Goal: Entertainment & Leisure: Browse casually

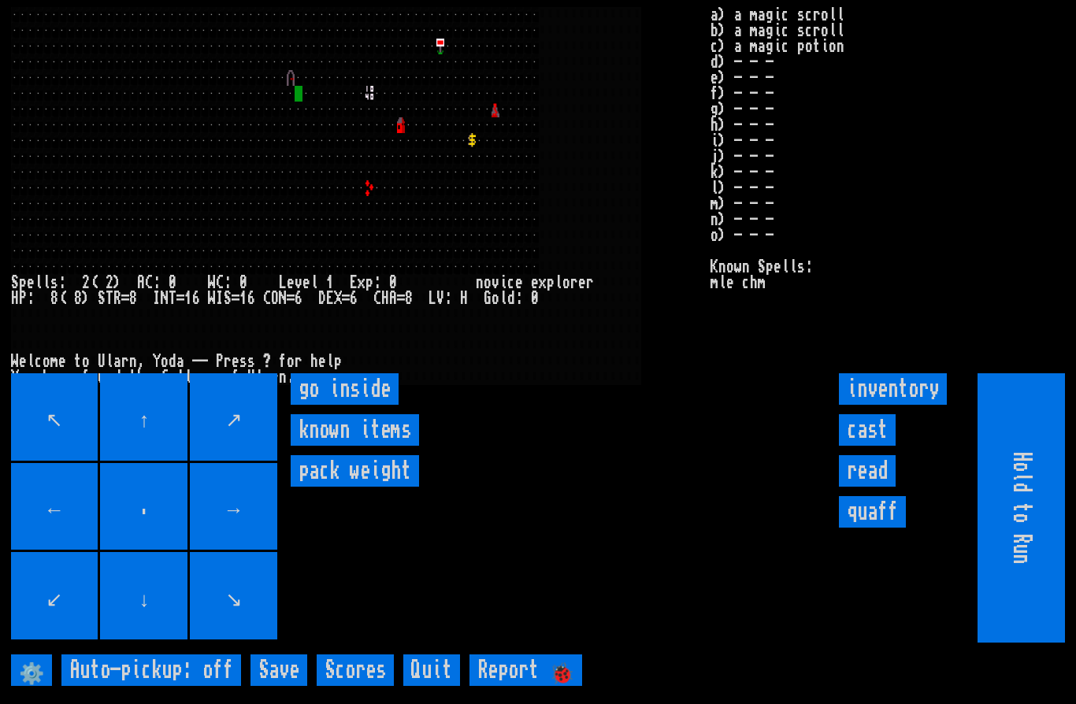
click at [366, 405] on inside "go inside" at bounding box center [345, 389] width 108 height 32
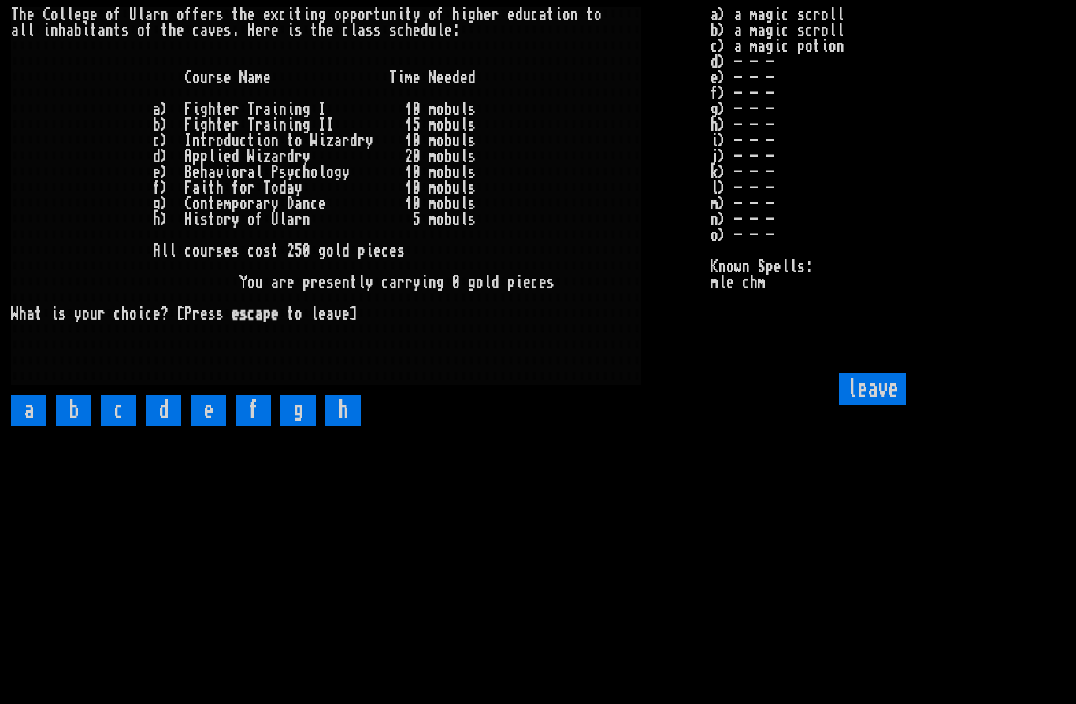
click at [865, 405] on input "leave" at bounding box center [872, 389] width 67 height 32
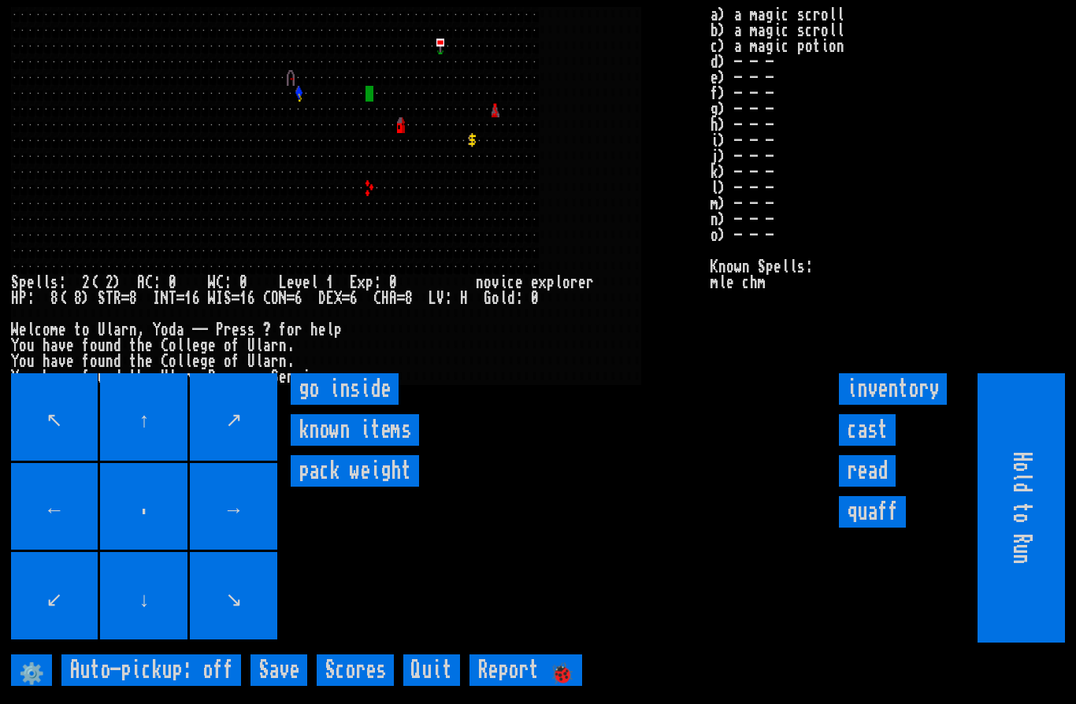
click at [363, 405] on inside "go inside" at bounding box center [345, 389] width 108 height 32
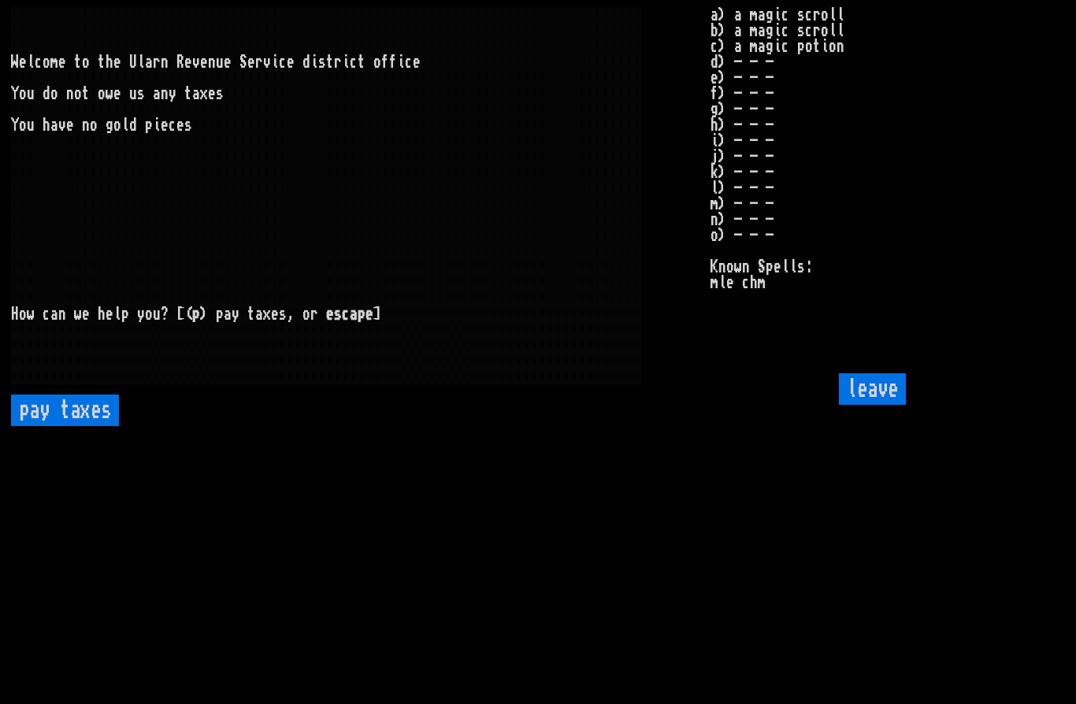
click at [865, 405] on input "leave" at bounding box center [872, 389] width 67 height 32
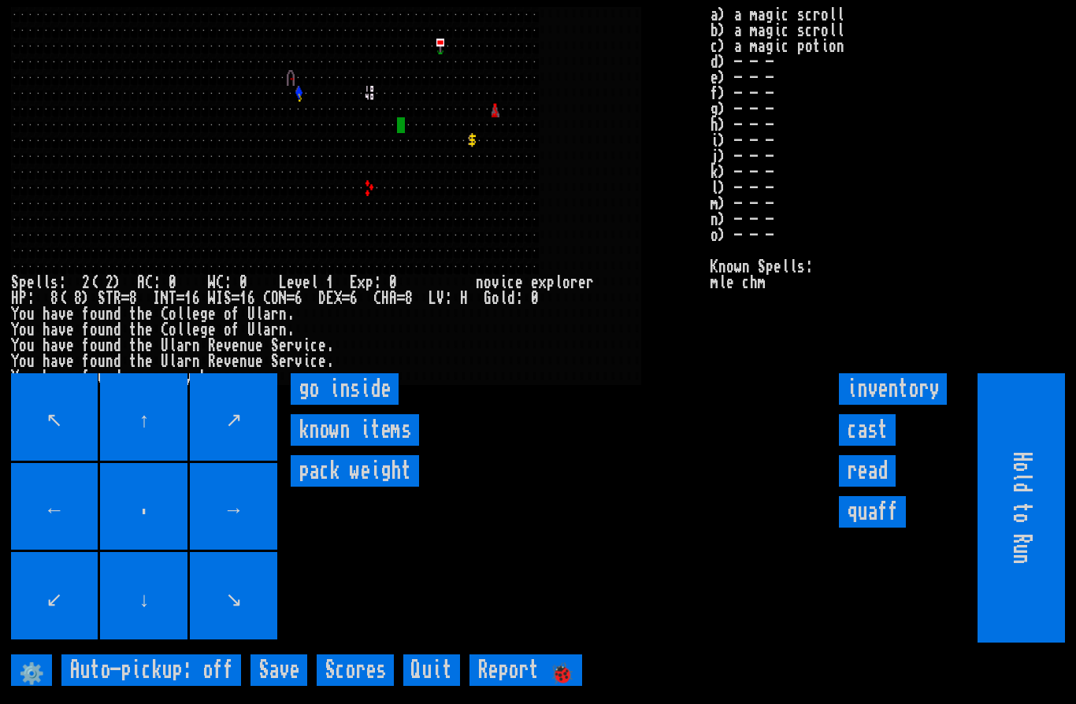
click at [350, 405] on inside "go inside" at bounding box center [345, 389] width 108 height 32
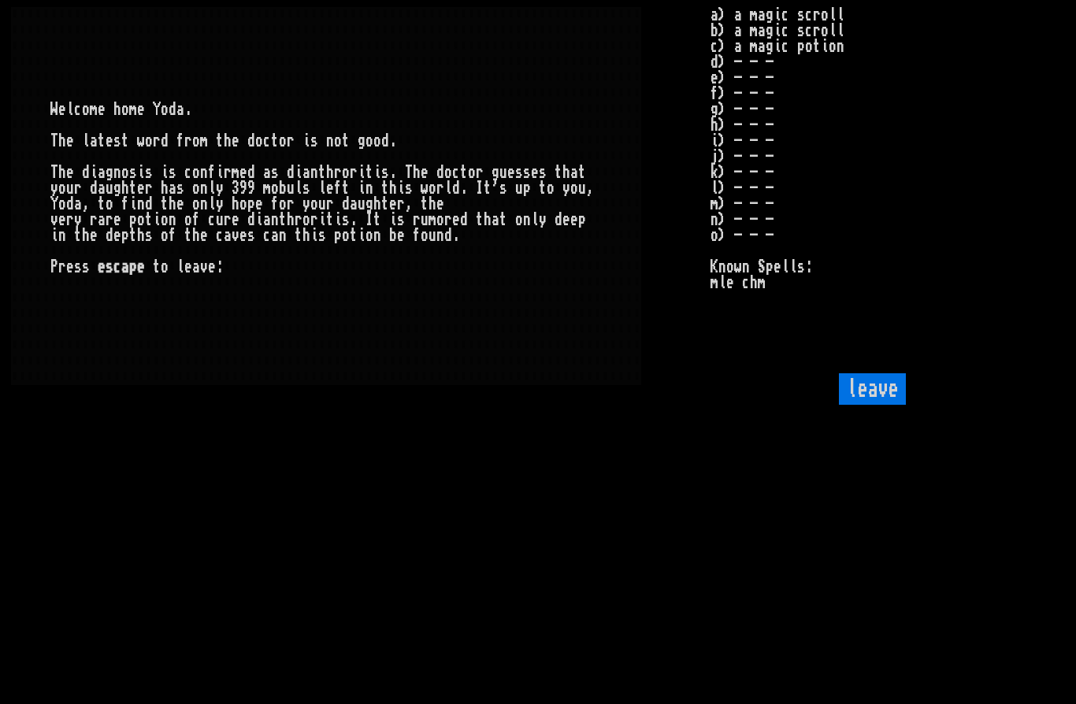
click at [883, 405] on input "leave" at bounding box center [872, 389] width 67 height 32
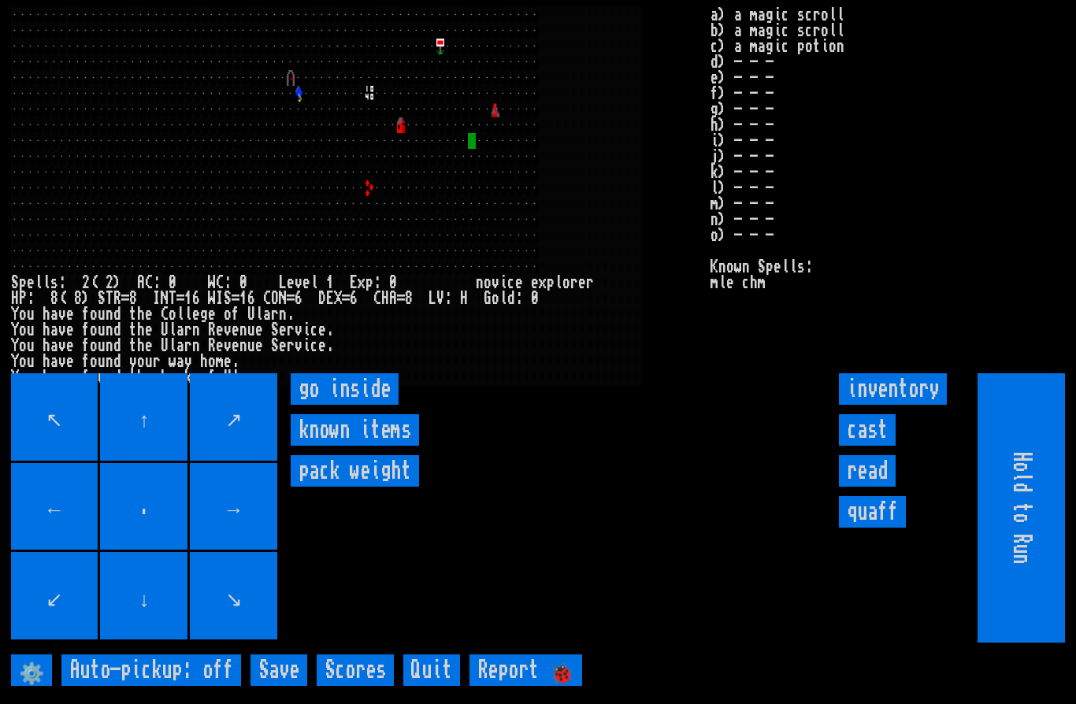
click at [358, 405] on inside "go inside" at bounding box center [345, 389] width 108 height 32
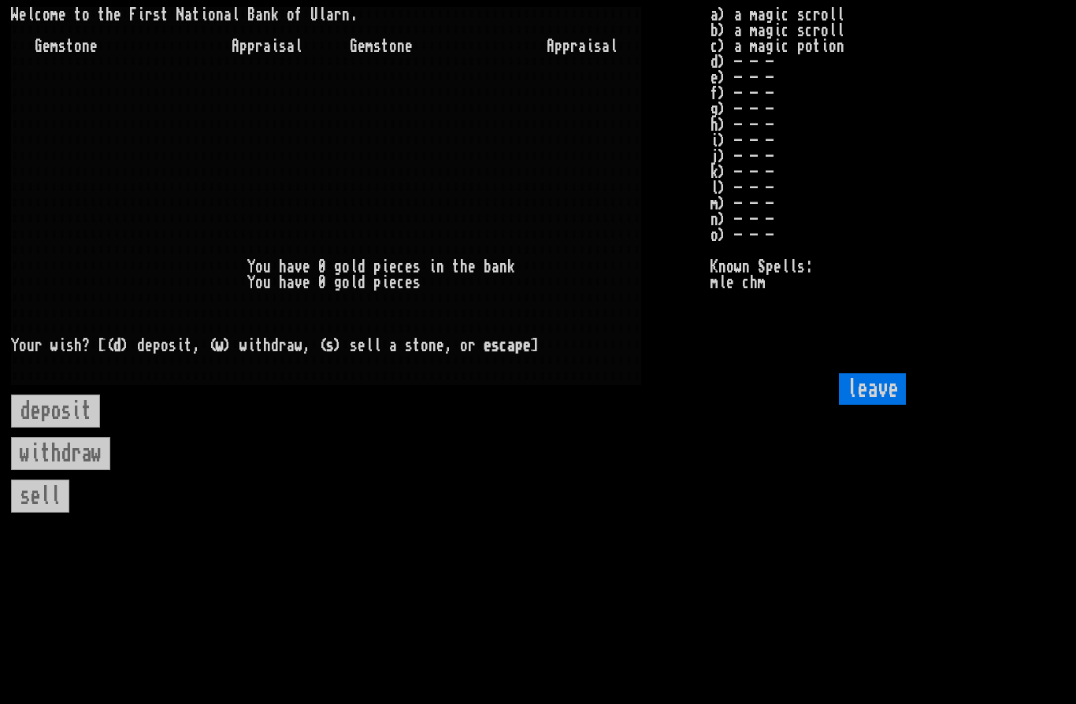
click at [874, 405] on input "leave" at bounding box center [872, 389] width 67 height 32
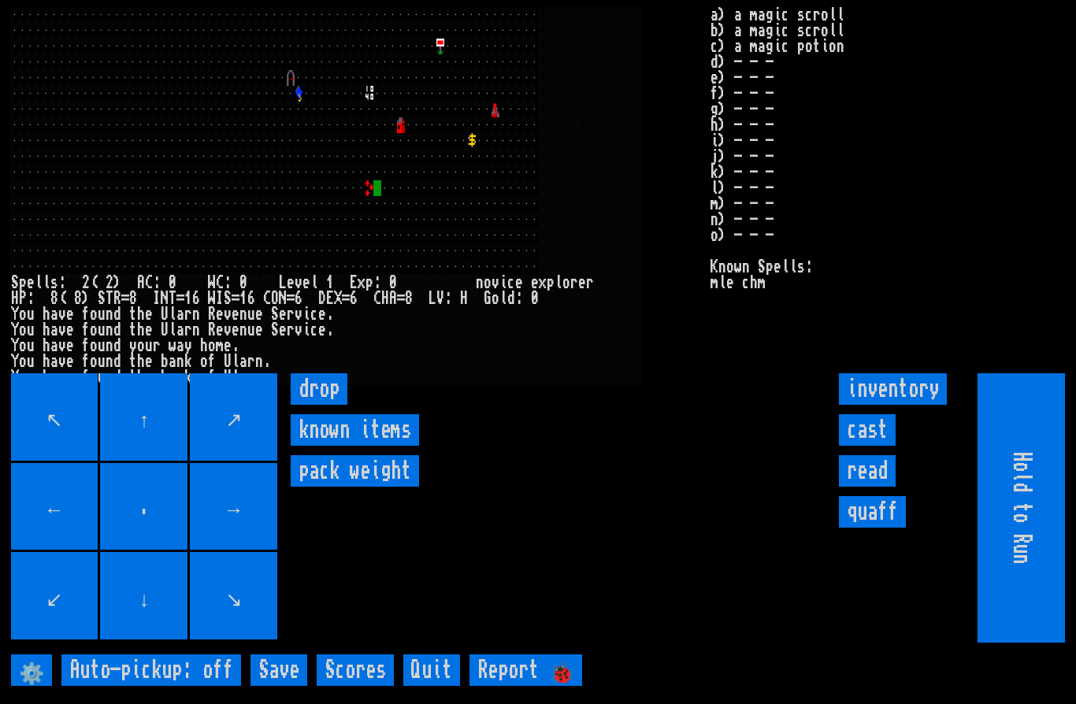
click at [100, 527] on input "." at bounding box center [143, 506] width 87 height 87
click at [336, 405] on inside "go inside" at bounding box center [345, 389] width 108 height 32
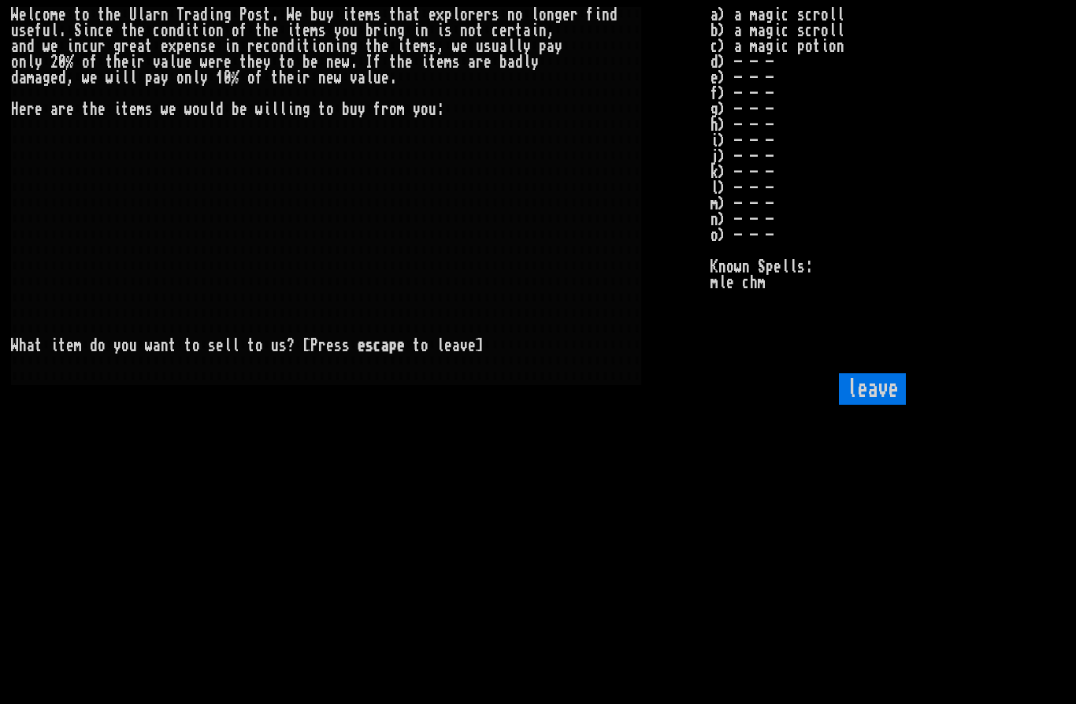
click at [865, 405] on input "leave" at bounding box center [872, 389] width 67 height 32
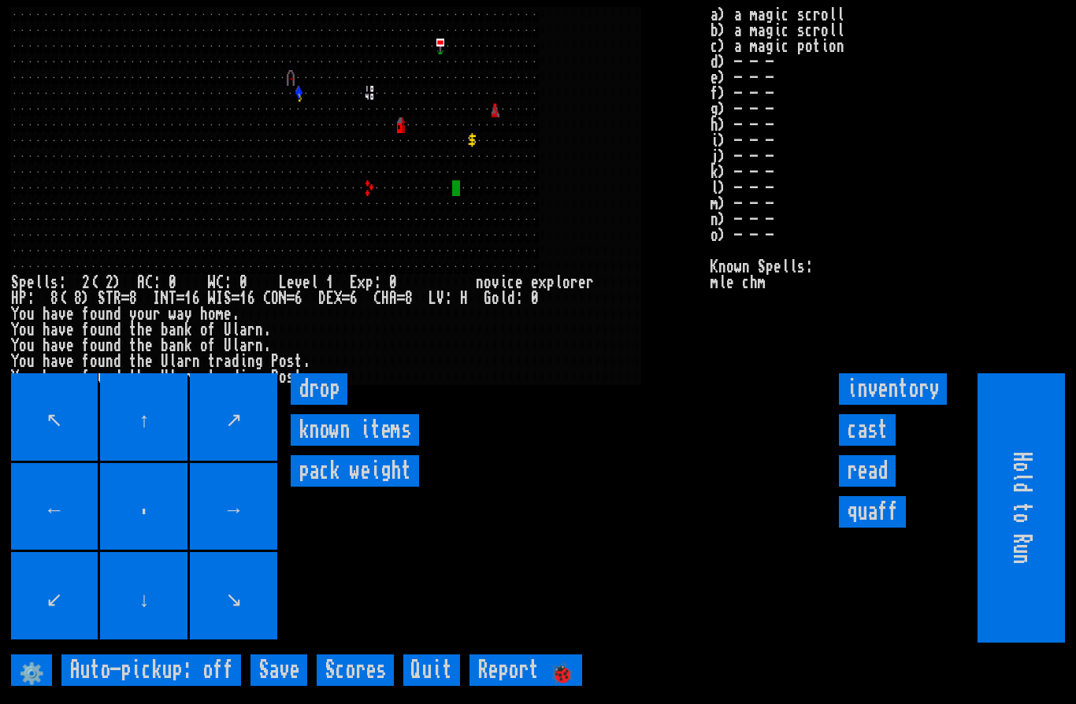
click at [1026, 546] on input "Hold to Run" at bounding box center [1021, 507] width 87 height 269
type input "Choose Direction"
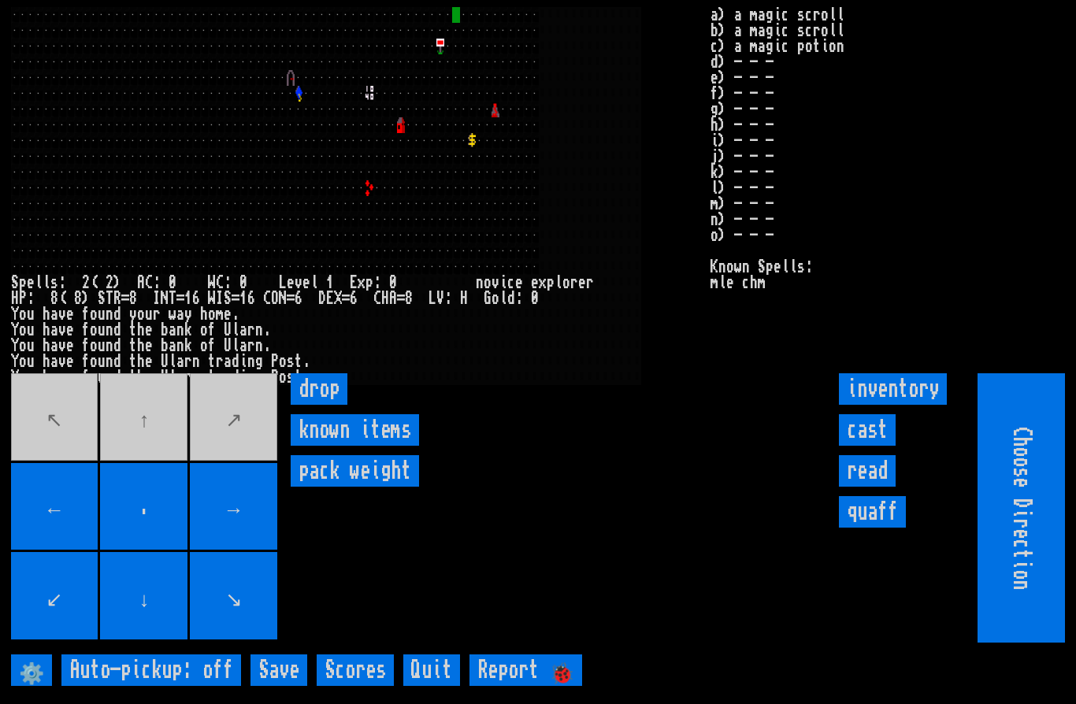
type input "Hold to Run"
click at [1026, 569] on input "Hold to Run" at bounding box center [1021, 507] width 87 height 269
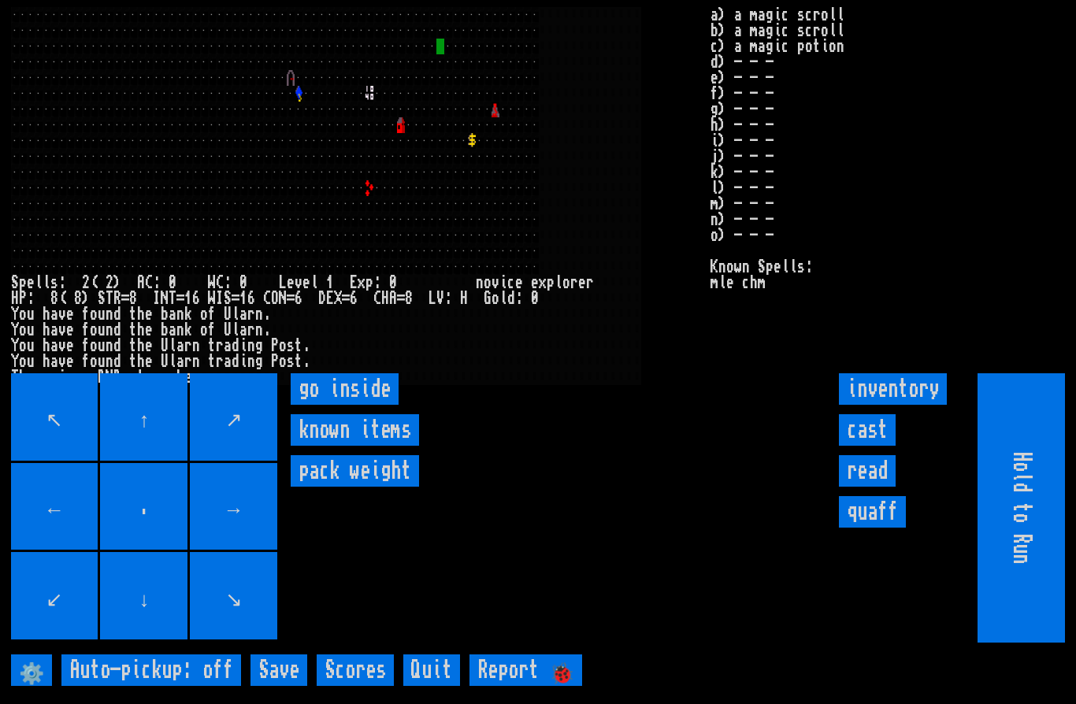
click at [339, 405] on inside "go inside" at bounding box center [345, 389] width 108 height 32
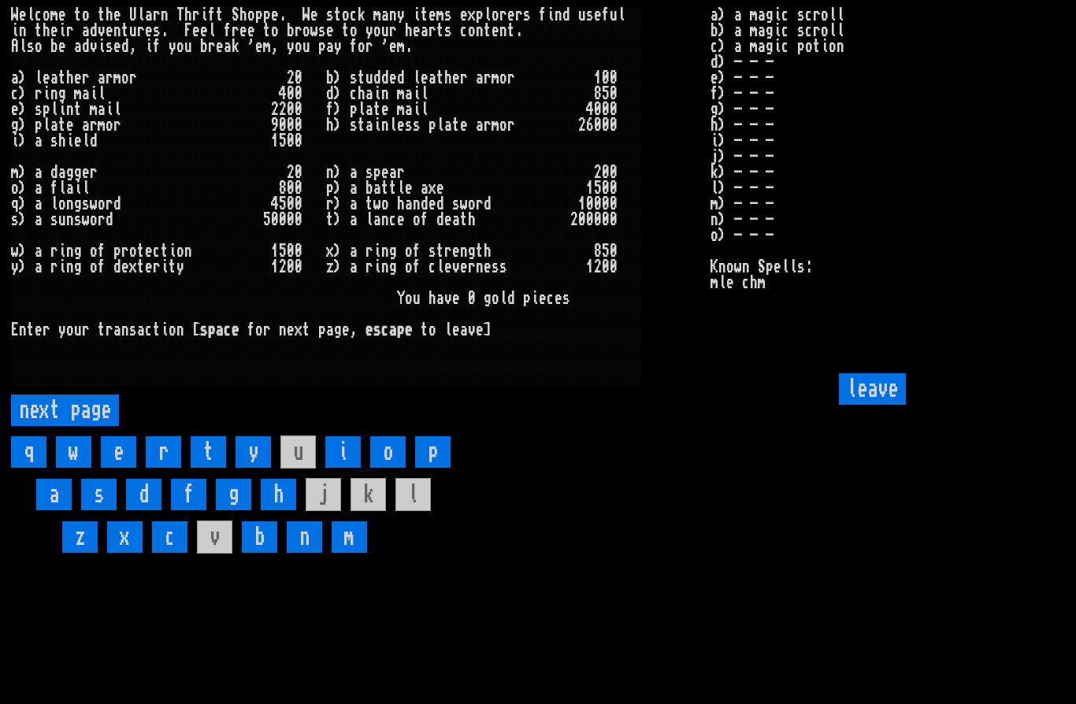
click at [902, 405] on input "leave" at bounding box center [872, 389] width 67 height 32
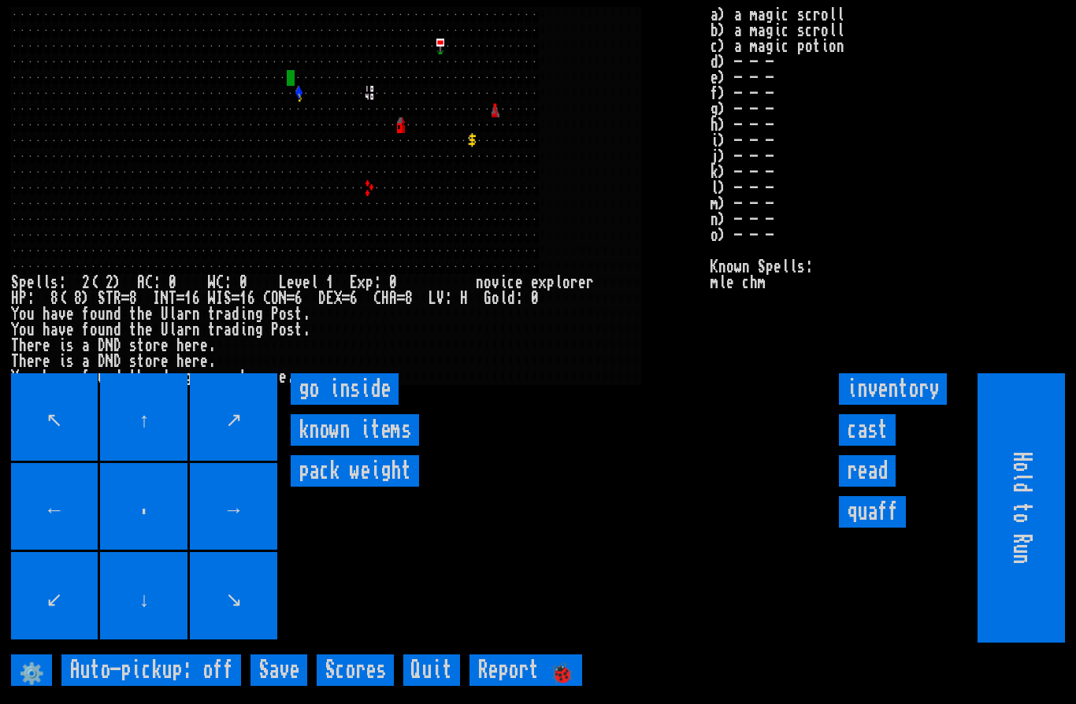
click at [344, 405] on inside "go inside" at bounding box center [345, 389] width 108 height 32
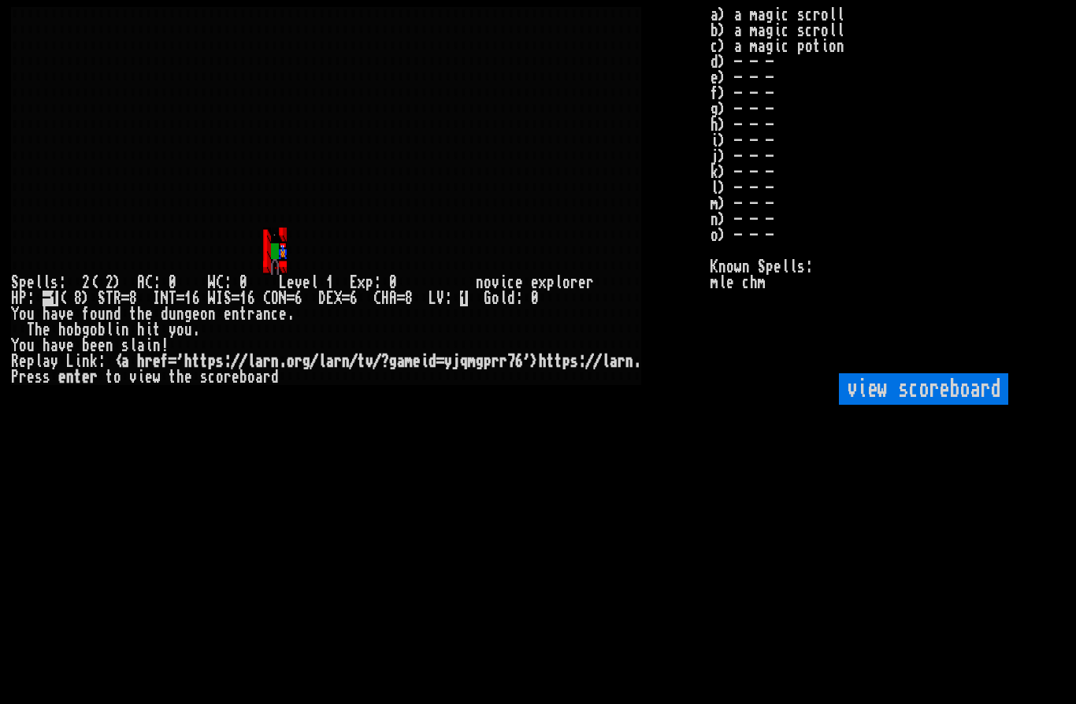
click at [915, 405] on scoreboard "view scoreboard" at bounding box center [923, 389] width 169 height 32
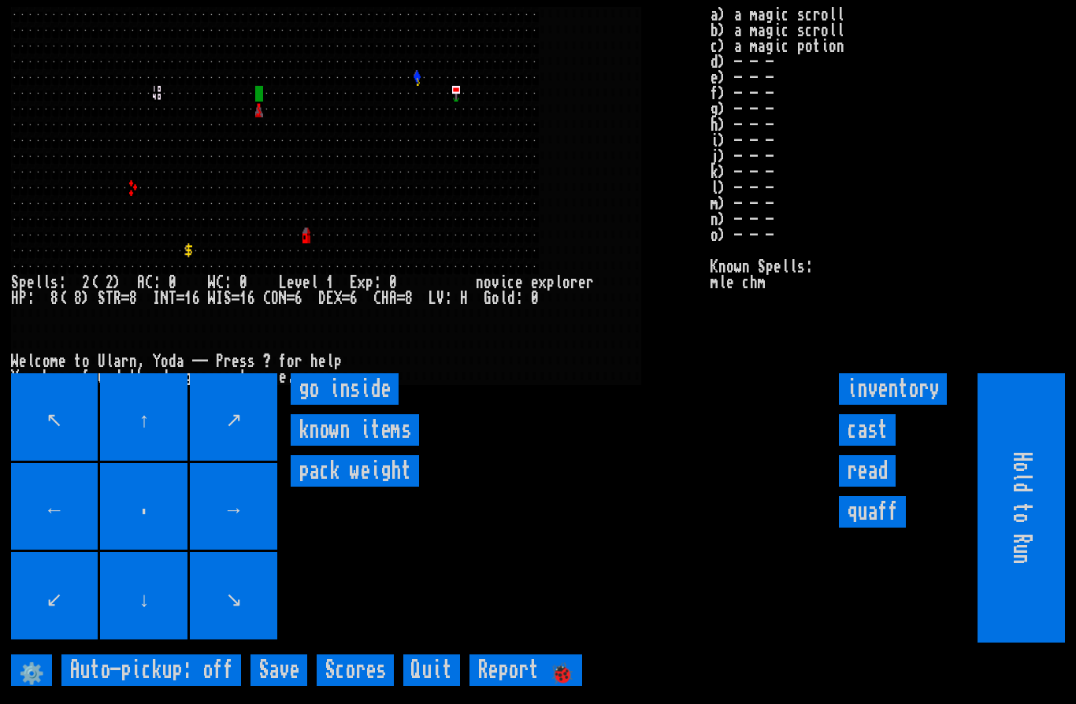
click at [355, 405] on inside "go inside" at bounding box center [345, 389] width 108 height 32
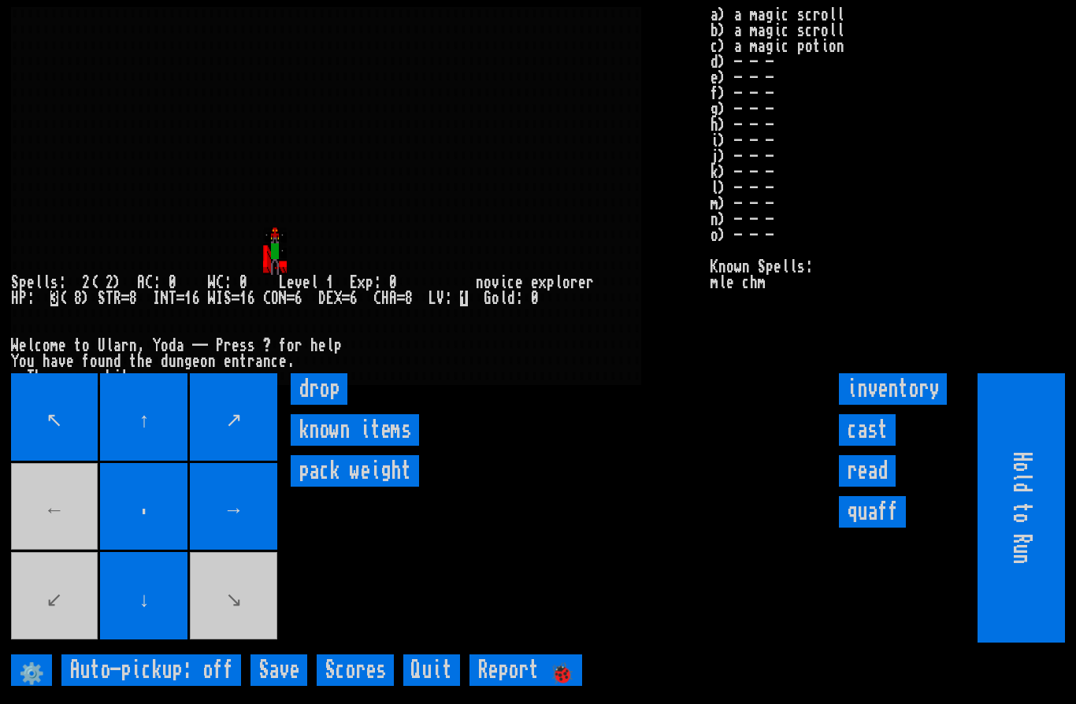
click at [872, 446] on input "cast" at bounding box center [867, 430] width 57 height 32
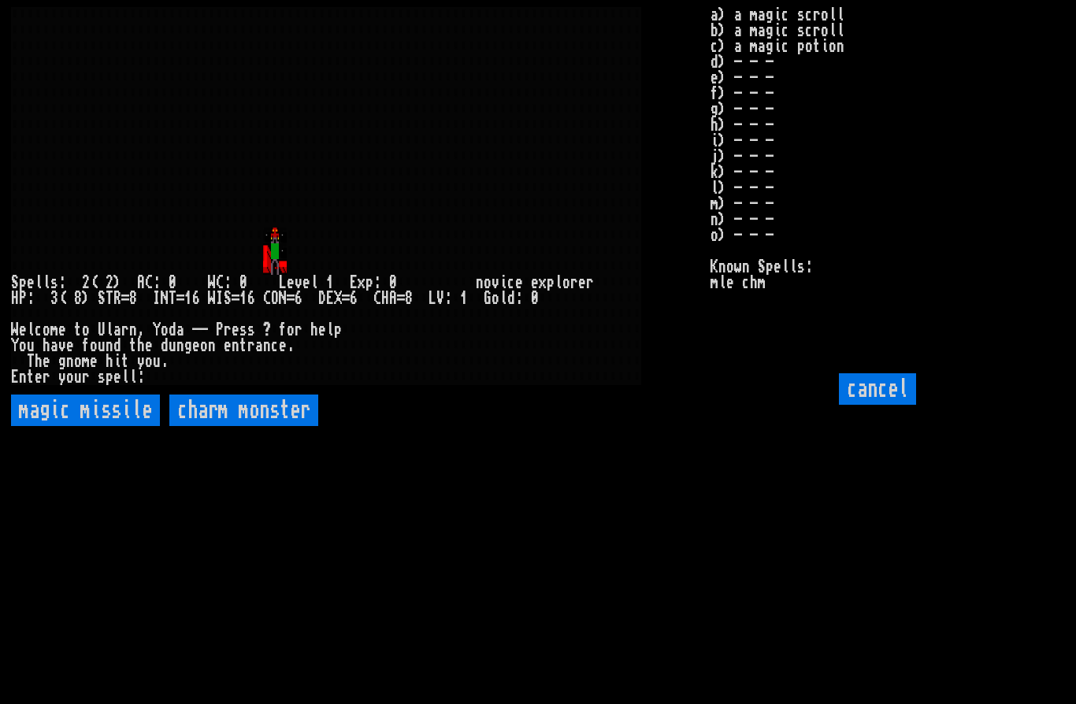
click at [118, 426] on missile "magic missile" at bounding box center [85, 411] width 149 height 32
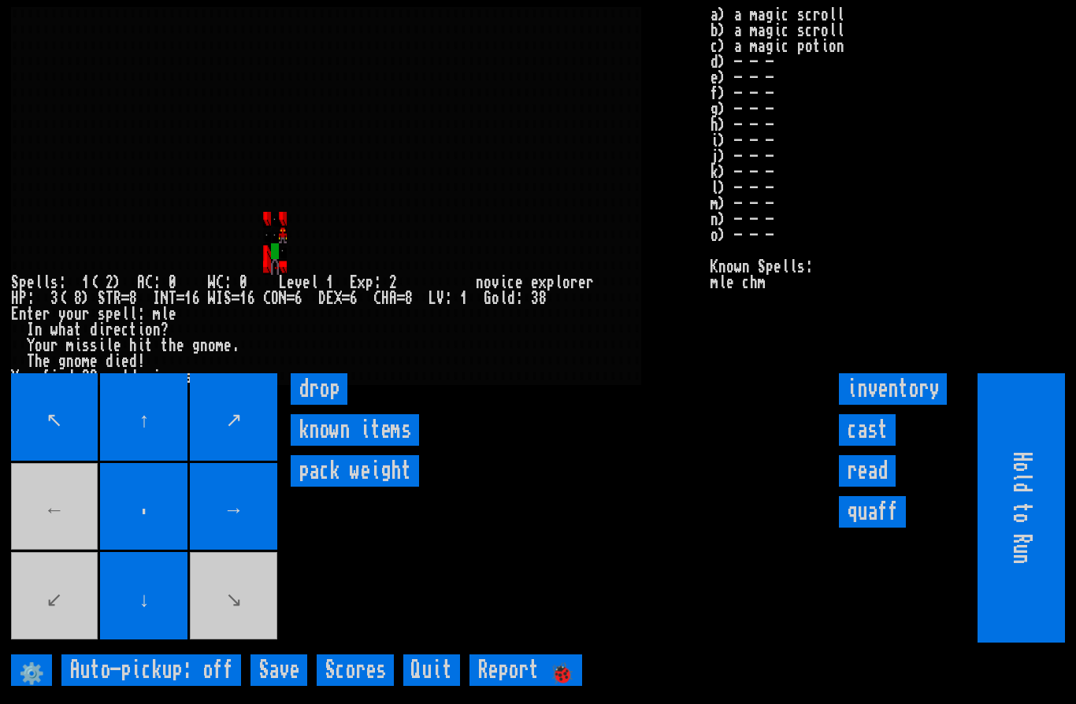
click at [878, 446] on input "cast" at bounding box center [867, 430] width 57 height 32
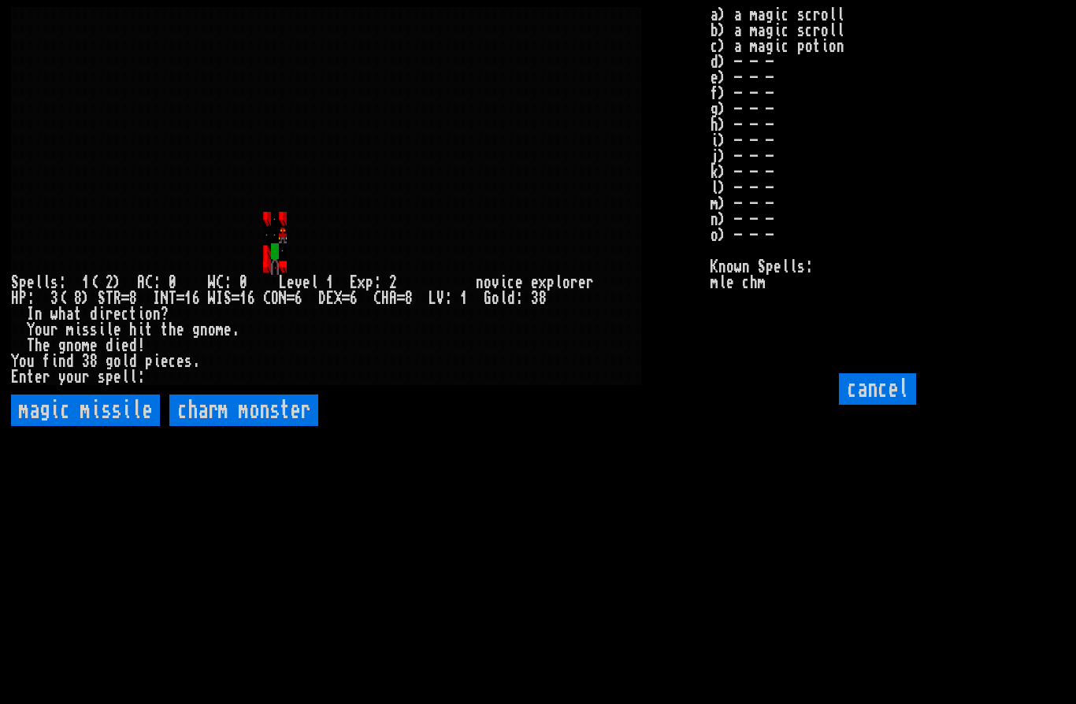
click at [95, 426] on missile "magic missile" at bounding box center [85, 411] width 149 height 32
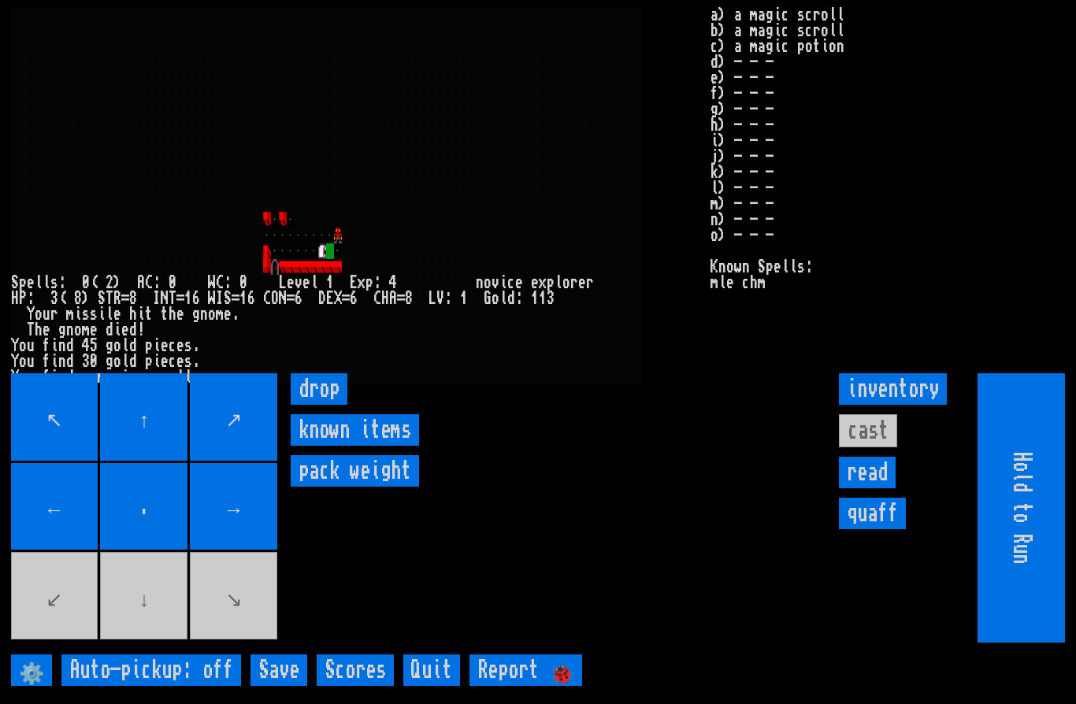
click at [867, 373] on inventorybuttons "inventory cast read quaff" at bounding box center [920, 373] width 162 height 0
click at [873, 373] on inventorybuttons "inventory cast read quaff" at bounding box center [920, 373] width 162 height 0
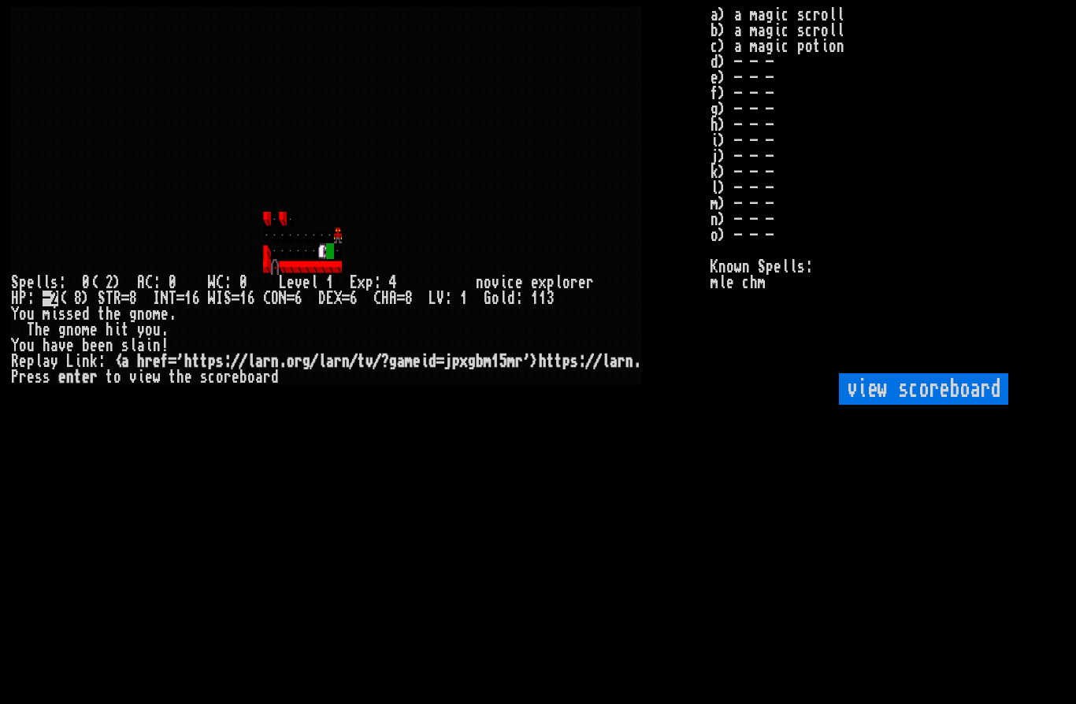
click at [941, 405] on scoreboard "view scoreboard" at bounding box center [923, 389] width 169 height 32
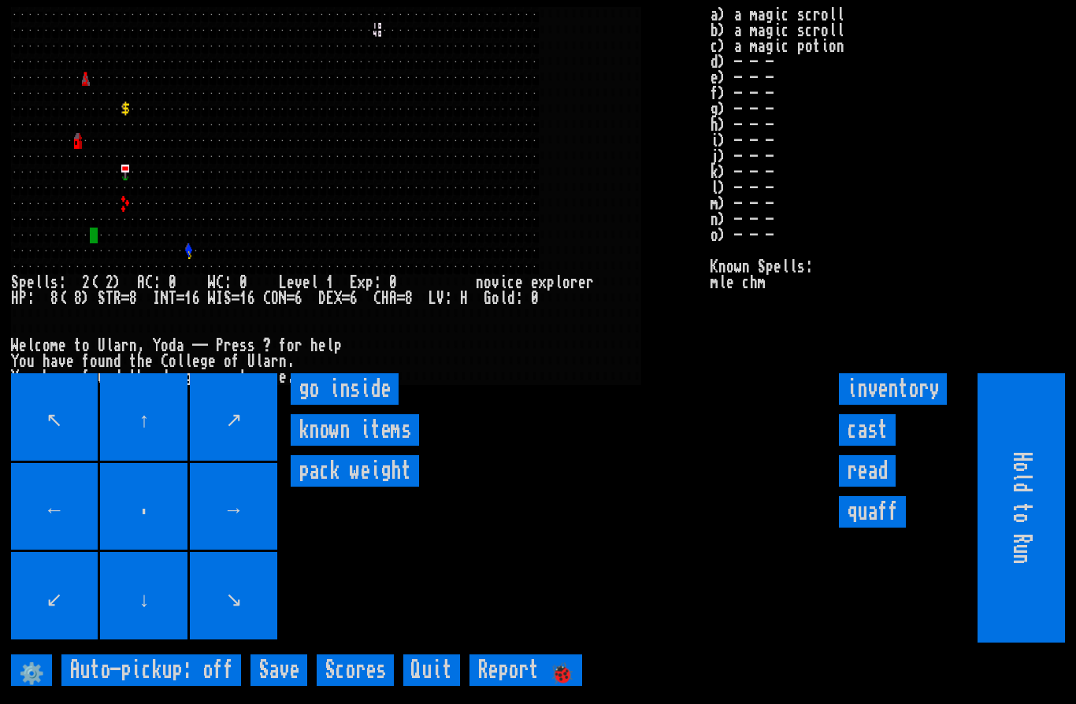
click at [332, 405] on inside "go inside" at bounding box center [345, 389] width 108 height 32
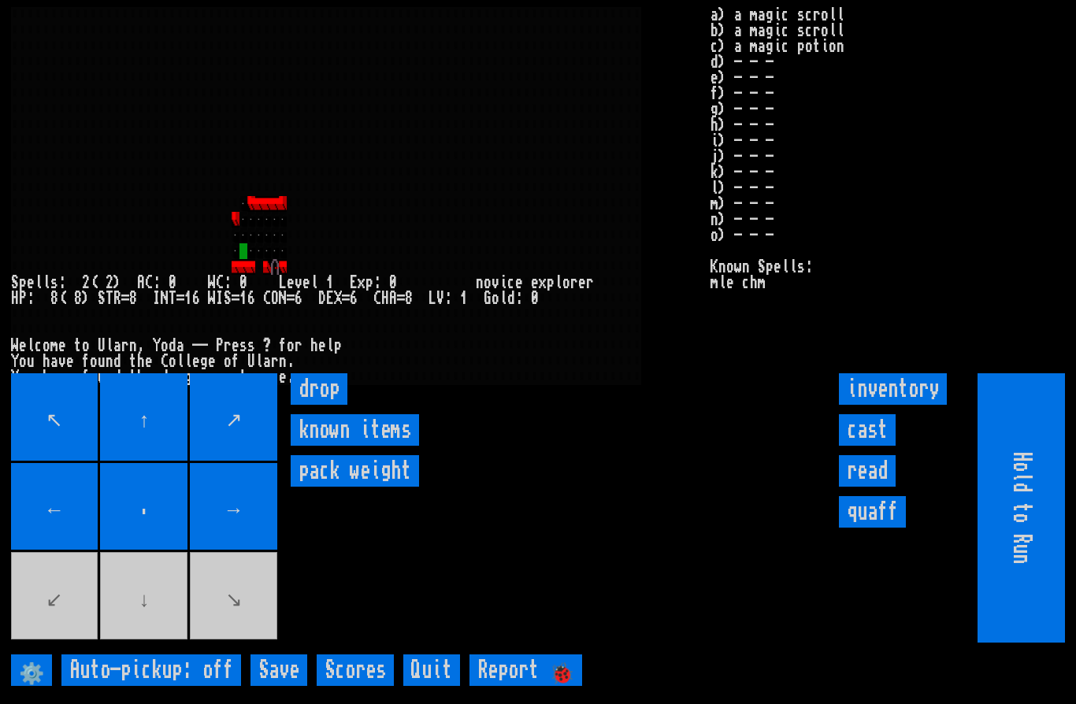
click at [72, 612] on movebuttons "↖ ↑ ↗ ← . → ↙ ↓ ↘" at bounding box center [145, 507] width 269 height 269
click at [67, 601] on movebuttons "↖ ↑ ↗ ← . → ↙ ↓ ↘" at bounding box center [145, 507] width 269 height 269
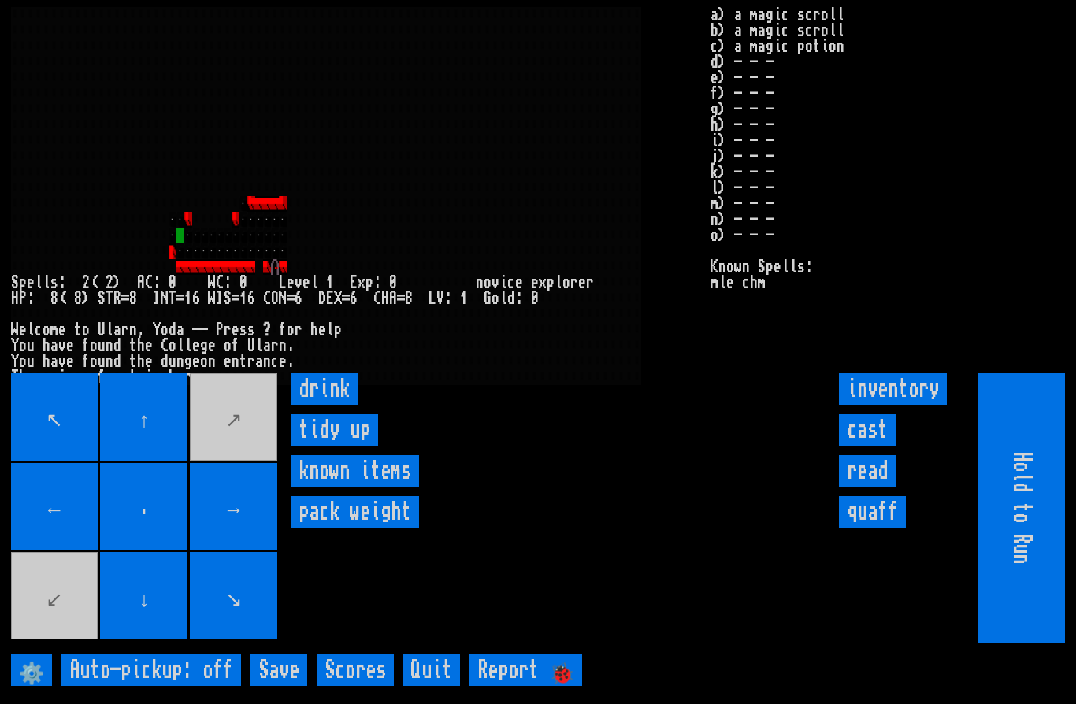
click at [318, 405] on input "drink" at bounding box center [324, 389] width 67 height 32
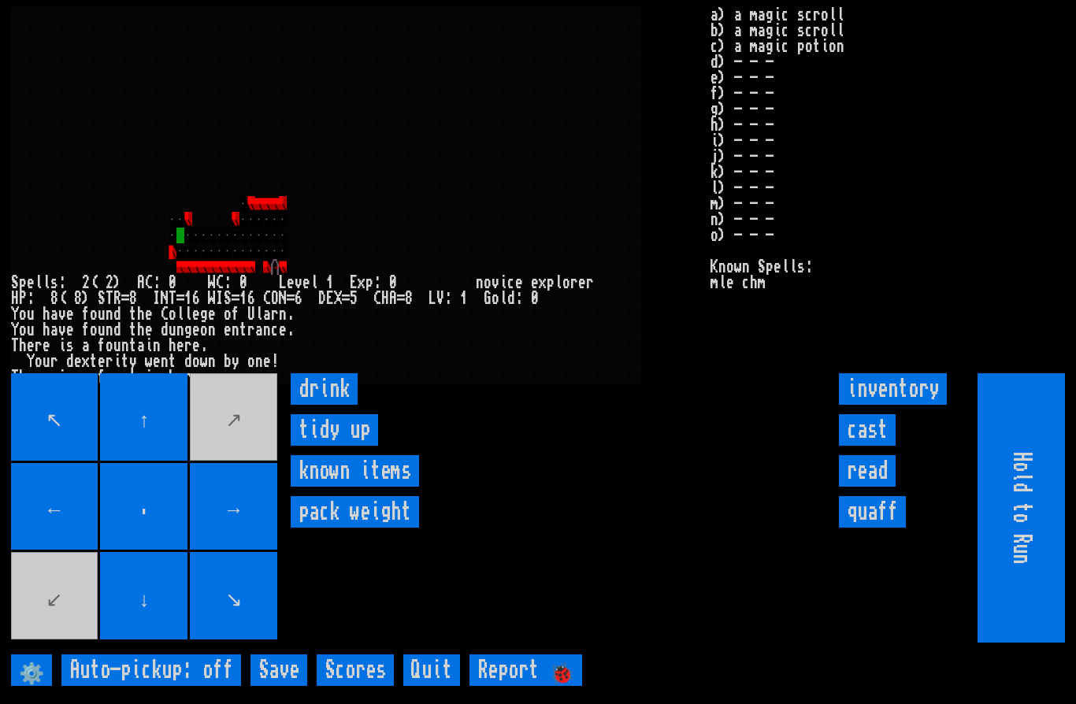
click at [332, 405] on input "drink" at bounding box center [324, 389] width 67 height 32
click at [349, 446] on up "tidy up" at bounding box center [334, 430] width 87 height 32
click at [321, 405] on input "drink" at bounding box center [324, 389] width 67 height 32
click at [329, 405] on input "drink" at bounding box center [324, 389] width 67 height 32
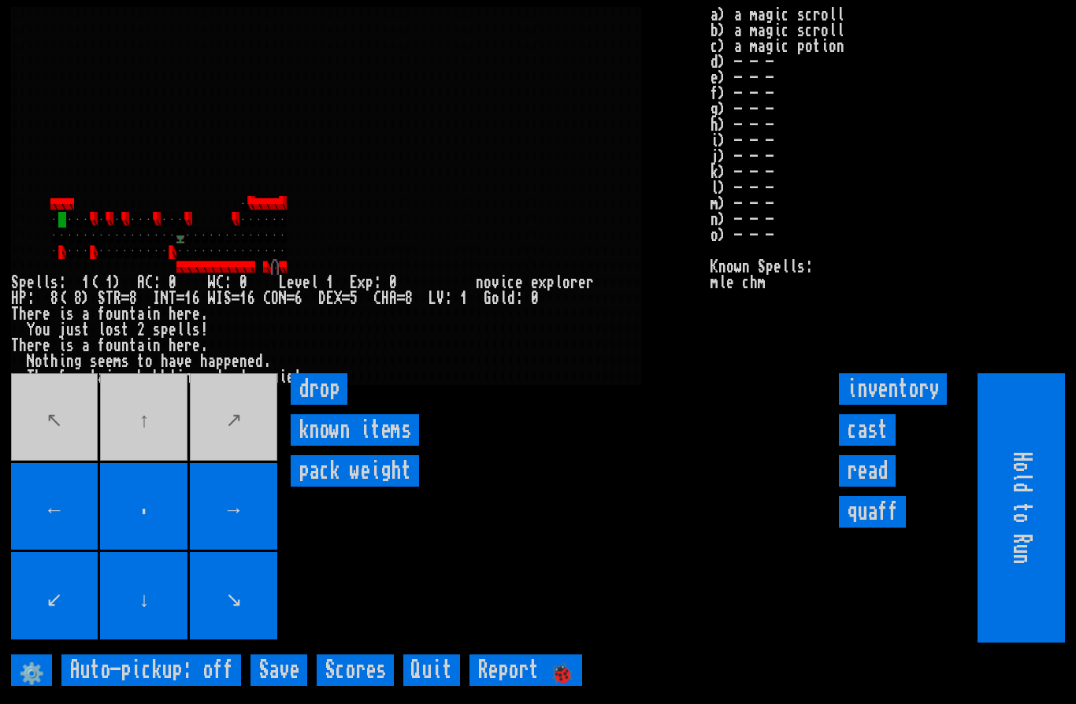
click at [136, 462] on movebuttons "↖ ↑ ↗ ← . → ↙ ↓ ↘" at bounding box center [145, 507] width 269 height 269
click at [225, 458] on movebuttons "↖ ↑ ↗ ← . → ↙ ↓ ↘" at bounding box center [145, 507] width 269 height 269
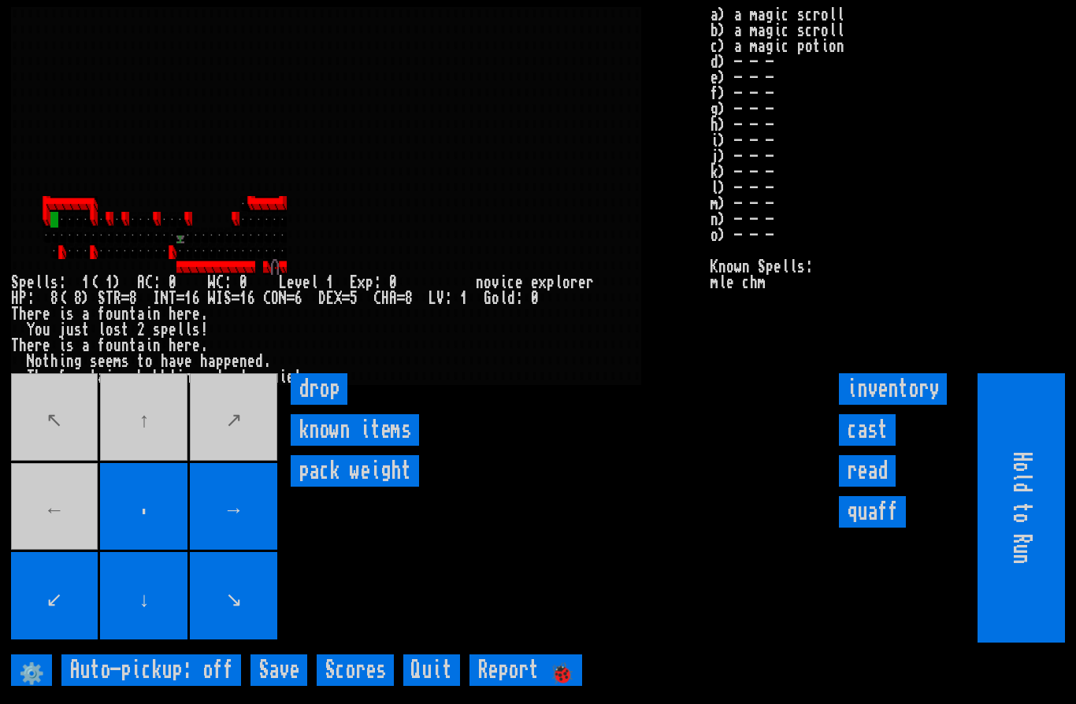
click at [56, 549] on movebuttons "↖ ↑ ↗ ← . → ↙ ↓ ↘" at bounding box center [145, 507] width 269 height 269
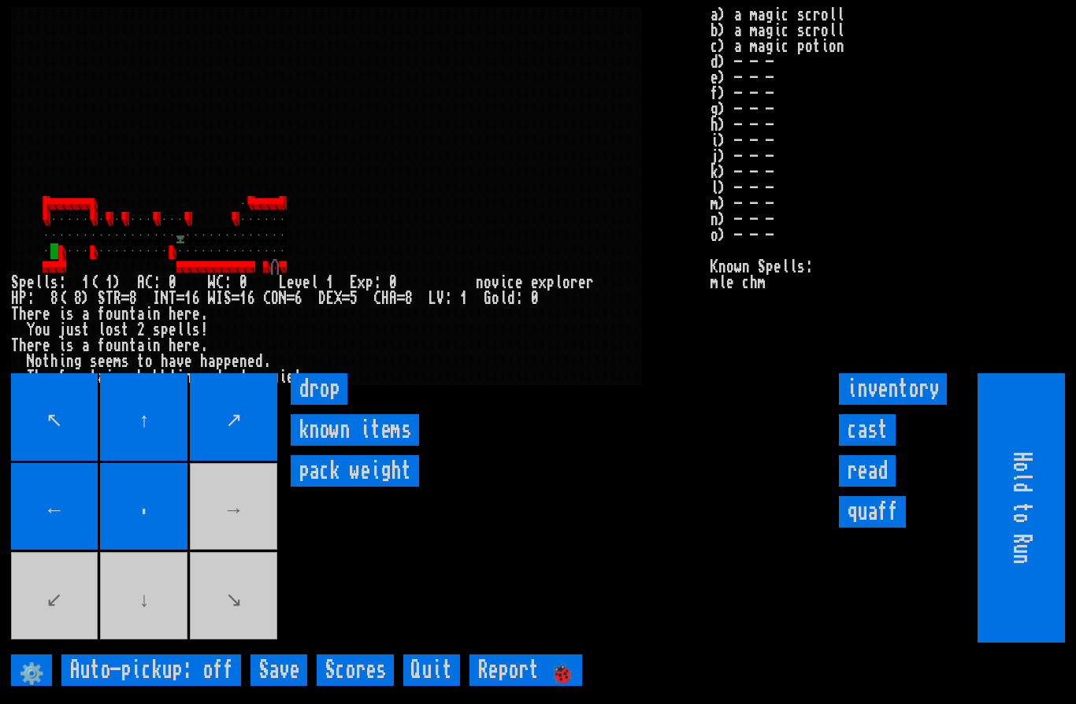
click at [137, 643] on movebuttons "↖ ↑ ↗ ← . → ↙ ↓ ↘" at bounding box center [145, 507] width 269 height 269
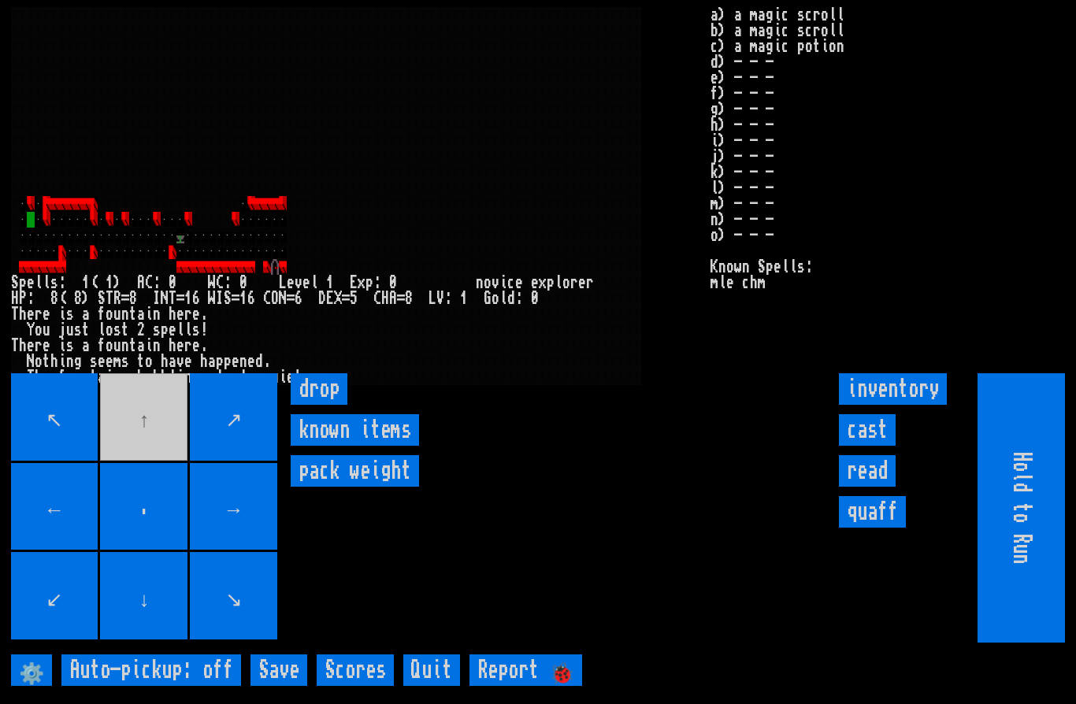
click at [151, 466] on movebuttons "↖ ↑ ↗ ← . → ↙ ↓ ↘" at bounding box center [145, 507] width 269 height 269
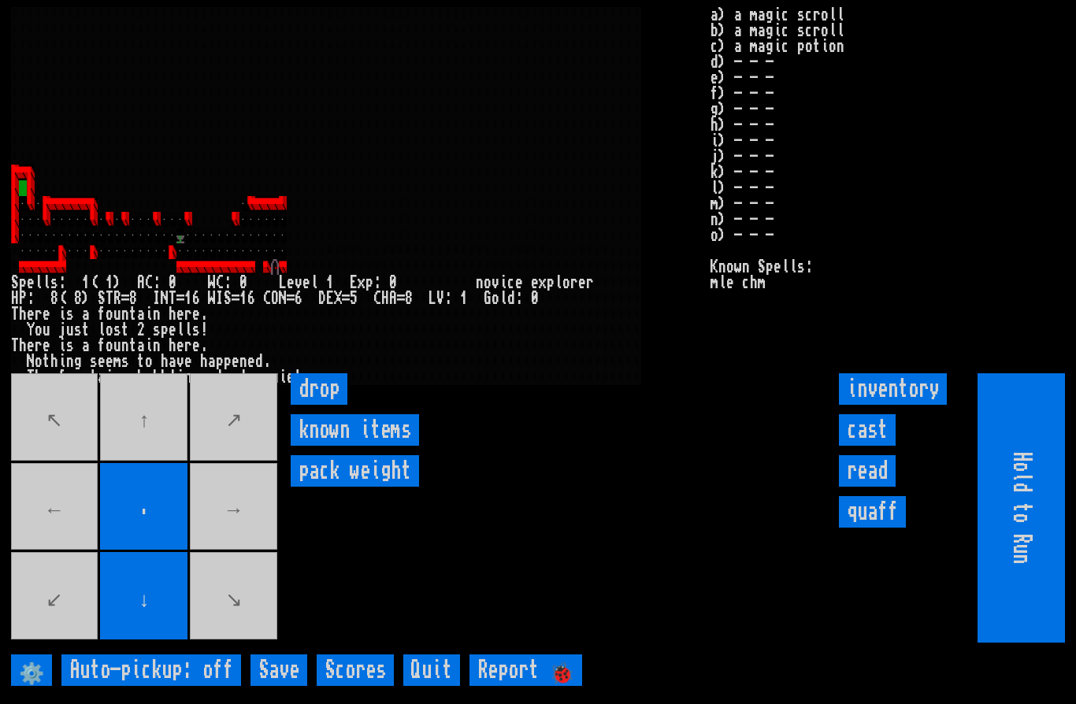
click at [155, 460] on movebuttons "↖ ↑ ↗ ← . → ↙ ↓ ↘" at bounding box center [145, 507] width 269 height 269
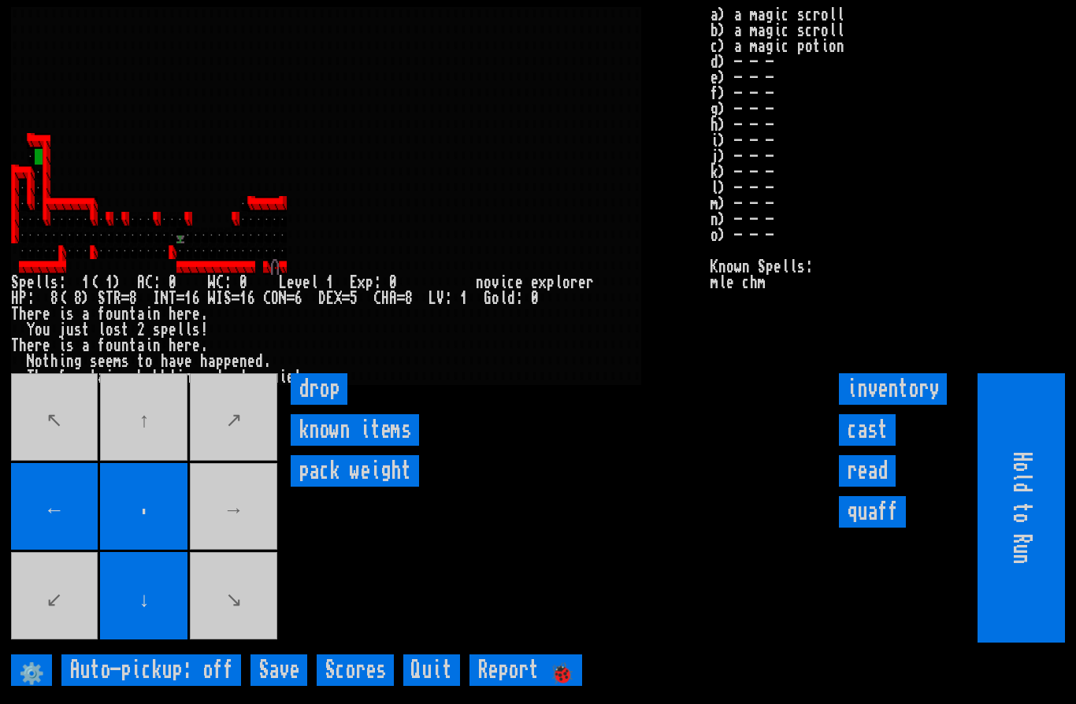
click at [141, 447] on movebuttons "↖ ↑ ↗ ← . → ↙ ↓ ↘" at bounding box center [145, 507] width 269 height 269
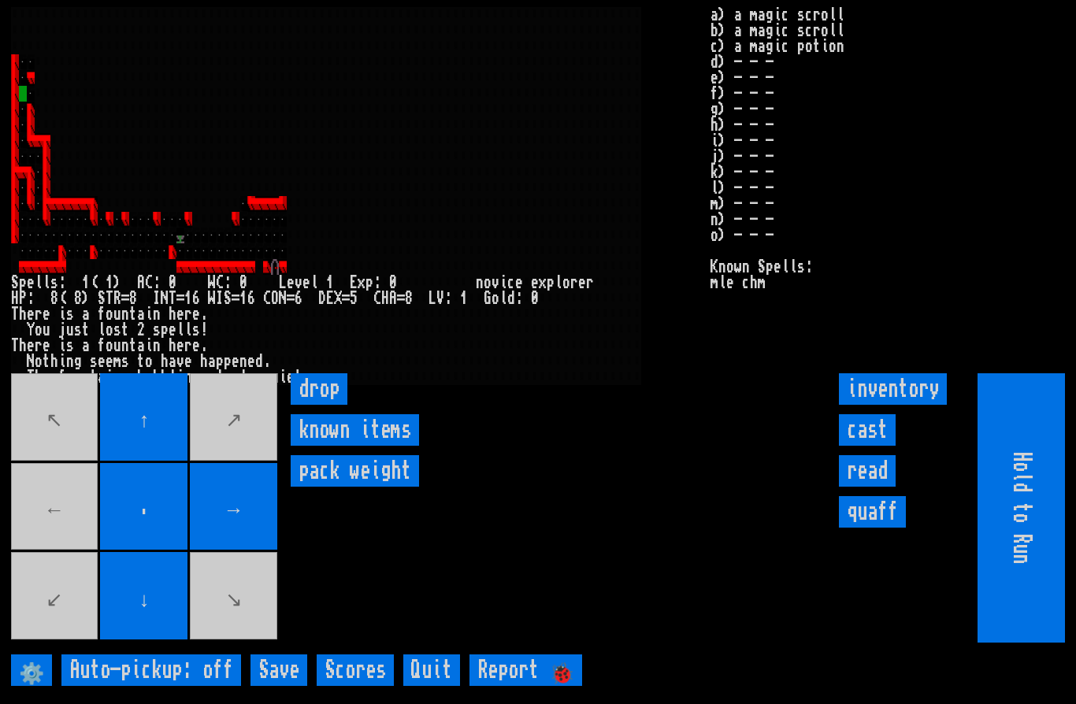
click at [234, 611] on movebuttons "↖ ↑ ↗ ← . → ↙ ↓ ↘" at bounding box center [145, 507] width 269 height 269
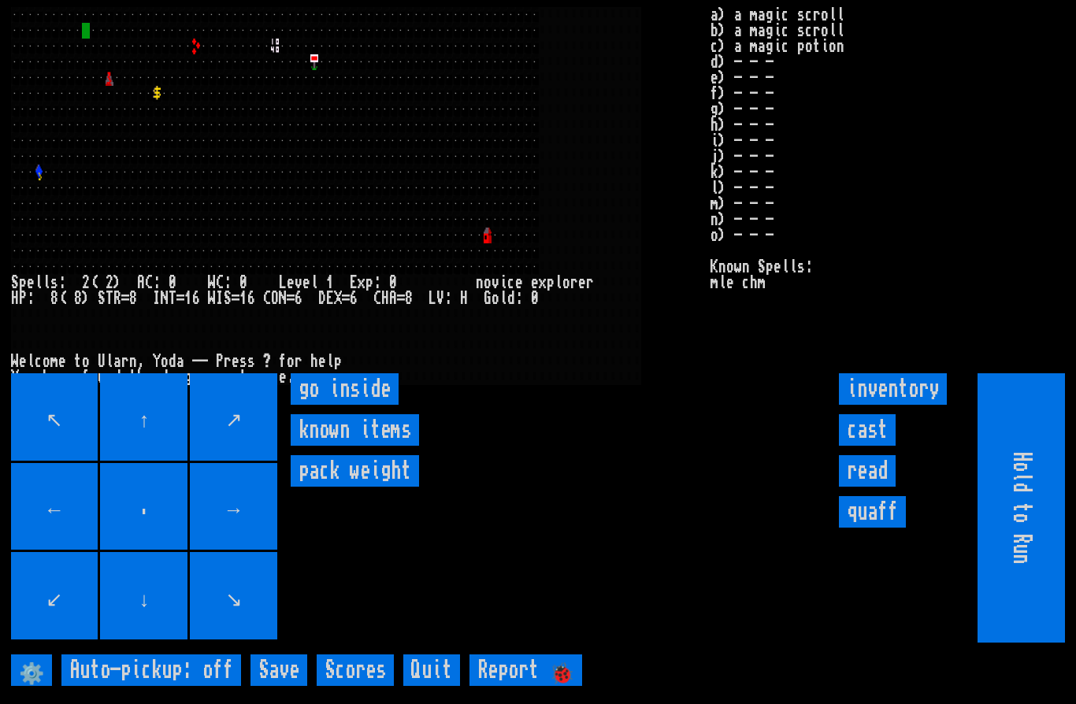
click at [364, 405] on inside "go inside" at bounding box center [345, 389] width 108 height 32
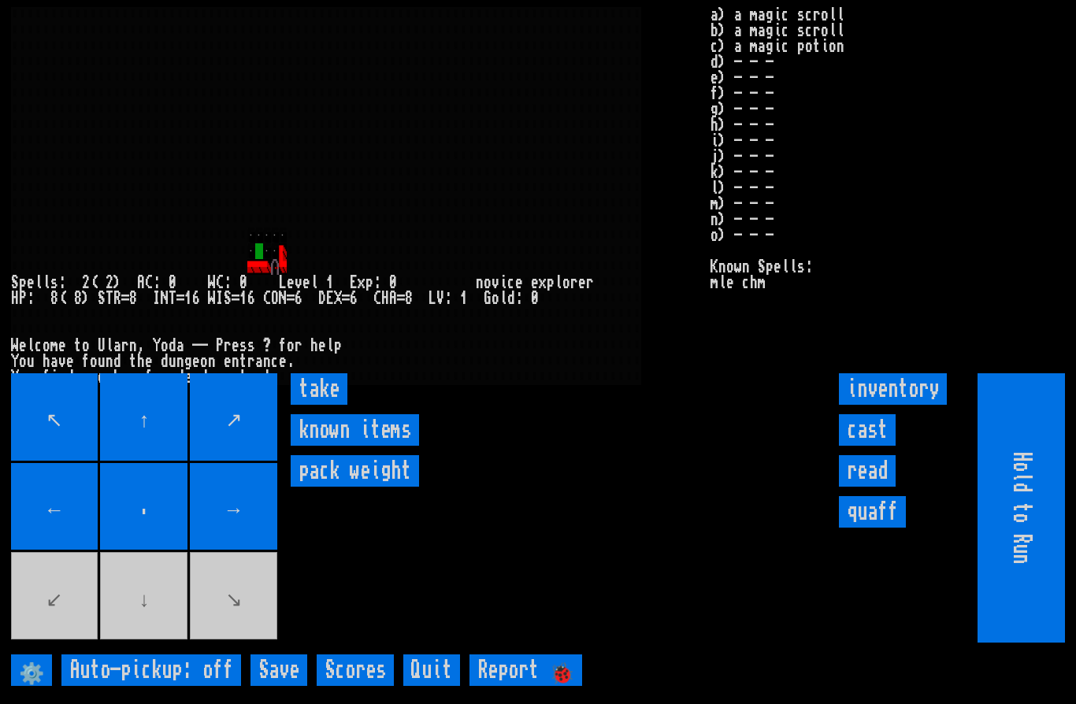
click at [317, 405] on input "take" at bounding box center [319, 389] width 57 height 32
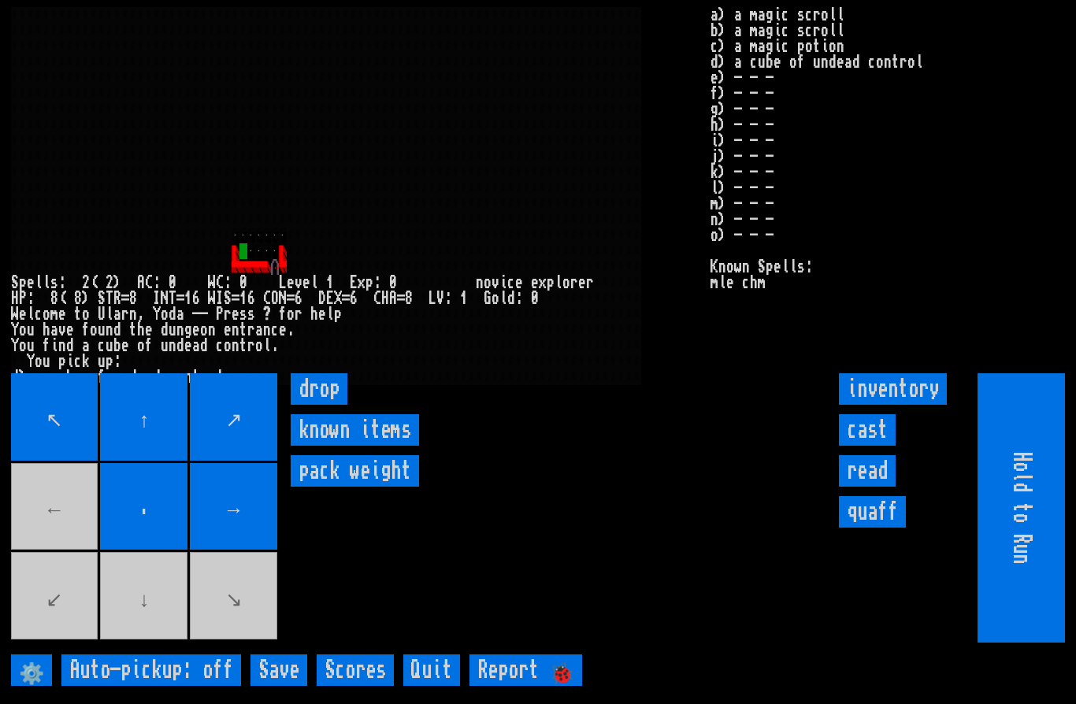
click at [55, 546] on movebuttons "↖ ↑ ↗ ← . → ↙ ↓ ↘" at bounding box center [145, 507] width 269 height 269
click at [57, 555] on movebuttons "↖ ↑ ↗ ← . → ↙ ↓ ↘" at bounding box center [145, 507] width 269 height 269
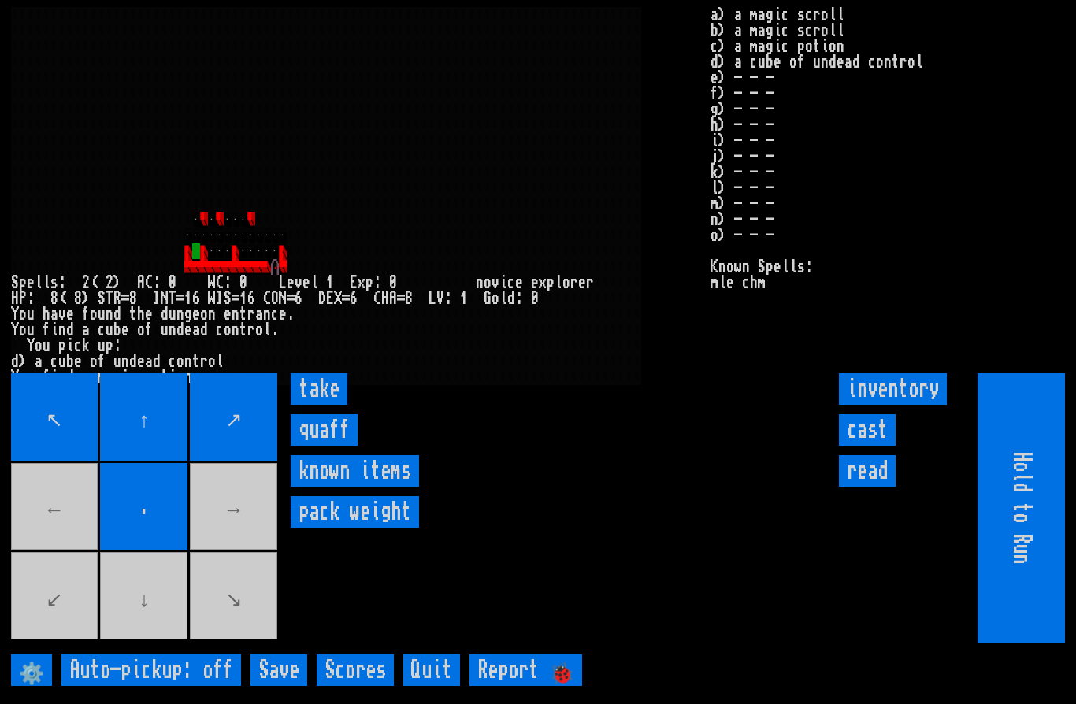
click at [318, 405] on input "take" at bounding box center [319, 389] width 57 height 32
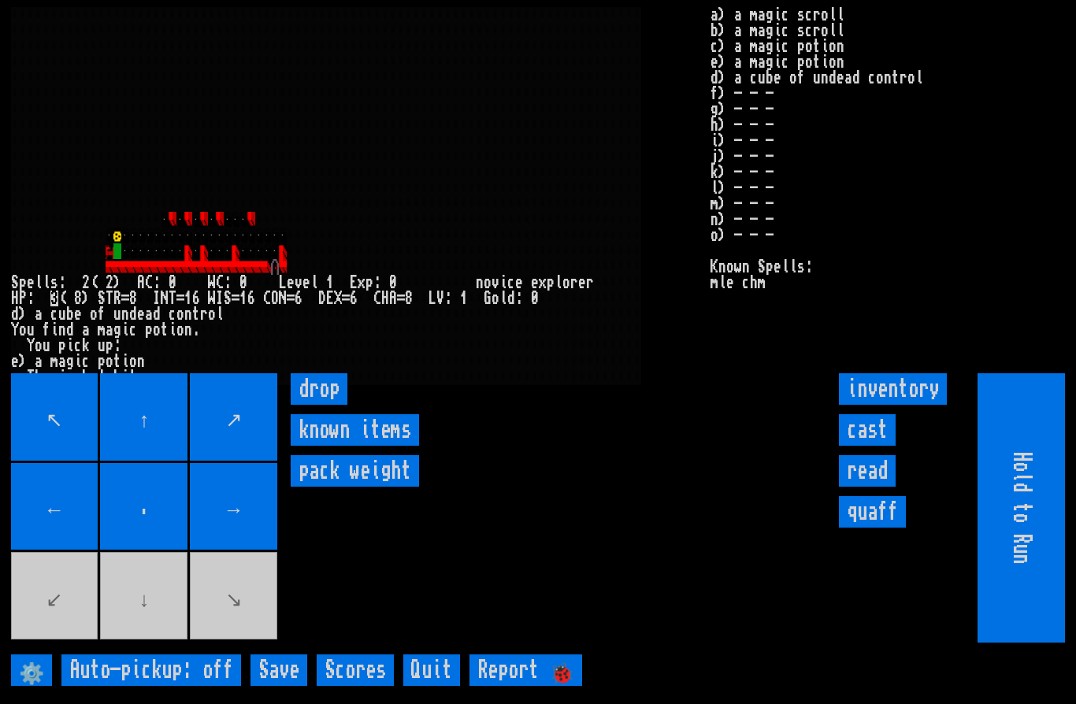
click at [863, 446] on input "cast" at bounding box center [867, 430] width 57 height 32
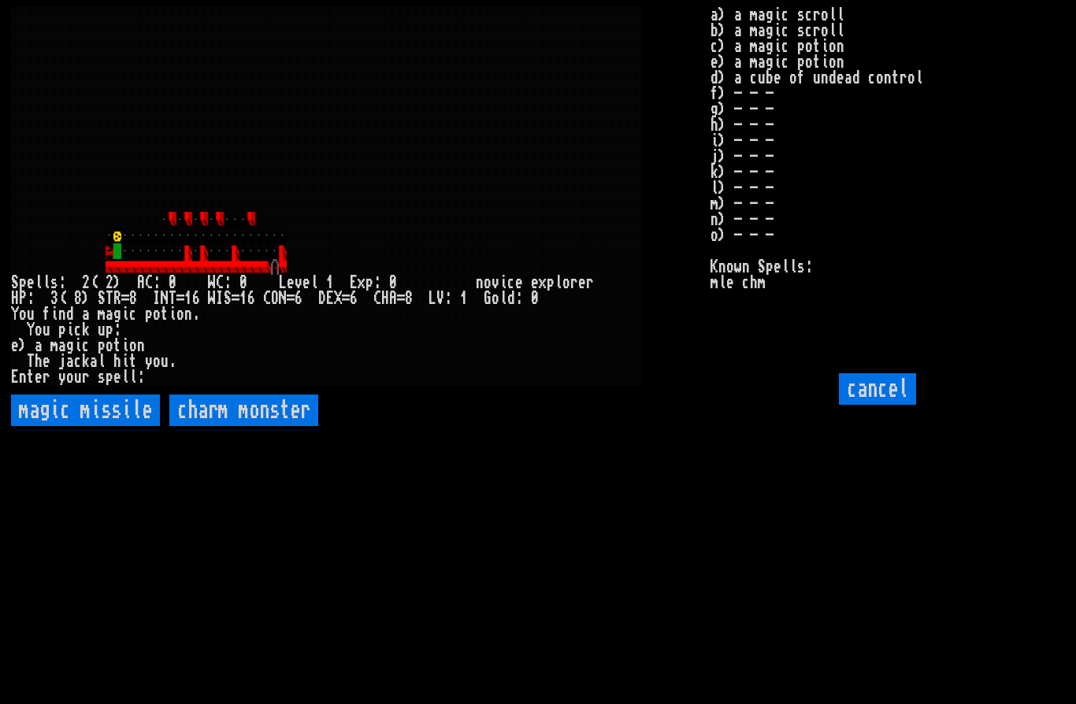
click at [106, 426] on missile "magic missile" at bounding box center [85, 411] width 149 height 32
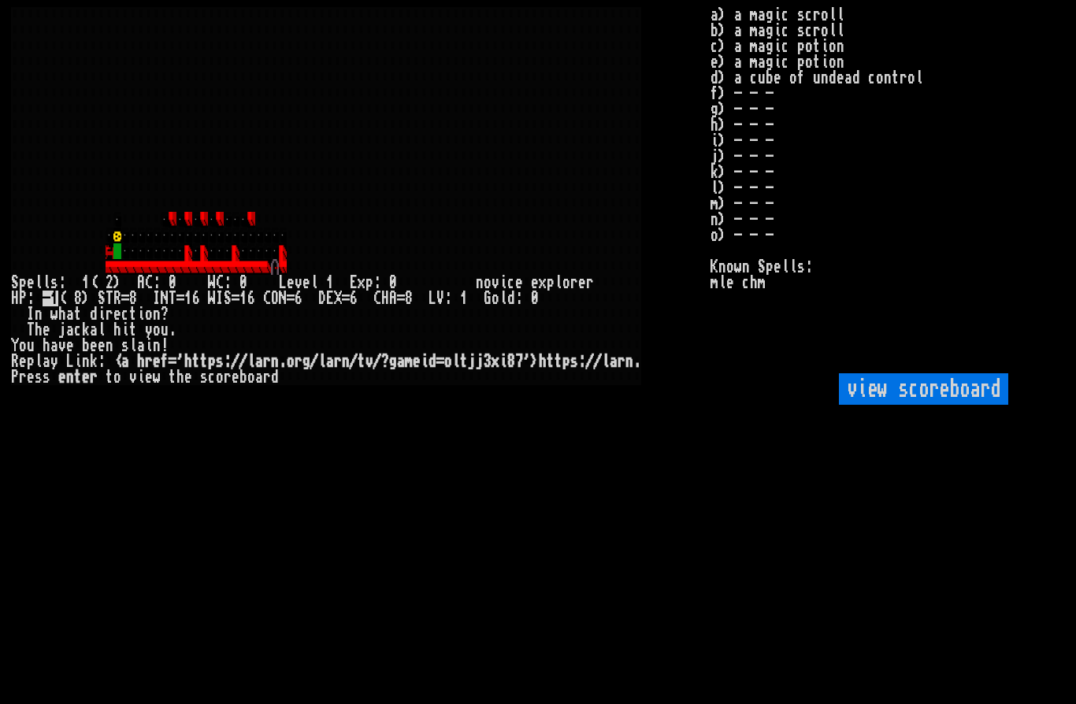
click at [937, 405] on scoreboard "view scoreboard" at bounding box center [923, 389] width 169 height 32
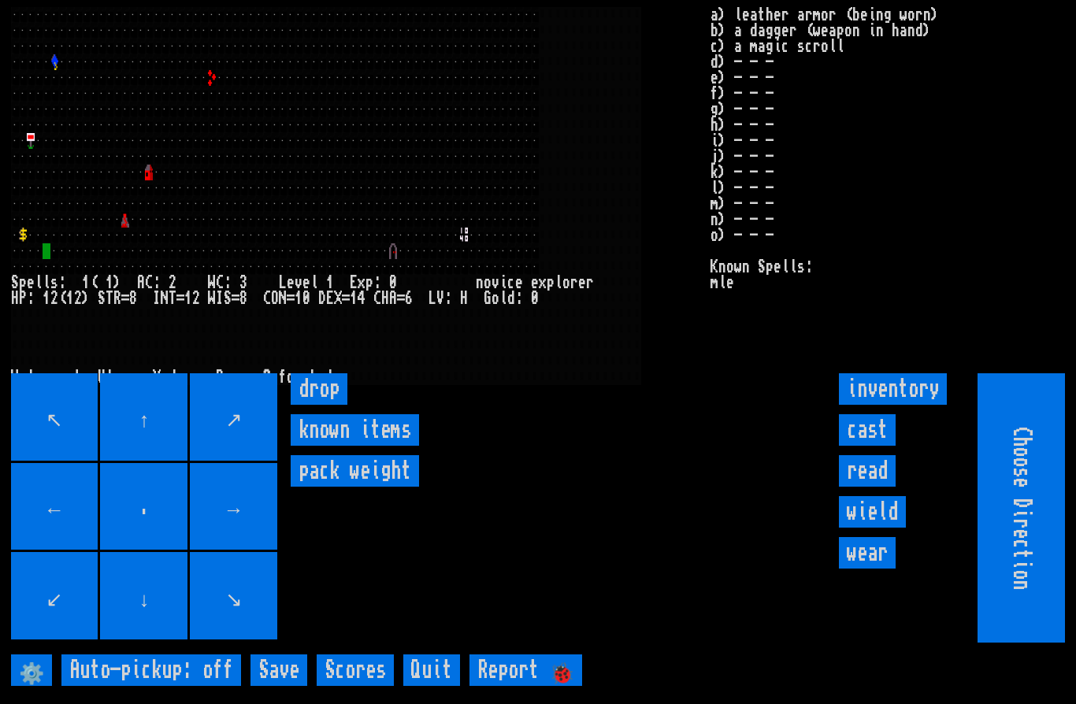
type input "Hold to Run"
click at [1030, 535] on input "Hold to Run" at bounding box center [1021, 507] width 87 height 269
type input "Choose Direction"
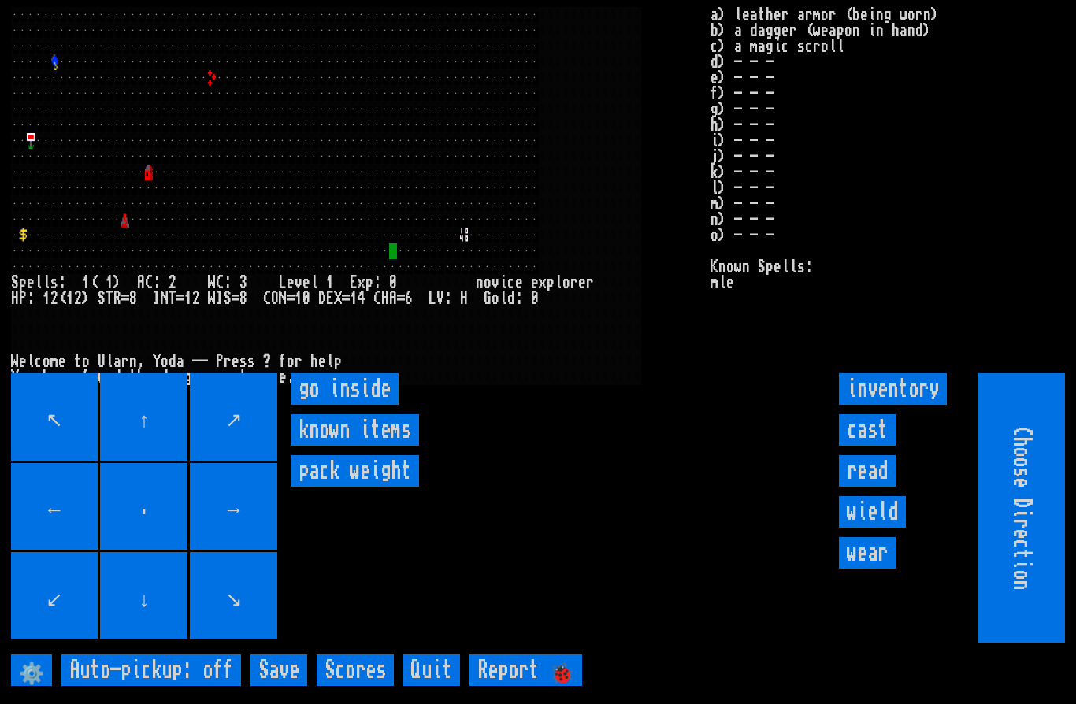
type input "Hold to Run"
click at [333, 405] on inside "go inside" at bounding box center [345, 389] width 108 height 32
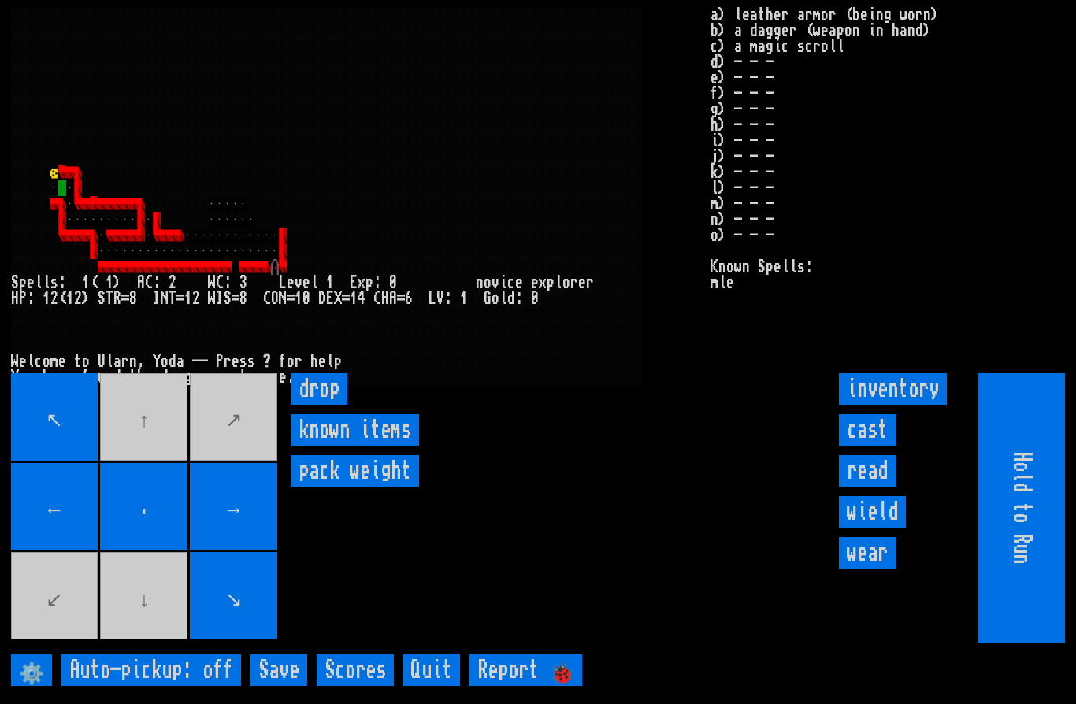
click at [870, 446] on input "cast" at bounding box center [867, 430] width 57 height 32
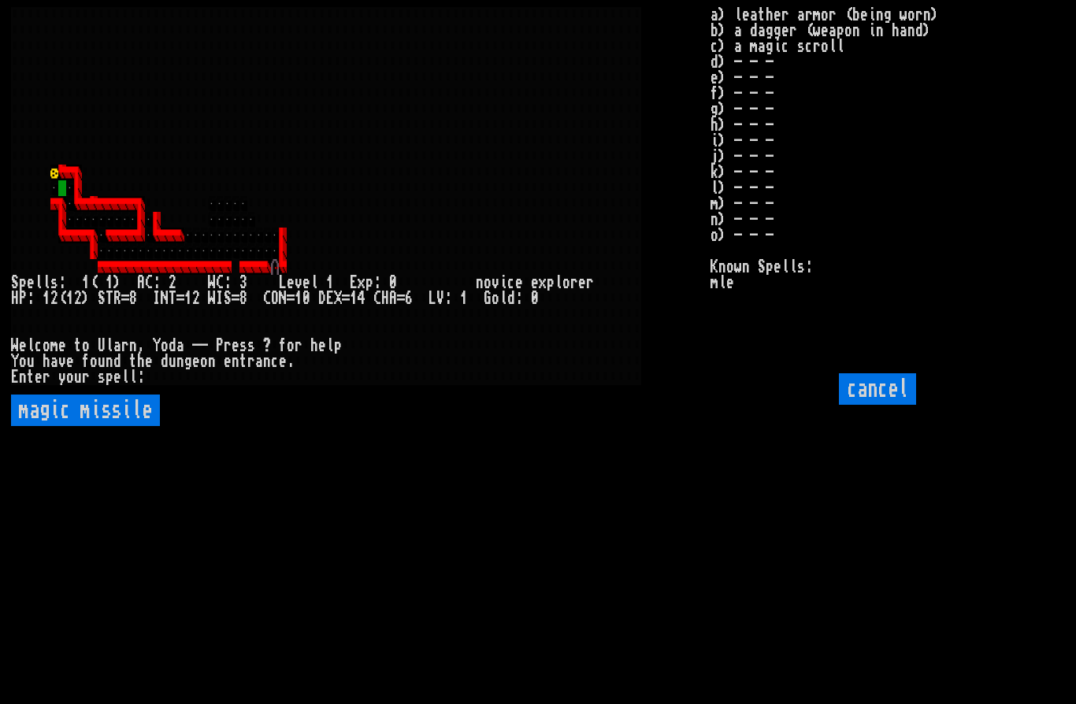
click at [100, 426] on missile "magic missile" at bounding box center [85, 411] width 149 height 32
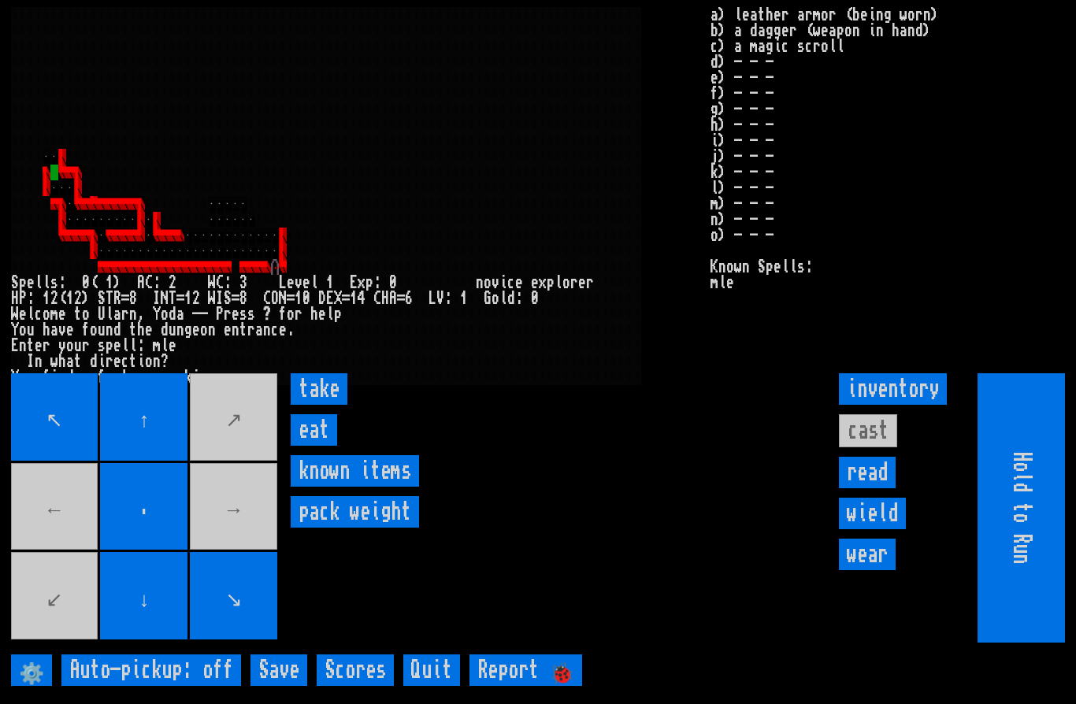
click at [314, 446] on input "eat" at bounding box center [314, 430] width 46 height 32
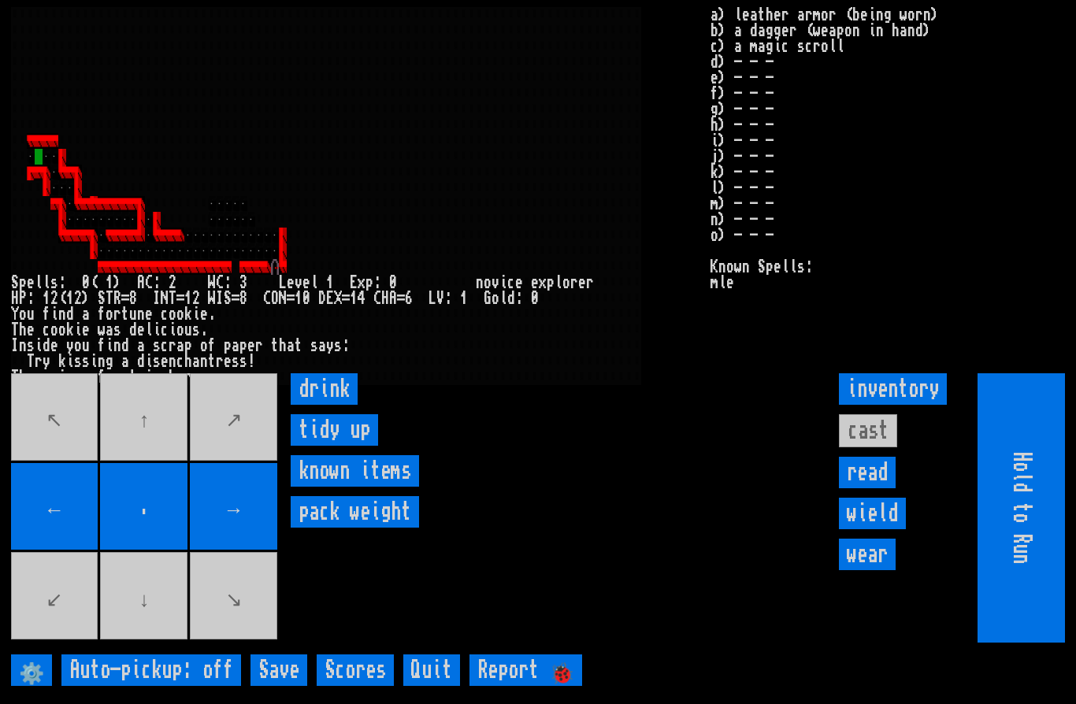
click at [340, 446] on up "tidy up" at bounding box center [334, 430] width 87 height 32
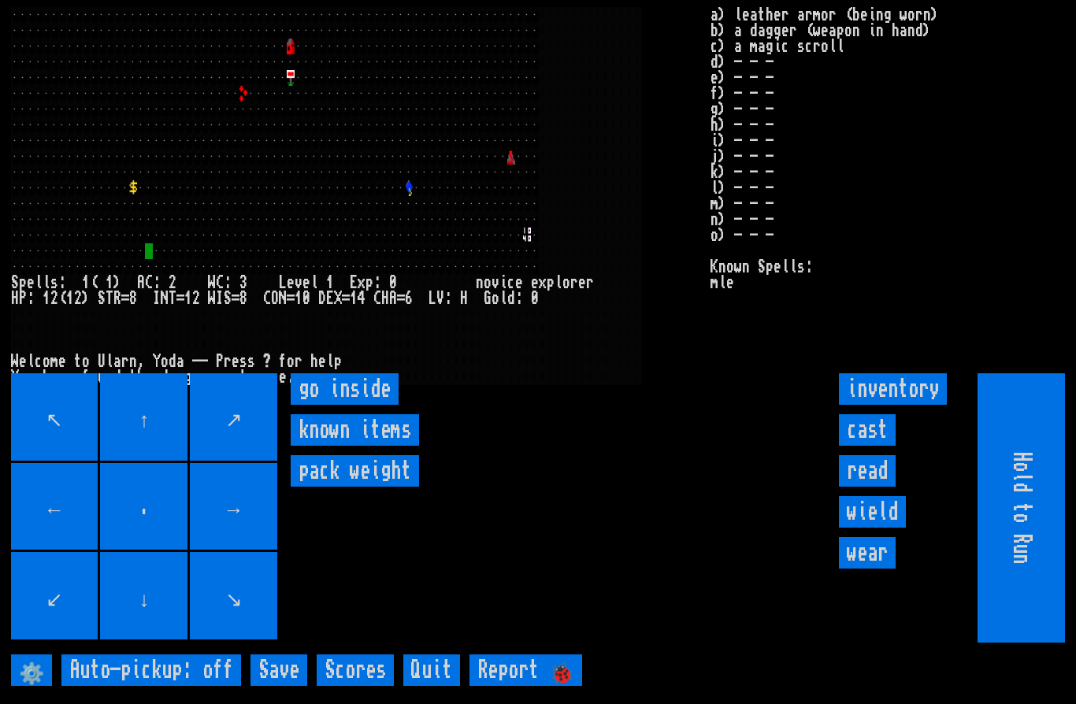
click at [352, 405] on inside "go inside" at bounding box center [345, 389] width 108 height 32
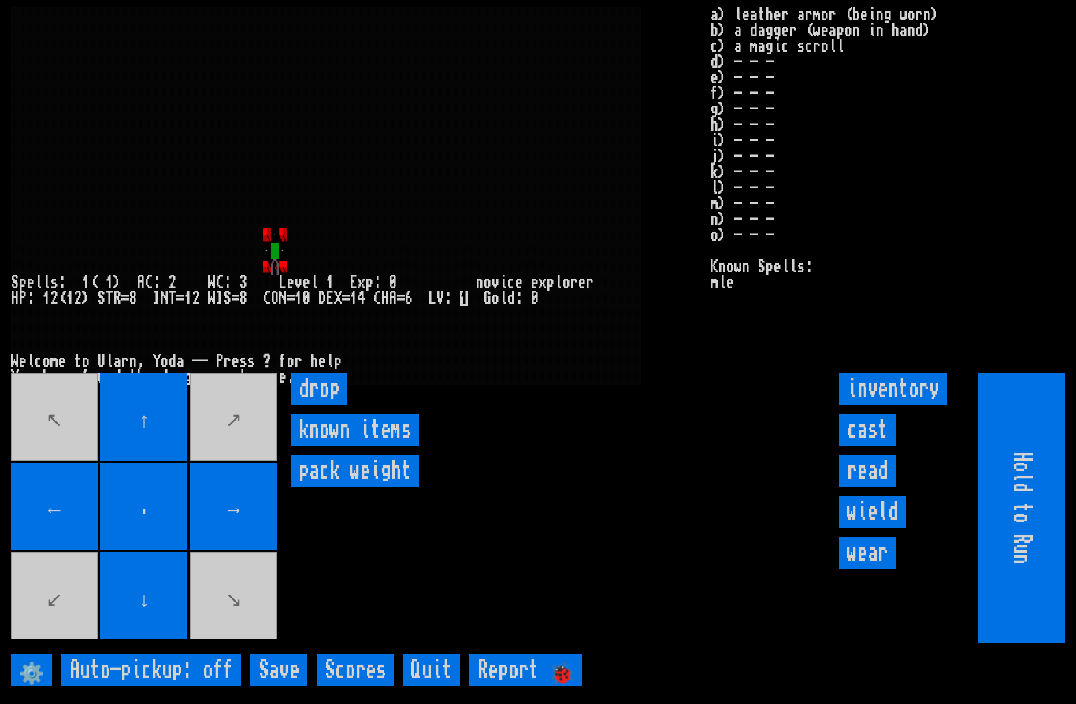
click at [374, 446] on items "known items" at bounding box center [355, 430] width 128 height 32
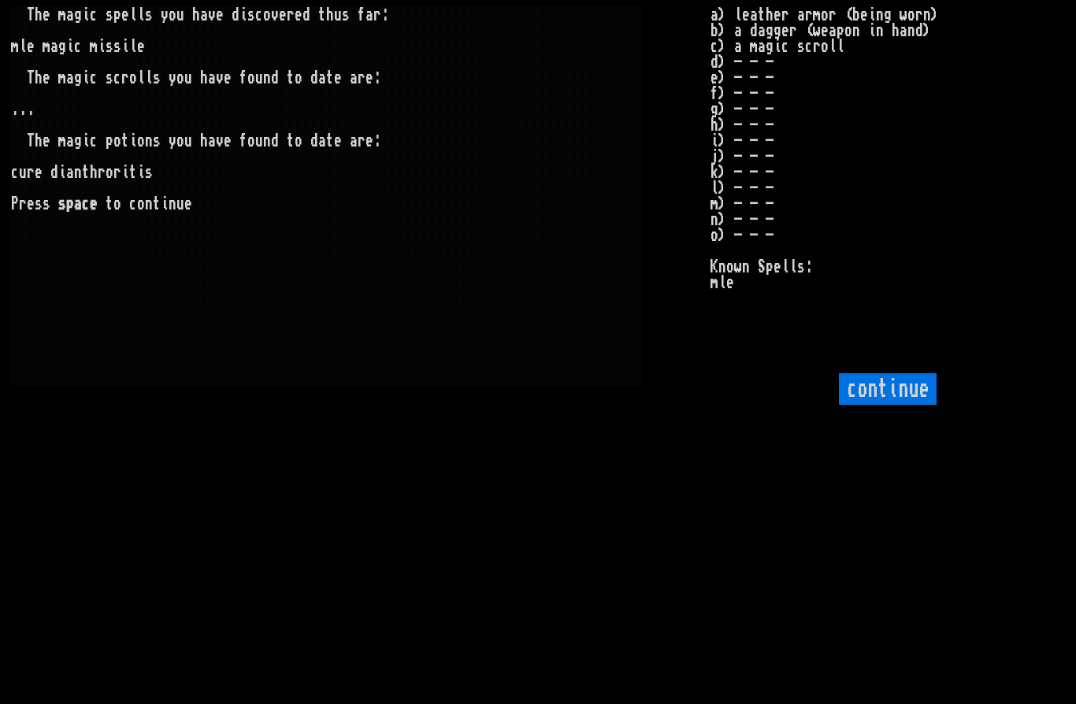
click at [874, 405] on input "continue" at bounding box center [888, 389] width 98 height 32
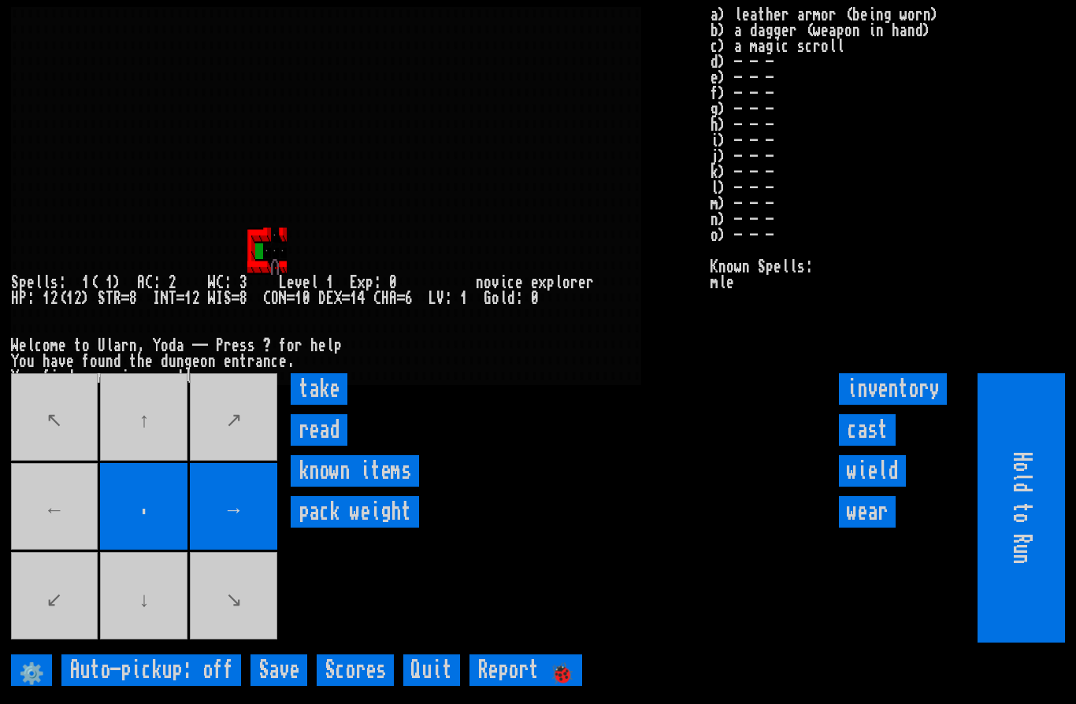
click at [325, 405] on input "take" at bounding box center [319, 389] width 57 height 32
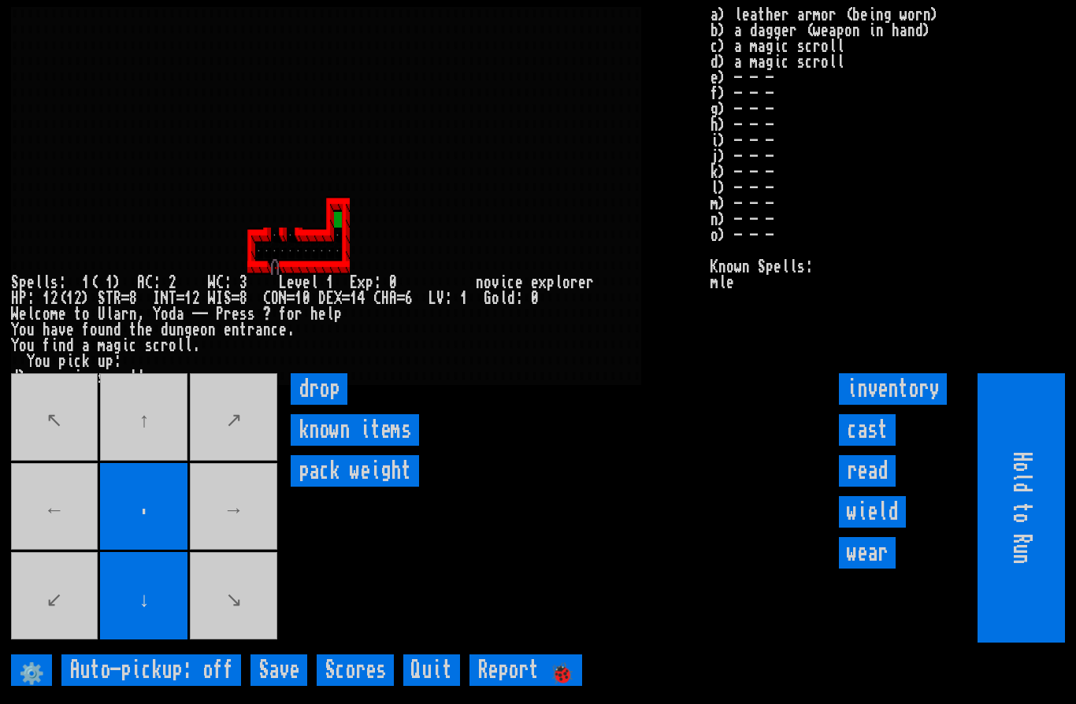
click at [147, 458] on movebuttons "↖ ↑ ↗ ← . → ↙ ↓ ↘" at bounding box center [145, 507] width 269 height 269
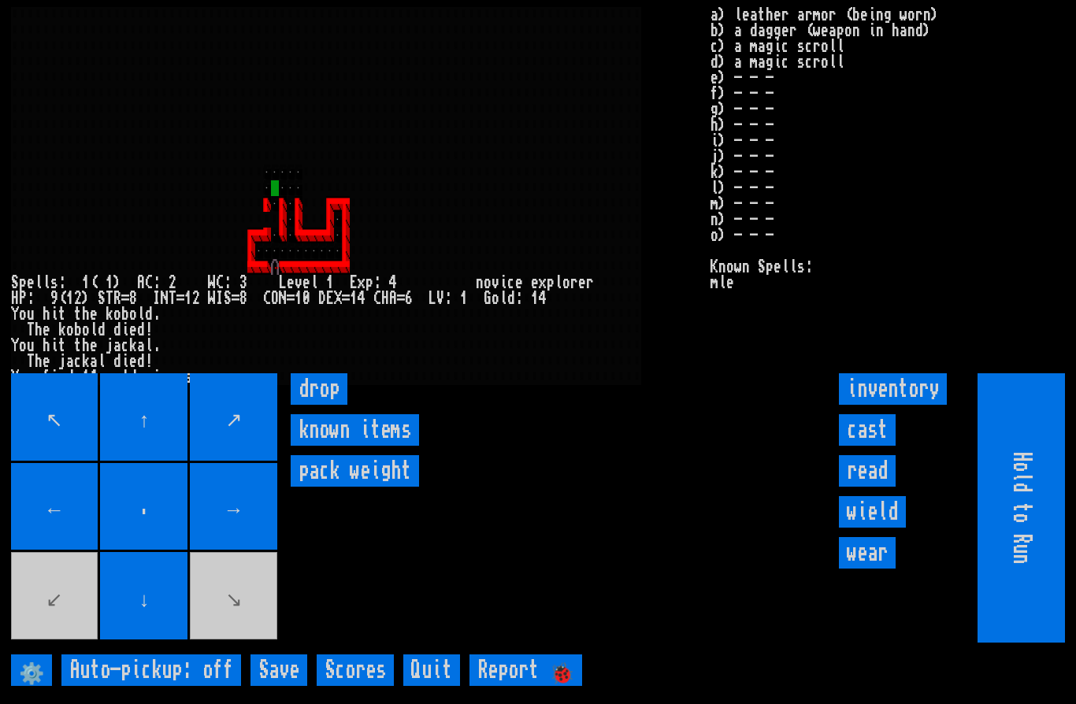
click at [67, 622] on movebuttons "↖ ↑ ↗ ← . → ↙ ↓ ↘" at bounding box center [145, 507] width 269 height 269
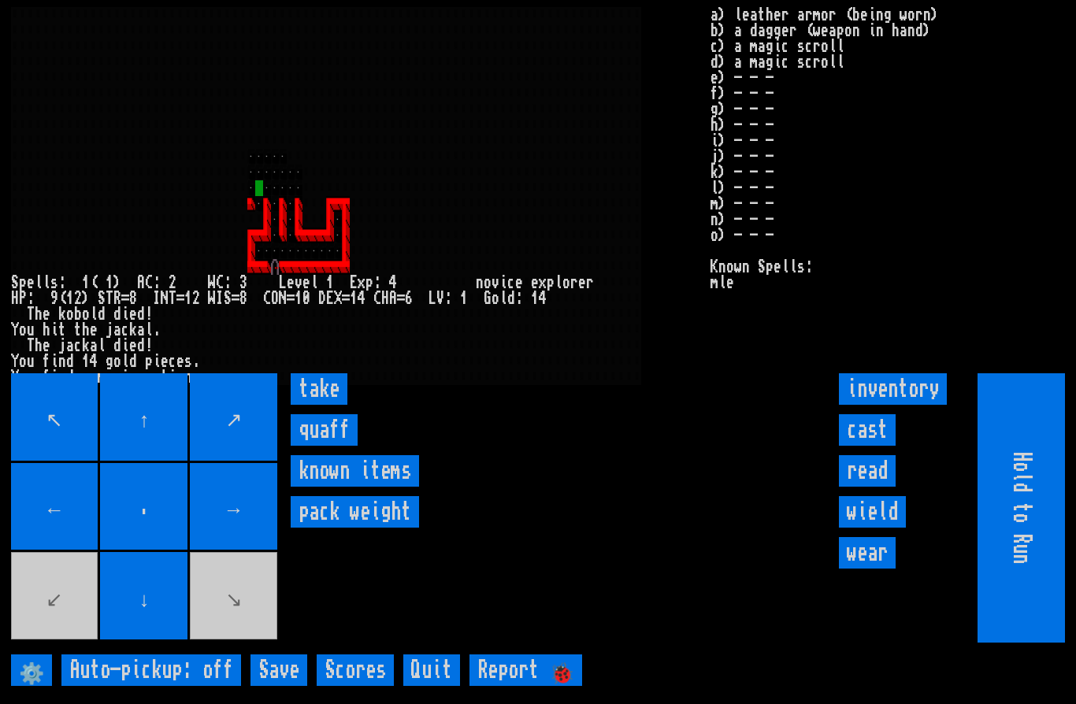
click at [314, 405] on input "take" at bounding box center [319, 389] width 57 height 32
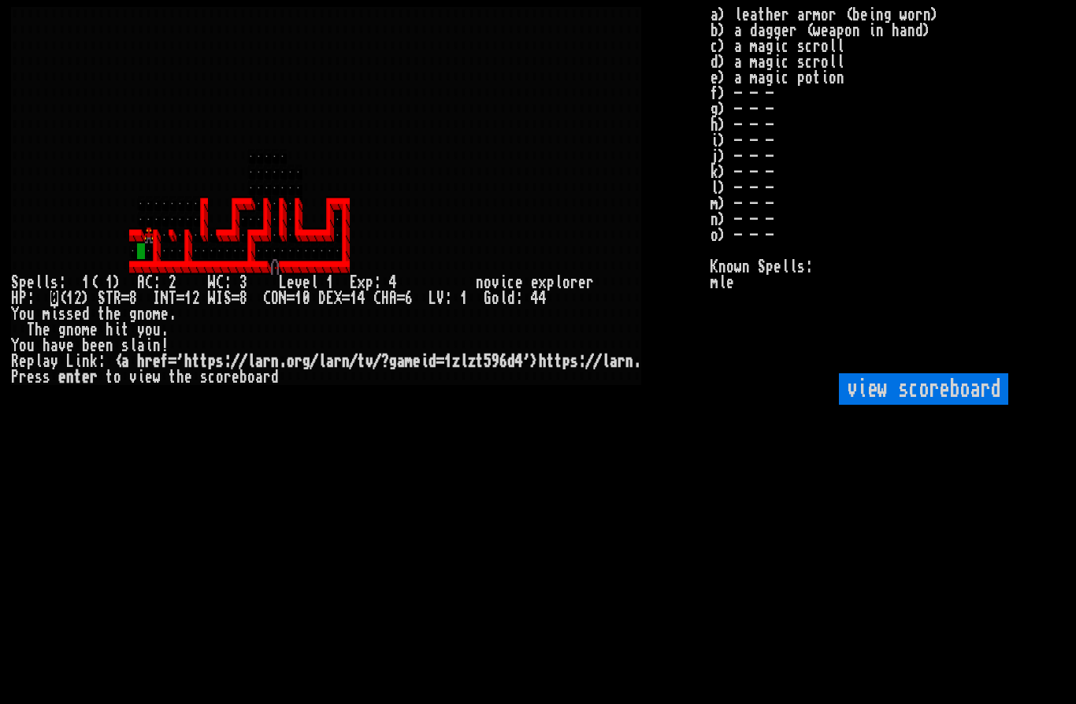
click at [895, 405] on scoreboard "view scoreboard" at bounding box center [923, 389] width 169 height 32
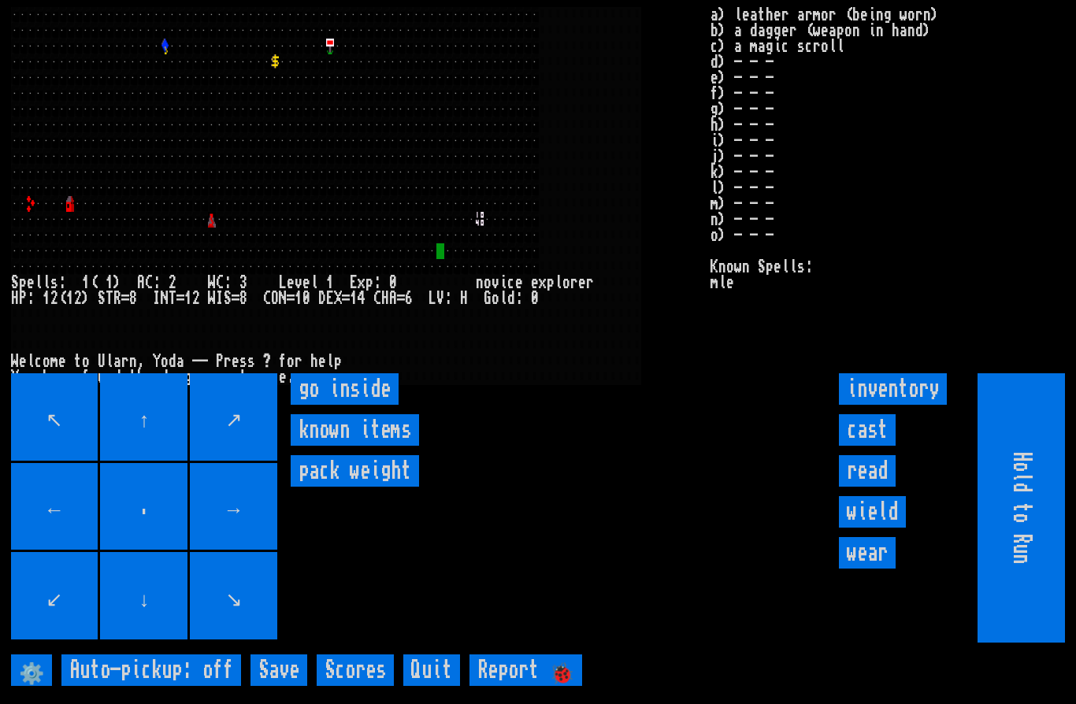
click at [355, 405] on inside "go inside" at bounding box center [345, 389] width 108 height 32
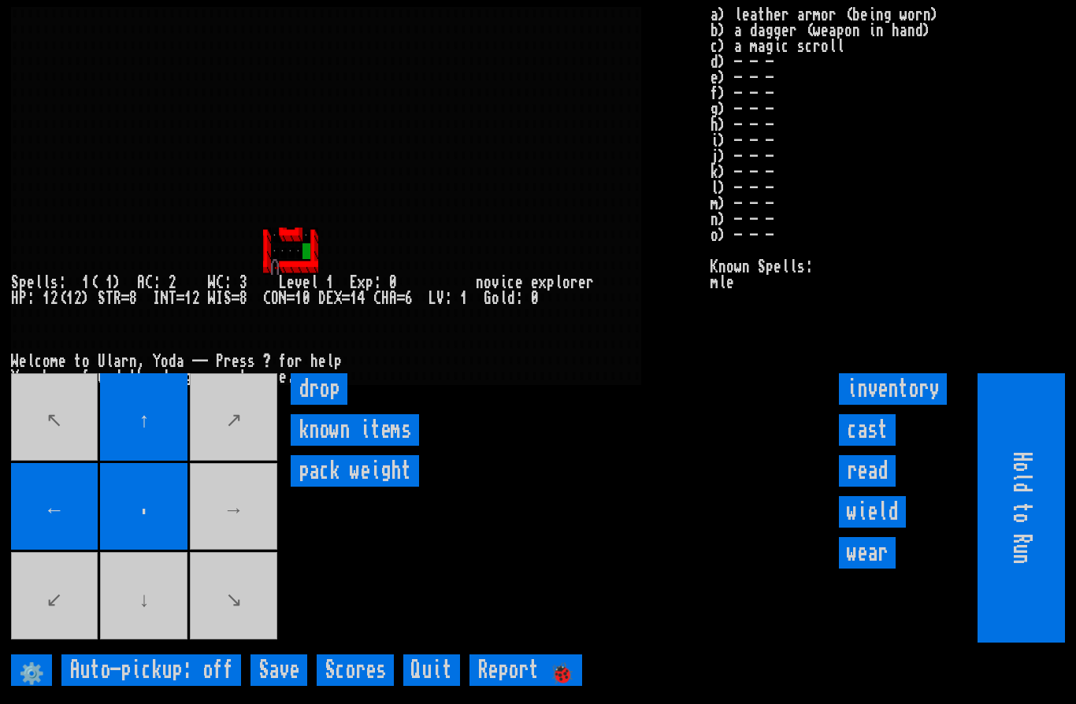
click at [239, 559] on movebuttons "↖ ↑ ↗ ← . → ↙ ↓ ↘" at bounding box center [145, 507] width 269 height 269
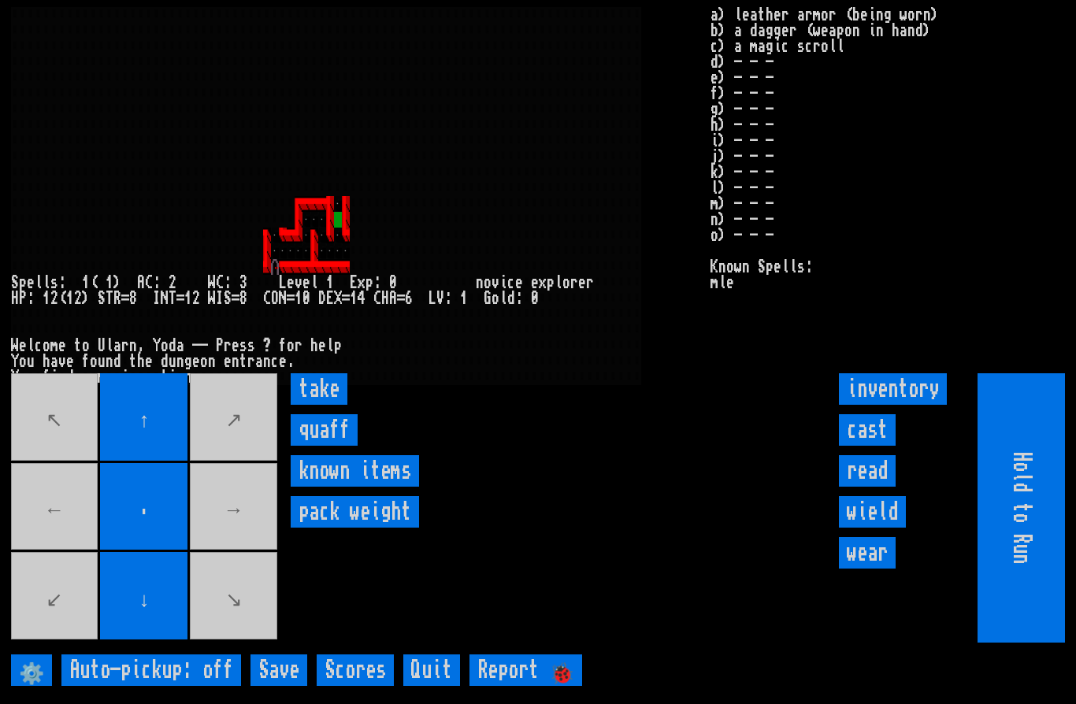
click at [328, 405] on input "take" at bounding box center [319, 389] width 57 height 32
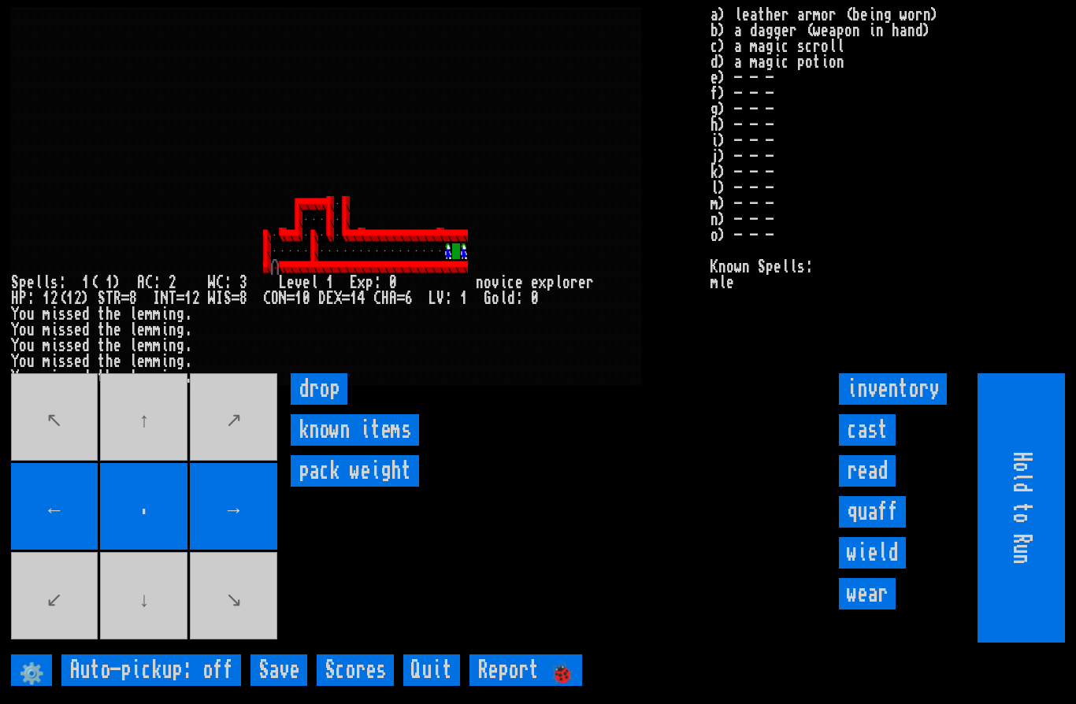
click at [867, 446] on input "cast" at bounding box center [867, 430] width 57 height 32
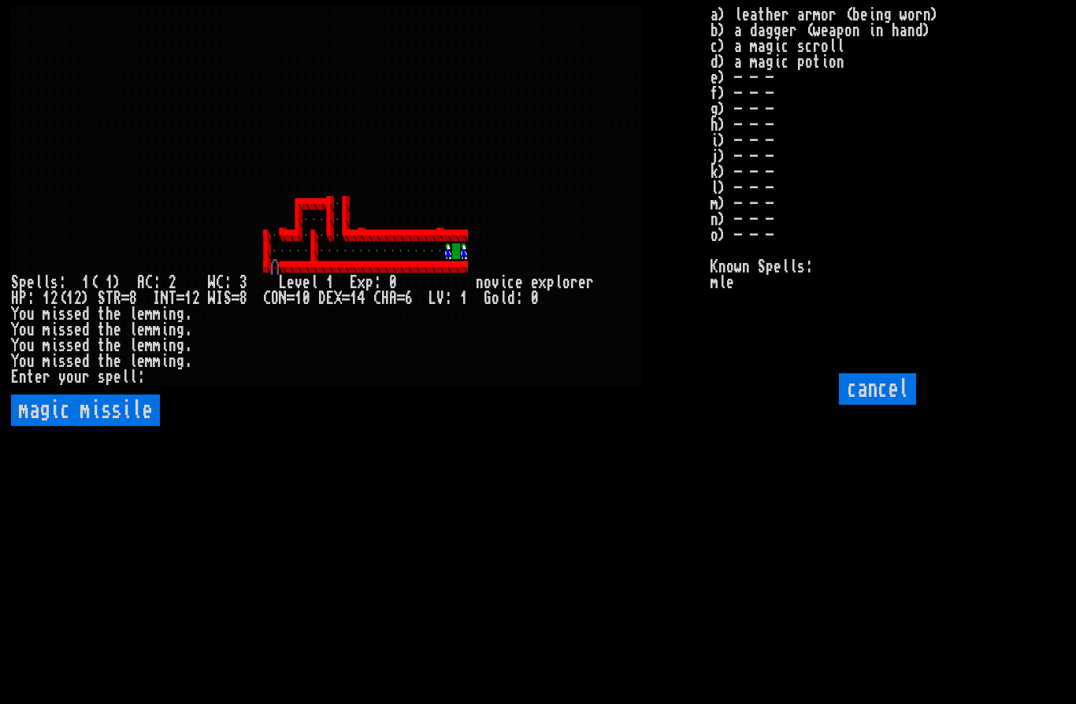
click at [102, 426] on missile "magic missile" at bounding box center [85, 411] width 149 height 32
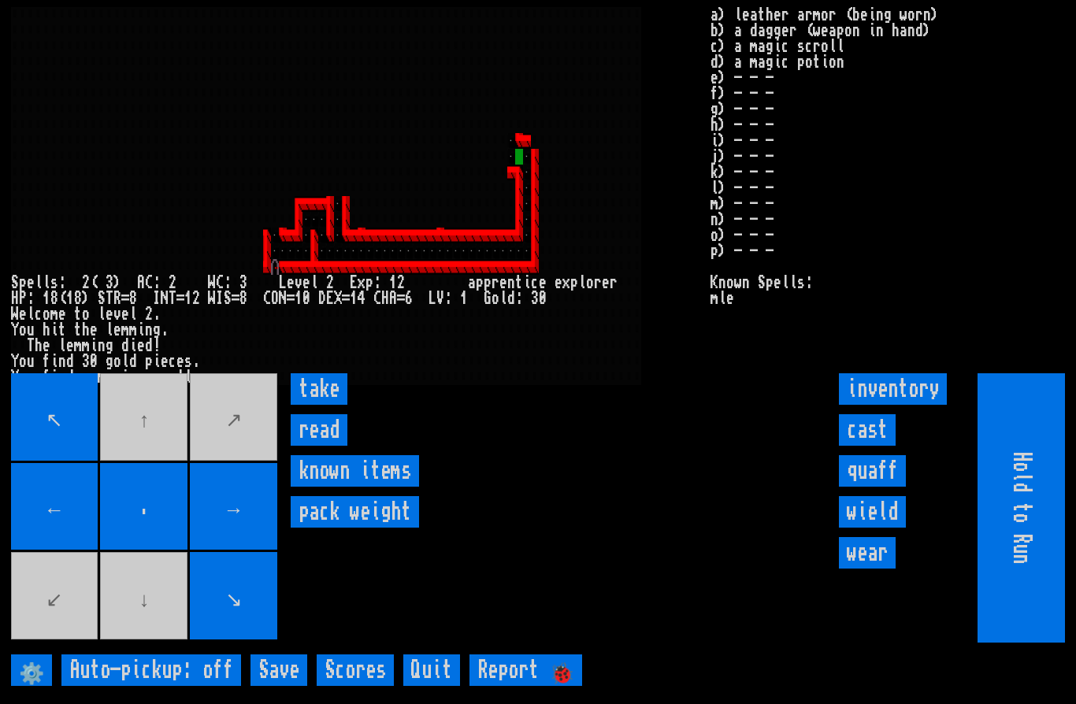
click at [319, 446] on input "read" at bounding box center [319, 430] width 57 height 32
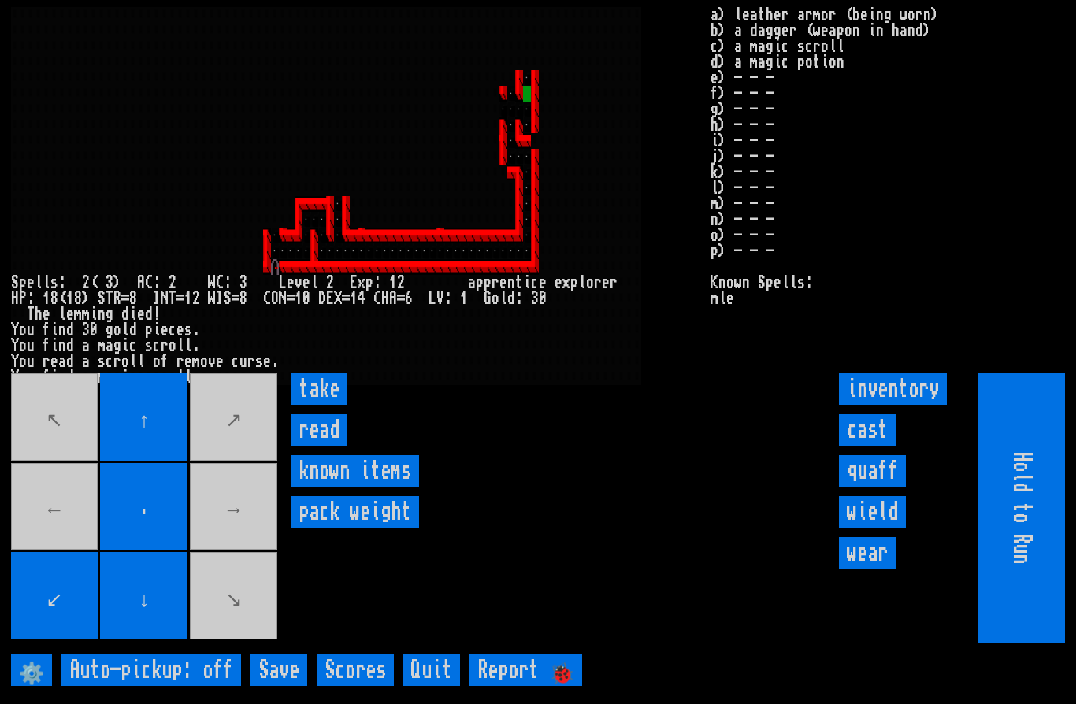
click at [326, 405] on input "take" at bounding box center [319, 389] width 57 height 32
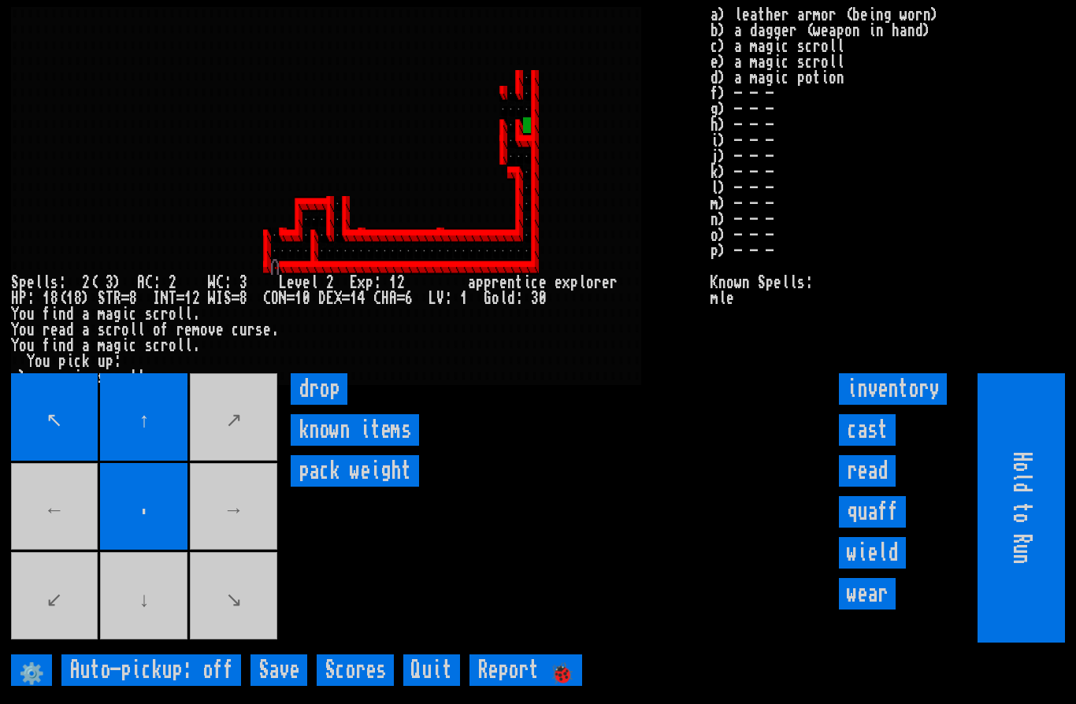
click at [142, 643] on movebuttons "↖ ↑ ↗ ← . → ↙ ↓ ↘" at bounding box center [145, 507] width 269 height 269
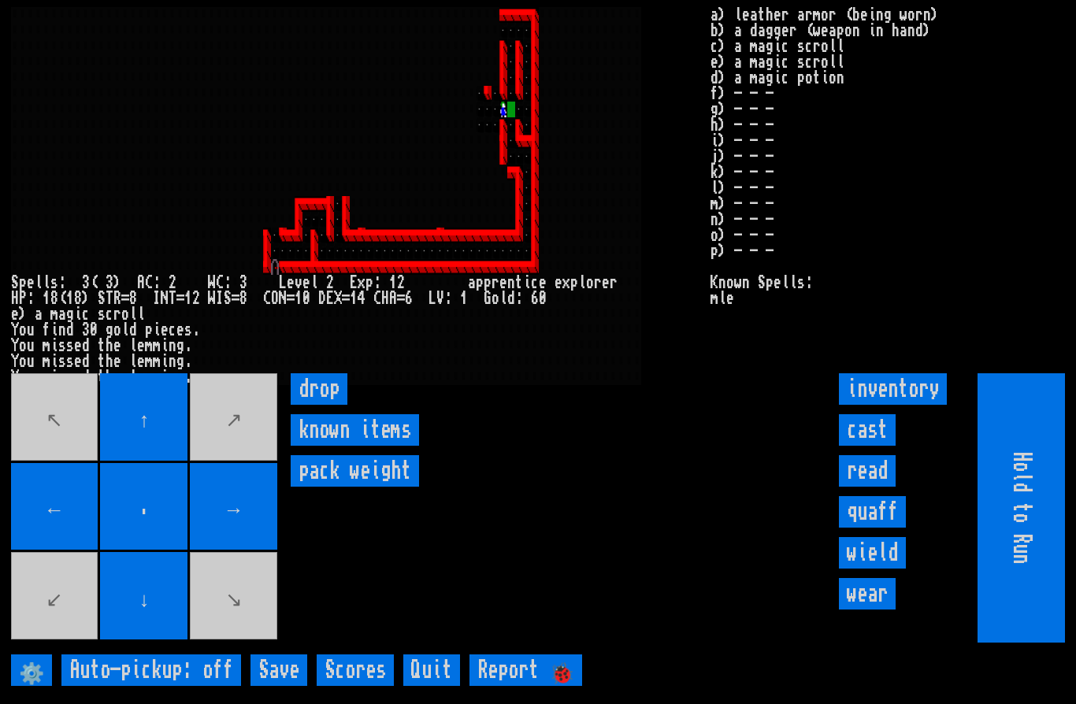
click at [240, 458] on movebuttons "↖ ↑ ↗ ← . → ↙ ↓ ↘" at bounding box center [145, 507] width 269 height 269
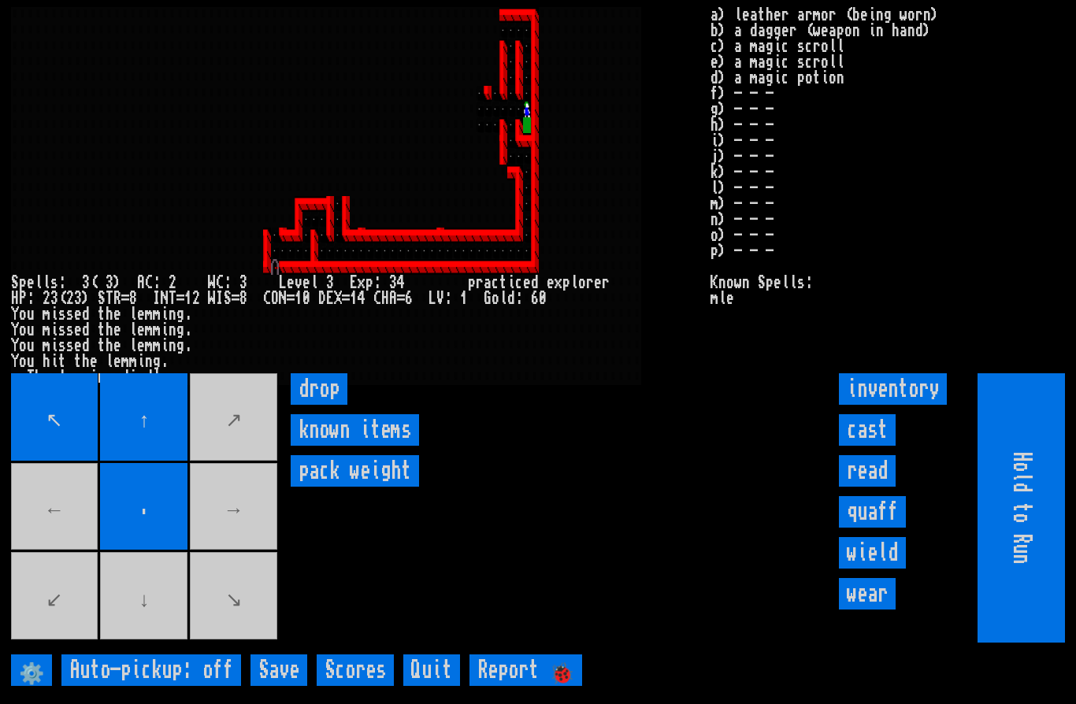
click at [145, 643] on movebuttons "↖ ↑ ↗ ← . → ↙ ↓ ↘" at bounding box center [145, 507] width 269 height 269
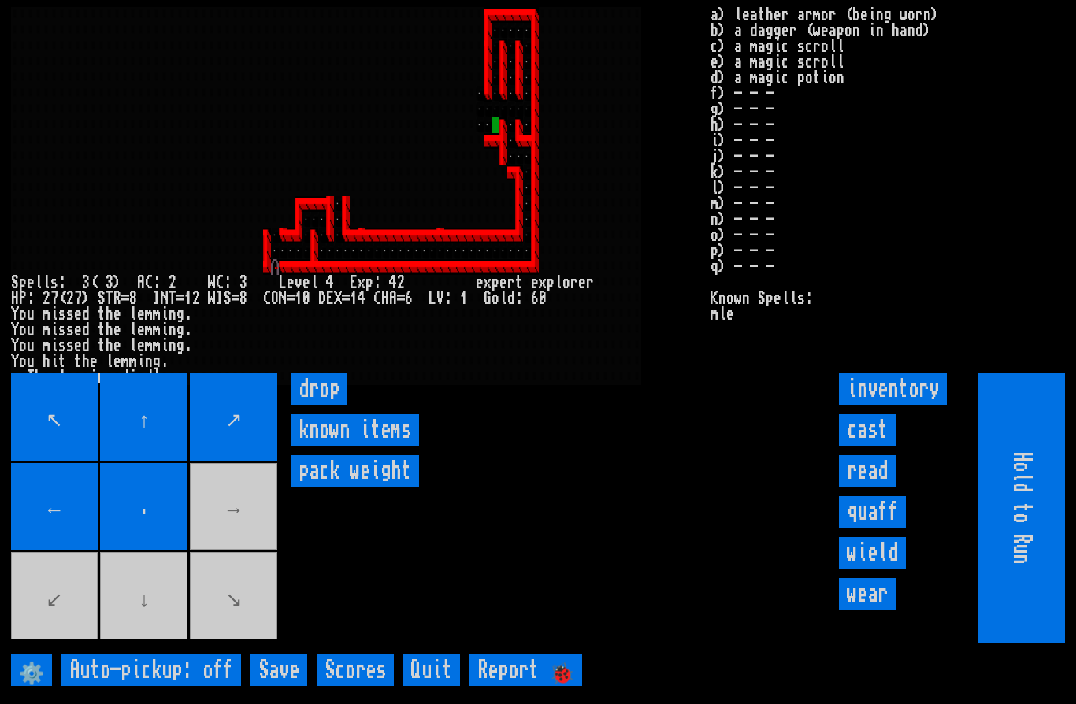
click at [151, 643] on movebuttons "↖ ↑ ↗ ← . → ↙ ↓ ↘" at bounding box center [145, 507] width 269 height 269
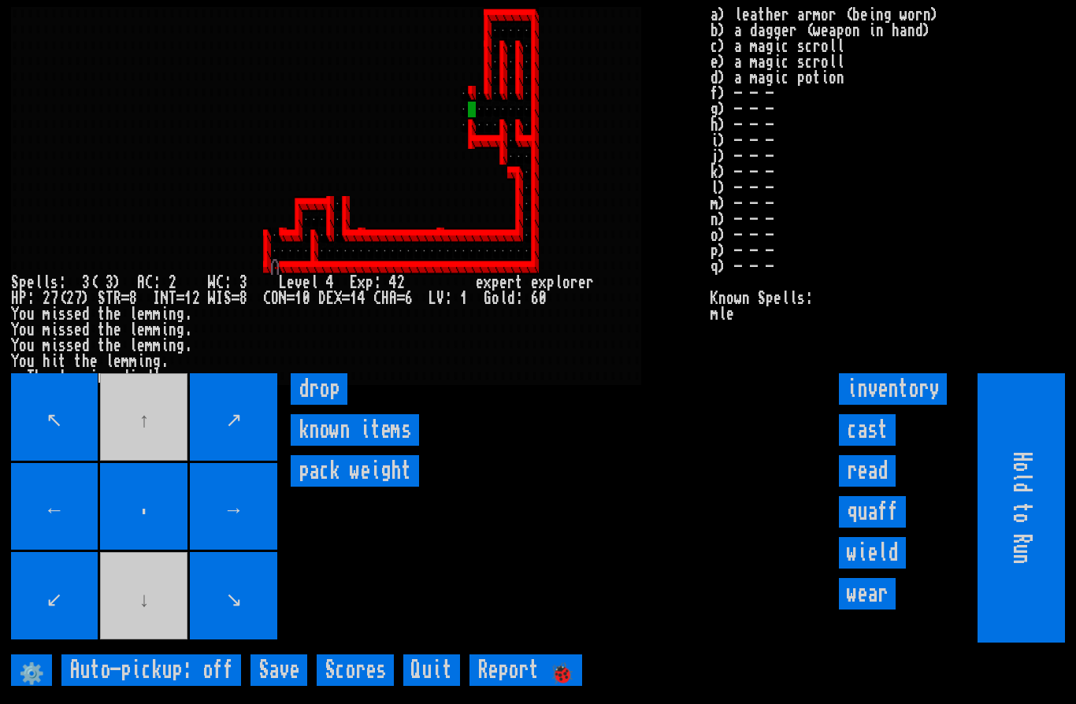
click at [139, 473] on movebuttons "↖ ↑ ↗ ← . → ↙ ↓ ↘" at bounding box center [145, 507] width 269 height 269
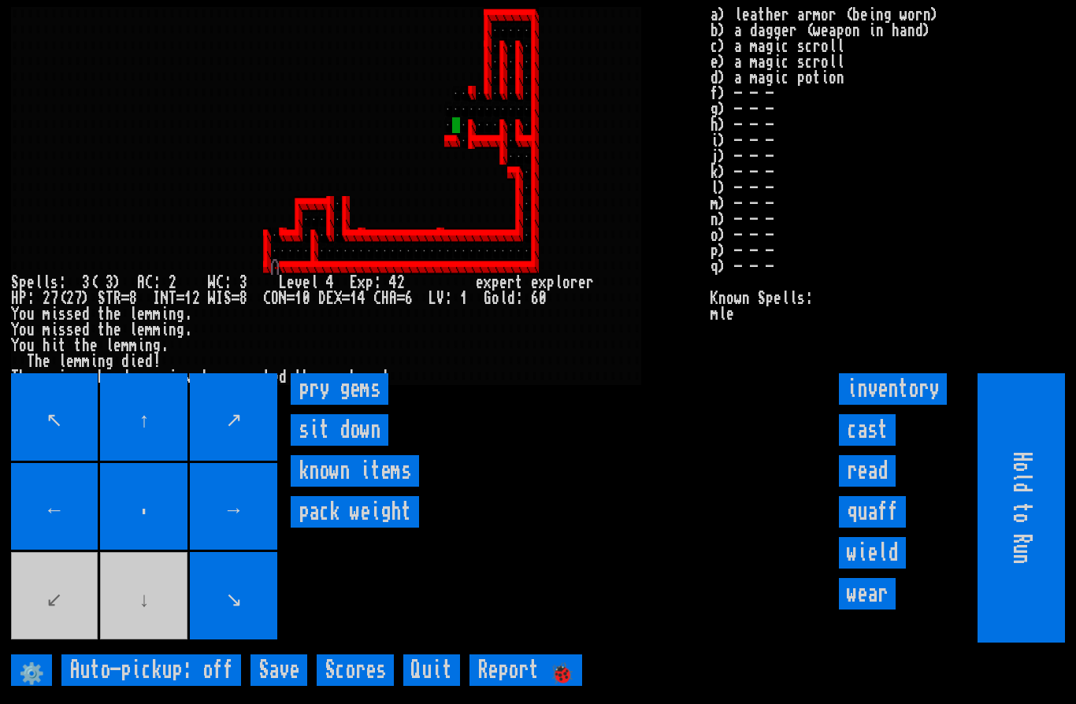
click at [334, 405] on gems "pry gems" at bounding box center [340, 389] width 98 height 32
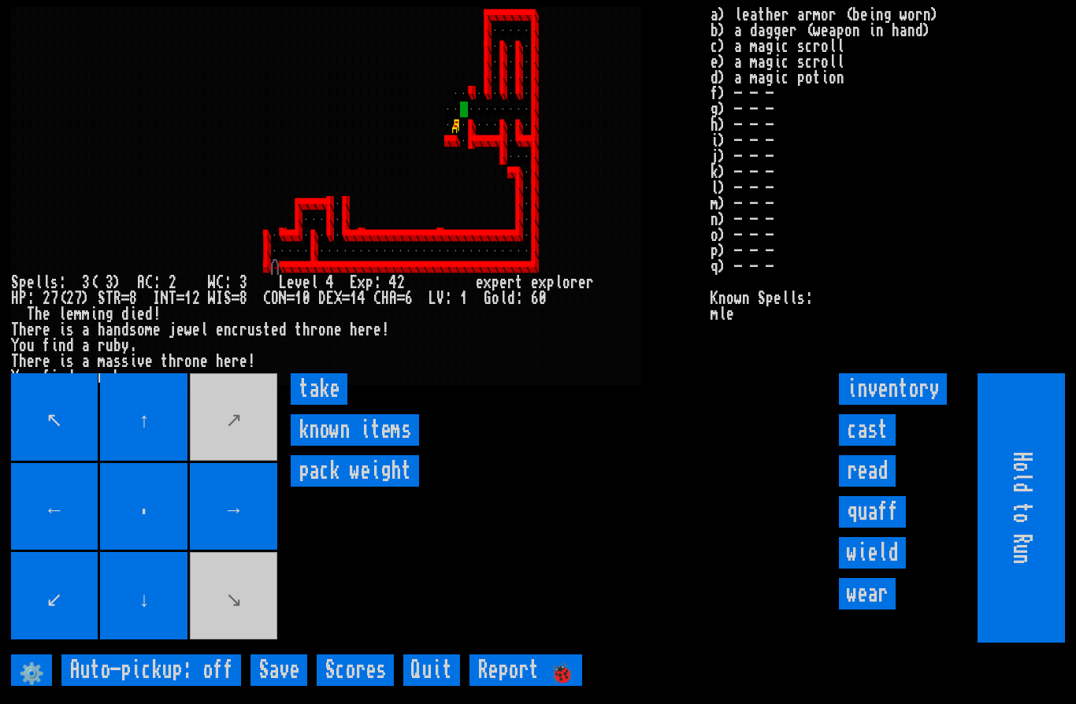
click at [320, 405] on input "take" at bounding box center [319, 389] width 57 height 32
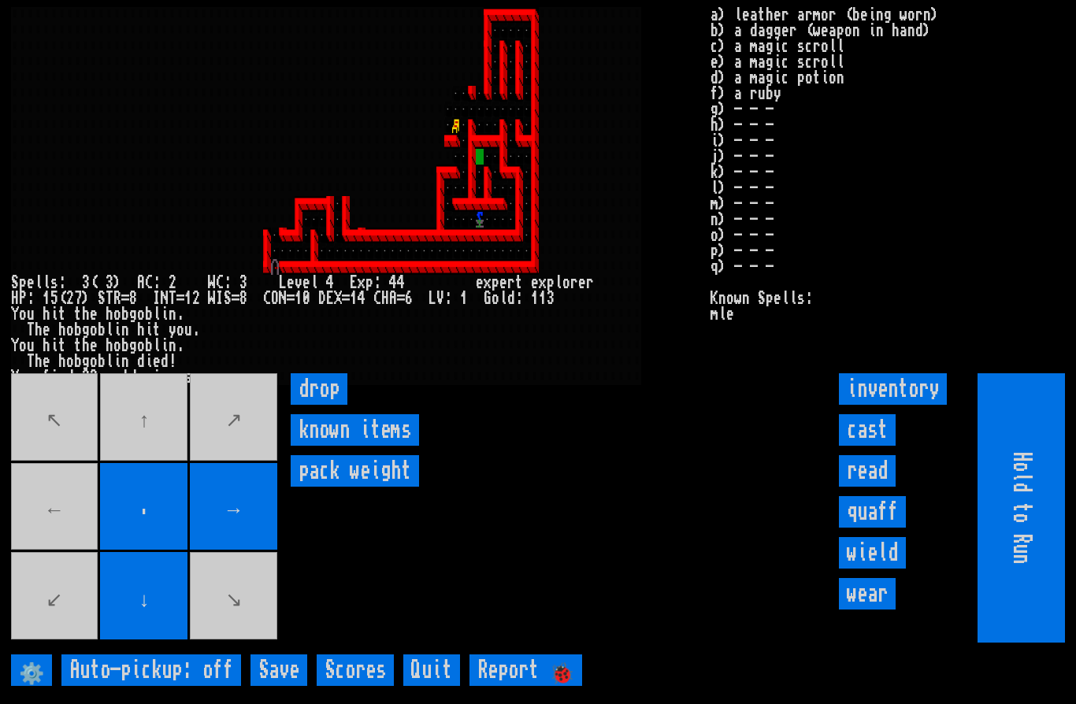
click at [136, 487] on movebuttons "↖ ↑ ↗ ← . → ↙ ↓ ↘" at bounding box center [145, 507] width 269 height 269
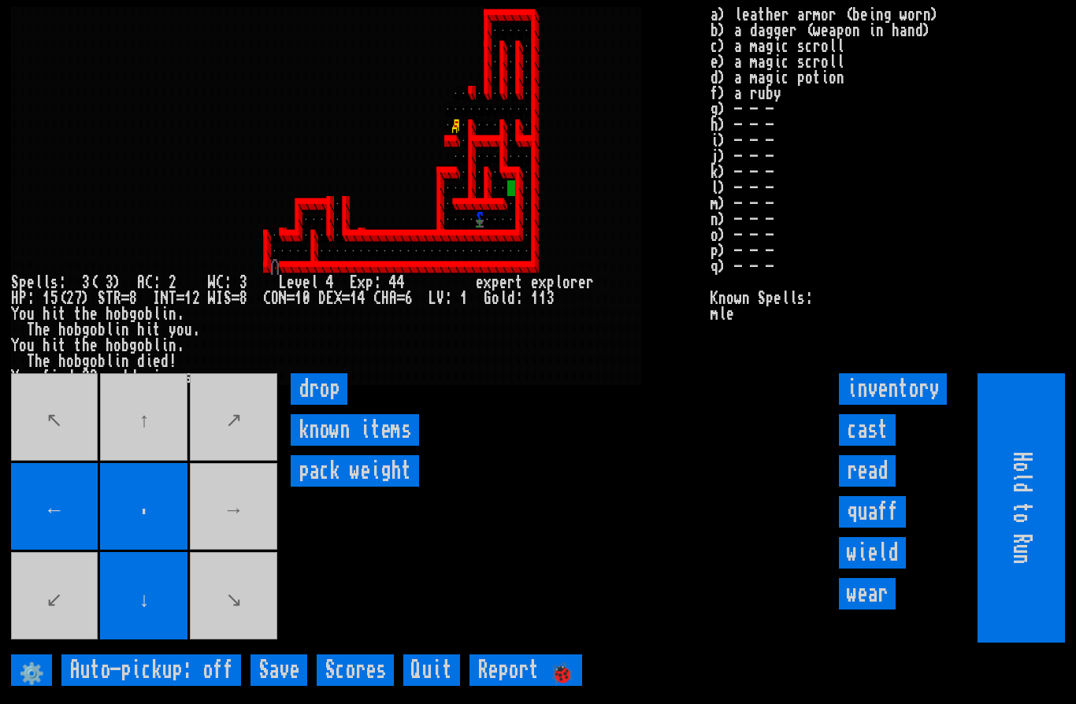
click at [236, 556] on movebuttons "↖ ↑ ↗ ← . → ↙ ↓ ↘" at bounding box center [145, 507] width 269 height 269
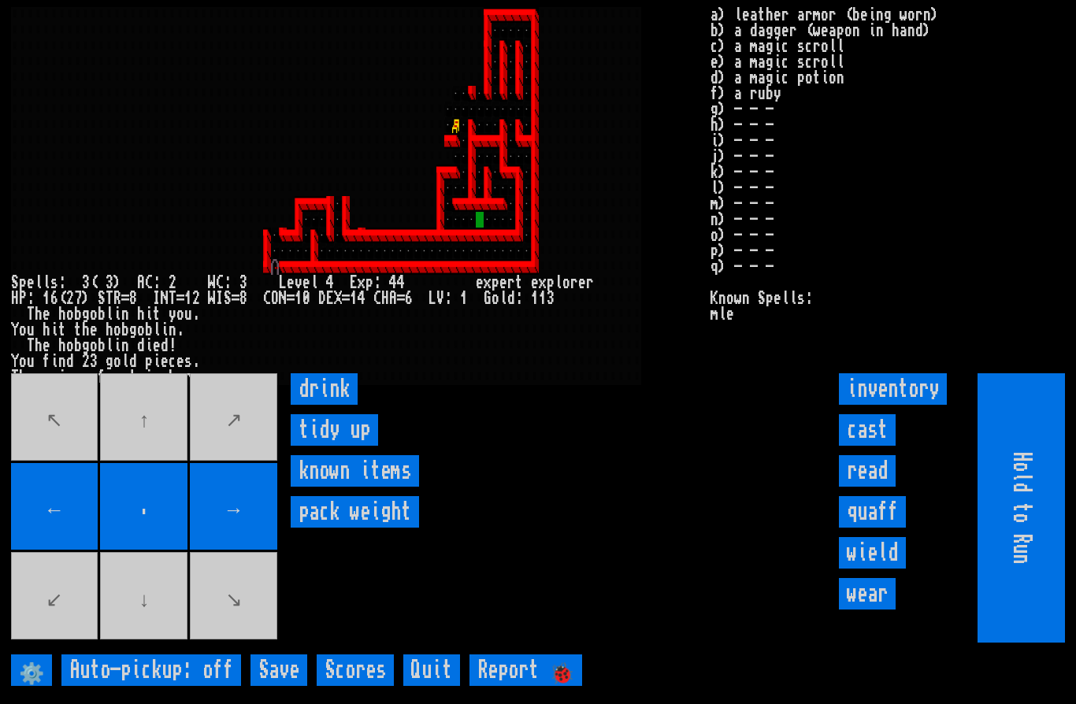
click at [314, 405] on input "drink" at bounding box center [324, 389] width 67 height 32
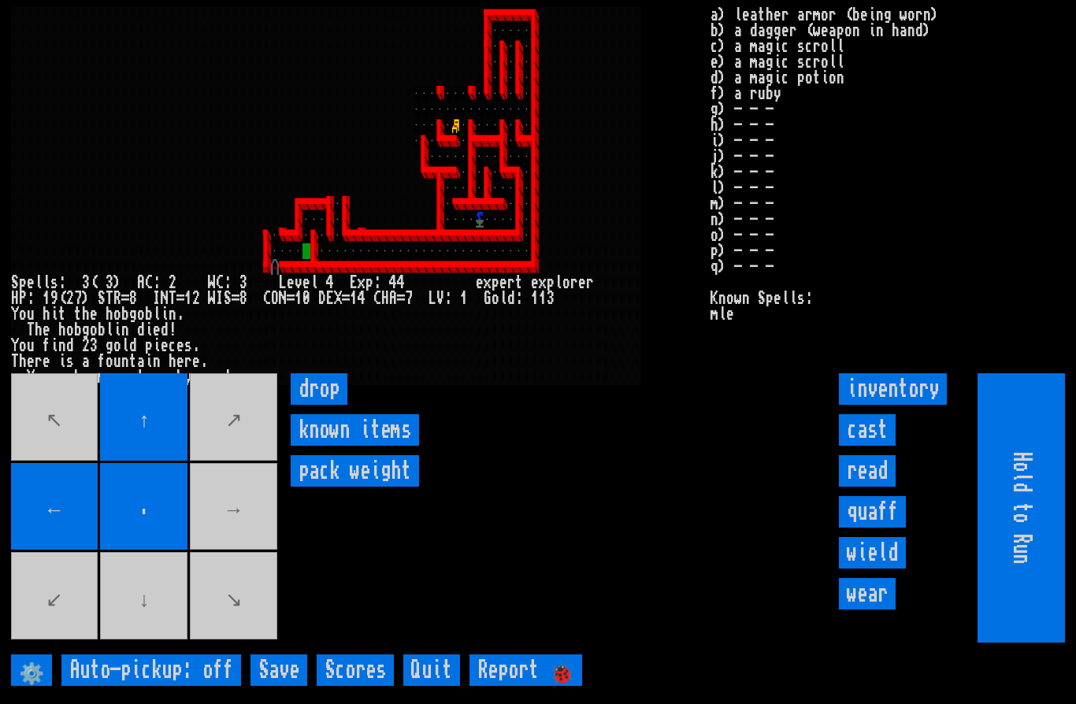
click at [141, 633] on movebuttons "↖ ↑ ↗ ← . → ↙ ↓ ↘" at bounding box center [145, 507] width 269 height 269
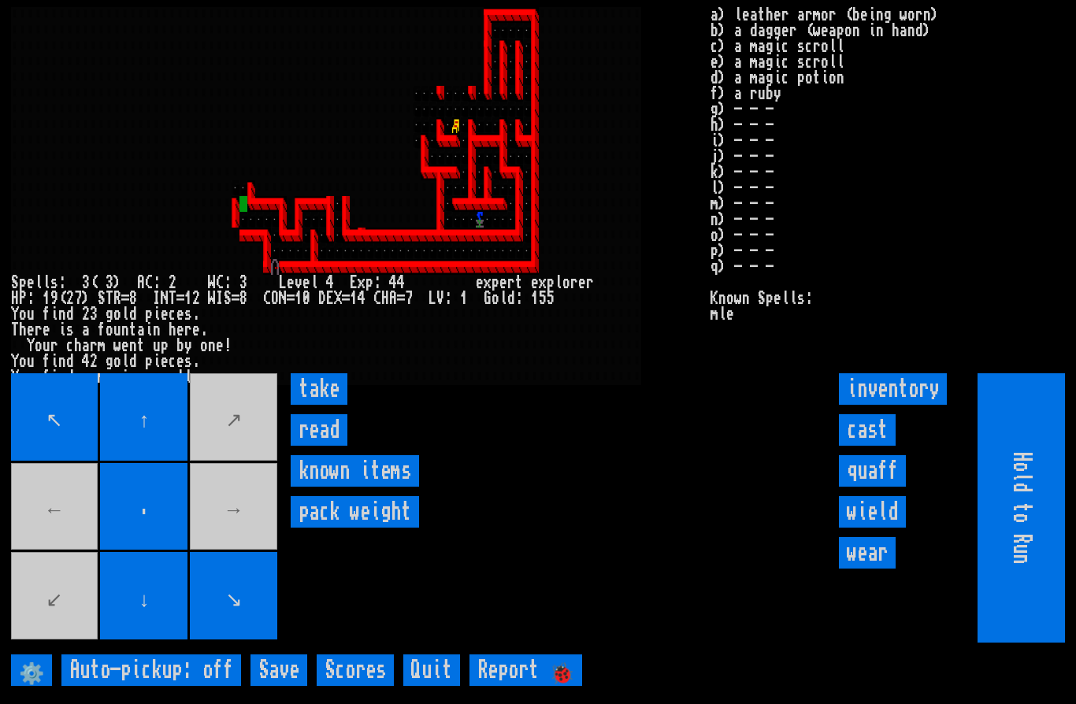
click at [322, 405] on input "take" at bounding box center [319, 389] width 57 height 32
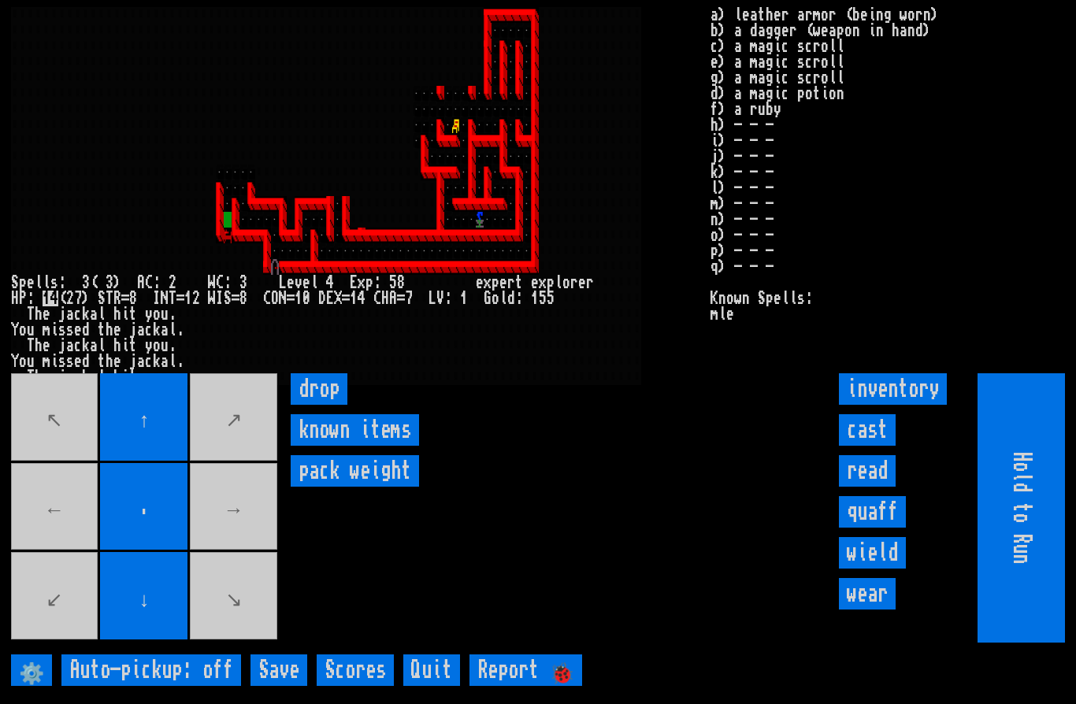
click at [869, 446] on input "cast" at bounding box center [867, 430] width 57 height 32
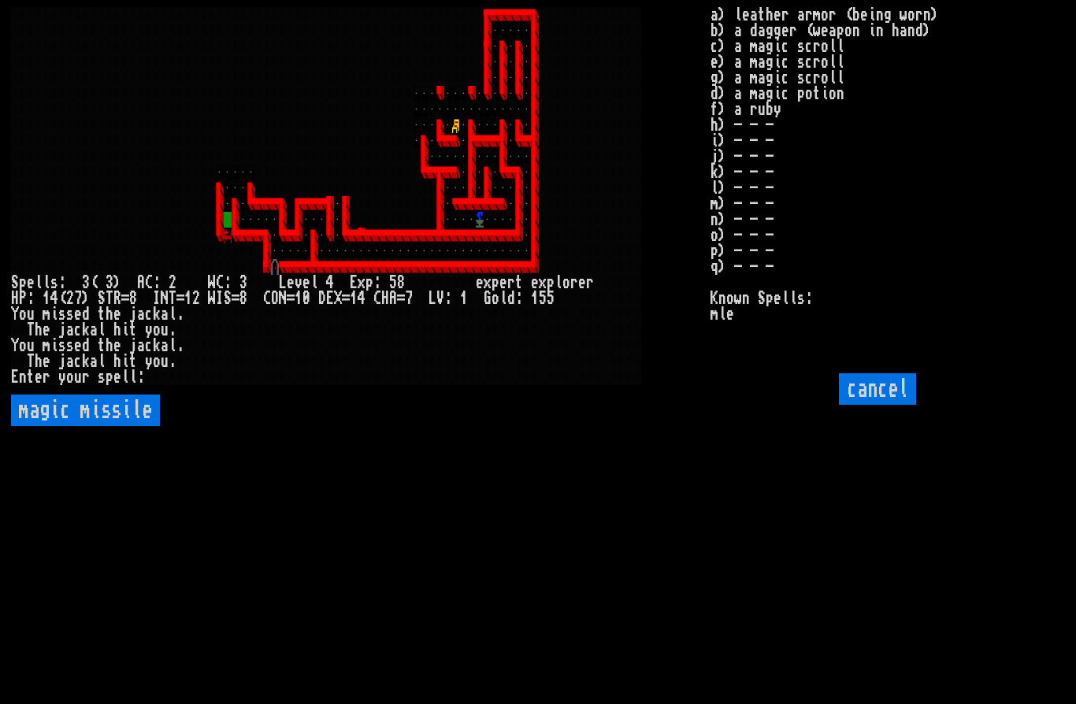
click at [94, 426] on missile "magic missile" at bounding box center [85, 411] width 149 height 32
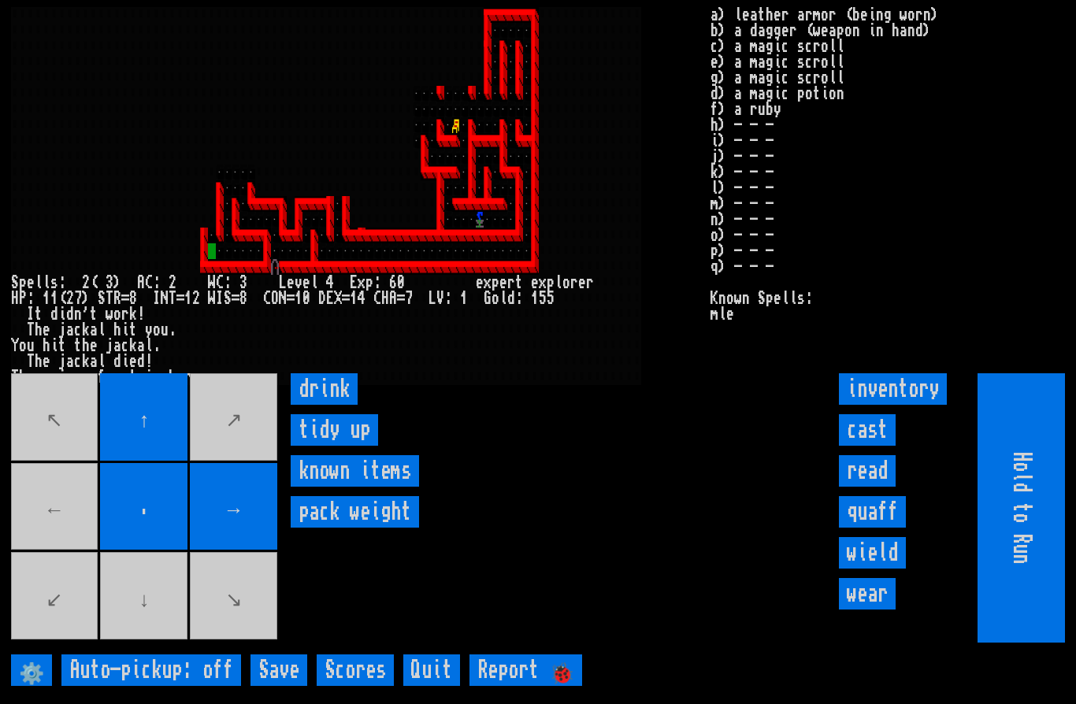
click at [329, 405] on input "drink" at bounding box center [324, 389] width 67 height 32
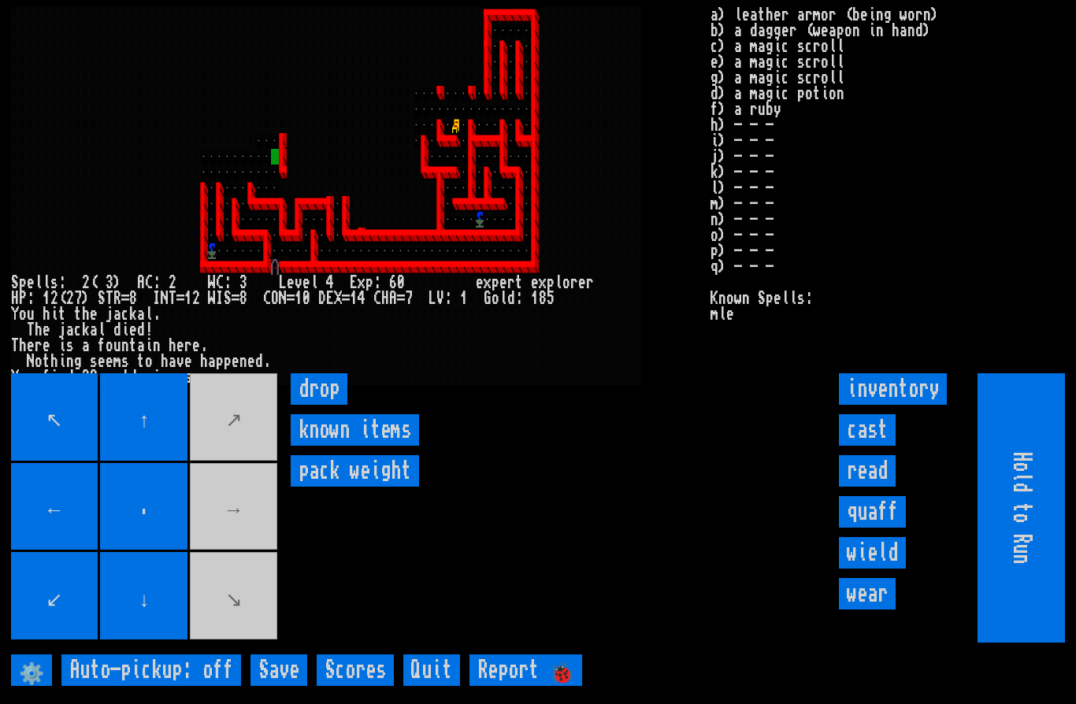
click at [246, 548] on movebuttons "↖ ↑ ↗ ← . → ↙ ↓ ↘" at bounding box center [145, 507] width 269 height 269
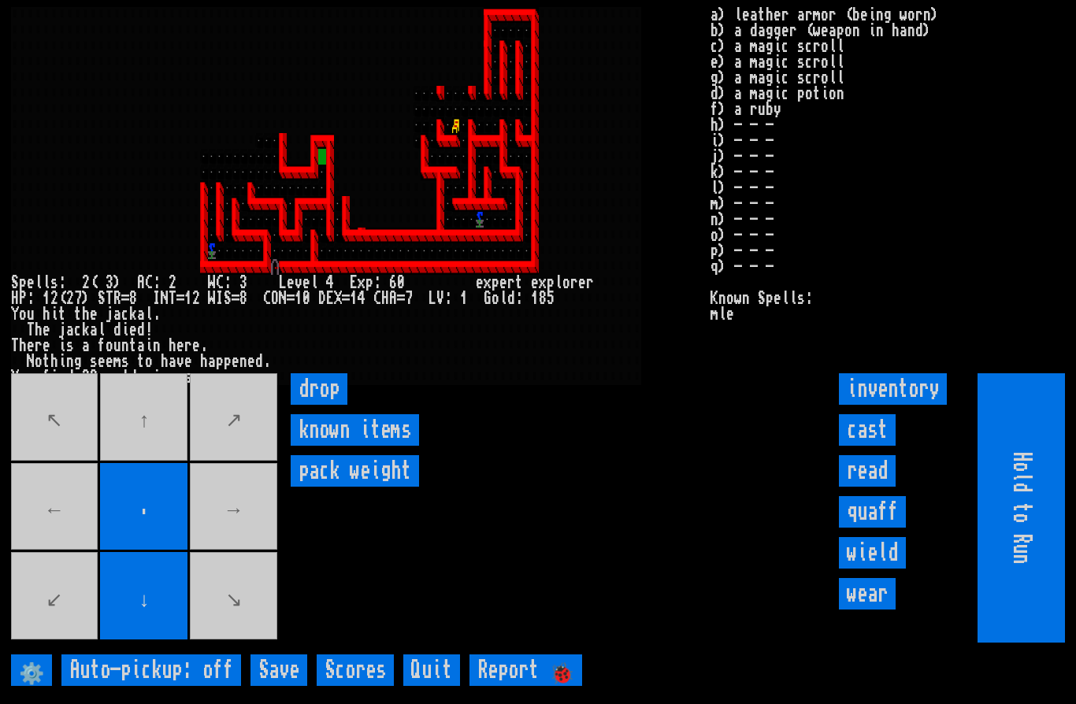
click at [154, 471] on movebuttons "↖ ↑ ↗ ← . → ↙ ↓ ↘" at bounding box center [145, 507] width 269 height 269
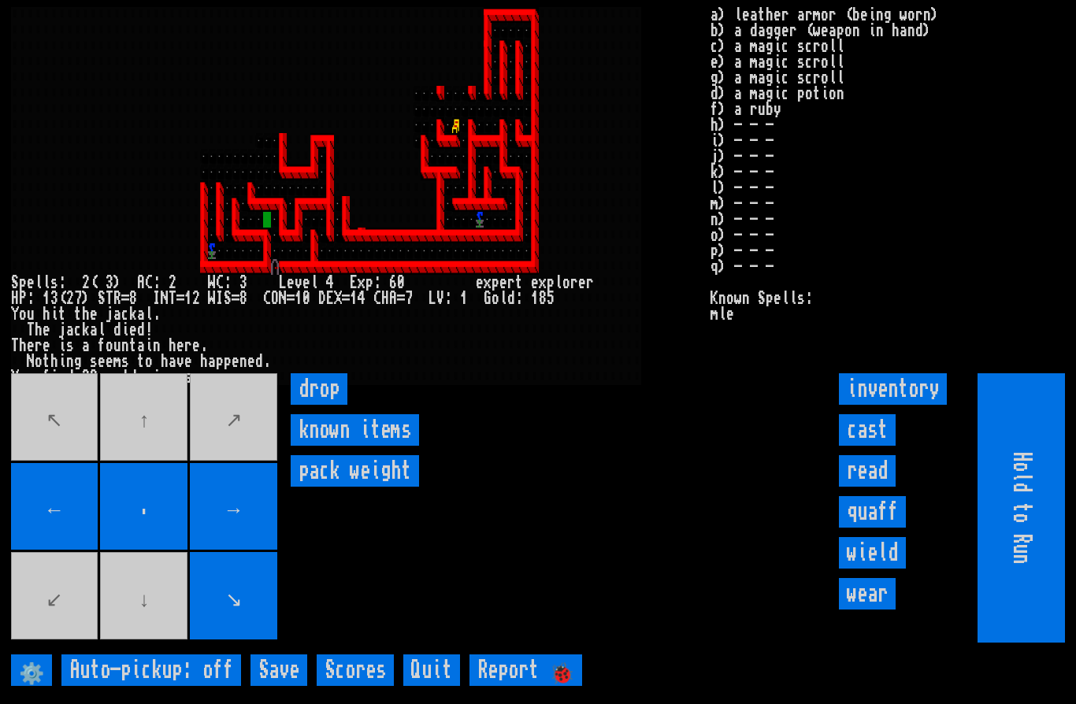
click at [135, 643] on movebuttons "↖ ↑ ↗ ← . → ↙ ↓ ↘" at bounding box center [145, 507] width 269 height 269
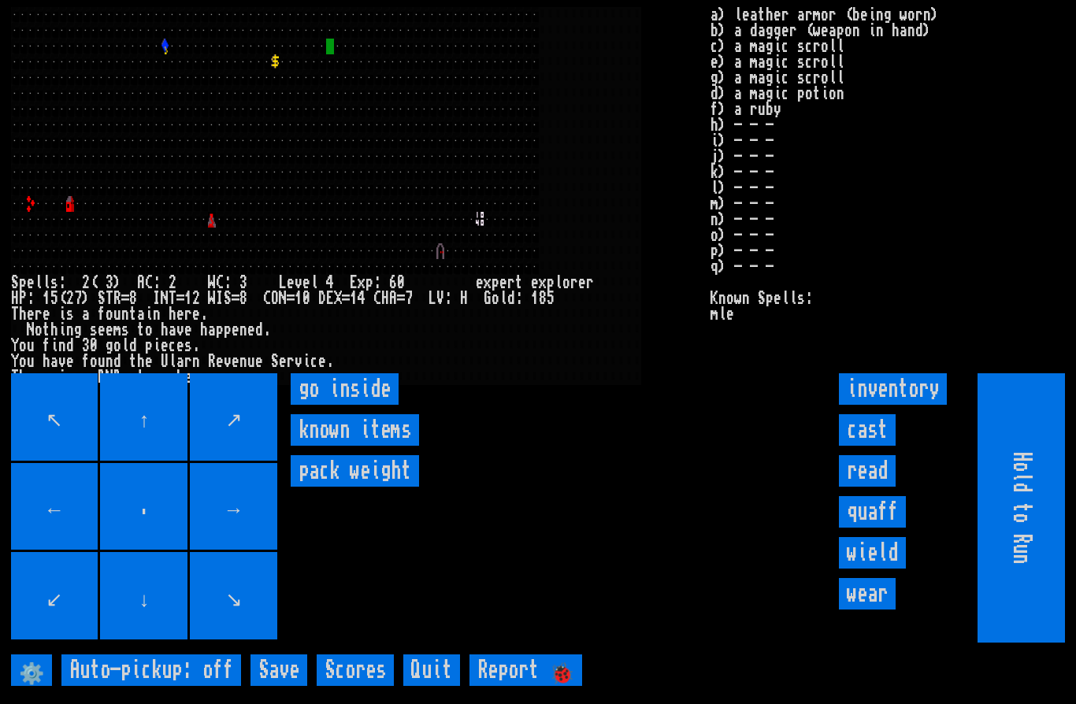
click at [349, 405] on inside "go inside" at bounding box center [345, 389] width 108 height 32
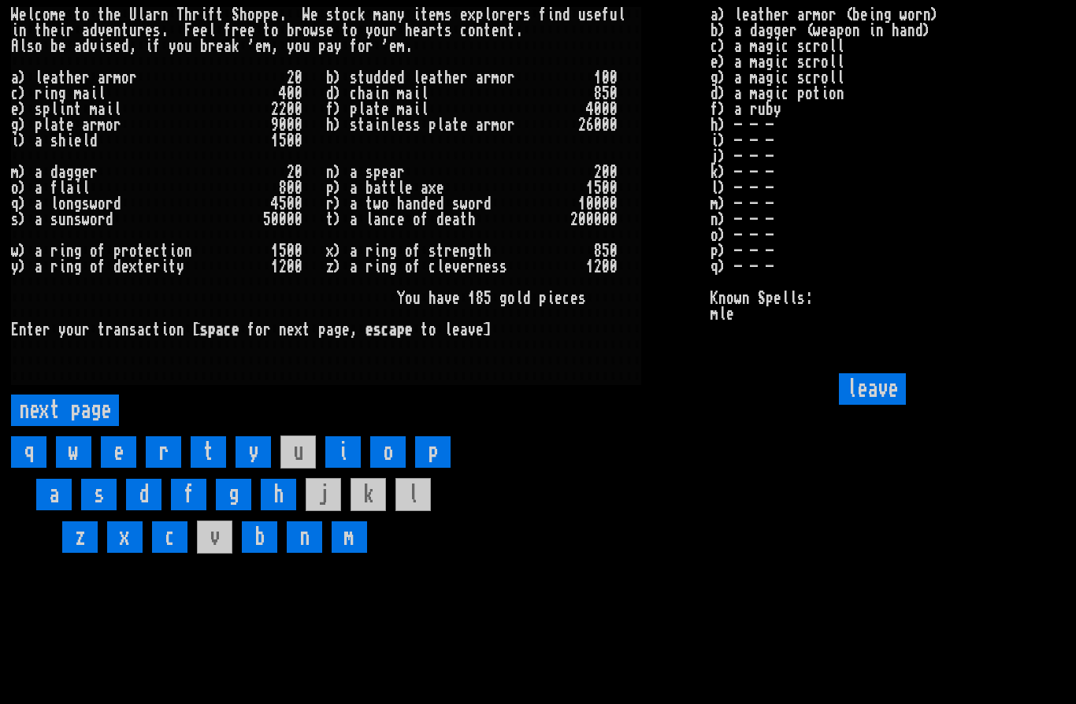
click at [75, 426] on page "next page" at bounding box center [65, 411] width 108 height 32
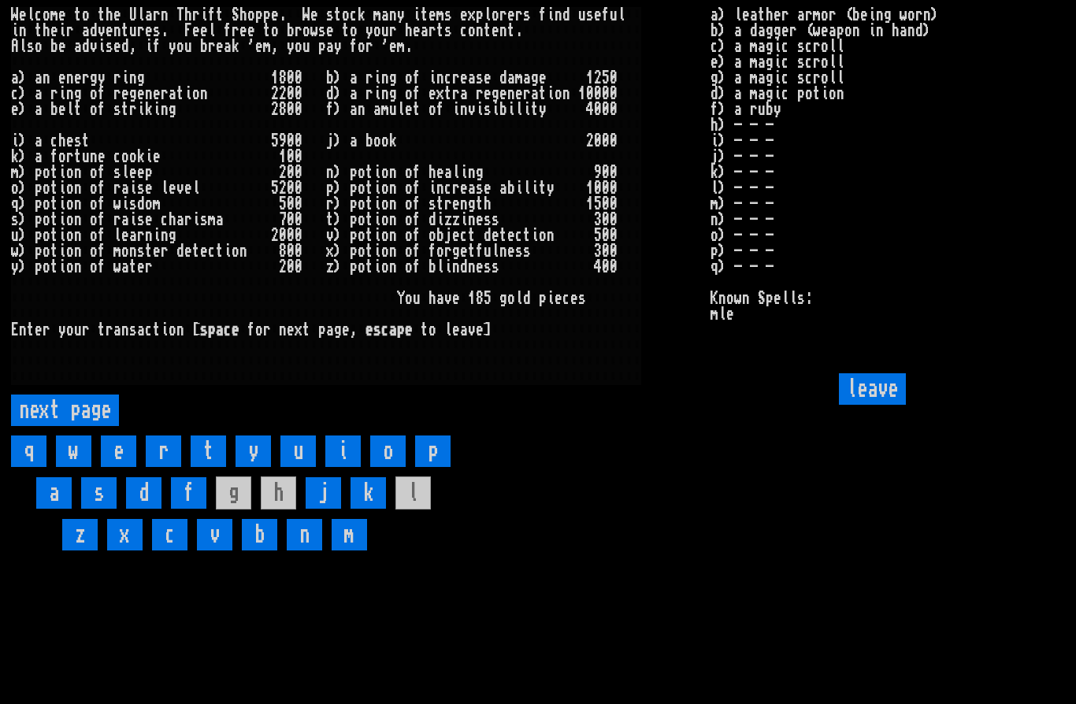
click at [94, 426] on page "next page" at bounding box center [65, 411] width 108 height 32
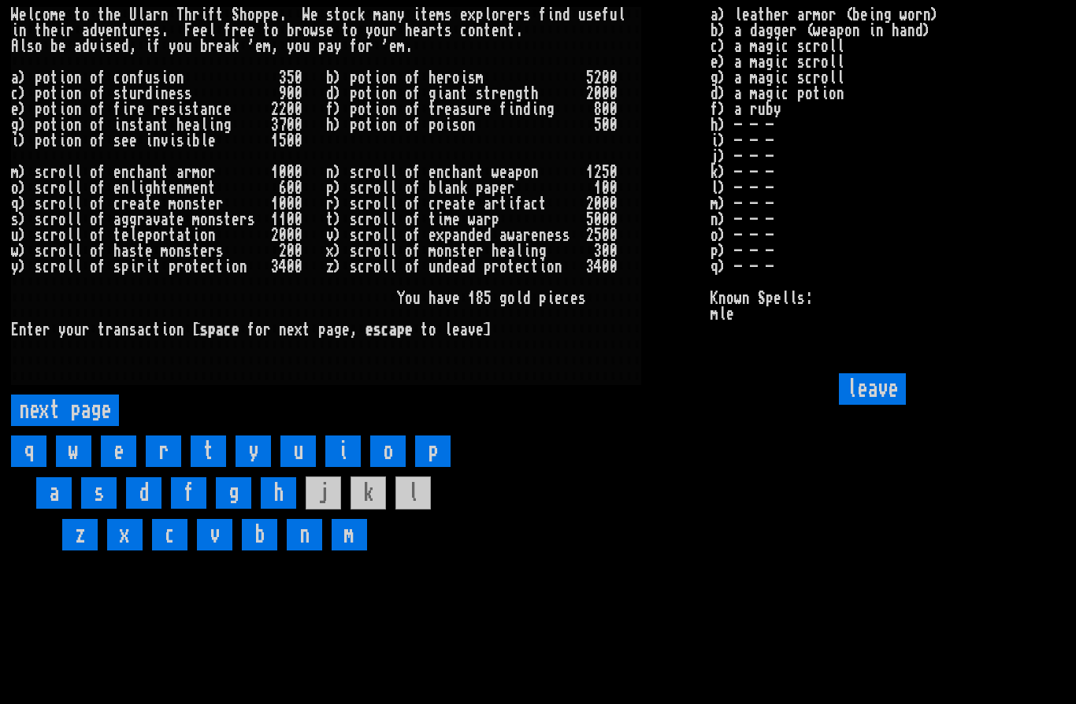
click at [84, 426] on page "next page" at bounding box center [65, 411] width 108 height 32
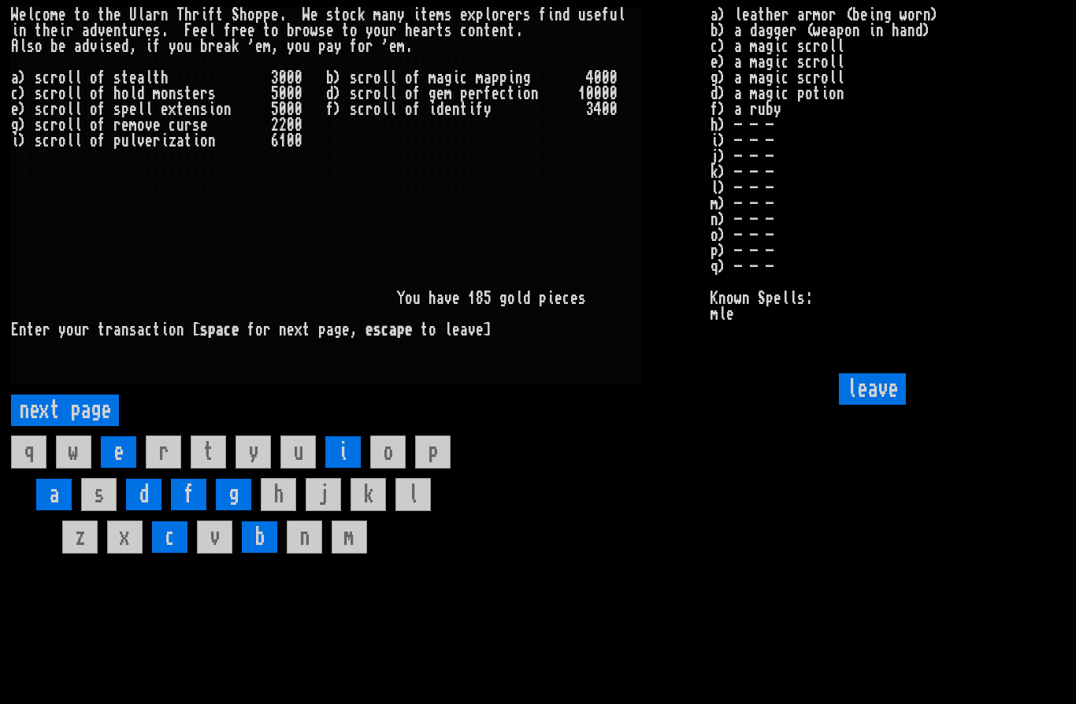
click at [98, 426] on page "next page" at bounding box center [65, 411] width 108 height 32
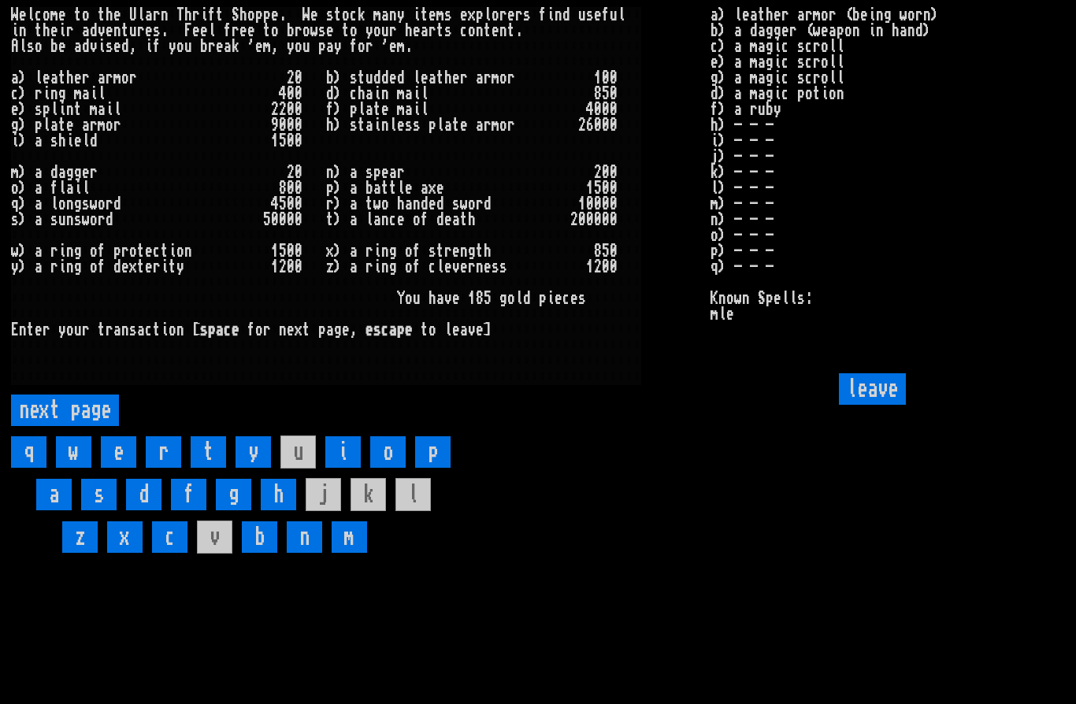
click at [874, 405] on input "leave" at bounding box center [872, 389] width 67 height 32
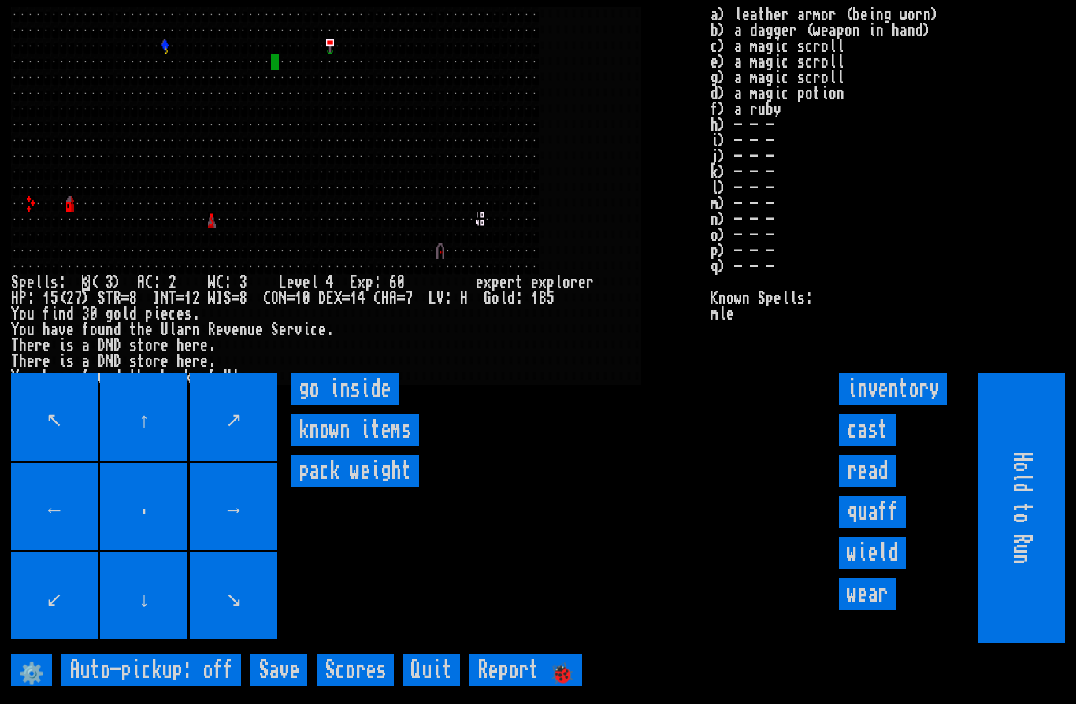
click at [340, 405] on inside "go inside" at bounding box center [345, 389] width 108 height 32
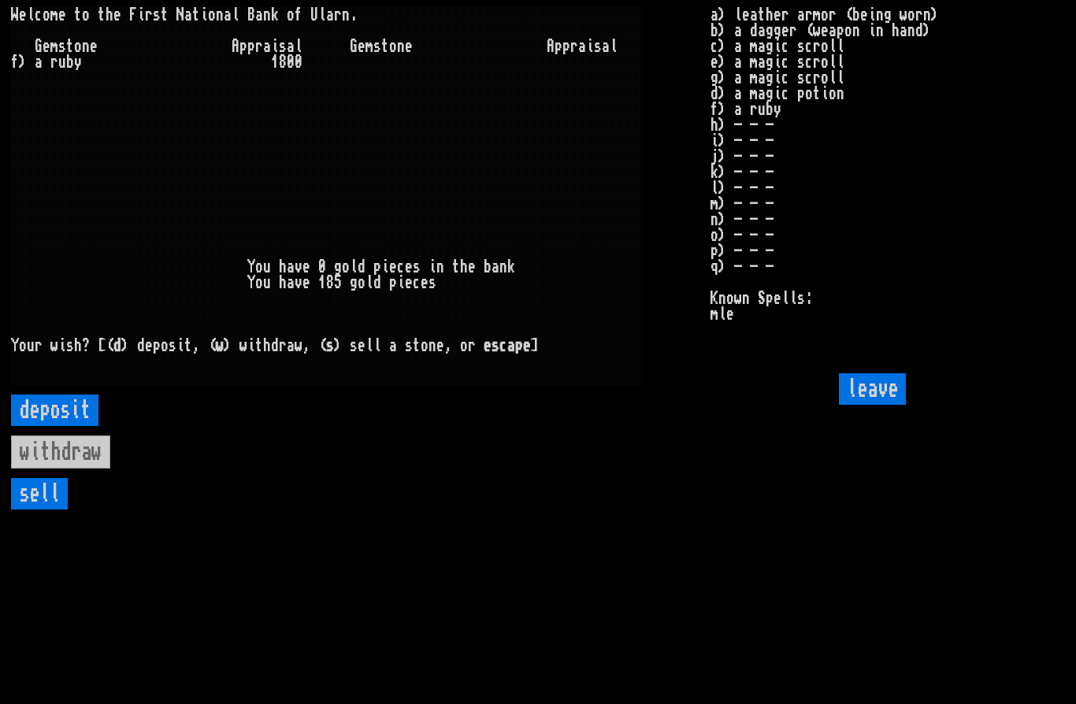
click at [44, 510] on input "sell" at bounding box center [39, 494] width 57 height 32
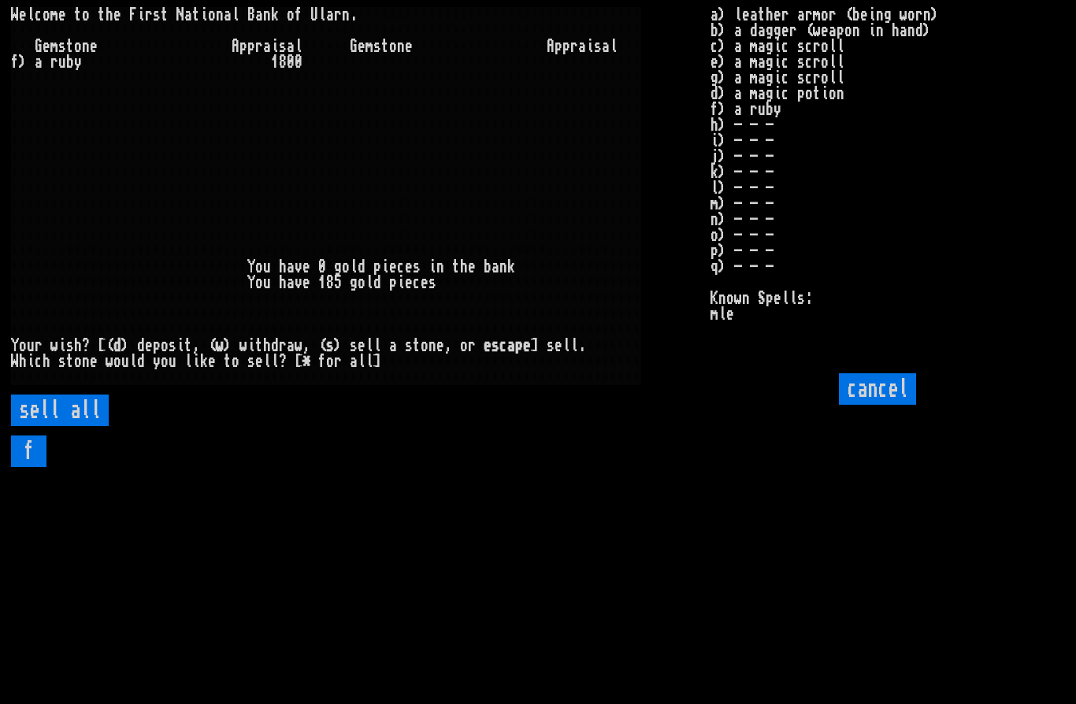
click at [62, 426] on all "sell all" at bounding box center [60, 411] width 98 height 32
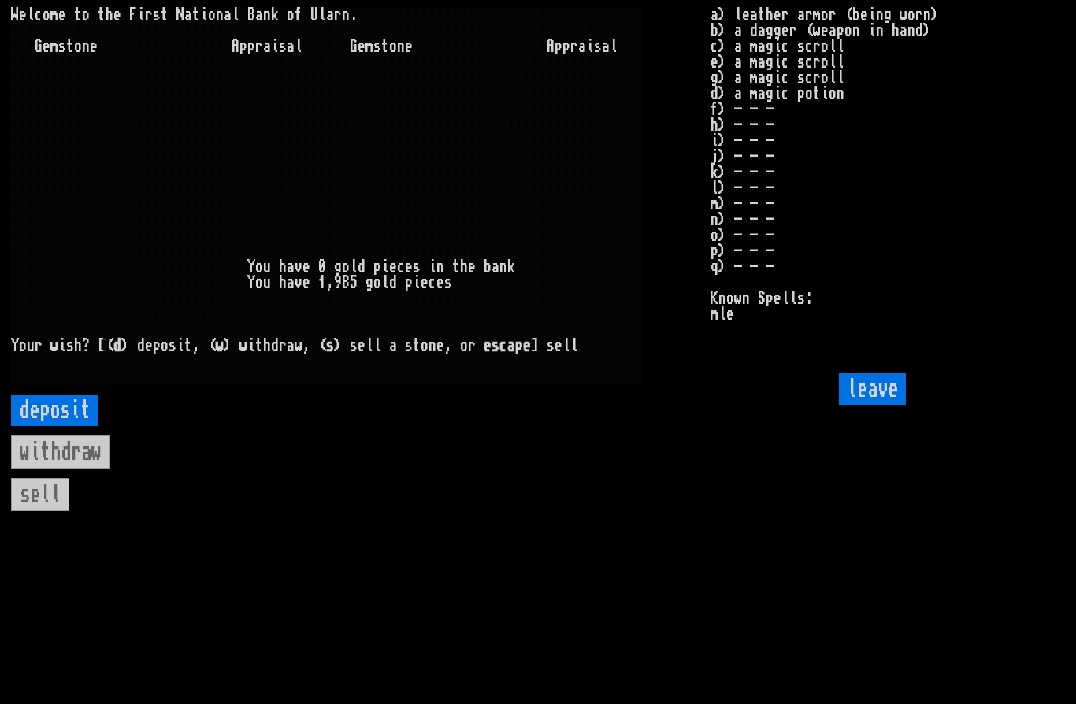
click at [874, 405] on input "leave" at bounding box center [872, 389] width 67 height 32
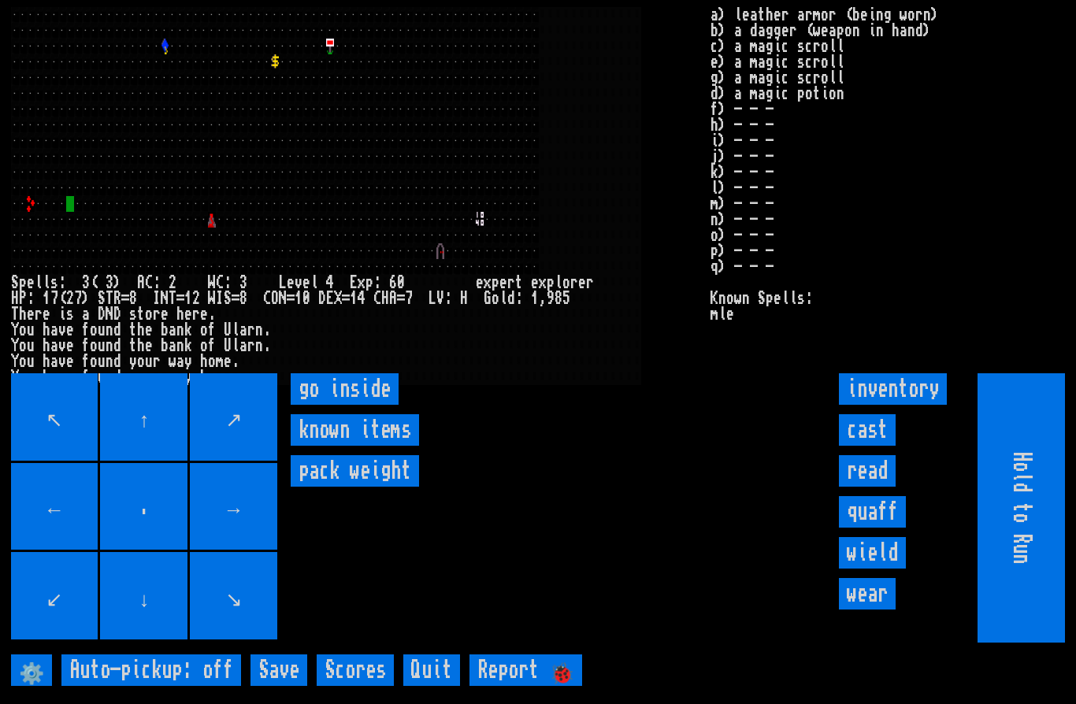
click at [340, 406] on larngrid at bounding box center [538, 352] width 1076 height 704
click at [338, 405] on inside "go inside" at bounding box center [345, 389] width 108 height 32
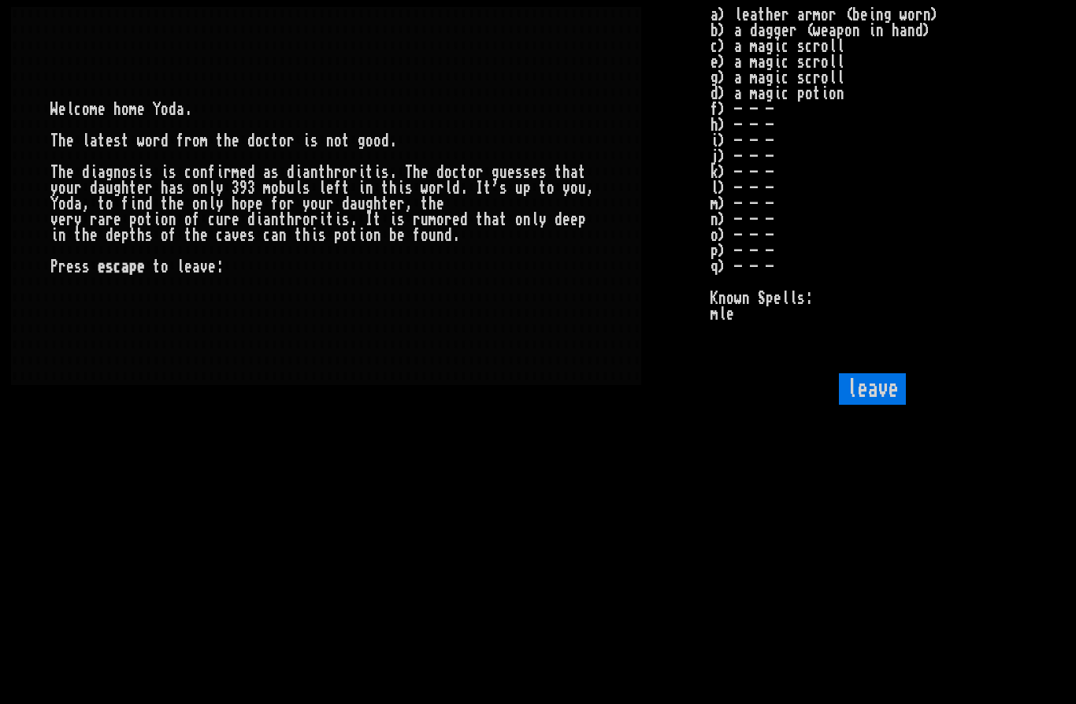
click at [874, 405] on input "leave" at bounding box center [872, 389] width 67 height 32
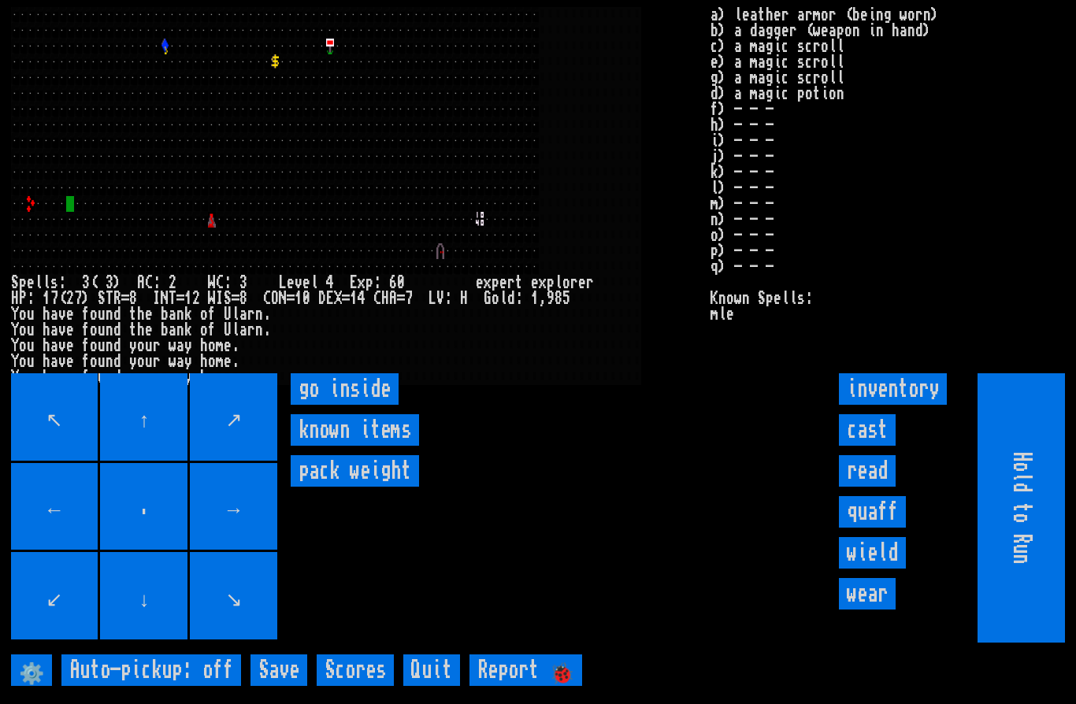
click at [362, 405] on inside "go inside" at bounding box center [345, 389] width 108 height 32
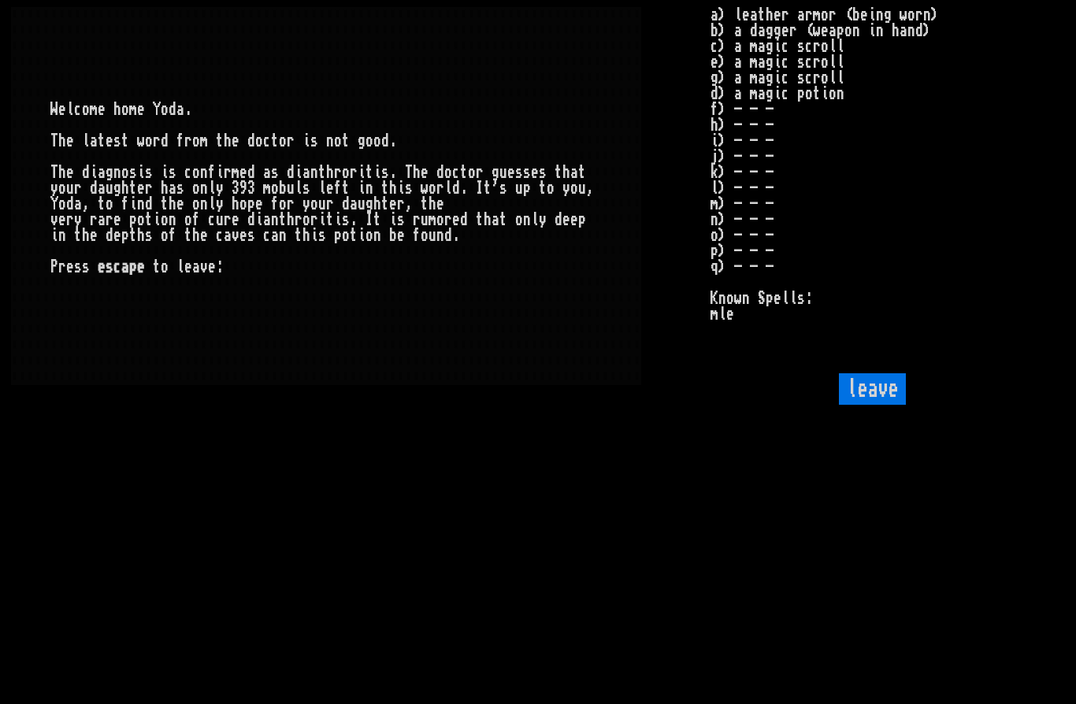
click at [875, 405] on input "leave" at bounding box center [872, 389] width 67 height 32
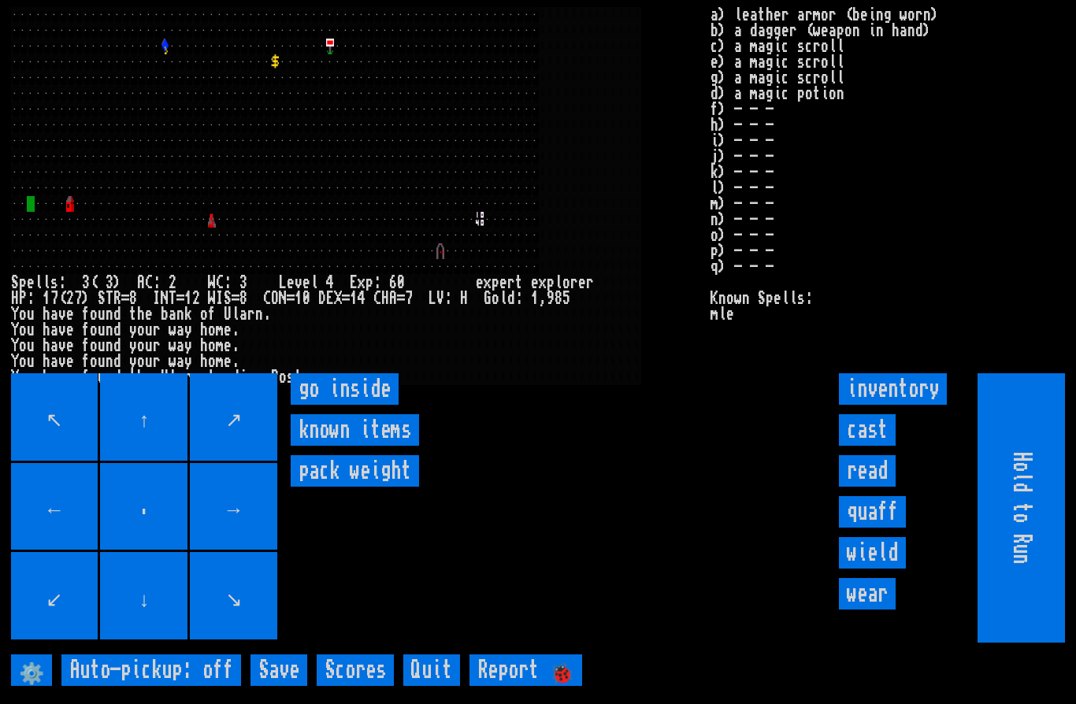
click at [350, 405] on inside "go inside" at bounding box center [345, 389] width 108 height 32
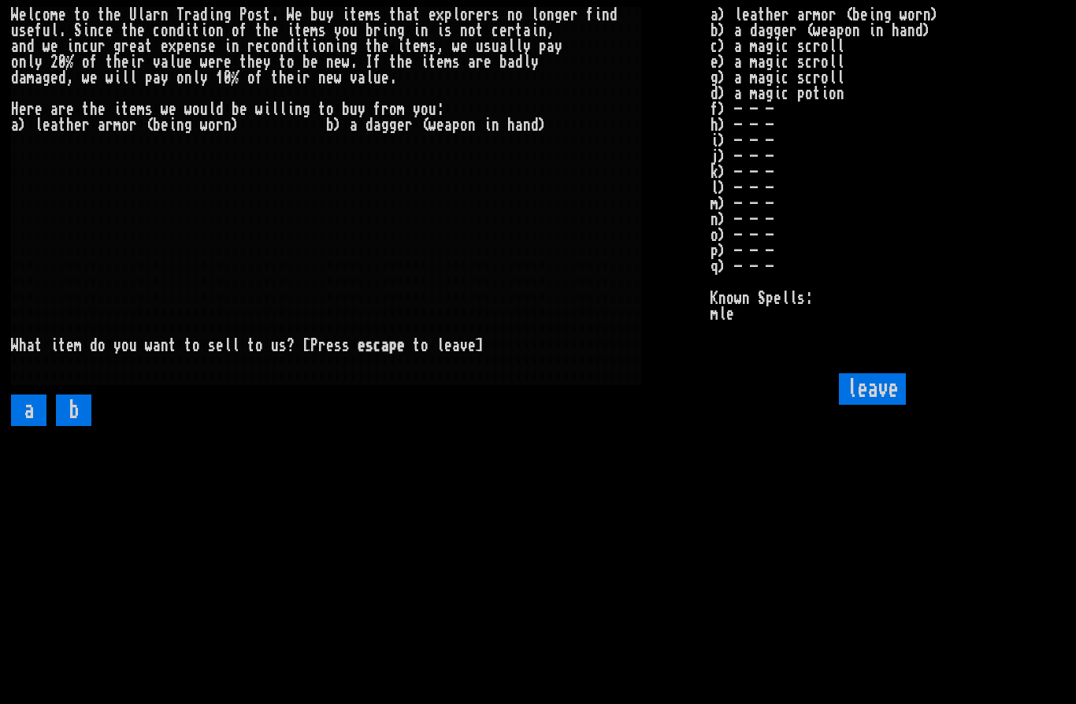
click at [856, 405] on input "leave" at bounding box center [872, 389] width 67 height 32
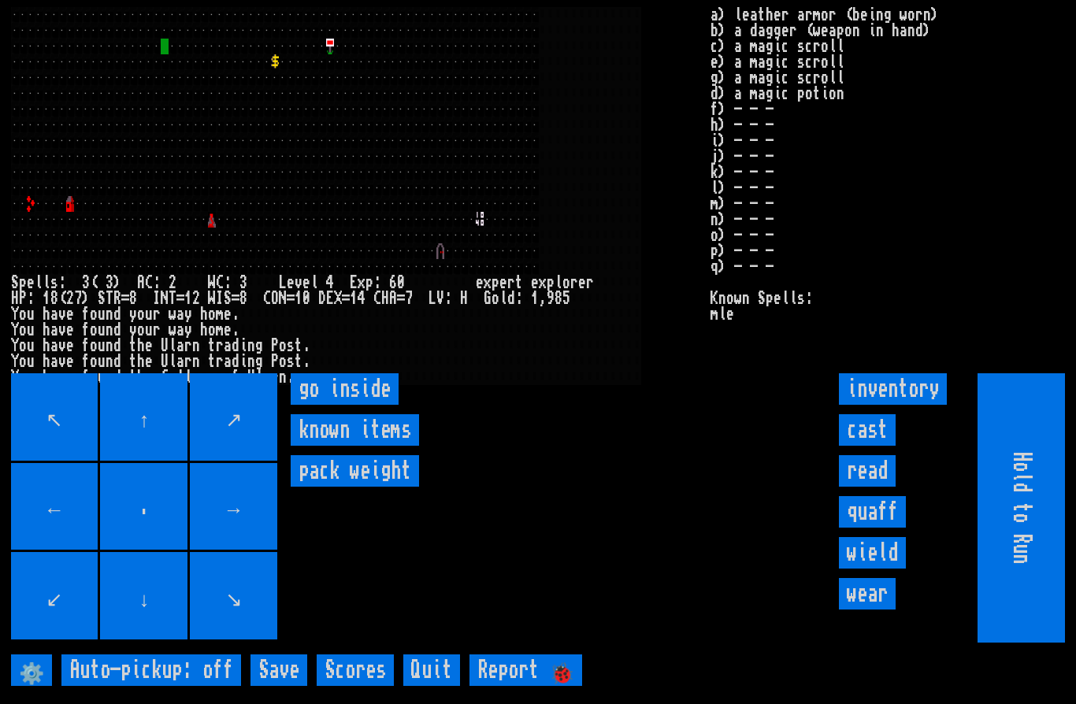
click at [365, 405] on inside "go inside" at bounding box center [345, 389] width 108 height 32
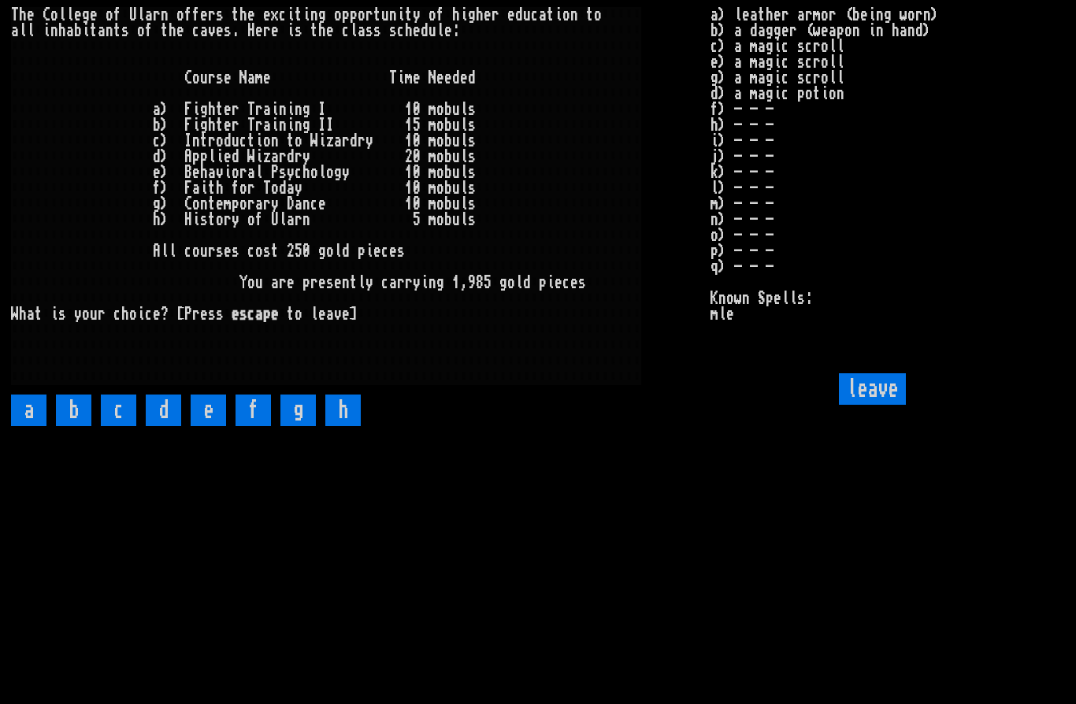
click at [30, 426] on input "a" at bounding box center [28, 411] width 35 height 32
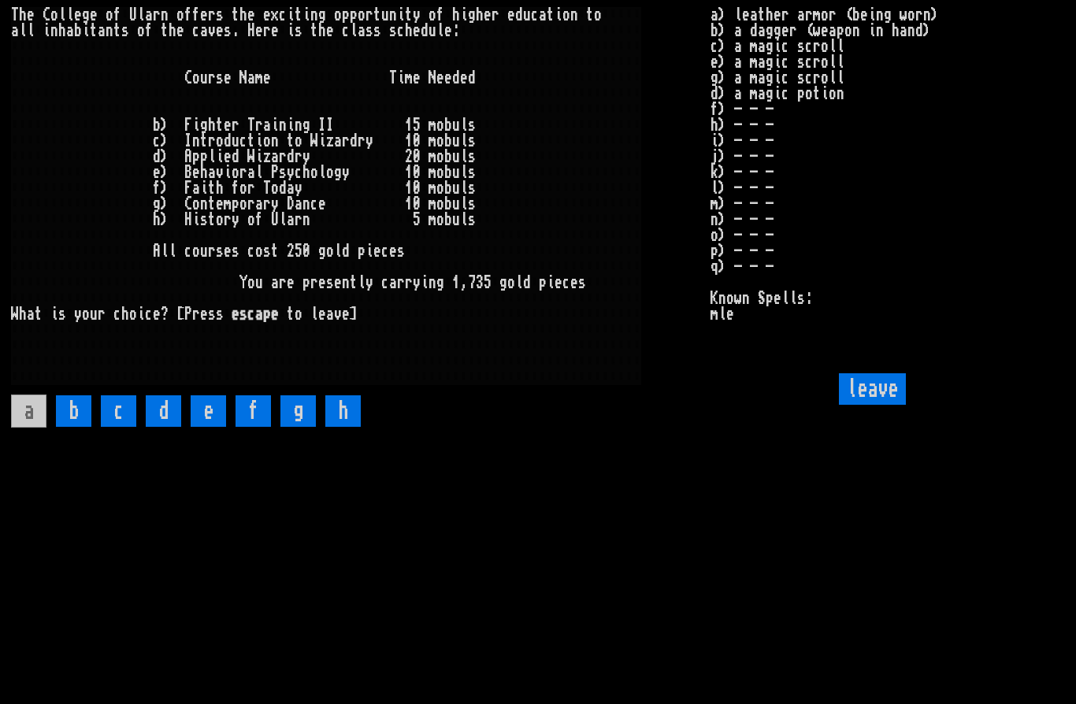
click at [77, 427] on input "b" at bounding box center [73, 411] width 35 height 32
click at [115, 427] on input "c" at bounding box center [118, 411] width 35 height 32
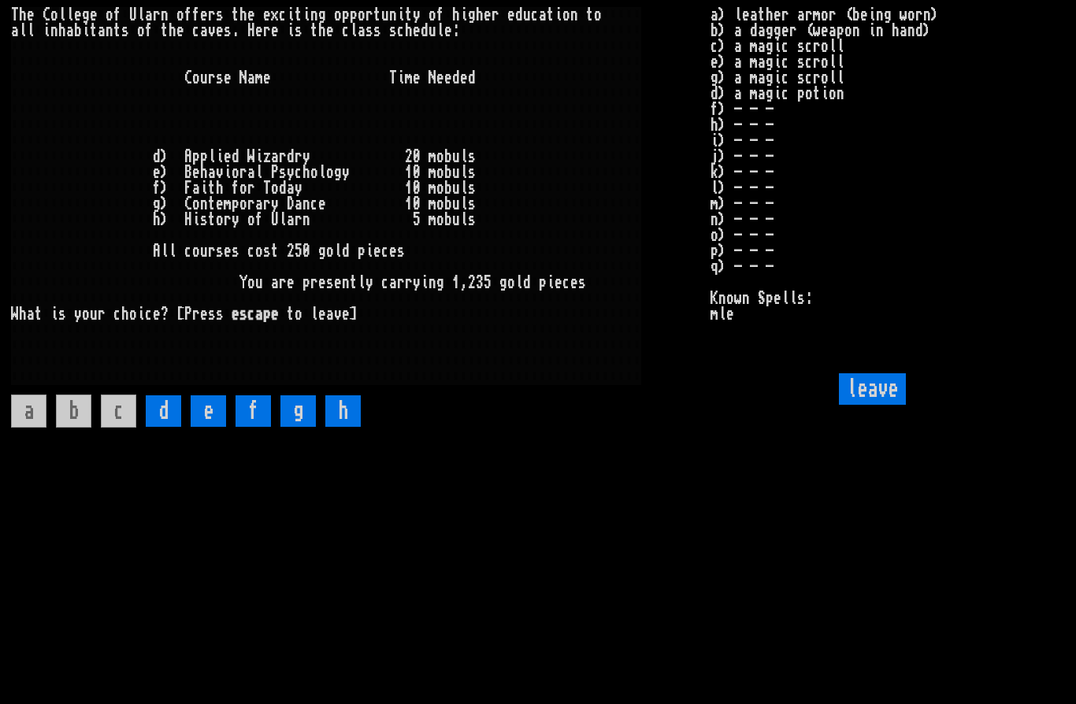
click at [162, 427] on input "d" at bounding box center [163, 411] width 35 height 32
click at [210, 427] on input "e" at bounding box center [208, 411] width 35 height 32
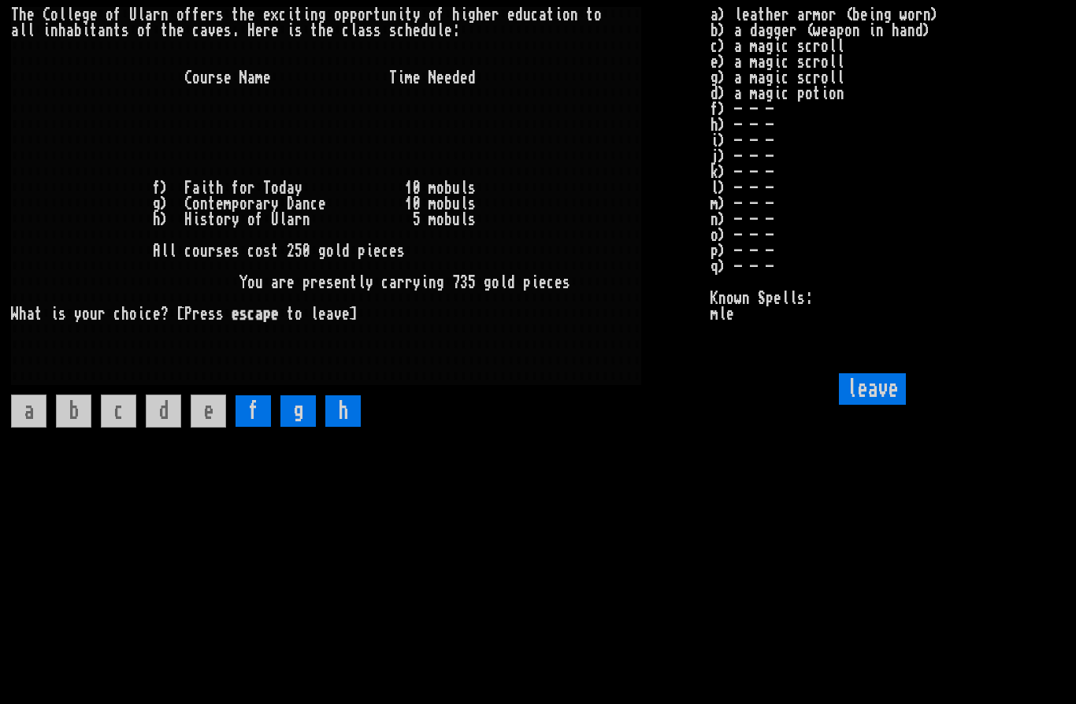
click at [302, 427] on input "g" at bounding box center [297, 411] width 35 height 32
click at [258, 427] on input "f" at bounding box center [253, 411] width 35 height 32
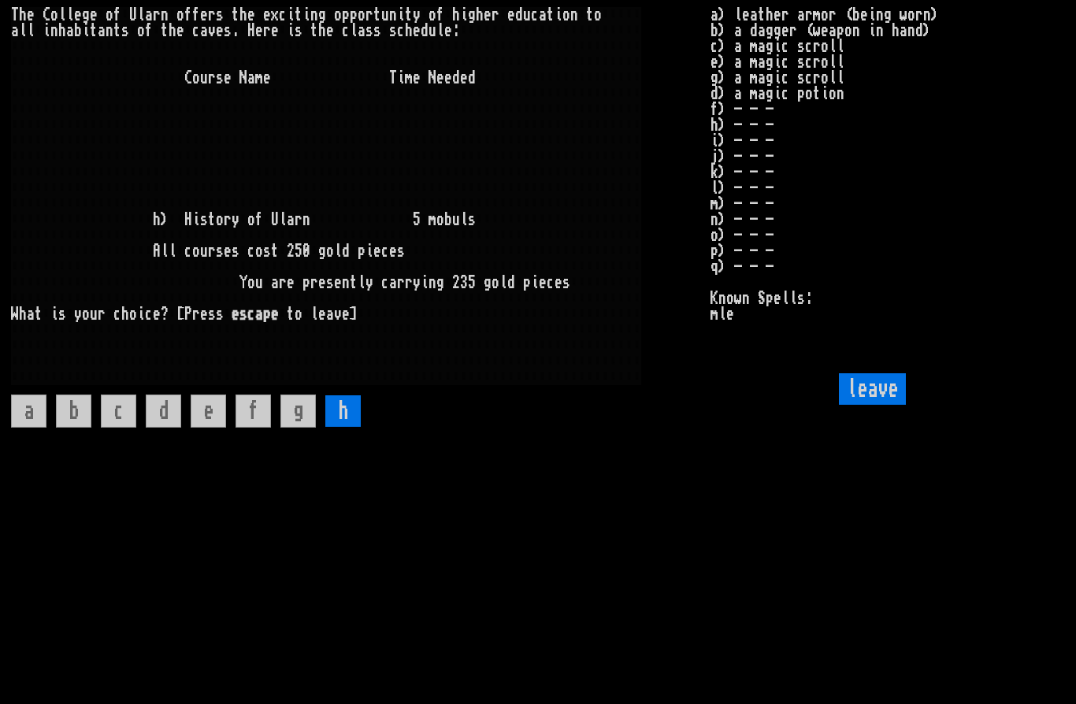
click at [878, 405] on input "leave" at bounding box center [872, 389] width 67 height 32
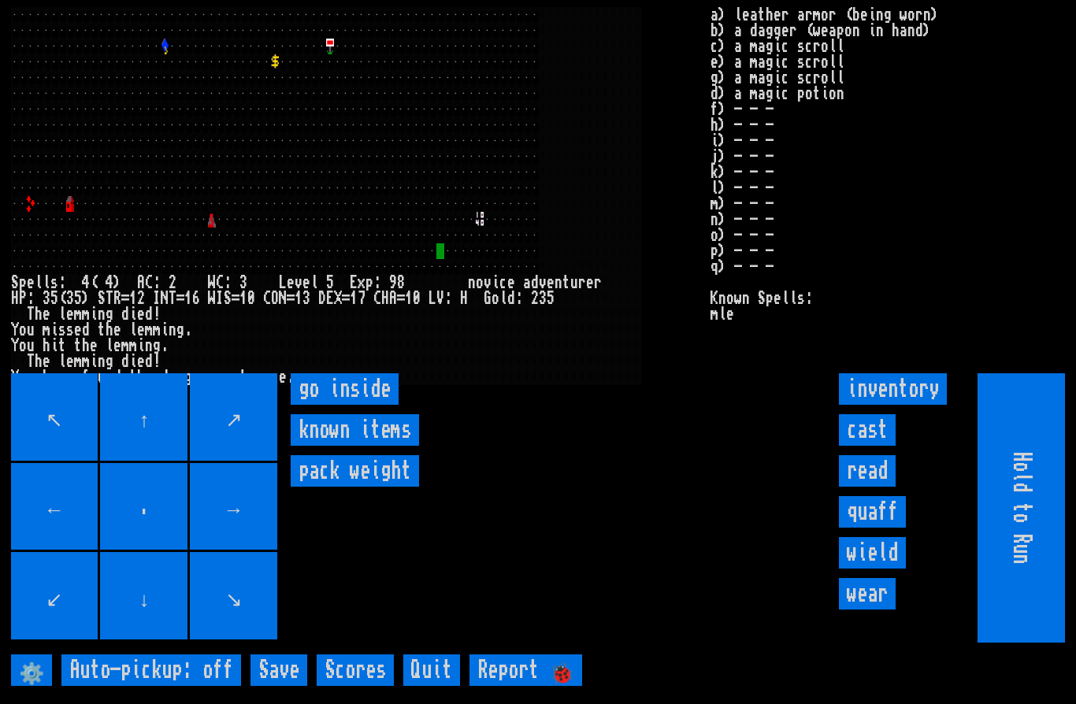
click at [340, 405] on inside "go inside" at bounding box center [345, 389] width 108 height 32
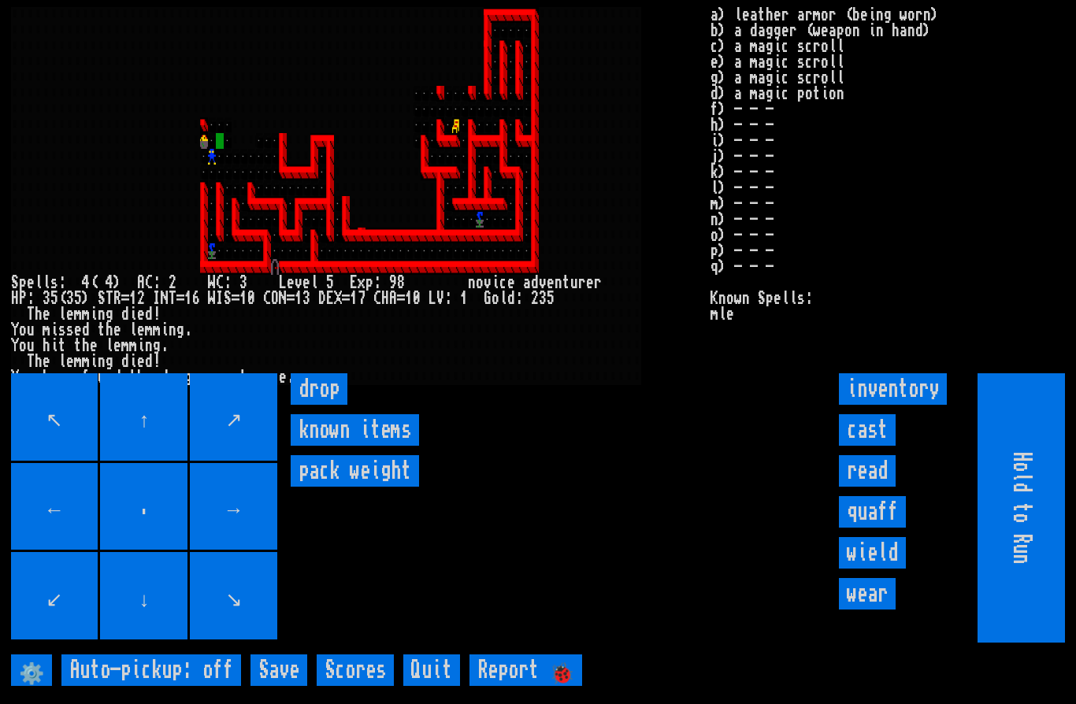
click at [866, 446] on input "cast" at bounding box center [867, 430] width 57 height 32
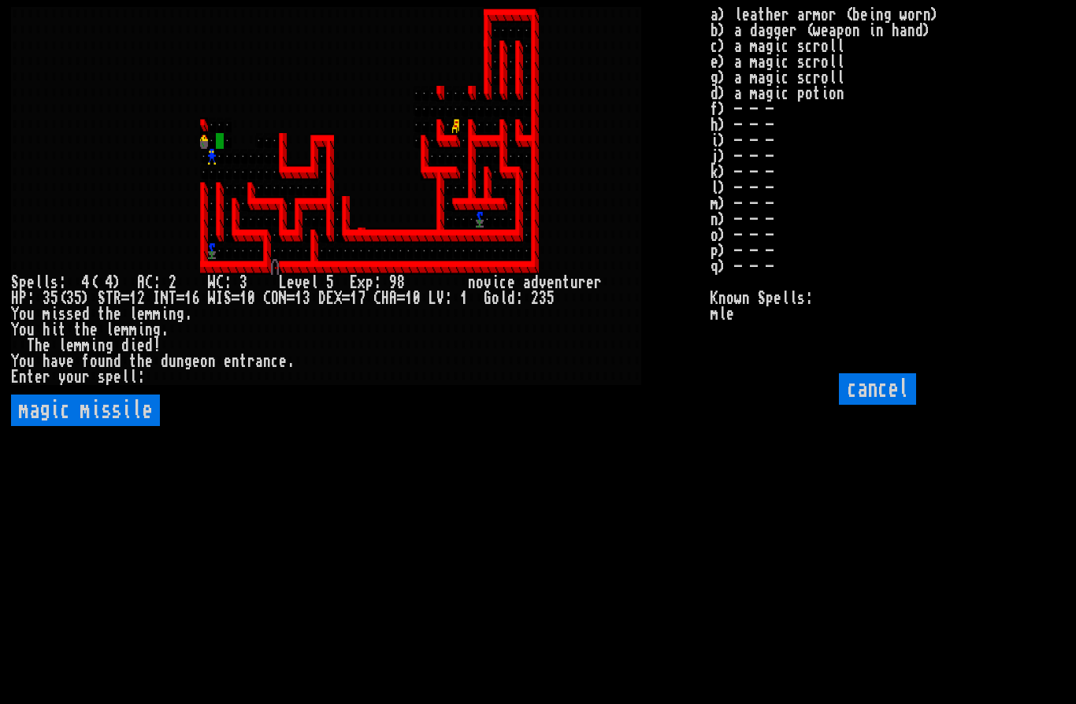
click at [99, 426] on missile "magic missile" at bounding box center [85, 411] width 149 height 32
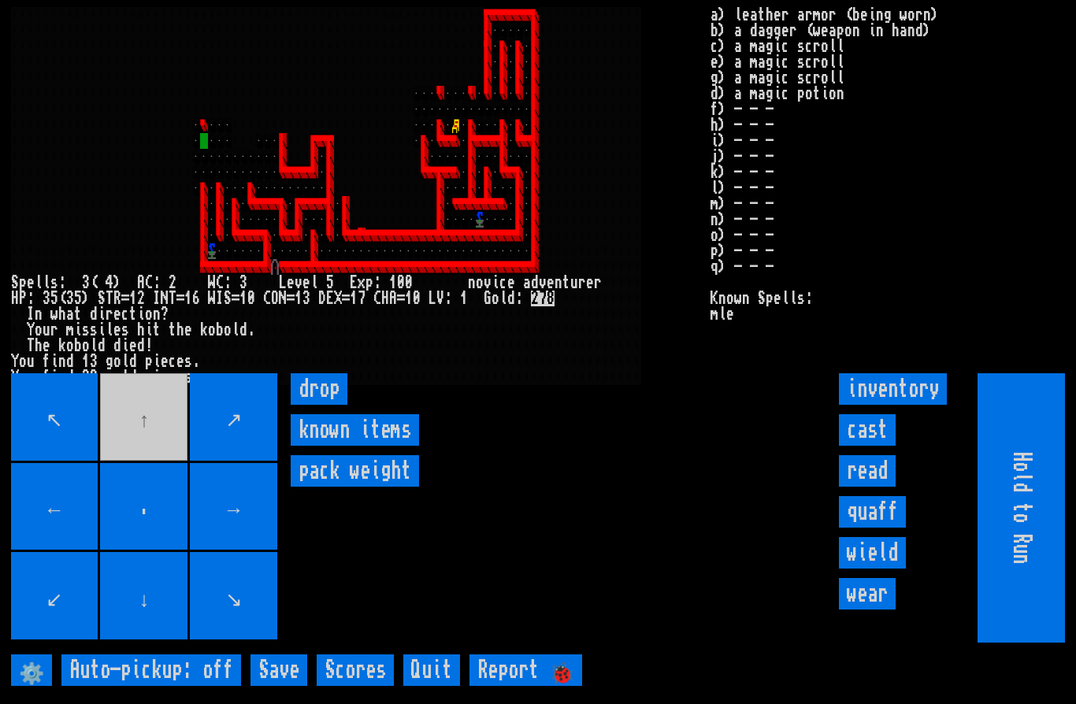
click at [141, 473] on movebuttons "↖ ↑ ↗ ← . → ↙ ↓ ↘" at bounding box center [145, 507] width 269 height 269
click at [150, 455] on movebuttons "↖ ↑ ↗ ← . → ↙ ↓ ↘" at bounding box center [145, 507] width 269 height 269
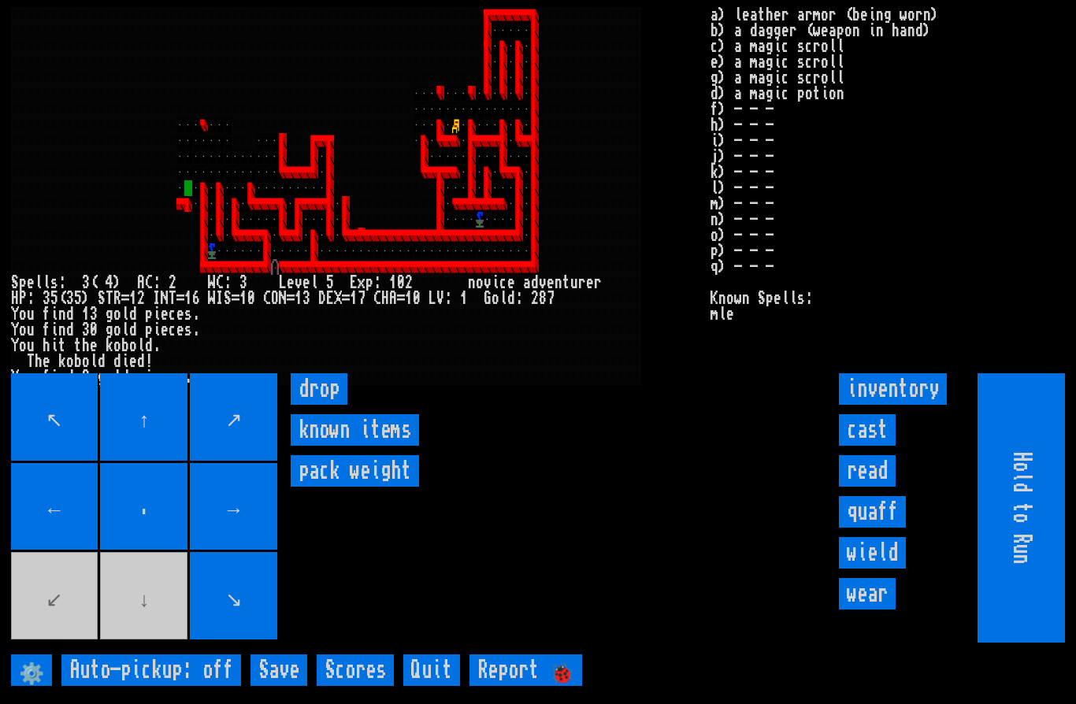
click at [128, 643] on movebuttons "↖ ↑ ↗ ← . → ↙ ↓ ↘" at bounding box center [145, 507] width 269 height 269
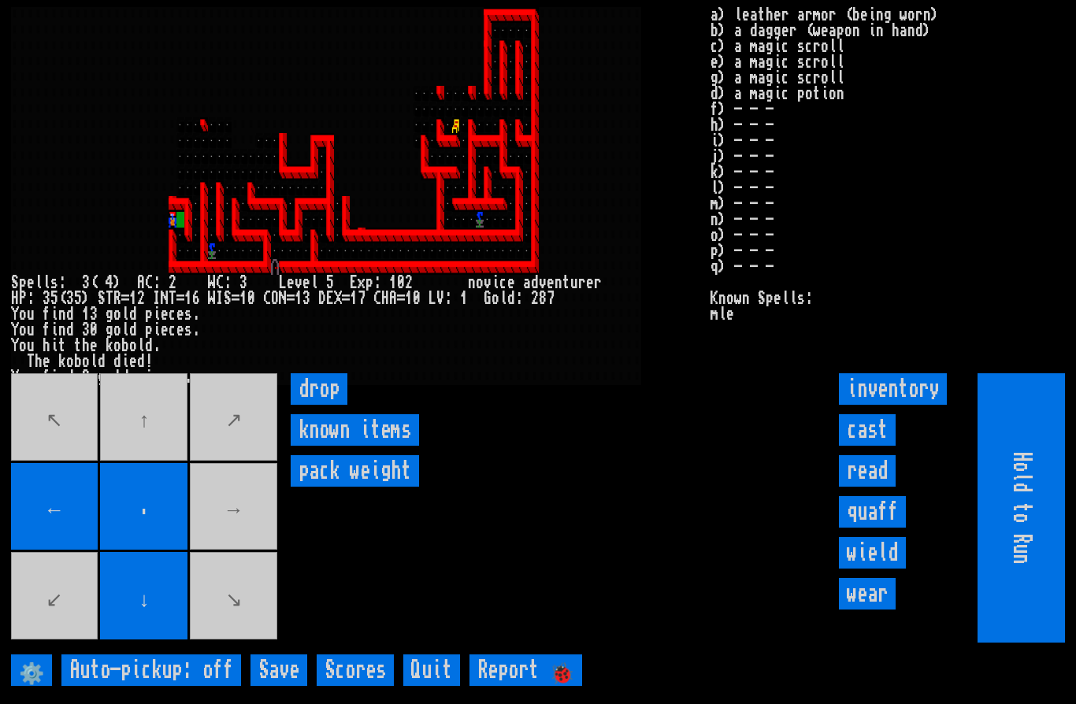
click at [847, 446] on input "cast" at bounding box center [867, 430] width 57 height 32
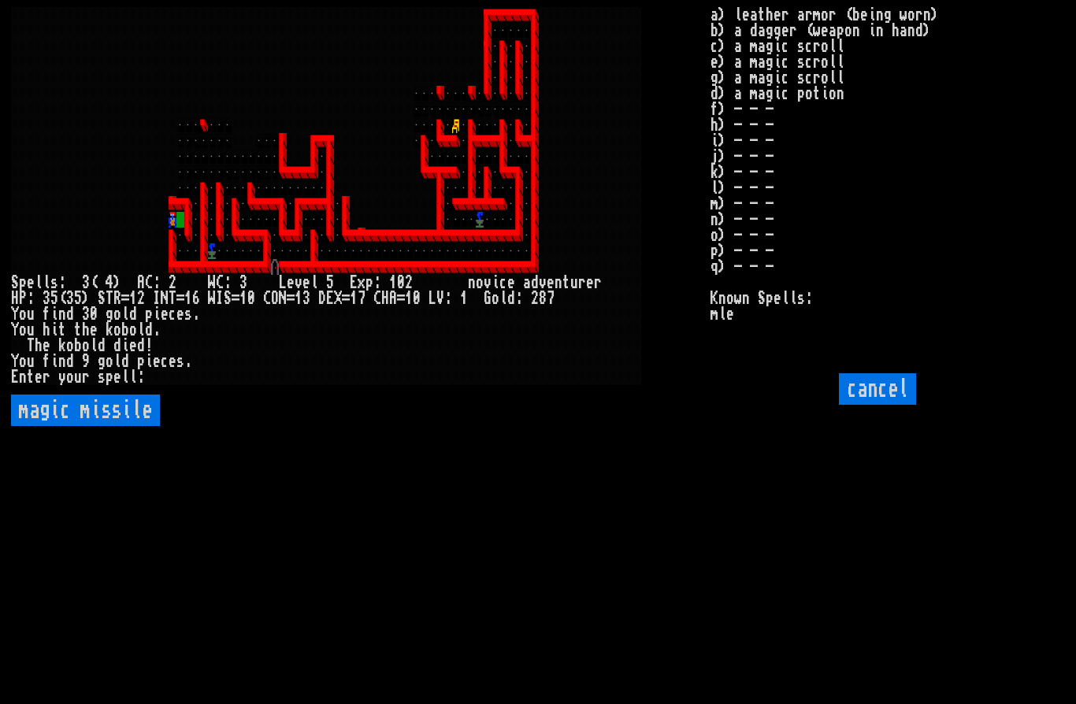
click at [127, 426] on missile "magic missile" at bounding box center [85, 411] width 149 height 32
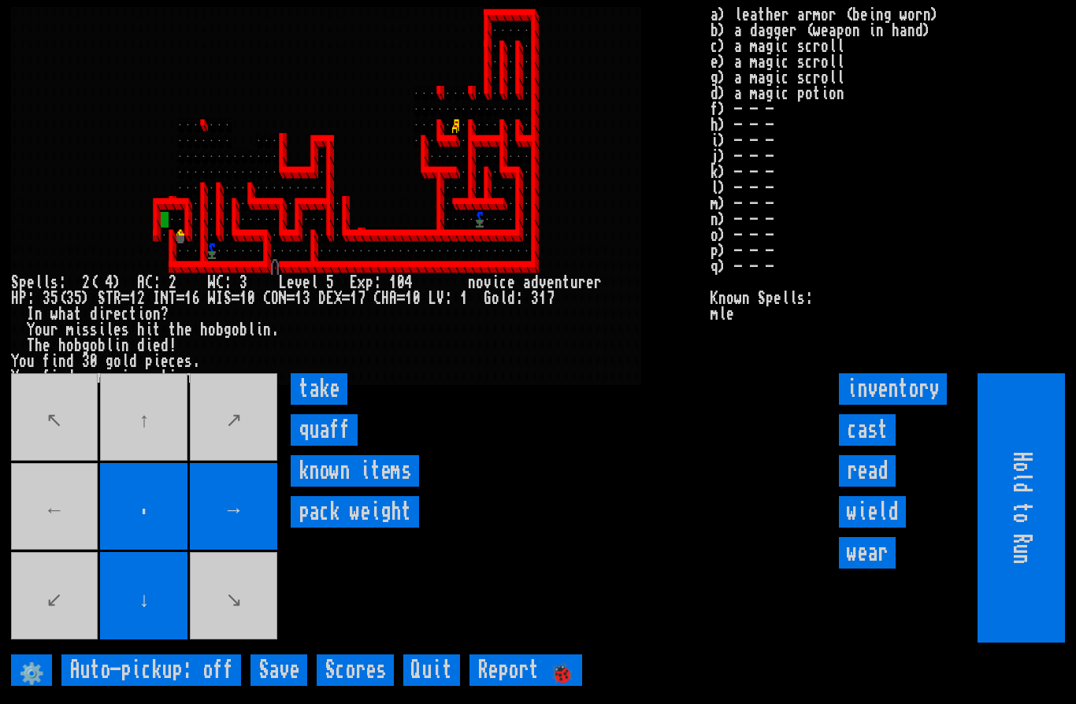
click at [336, 405] on input "take" at bounding box center [319, 389] width 57 height 32
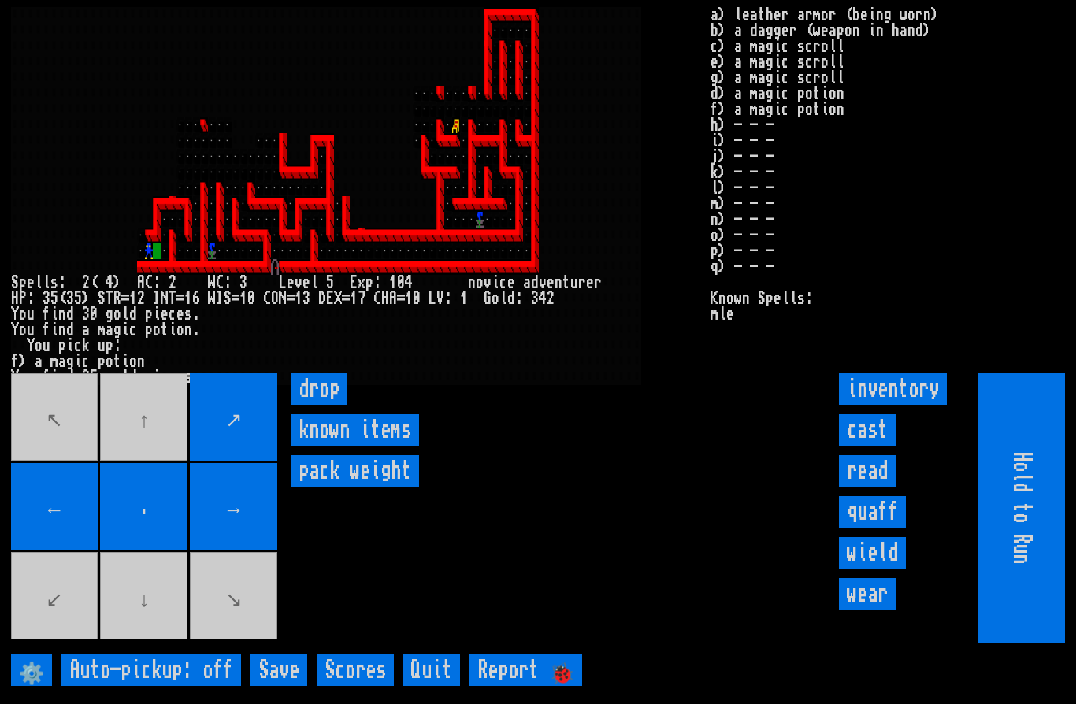
click at [876, 446] on input "cast" at bounding box center [867, 430] width 57 height 32
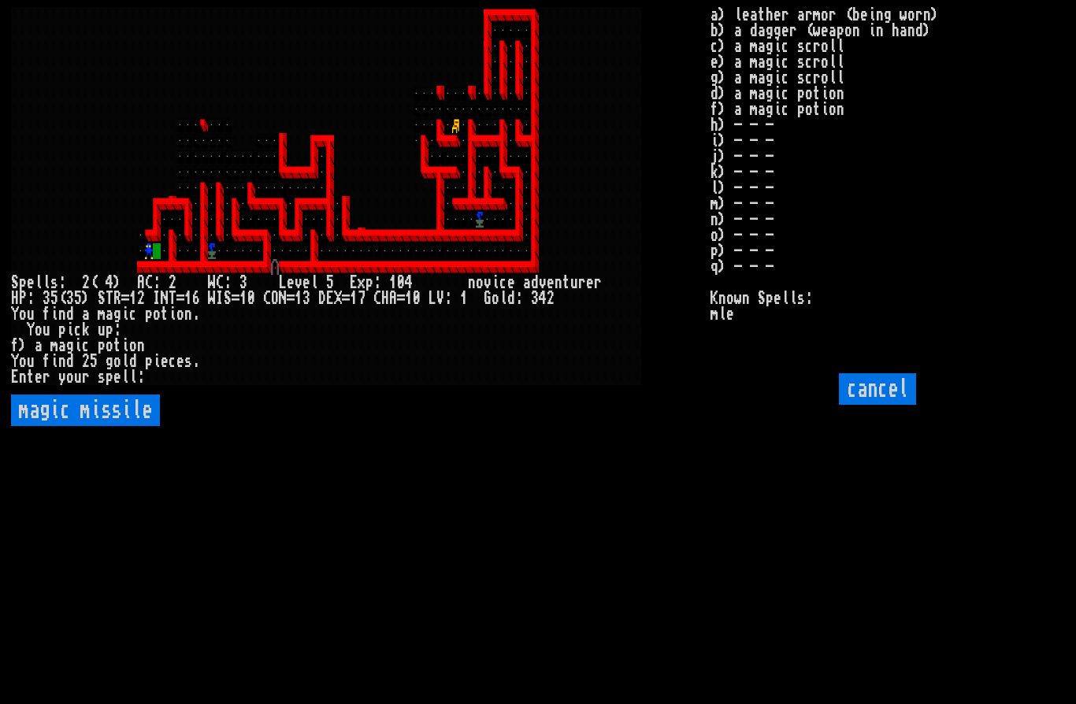
click at [121, 426] on missile "magic missile" at bounding box center [85, 411] width 149 height 32
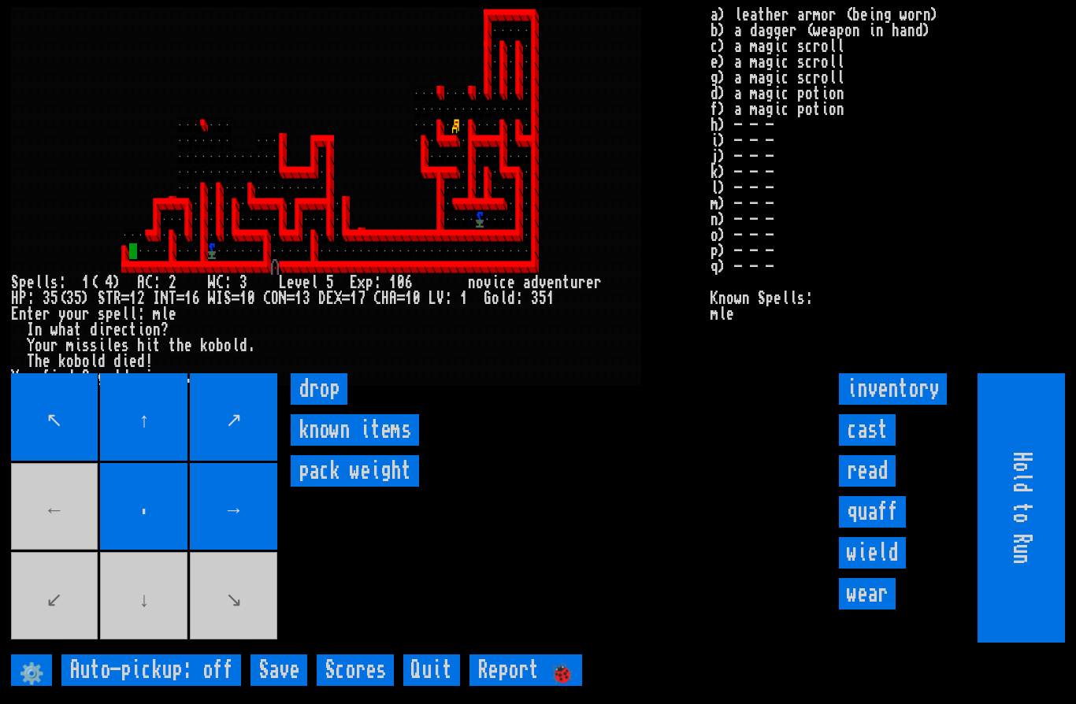
click at [45, 569] on movebuttons "↖ ↑ ↗ ← . → ↙ ↓ ↘" at bounding box center [145, 507] width 269 height 269
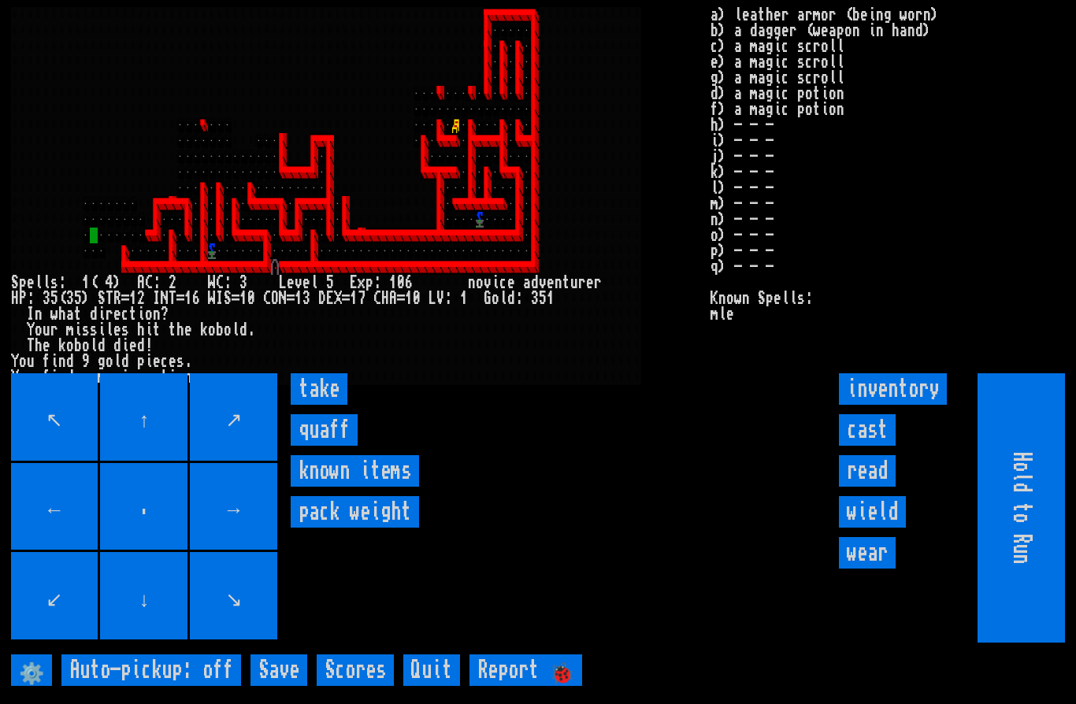
click at [317, 405] on input "take" at bounding box center [319, 389] width 57 height 32
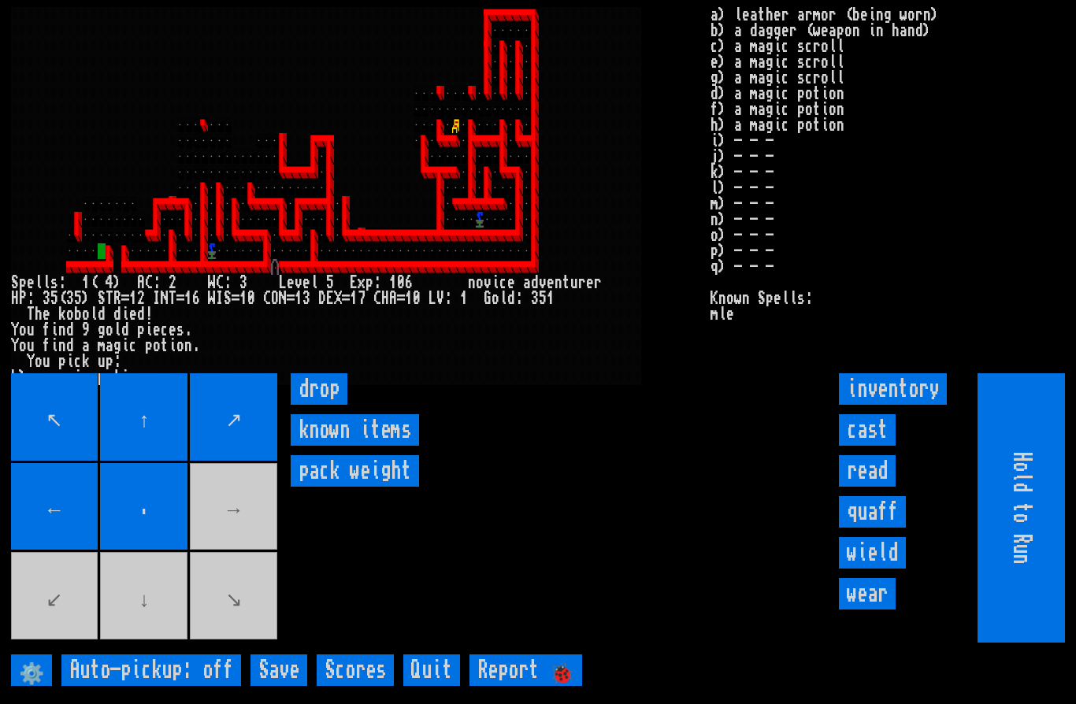
click at [247, 562] on movebuttons "↖ ↑ ↗ ← . → ↙ ↓ ↘" at bounding box center [145, 507] width 269 height 269
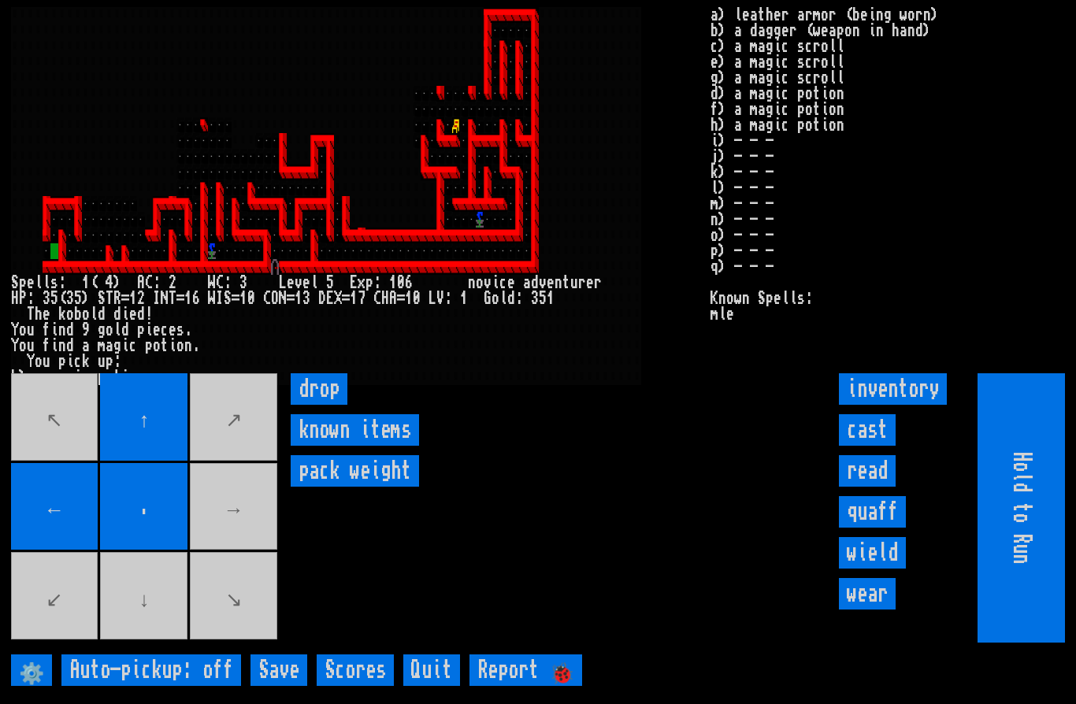
click at [148, 632] on movebuttons "↖ ↑ ↗ ← . → ↙ ↓ ↘" at bounding box center [145, 507] width 269 height 269
click at [243, 463] on movebuttons "↖ ↑ ↗ ← . → ↙ ↓ ↘" at bounding box center [145, 507] width 269 height 269
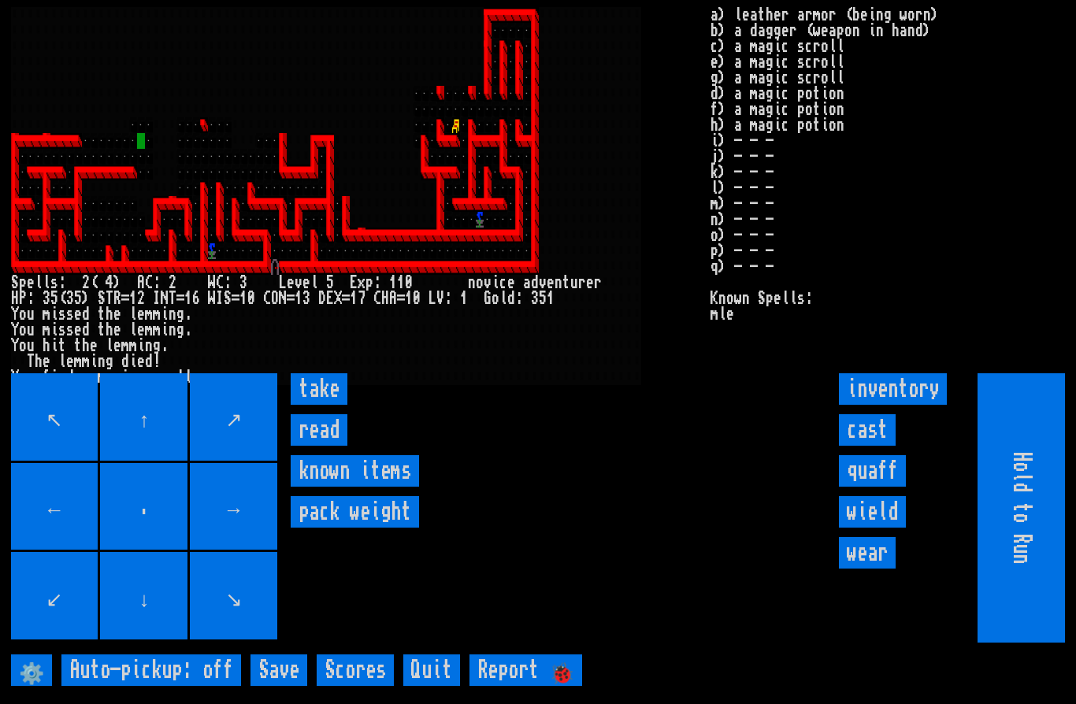
click at [337, 405] on input "take" at bounding box center [319, 389] width 57 height 32
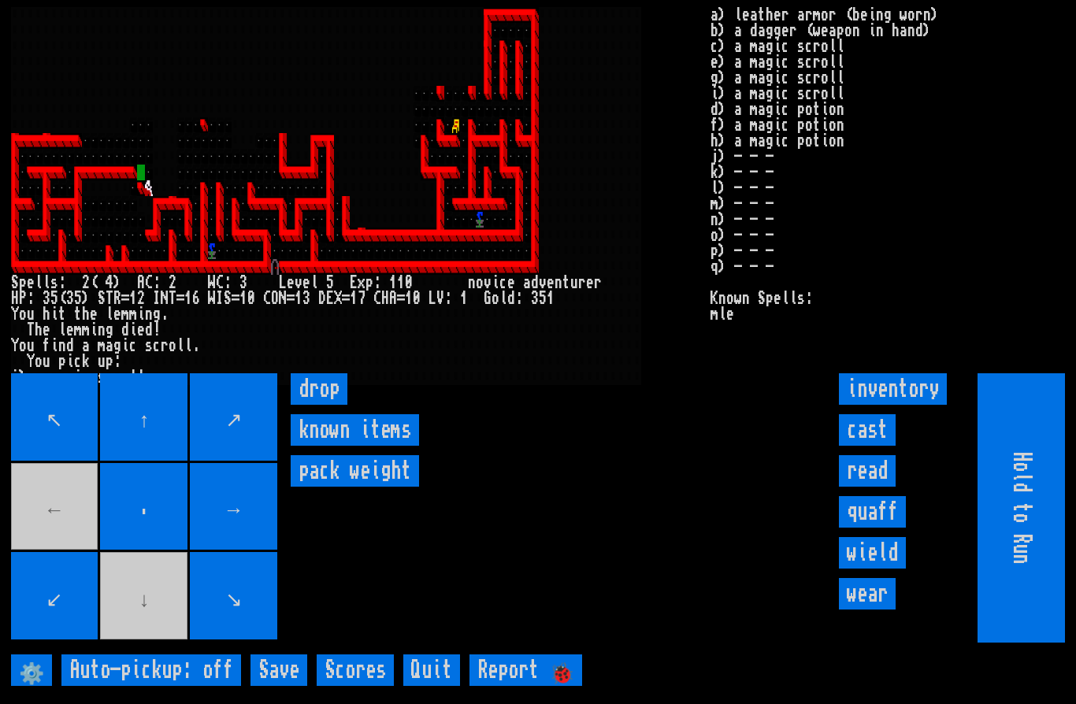
click at [136, 623] on movebuttons "↖ ↑ ↗ ← . → ↙ ↓ ↘" at bounding box center [145, 507] width 269 height 269
click at [145, 623] on movebuttons "↖ ↑ ↗ ← . → ↙ ↓ ↘" at bounding box center [145, 507] width 269 height 269
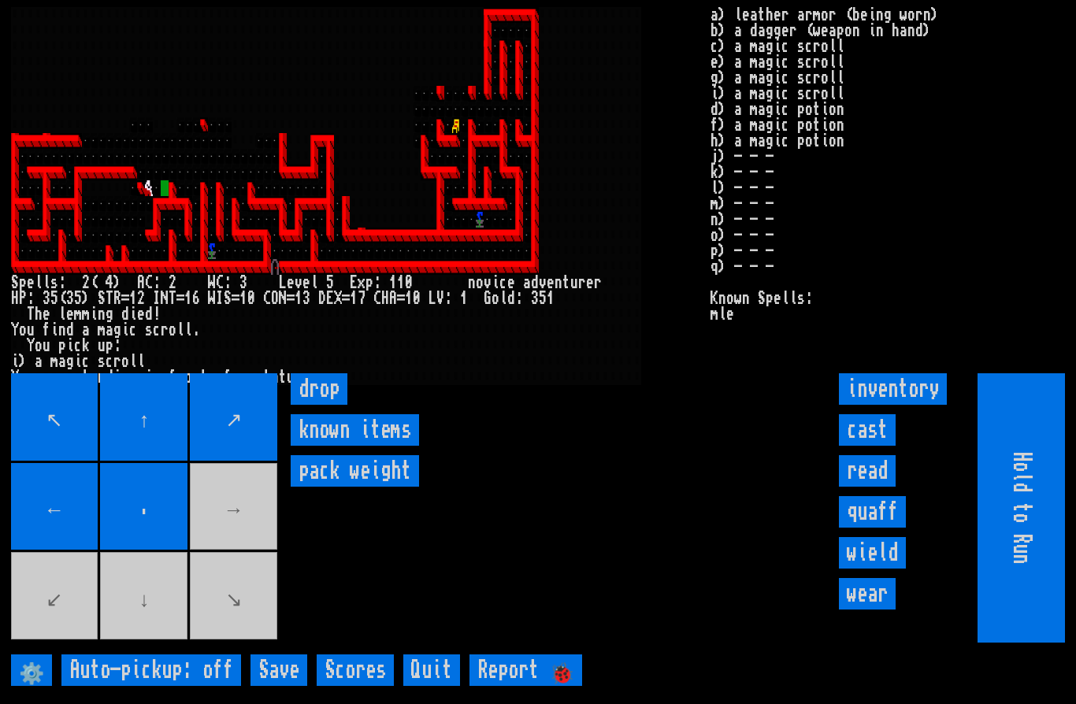
click at [878, 446] on input "cast" at bounding box center [867, 430] width 57 height 32
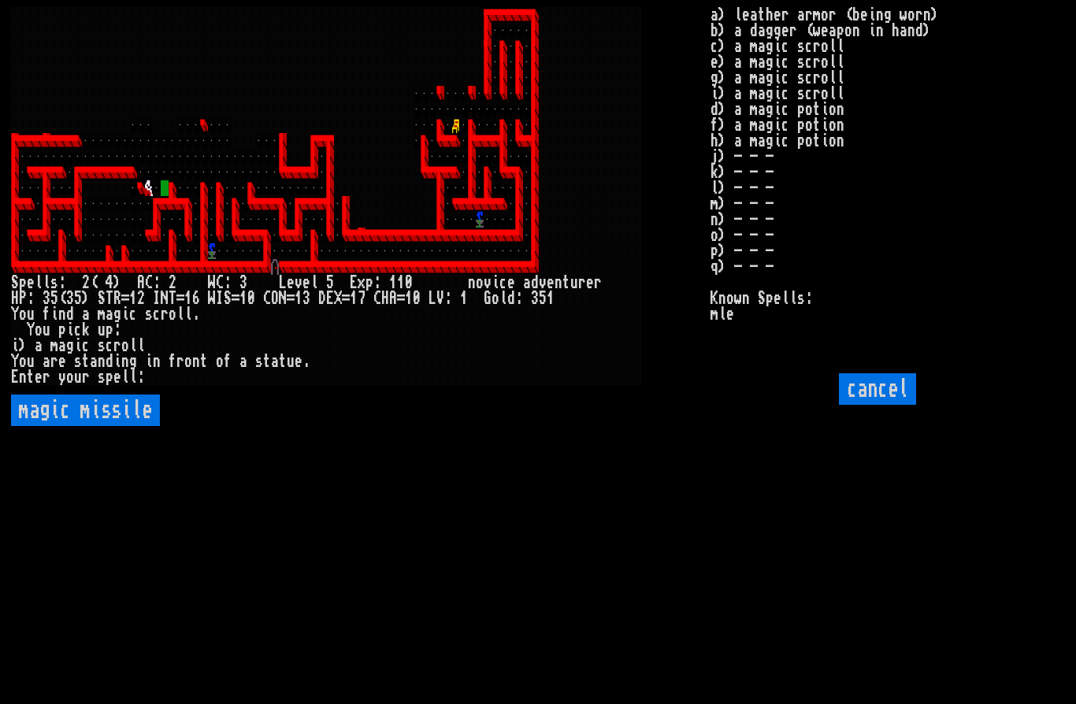
click at [125, 426] on missile "magic missile" at bounding box center [85, 411] width 149 height 32
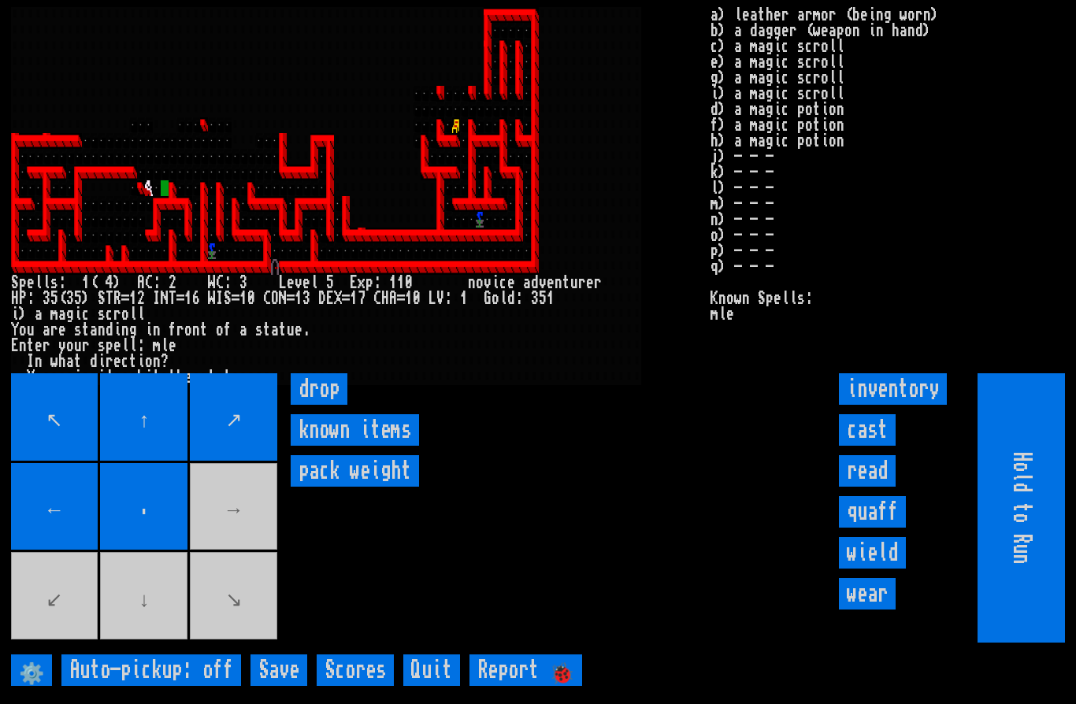
click at [871, 446] on input "cast" at bounding box center [867, 430] width 57 height 32
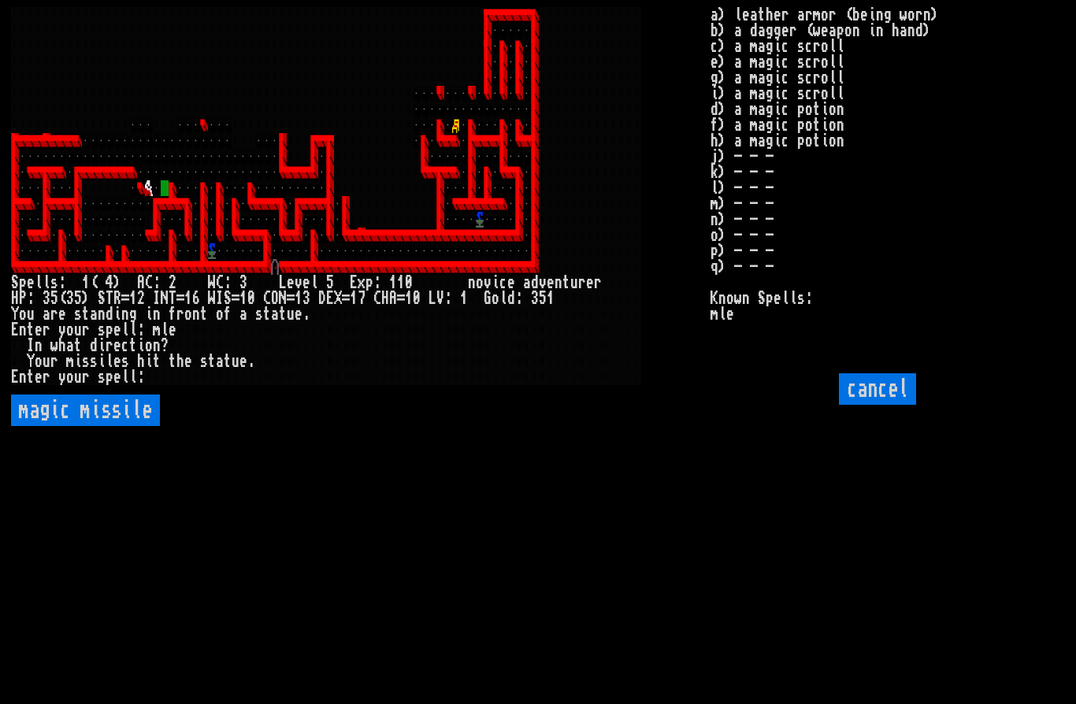
click at [110, 426] on missile "magic missile" at bounding box center [85, 411] width 149 height 32
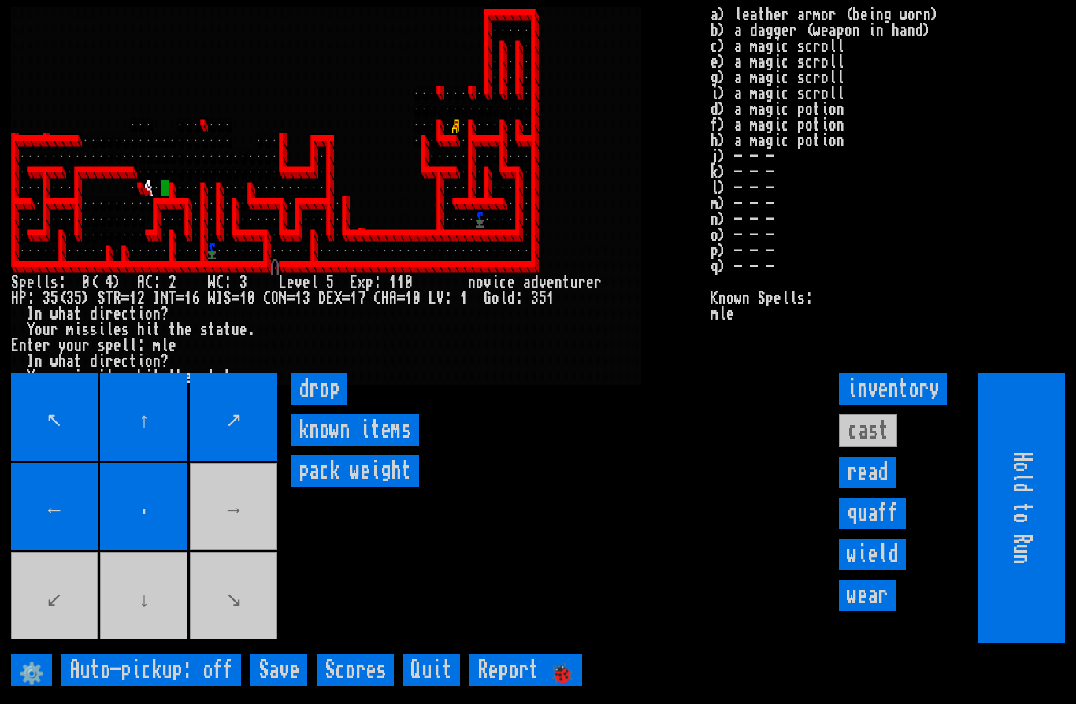
click at [871, 373] on inventorybuttons "inventory cast read quaff wield wear" at bounding box center [920, 373] width 162 height 0
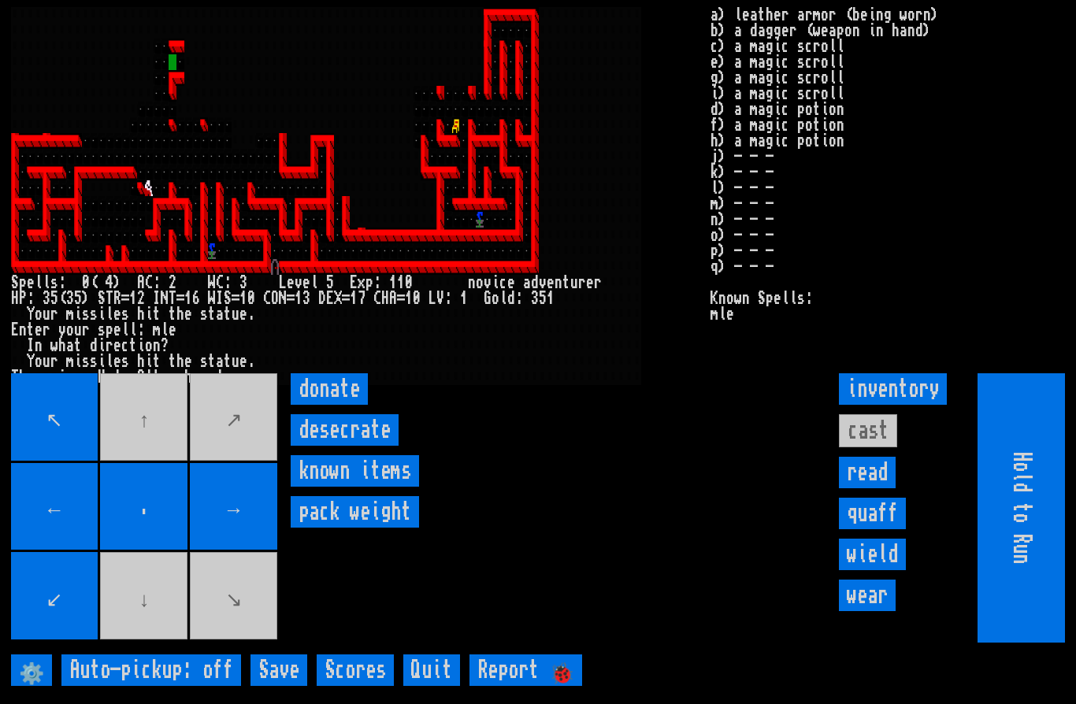
click at [340, 405] on input "donate" at bounding box center [329, 389] width 77 height 32
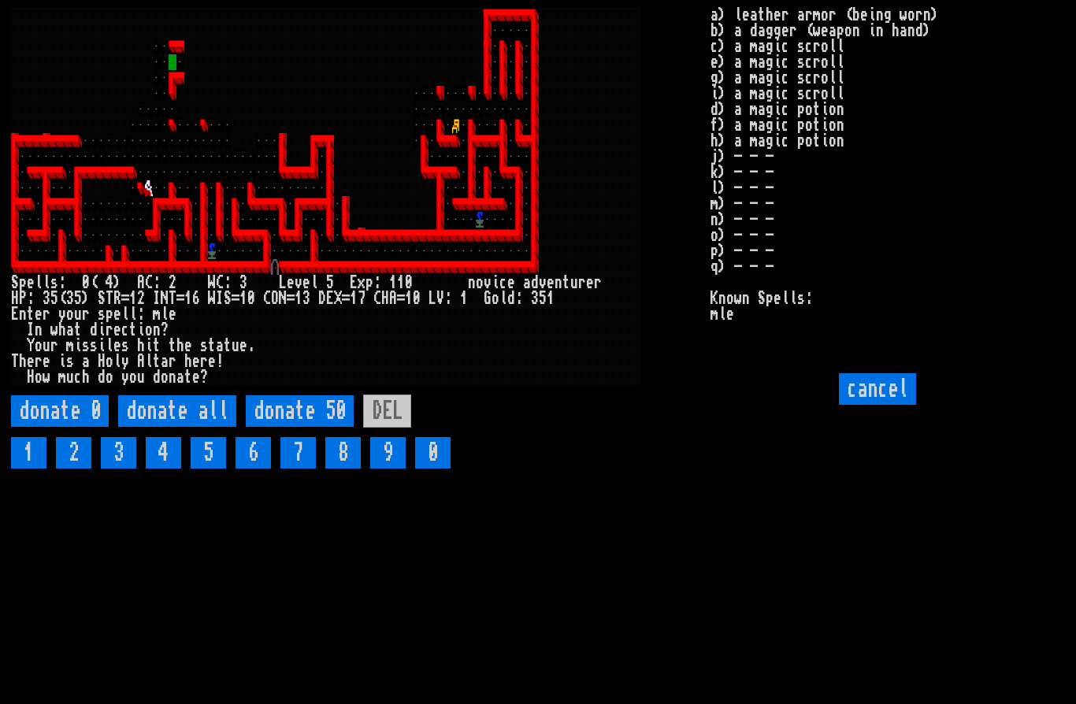
click at [307, 427] on 50 "donate 50" at bounding box center [300, 411] width 108 height 32
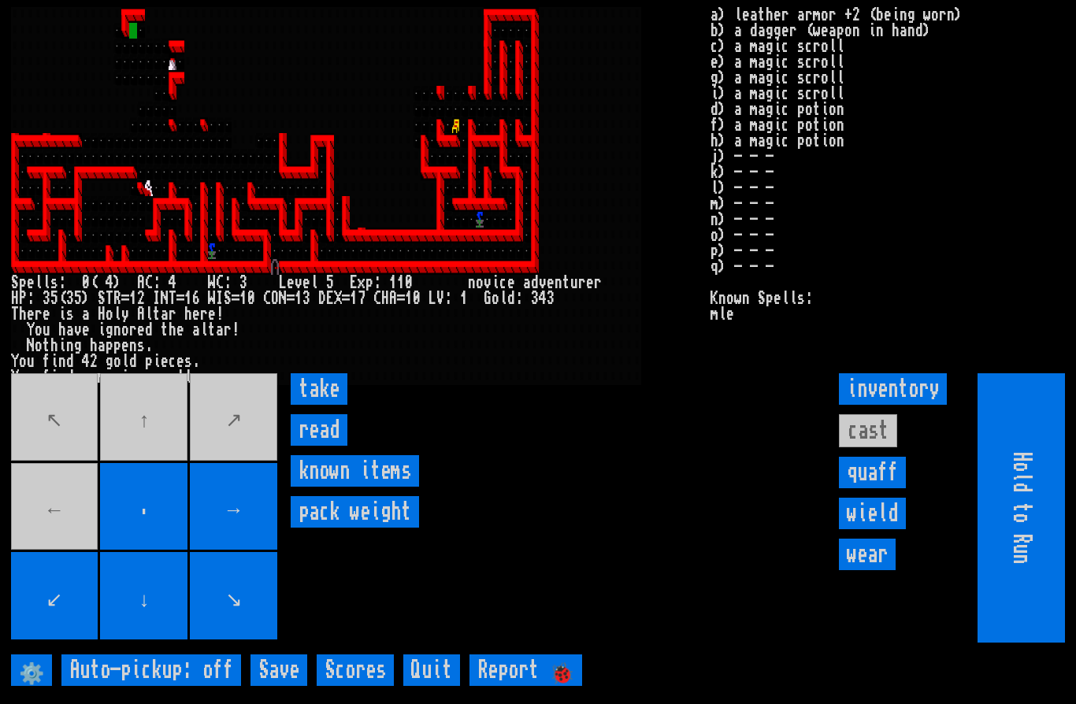
click at [321, 405] on input "take" at bounding box center [319, 389] width 57 height 32
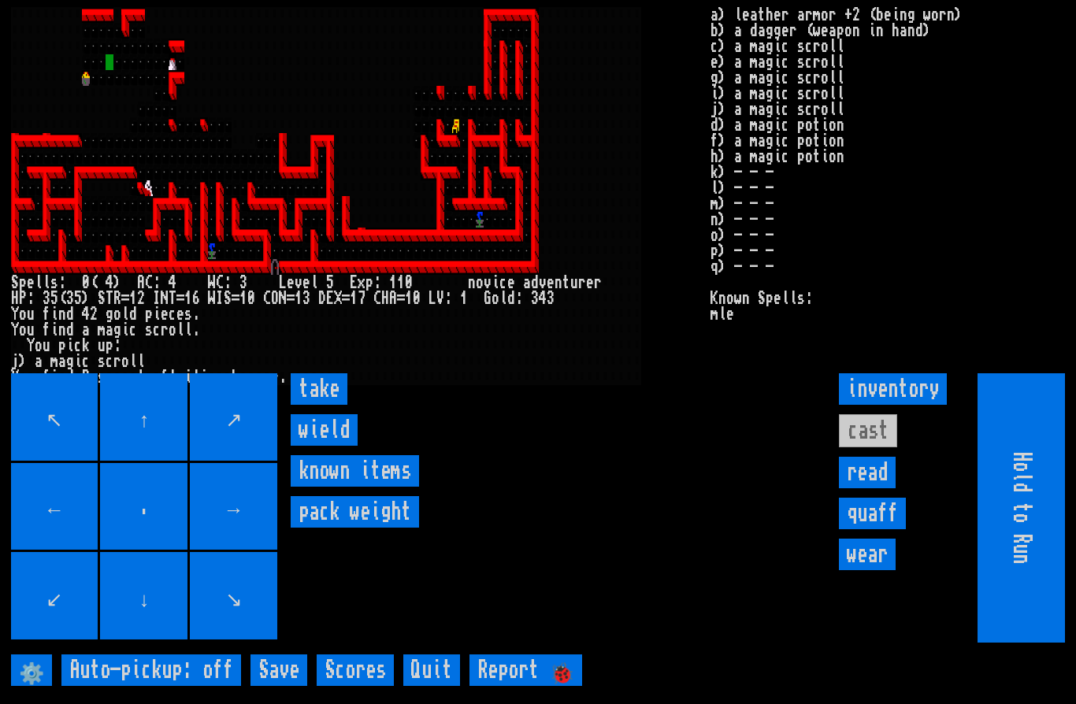
click at [326, 405] on input "take" at bounding box center [319, 389] width 57 height 32
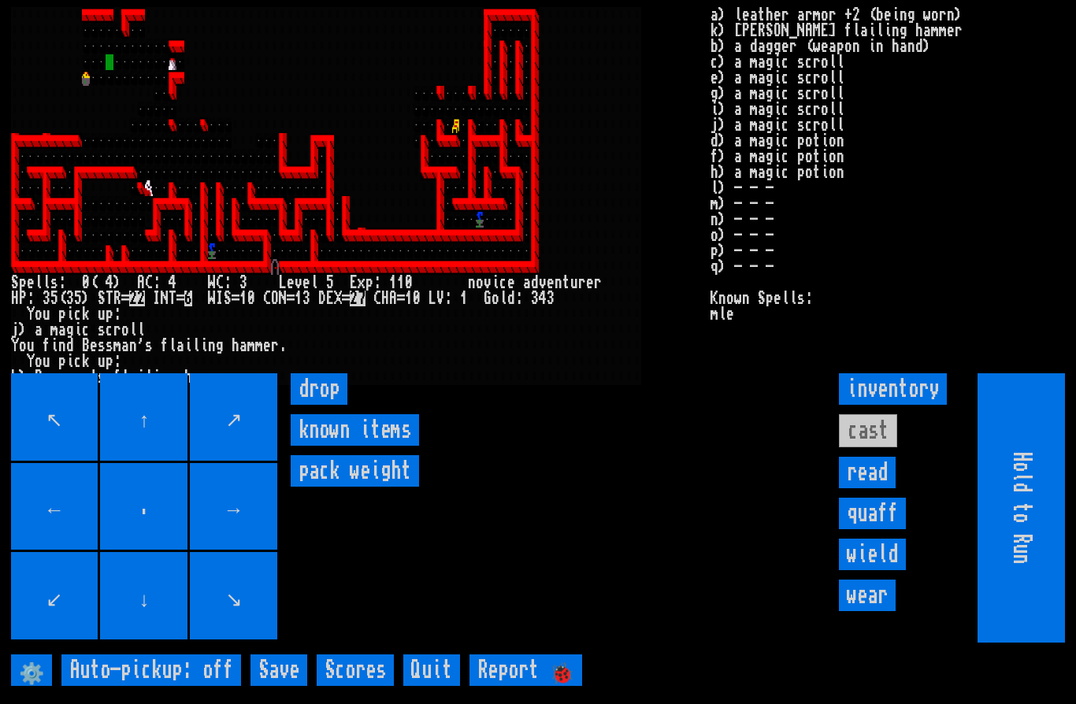
click at [911, 405] on input "inventory" at bounding box center [893, 389] width 108 height 32
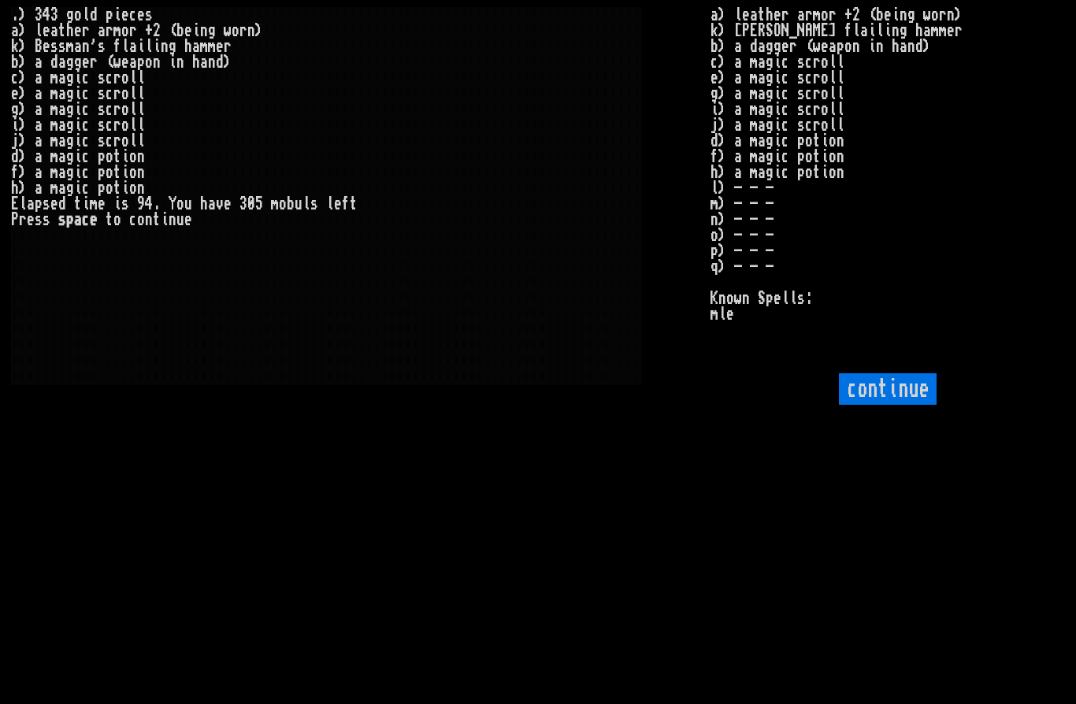
click at [898, 405] on input "continue" at bounding box center [888, 389] width 98 height 32
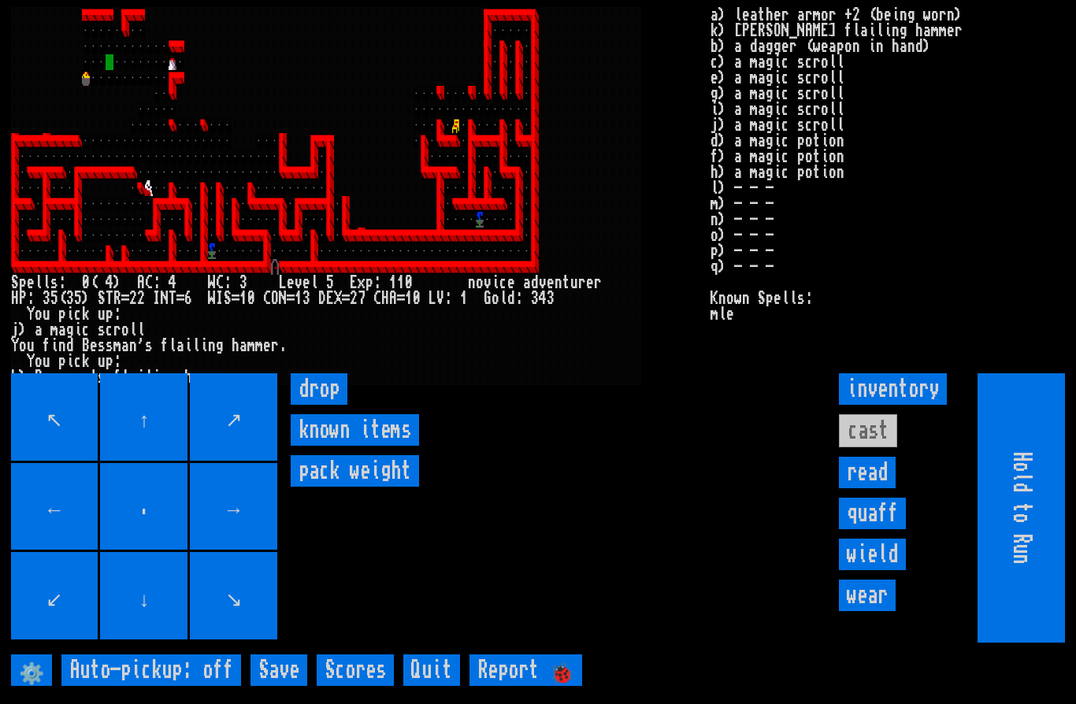
click at [874, 570] on input "wield" at bounding box center [872, 555] width 67 height 32
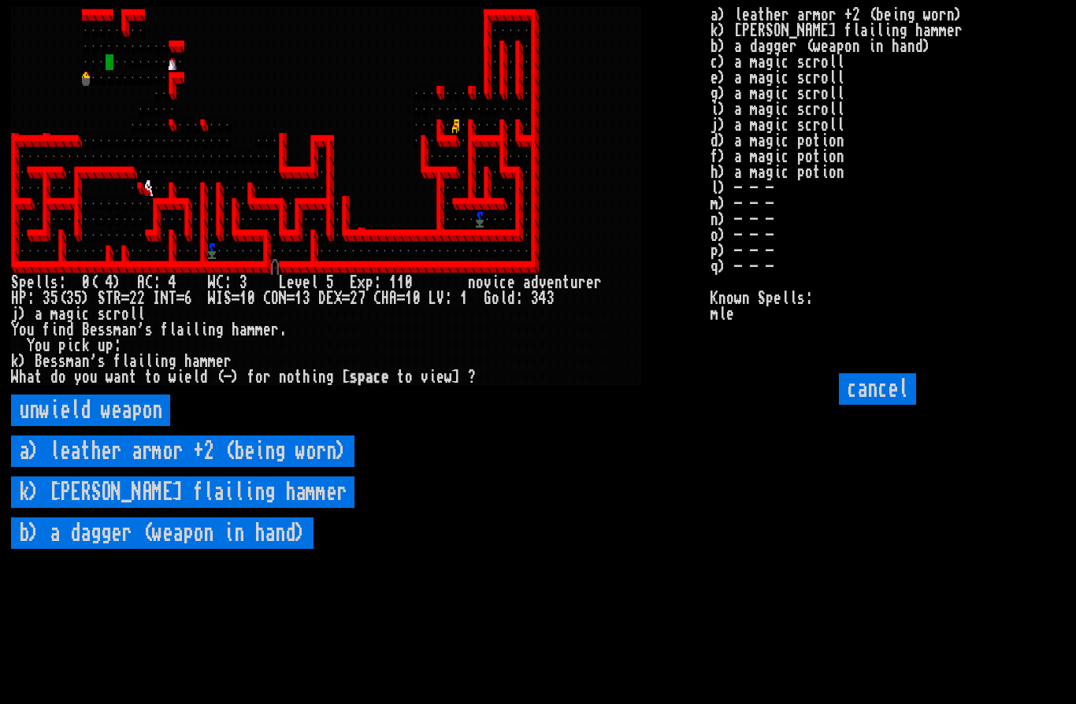
click at [230, 508] on hammer "k) Bessman's flailing hammer" at bounding box center [182, 493] width 343 height 32
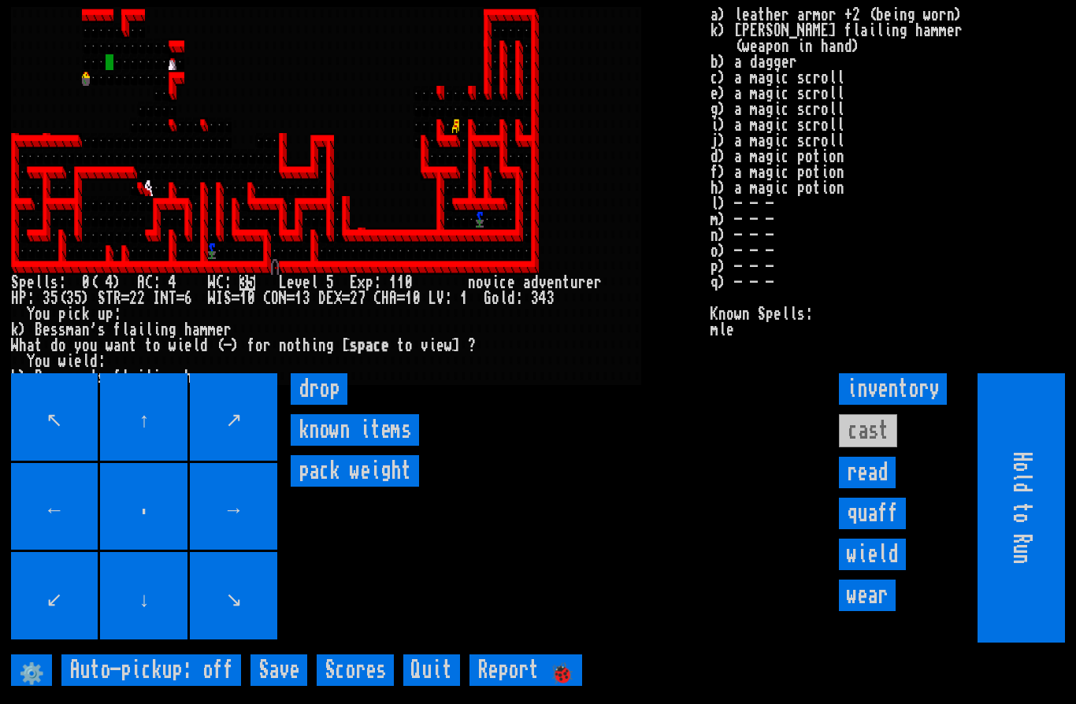
click at [887, 570] on input "wield" at bounding box center [872, 555] width 67 height 32
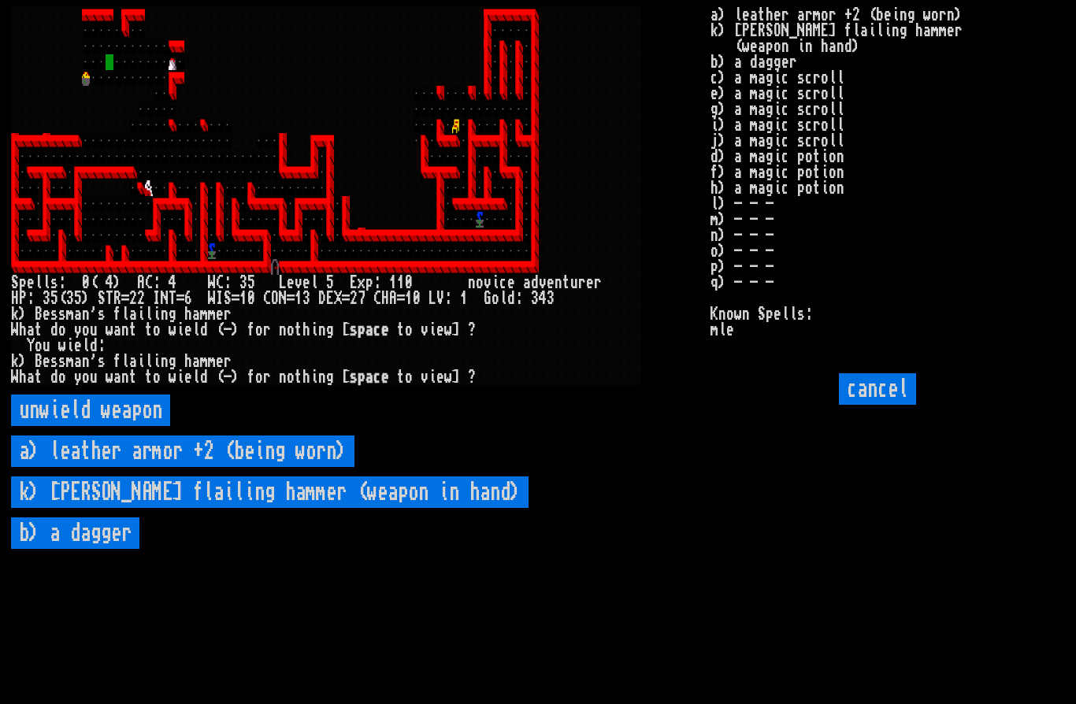
click at [102, 549] on dagger "b) a dagger" at bounding box center [75, 534] width 128 height 32
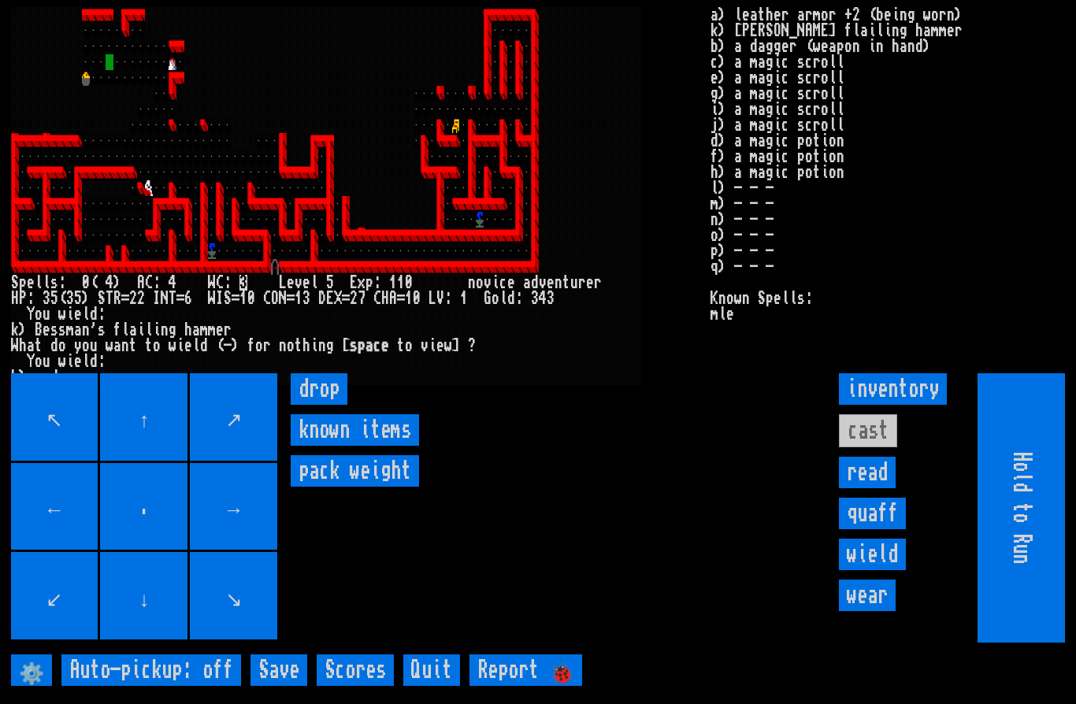
click at [878, 570] on input "wield" at bounding box center [872, 555] width 67 height 32
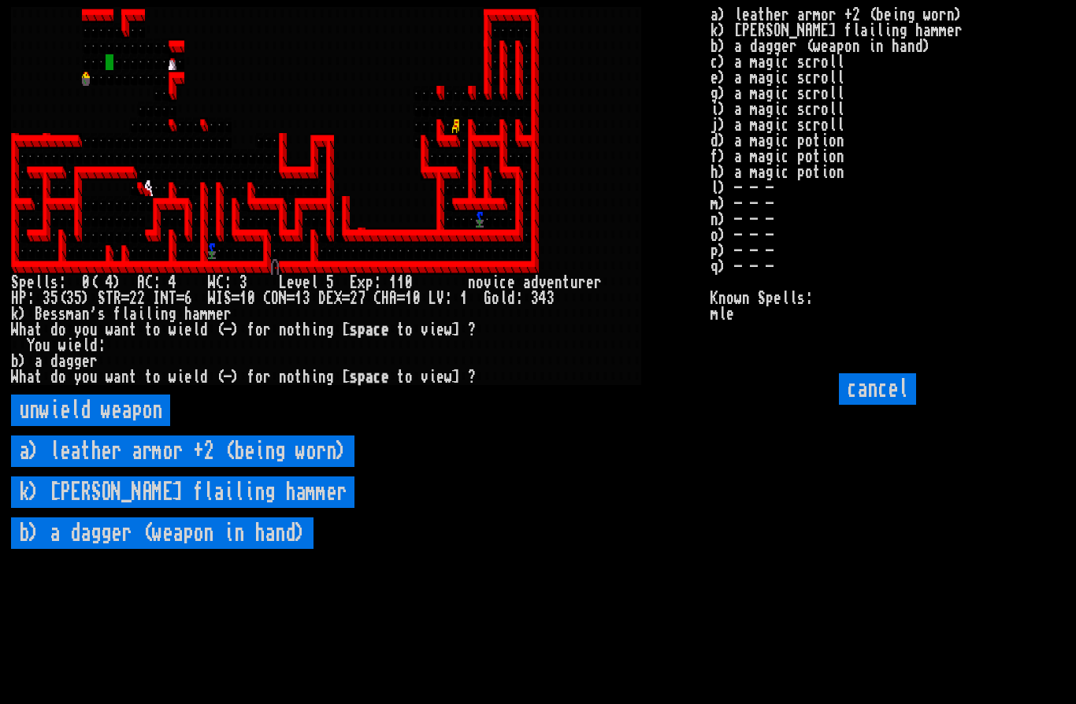
click at [130, 508] on hammer "k) Bessman's flailing hammer" at bounding box center [182, 493] width 343 height 32
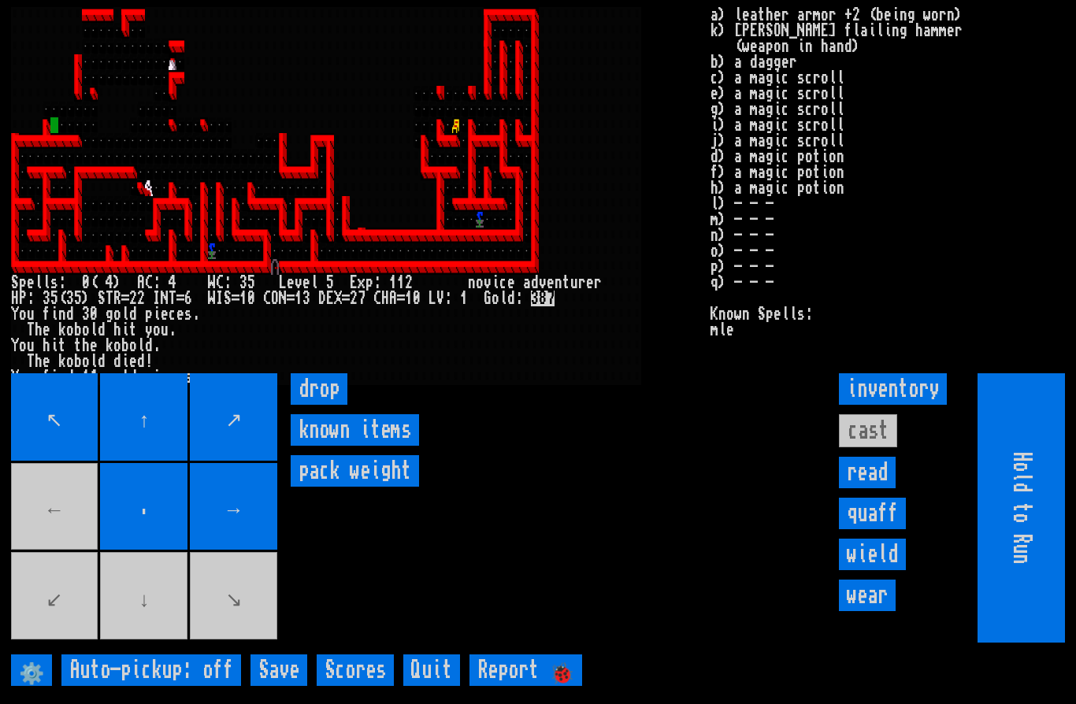
click at [58, 552] on movebuttons "↖ ↑ ↗ ← . → ↙ ↓ ↘" at bounding box center [145, 507] width 269 height 269
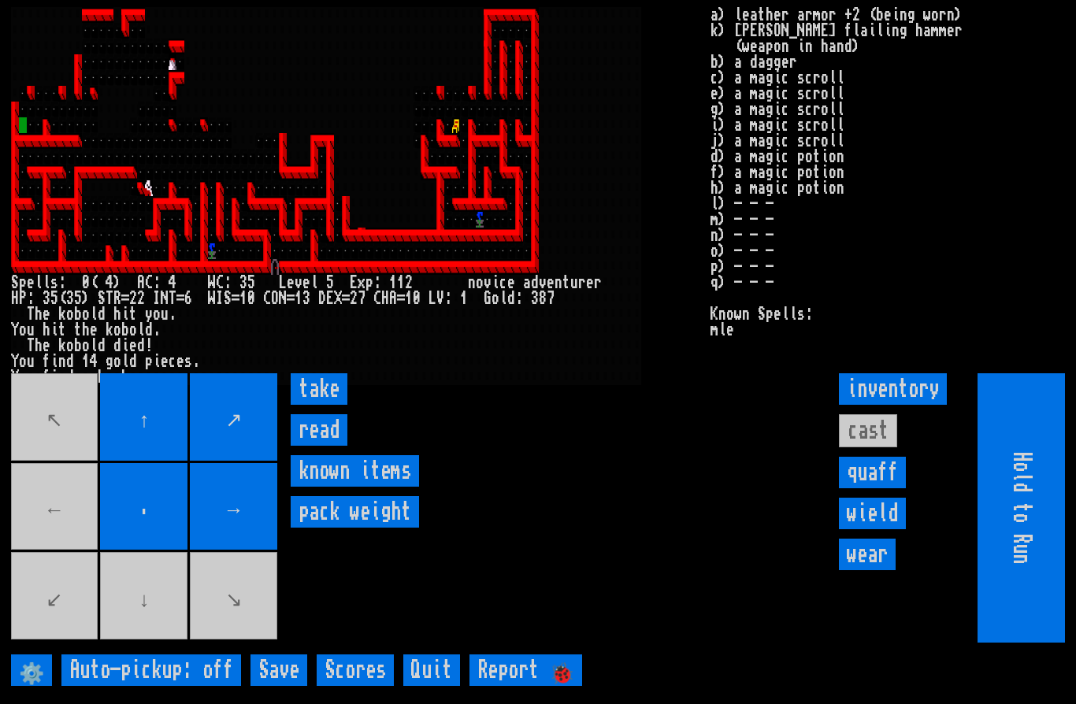
click at [324, 405] on input "take" at bounding box center [319, 389] width 57 height 32
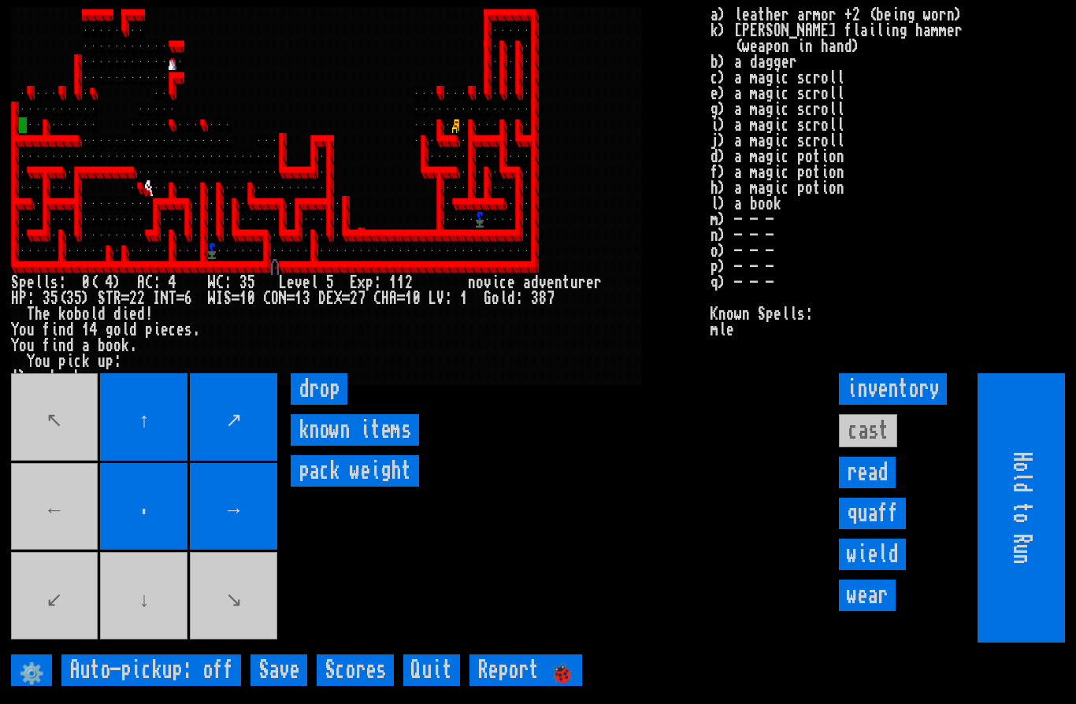
click at [377, 487] on weight "pack weight" at bounding box center [355, 471] width 128 height 32
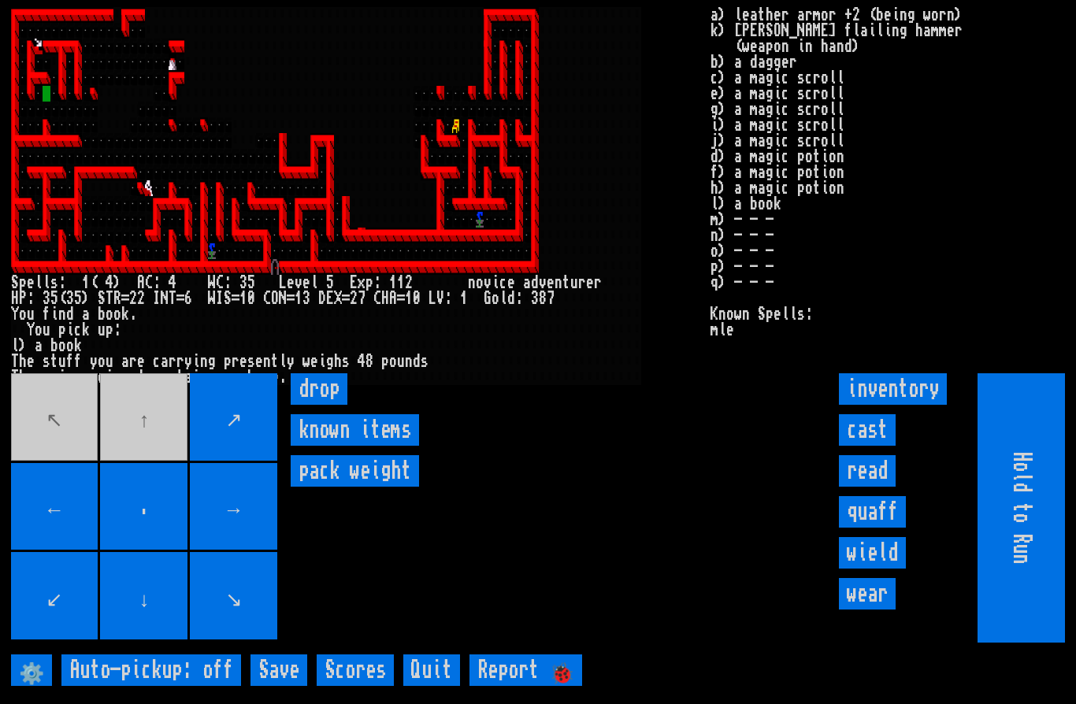
click at [148, 474] on movebuttons "↖ ↑ ↗ ← . → ↙ ↓ ↘" at bounding box center [145, 507] width 269 height 269
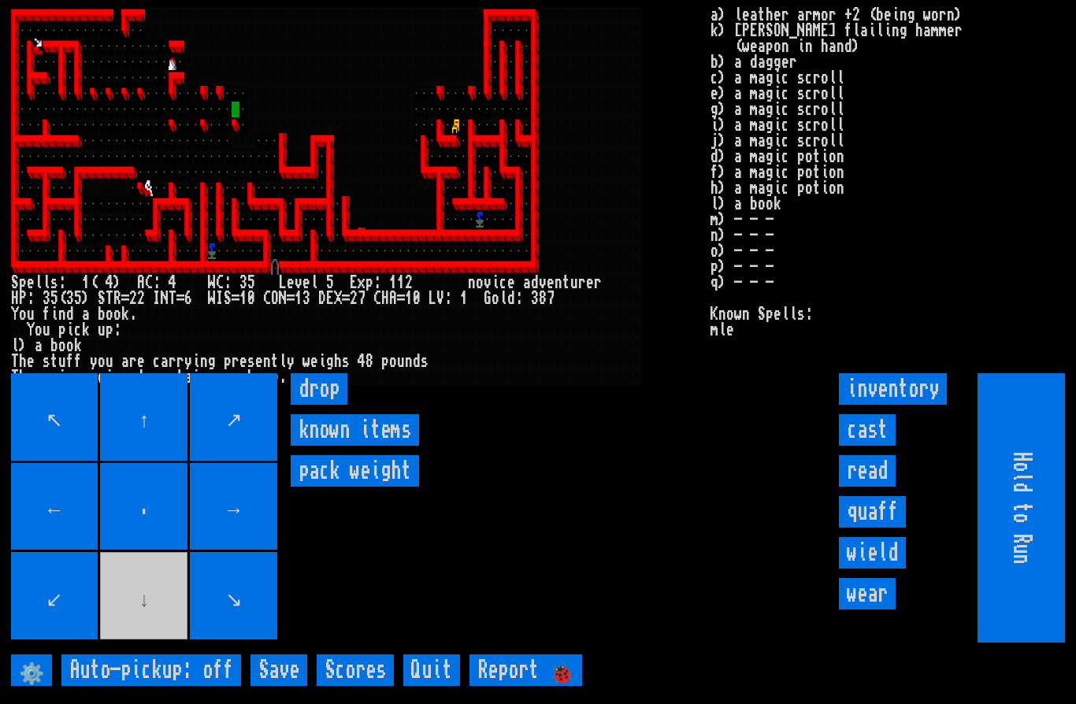
click at [277, 538] on input "→" at bounding box center [233, 506] width 87 height 87
click at [279, 540] on movebuttons "↖ ↑ ↗ ← . → ↙ ↓ ↘" at bounding box center [145, 507] width 269 height 269
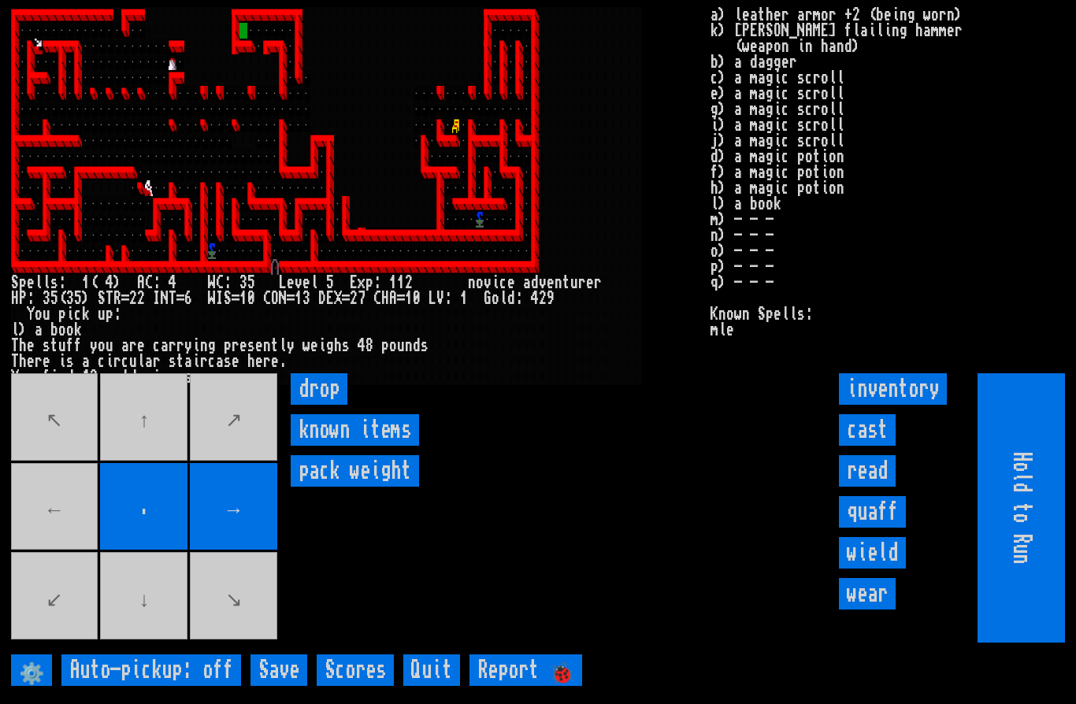
click at [62, 540] on movebuttons "↖ ↑ ↗ ← . → ↙ ↓ ↘" at bounding box center [145, 507] width 269 height 269
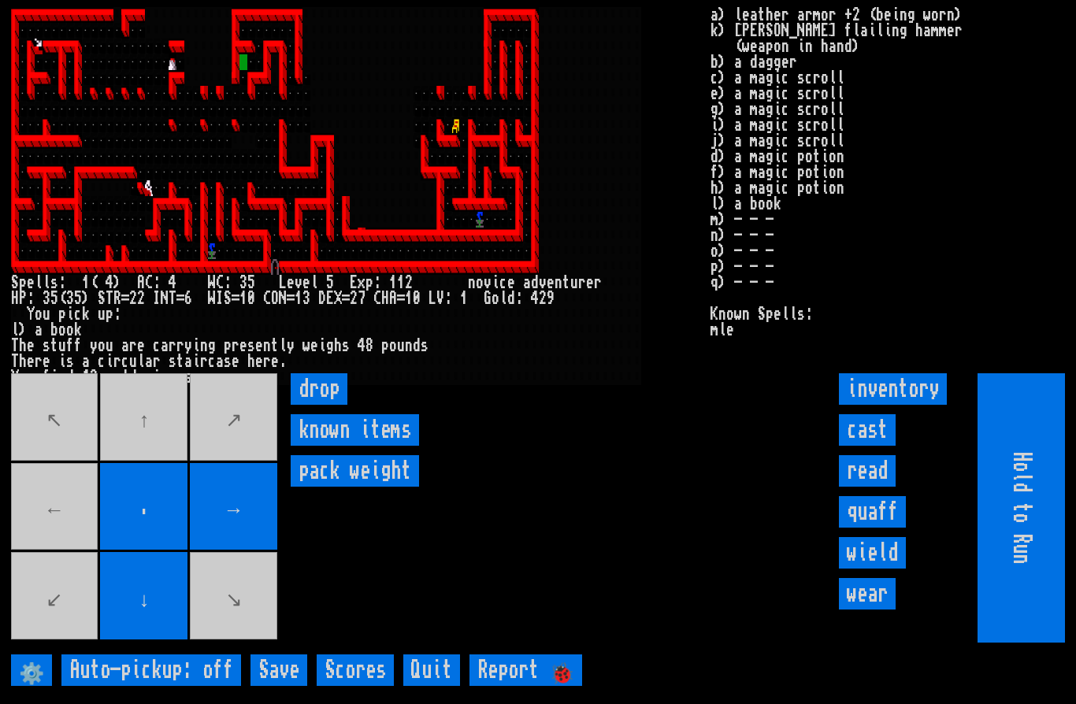
click at [58, 540] on movebuttons "↖ ↑ ↗ ← . → ↙ ↓ ↘" at bounding box center [145, 507] width 269 height 269
click at [142, 454] on movebuttons "↖ ↑ ↗ ← . → ↙ ↓ ↘" at bounding box center [145, 507] width 269 height 269
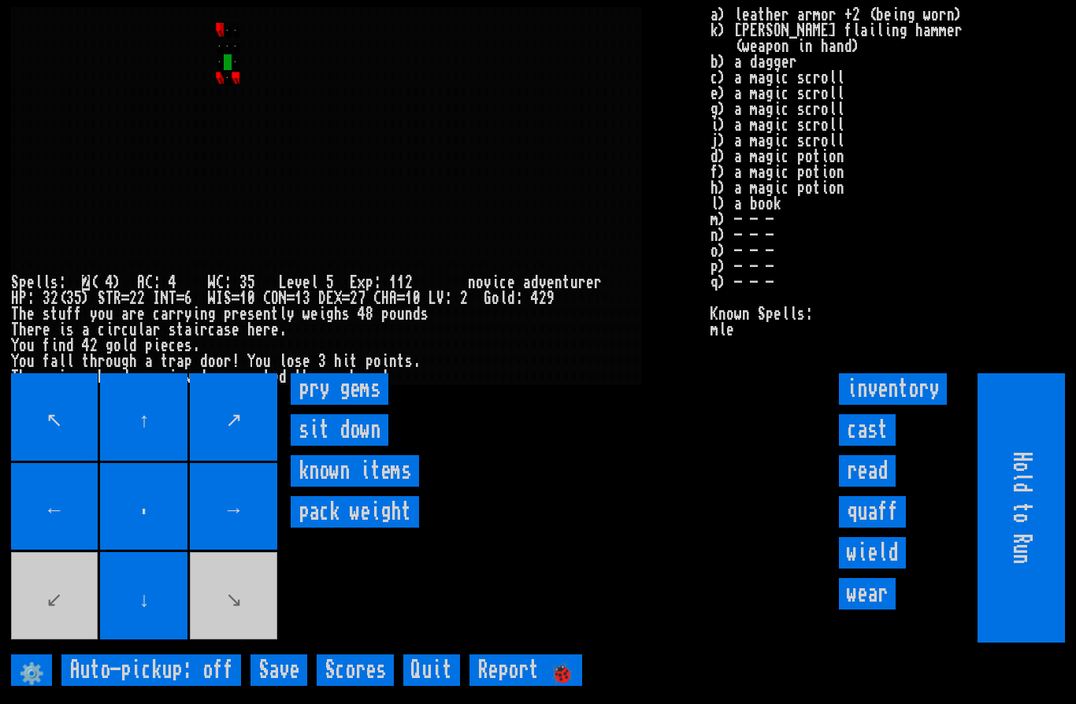
click at [359, 405] on gems "pry gems" at bounding box center [340, 389] width 98 height 32
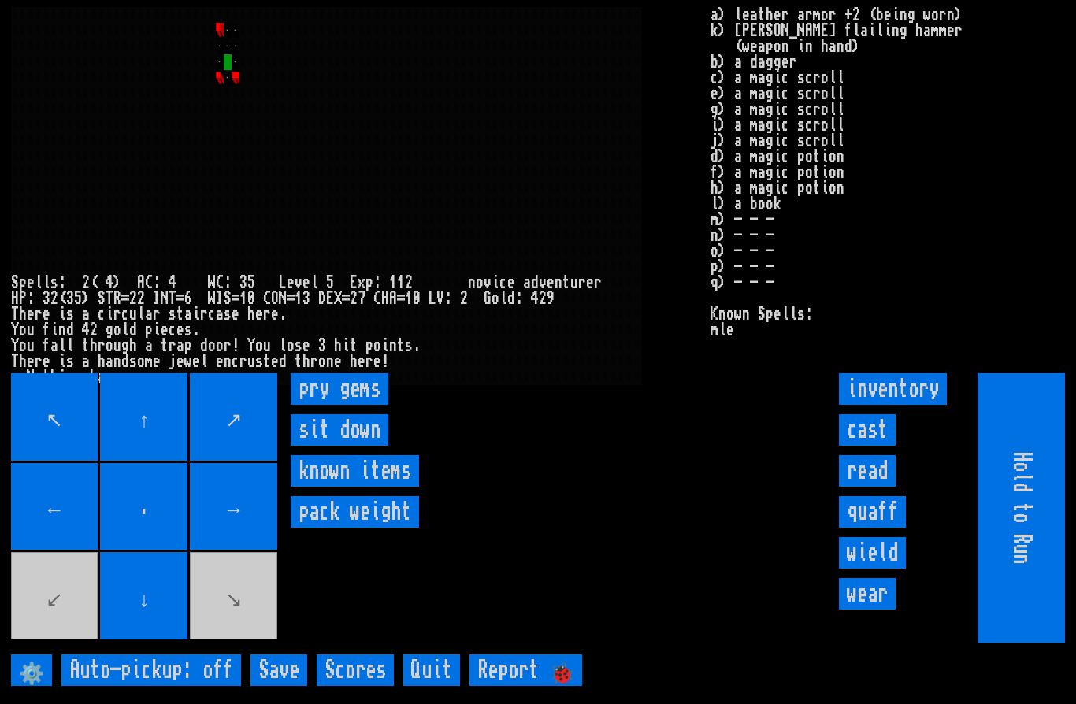
click at [352, 405] on gems "pry gems" at bounding box center [340, 389] width 98 height 32
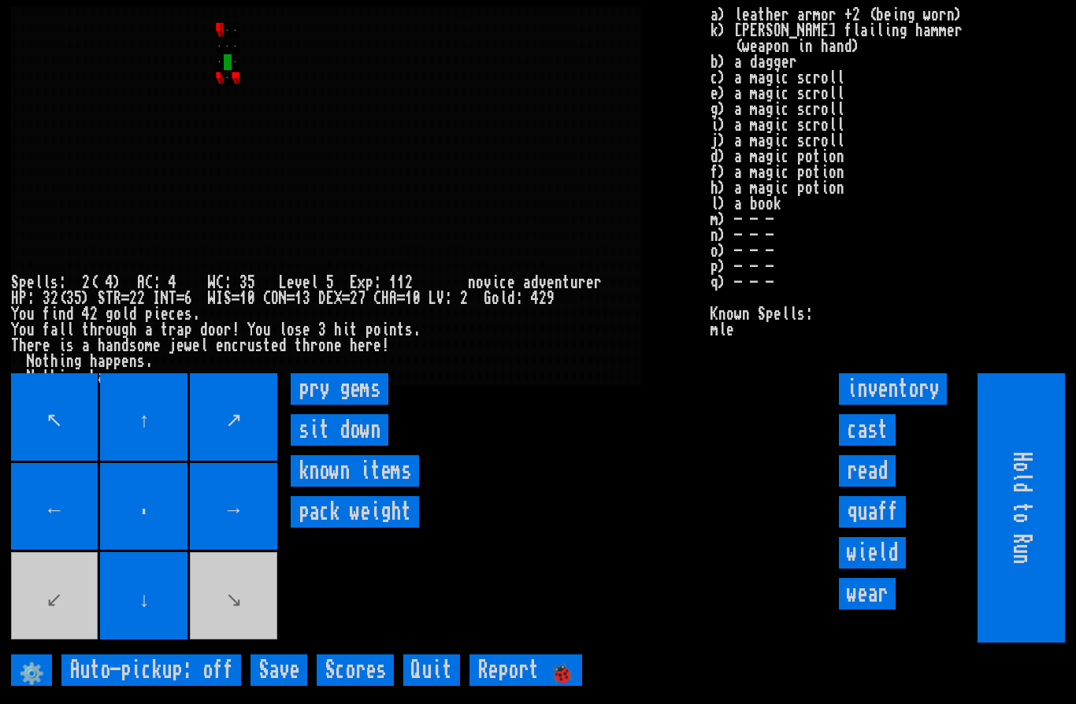
click at [362, 405] on gems "pry gems" at bounding box center [340, 389] width 98 height 32
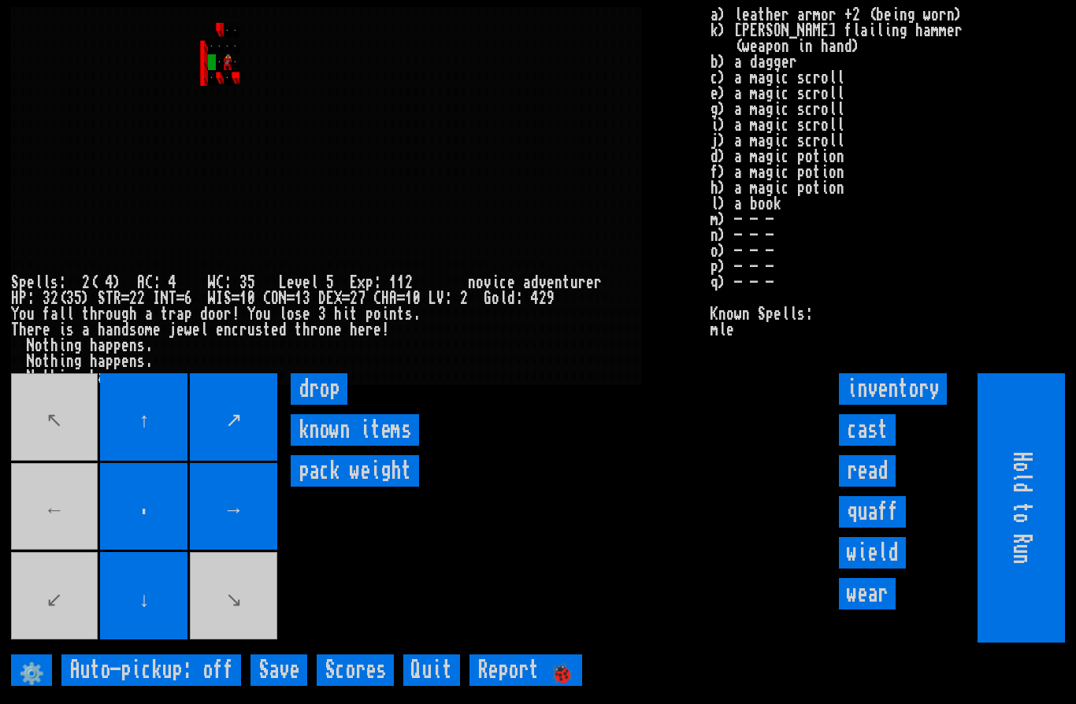
click at [863, 446] on input "cast" at bounding box center [867, 430] width 57 height 32
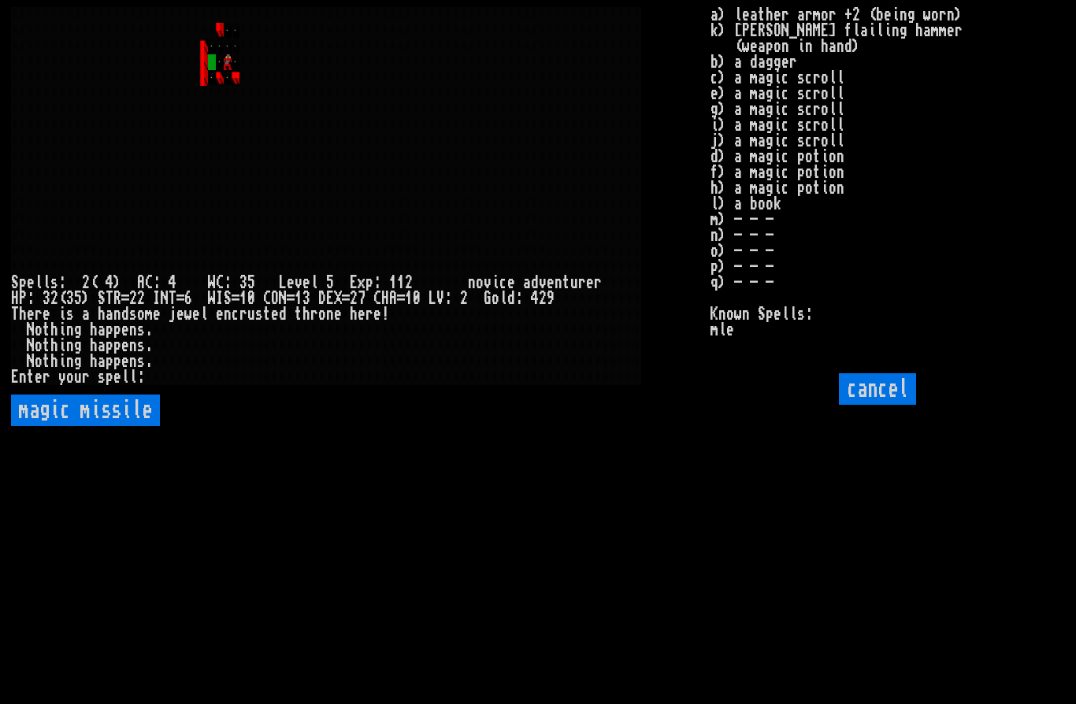
click at [126, 426] on missile "magic missile" at bounding box center [85, 411] width 149 height 32
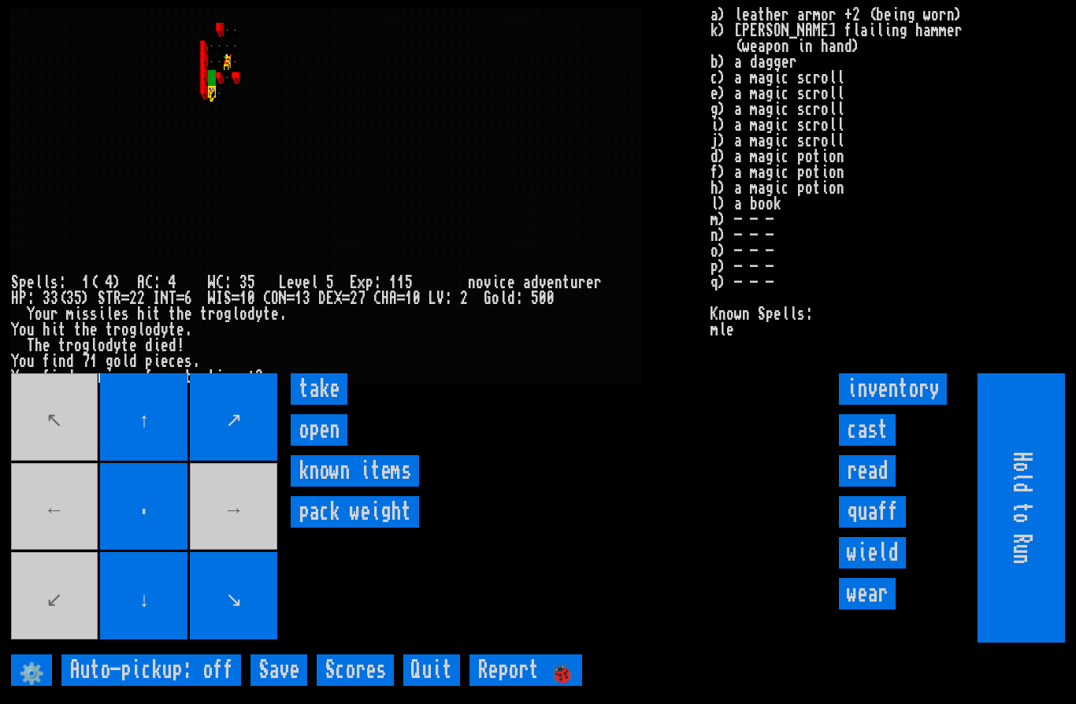
click at [325, 405] on input "take" at bounding box center [319, 389] width 57 height 32
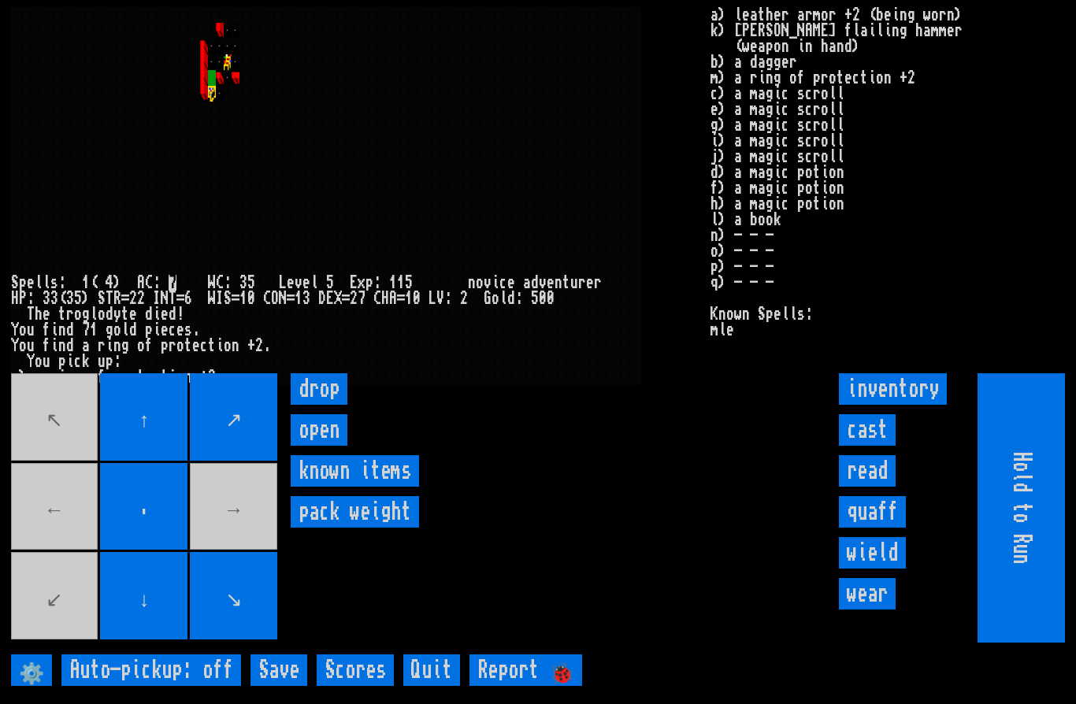
click at [878, 610] on input "wear" at bounding box center [867, 594] width 57 height 32
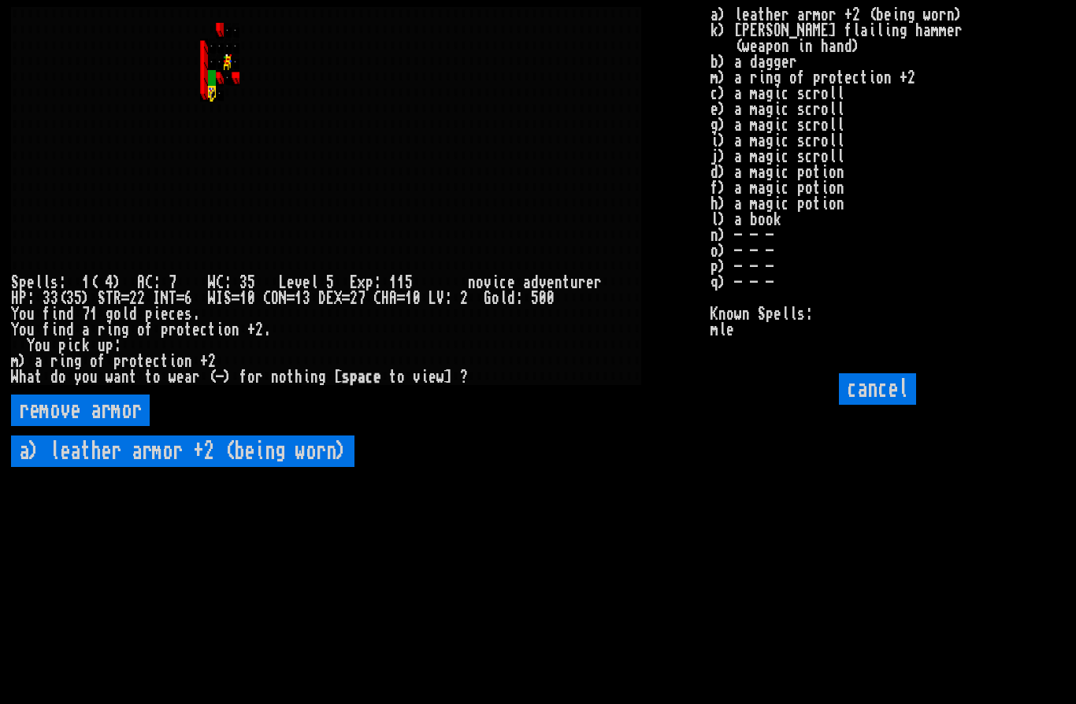
click at [241, 467] on worn\) "a) leather armor +2 (being worn)" at bounding box center [182, 452] width 343 height 32
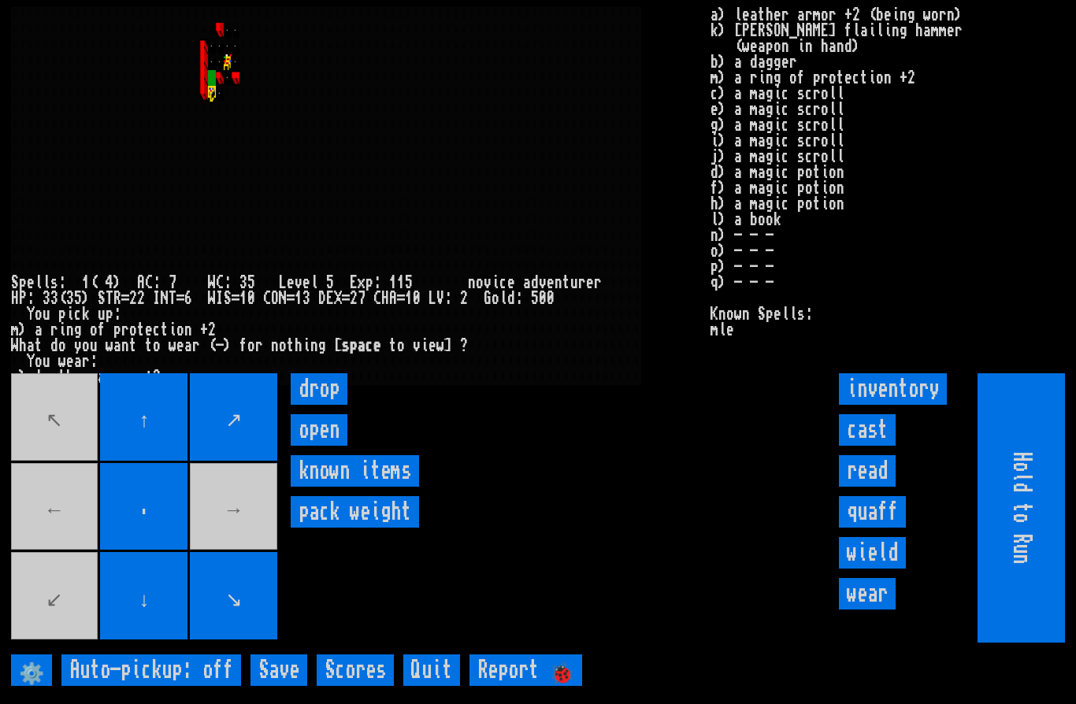
click at [881, 569] on input "wield" at bounding box center [872, 553] width 67 height 32
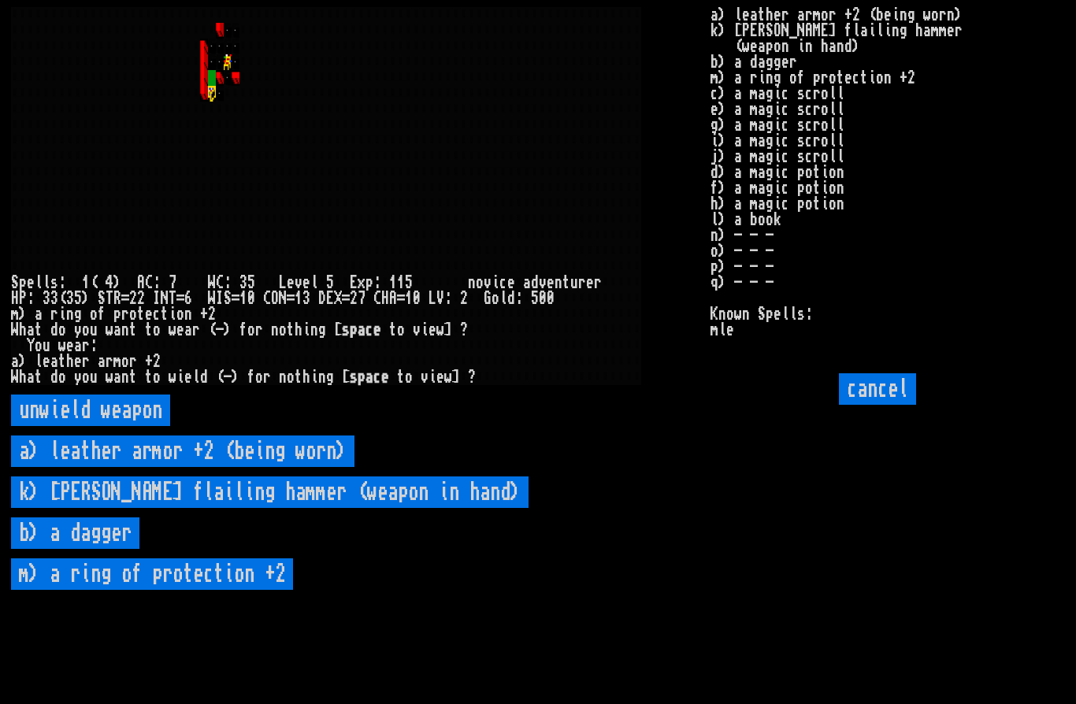
click at [192, 590] on \+2 "m) a ring of protection +2" at bounding box center [152, 575] width 282 height 32
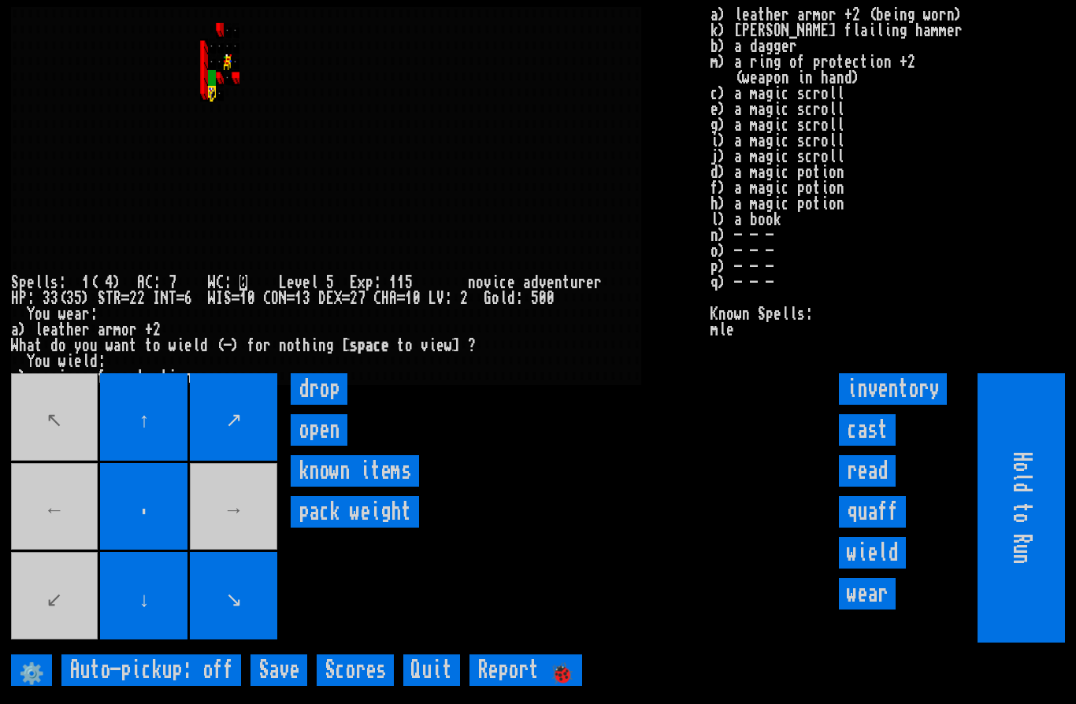
click at [885, 569] on input "wield" at bounding box center [872, 553] width 67 height 32
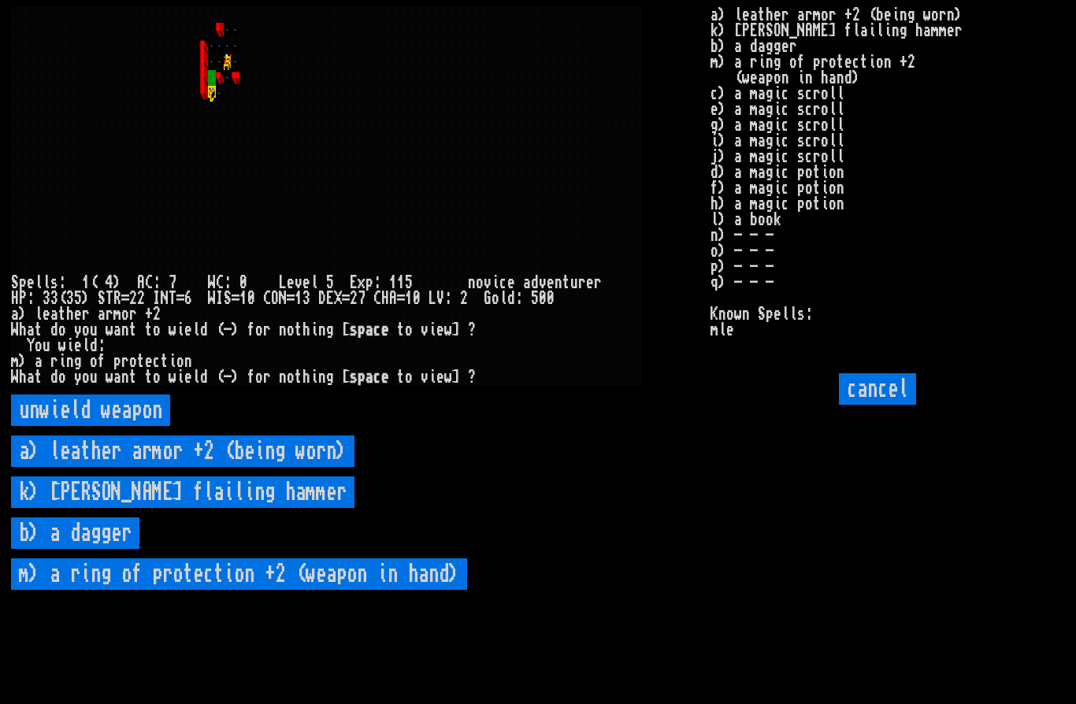
click at [198, 508] on hammer "k) Bessman's flailing hammer" at bounding box center [182, 493] width 343 height 32
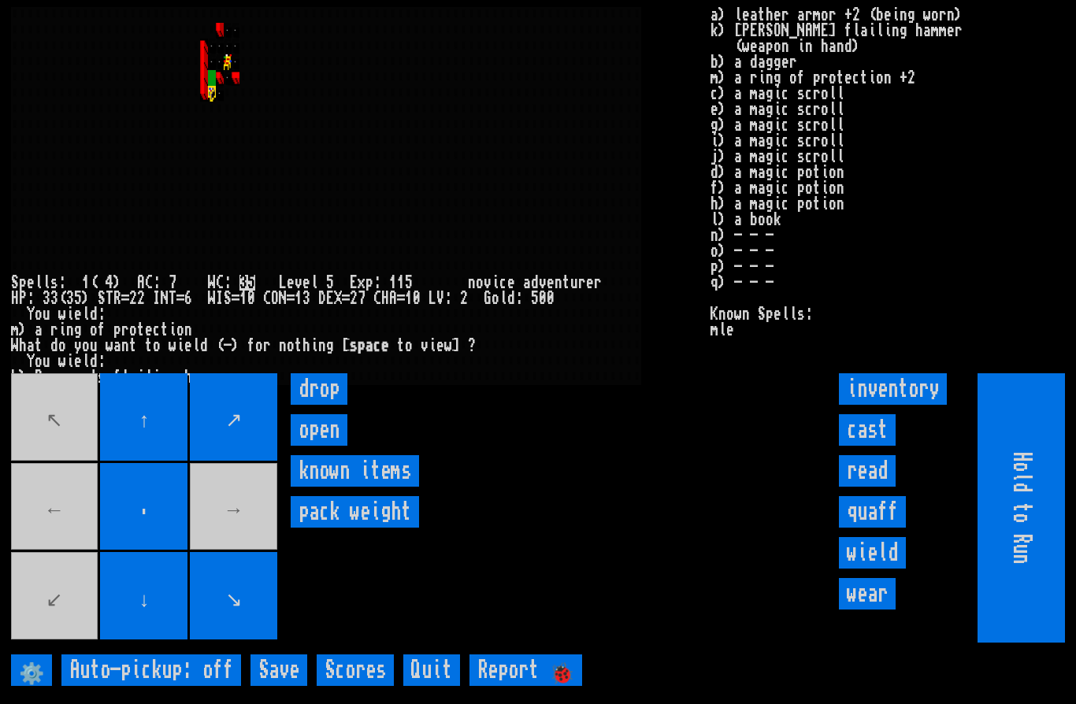
click at [871, 610] on input "wear" at bounding box center [867, 594] width 57 height 32
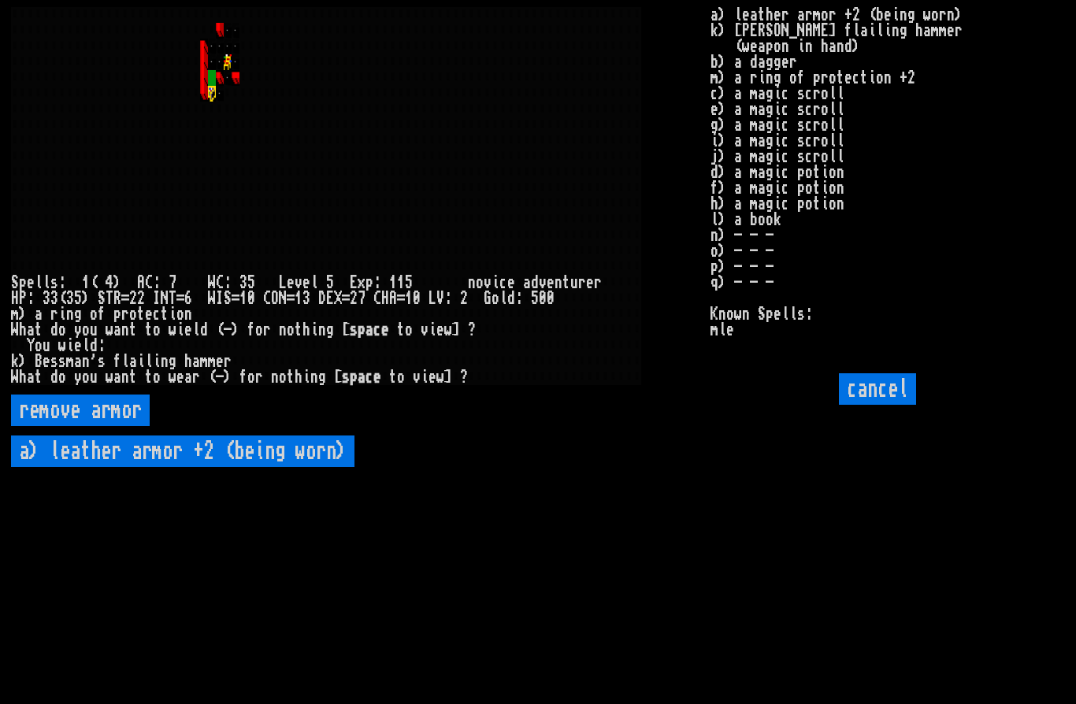
click at [893, 405] on input "cancel" at bounding box center [877, 389] width 77 height 32
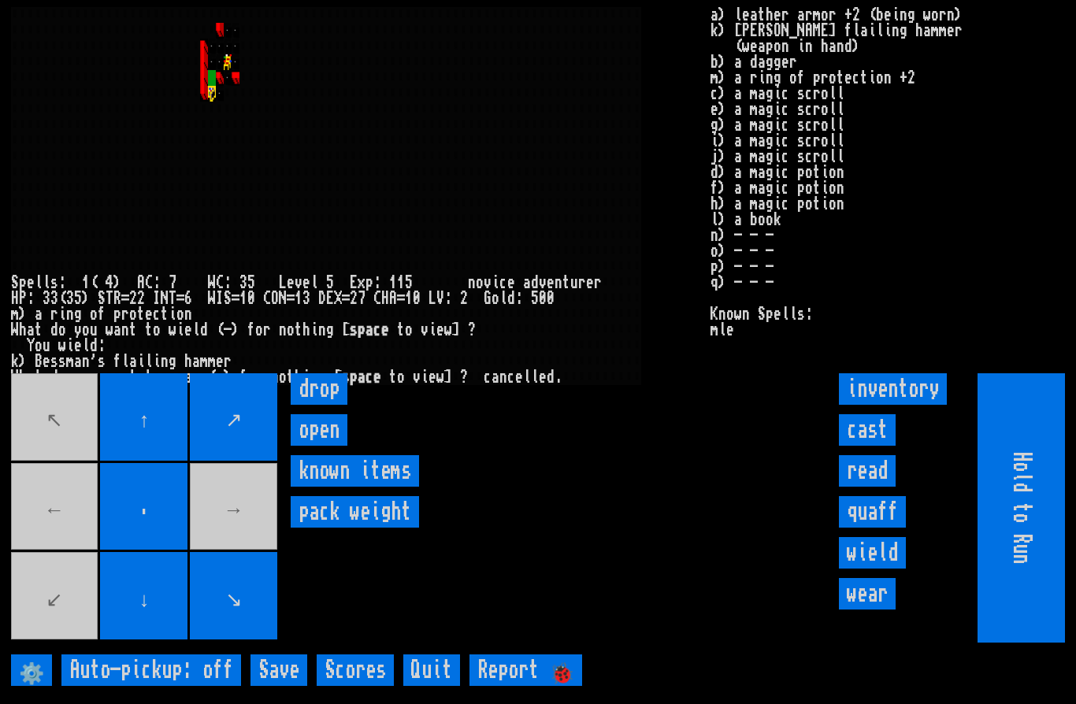
click at [919, 405] on input "inventory" at bounding box center [893, 389] width 108 height 32
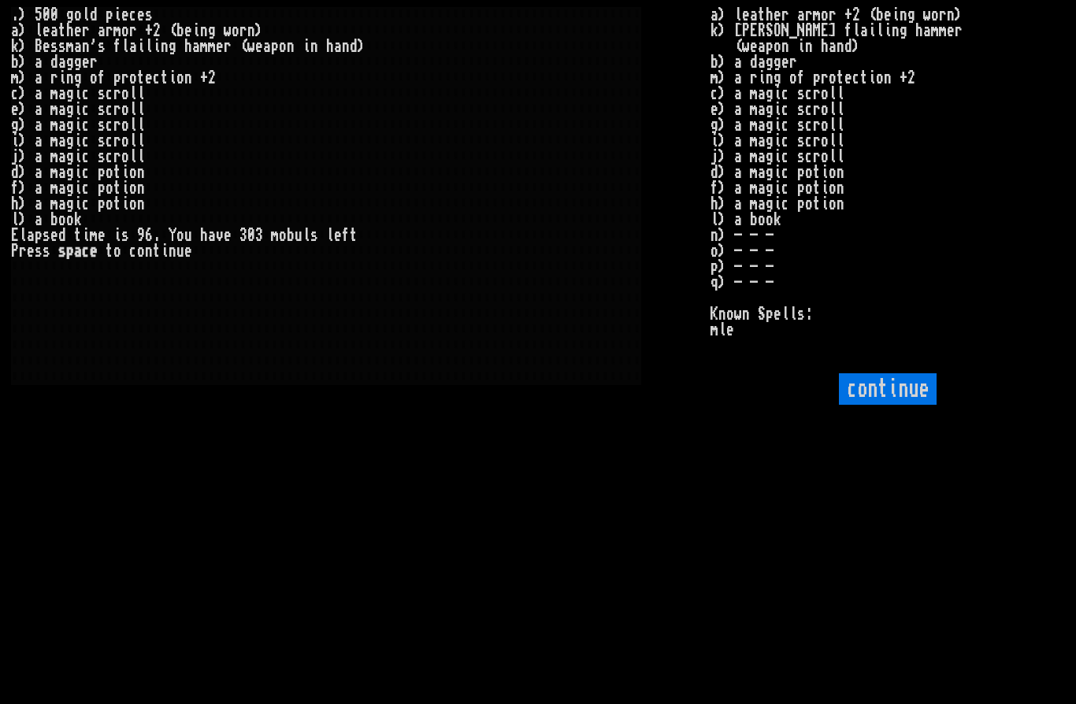
click at [889, 405] on input "continue" at bounding box center [888, 389] width 98 height 32
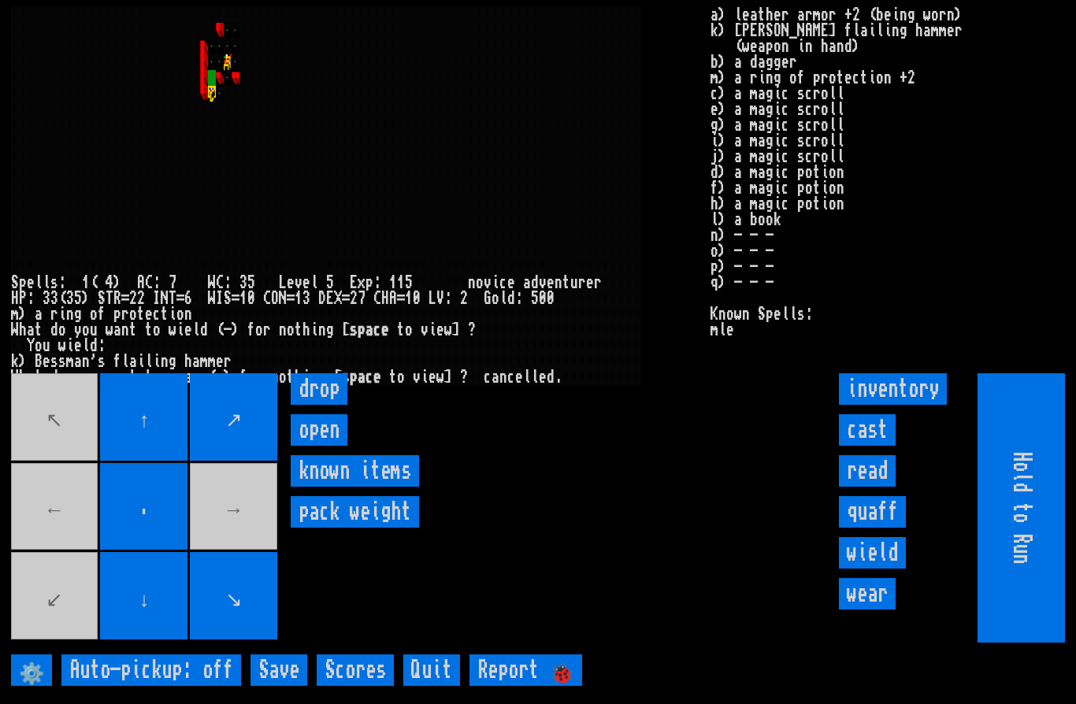
click at [878, 610] on input "wear" at bounding box center [867, 594] width 57 height 32
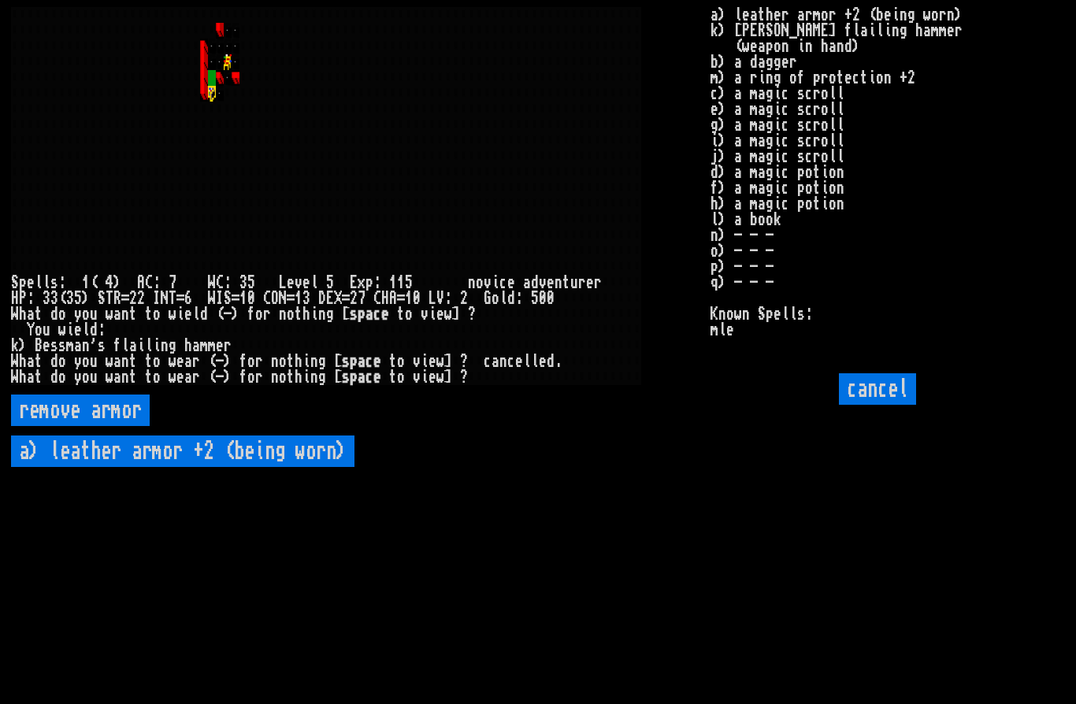
click at [280, 467] on worn\) "a) leather armor +2 (being worn)" at bounding box center [182, 452] width 343 height 32
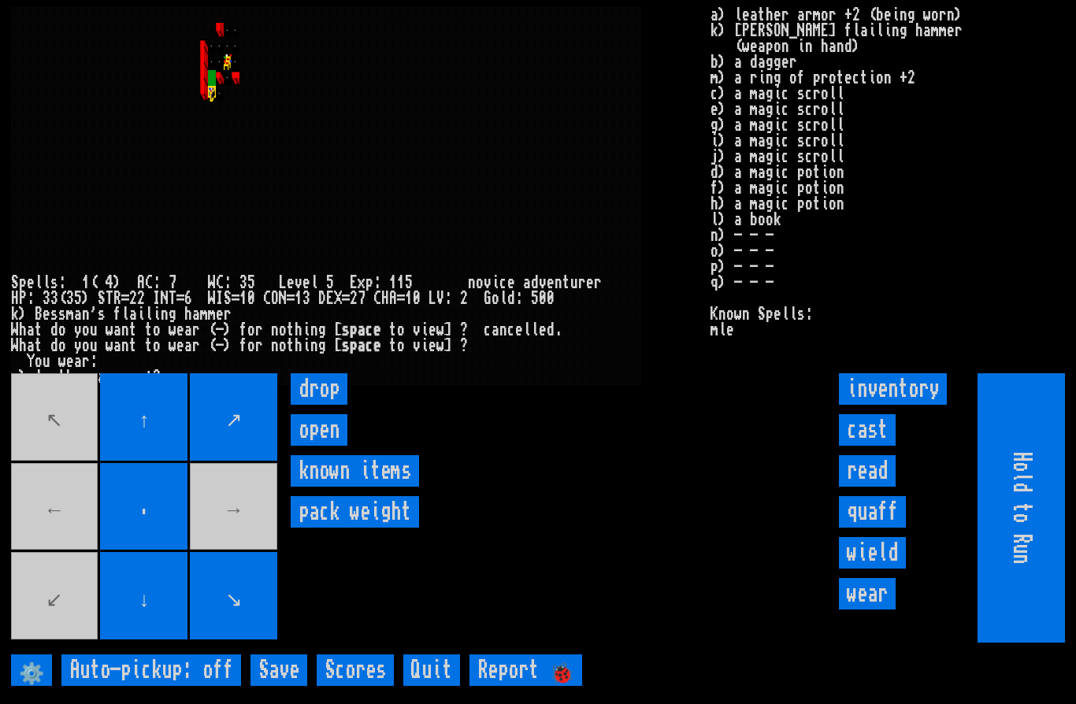
click at [388, 487] on items "known items" at bounding box center [355, 471] width 128 height 32
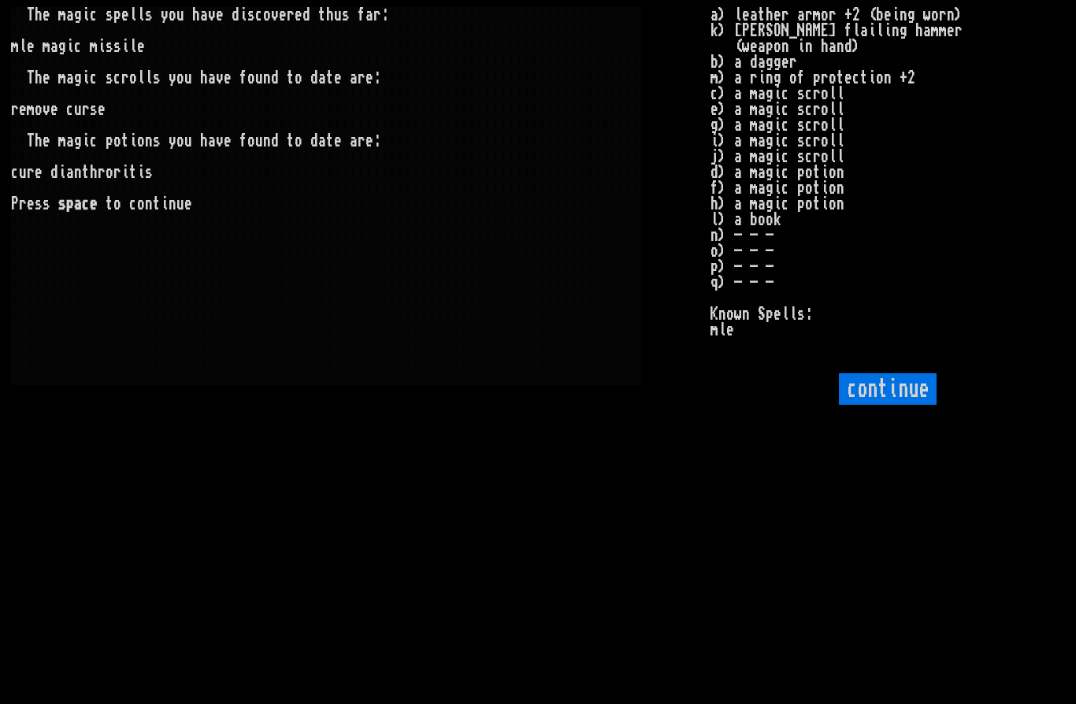
click at [897, 405] on input "continue" at bounding box center [888, 389] width 98 height 32
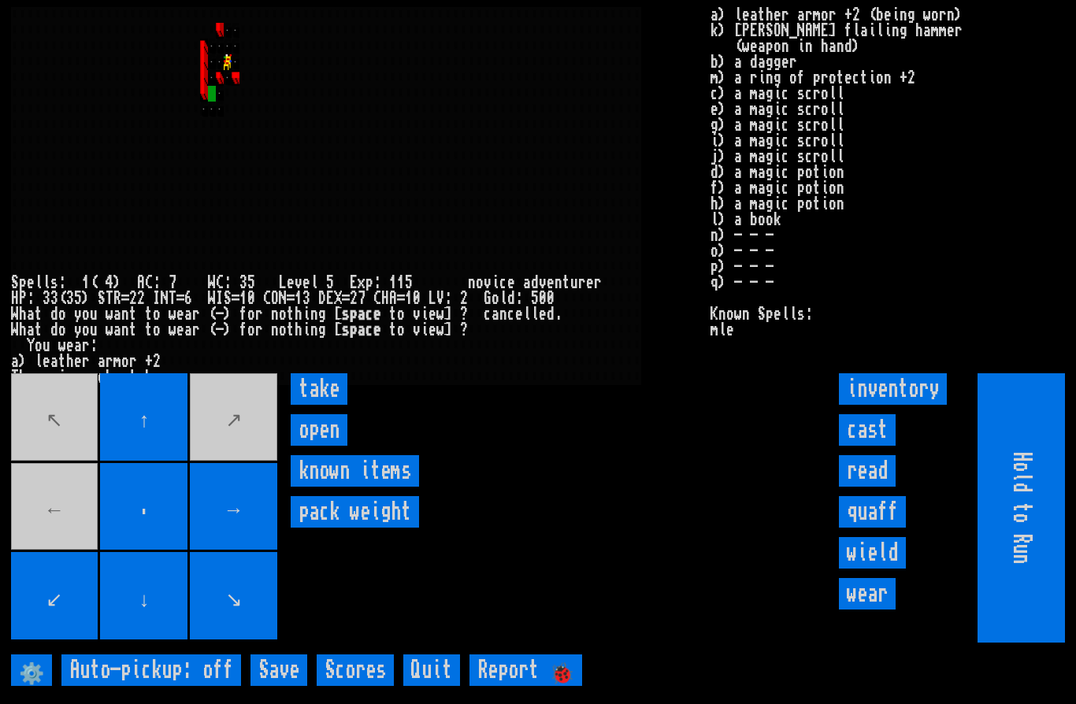
click at [324, 446] on input "open" at bounding box center [319, 430] width 57 height 32
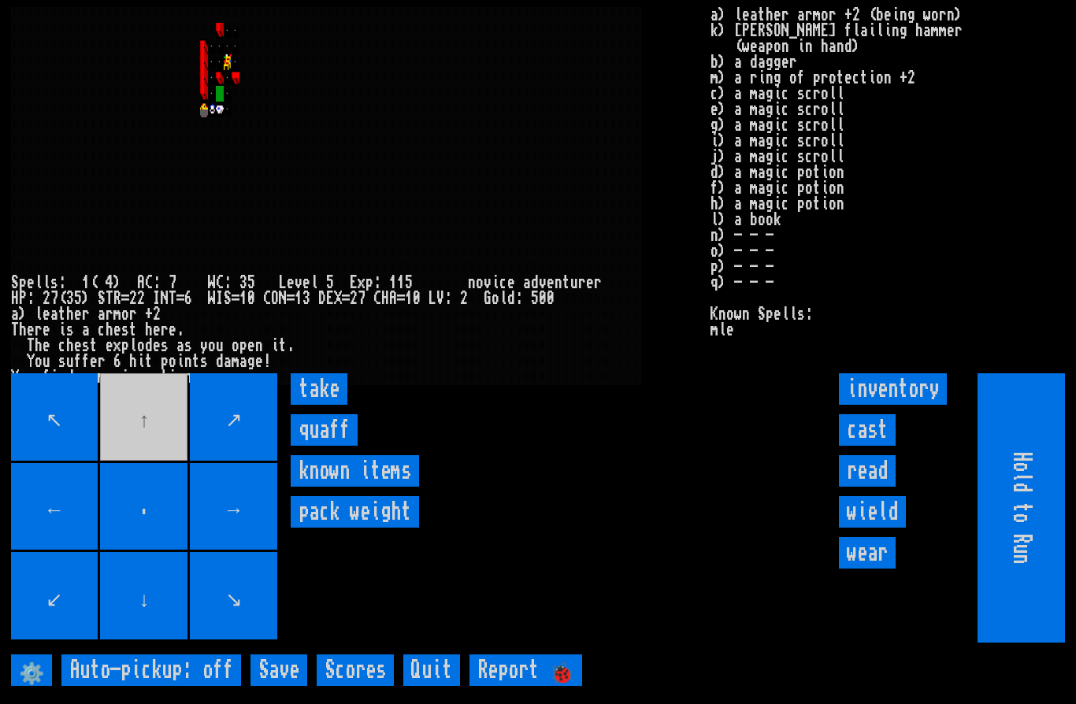
click at [328, 405] on input "take" at bounding box center [319, 389] width 57 height 32
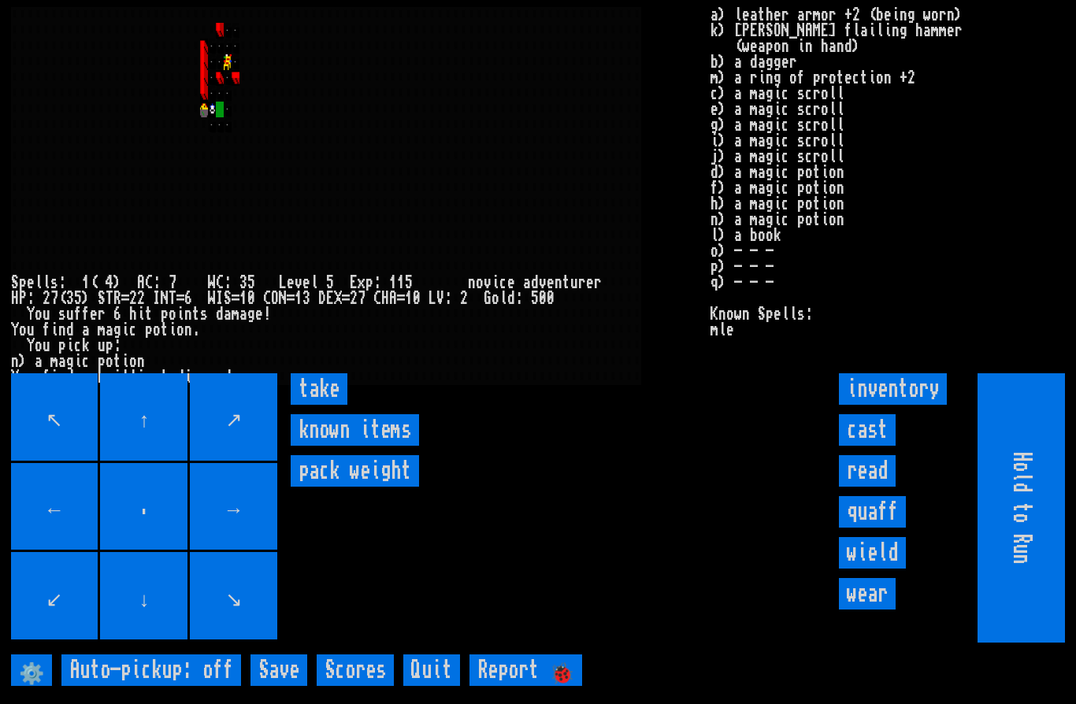
click at [325, 405] on input "take" at bounding box center [319, 389] width 57 height 32
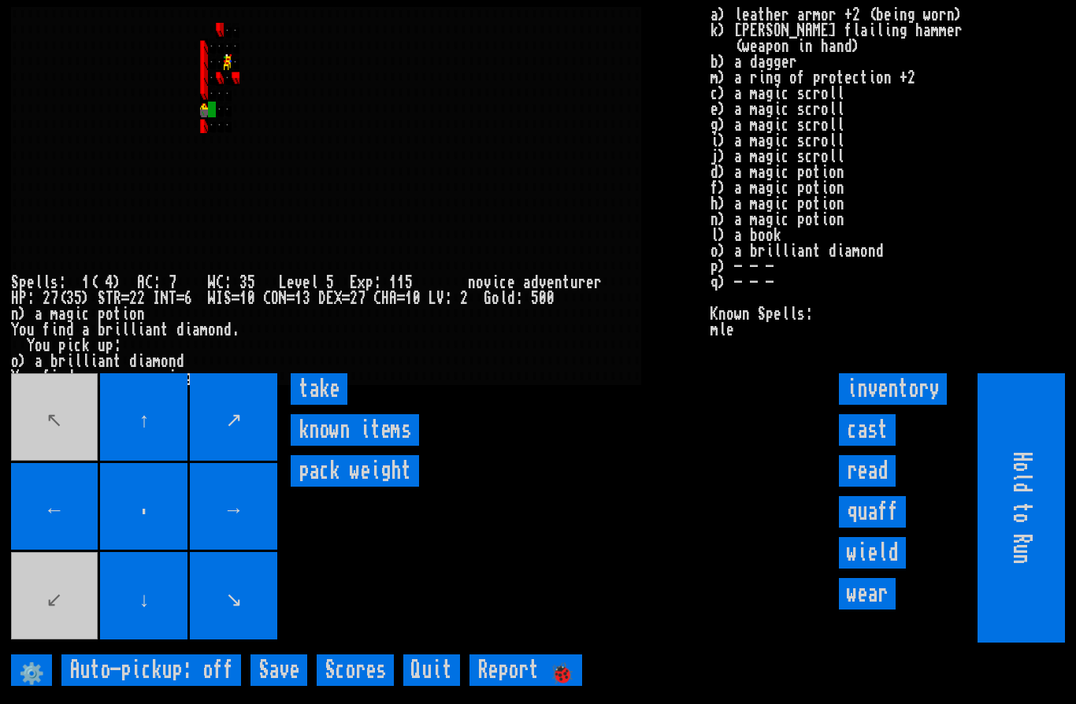
click at [325, 405] on input "take" at bounding box center [319, 389] width 57 height 32
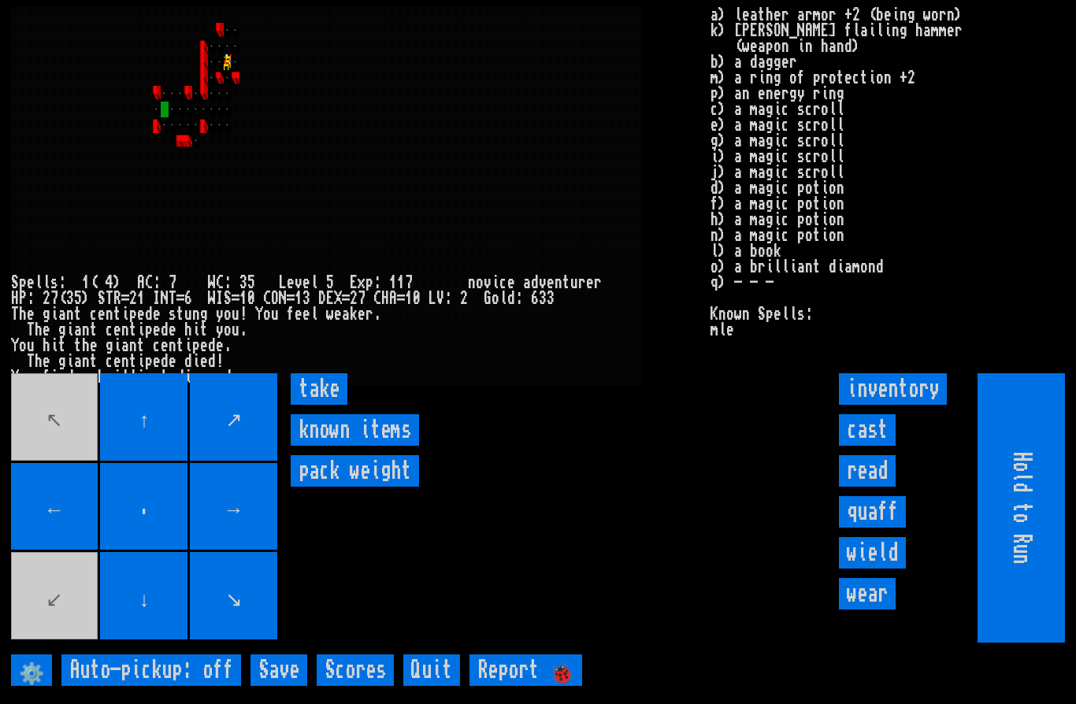
click at [329, 405] on input "take" at bounding box center [319, 389] width 57 height 32
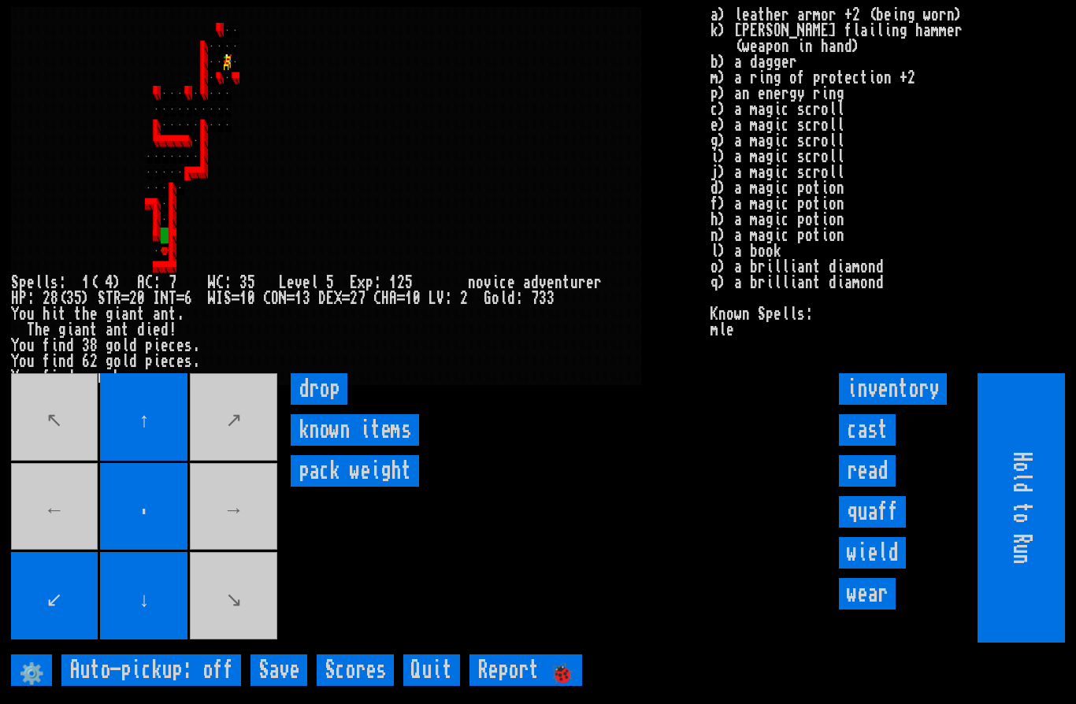
click at [327, 405] on input "drop" at bounding box center [319, 389] width 57 height 32
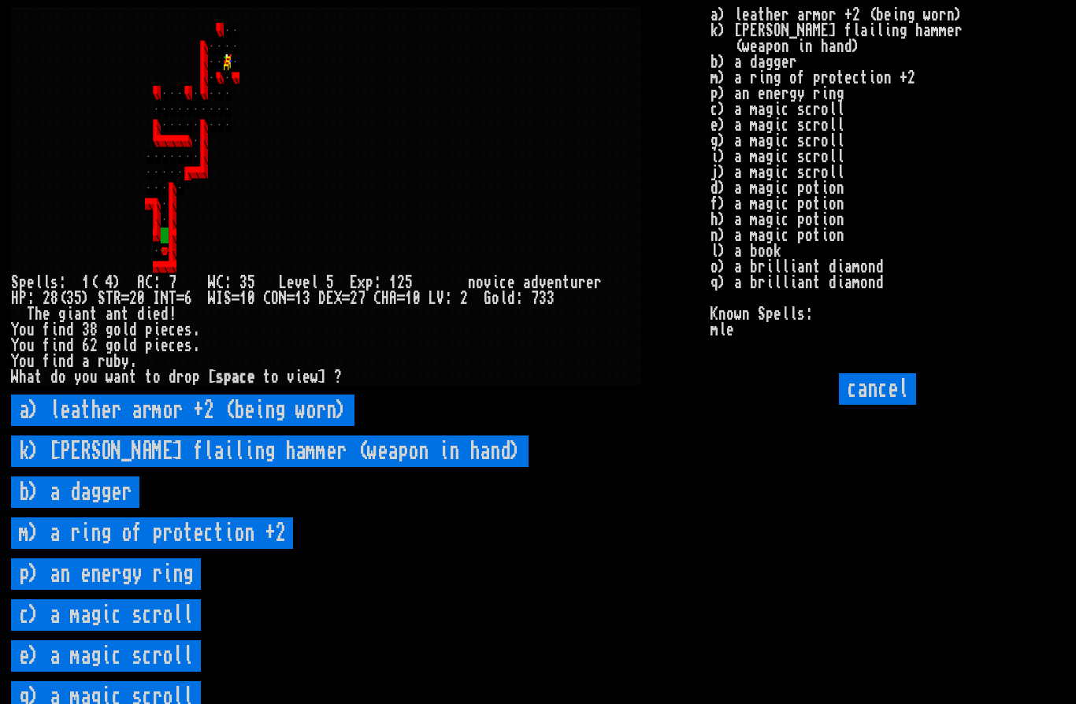
click at [99, 508] on dagger "b) a dagger" at bounding box center [75, 493] width 128 height 32
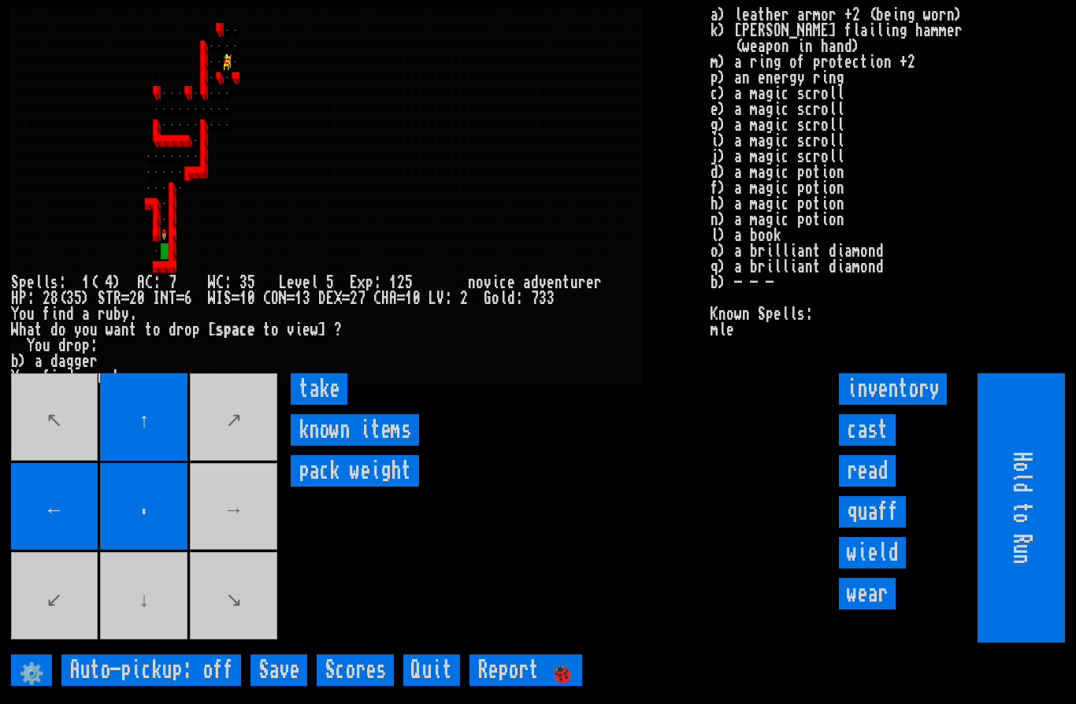
click at [324, 405] on input "take" at bounding box center [319, 389] width 57 height 32
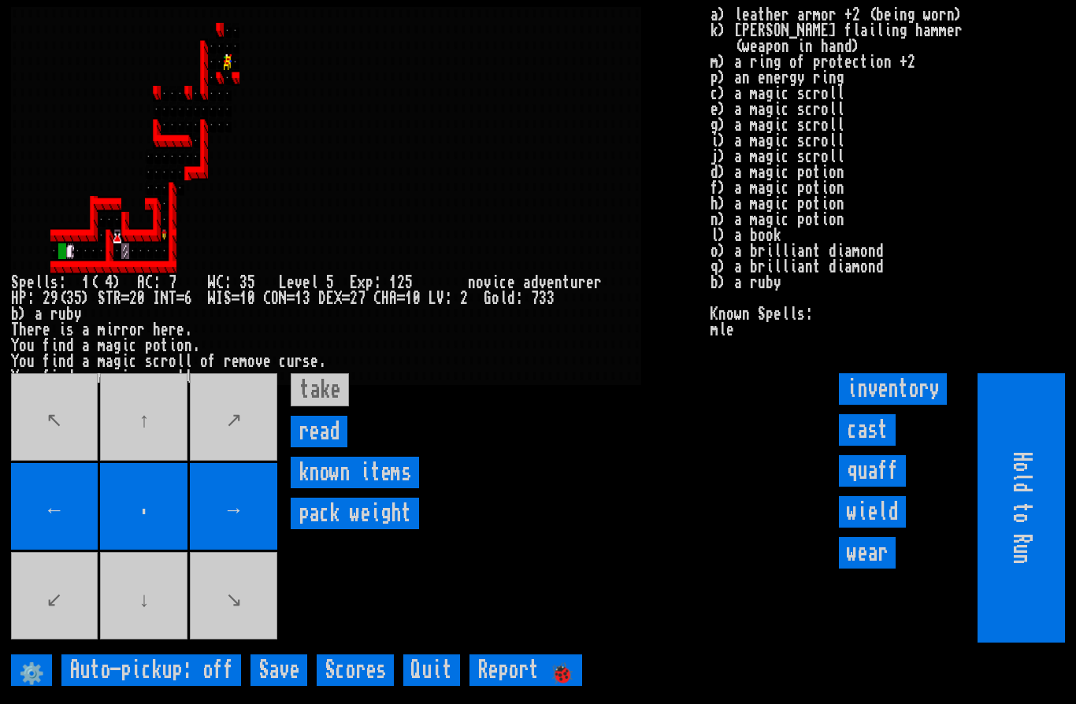
click at [324, 447] on input "read" at bounding box center [319, 432] width 57 height 32
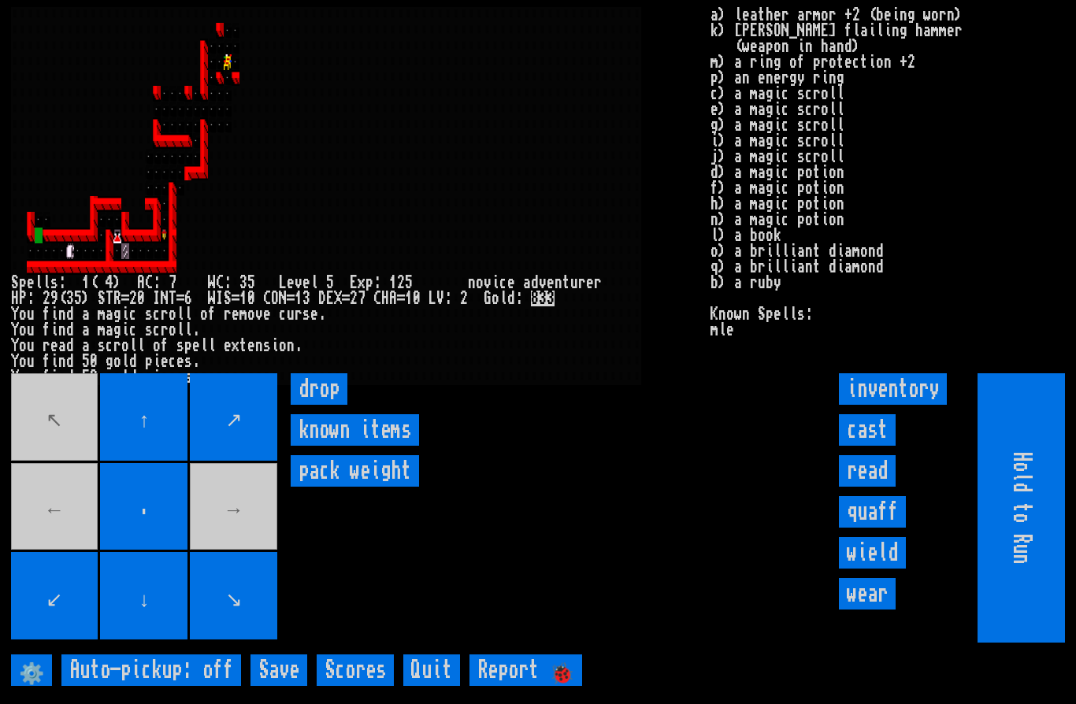
click at [63, 557] on movebuttons "↖ ↑ ↗ ← . → ↙ ↓ ↘" at bounding box center [145, 507] width 269 height 269
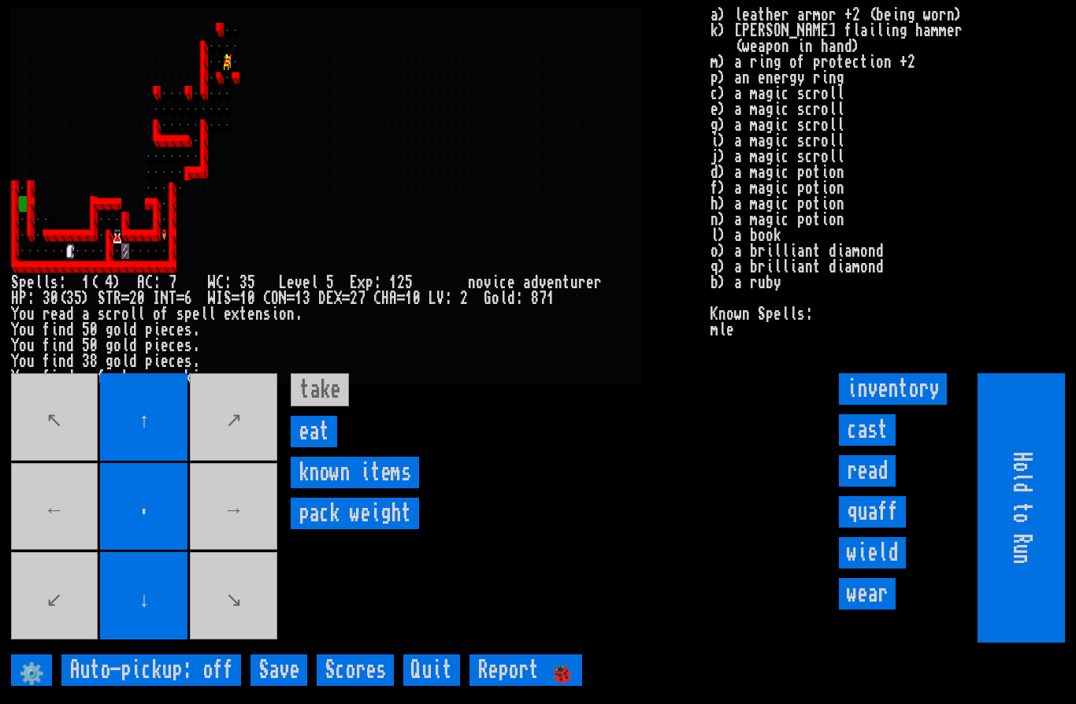
click at [318, 447] on input "eat" at bounding box center [314, 432] width 46 height 32
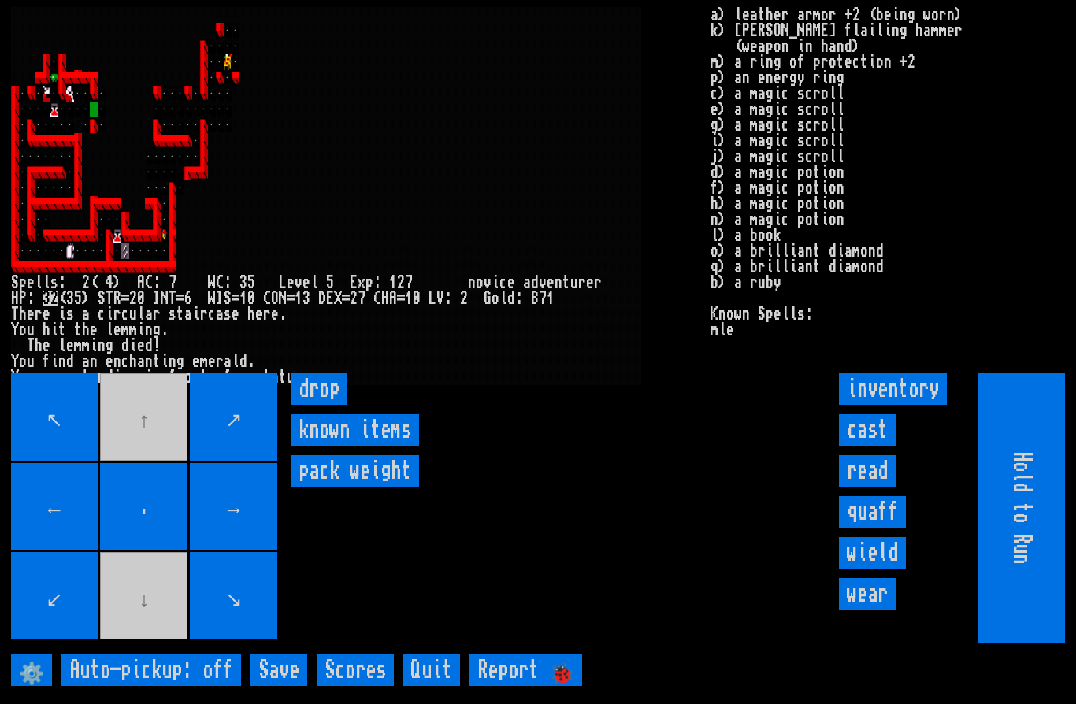
click at [168, 640] on movebuttons "↖ ↑ ↗ ← . → ↙ ↓ ↘" at bounding box center [145, 507] width 269 height 269
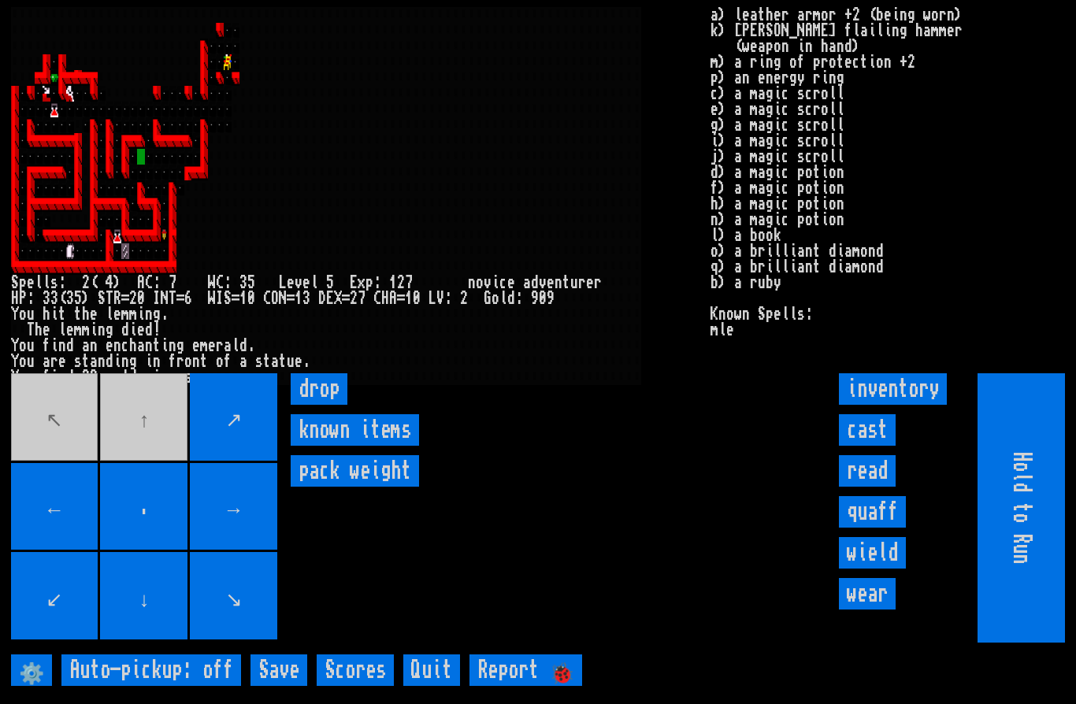
click at [160, 460] on movebuttons "↖ ↑ ↗ ← . → ↙ ↓ ↘" at bounding box center [145, 507] width 269 height 269
click at [145, 450] on movebuttons "↖ ↑ ↗ ← . → ↙ ↓ ↘" at bounding box center [145, 507] width 269 height 269
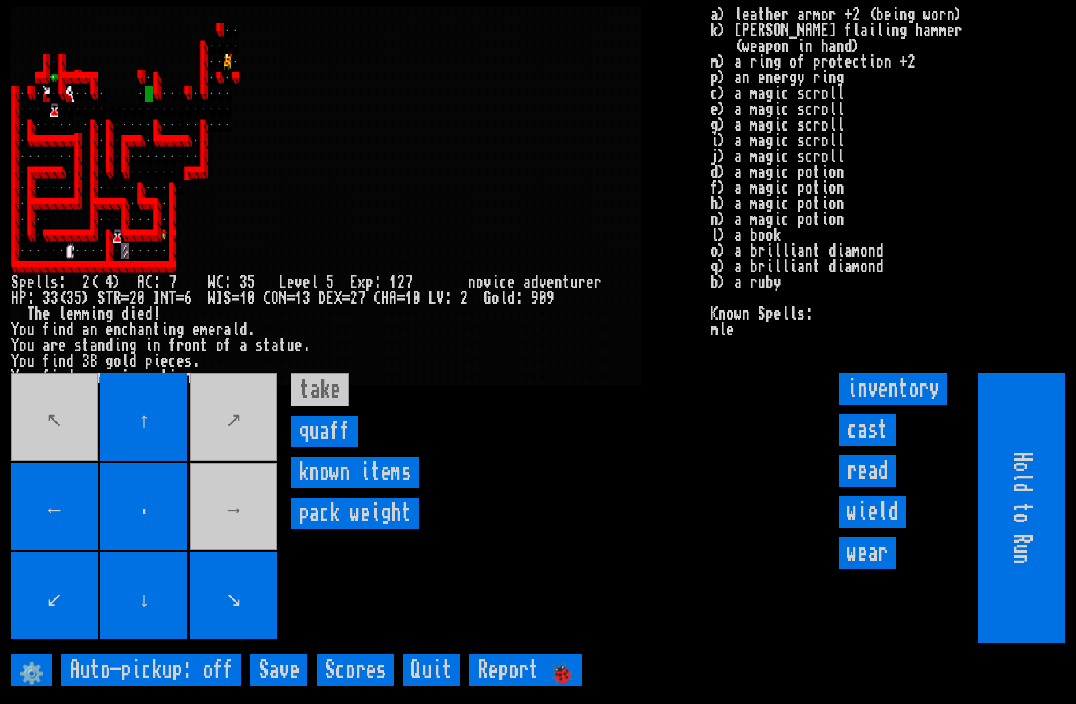
click at [77, 467] on movebuttons "↖ ↑ ↗ ← . → ↙ ↓ ↘" at bounding box center [145, 507] width 269 height 269
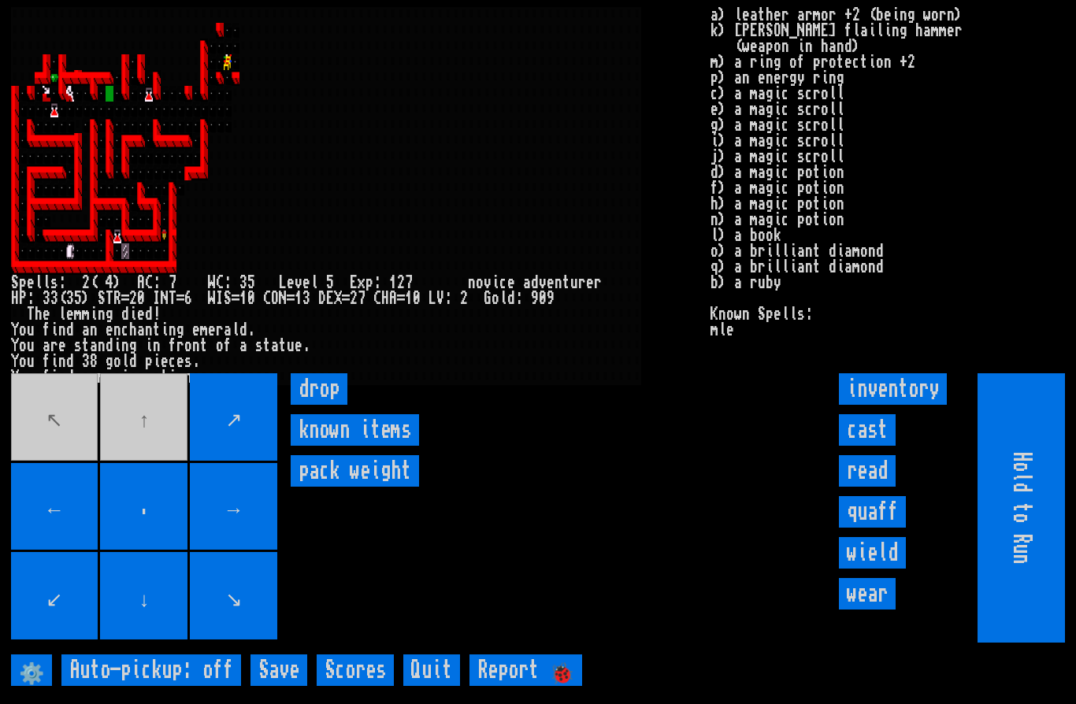
click at [172, 458] on movebuttons "↖ ↑ ↗ ← . → ↙ ↓ ↘" at bounding box center [145, 507] width 269 height 269
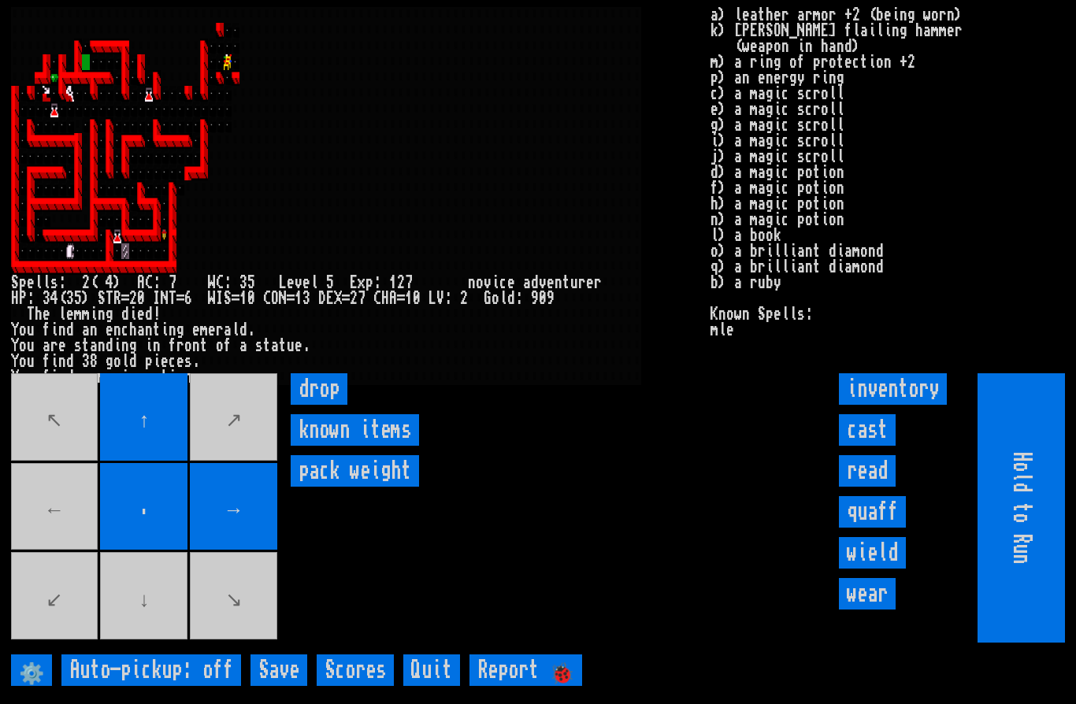
click at [76, 541] on movebuttons "↖ ↑ ↗ ← . → ↙ ↓ ↘" at bounding box center [145, 507] width 269 height 269
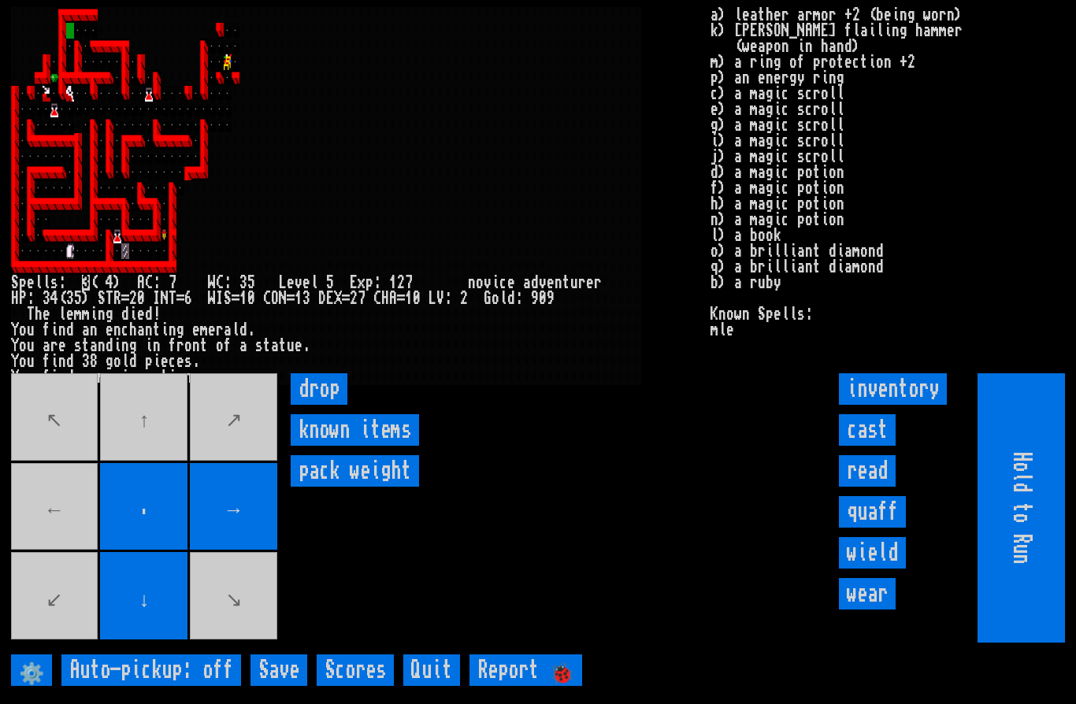
click at [63, 555] on movebuttons "↖ ↑ ↗ ← . → ↙ ↓ ↘" at bounding box center [145, 507] width 269 height 269
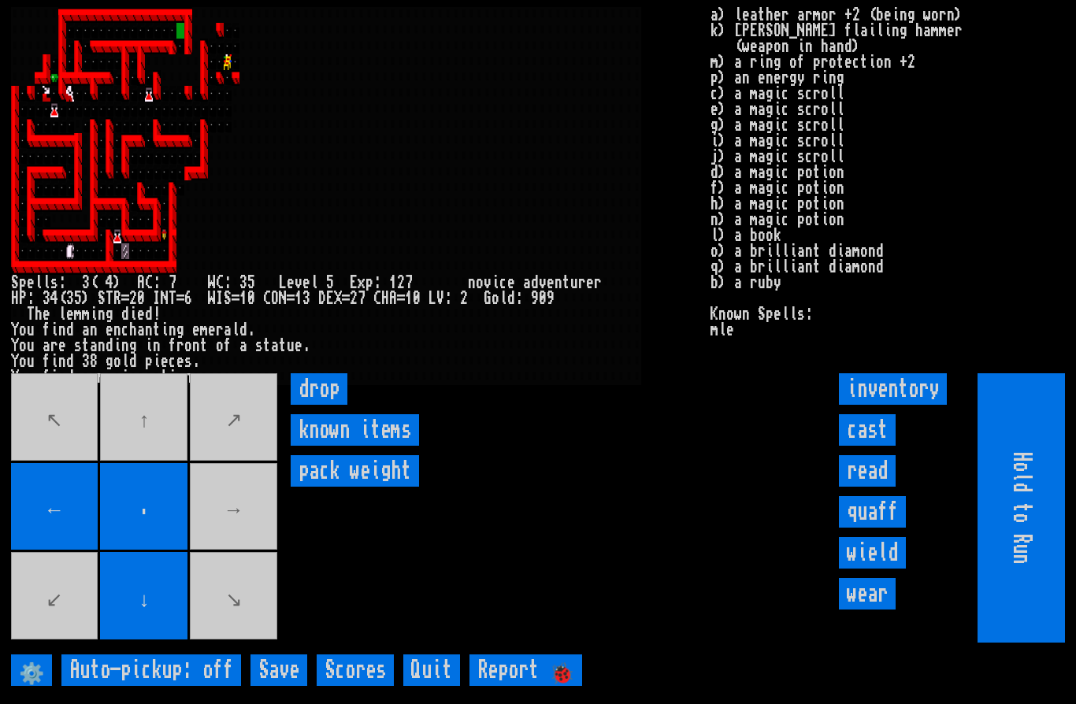
click at [275, 552] on movebuttons "↖ ↑ ↗ ← . → ↙ ↓ ↘" at bounding box center [145, 507] width 269 height 269
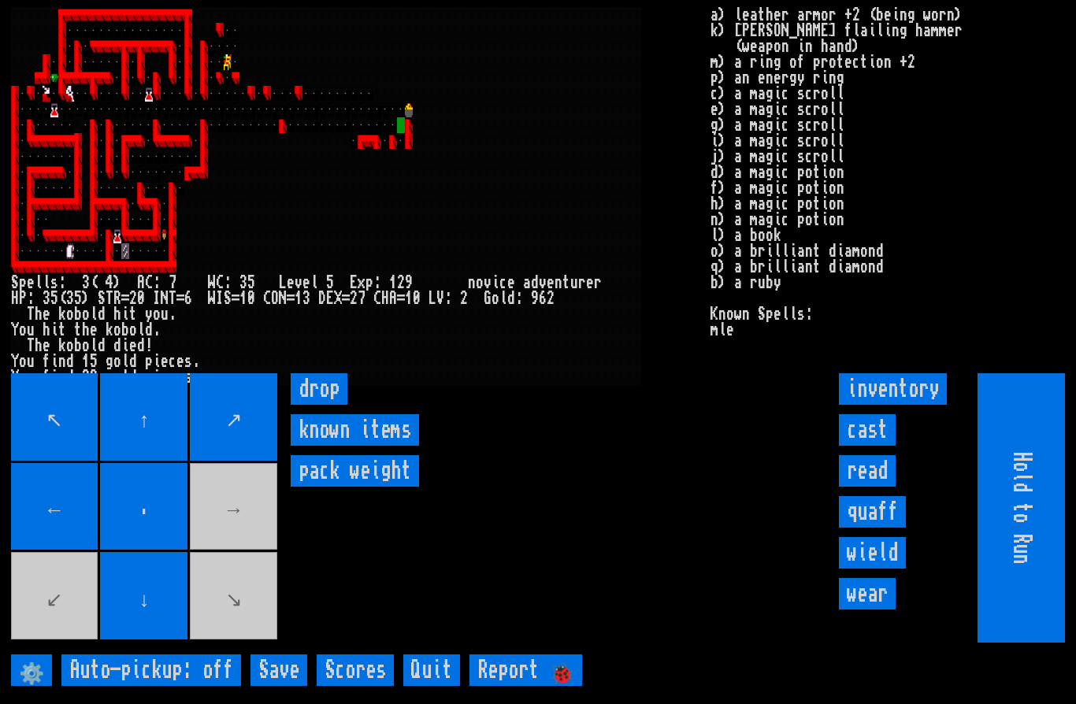
click at [261, 529] on movebuttons "↖ ↑ ↗ ← . → ↙ ↓ ↘" at bounding box center [145, 507] width 269 height 269
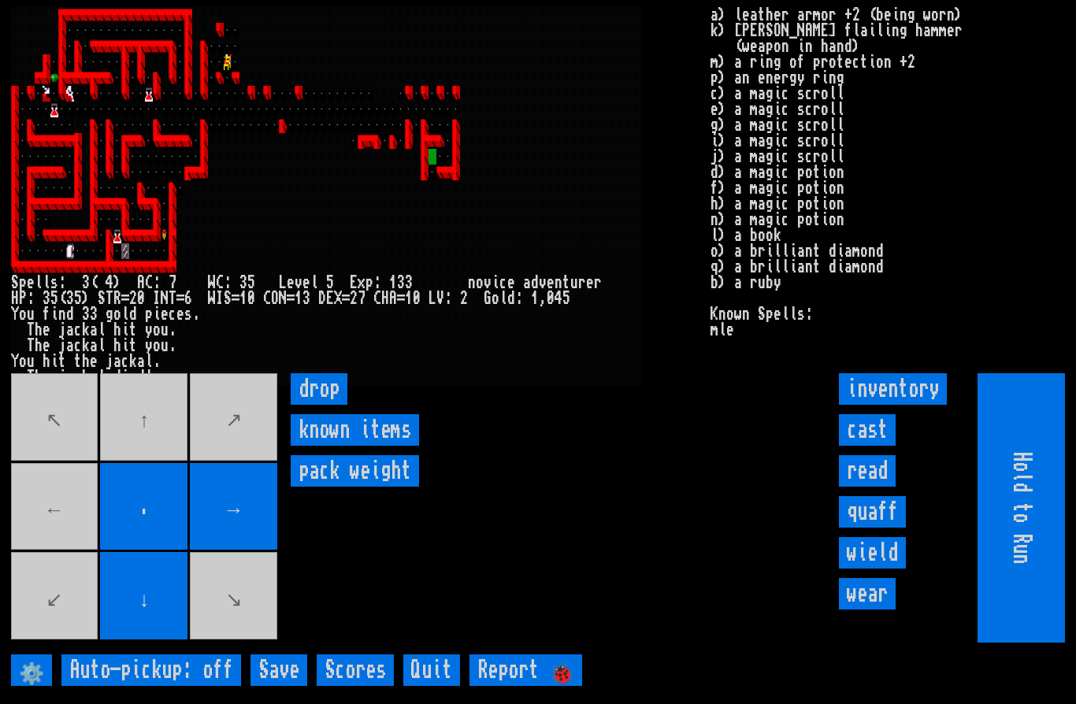
click at [53, 553] on movebuttons "↖ ↑ ↗ ← . → ↙ ↓ ↘" at bounding box center [145, 507] width 269 height 269
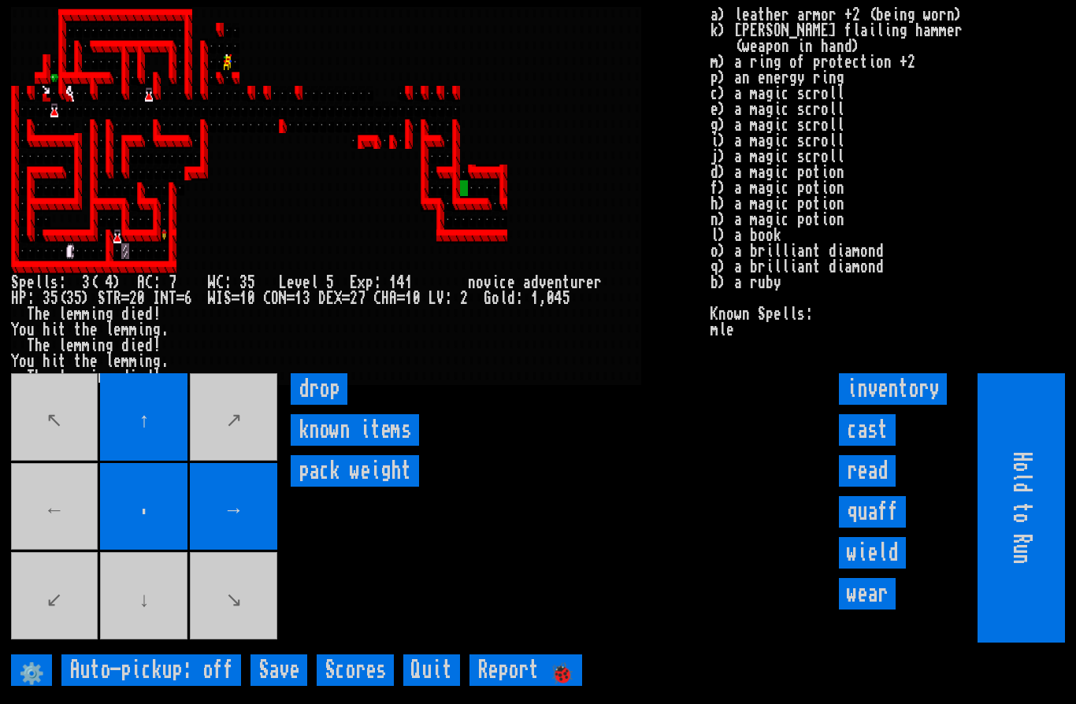
click at [198, 451] on movebuttons "↖ ↑ ↗ ← . → ↙ ↓ ↘" at bounding box center [145, 507] width 269 height 269
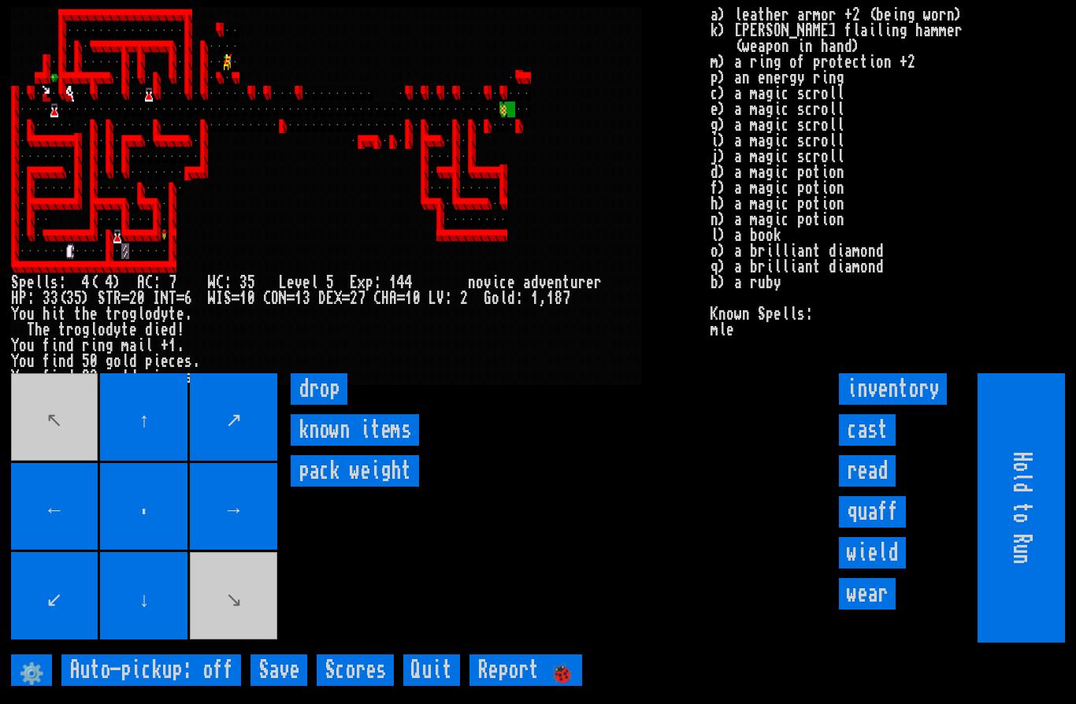
click at [315, 405] on input "drop" at bounding box center [319, 389] width 57 height 32
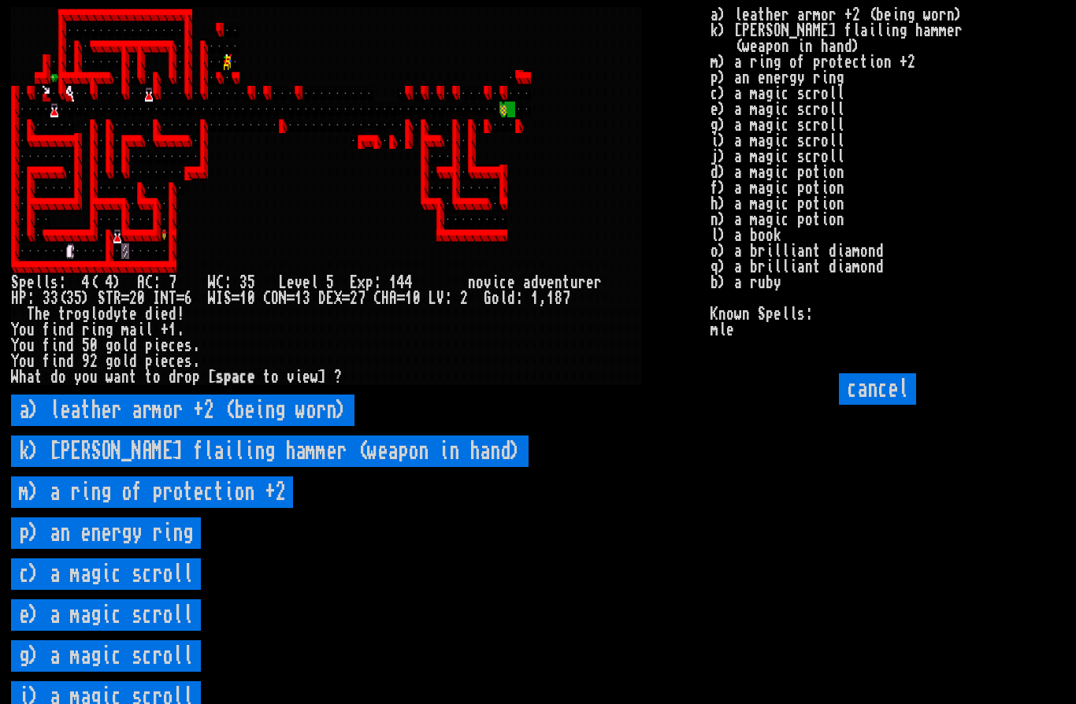
click at [273, 426] on worn\) "a) leather armor +2 (being worn)" at bounding box center [182, 411] width 343 height 32
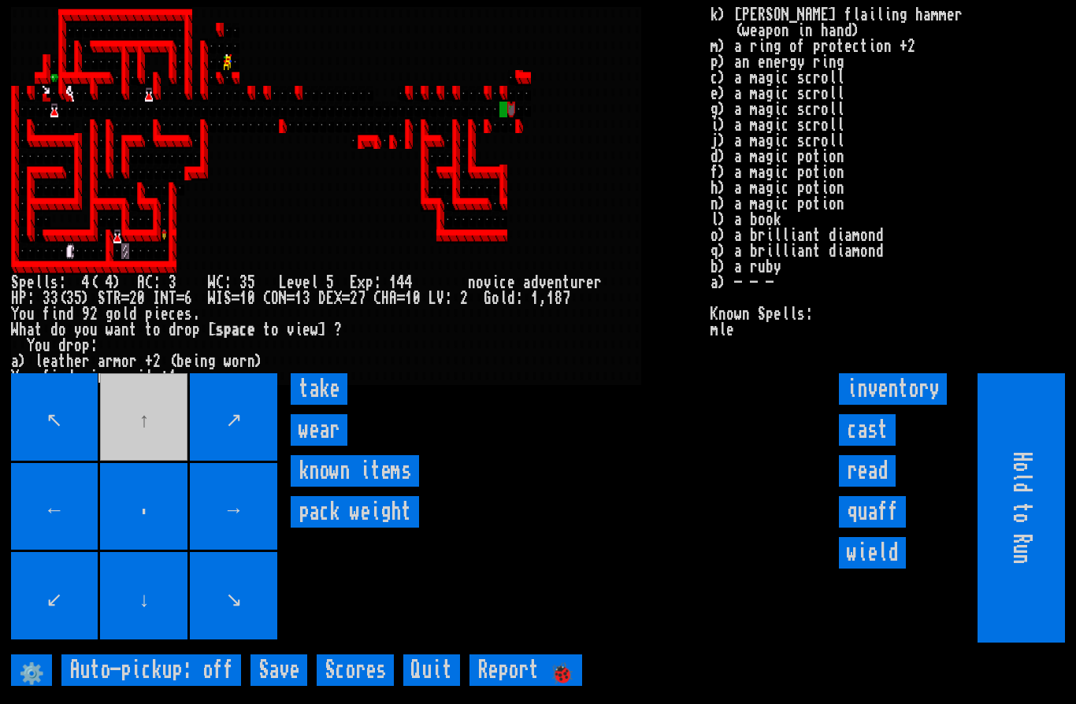
click at [329, 446] on input "wear" at bounding box center [319, 430] width 57 height 32
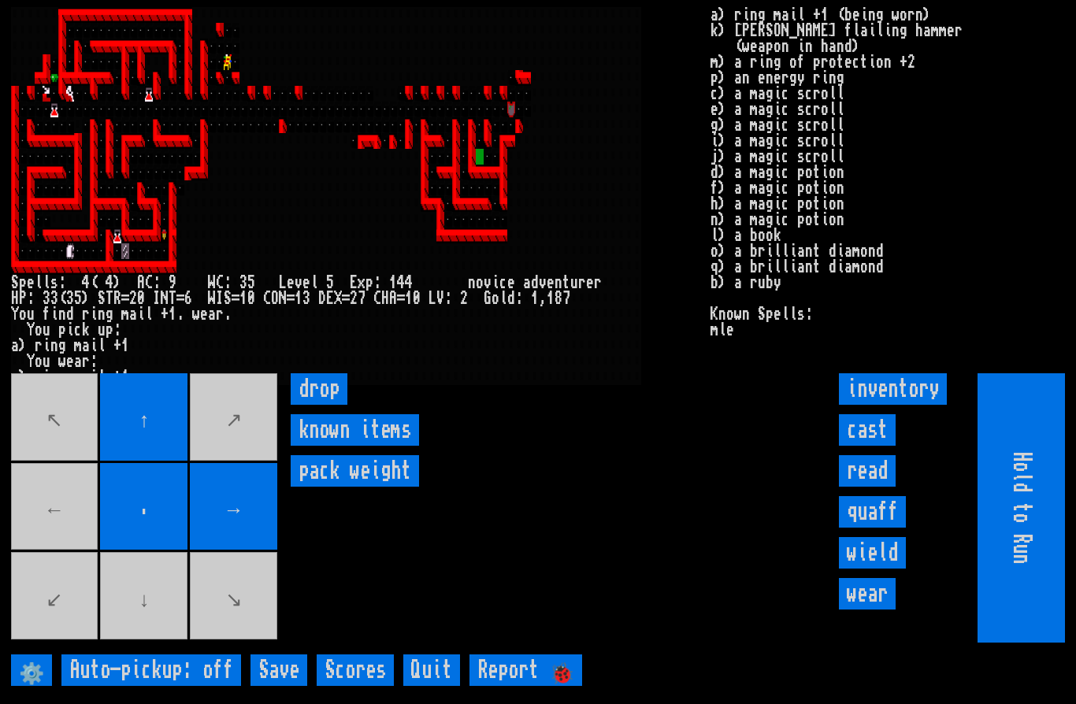
click at [84, 455] on movebuttons "↖ ↑ ↗ ← . → ↙ ↓ ↘" at bounding box center [145, 507] width 269 height 269
click at [96, 448] on movebuttons "↖ ↑ ↗ ← . → ↙ ↓ ↘" at bounding box center [145, 507] width 269 height 269
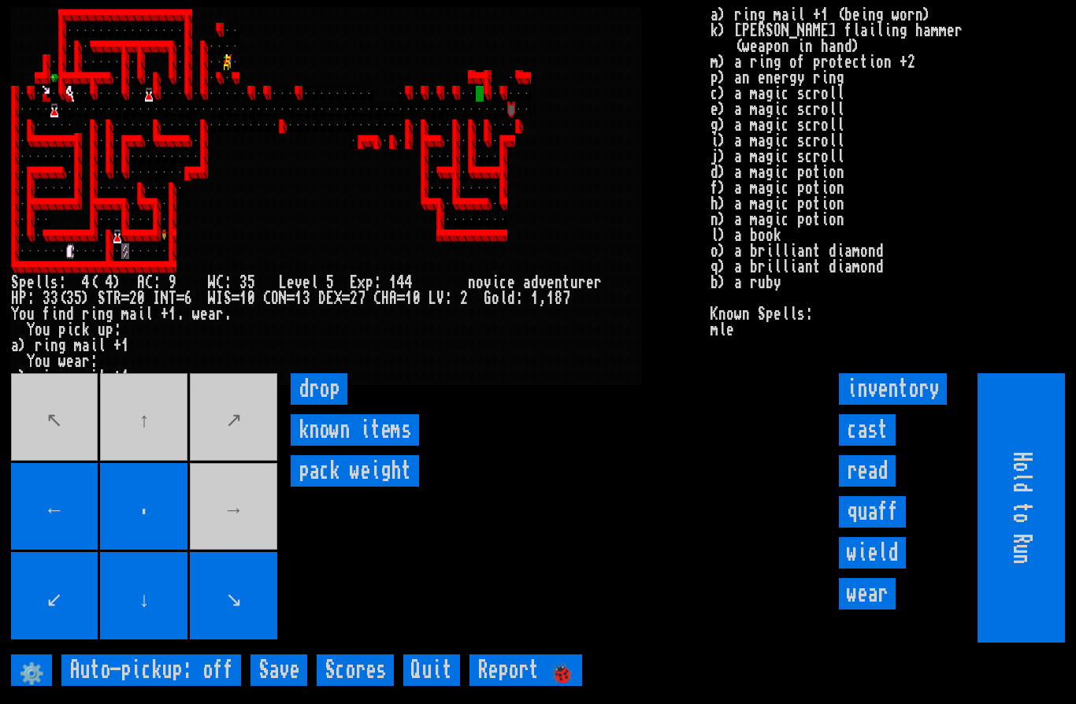
click at [168, 466] on movebuttons "↖ ↑ ↗ ← . → ↙ ↓ ↘" at bounding box center [145, 507] width 269 height 269
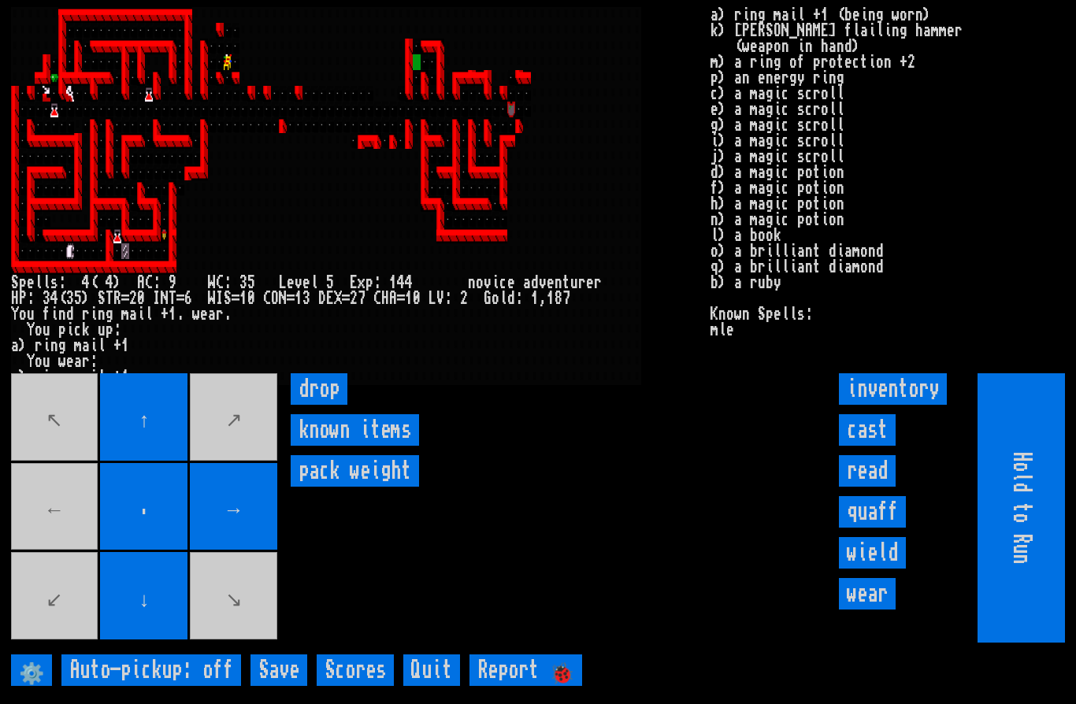
click at [72, 540] on movebuttons "↖ ↑ ↗ ← . → ↙ ↓ ↘" at bounding box center [145, 507] width 269 height 269
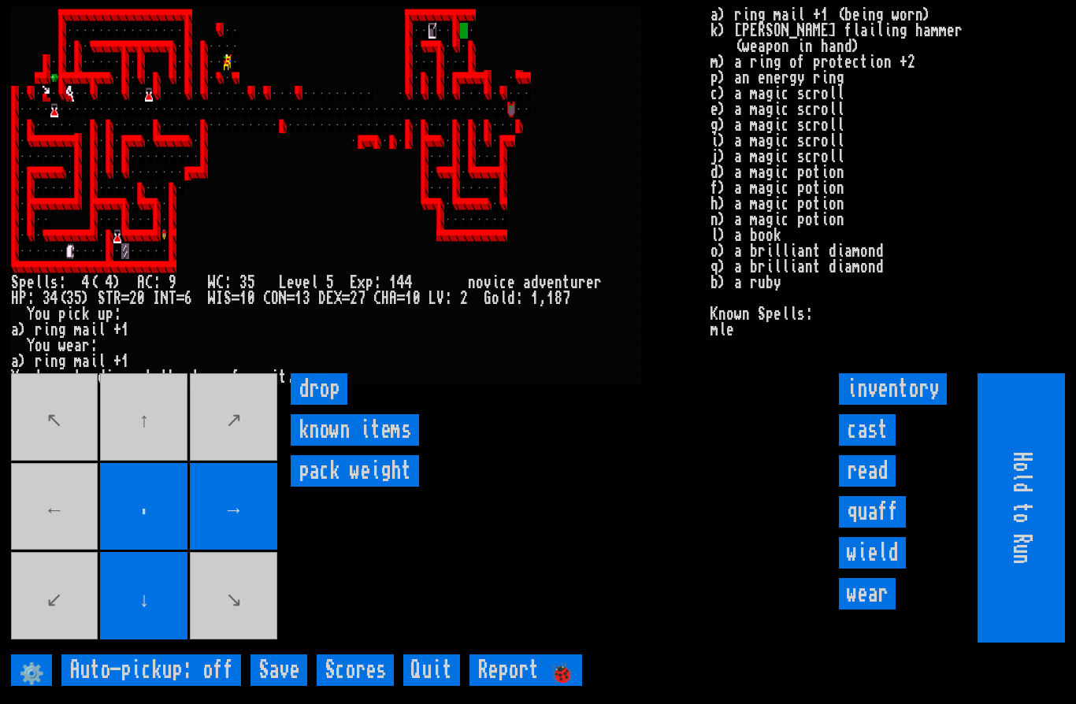
click at [152, 476] on movebuttons "↖ ↑ ↗ ← . → ↙ ↓ ↘" at bounding box center [145, 507] width 269 height 269
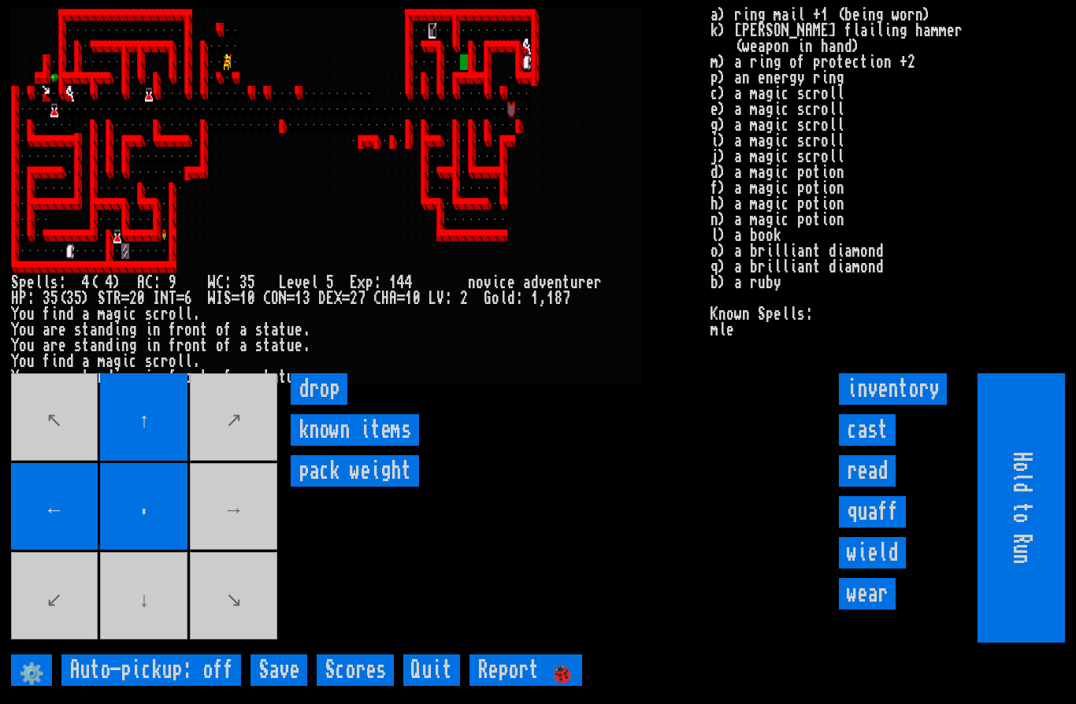
click at [158, 624] on movebuttons "↖ ↑ ↗ ← . → ↙ ↓ ↘" at bounding box center [145, 507] width 269 height 269
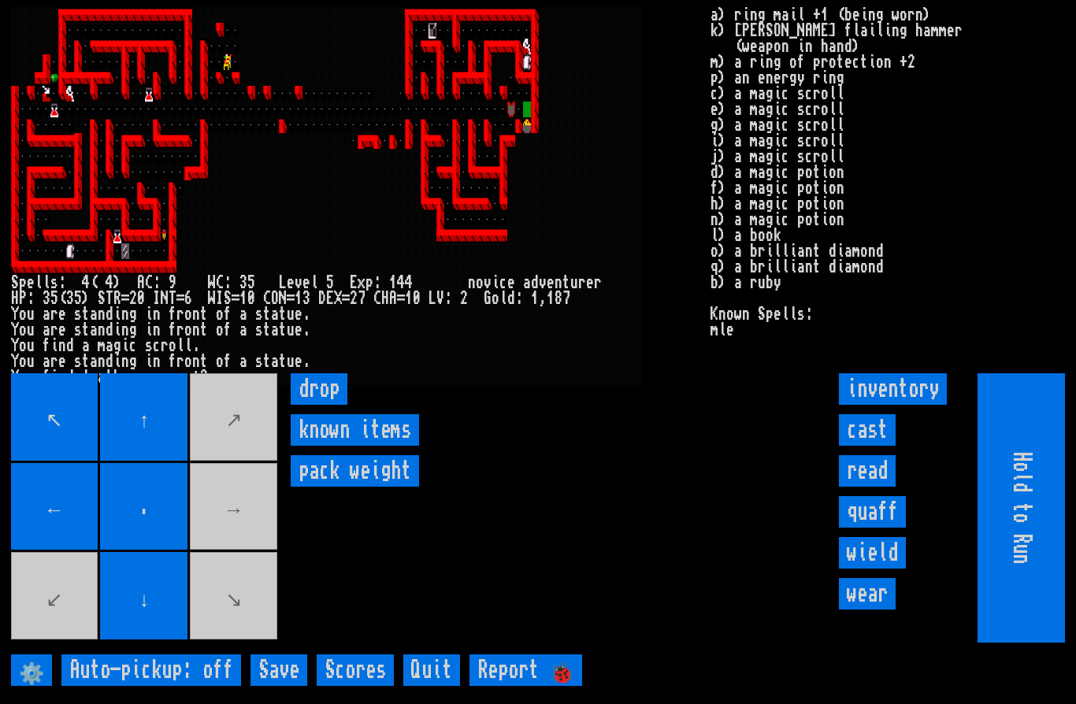
click at [251, 559] on movebuttons "↖ ↑ ↗ ← . → ↙ ↓ ↘" at bounding box center [145, 507] width 269 height 269
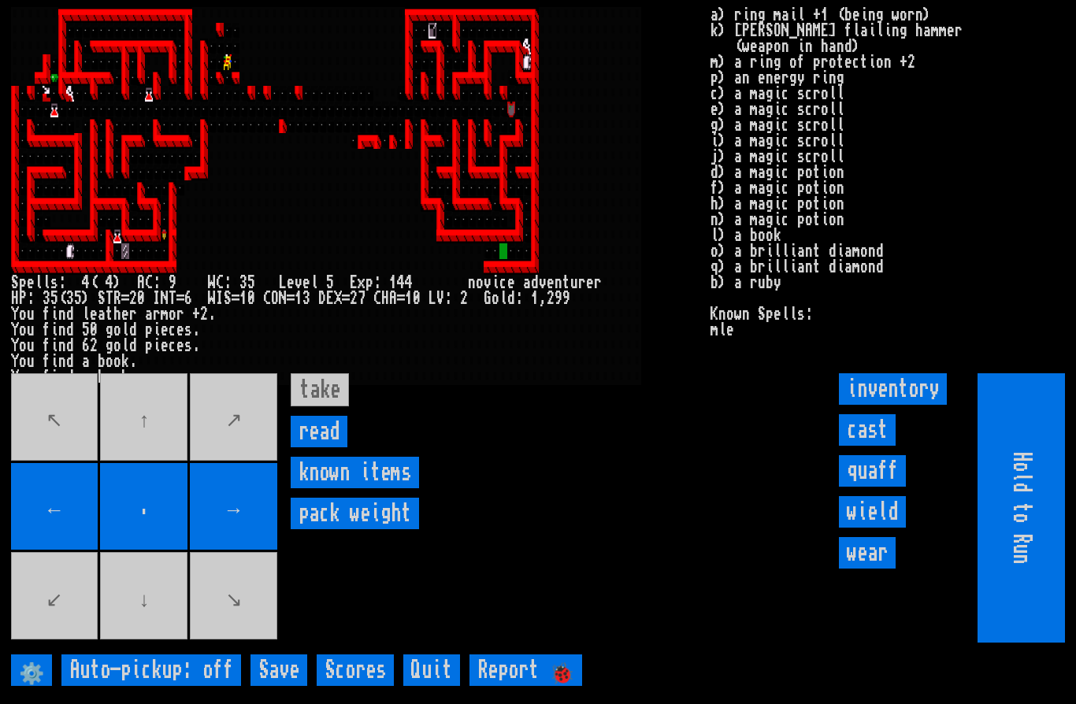
click at [319, 447] on input "read" at bounding box center [319, 432] width 57 height 32
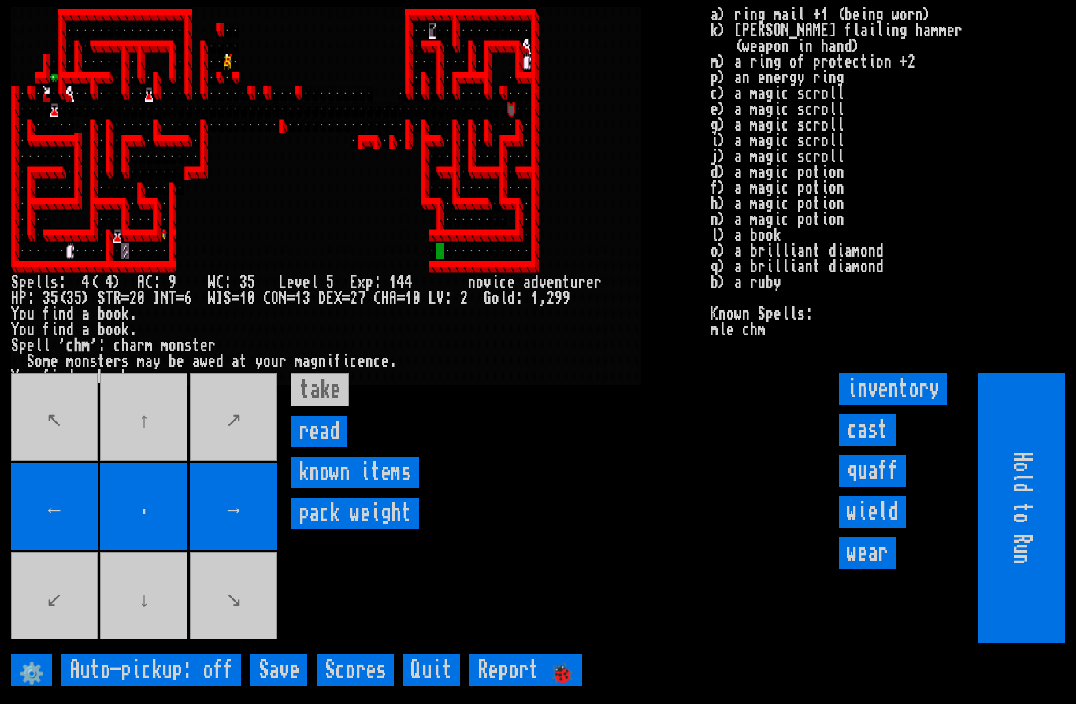
click at [314, 447] on input "read" at bounding box center [319, 432] width 57 height 32
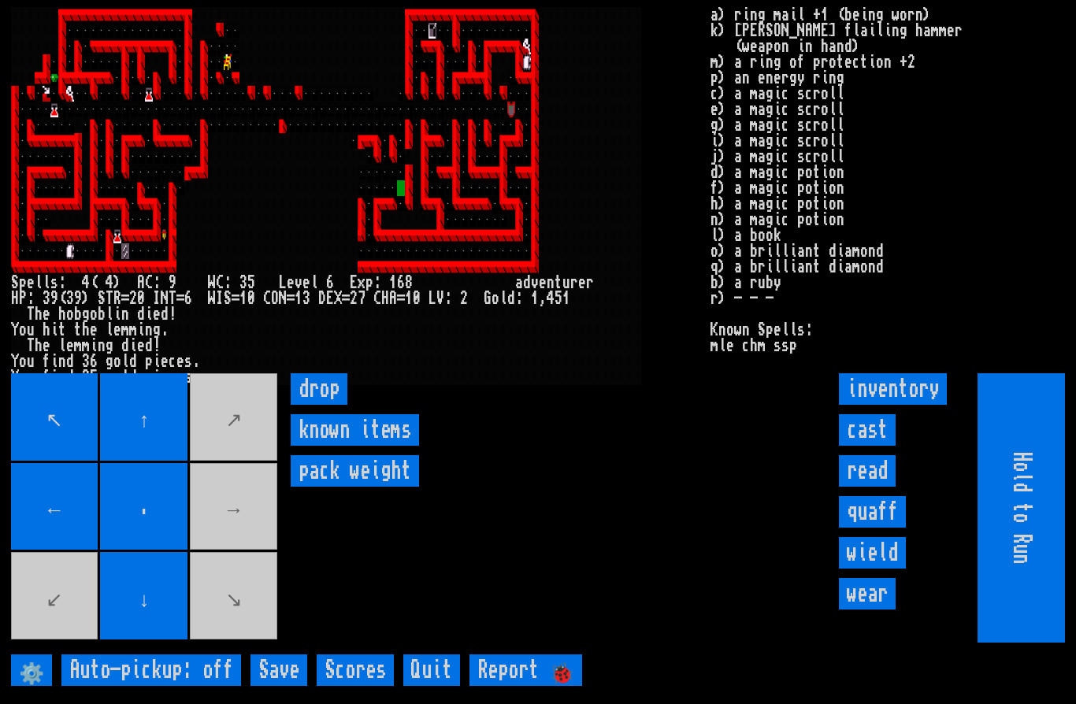
click at [255, 554] on movebuttons "↖ ↑ ↗ ← . → ↙ ↓ ↘" at bounding box center [145, 507] width 269 height 269
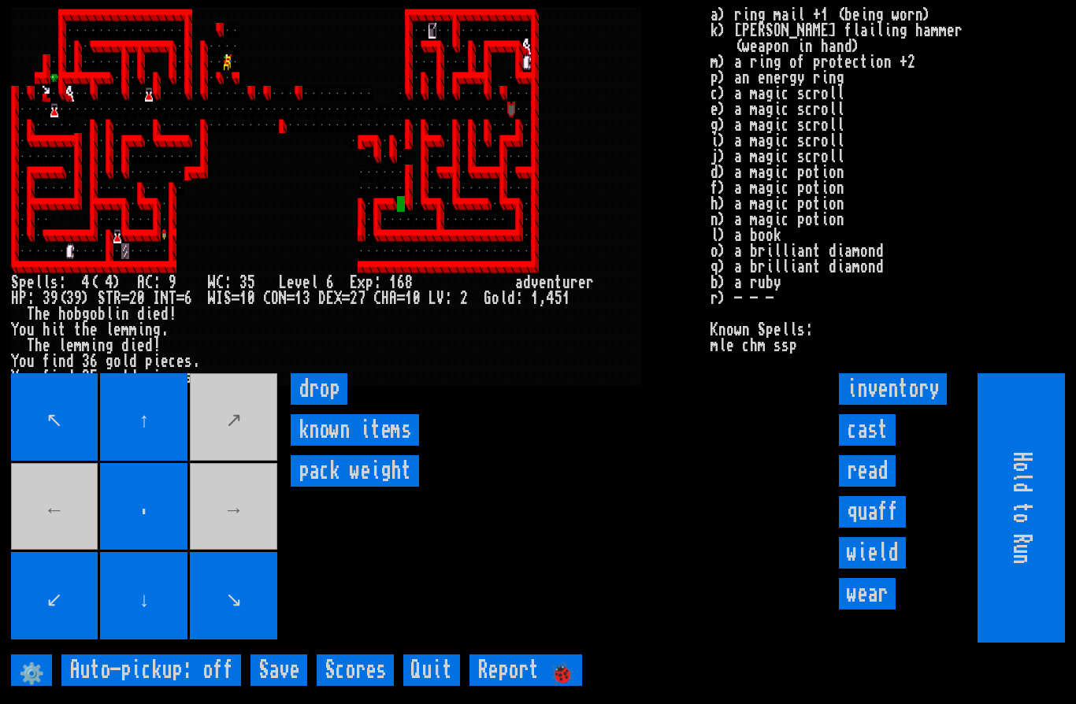
click at [136, 461] on input "↑" at bounding box center [143, 416] width 87 height 87
click at [142, 499] on input "." at bounding box center [143, 506] width 87 height 87
click at [141, 498] on movebuttons "↖ ↑ ↗ ← . → ↙ ↓ ↘" at bounding box center [145, 507] width 269 height 269
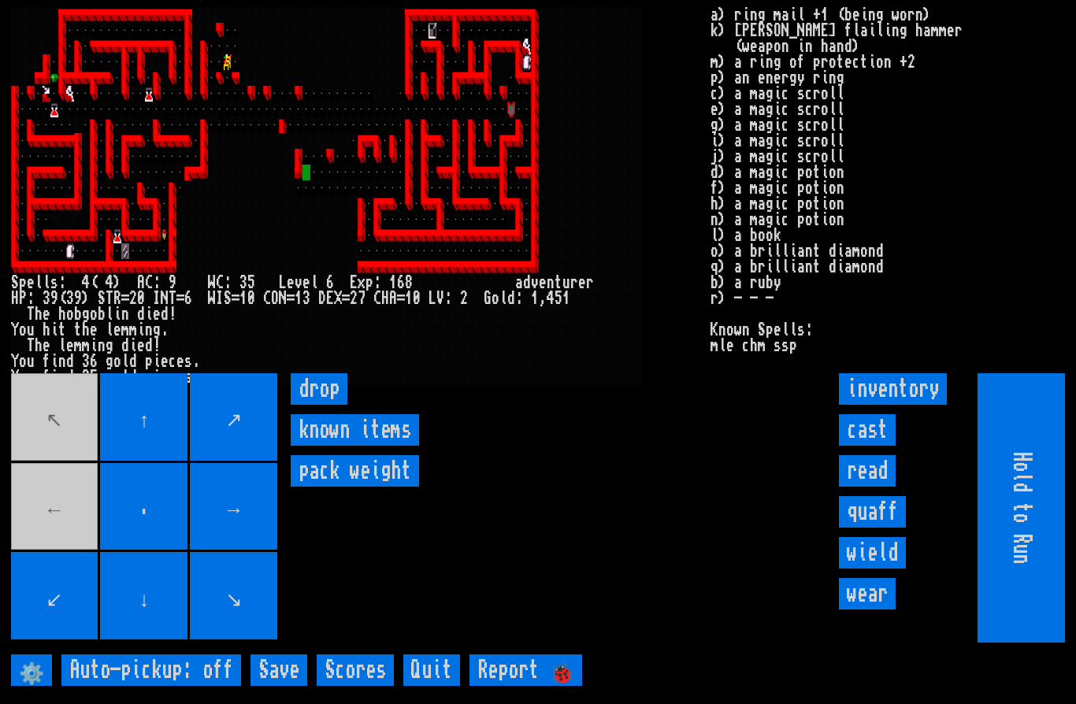
click at [79, 561] on movebuttons "↖ ↑ ↗ ← . → ↙ ↓ ↘" at bounding box center [145, 507] width 269 height 269
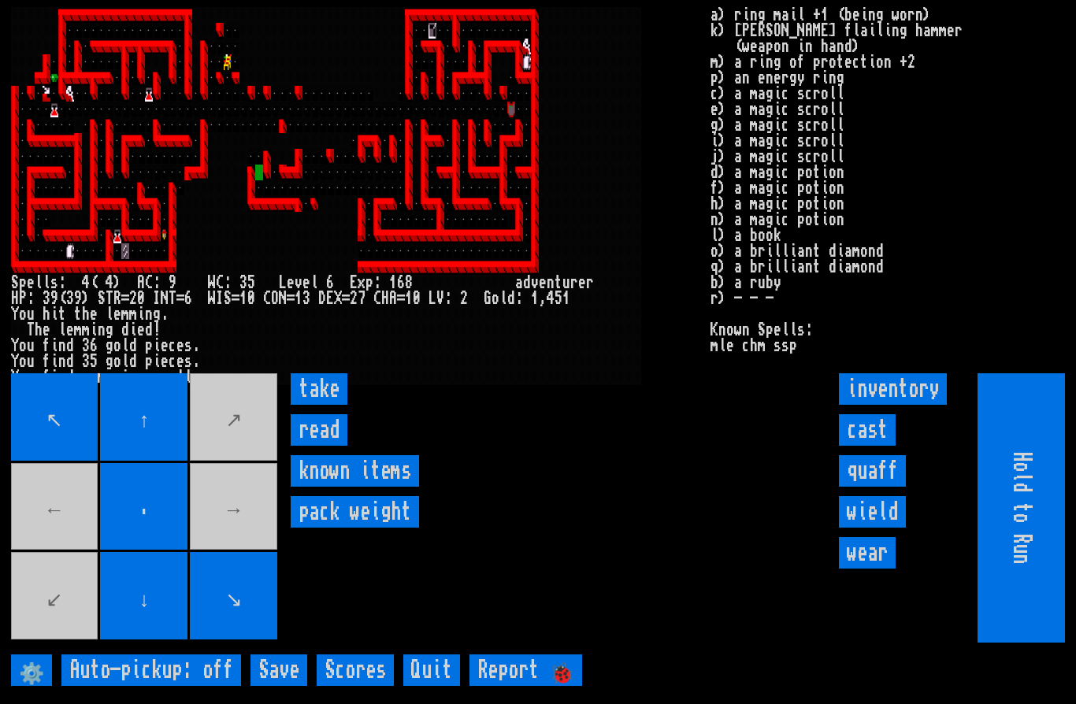
click at [332, 446] on input "read" at bounding box center [319, 430] width 57 height 32
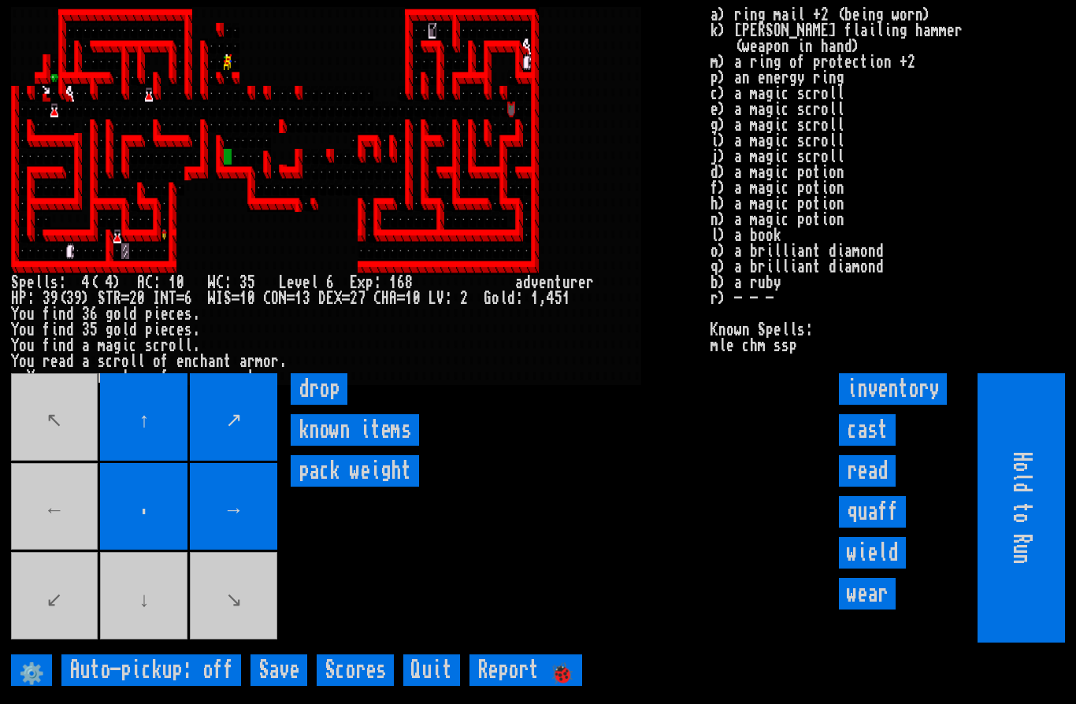
click at [54, 559] on movebuttons "↖ ↑ ↗ ← . → ↙ ↓ ↘" at bounding box center [145, 507] width 269 height 269
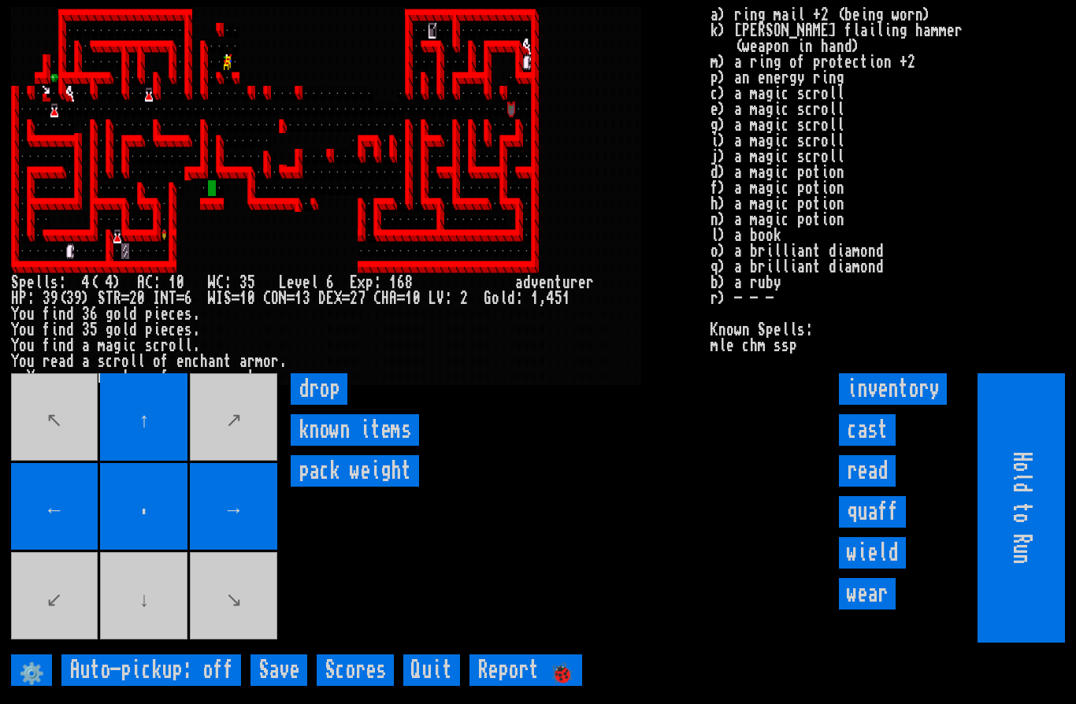
click at [156, 643] on movebuttons "↖ ↑ ↗ ← . → ↙ ↓ ↘" at bounding box center [145, 507] width 269 height 269
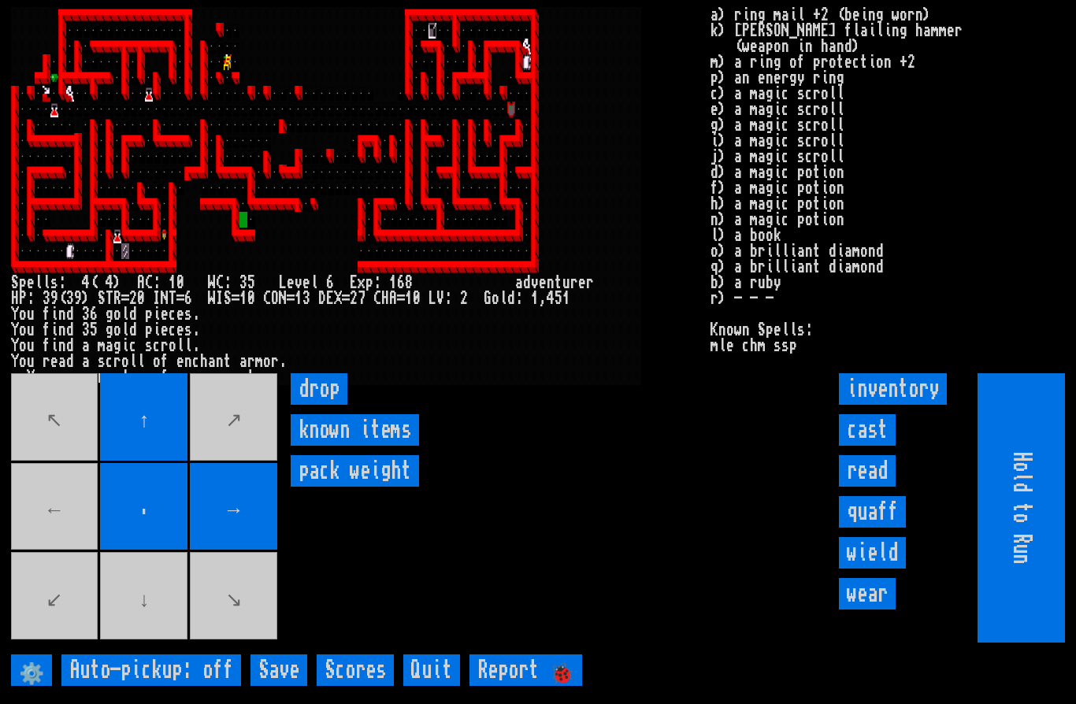
click at [130, 636] on movebuttons "↖ ↑ ↗ ← . → ↙ ↓ ↘" at bounding box center [145, 507] width 269 height 269
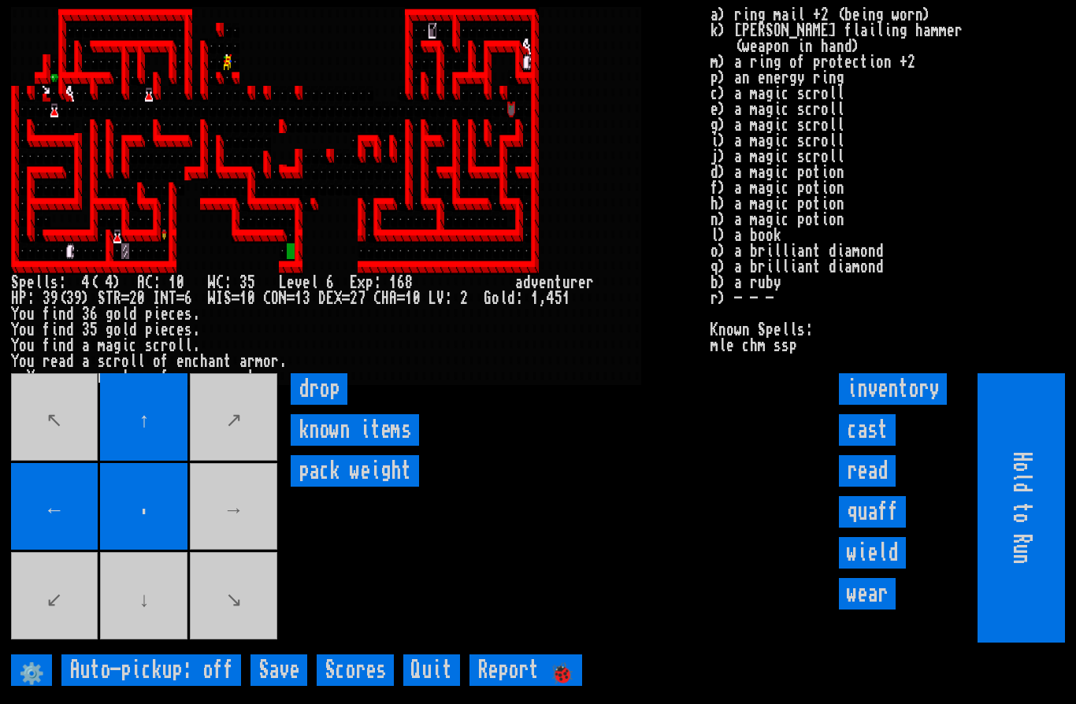
click at [139, 643] on movebuttons "↖ ↑ ↗ ← . → ↙ ↓ ↘" at bounding box center [145, 507] width 269 height 269
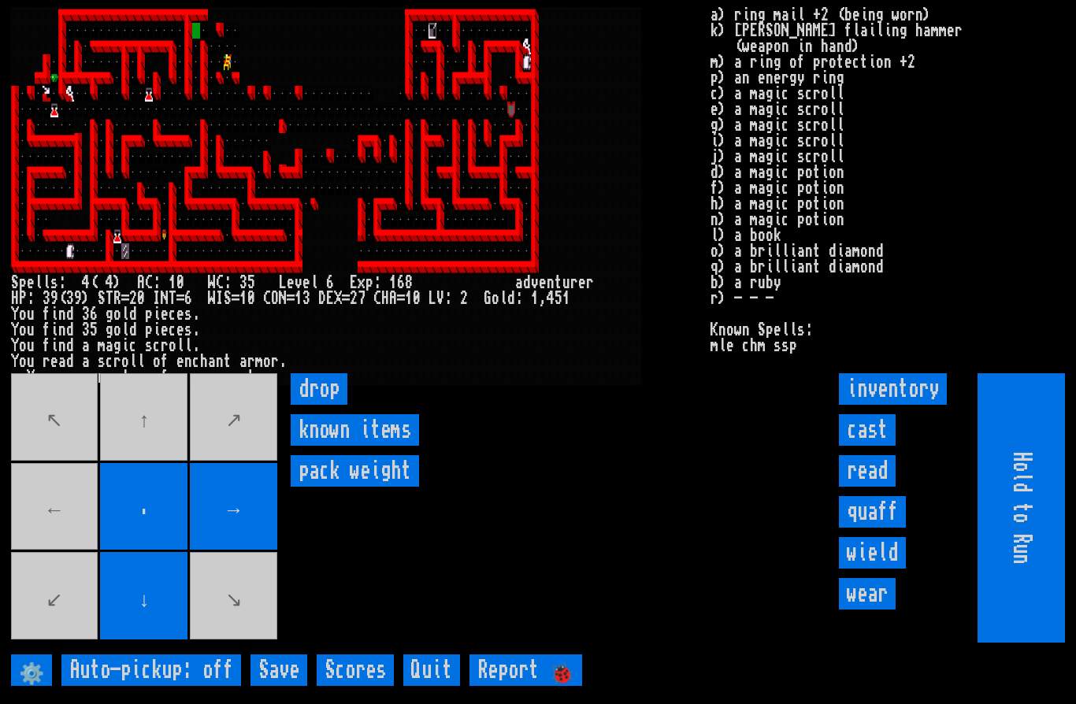
click at [150, 449] on movebuttons "↖ ↑ ↗ ← . → ↙ ↓ ↘" at bounding box center [145, 507] width 269 height 269
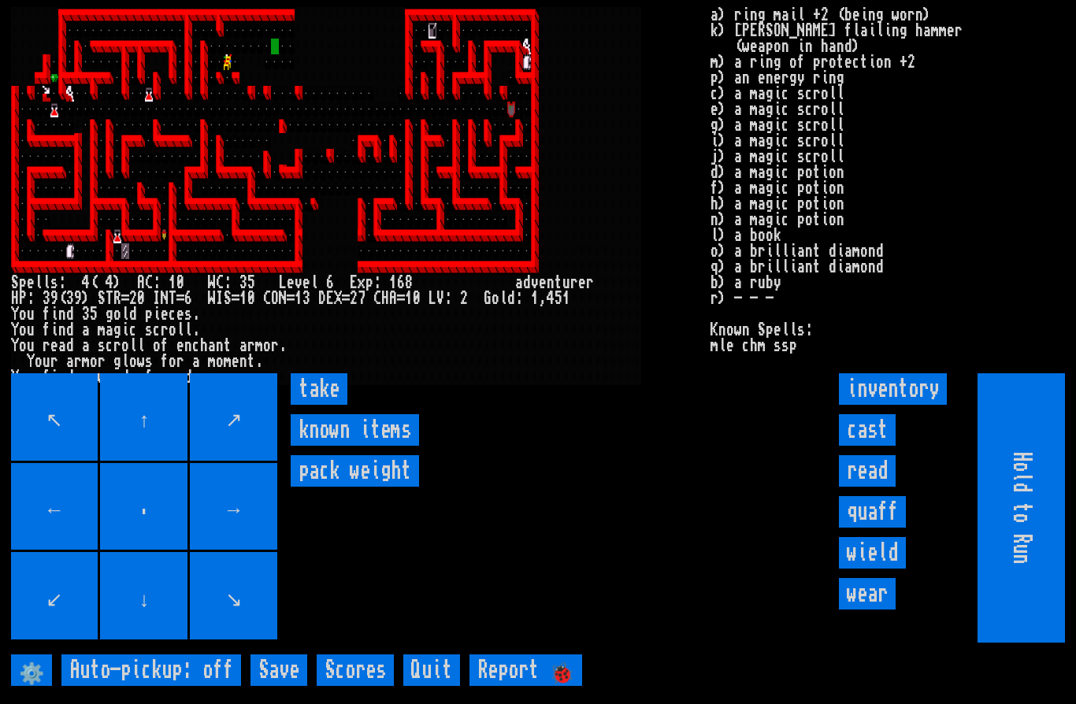
click at [324, 405] on input "take" at bounding box center [319, 389] width 57 height 32
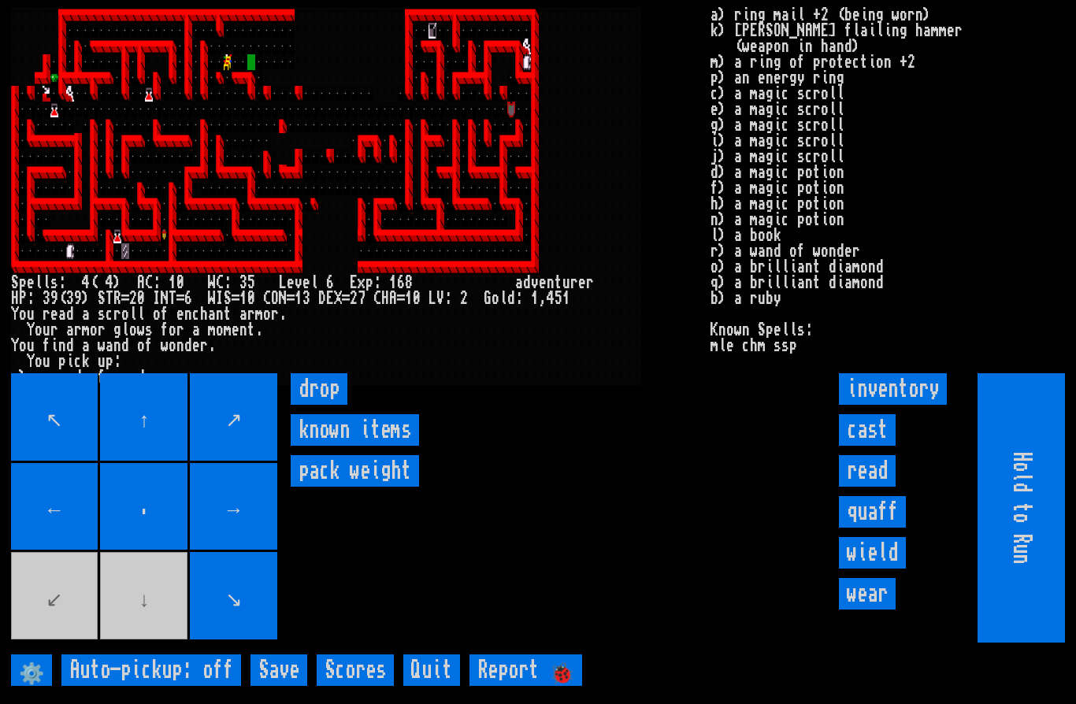
click at [132, 643] on movebuttons "↖ ↑ ↗ ← . → ↙ ↓ ↘" at bounding box center [145, 507] width 269 height 269
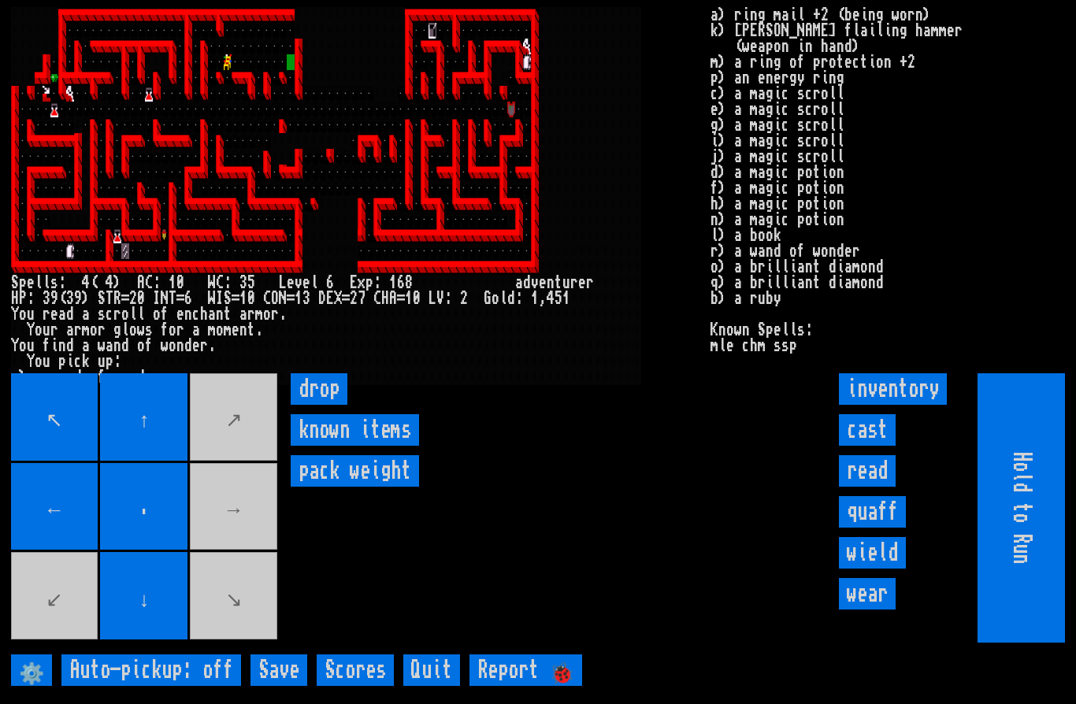
click at [266, 538] on movebuttons "↖ ↑ ↗ ← . → ↙ ↓ ↘" at bounding box center [145, 507] width 269 height 269
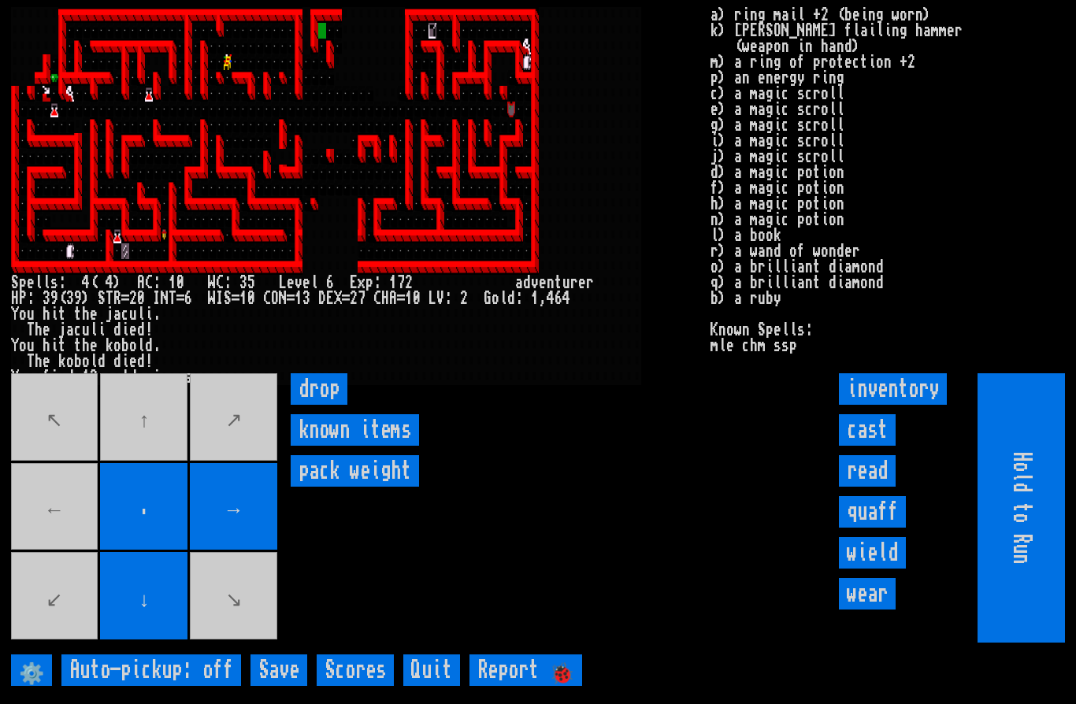
click at [55, 546] on movebuttons "↖ ↑ ↗ ← . → ↙ ↓ ↘" at bounding box center [145, 507] width 269 height 269
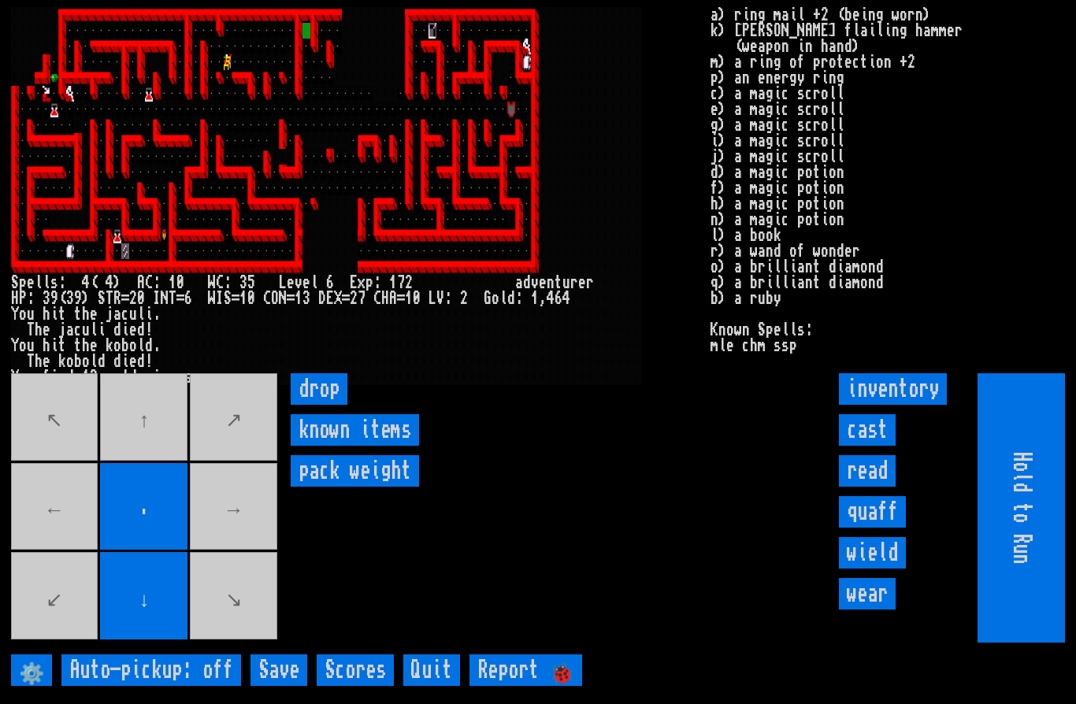
click at [150, 467] on movebuttons "↖ ↑ ↗ ← . → ↙ ↓ ↘" at bounding box center [145, 507] width 269 height 269
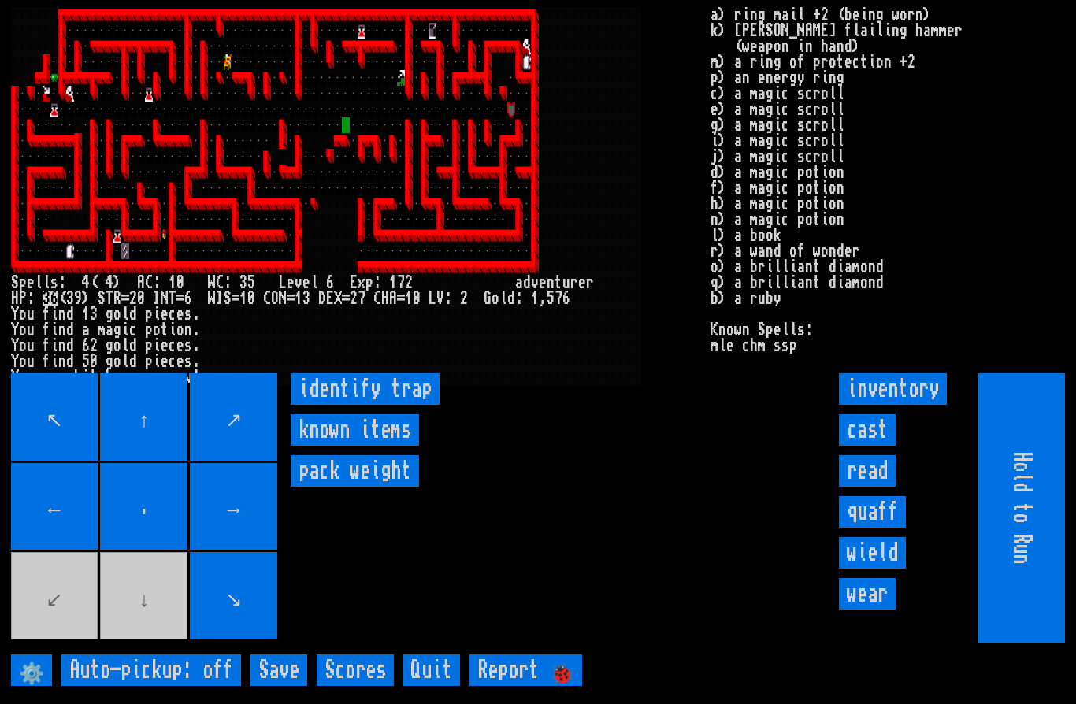
click at [152, 643] on movebuttons "↖ ↑ ↗ ← . → ↙ ↓ ↘" at bounding box center [145, 507] width 269 height 269
click at [63, 601] on movebuttons "↖ ↑ ↗ ← . → ↙ ↓ ↘" at bounding box center [145, 507] width 269 height 269
click at [62, 600] on movebuttons "↖ ↑ ↗ ← . → ↙ ↓ ↘" at bounding box center [145, 507] width 269 height 269
click at [47, 551] on input "←" at bounding box center [54, 506] width 87 height 87
click at [54, 593] on movebuttons "↖ ↑ ↗ ← . → ↙ ↓ ↘" at bounding box center [145, 507] width 269 height 269
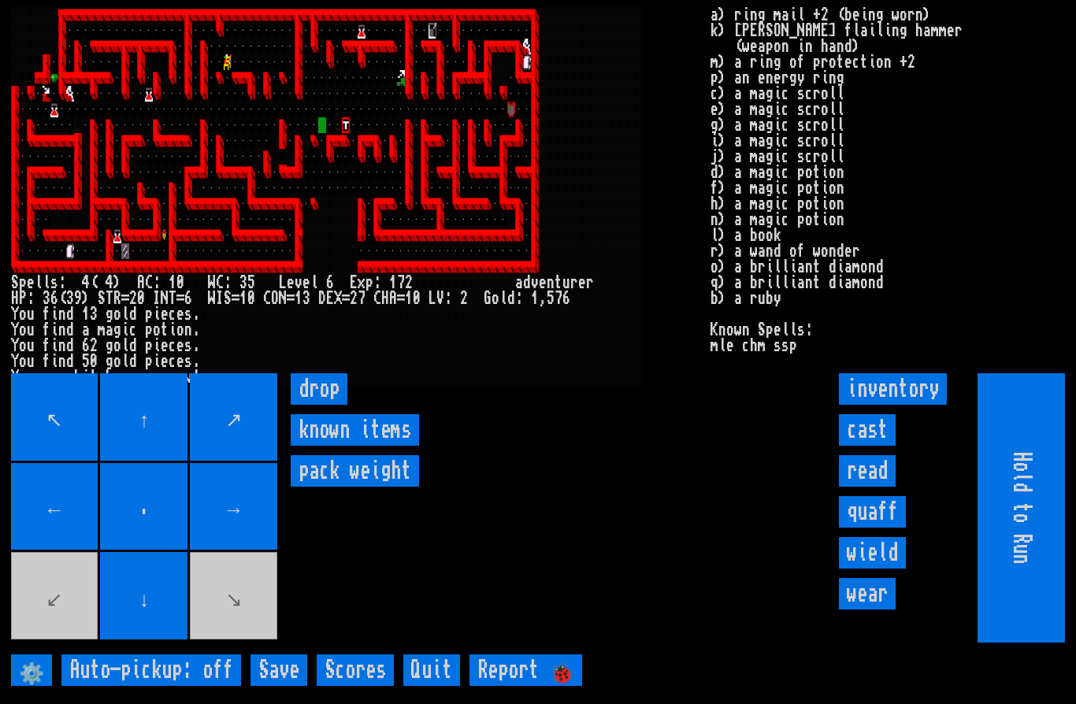
click at [88, 600] on movebuttons "↖ ↑ ↗ ← . → ↙ ↓ ↘" at bounding box center [145, 507] width 269 height 269
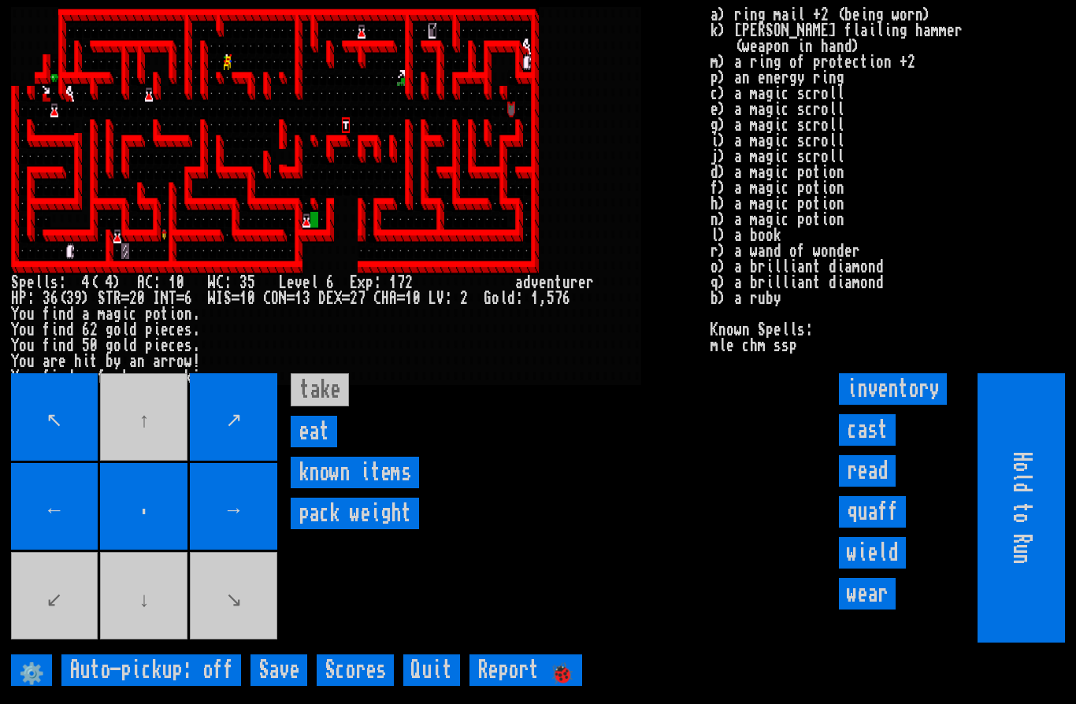
click at [315, 447] on input "eat" at bounding box center [314, 432] width 46 height 32
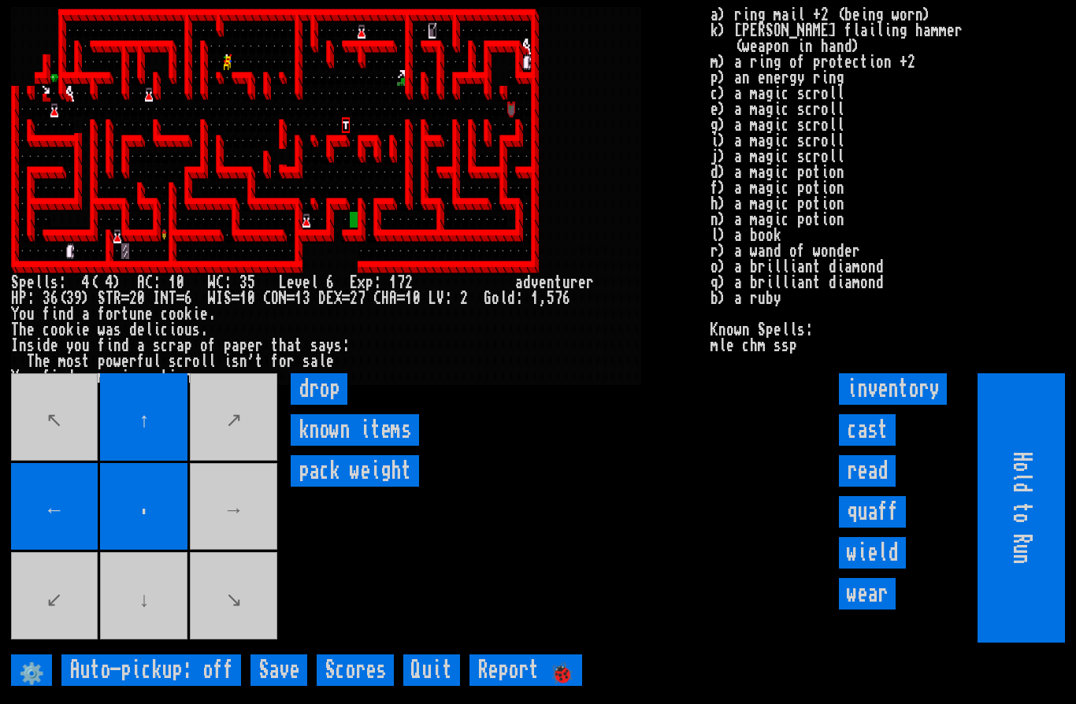
click at [147, 633] on movebuttons "↖ ↑ ↗ ← . → ↙ ↓ ↘" at bounding box center [145, 507] width 269 height 269
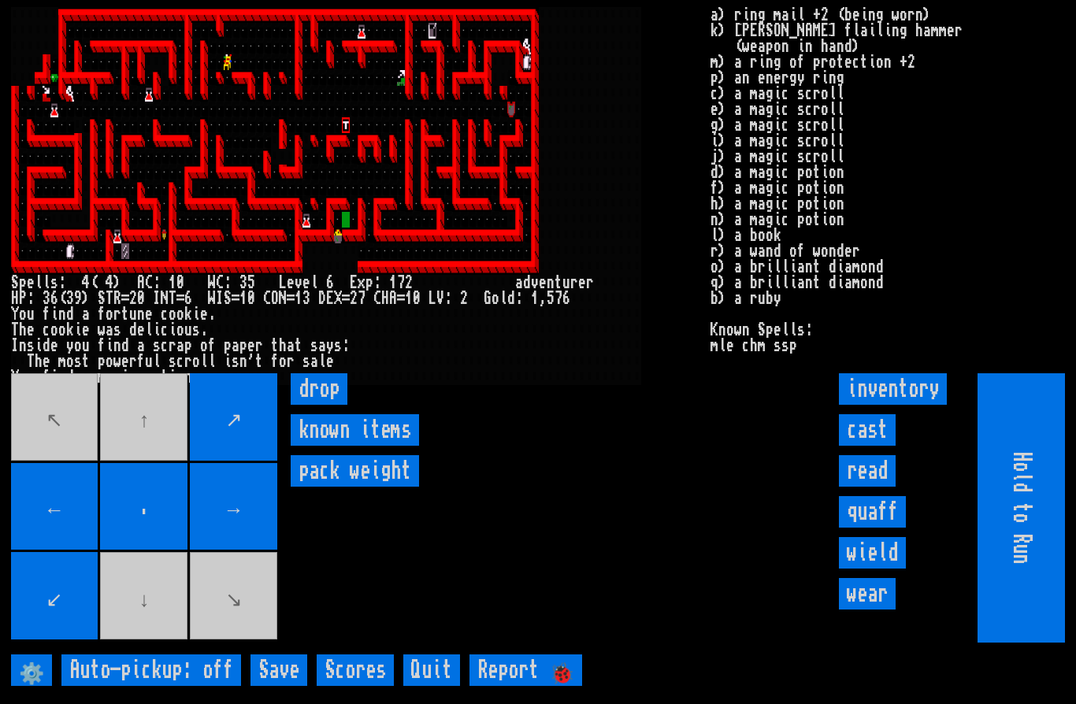
click at [165, 621] on movebuttons "↖ ↑ ↗ ← . → ↙ ↓ ↘" at bounding box center [145, 507] width 269 height 269
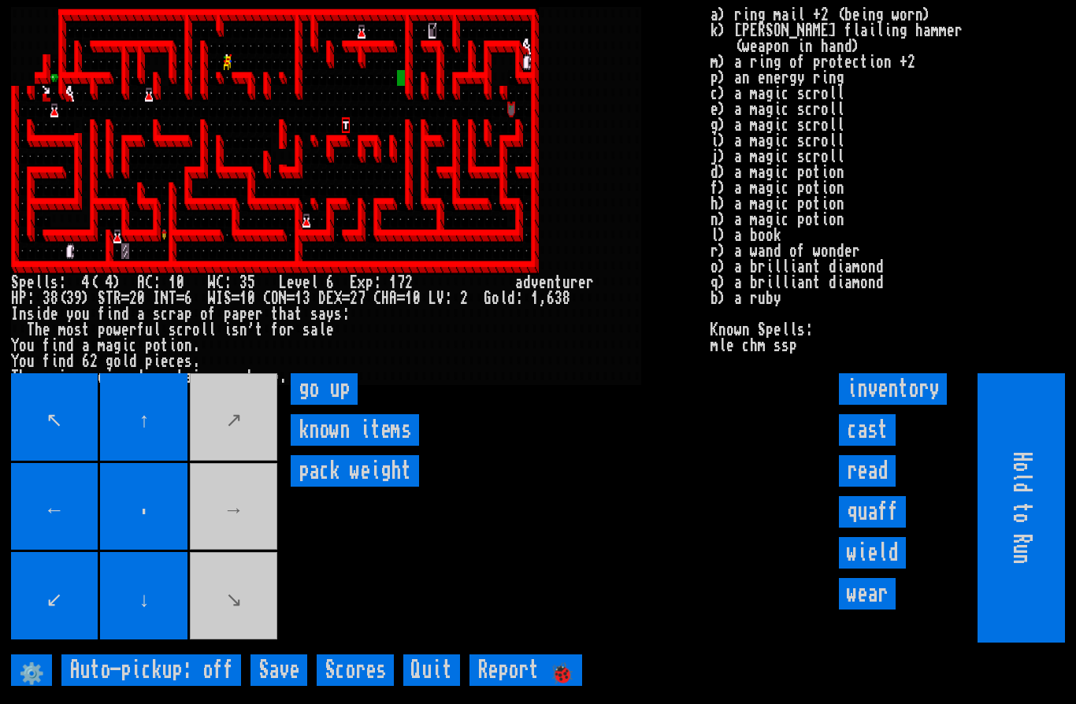
click at [325, 405] on up "go up" at bounding box center [324, 389] width 67 height 32
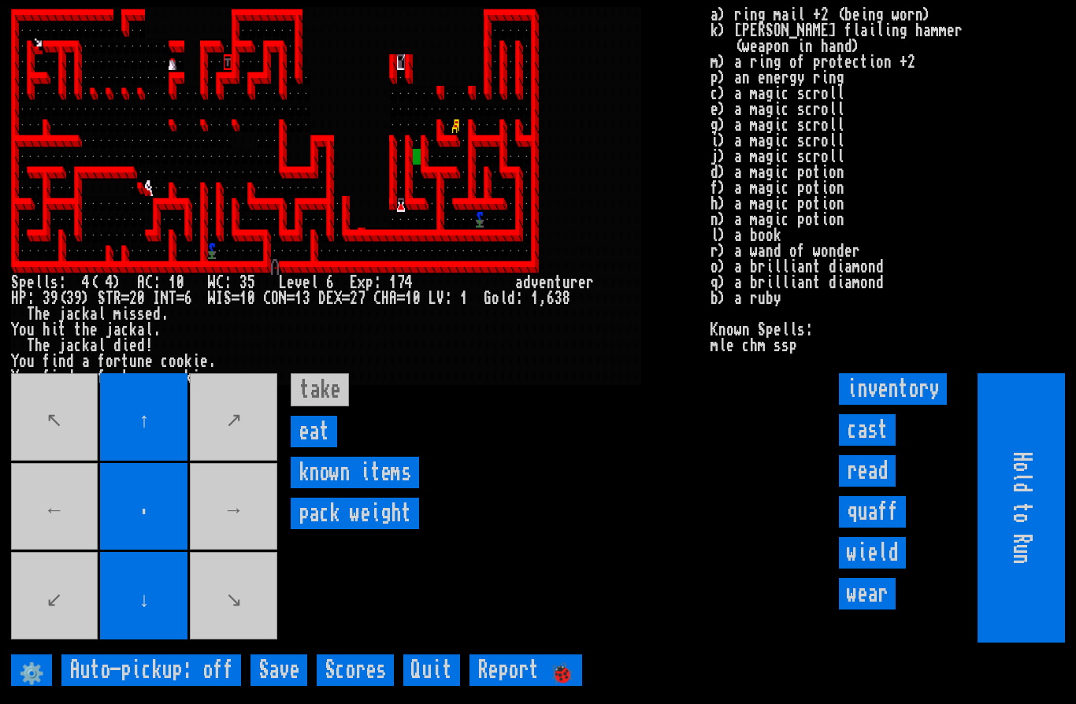
click at [320, 447] on input "eat" at bounding box center [314, 432] width 46 height 32
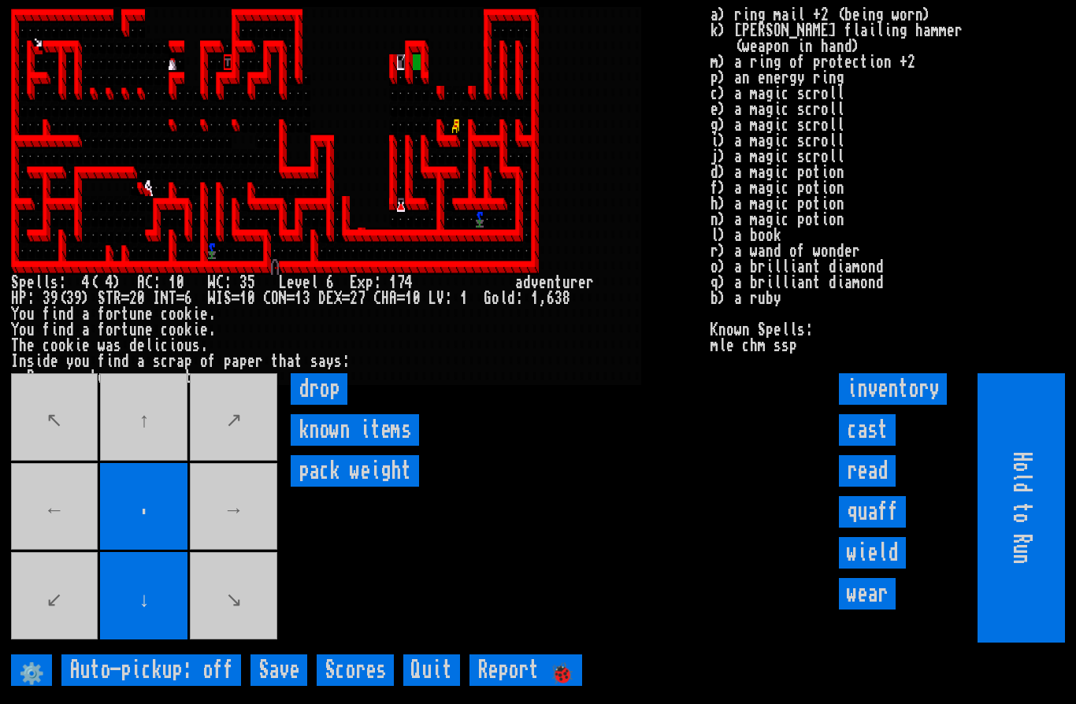
click at [158, 472] on movebuttons "↖ ↑ ↗ ← . → ↙ ↓ ↘" at bounding box center [145, 507] width 269 height 269
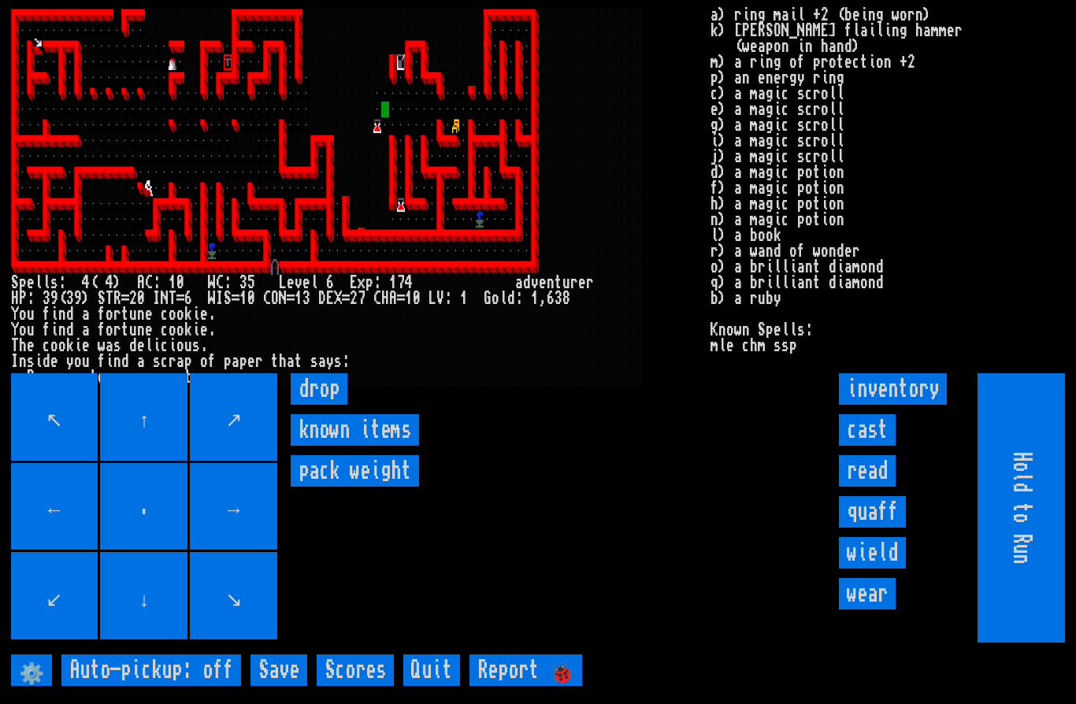
click at [96, 519] on input "←" at bounding box center [54, 506] width 87 height 87
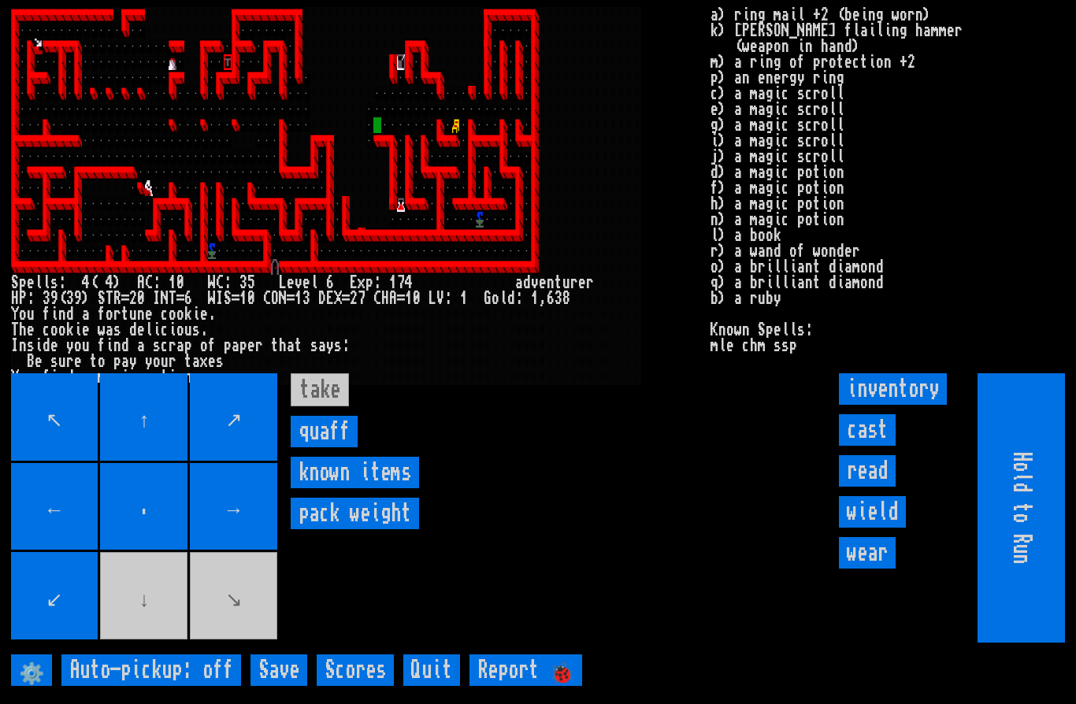
click at [141, 632] on movebuttons "↖ ↑ ↗ ← . → ↙ ↓ ↘" at bounding box center [145, 507] width 269 height 269
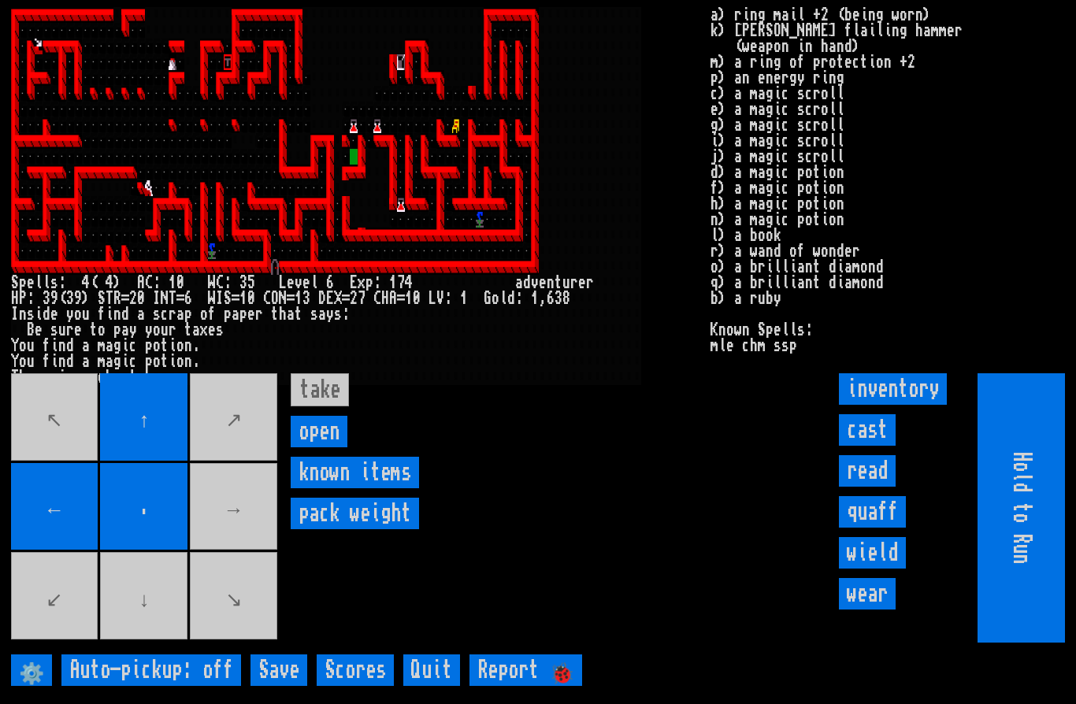
click at [154, 634] on movebuttons "↖ ↑ ↗ ← . → ↙ ↓ ↘" at bounding box center [145, 507] width 269 height 269
click at [319, 447] on input "open" at bounding box center [319, 432] width 57 height 32
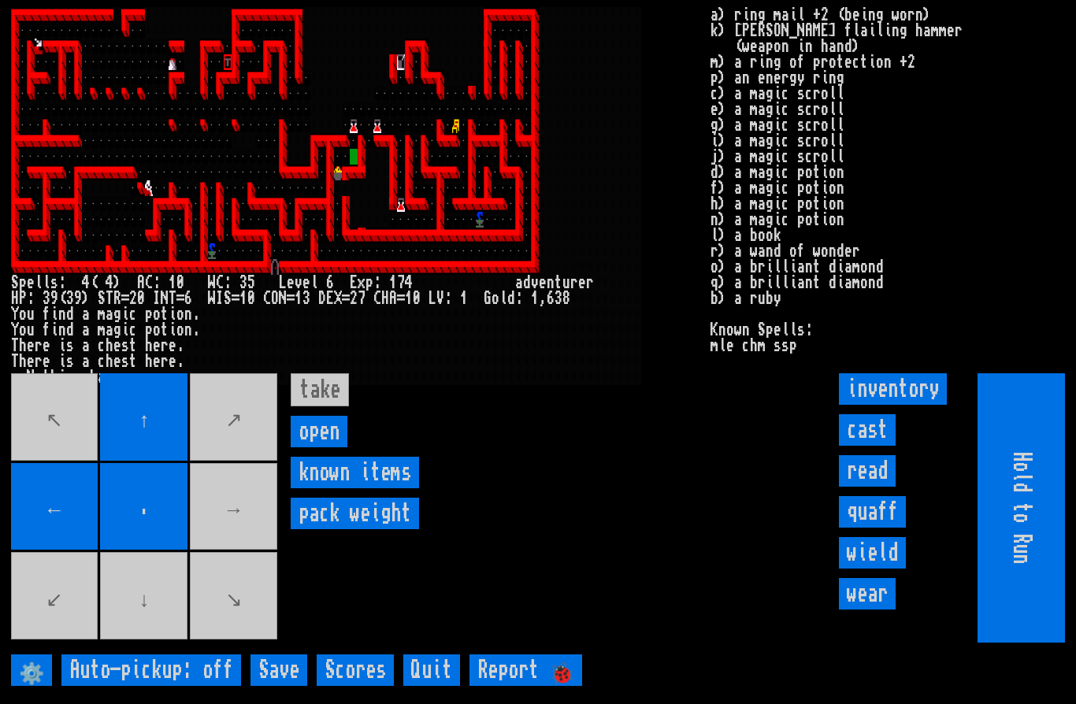
click at [324, 447] on input "open" at bounding box center [319, 432] width 57 height 32
click at [311, 447] on input "open" at bounding box center [319, 432] width 57 height 32
click at [317, 447] on input "open" at bounding box center [319, 432] width 57 height 32
click at [312, 447] on input "open" at bounding box center [319, 432] width 57 height 32
click at [311, 447] on input "open" at bounding box center [319, 432] width 57 height 32
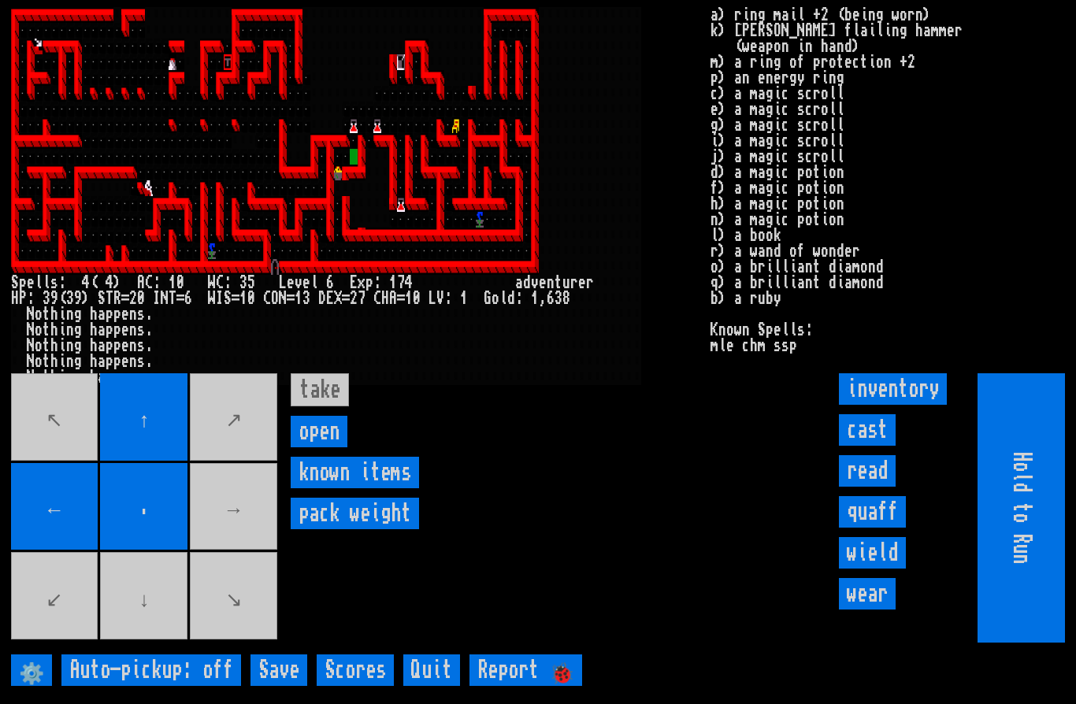
click at [317, 447] on input "open" at bounding box center [319, 432] width 57 height 32
click at [316, 447] on input "open" at bounding box center [319, 432] width 57 height 32
click at [321, 447] on input "open" at bounding box center [319, 432] width 57 height 32
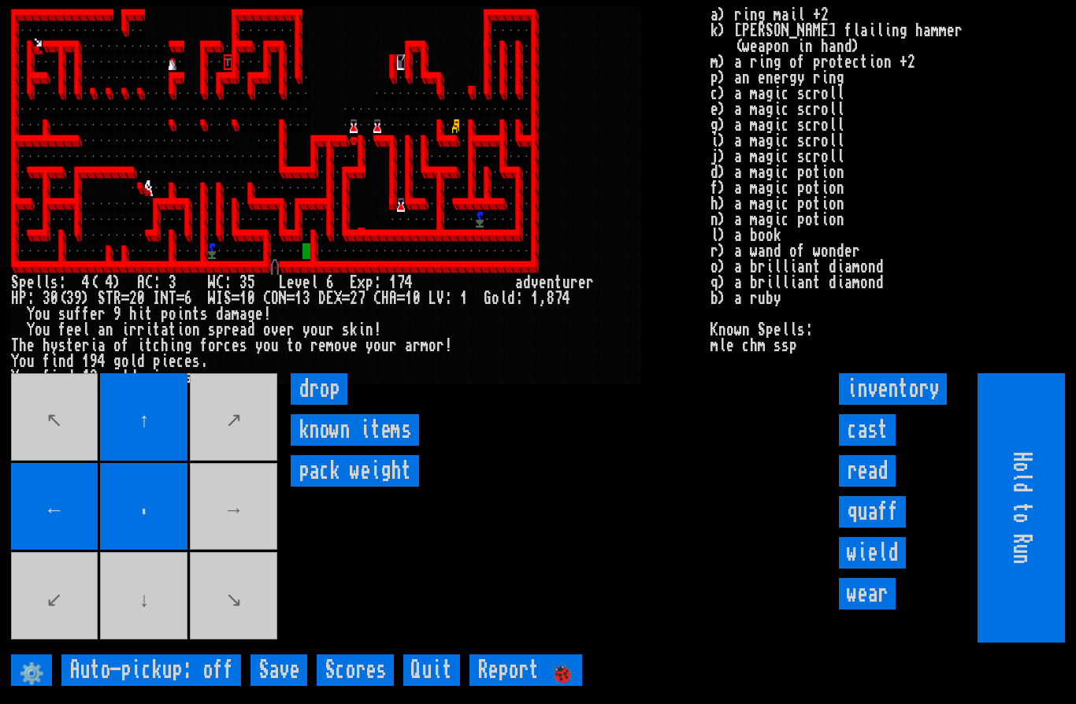
click at [43, 602] on movebuttons "↖ ↑ ↗ ← . → ↙ ↓ ↘" at bounding box center [145, 507] width 269 height 269
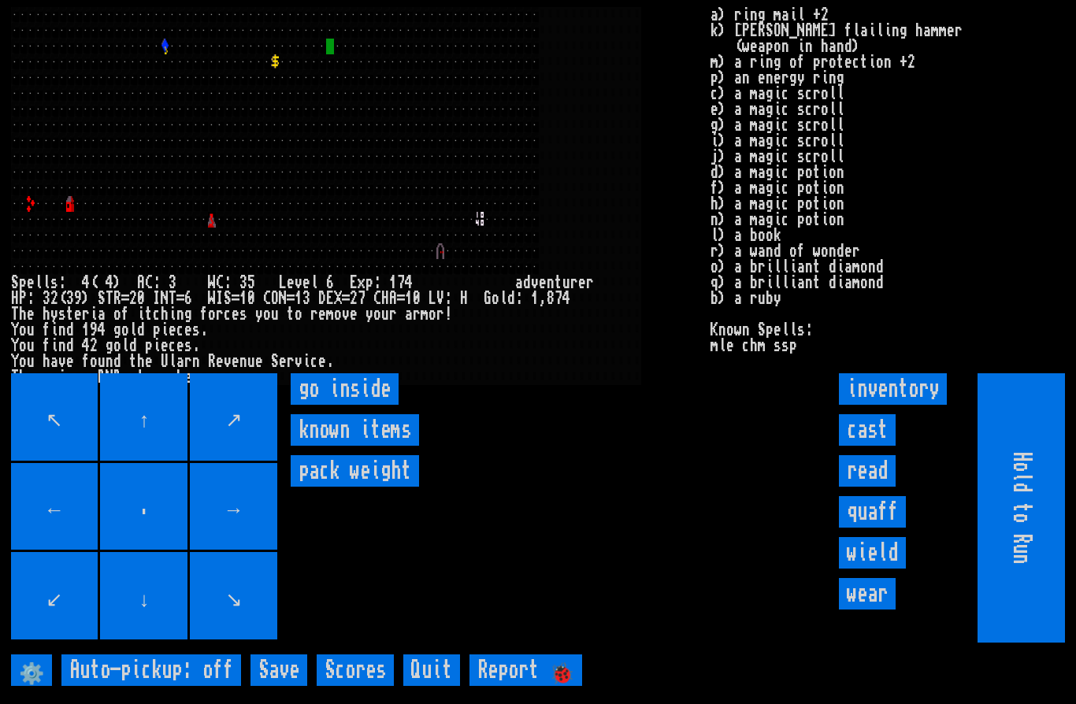
click at [342, 405] on inside "go inside" at bounding box center [345, 389] width 108 height 32
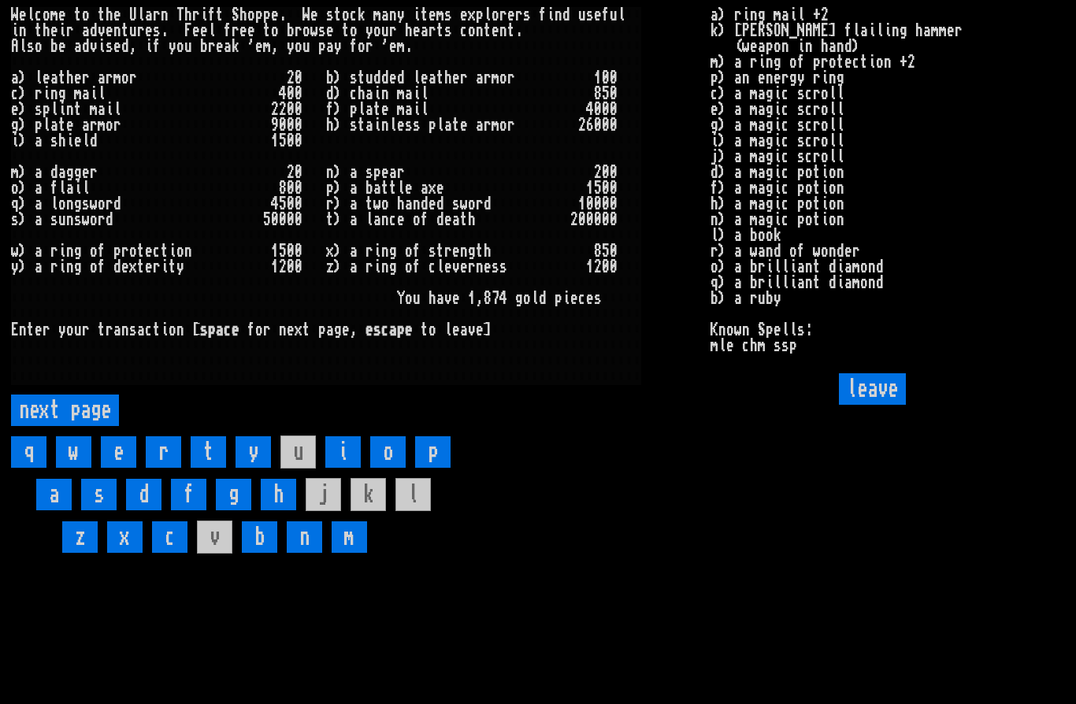
click at [869, 405] on input "leave" at bounding box center [872, 389] width 67 height 32
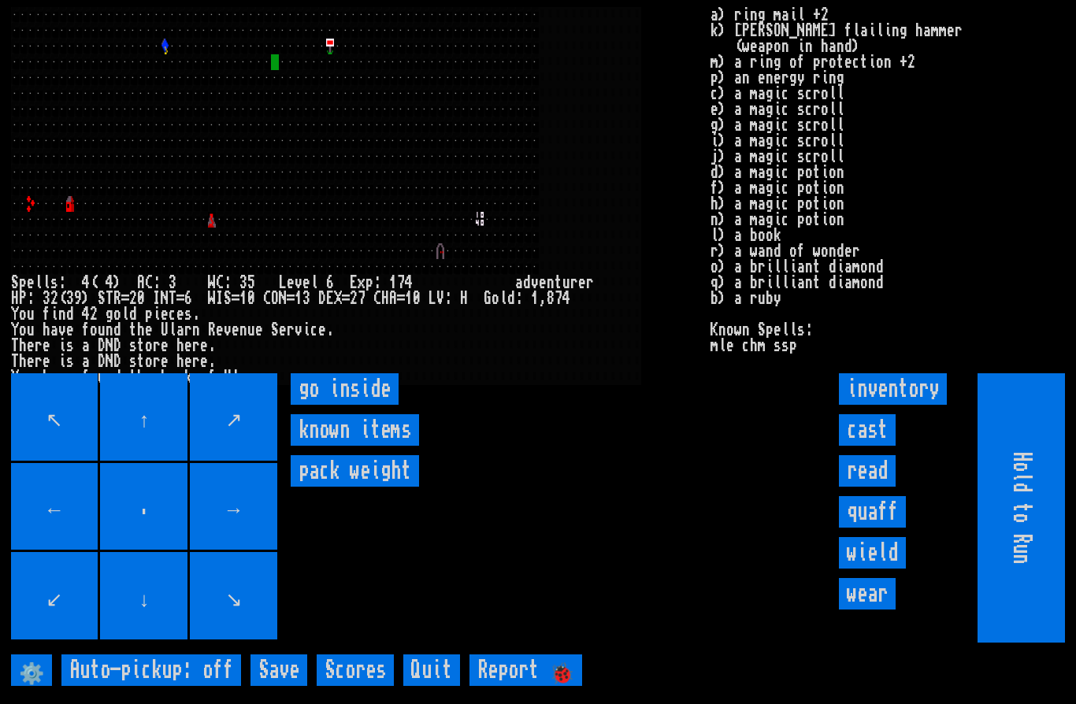
click at [353, 405] on inside "go inside" at bounding box center [345, 389] width 108 height 32
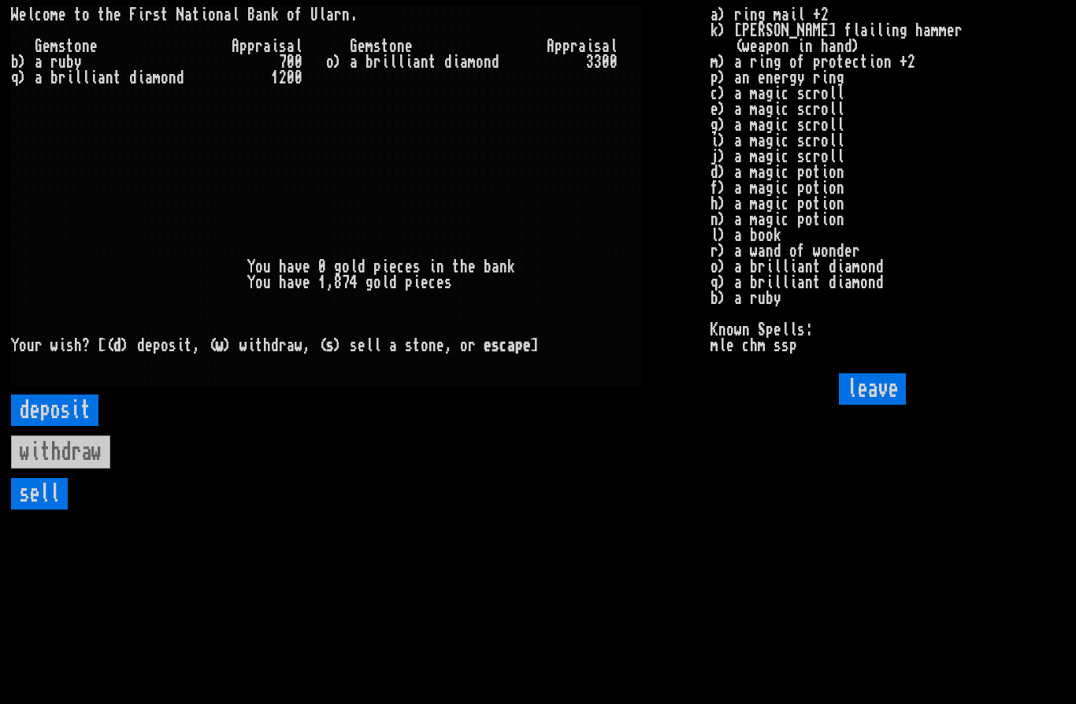
click at [857, 405] on input "leave" at bounding box center [872, 389] width 67 height 32
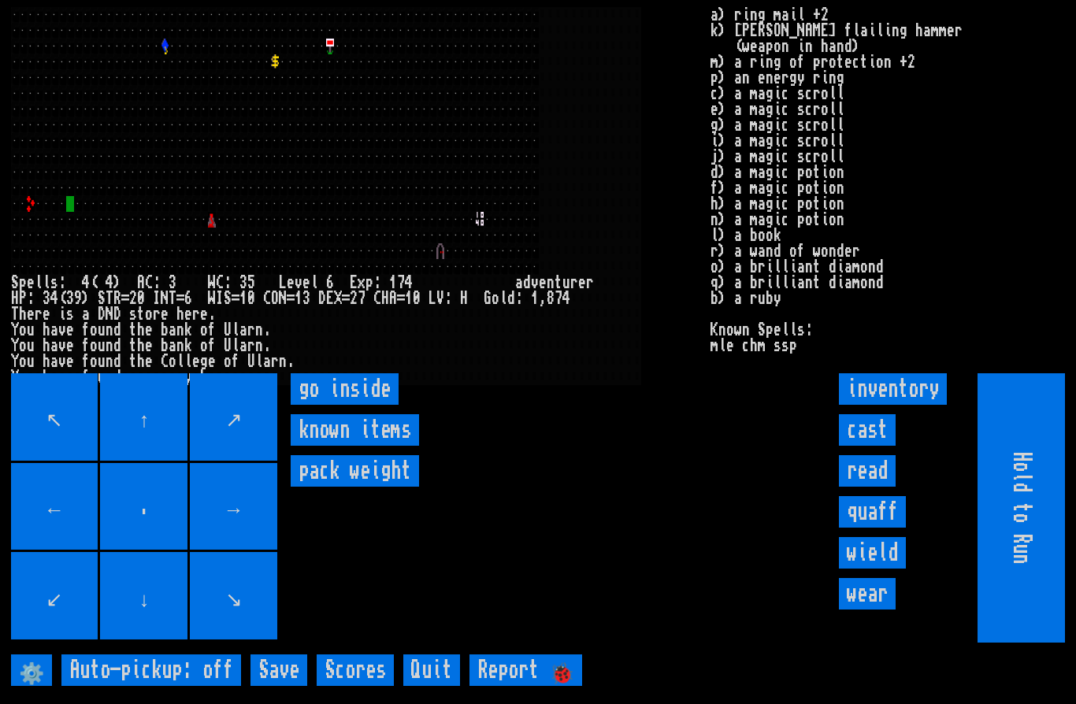
click at [365, 405] on inside "go inside" at bounding box center [345, 389] width 108 height 32
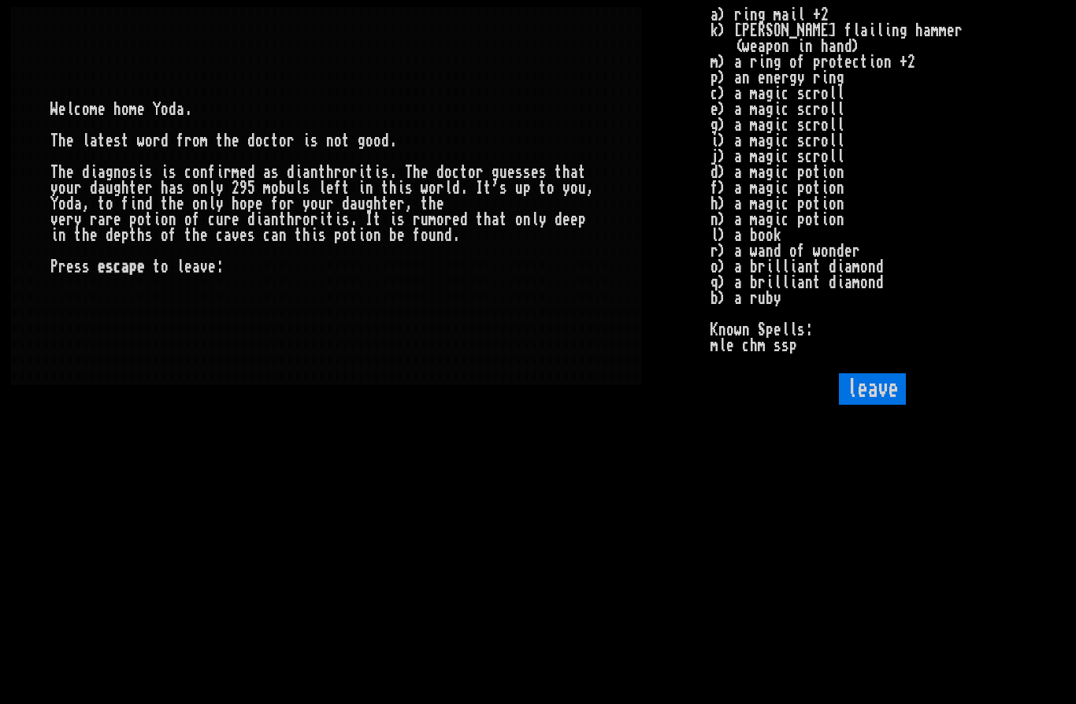
click at [862, 405] on input "leave" at bounding box center [872, 389] width 67 height 32
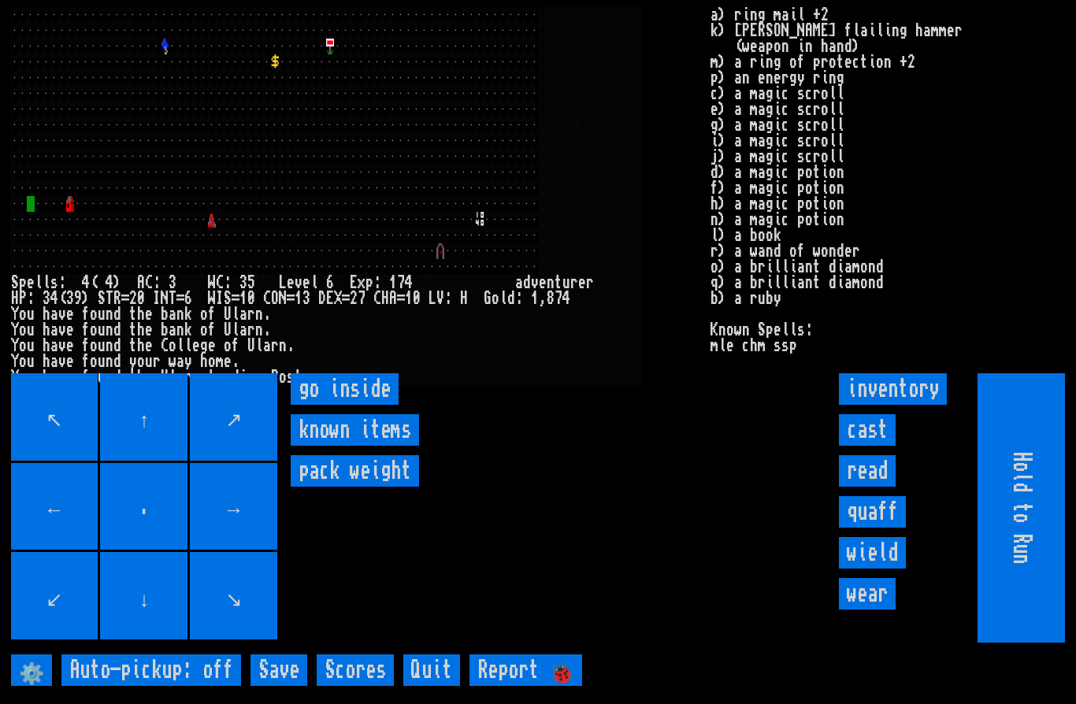
click at [364, 405] on inside "go inside" at bounding box center [345, 389] width 108 height 32
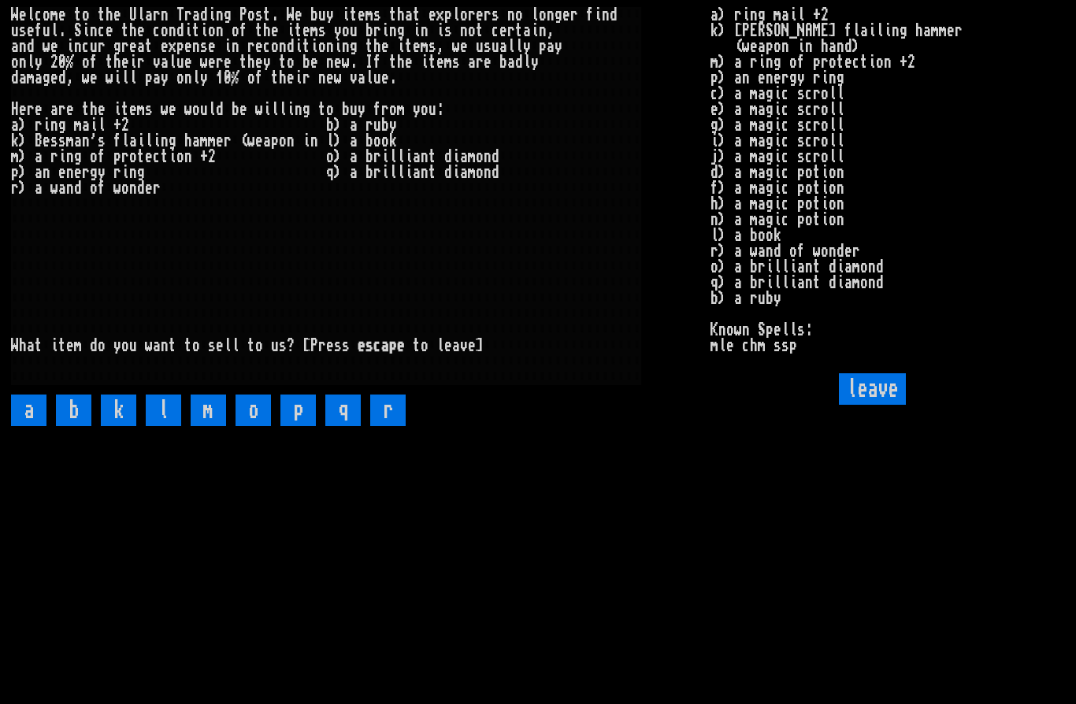
click at [32, 426] on input "a" at bounding box center [28, 411] width 35 height 32
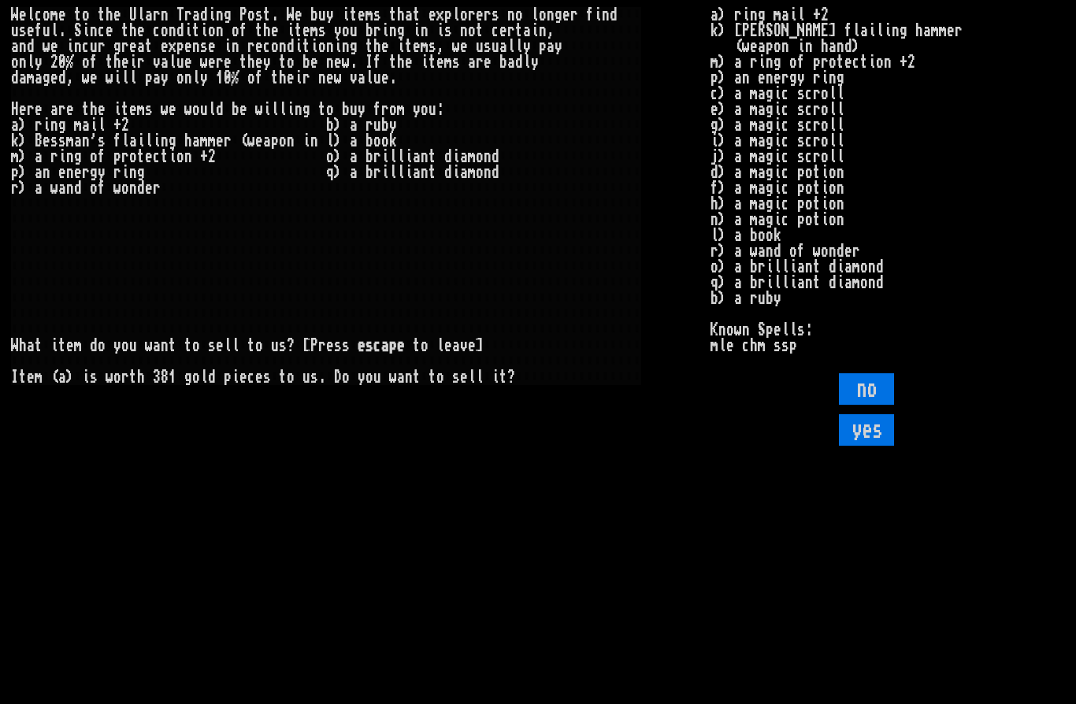
click at [866, 405] on input "no" at bounding box center [866, 389] width 55 height 32
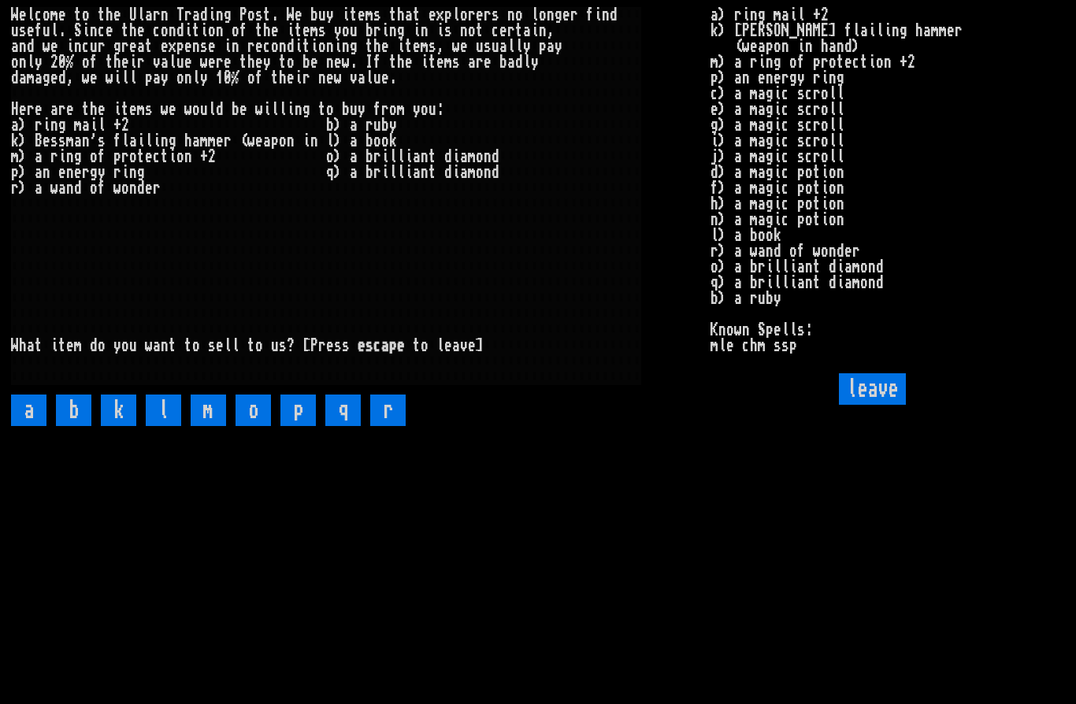
click at [82, 426] on input "b" at bounding box center [73, 411] width 35 height 32
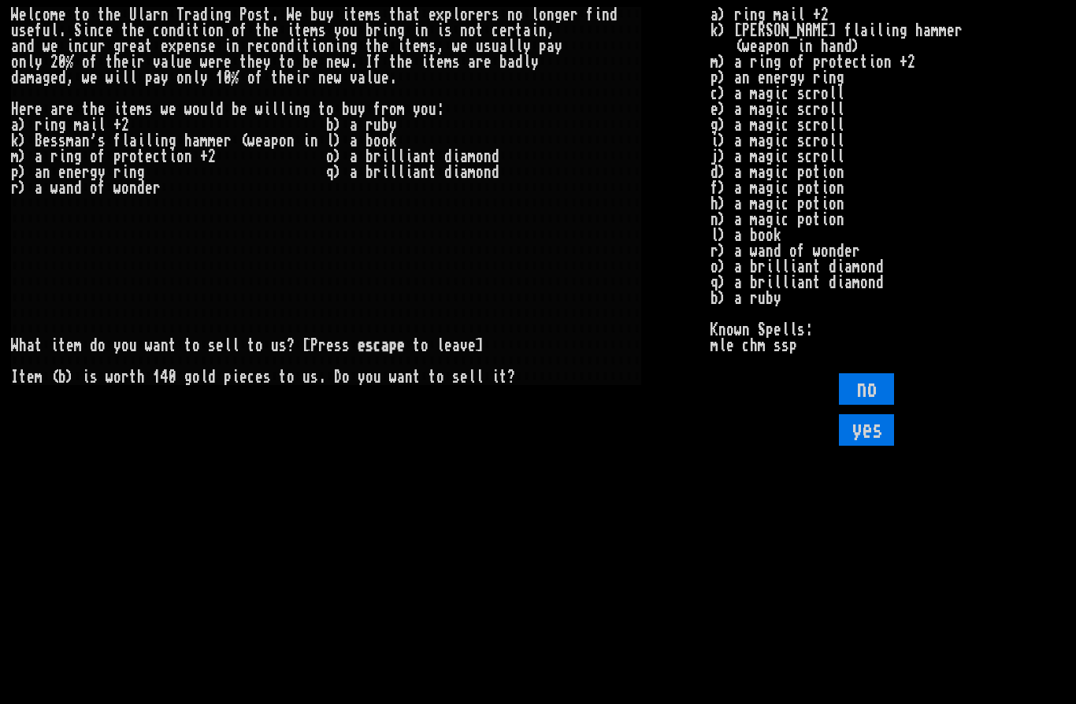
click at [860, 405] on input "no" at bounding box center [866, 389] width 55 height 32
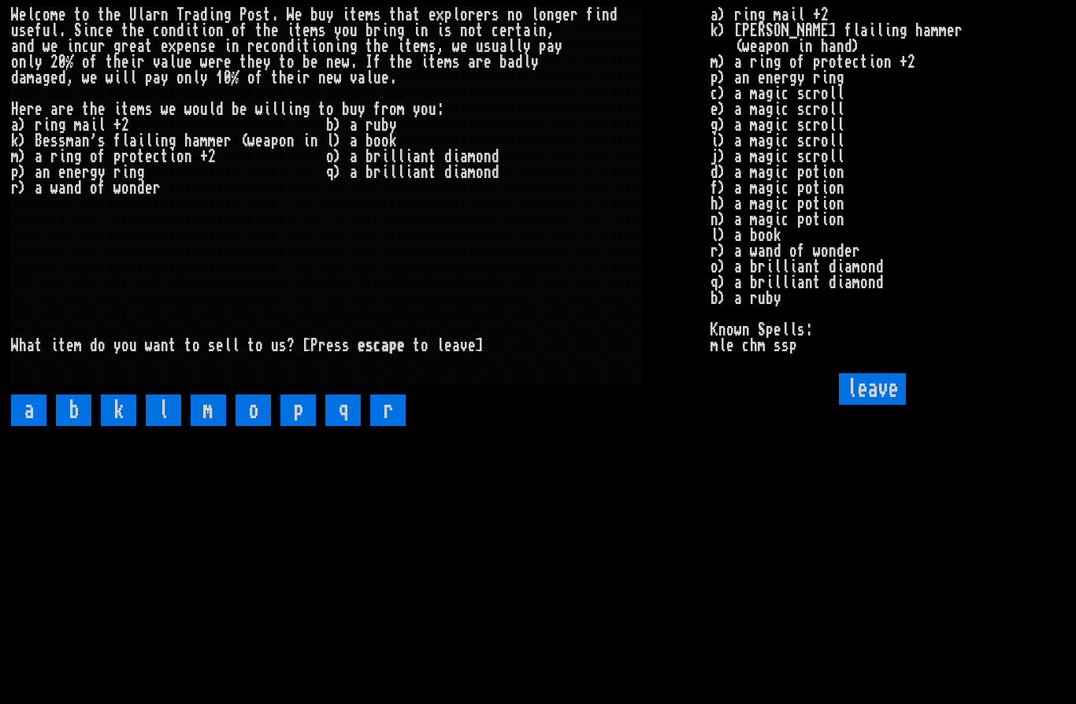
click at [256, 426] on input "o" at bounding box center [253, 411] width 35 height 32
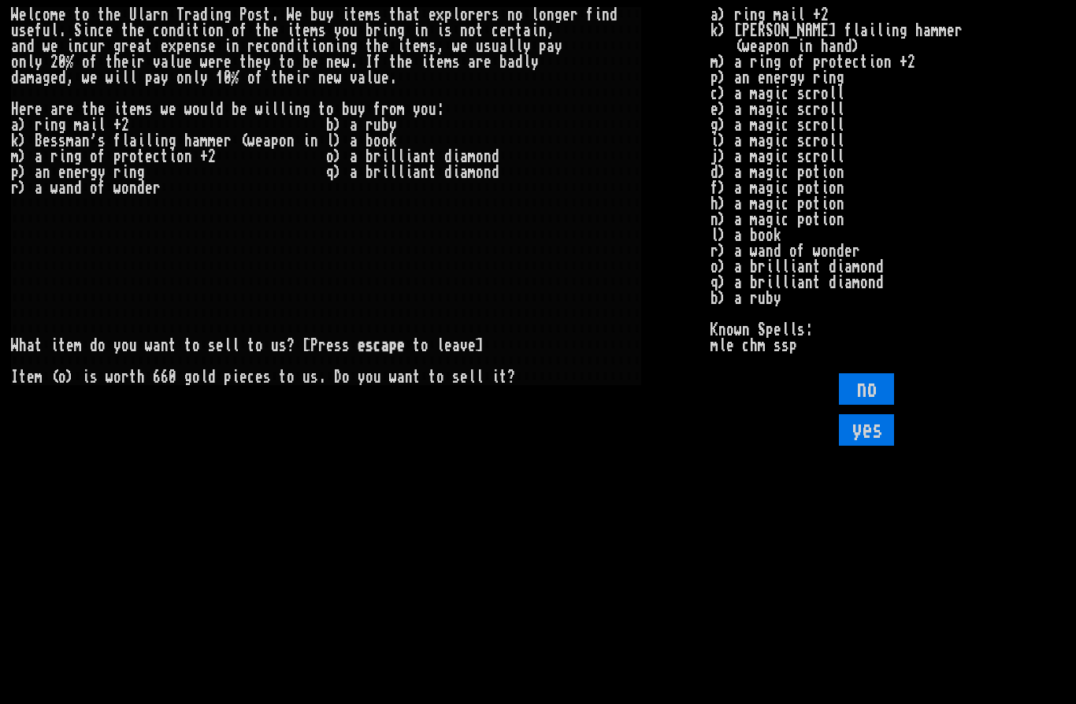
click at [865, 405] on input "no" at bounding box center [866, 389] width 55 height 32
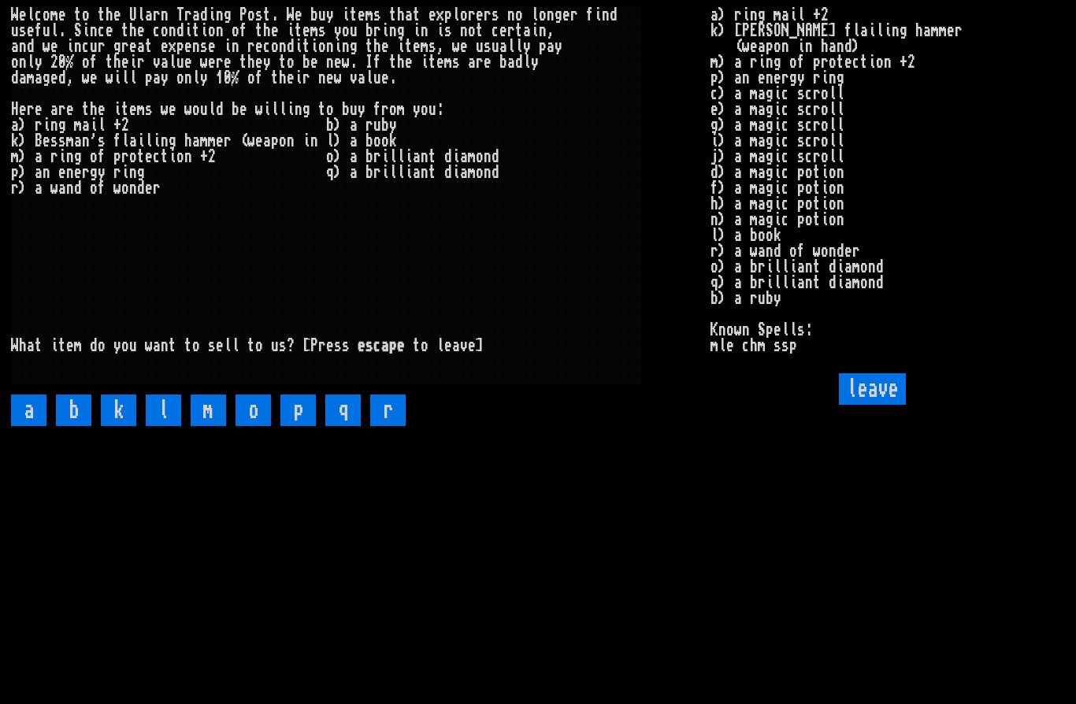
click at [388, 426] on input "r" at bounding box center [387, 411] width 35 height 32
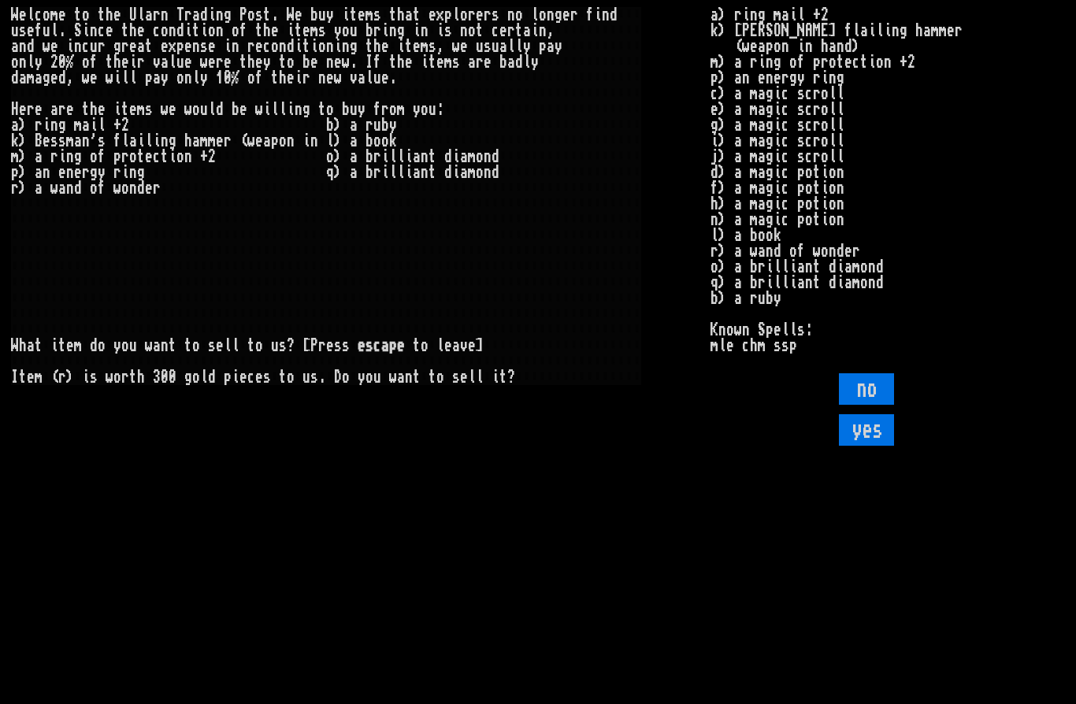
click at [852, 405] on input "no" at bounding box center [866, 389] width 55 height 32
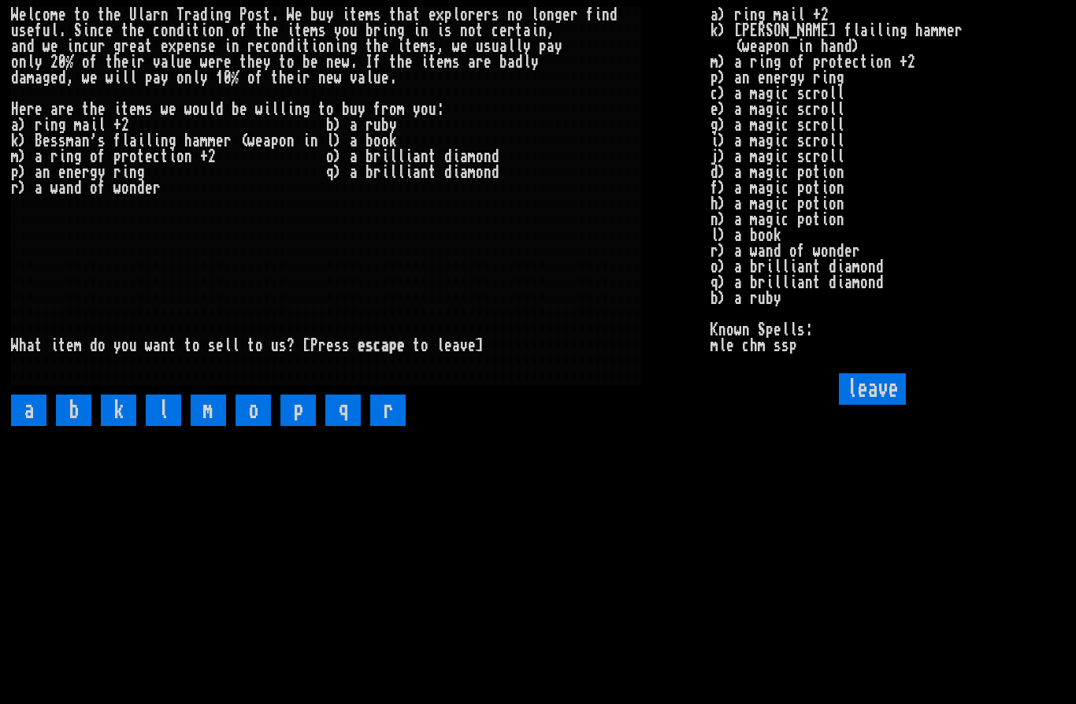
click at [299, 426] on input "p" at bounding box center [297, 411] width 35 height 32
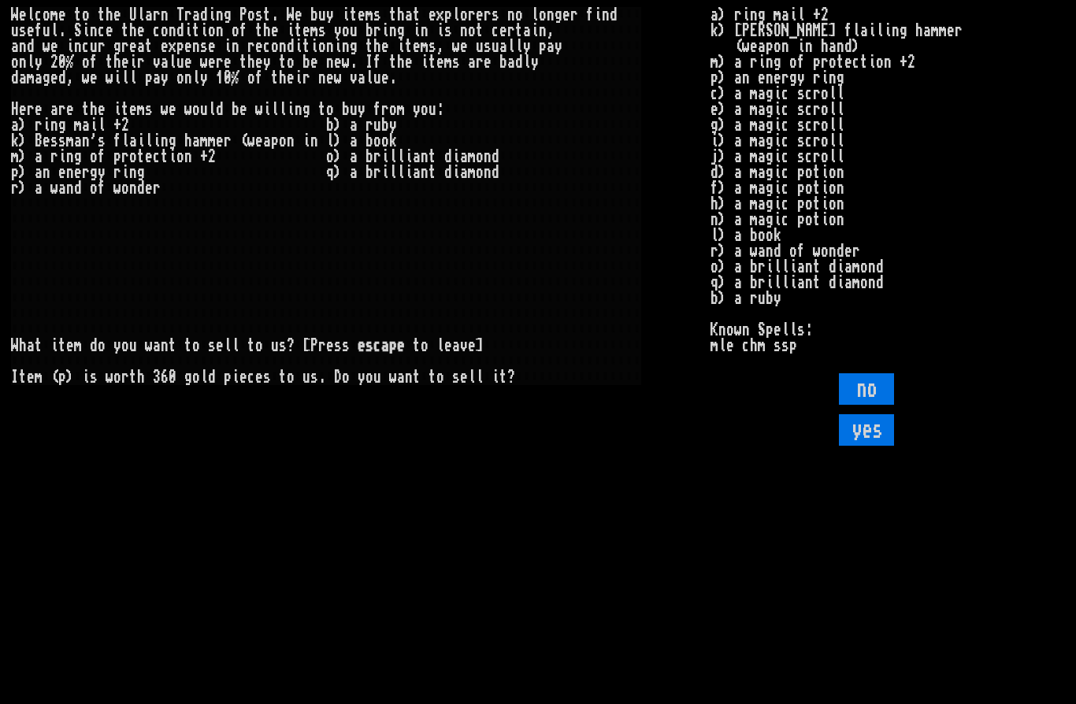
click at [862, 405] on input "no" at bounding box center [866, 389] width 55 height 32
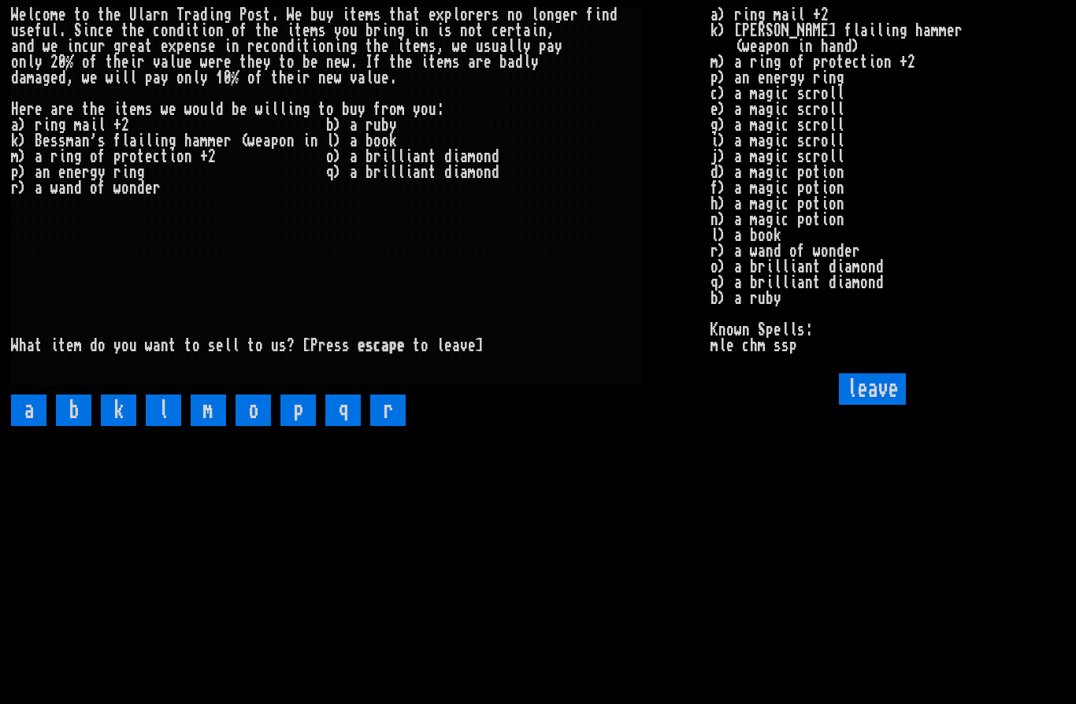
click at [874, 405] on input "leave" at bounding box center [872, 389] width 67 height 32
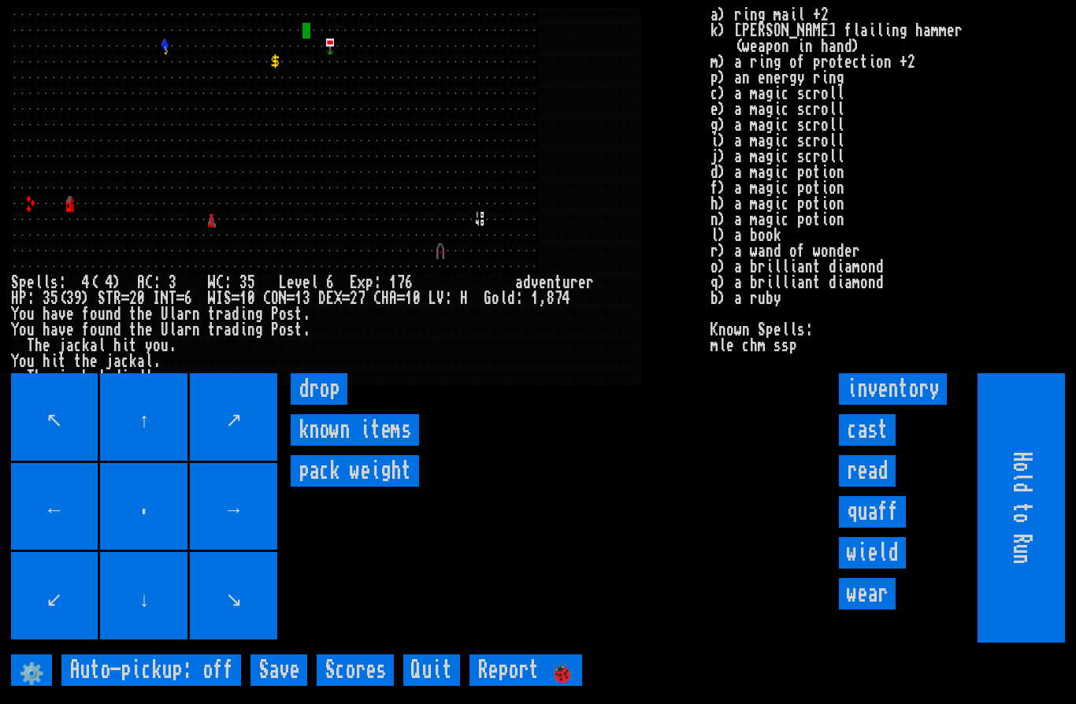
click at [332, 405] on input "drop" at bounding box center [319, 389] width 57 height 32
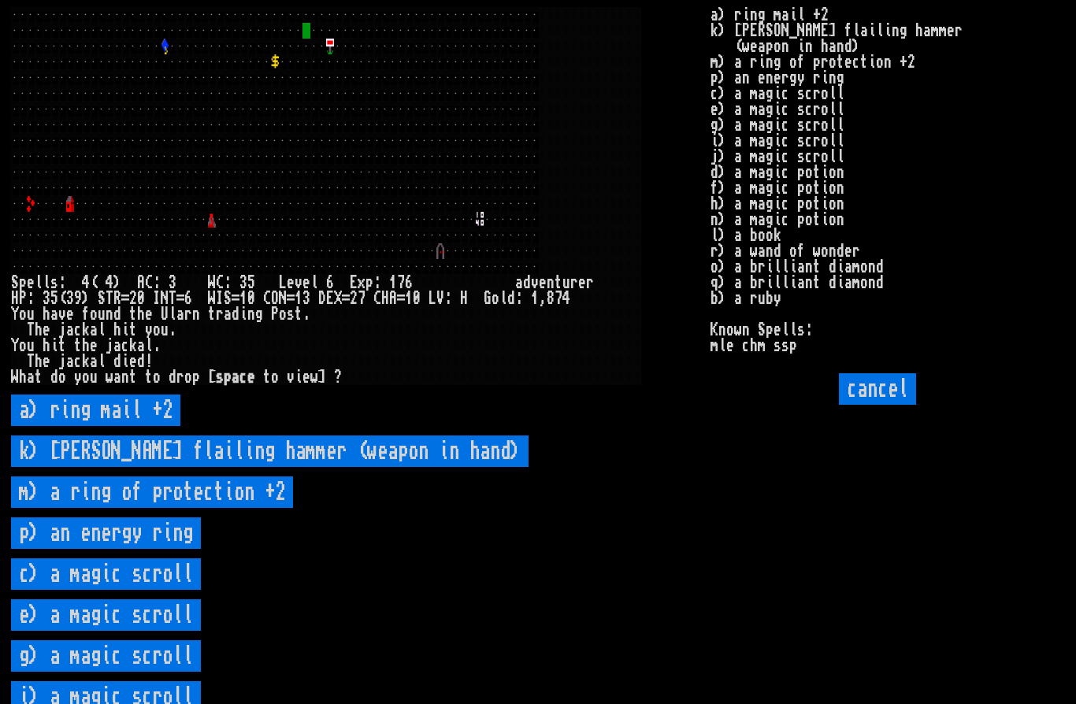
click at [152, 590] on scroll "c) a magic scroll" at bounding box center [106, 575] width 190 height 32
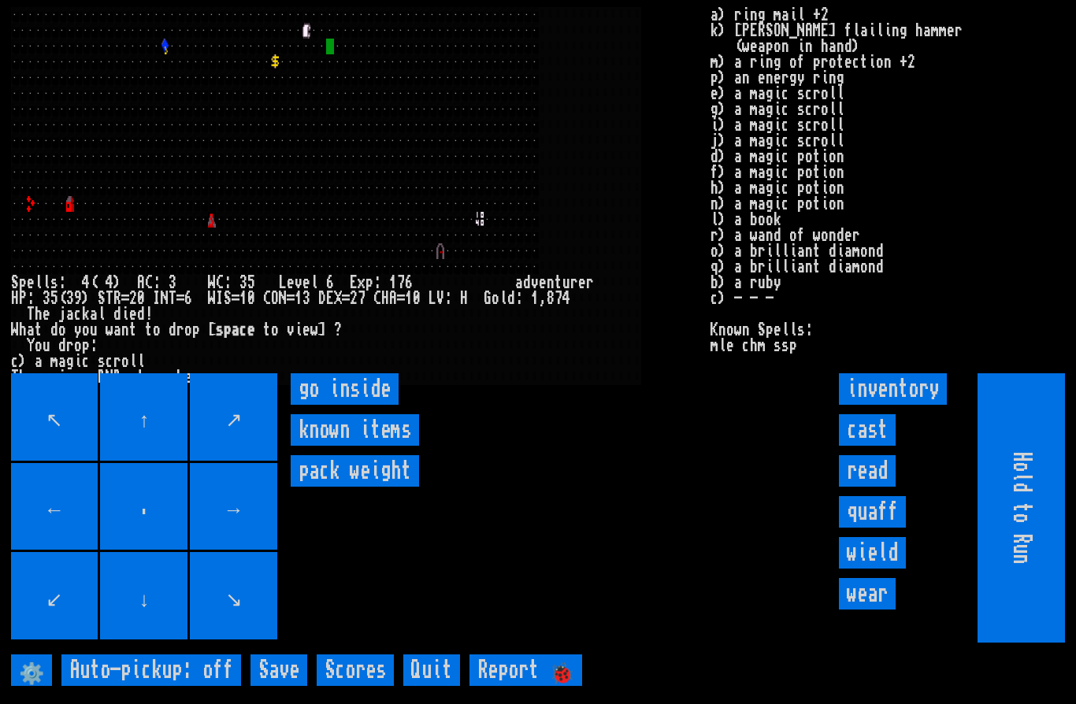
click at [344, 405] on inside "go inside" at bounding box center [345, 389] width 108 height 32
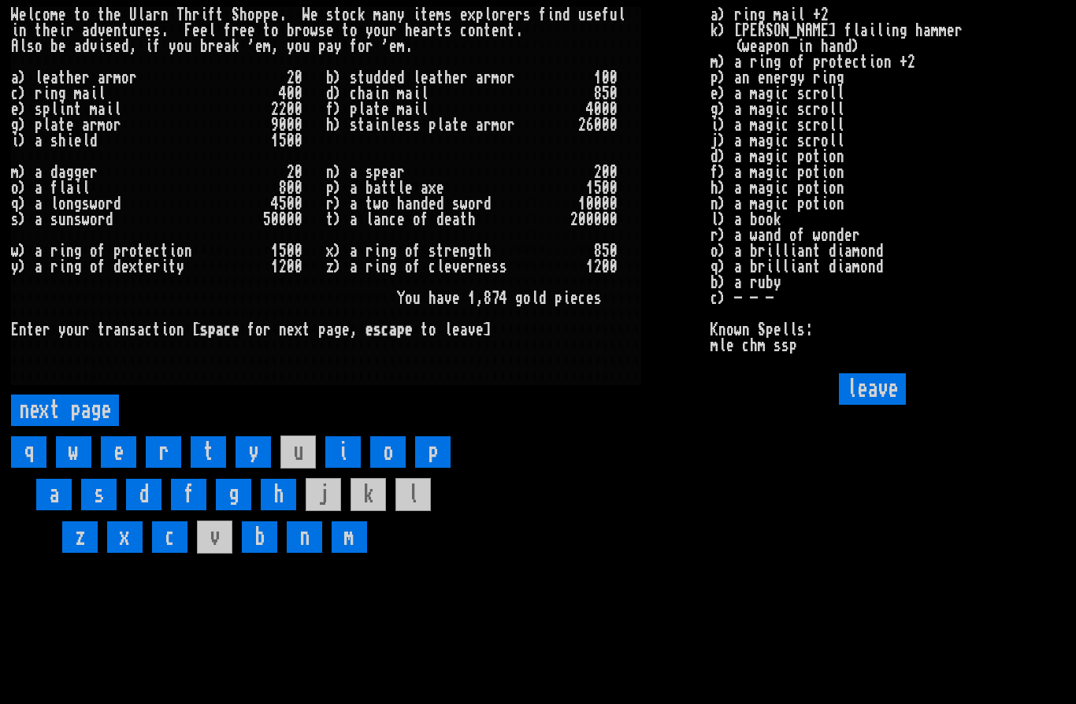
click at [74, 426] on page "next page" at bounding box center [65, 411] width 108 height 32
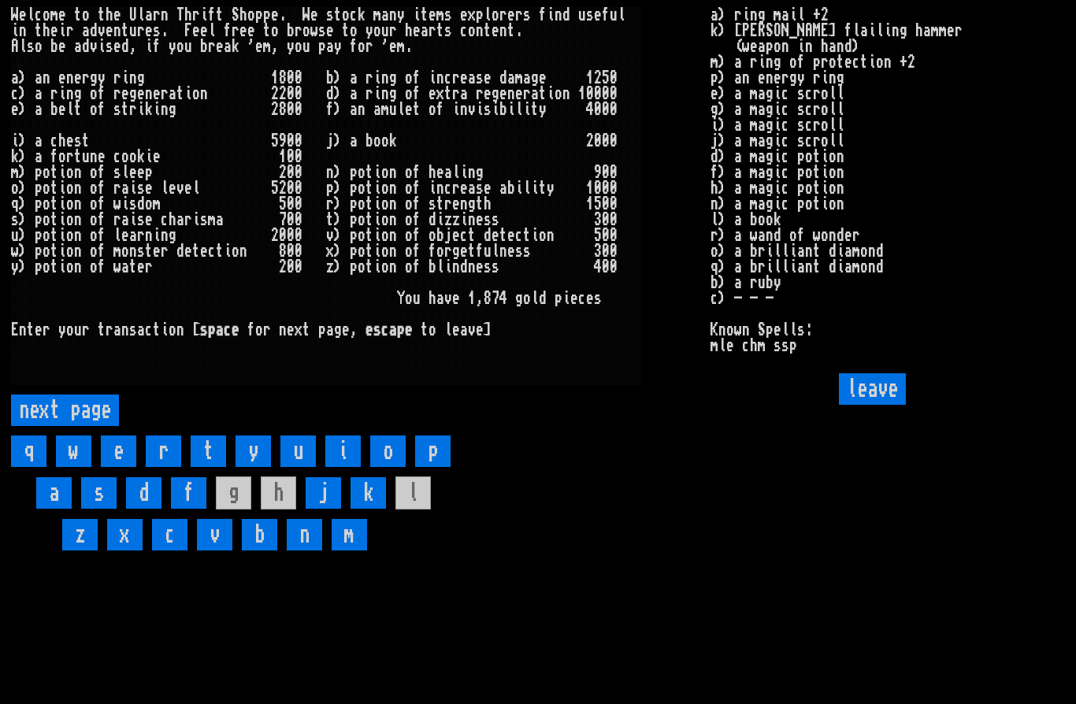
click at [76, 426] on page "next page" at bounding box center [65, 411] width 108 height 32
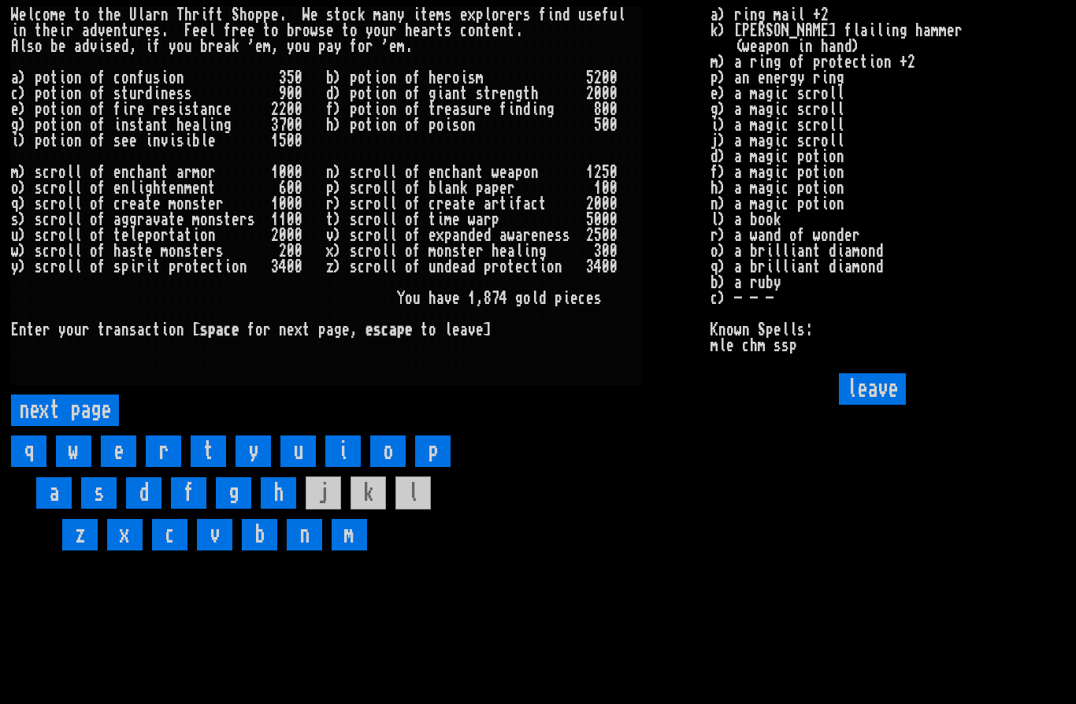
click at [78, 426] on page "next page" at bounding box center [65, 411] width 108 height 32
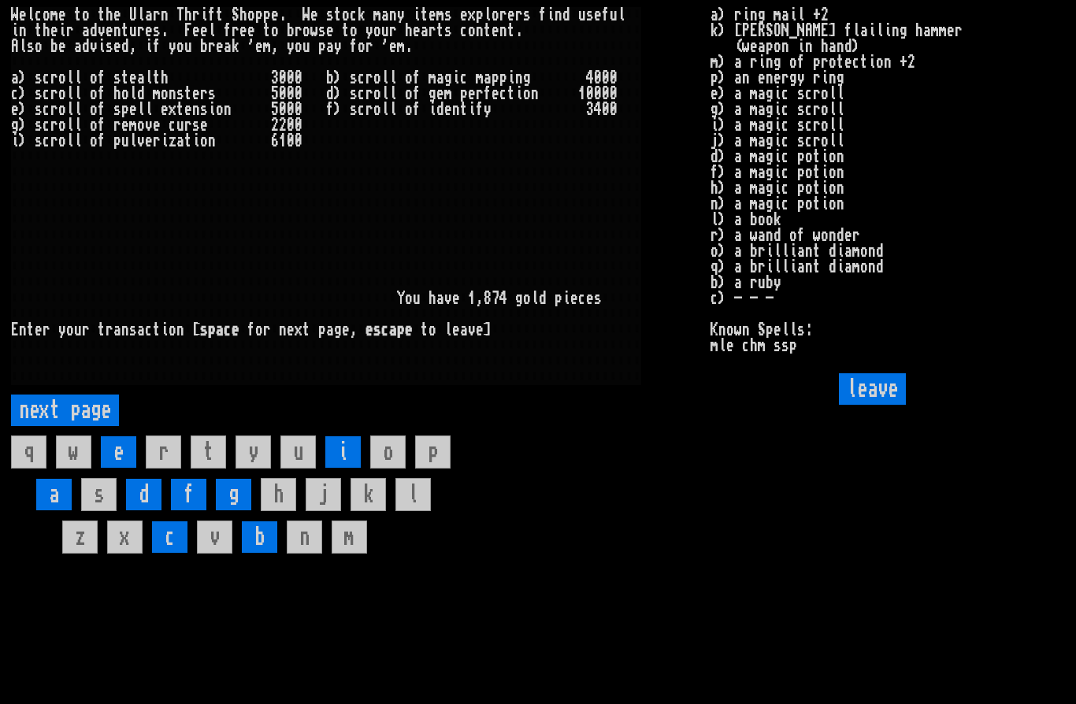
click at [188, 511] on input "f" at bounding box center [188, 495] width 35 height 32
click at [871, 405] on input "leave" at bounding box center [872, 389] width 67 height 32
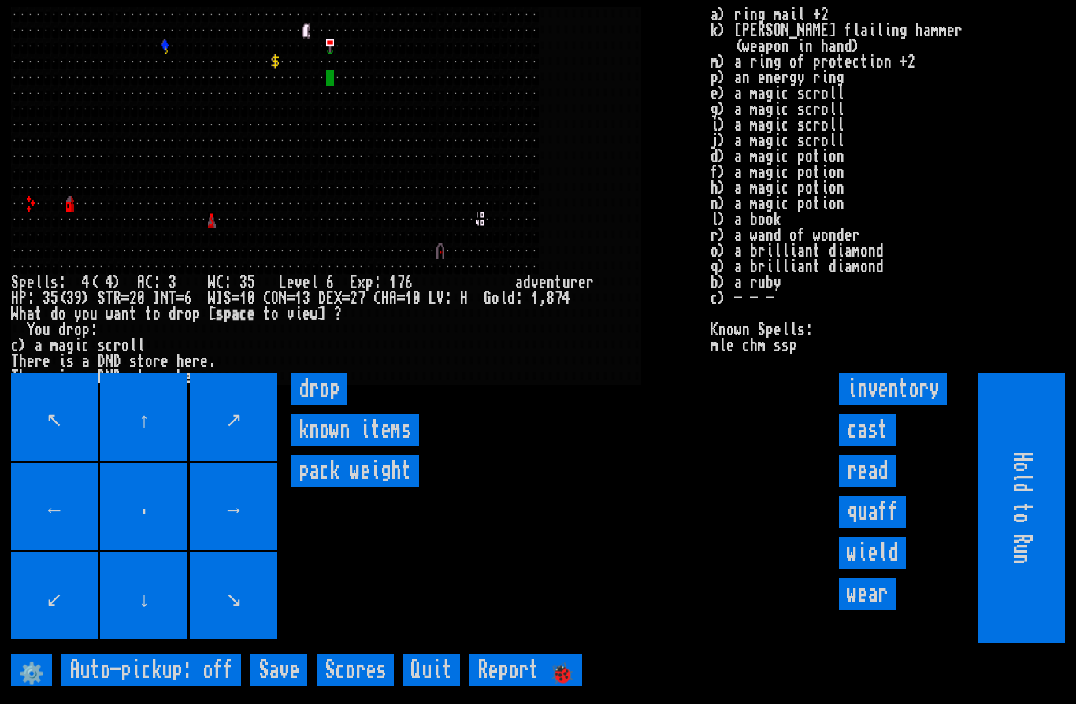
click at [310, 405] on input "drop" at bounding box center [319, 389] width 57 height 32
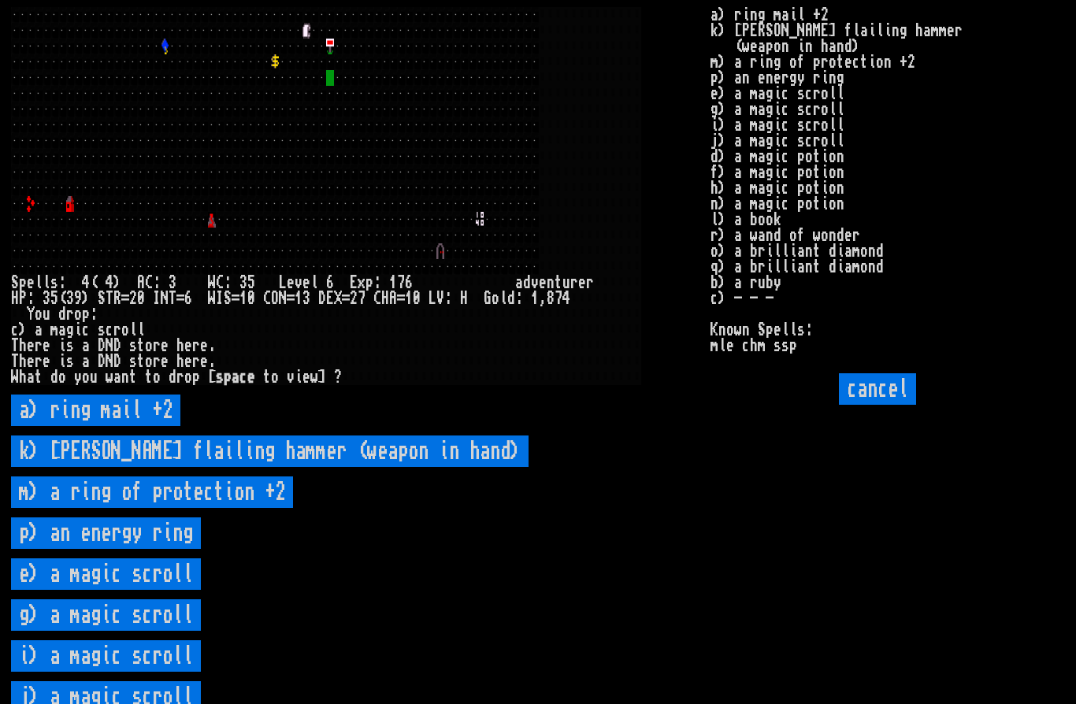
click at [72, 590] on scroll "e) a magic scroll" at bounding box center [106, 575] width 190 height 32
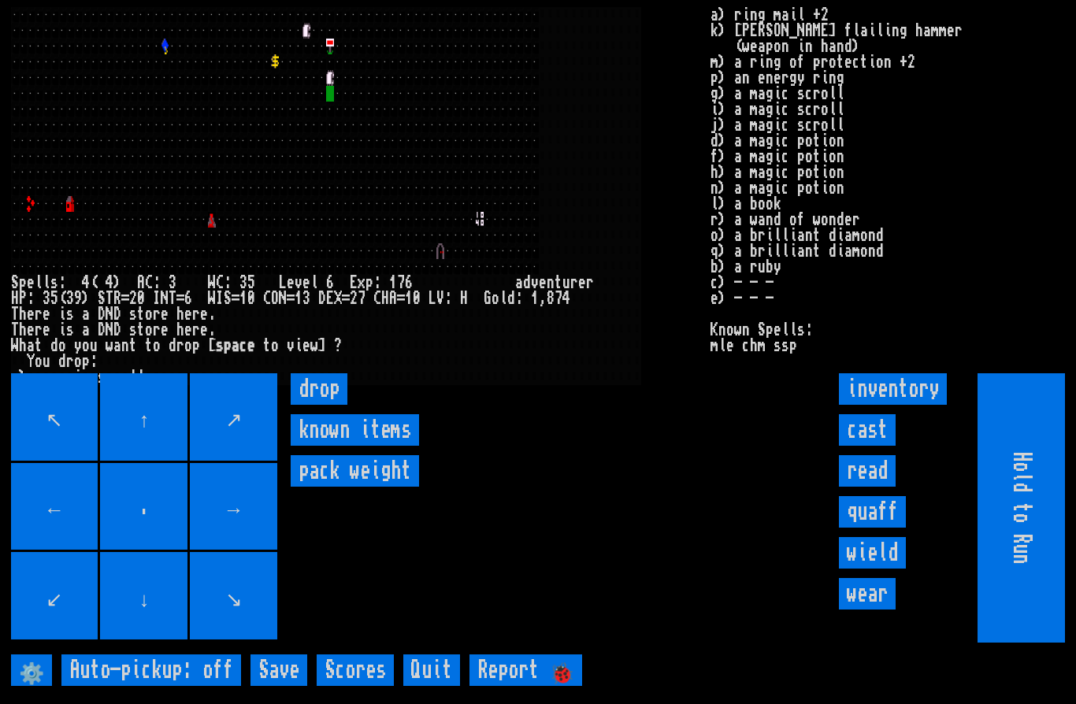
click at [325, 405] on input "drop" at bounding box center [319, 389] width 57 height 32
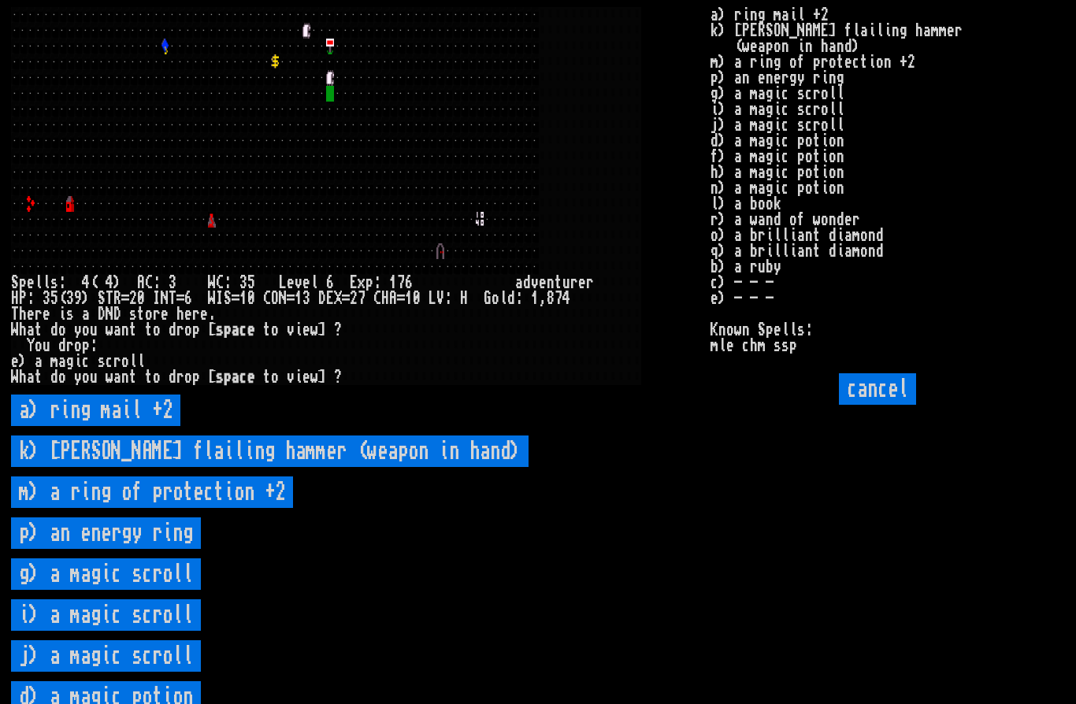
click at [158, 590] on scroll "g) a magic scroll" at bounding box center [106, 575] width 190 height 32
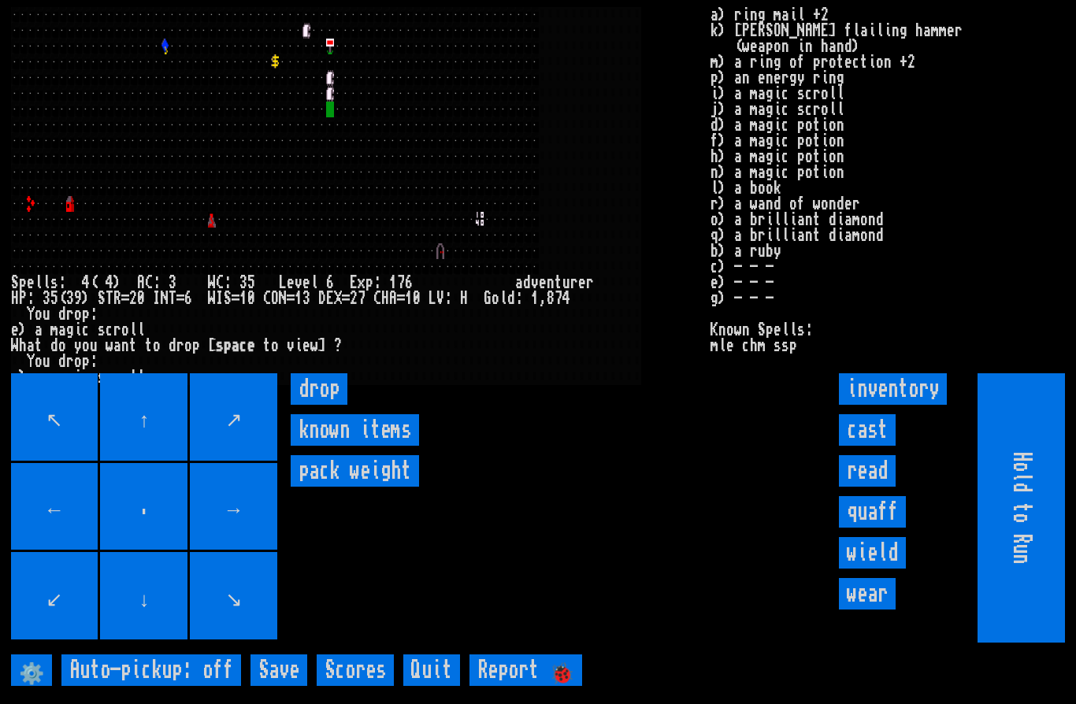
click at [332, 405] on input "drop" at bounding box center [319, 389] width 57 height 32
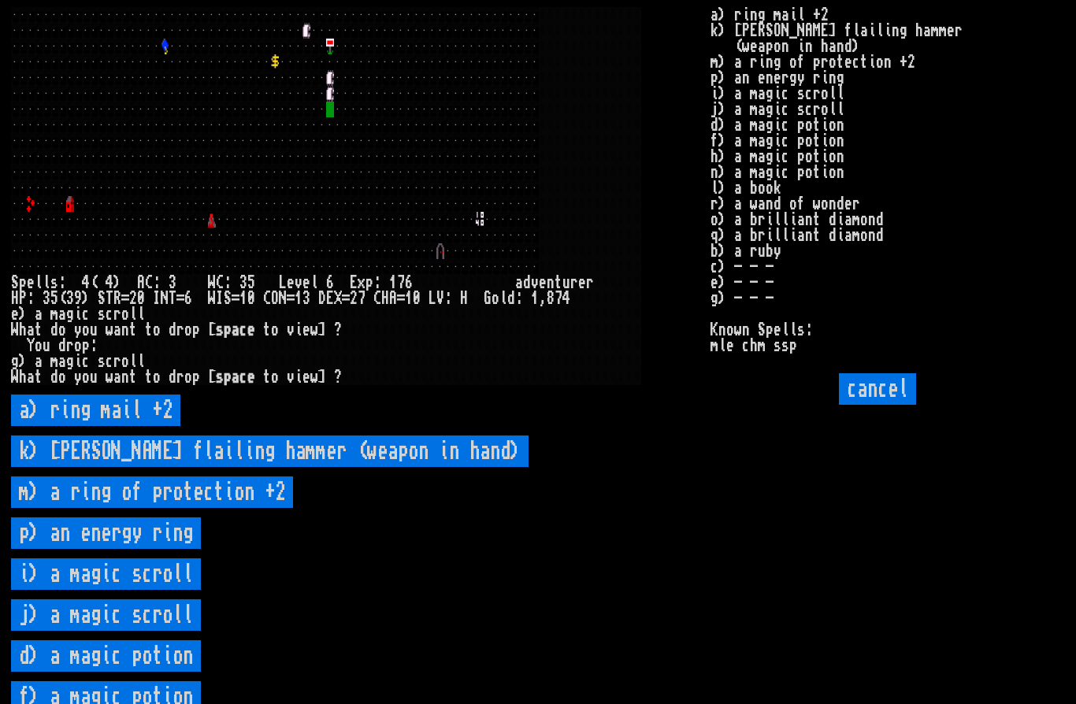
click at [77, 590] on scroll "i) a magic scroll" at bounding box center [106, 575] width 190 height 32
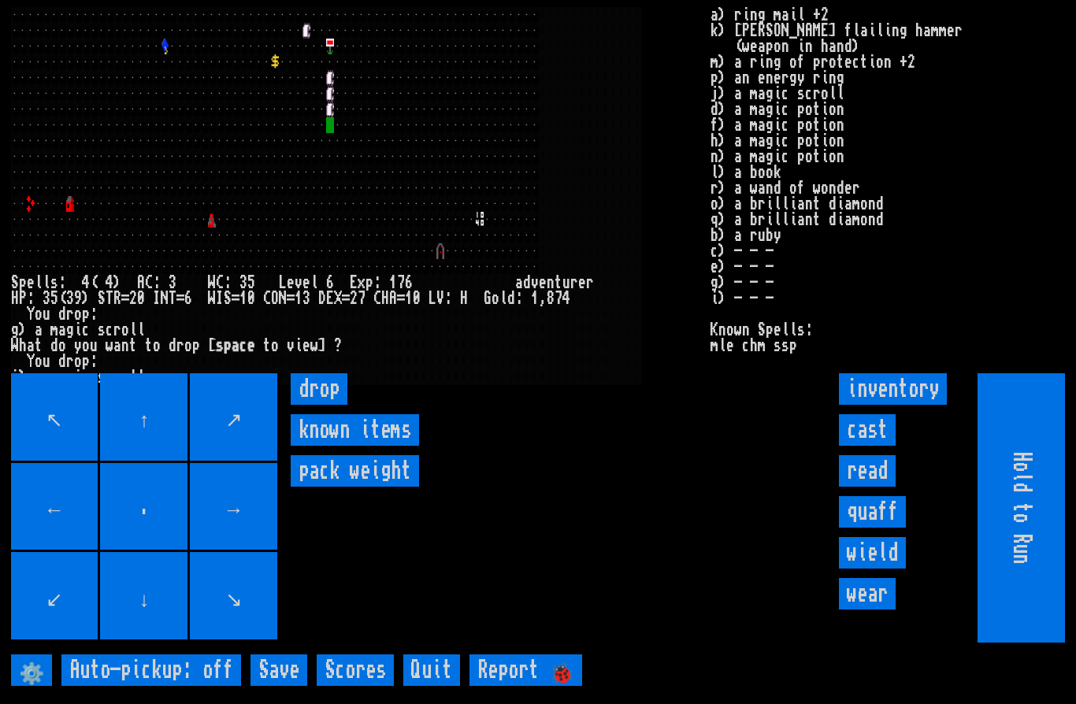
click at [321, 405] on input "drop" at bounding box center [319, 389] width 57 height 32
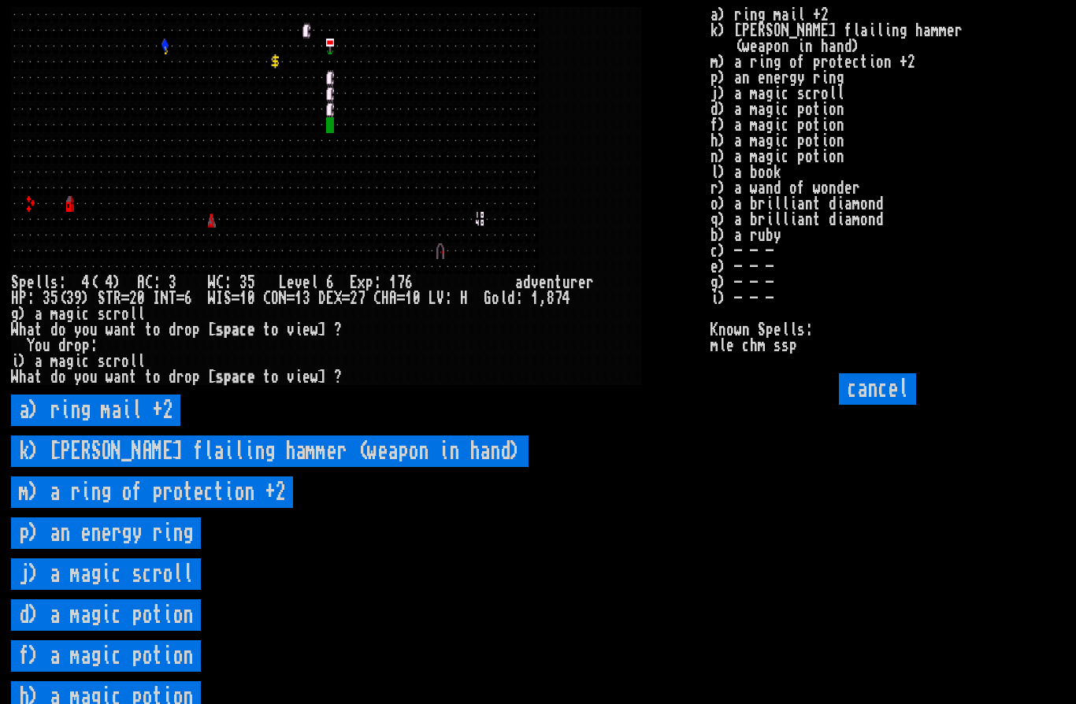
click at [89, 590] on scroll "j) a magic scroll" at bounding box center [106, 575] width 190 height 32
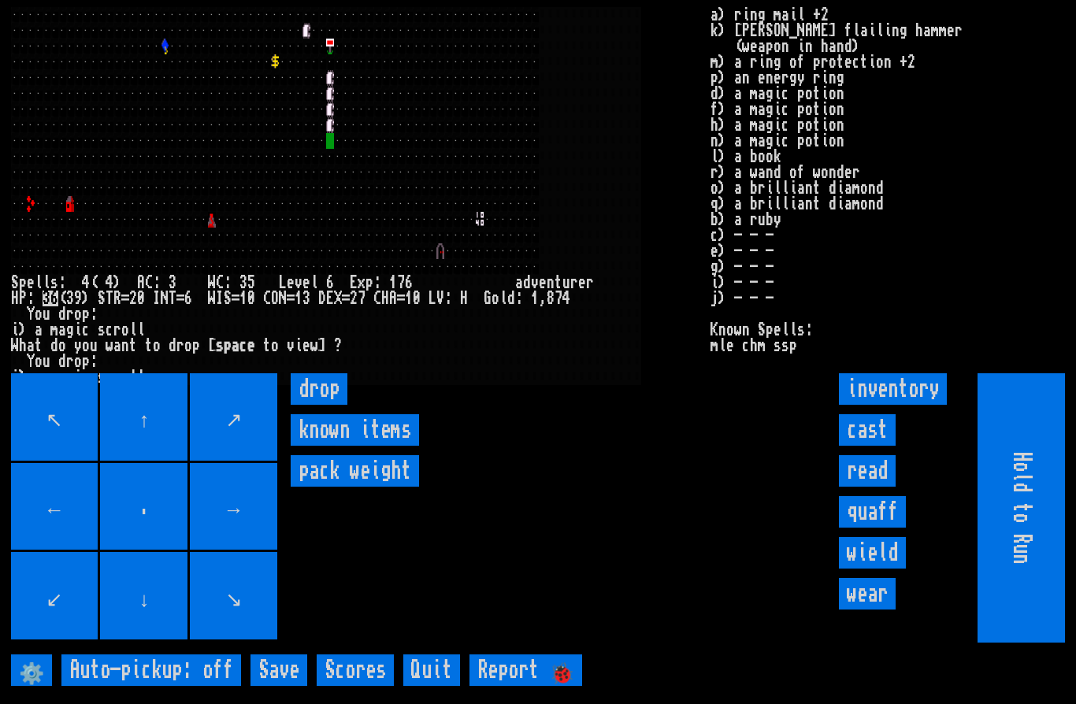
click at [321, 405] on input "drop" at bounding box center [319, 389] width 57 height 32
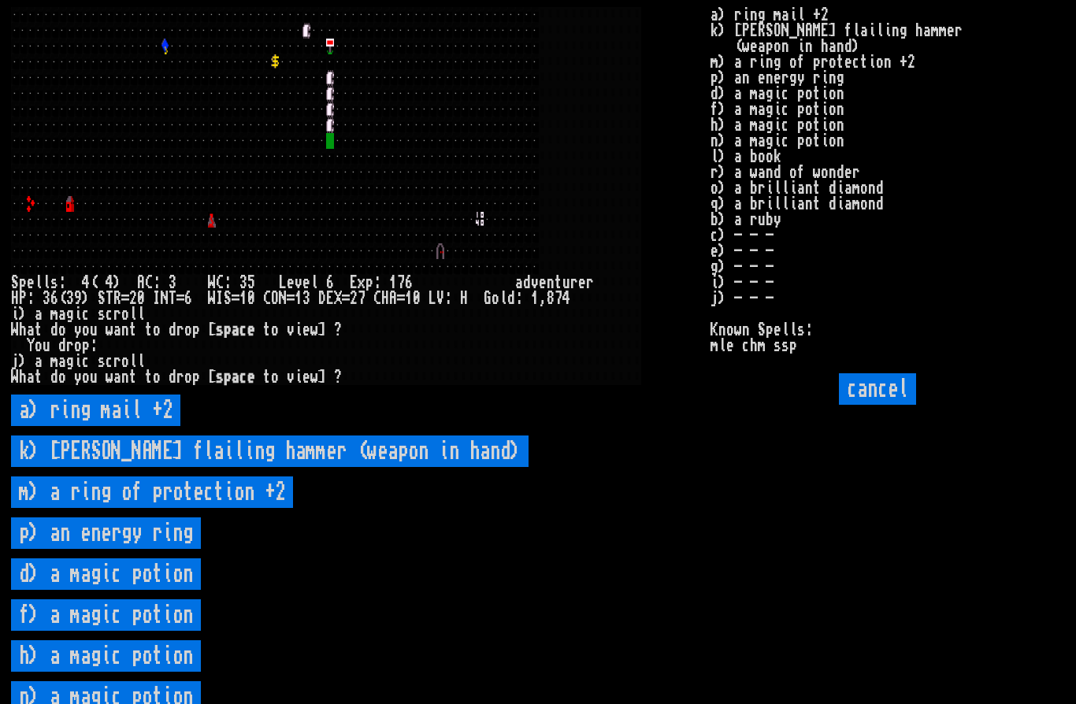
click at [89, 590] on potion "d) a magic potion" at bounding box center [106, 575] width 190 height 32
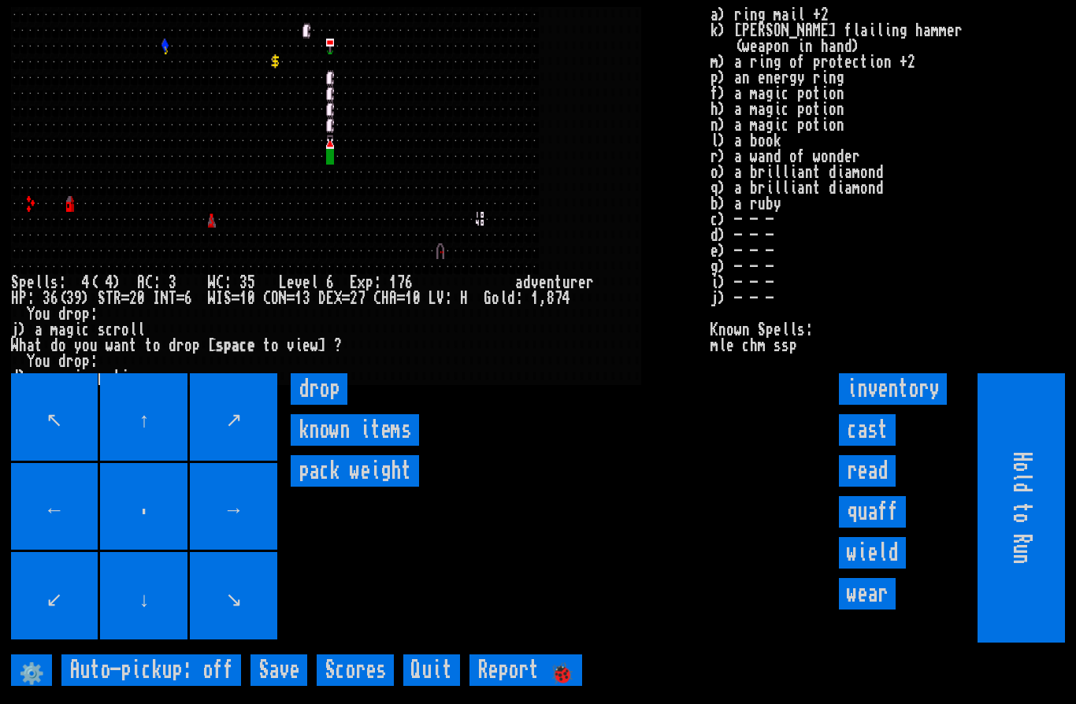
click at [321, 405] on input "drop" at bounding box center [319, 389] width 57 height 32
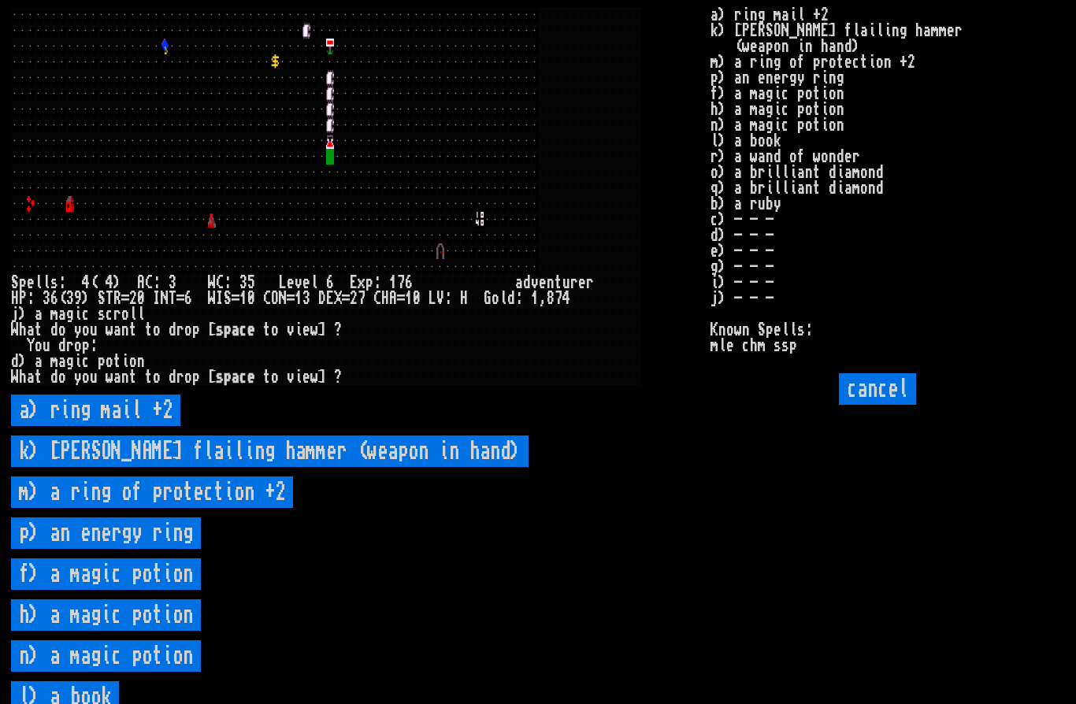
click at [90, 590] on potion "f) a magic potion" at bounding box center [106, 575] width 190 height 32
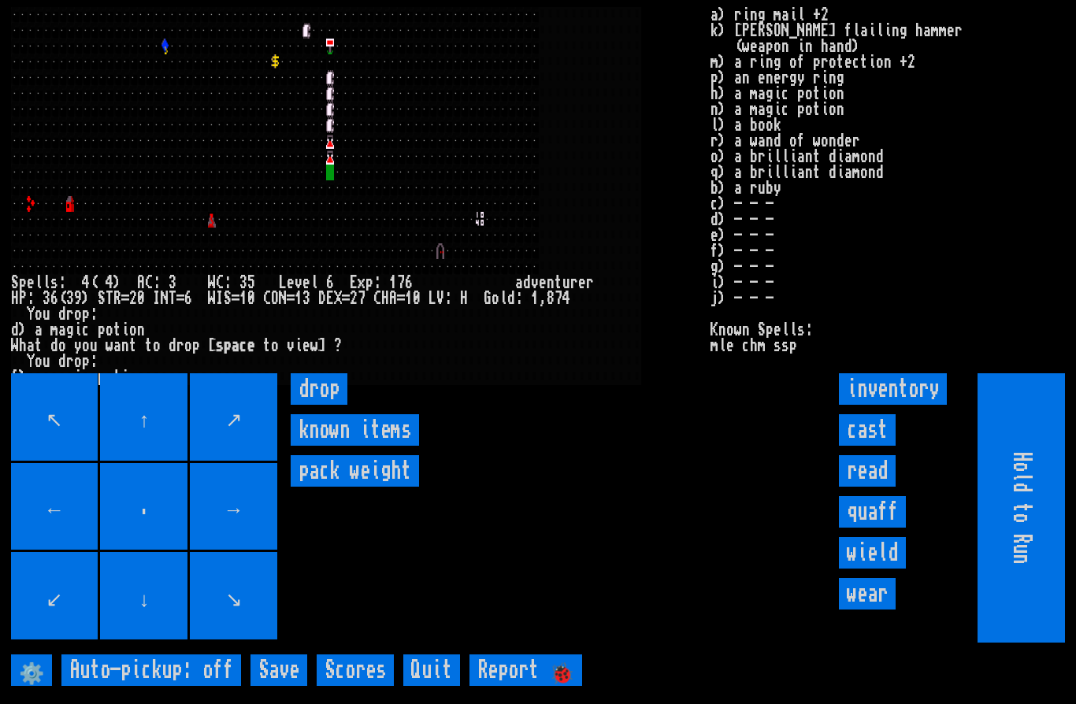
click at [325, 405] on input "drop" at bounding box center [319, 389] width 57 height 32
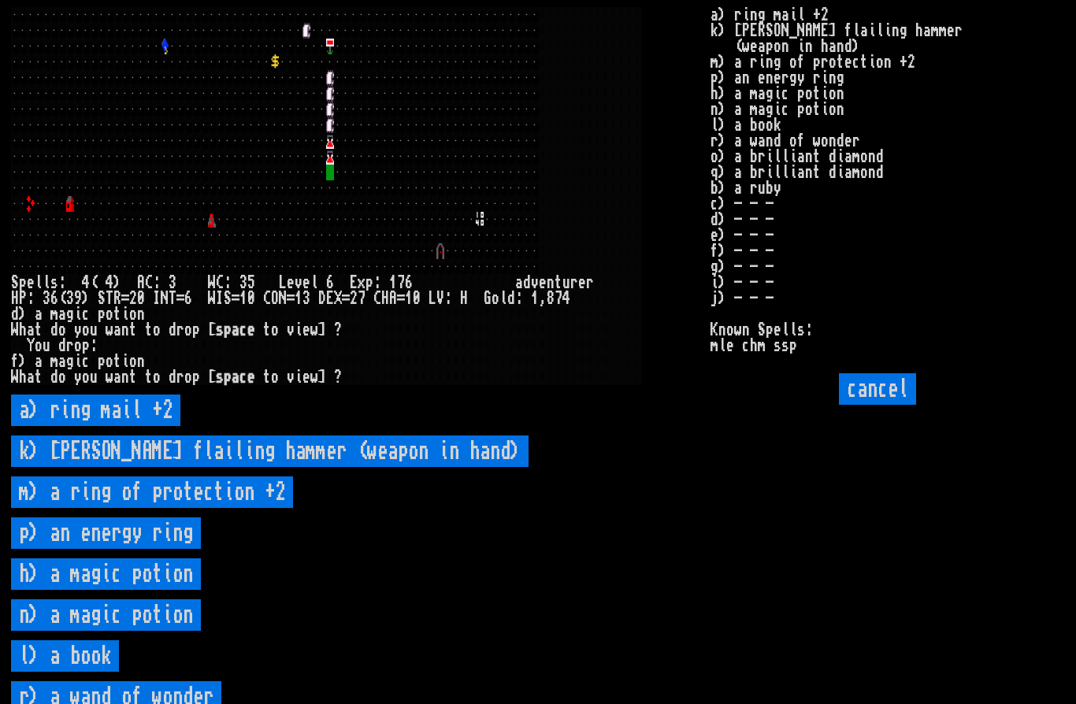
click at [110, 590] on potion "h) a magic potion" at bounding box center [106, 575] width 190 height 32
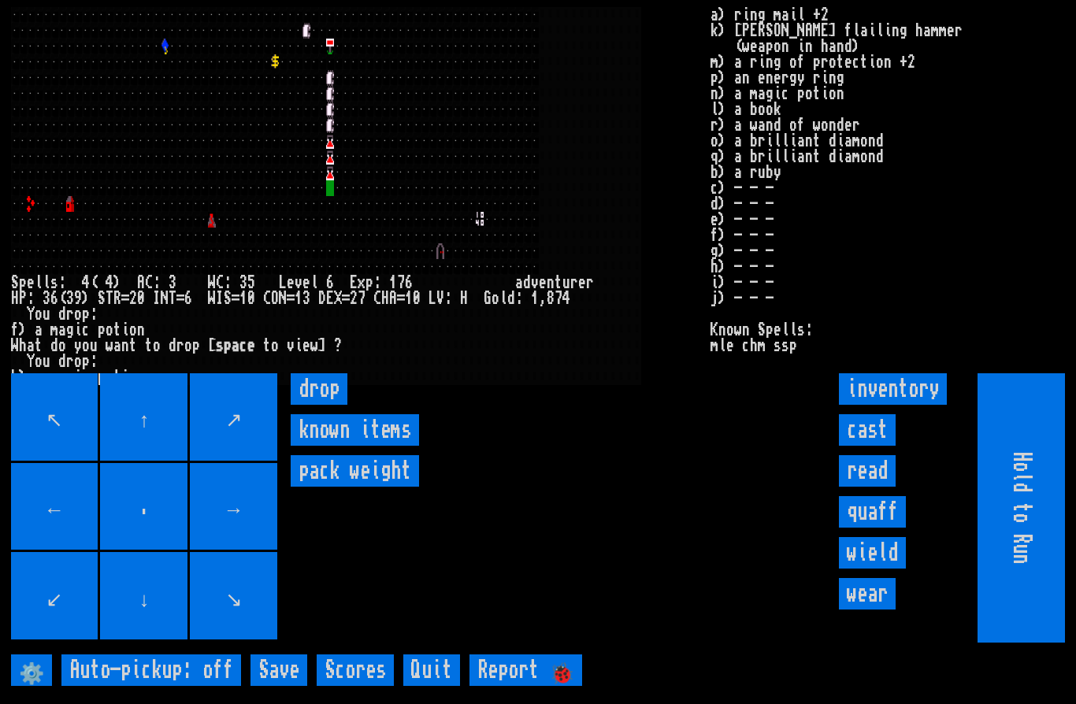
click at [321, 405] on input "drop" at bounding box center [319, 389] width 57 height 32
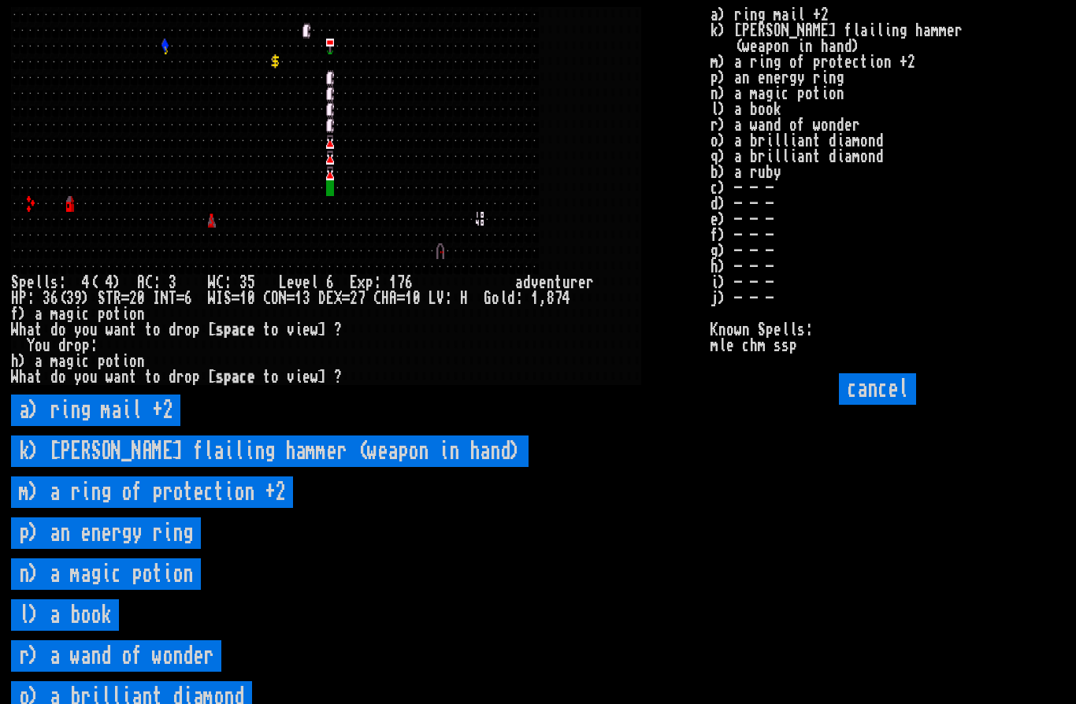
click at [100, 590] on potion "n) a magic potion" at bounding box center [106, 575] width 190 height 32
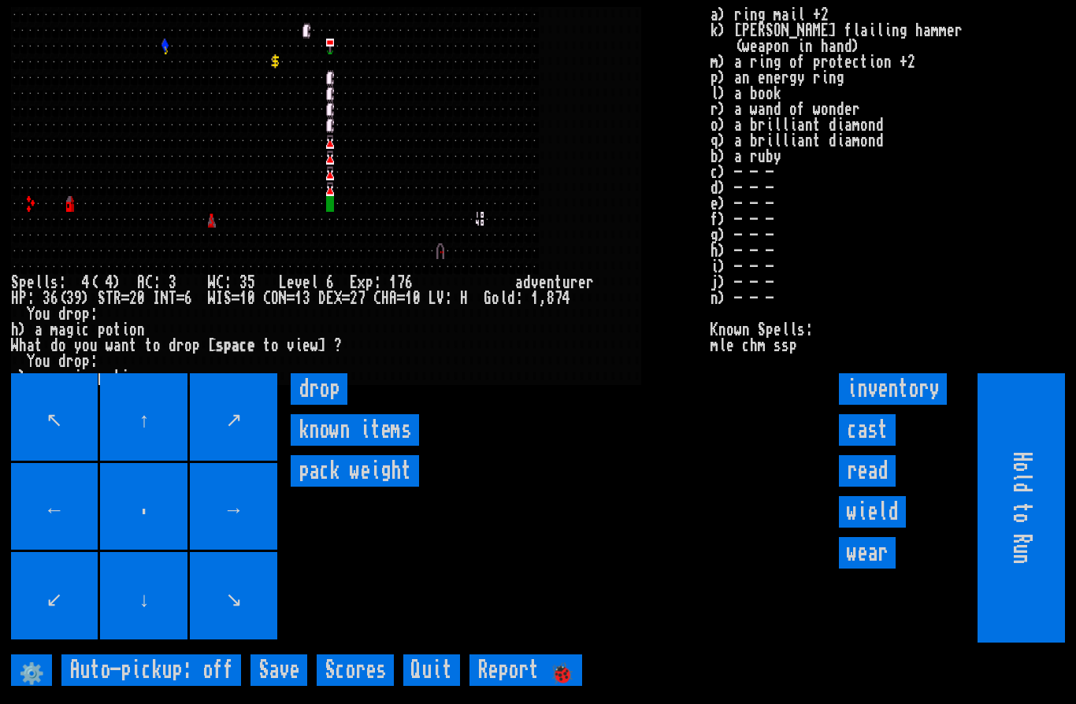
click at [318, 405] on input "drop" at bounding box center [319, 389] width 57 height 32
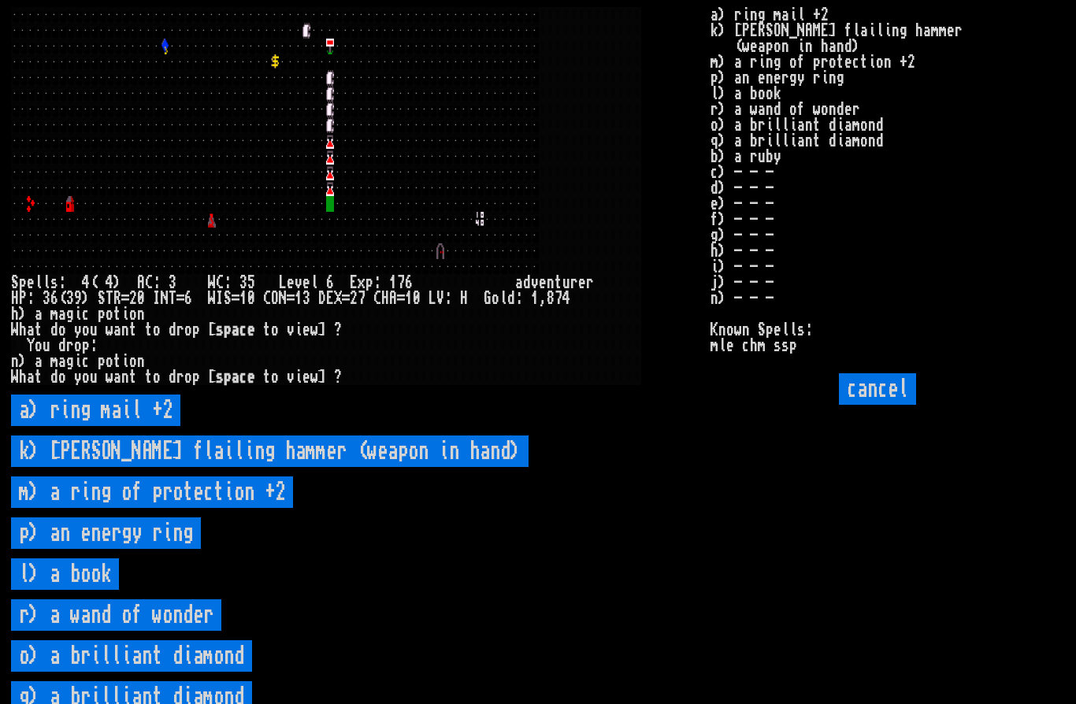
click at [75, 590] on book "l) a book" at bounding box center [65, 575] width 108 height 32
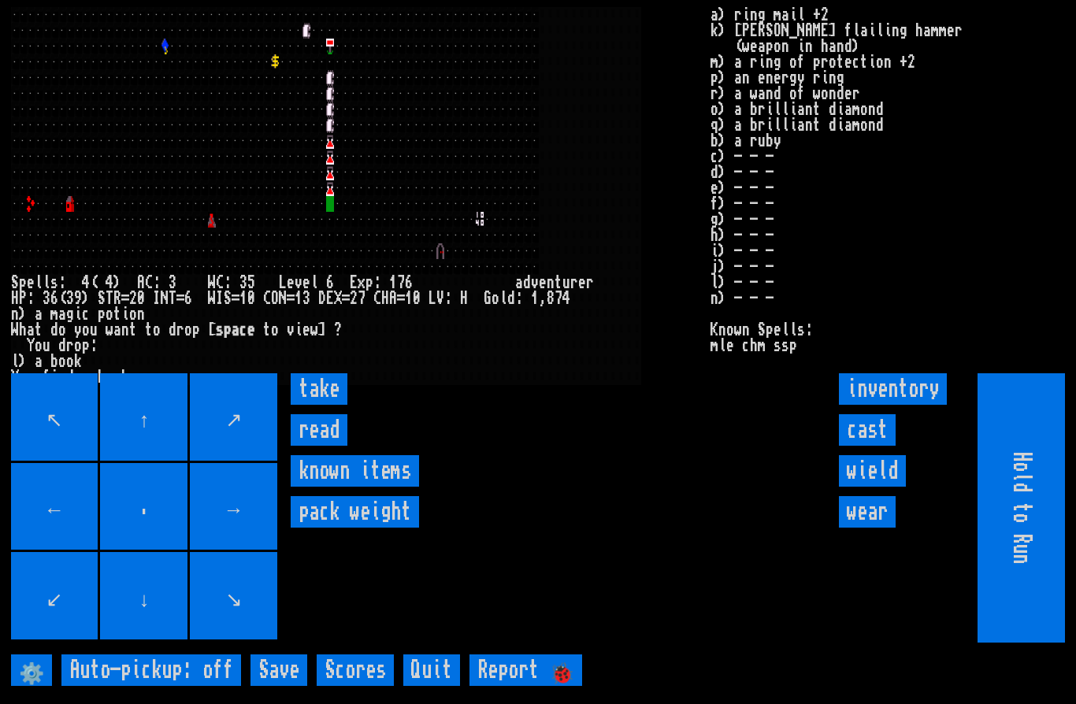
click at [322, 446] on input "read" at bounding box center [319, 430] width 57 height 32
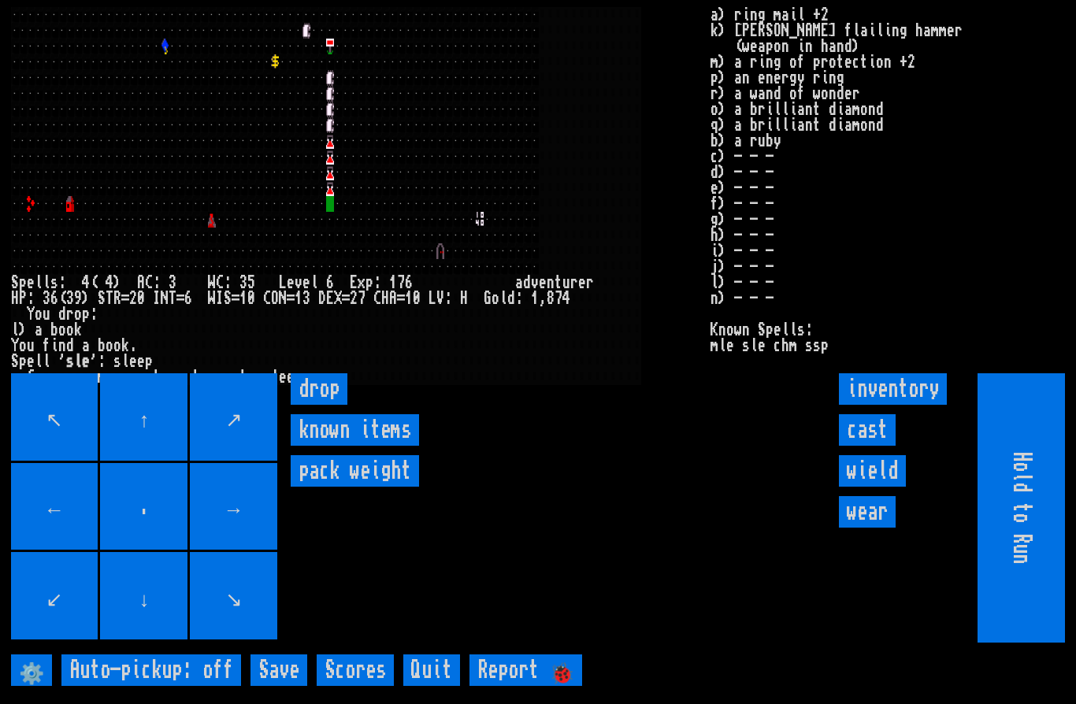
click at [346, 405] on input "drop" at bounding box center [319, 389] width 57 height 32
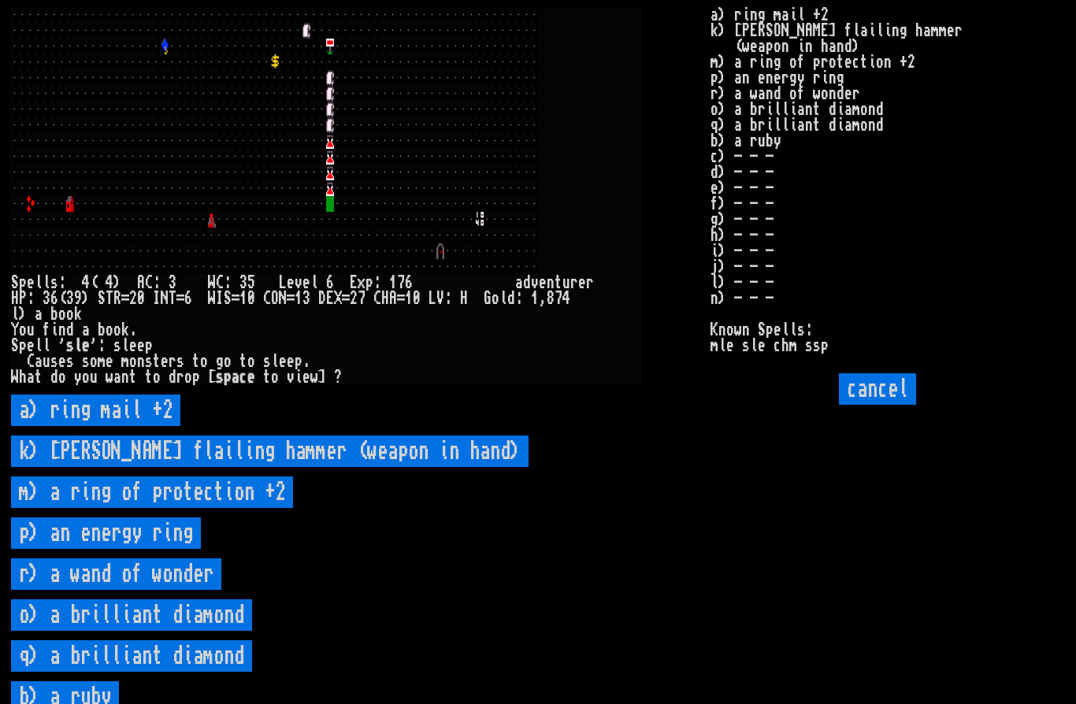
click at [207, 631] on diamond "o) a brilliant diamond" at bounding box center [131, 616] width 241 height 32
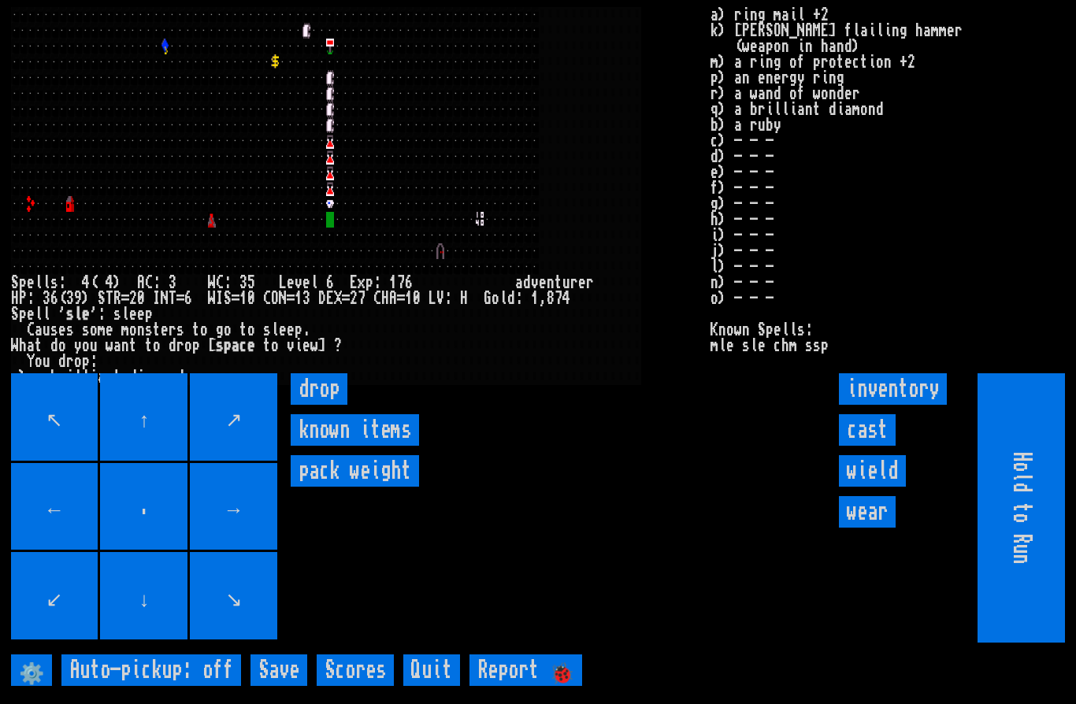
click at [322, 405] on input "drop" at bounding box center [319, 389] width 57 height 32
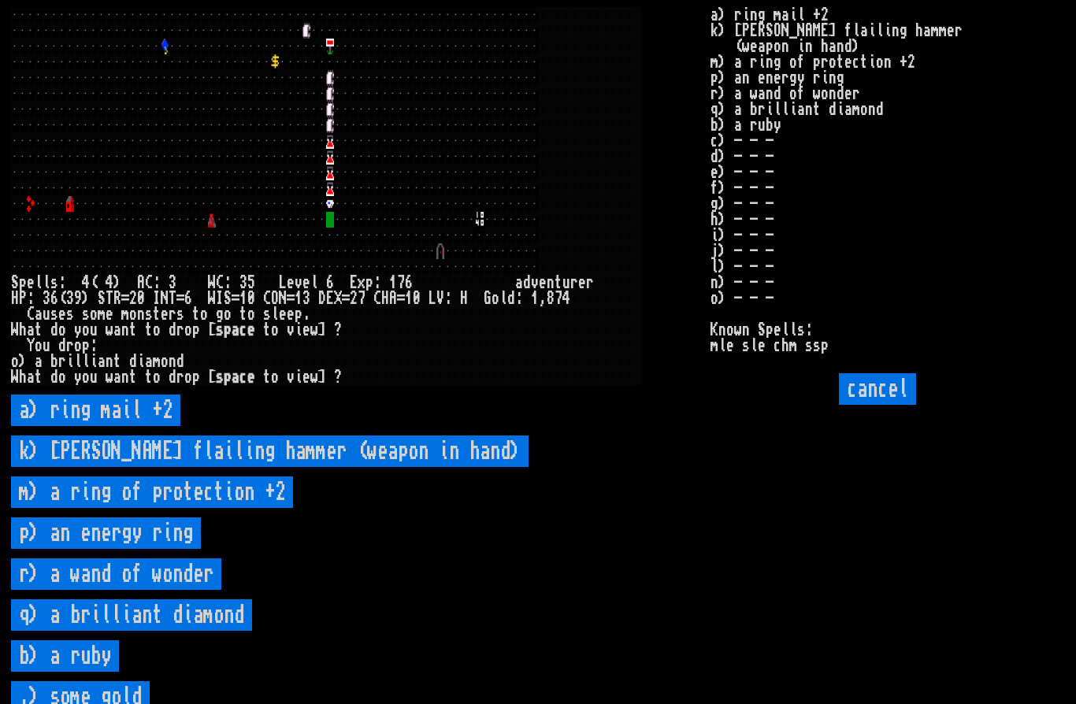
click at [116, 631] on diamond "q) a brilliant diamond" at bounding box center [131, 616] width 241 height 32
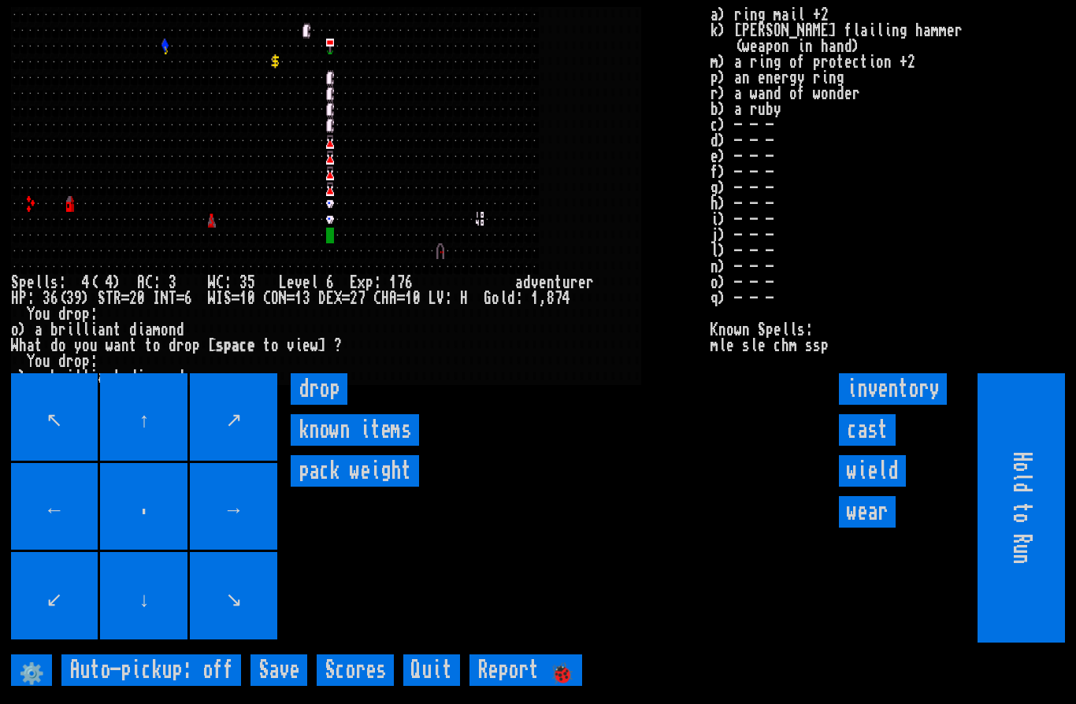
click at [319, 405] on input "drop" at bounding box center [319, 389] width 57 height 32
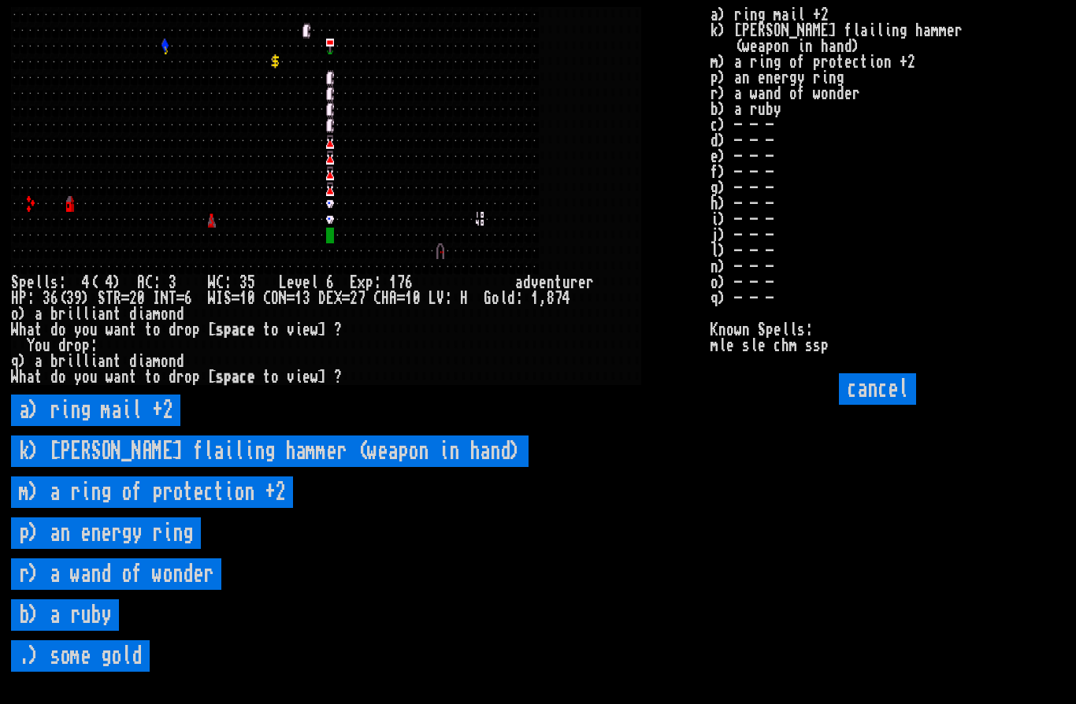
click at [77, 631] on ruby "b) a ruby" at bounding box center [65, 616] width 108 height 32
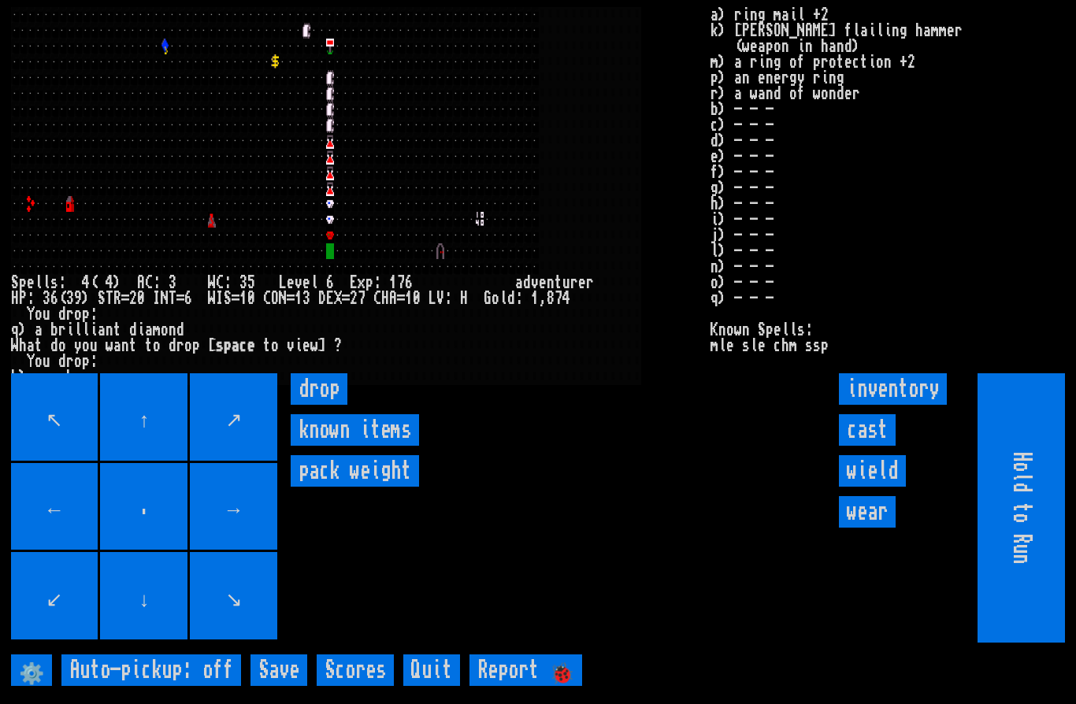
click at [322, 405] on input "drop" at bounding box center [319, 389] width 57 height 32
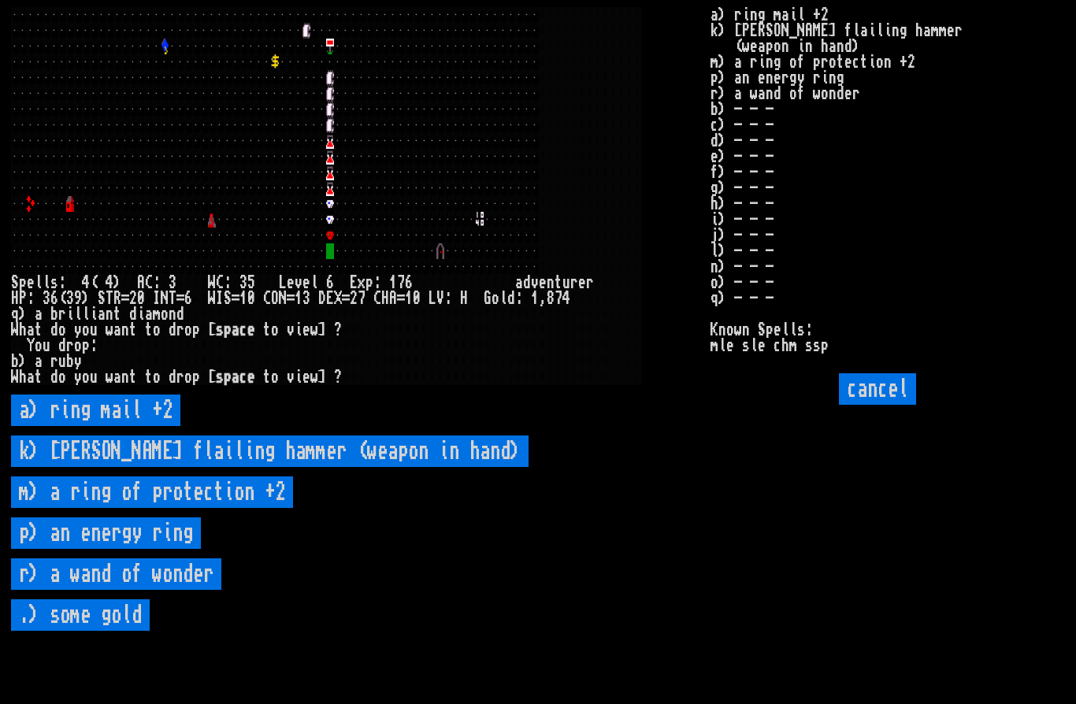
click at [893, 405] on input "cancel" at bounding box center [877, 389] width 77 height 32
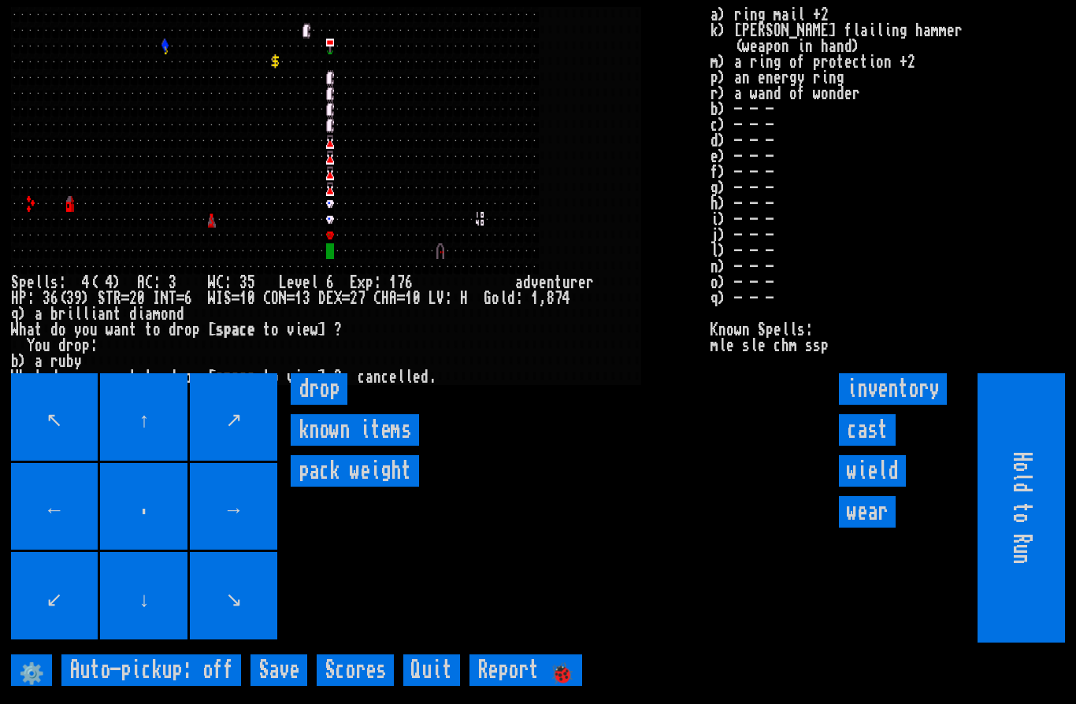
click at [880, 487] on input "wield" at bounding box center [872, 471] width 67 height 32
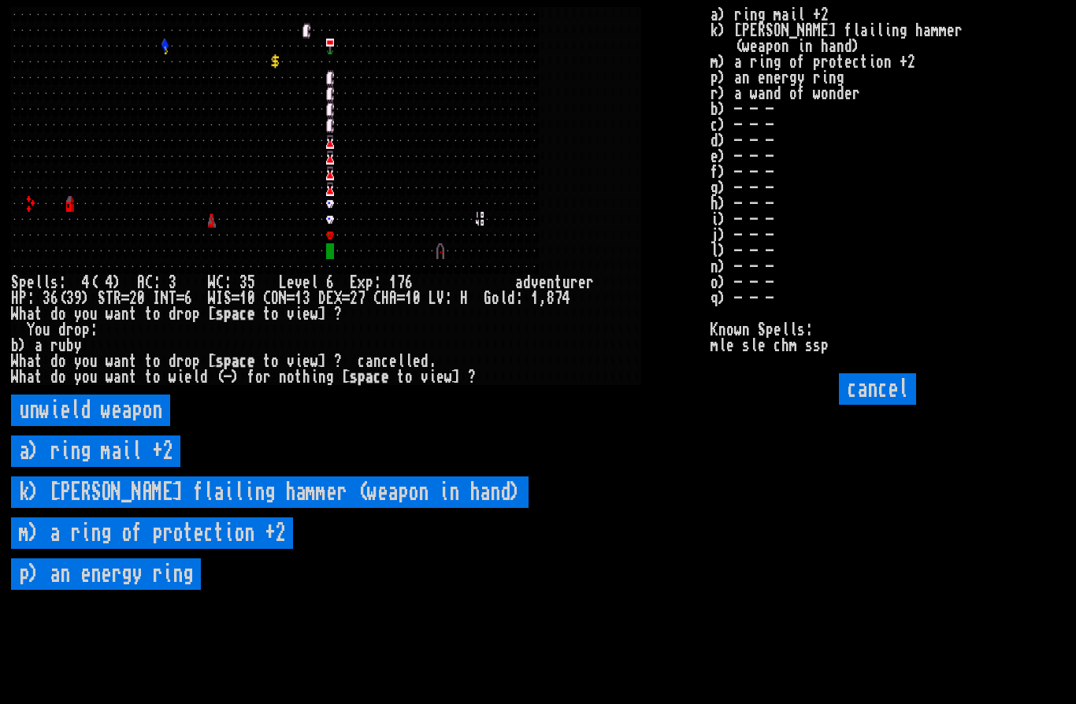
scroll to position [46, 0]
click at [883, 374] on input "cancel" at bounding box center [877, 389] width 77 height 32
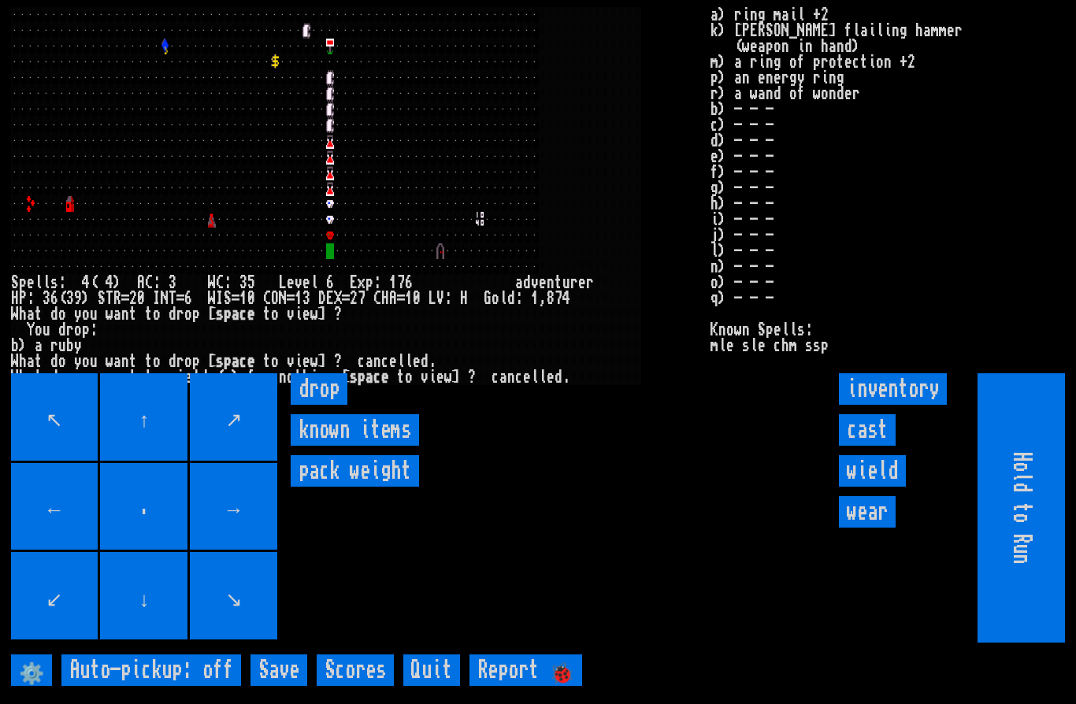
click at [862, 416] on input "cast" at bounding box center [867, 430] width 57 height 32
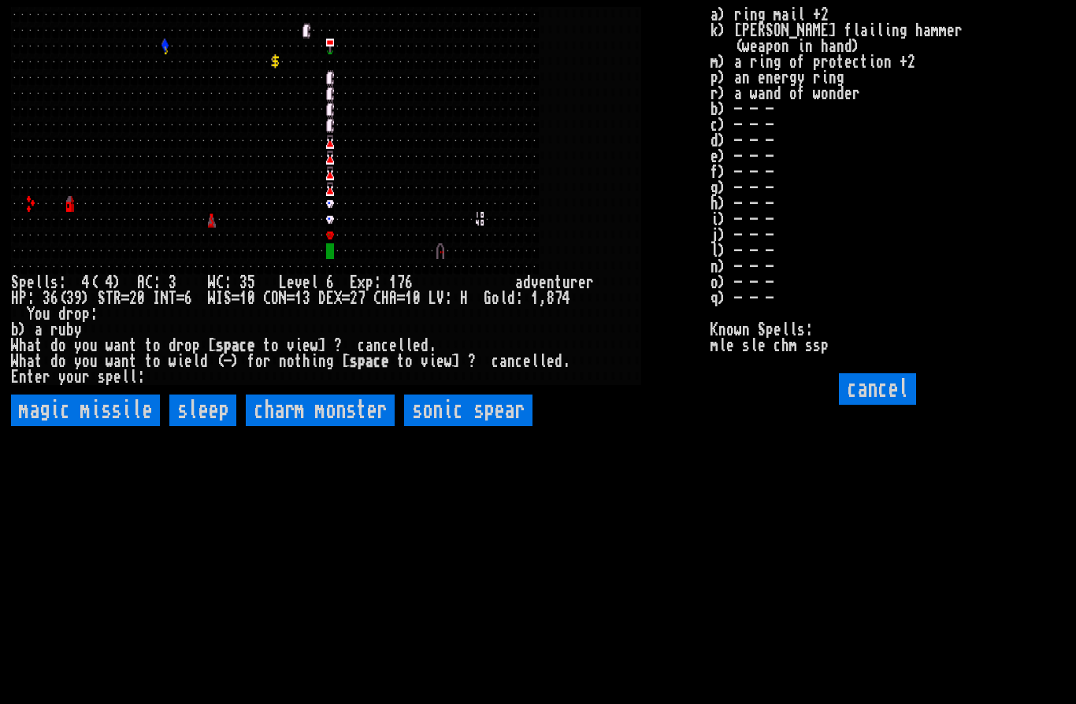
click at [884, 377] on input "cancel" at bounding box center [877, 389] width 77 height 32
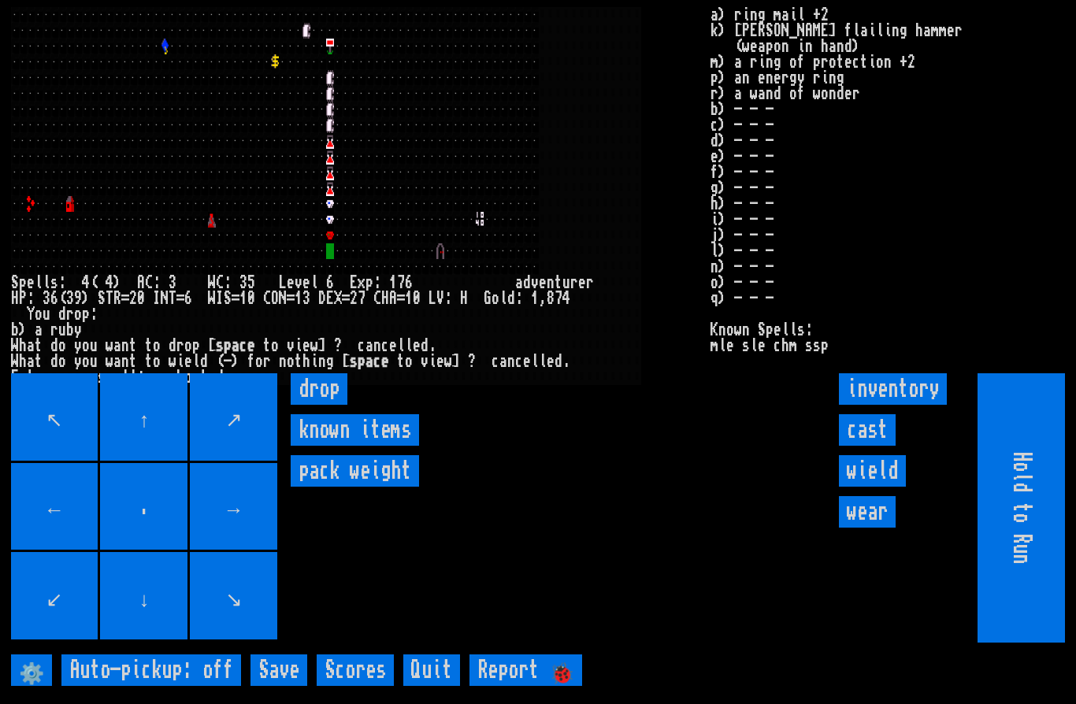
click at [860, 516] on input "wear" at bounding box center [867, 512] width 57 height 32
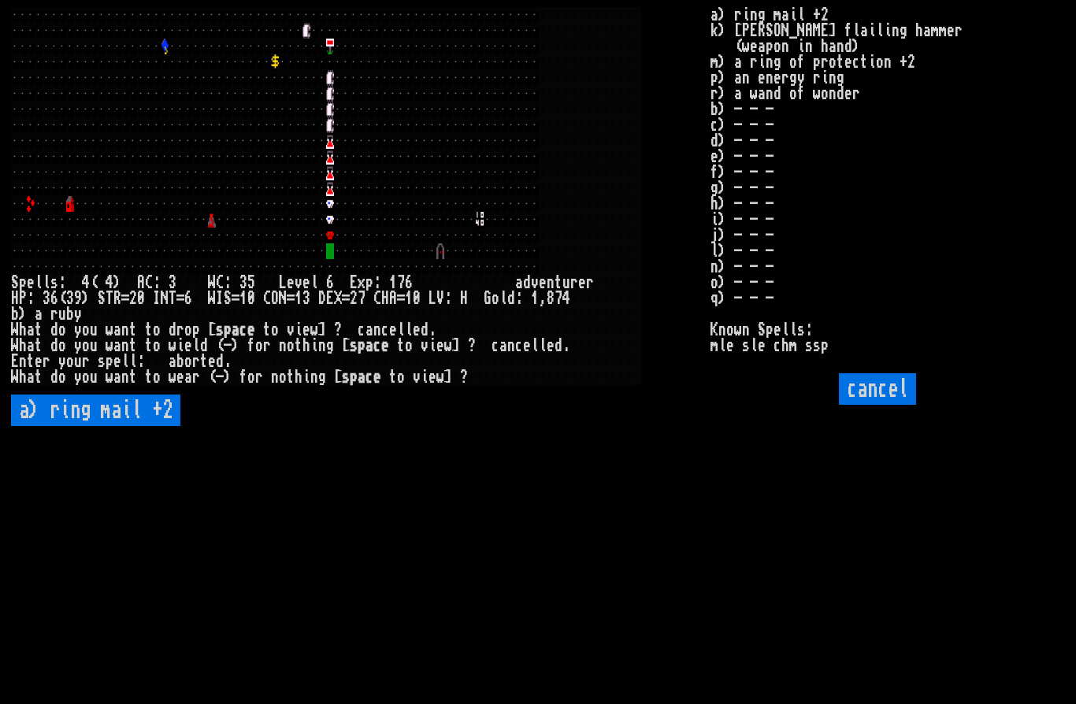
click at [882, 381] on input "cancel" at bounding box center [877, 389] width 77 height 32
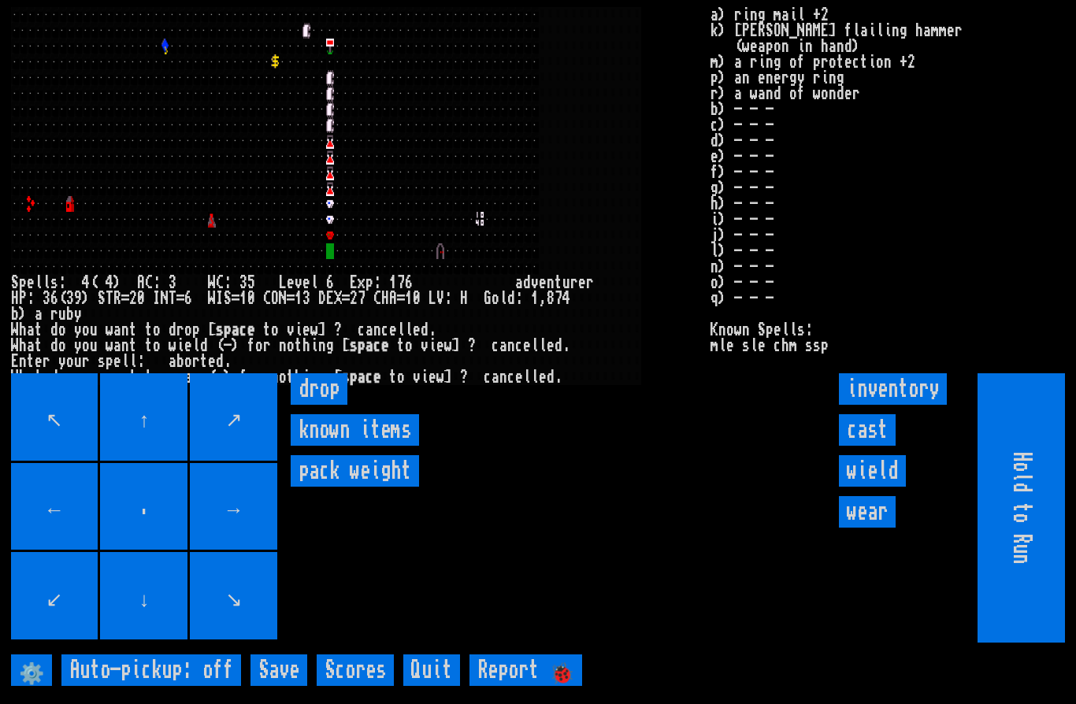
click at [868, 511] on input "wear" at bounding box center [867, 512] width 57 height 32
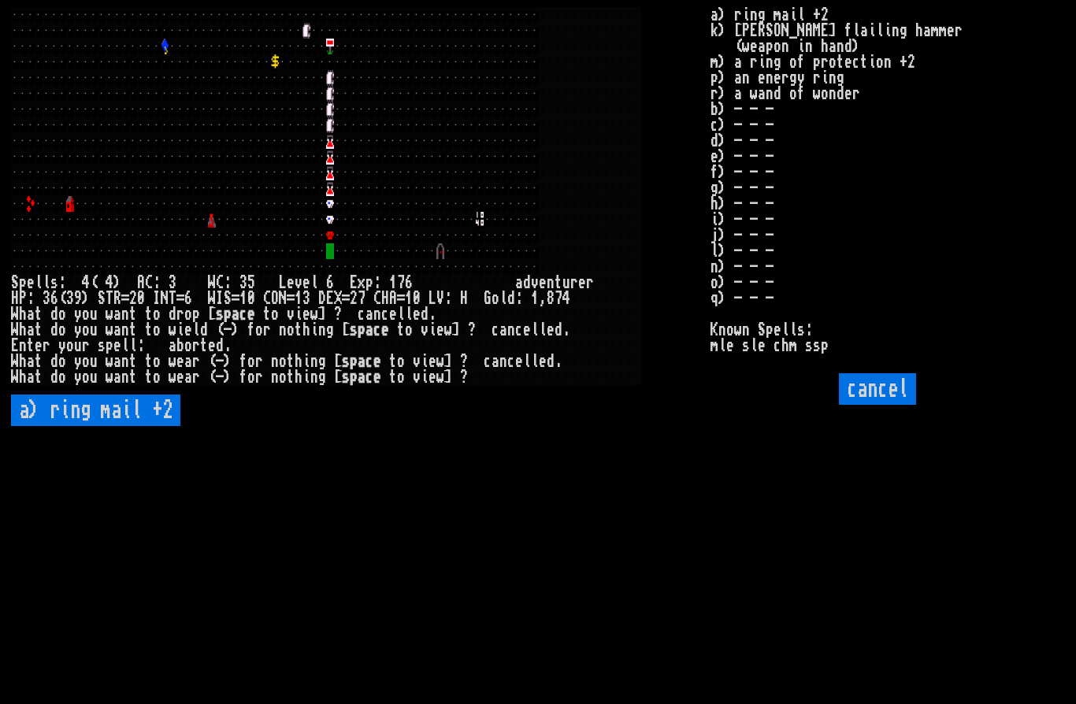
click at [72, 398] on \+2 "a) ring mail +2" at bounding box center [95, 411] width 169 height 32
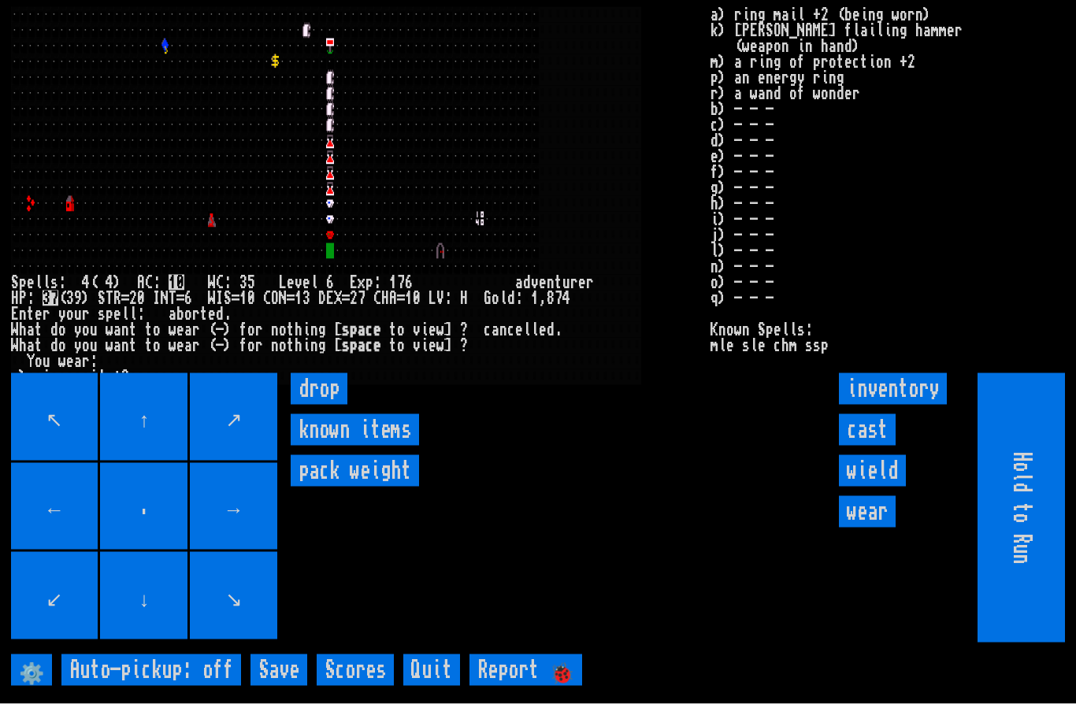
scroll to position [0, 0]
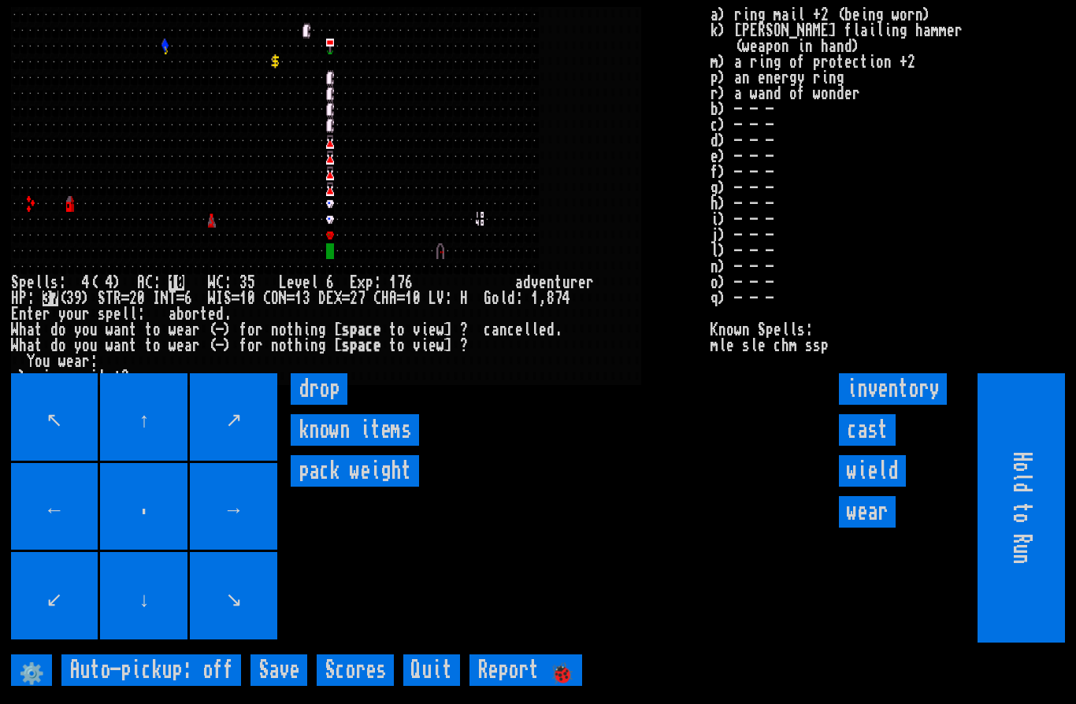
click at [878, 487] on input "wield" at bounding box center [872, 471] width 67 height 32
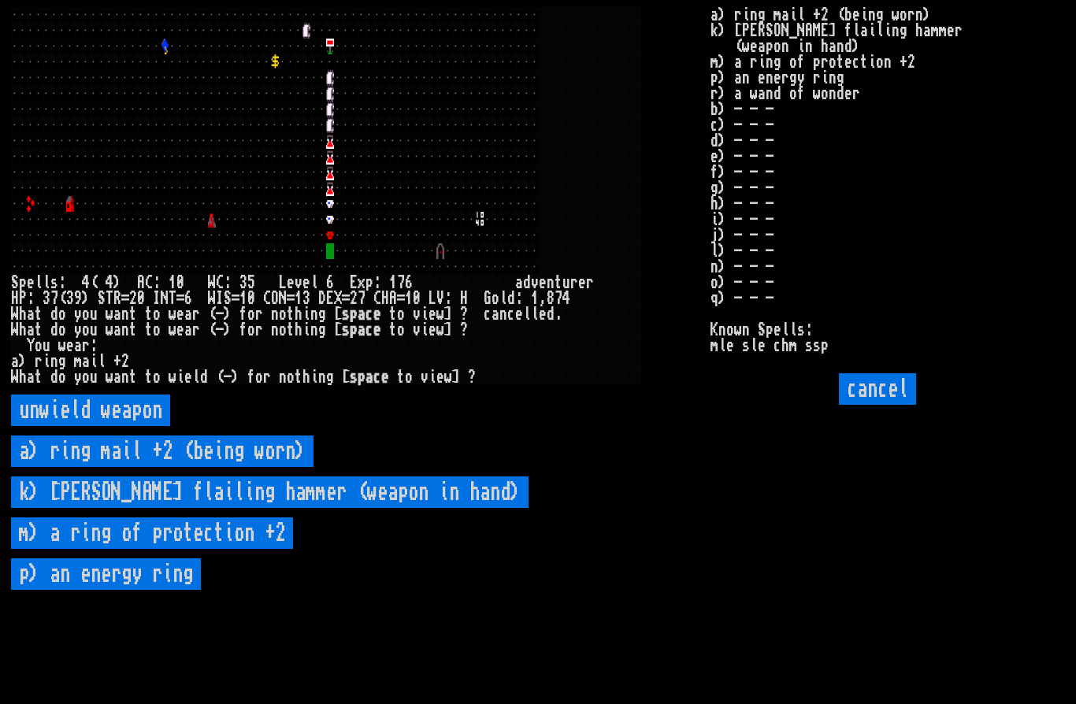
click at [790, 531] on keyboard "unwield weapon a) ring mail +2 (being worn) k) Bessman's flailing hammer (weapo…" at bounding box center [441, 529] width 861 height 269
click at [894, 405] on input "cancel" at bounding box center [877, 389] width 77 height 32
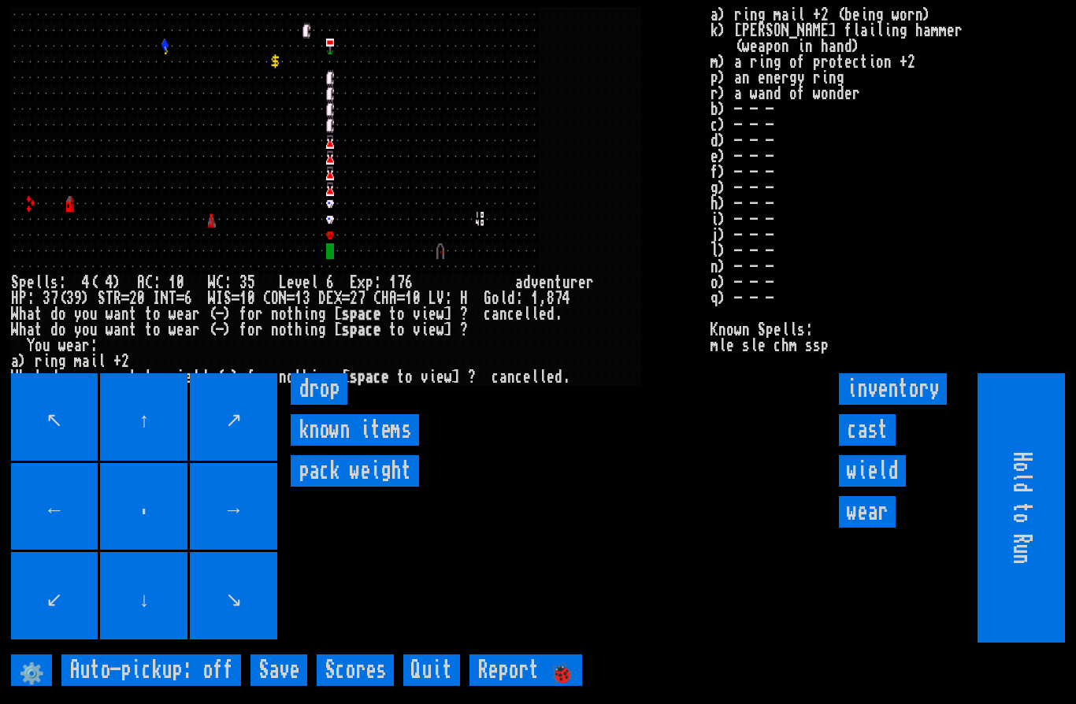
click at [326, 405] on input "drop" at bounding box center [319, 389] width 57 height 32
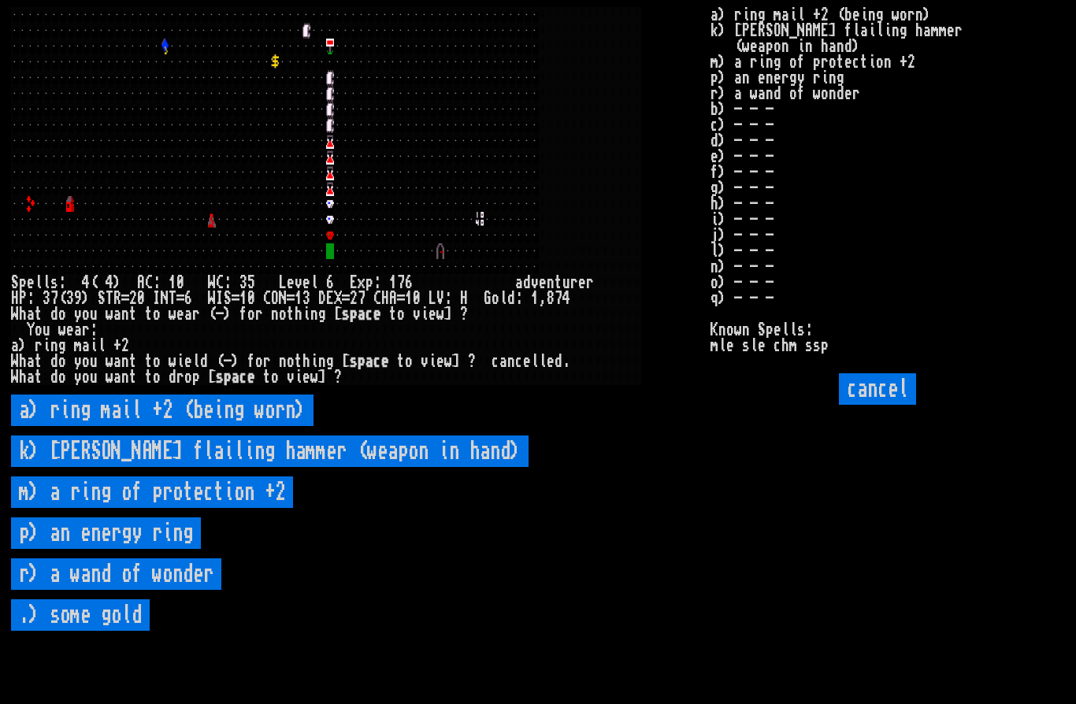
click at [99, 590] on wonder "r) a wand of wonder" at bounding box center [116, 575] width 210 height 32
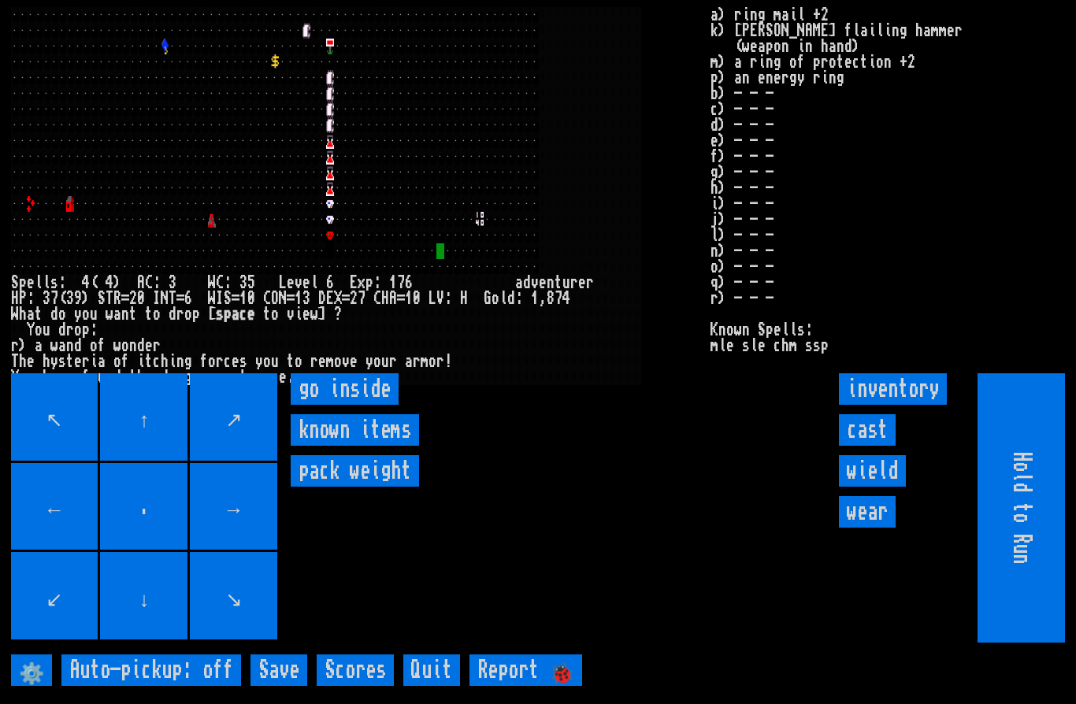
click at [362, 405] on inside "go inside" at bounding box center [345, 389] width 108 height 32
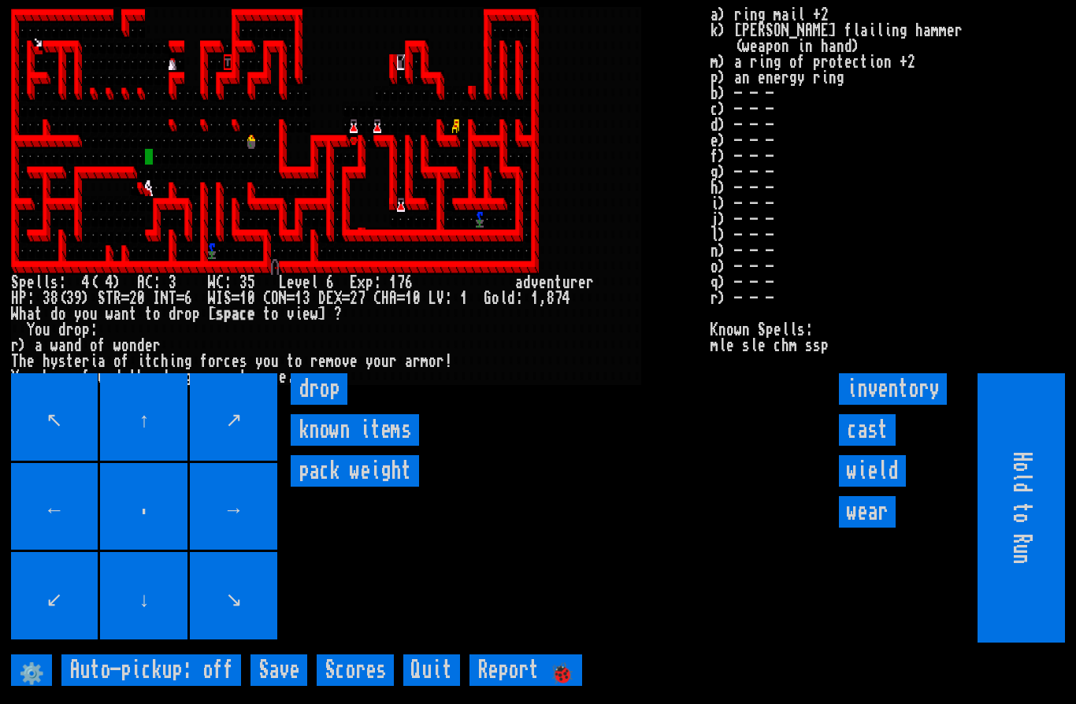
click at [878, 446] on input "cast" at bounding box center [867, 430] width 57 height 32
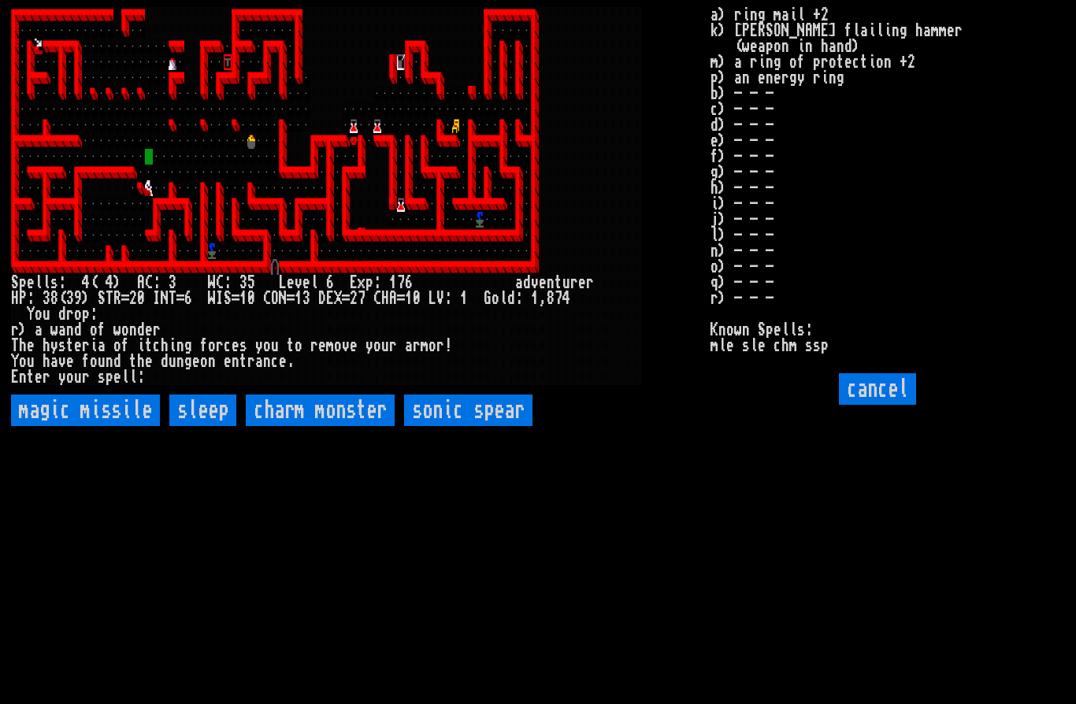
click at [481, 426] on spear "sonic spear" at bounding box center [468, 411] width 128 height 32
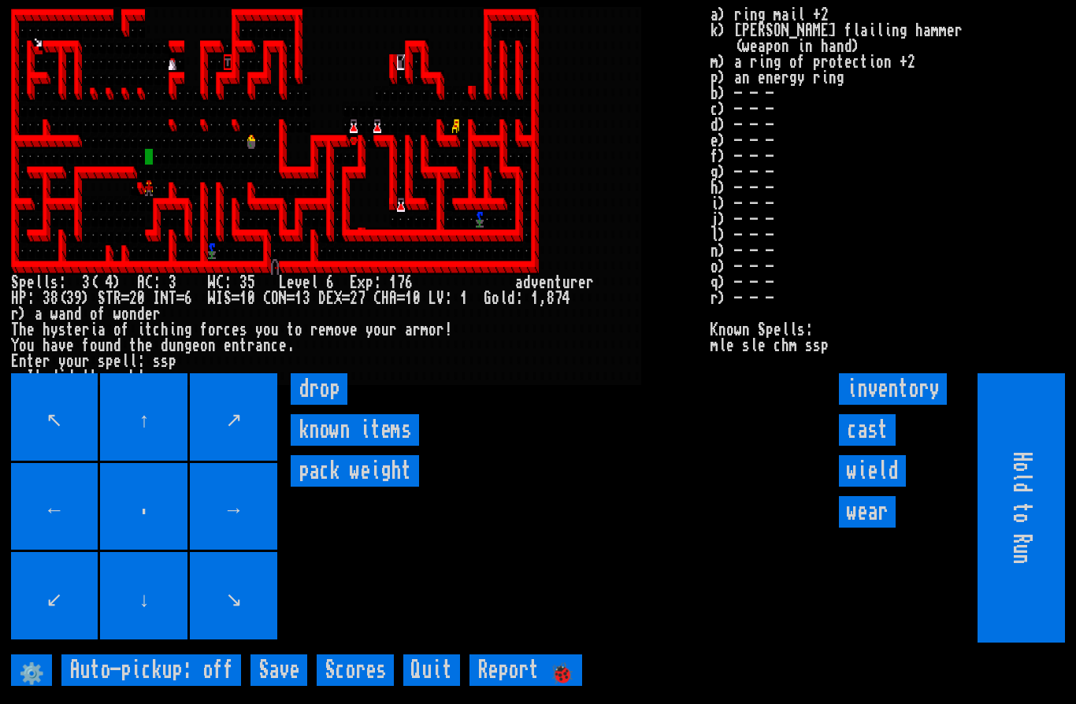
click at [858, 446] on input "cast" at bounding box center [867, 430] width 57 height 32
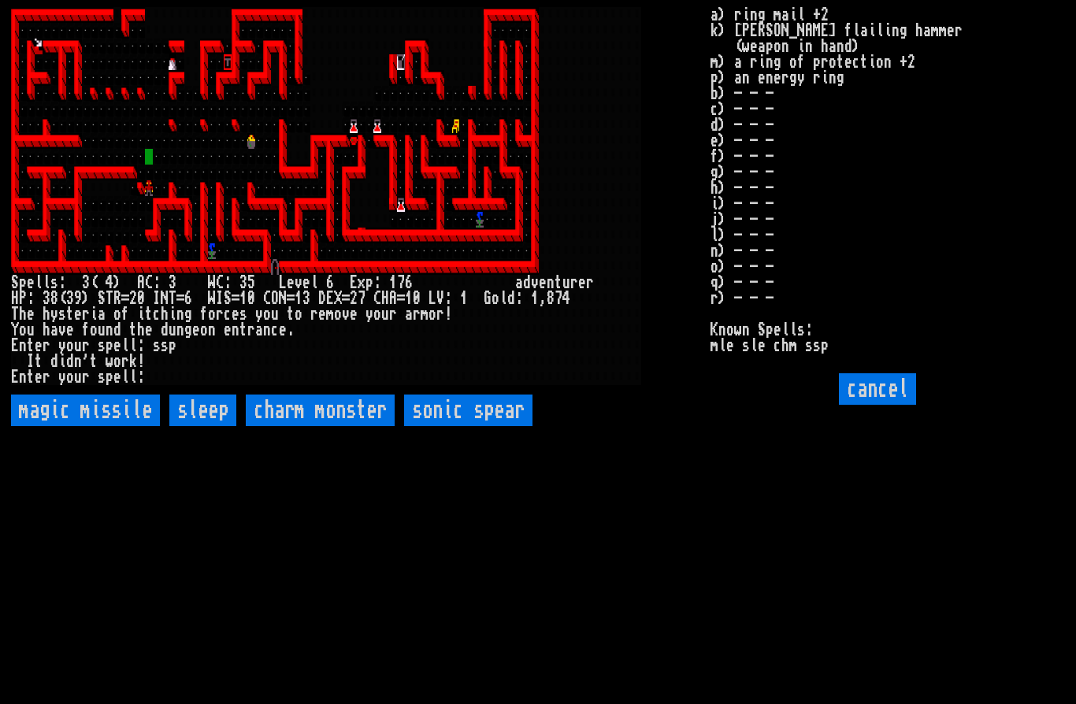
click at [475, 426] on spear "sonic spear" at bounding box center [468, 411] width 128 height 32
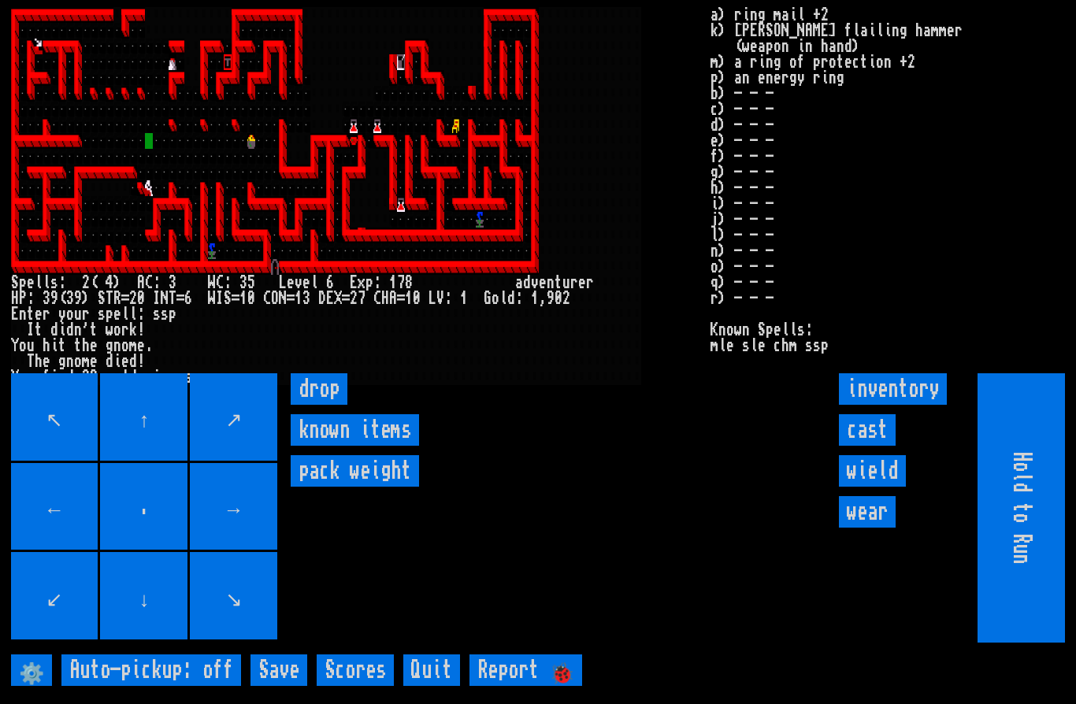
click at [879, 446] on input "cast" at bounding box center [867, 430] width 57 height 32
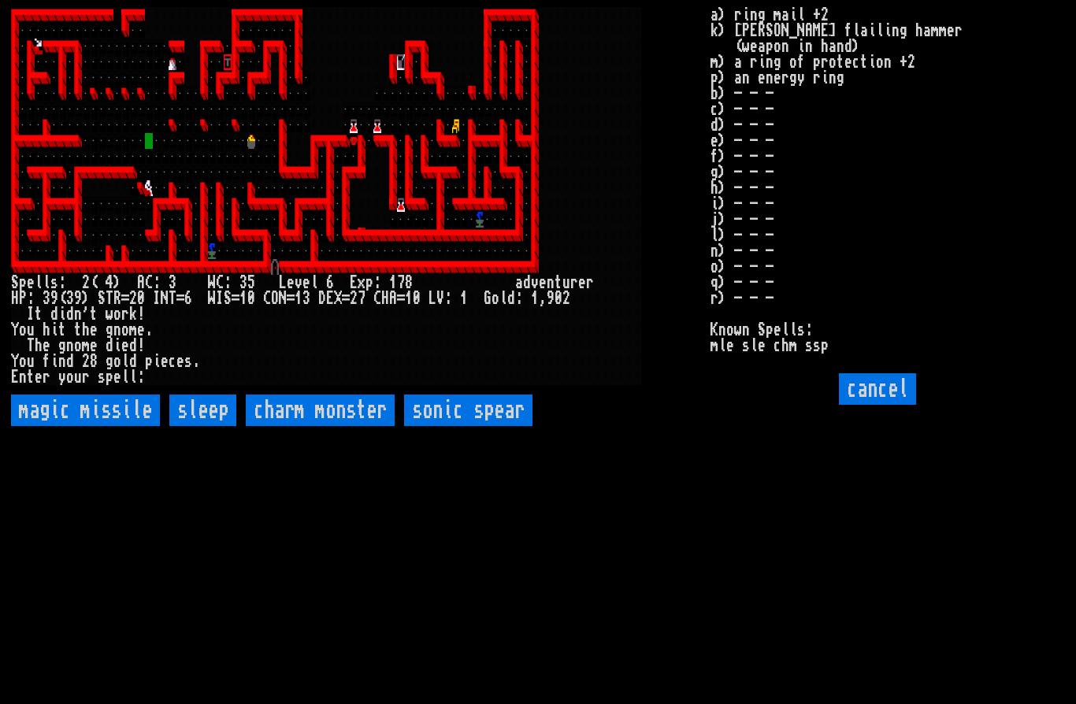
click at [485, 426] on spear "sonic spear" at bounding box center [468, 411] width 128 height 32
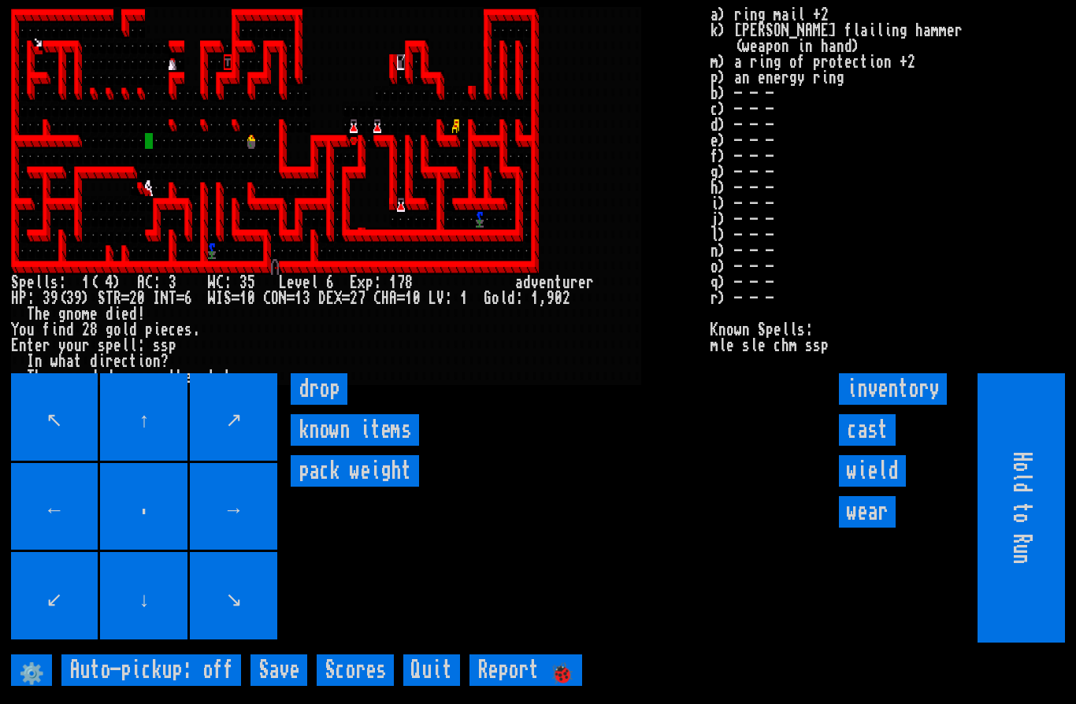
click at [871, 446] on input "cast" at bounding box center [867, 430] width 57 height 32
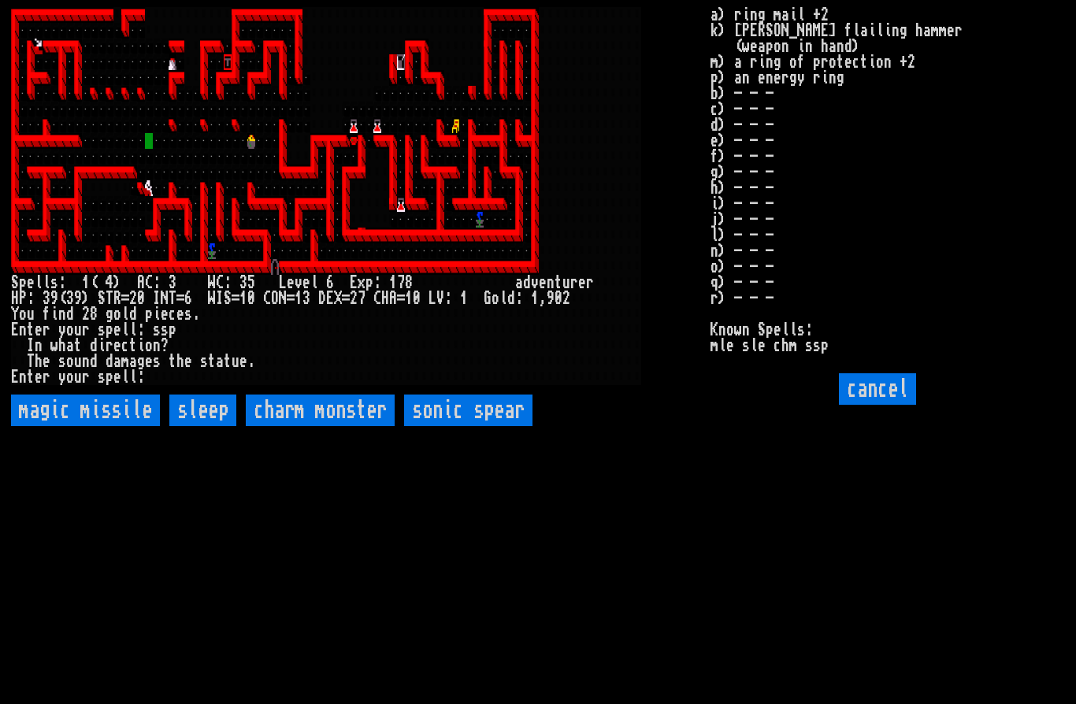
click at [470, 426] on spear "sonic spear" at bounding box center [468, 411] width 128 height 32
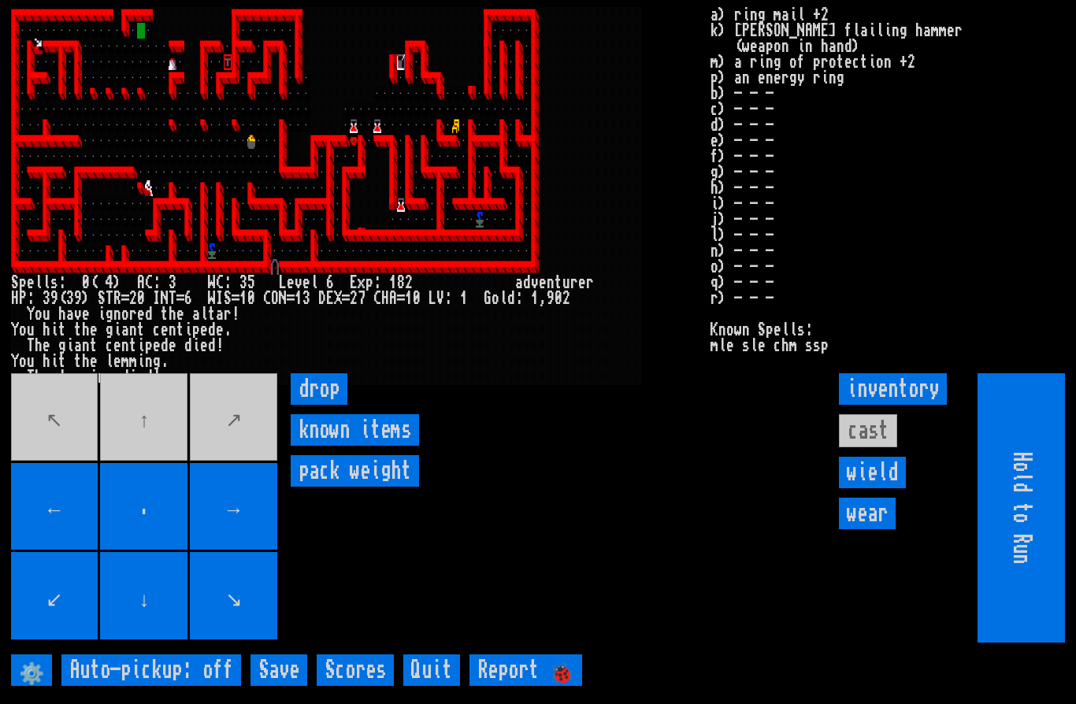
click at [148, 466] on movebuttons "↖ ↑ ↗ ← . → ↙ ↓ ↘" at bounding box center [145, 507] width 269 height 269
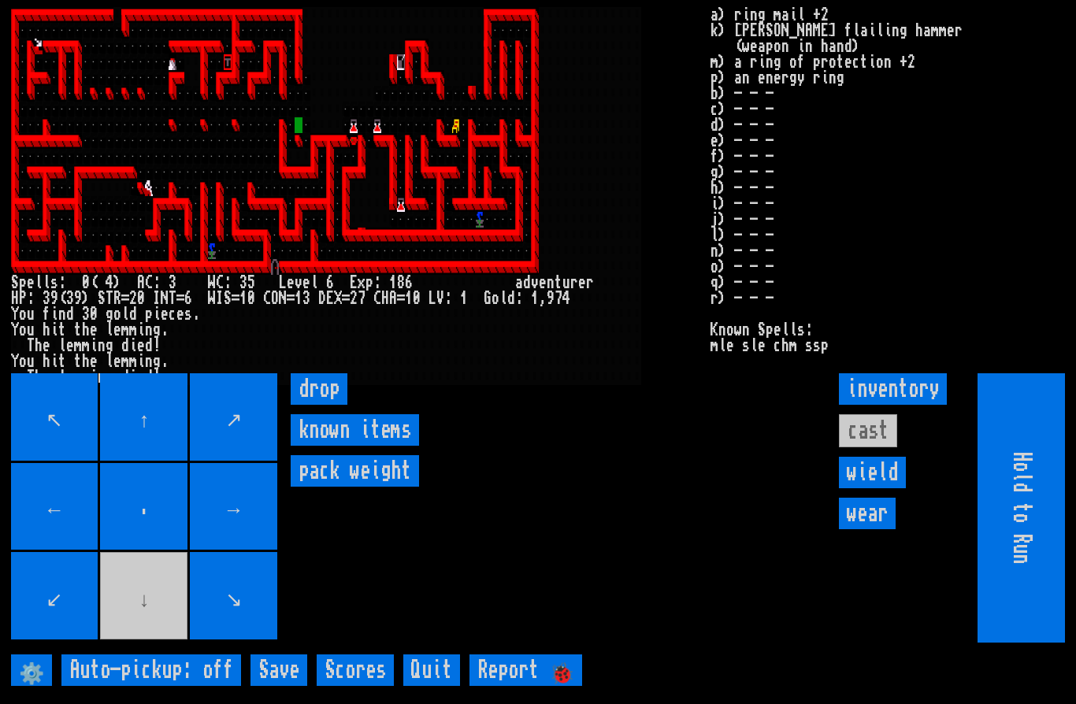
click at [154, 640] on movebuttons "↖ ↑ ↗ ← . → ↙ ↓ ↘" at bounding box center [145, 507] width 269 height 269
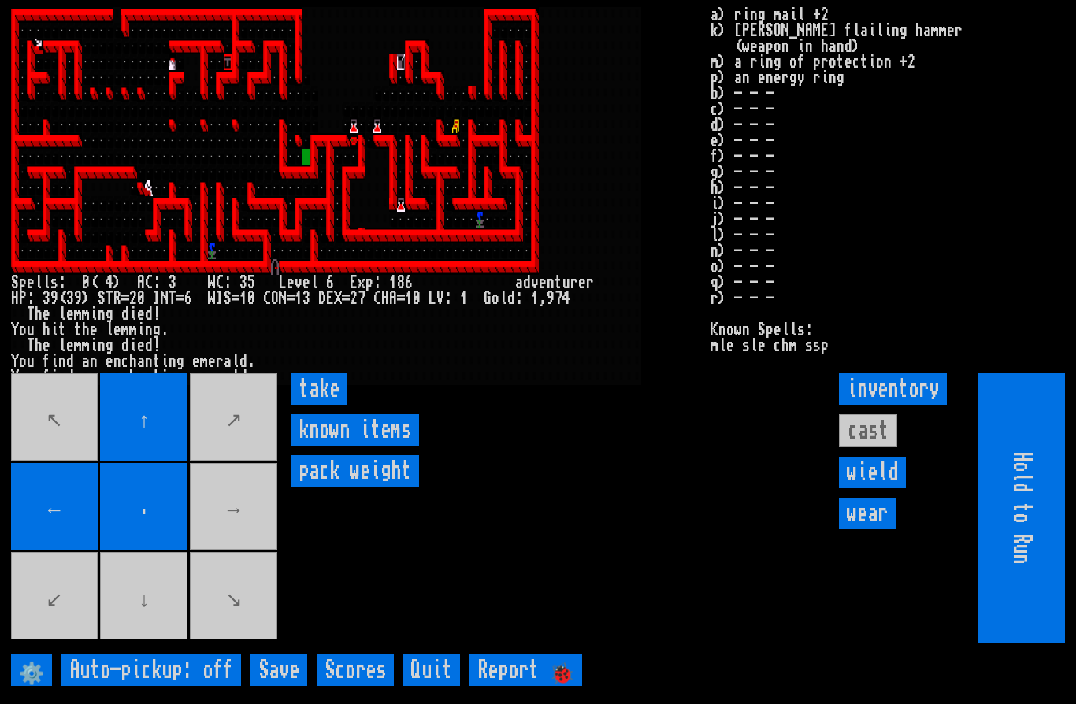
click at [322, 405] on input "take" at bounding box center [319, 389] width 57 height 32
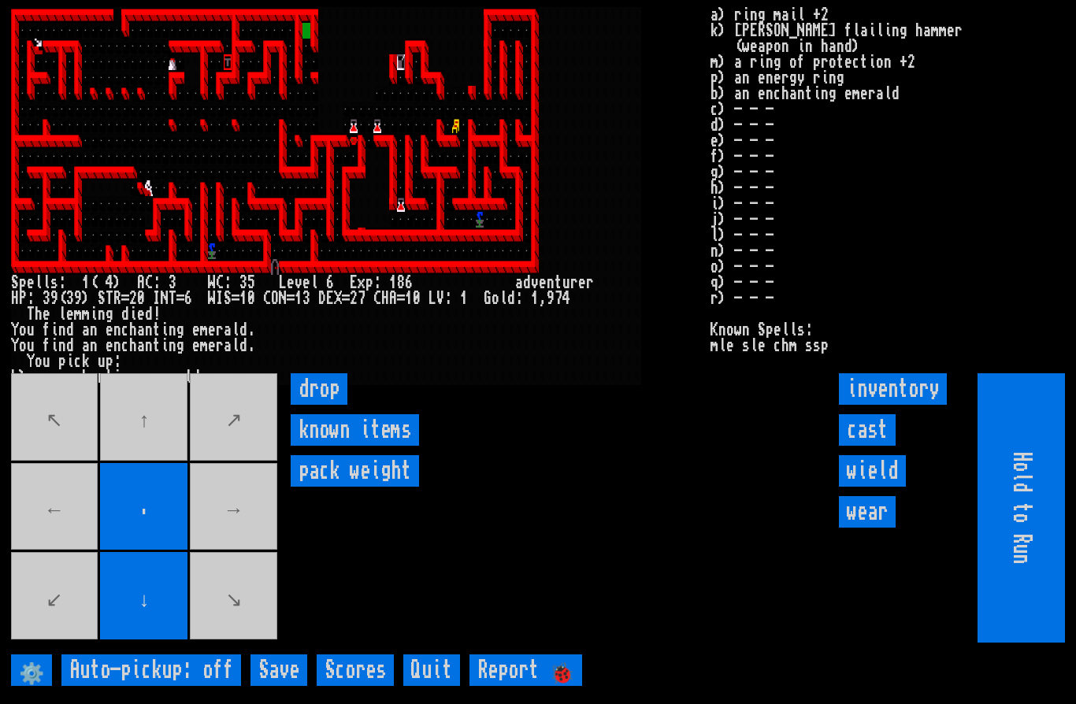
click at [147, 473] on movebuttons "↖ ↑ ↗ ← . → ↙ ↓ ↘" at bounding box center [145, 507] width 269 height 269
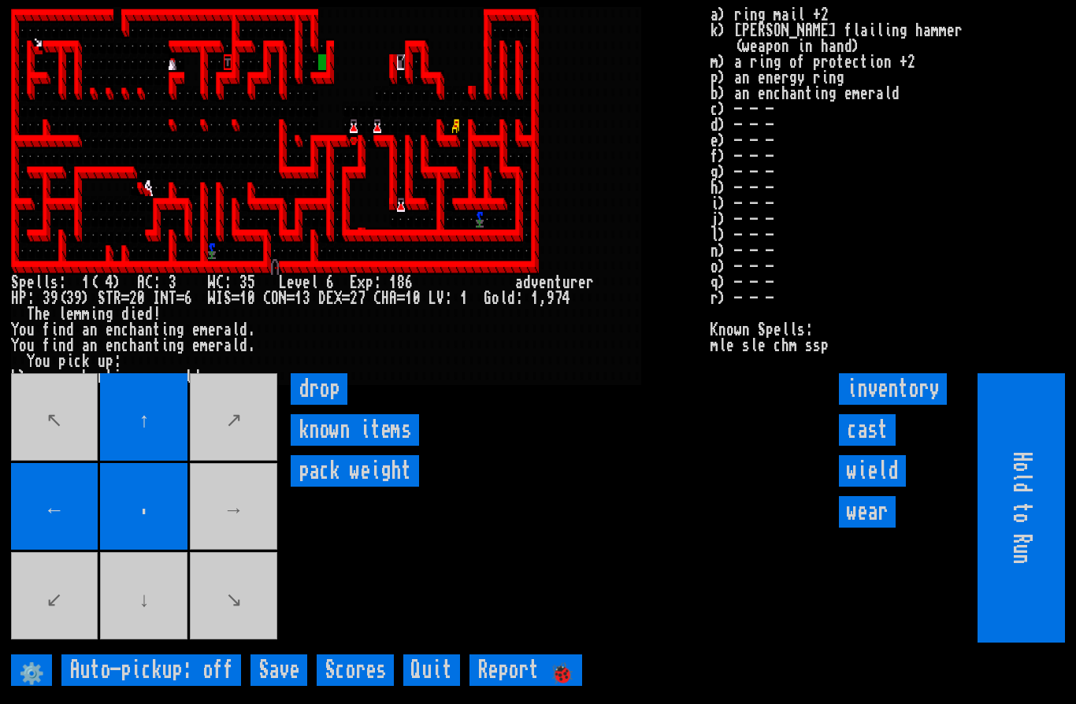
click at [241, 554] on movebuttons "↖ ↑ ↗ ← . → ↙ ↓ ↘" at bounding box center [145, 507] width 269 height 269
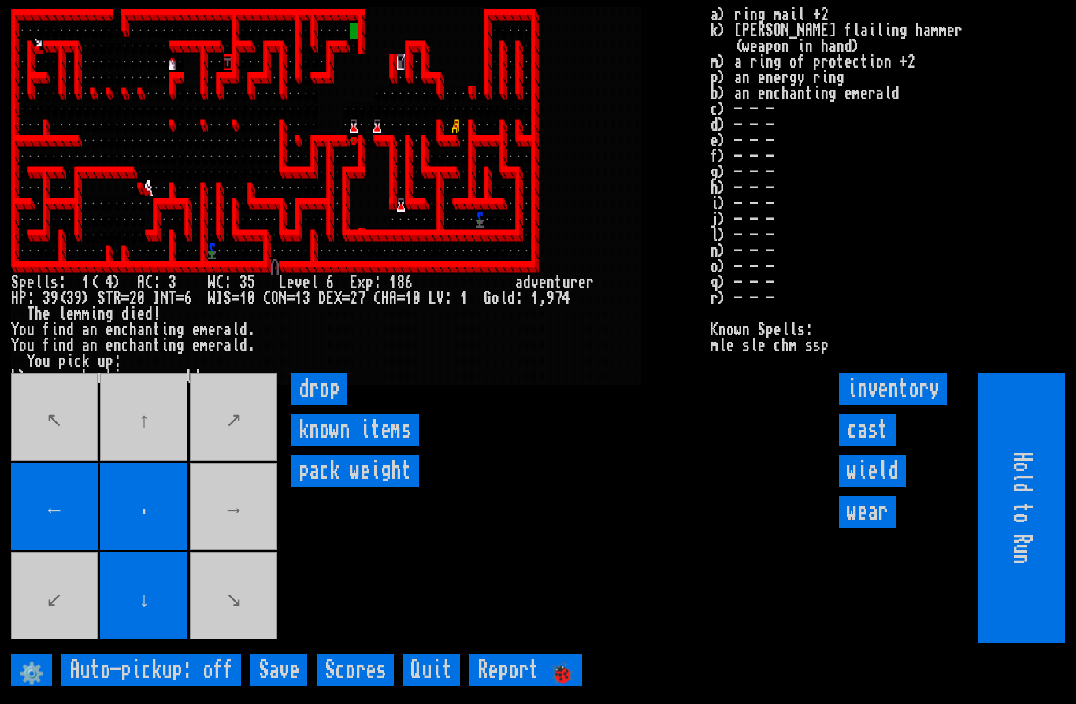
click at [254, 557] on movebuttons "↖ ↑ ↗ ← . → ↙ ↓ ↘" at bounding box center [145, 507] width 269 height 269
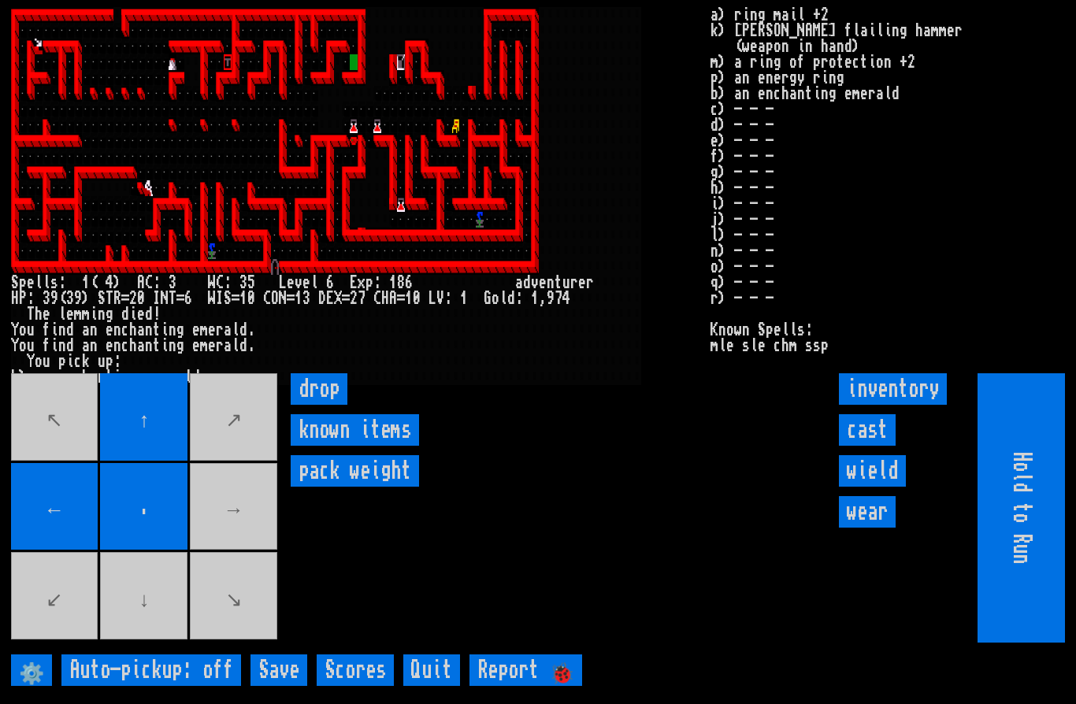
click at [161, 643] on movebuttons "↖ ↑ ↗ ← . → ↙ ↓ ↘" at bounding box center [145, 507] width 269 height 269
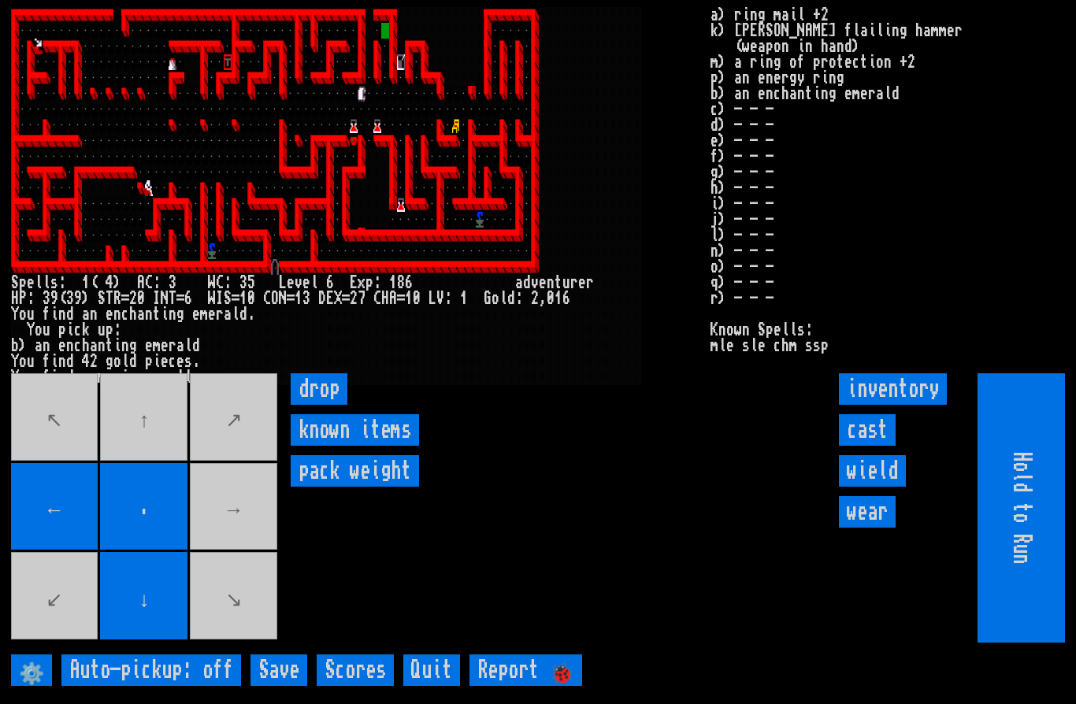
click at [87, 452] on movebuttons "↖ ↑ ↗ ← . → ↙ ↓ ↘" at bounding box center [145, 507] width 269 height 269
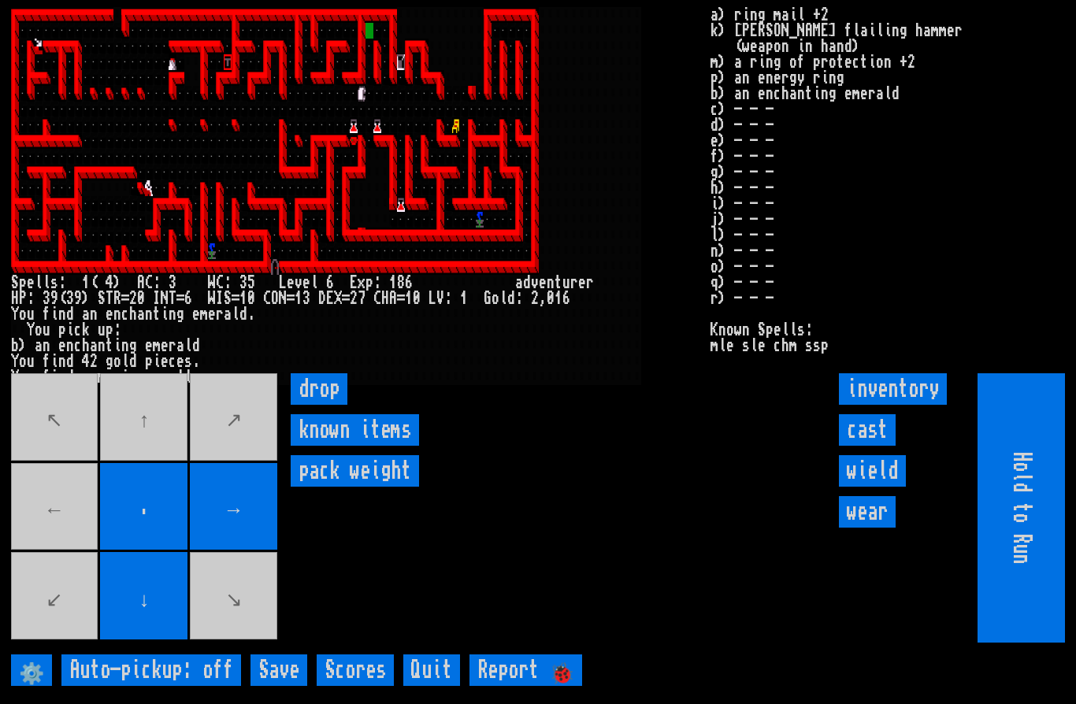
click at [47, 542] on movebuttons "↖ ↑ ↗ ← . → ↙ ↓ ↘" at bounding box center [145, 507] width 269 height 269
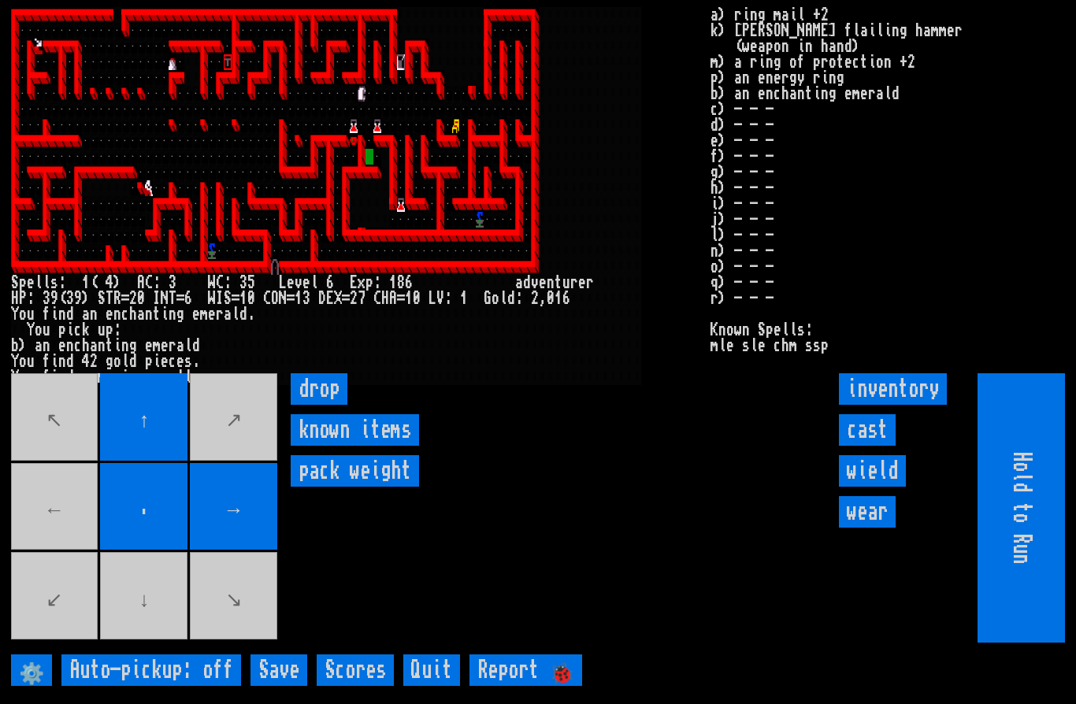
click at [160, 643] on movebuttons "↖ ↑ ↗ ← . → ↙ ↓ ↘" at bounding box center [145, 507] width 269 height 269
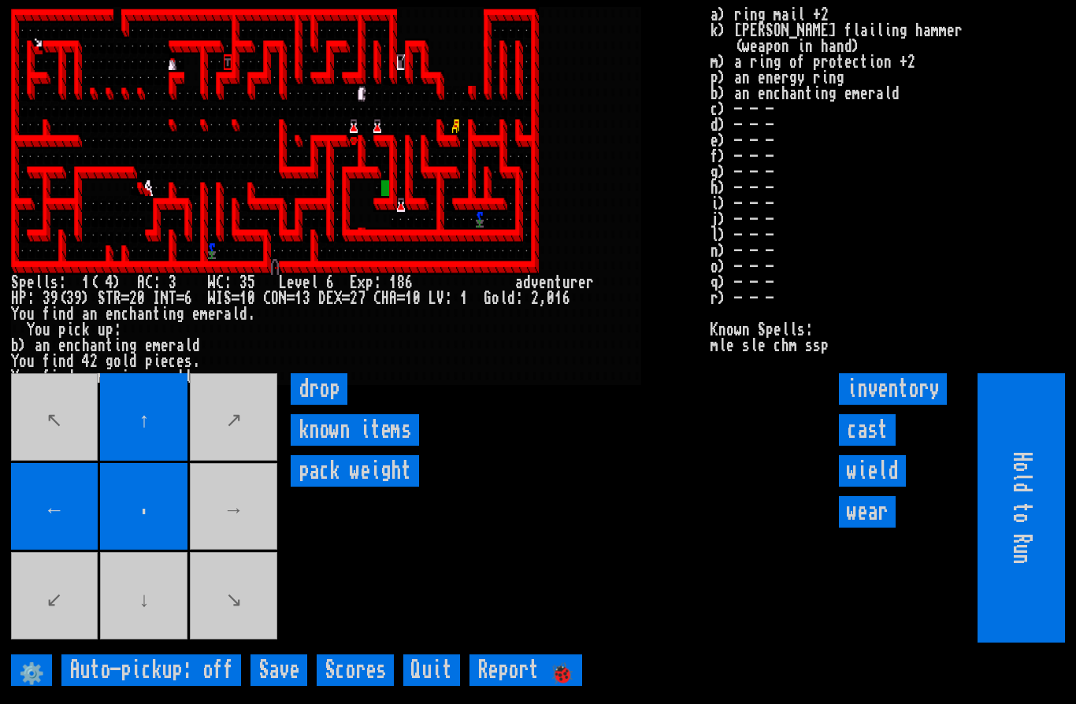
click at [139, 643] on movebuttons "↖ ↑ ↗ ← . → ↙ ↓ ↘" at bounding box center [145, 507] width 269 height 269
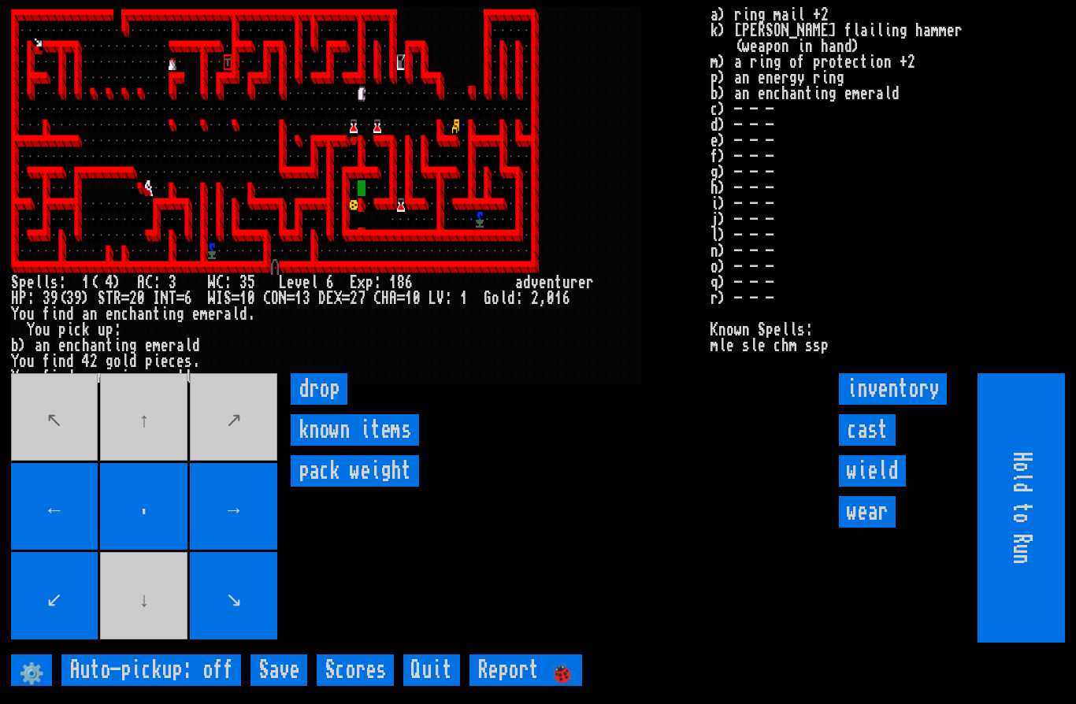
click at [146, 643] on movebuttons "↖ ↑ ↗ ← . → ↙ ↓ ↘" at bounding box center [145, 507] width 269 height 269
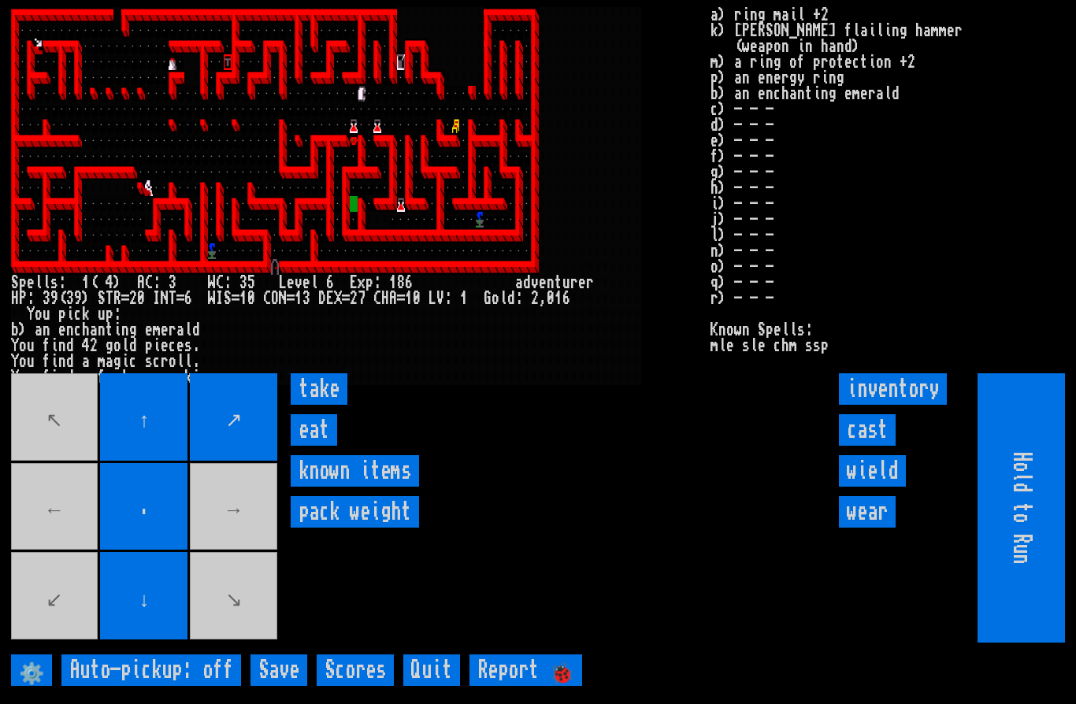
click at [315, 446] on input "eat" at bounding box center [314, 430] width 46 height 32
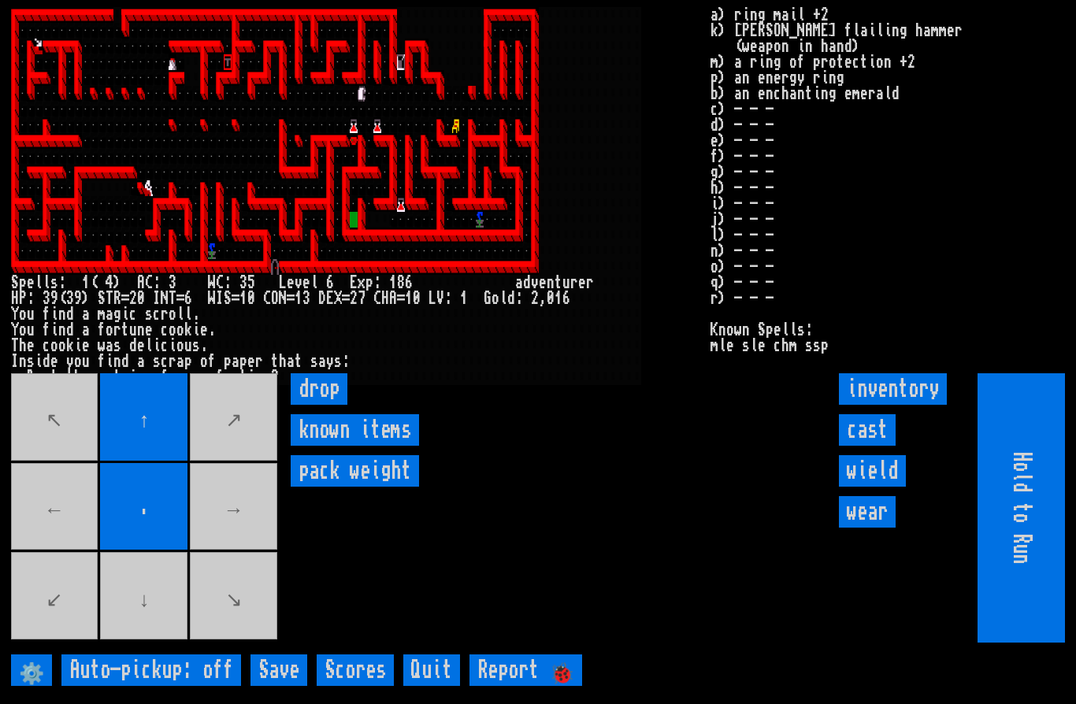
click at [231, 538] on movebuttons "↖ ↑ ↗ ← . → ↙ ↓ ↘" at bounding box center [145, 507] width 269 height 269
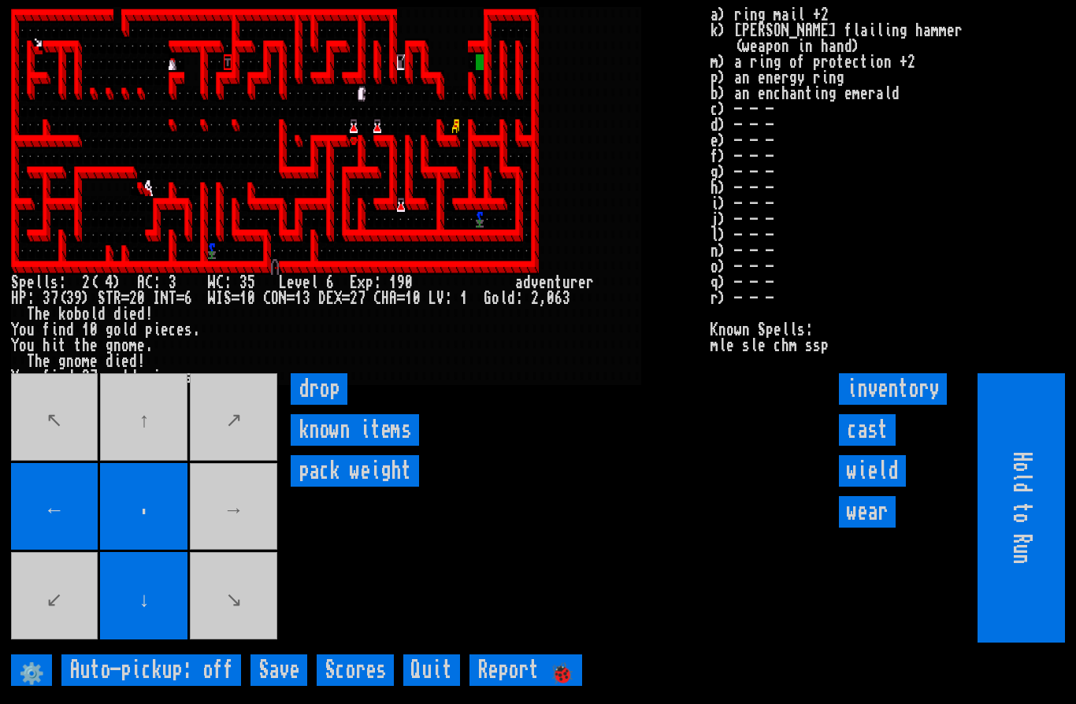
click at [170, 462] on movebuttons "↖ ↑ ↗ ← . → ↙ ↓ ↘" at bounding box center [145, 507] width 269 height 269
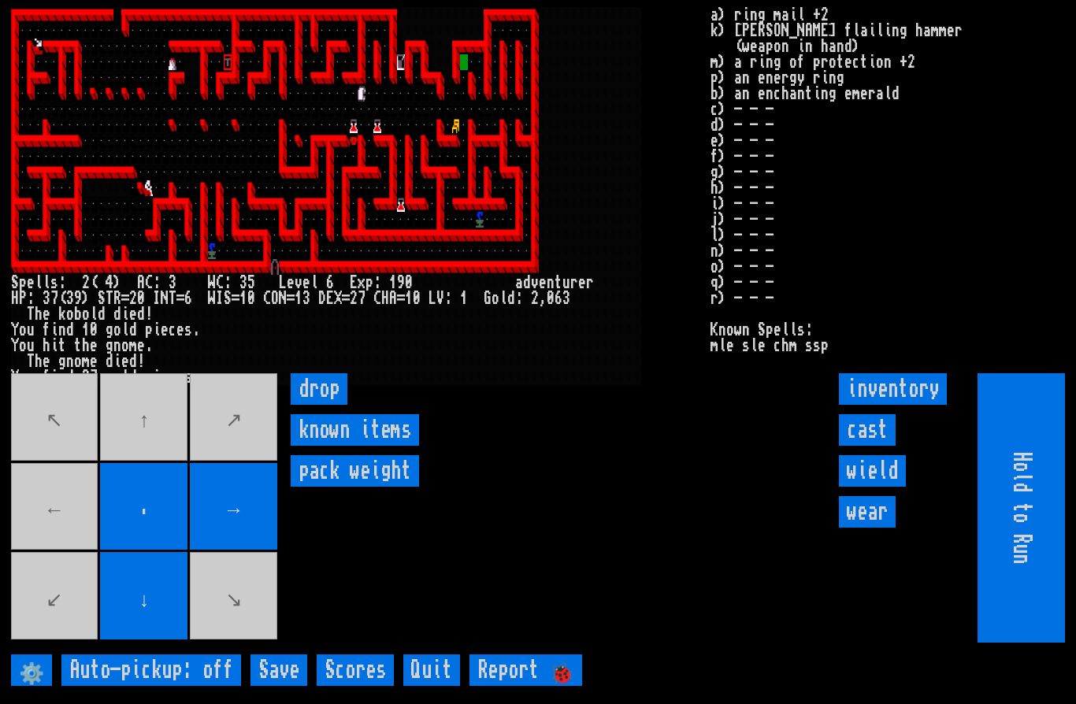
click at [43, 545] on movebuttons "↖ ↑ ↗ ← . → ↙ ↓ ↘" at bounding box center [145, 507] width 269 height 269
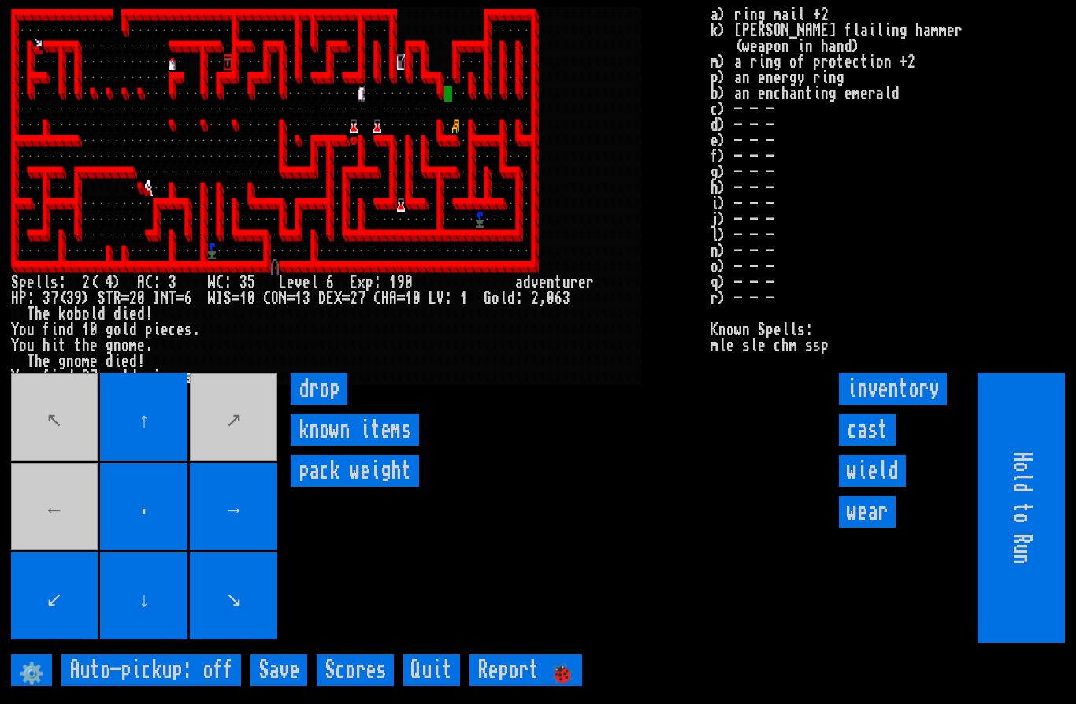
click at [56, 538] on movebuttons "↖ ↑ ↗ ← . → ↙ ↓ ↘" at bounding box center [145, 507] width 269 height 269
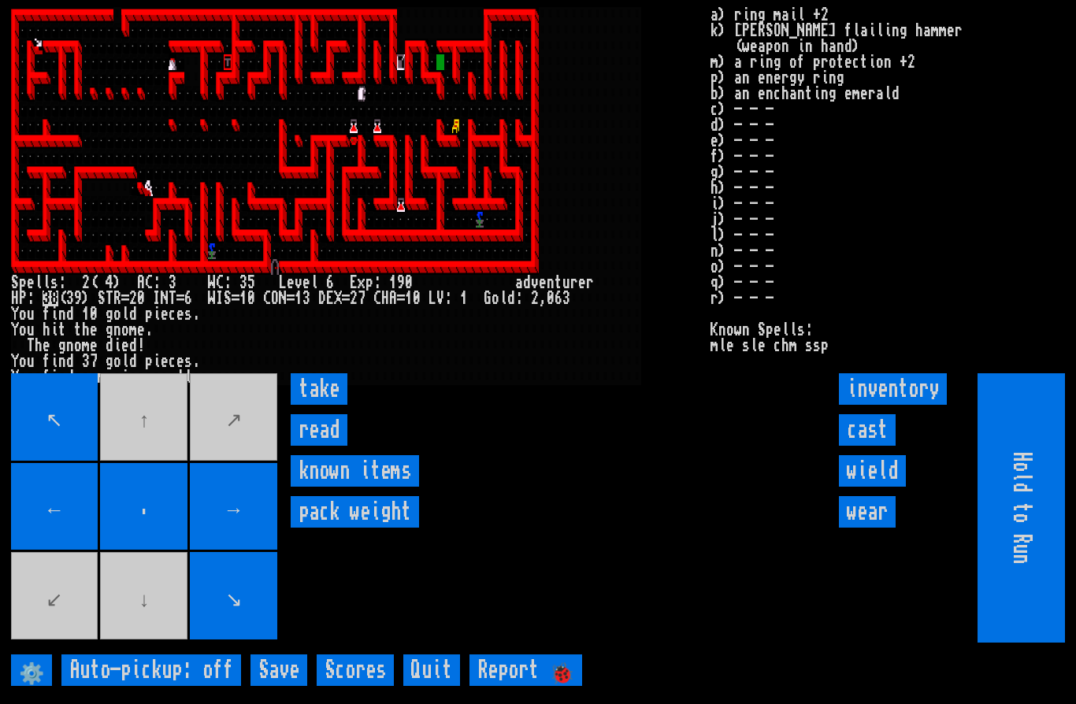
click at [323, 405] on input "take" at bounding box center [319, 389] width 57 height 32
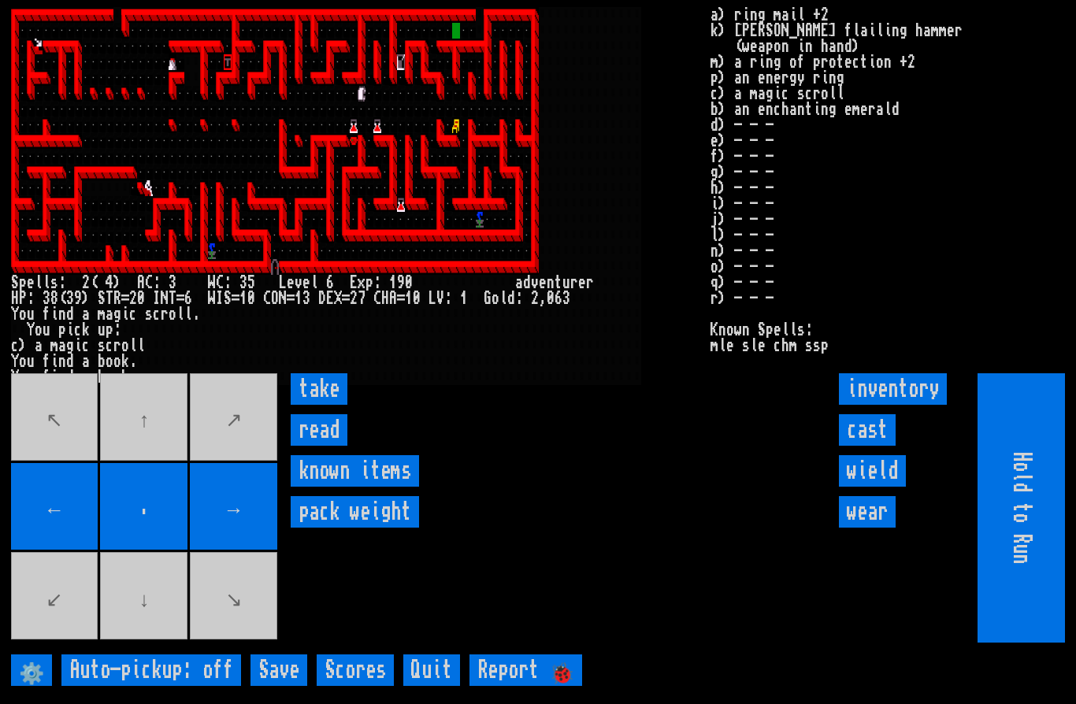
click at [322, 446] on input "read" at bounding box center [319, 430] width 57 height 32
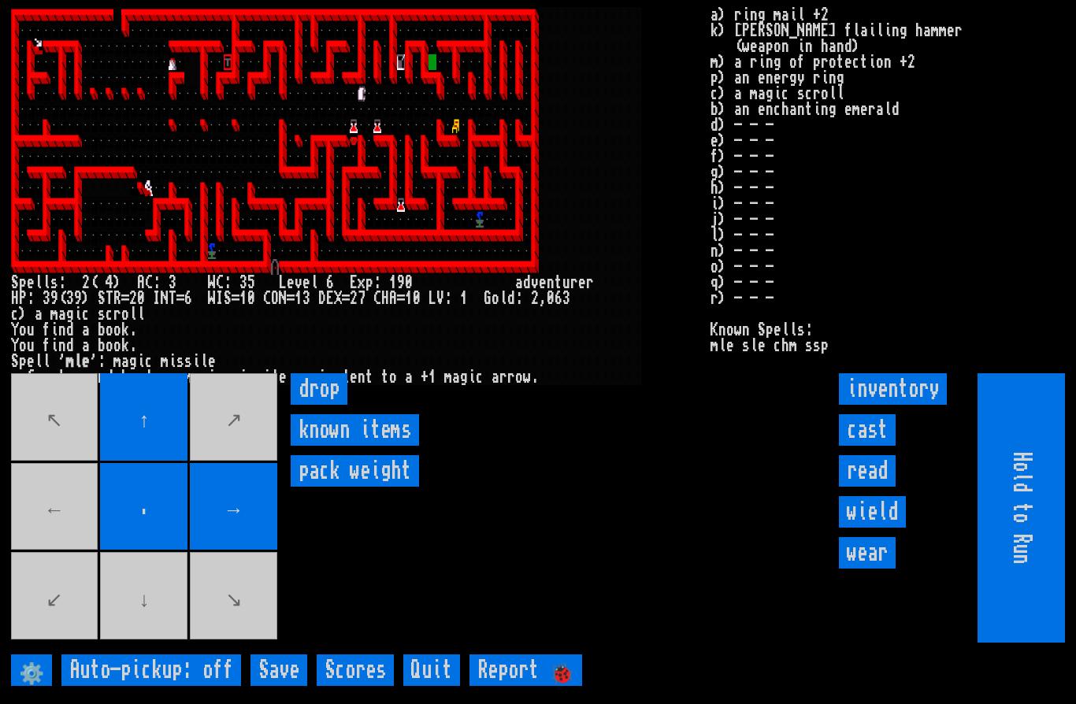
click at [136, 643] on movebuttons "↖ ↑ ↗ ← . → ↙ ↓ ↘" at bounding box center [145, 507] width 269 height 269
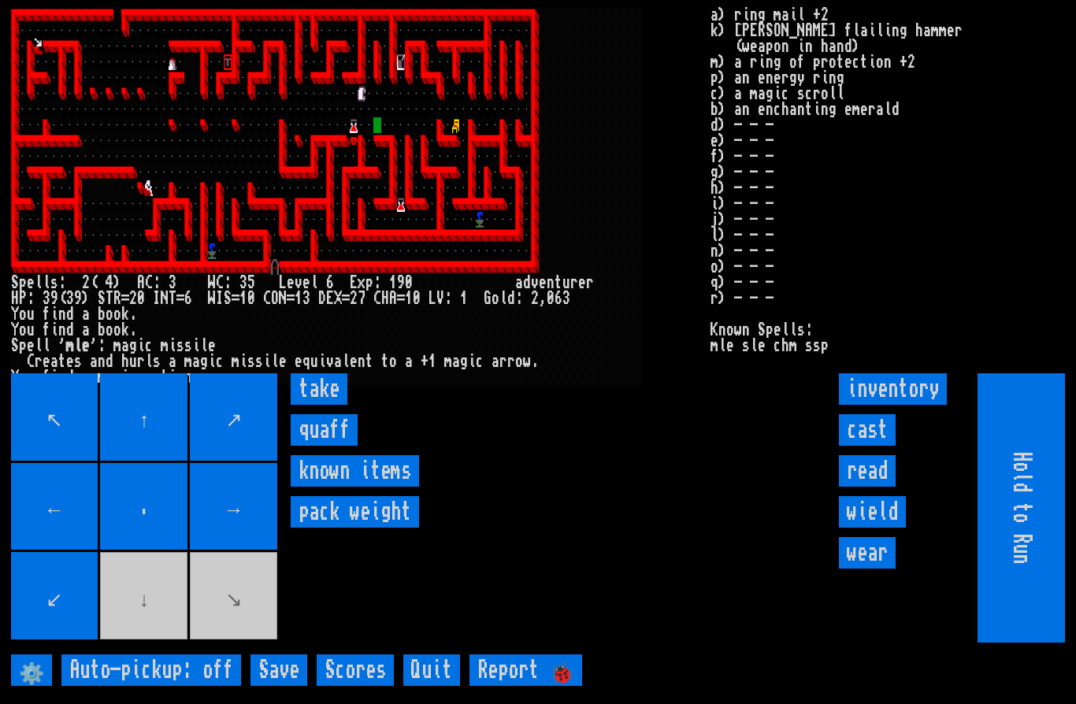
click at [311, 405] on input "take" at bounding box center [319, 389] width 57 height 32
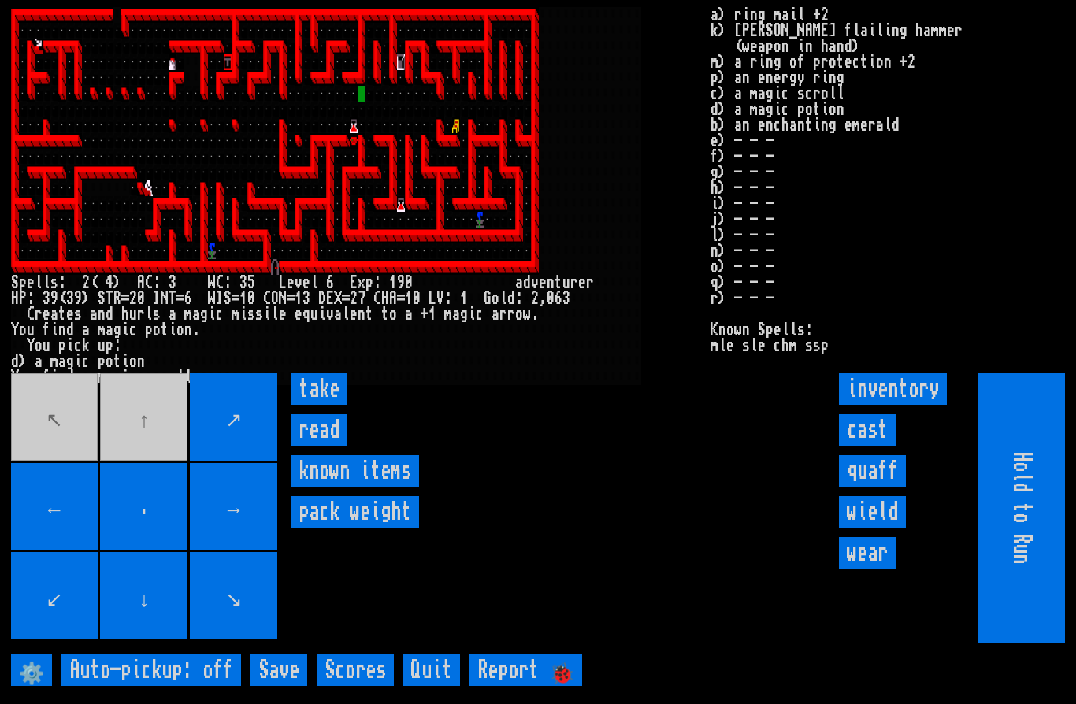
click at [324, 405] on input "take" at bounding box center [319, 389] width 57 height 32
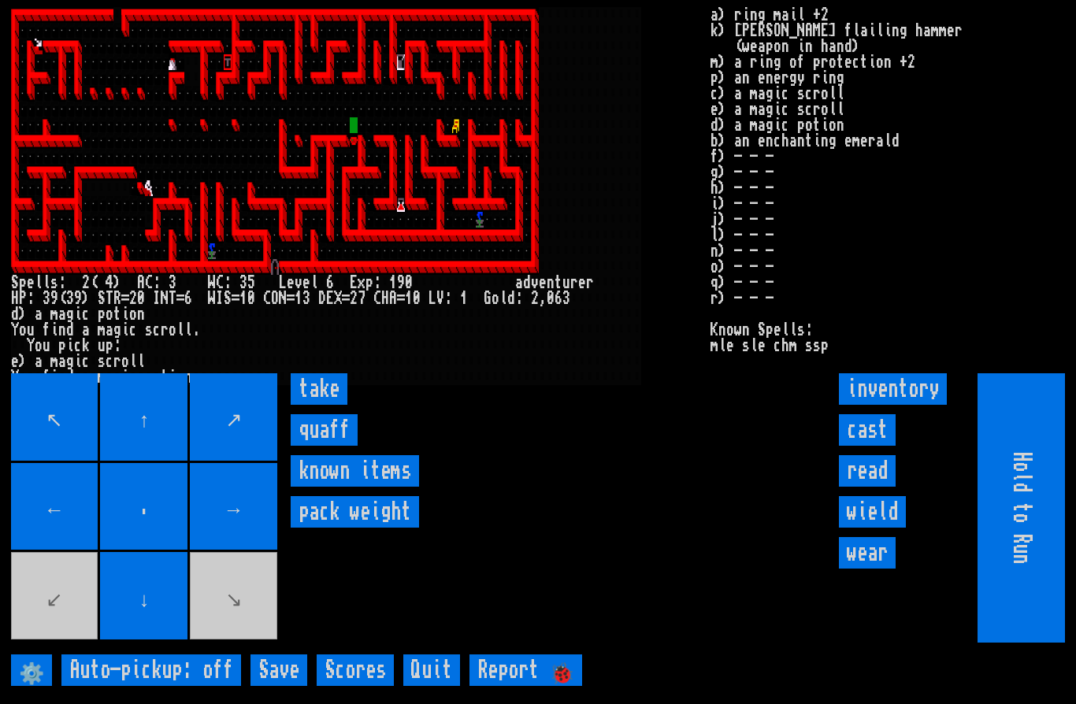
click at [325, 405] on input "take" at bounding box center [319, 389] width 57 height 32
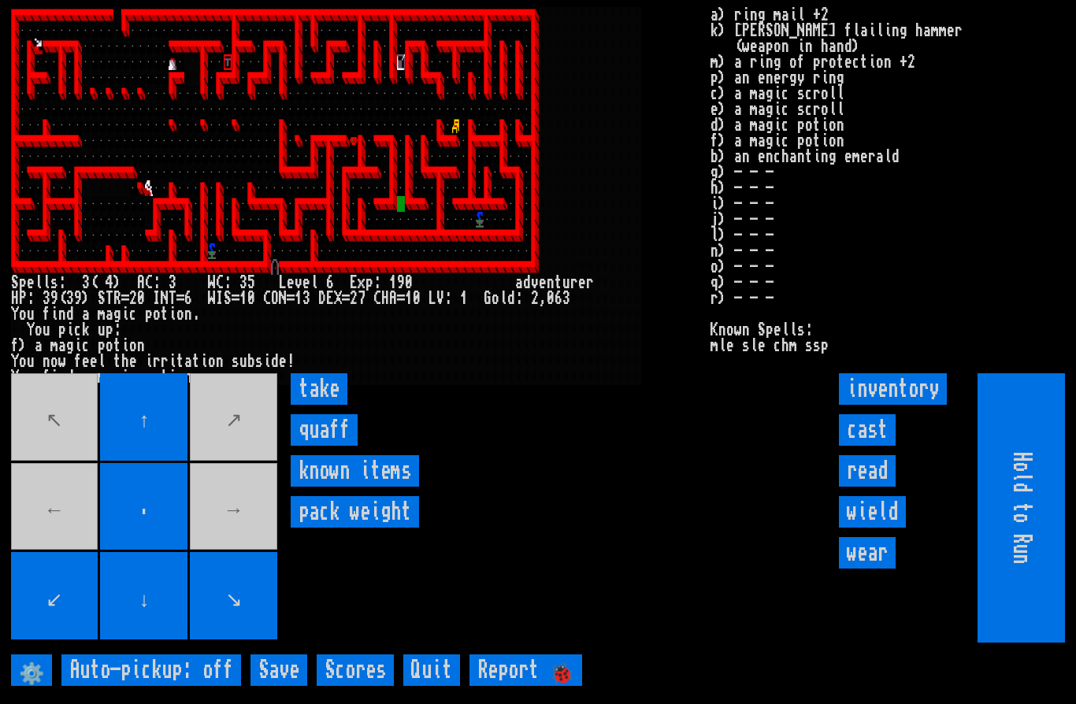
click at [331, 405] on input "take" at bounding box center [319, 389] width 57 height 32
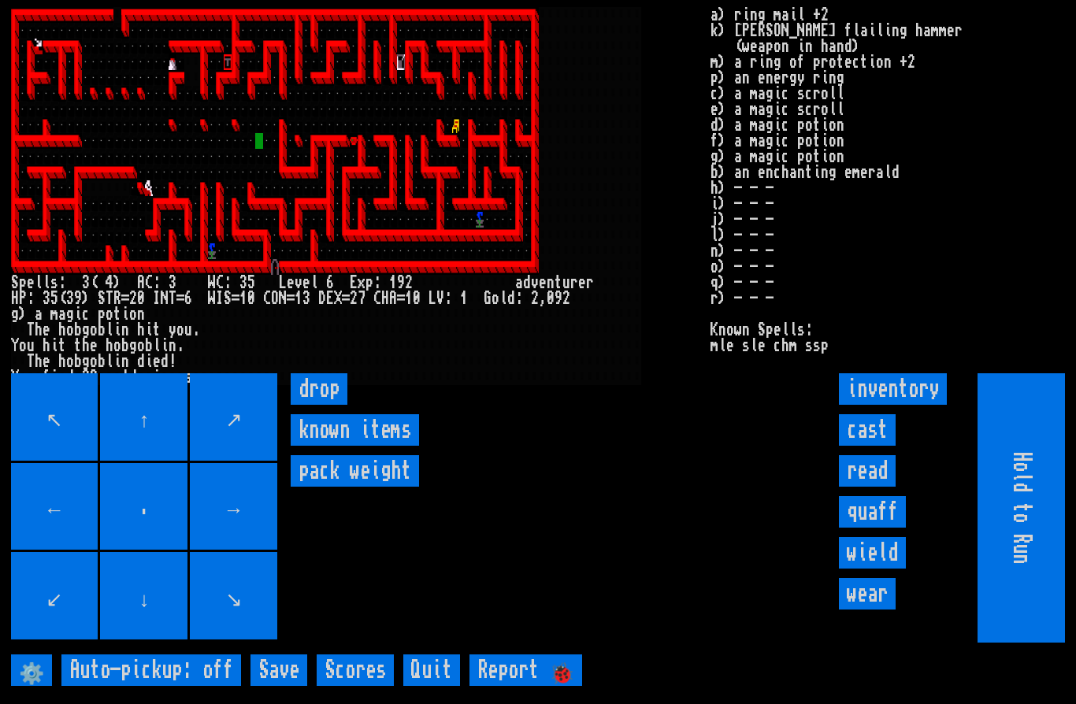
click at [321, 405] on input "drop" at bounding box center [319, 389] width 57 height 32
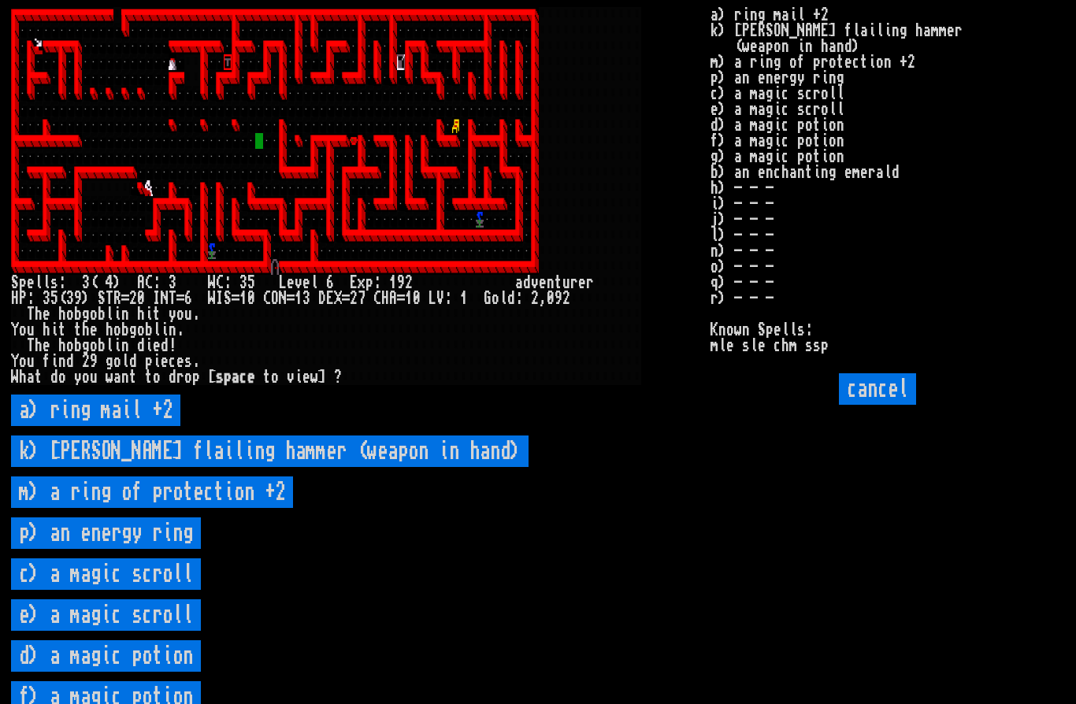
click at [159, 590] on scroll "c) a magic scroll" at bounding box center [106, 575] width 190 height 32
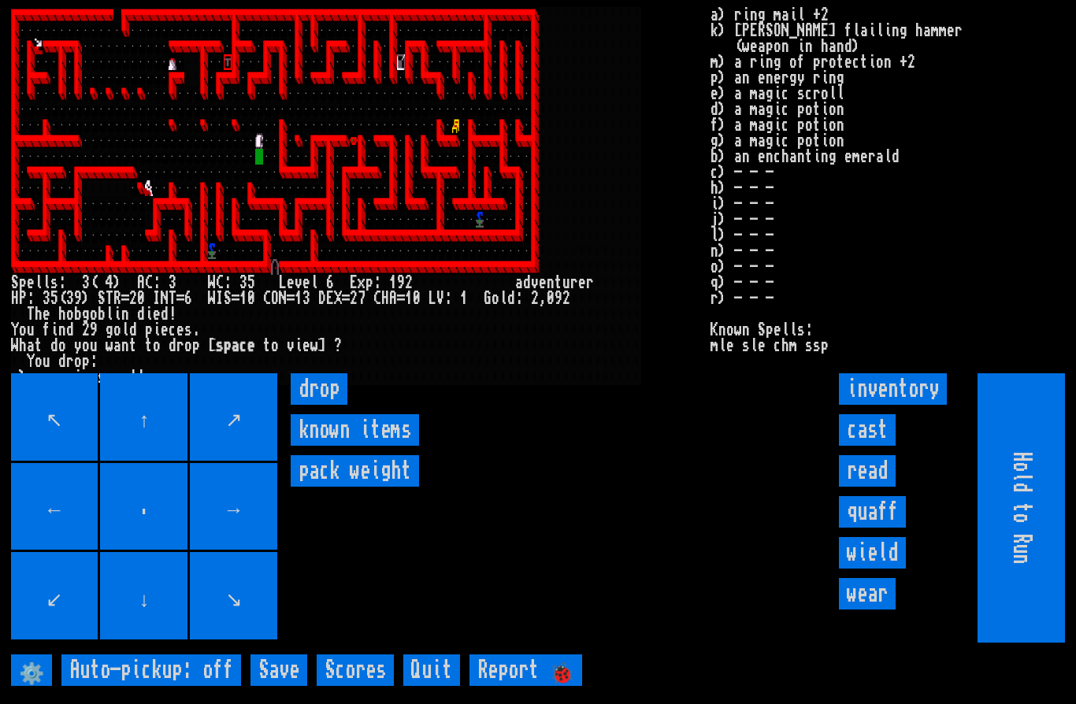
click at [325, 405] on input "drop" at bounding box center [319, 389] width 57 height 32
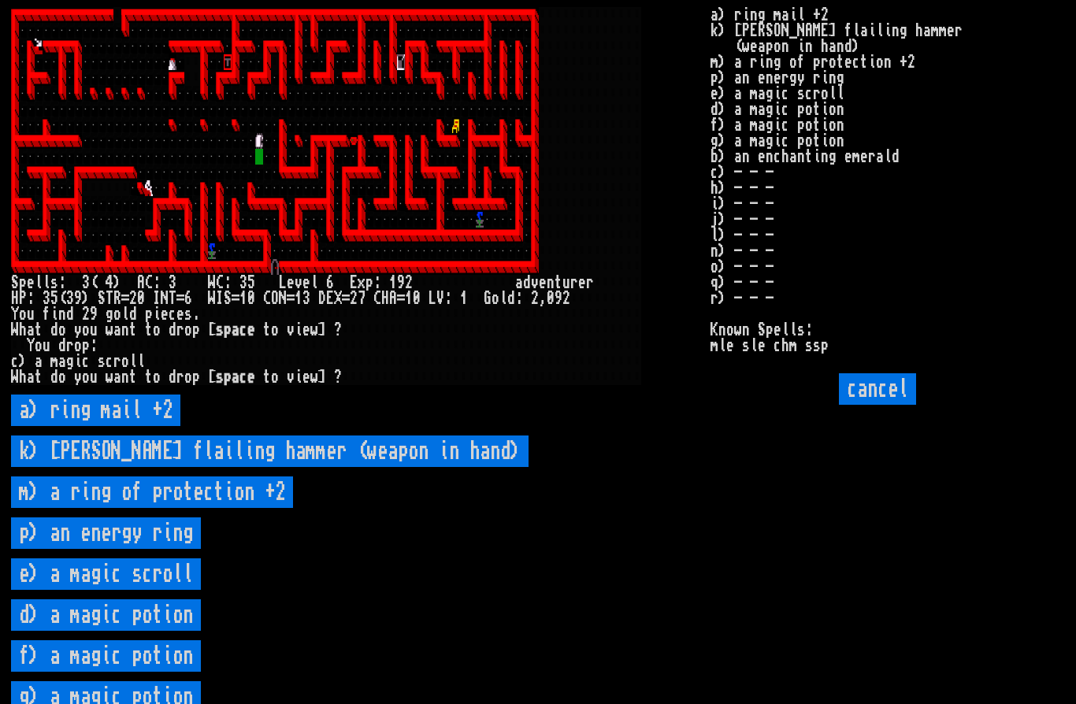
click at [162, 590] on scroll "e) a magic scroll" at bounding box center [106, 575] width 190 height 32
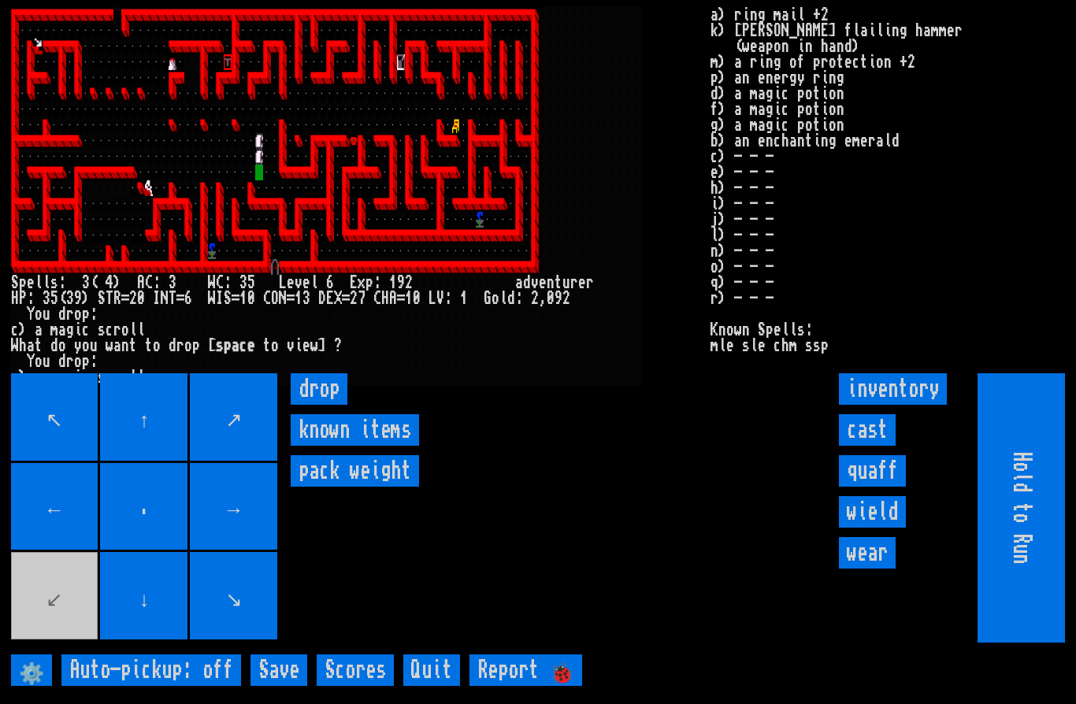
click at [334, 405] on input "drop" at bounding box center [319, 389] width 57 height 32
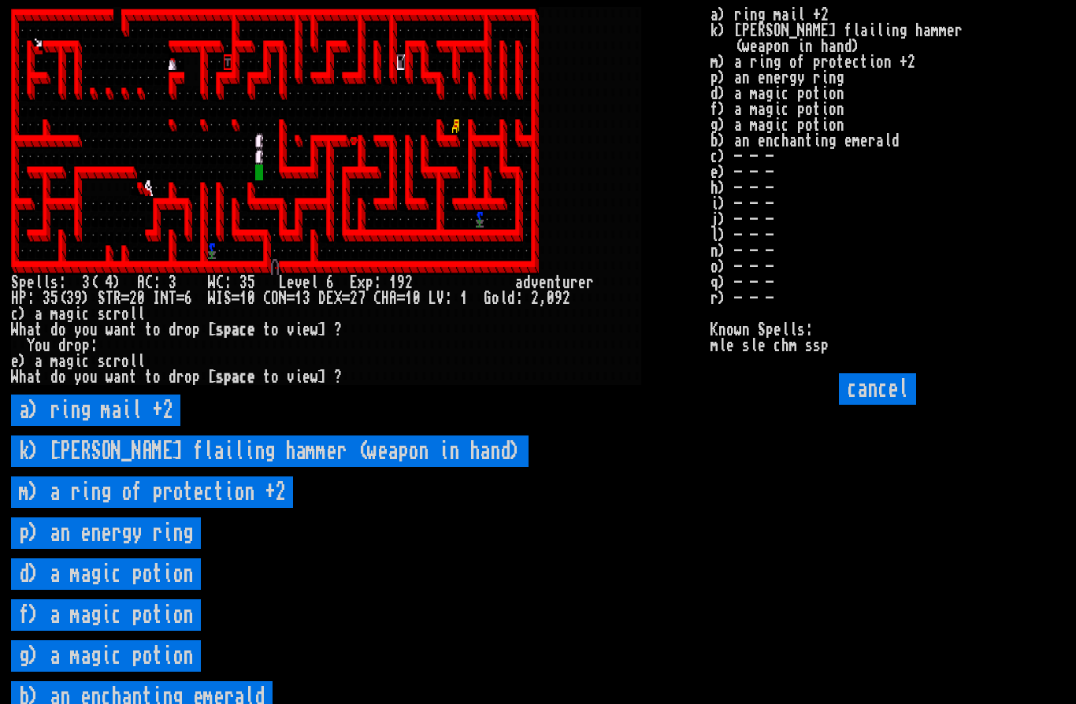
click at [160, 590] on potion "d) a magic potion" at bounding box center [106, 575] width 190 height 32
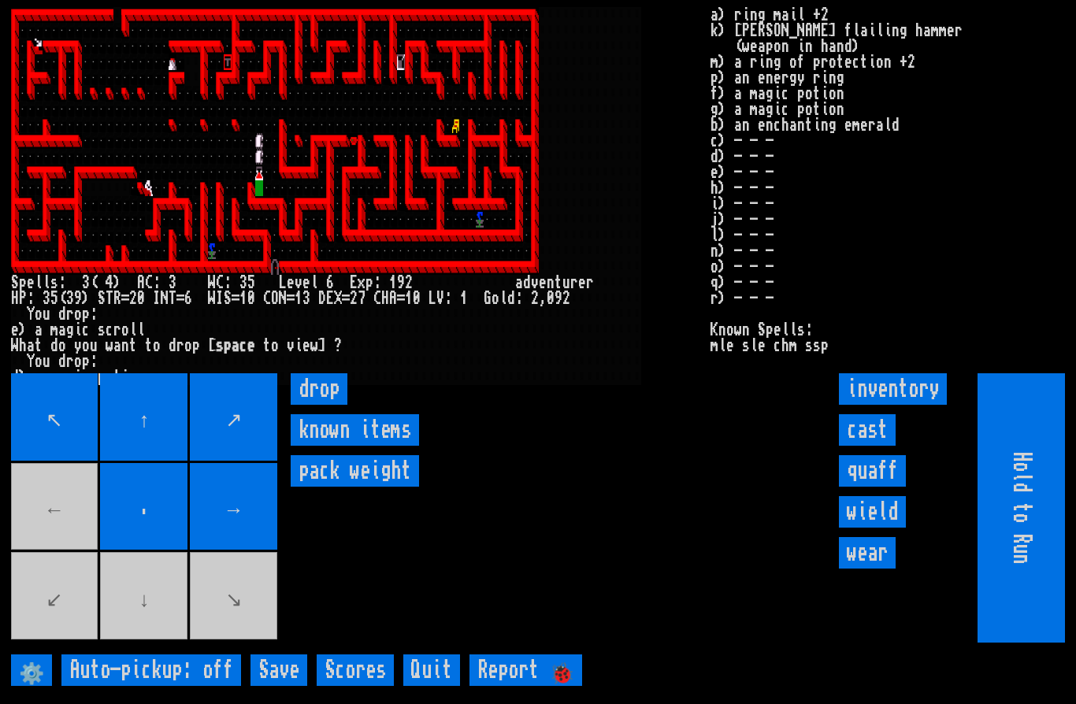
click at [322, 405] on input "drop" at bounding box center [319, 389] width 57 height 32
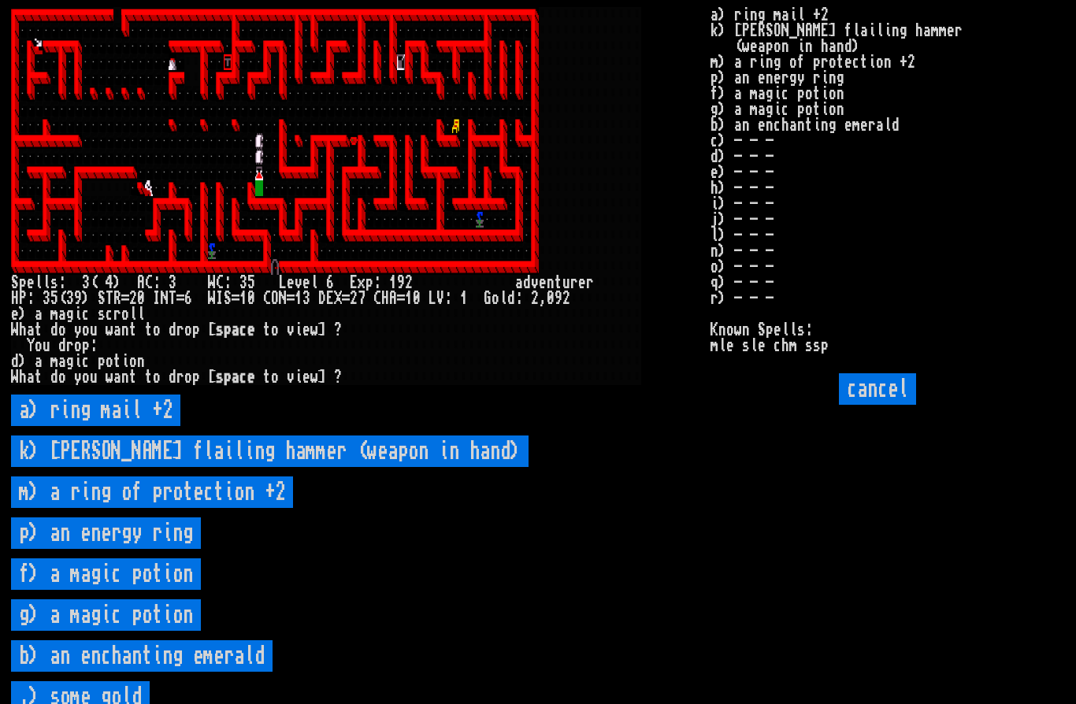
click at [165, 590] on potion "f) a magic potion" at bounding box center [106, 575] width 190 height 32
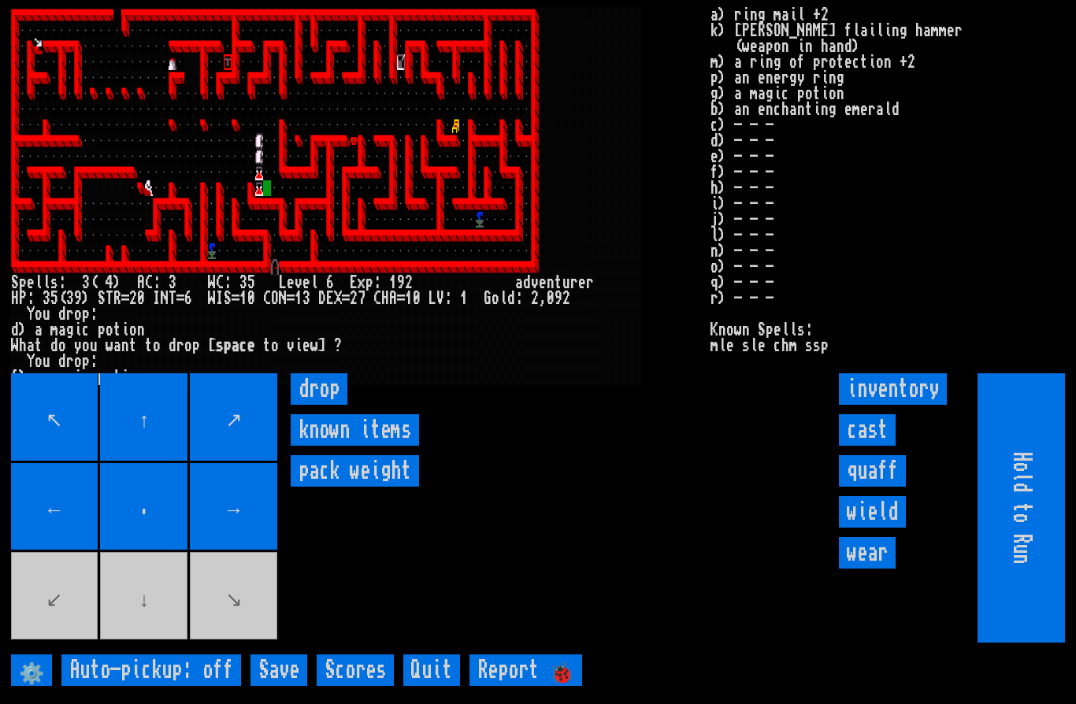
click at [329, 405] on input "drop" at bounding box center [319, 389] width 57 height 32
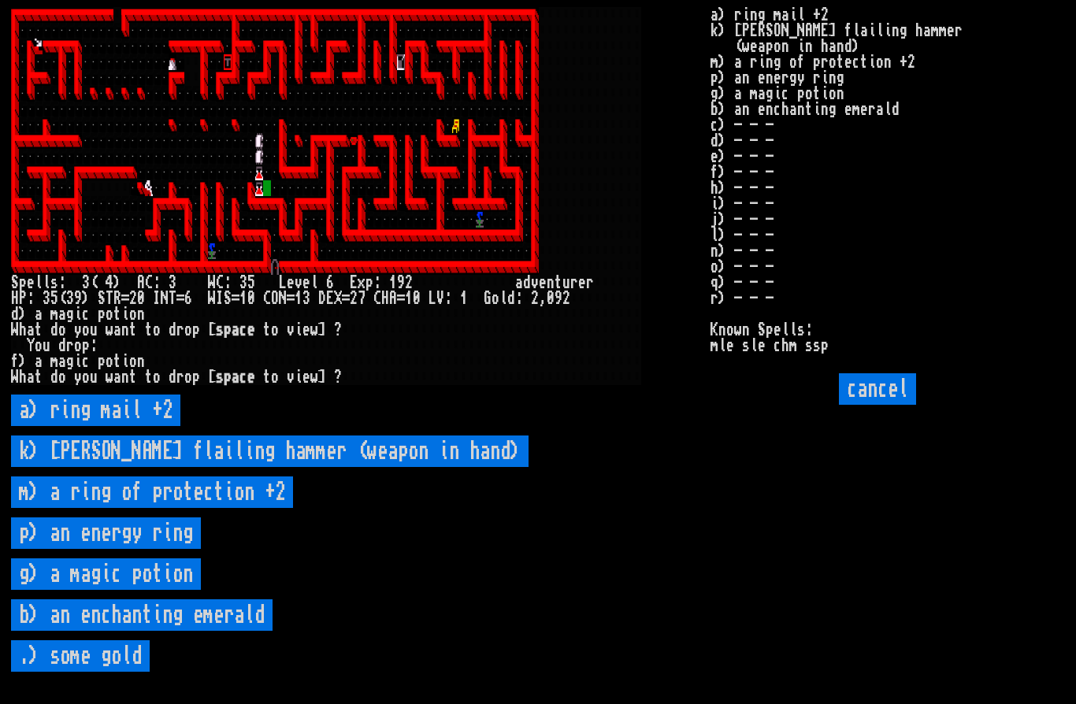
click at [167, 631] on emerald "b) an enchanting emerald" at bounding box center [142, 616] width 262 height 32
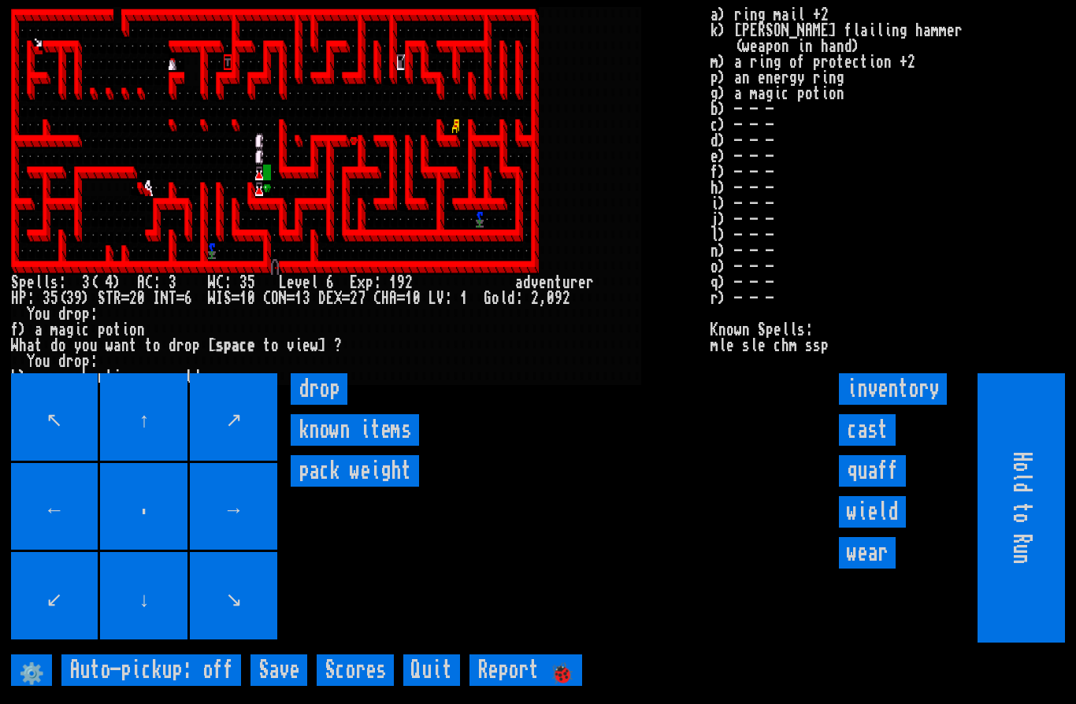
click at [328, 405] on input "drop" at bounding box center [319, 389] width 57 height 32
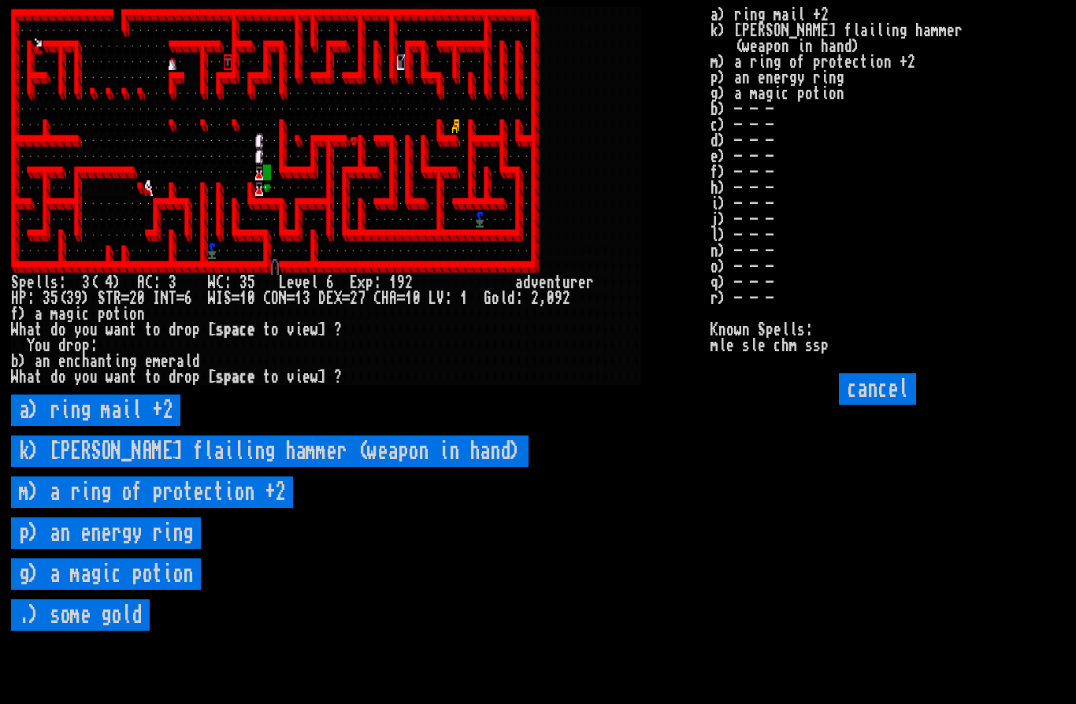
click at [164, 590] on potion "g) a magic potion" at bounding box center [106, 575] width 190 height 32
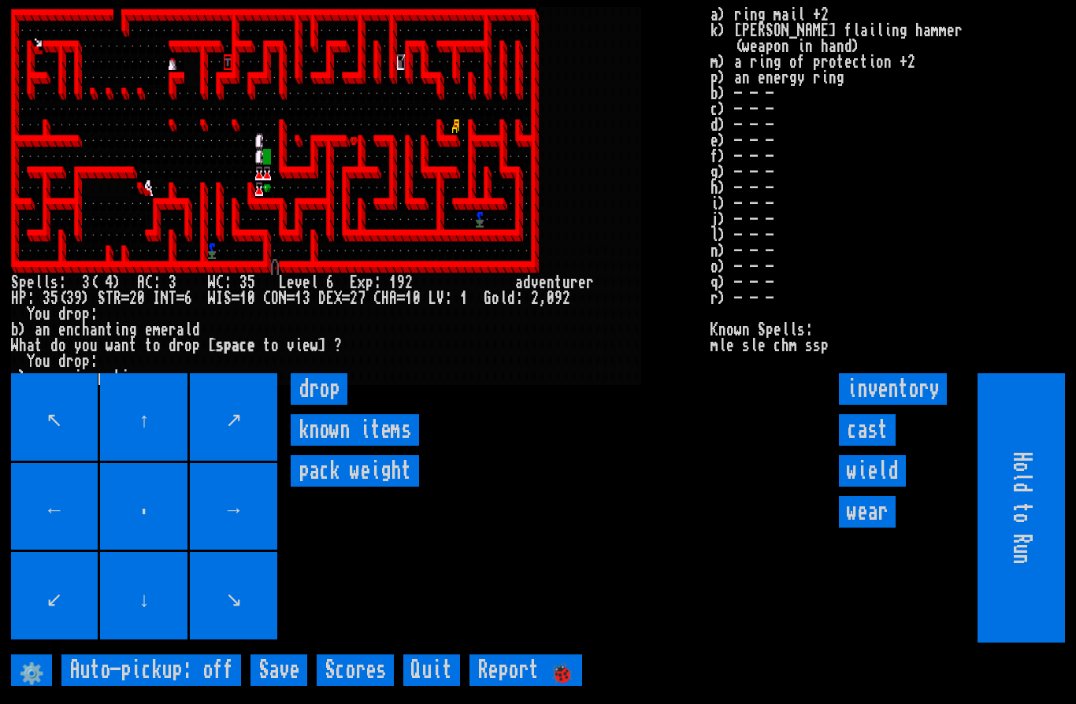
click at [319, 405] on input "drop" at bounding box center [319, 389] width 57 height 32
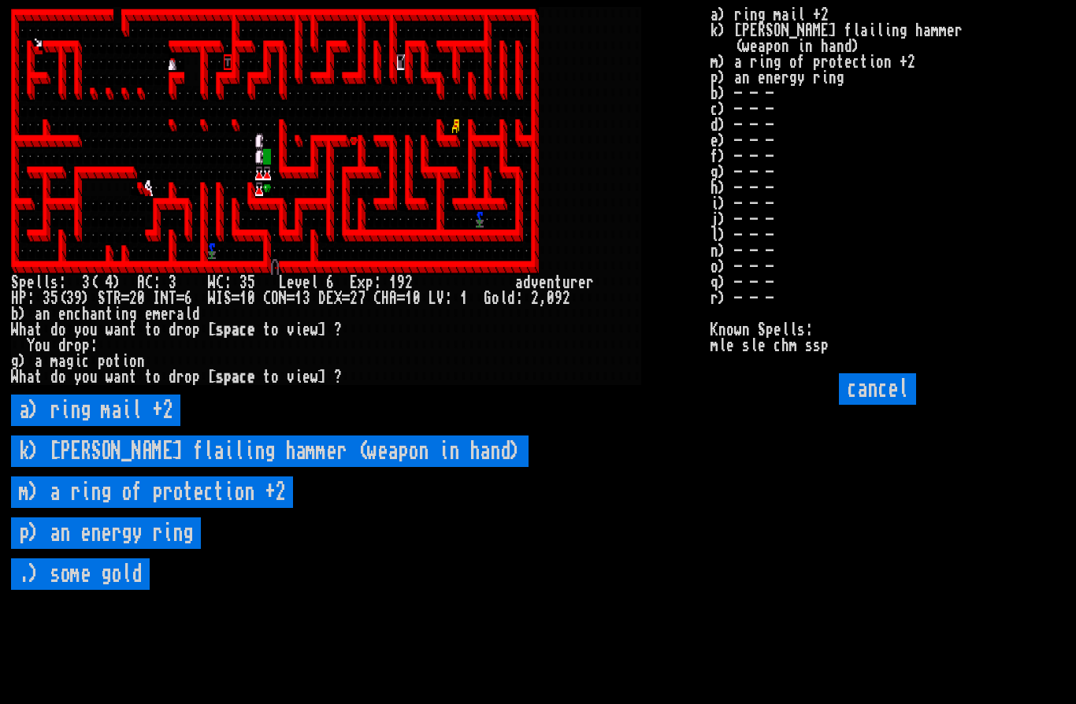
click at [881, 405] on input "cancel" at bounding box center [877, 389] width 77 height 32
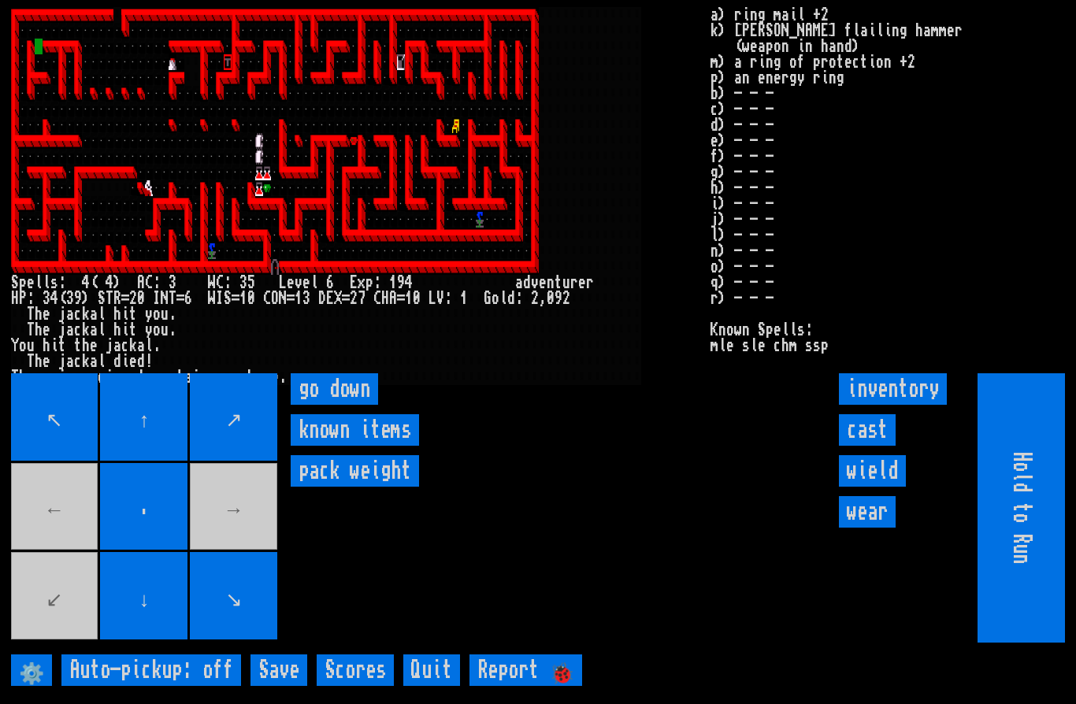
click at [357, 405] on down "go down" at bounding box center [334, 389] width 87 height 32
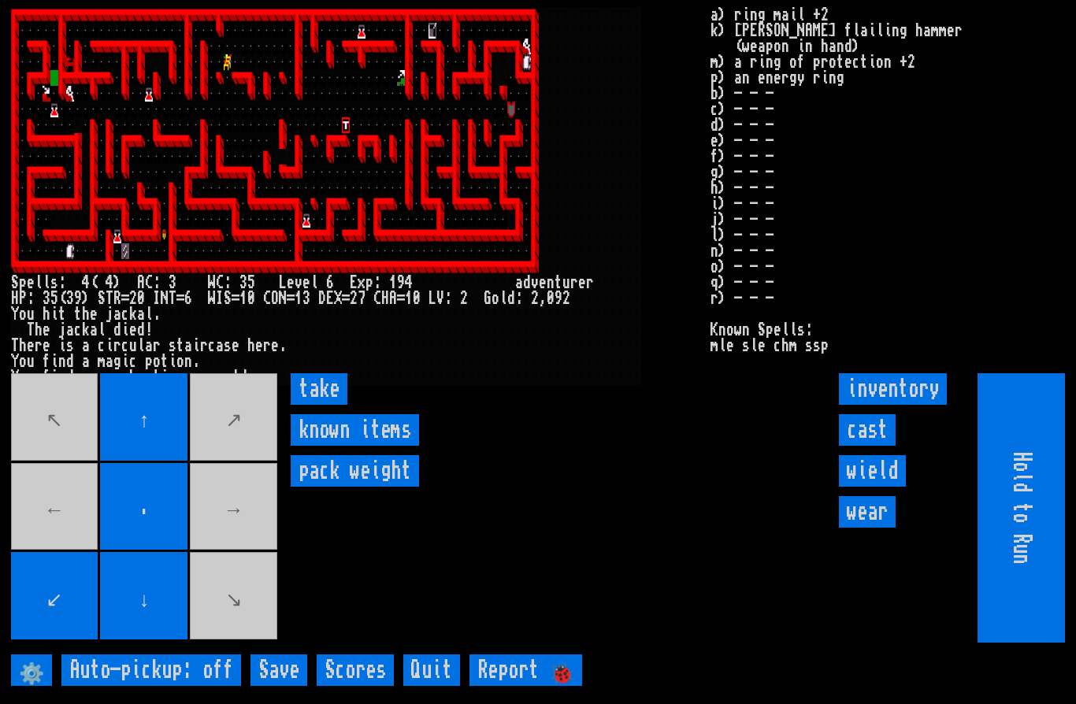
click at [321, 405] on input "take" at bounding box center [319, 389] width 57 height 32
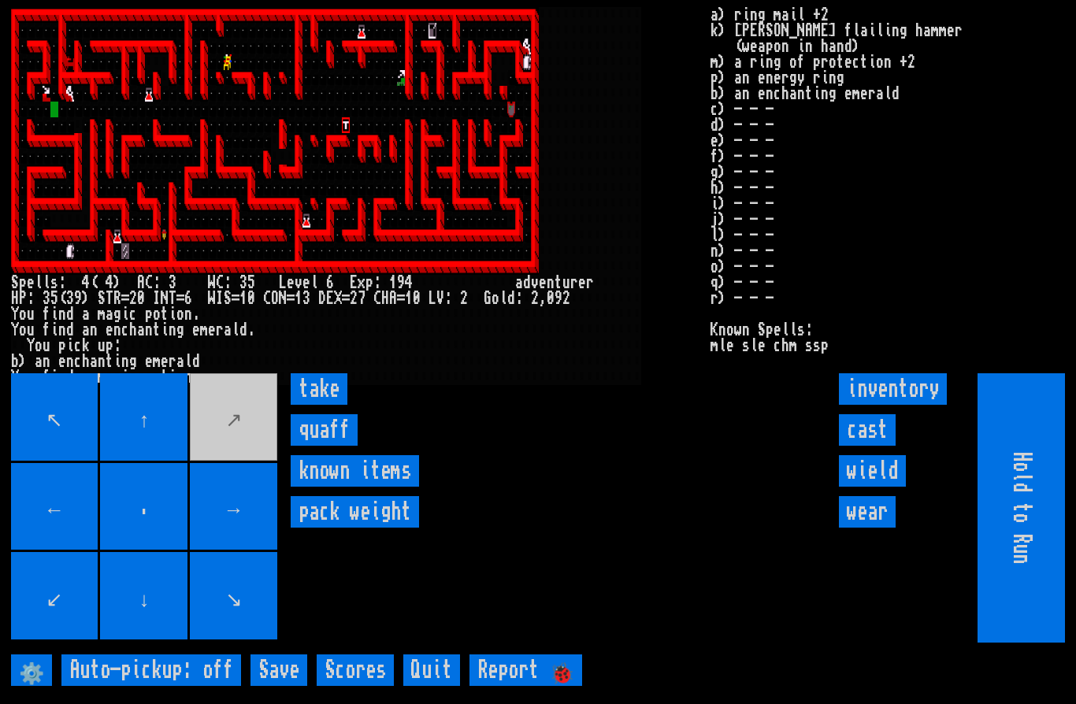
click at [319, 405] on input "take" at bounding box center [319, 389] width 57 height 32
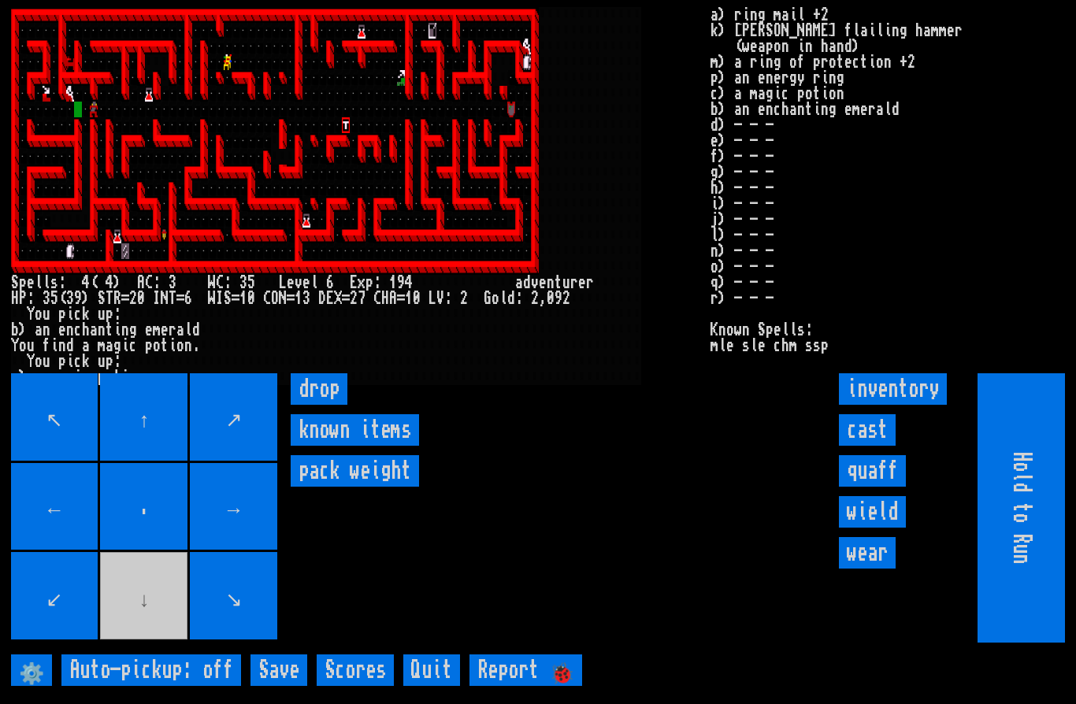
click at [867, 446] on input "cast" at bounding box center [867, 430] width 57 height 32
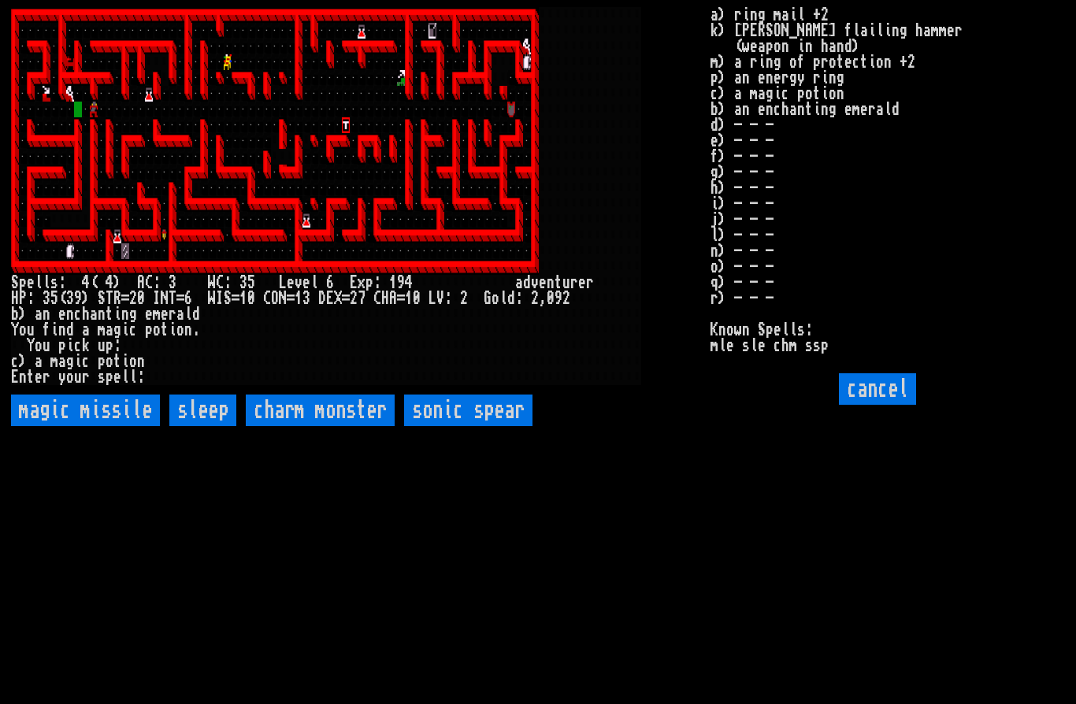
click at [462, 426] on spear "sonic spear" at bounding box center [468, 411] width 128 height 32
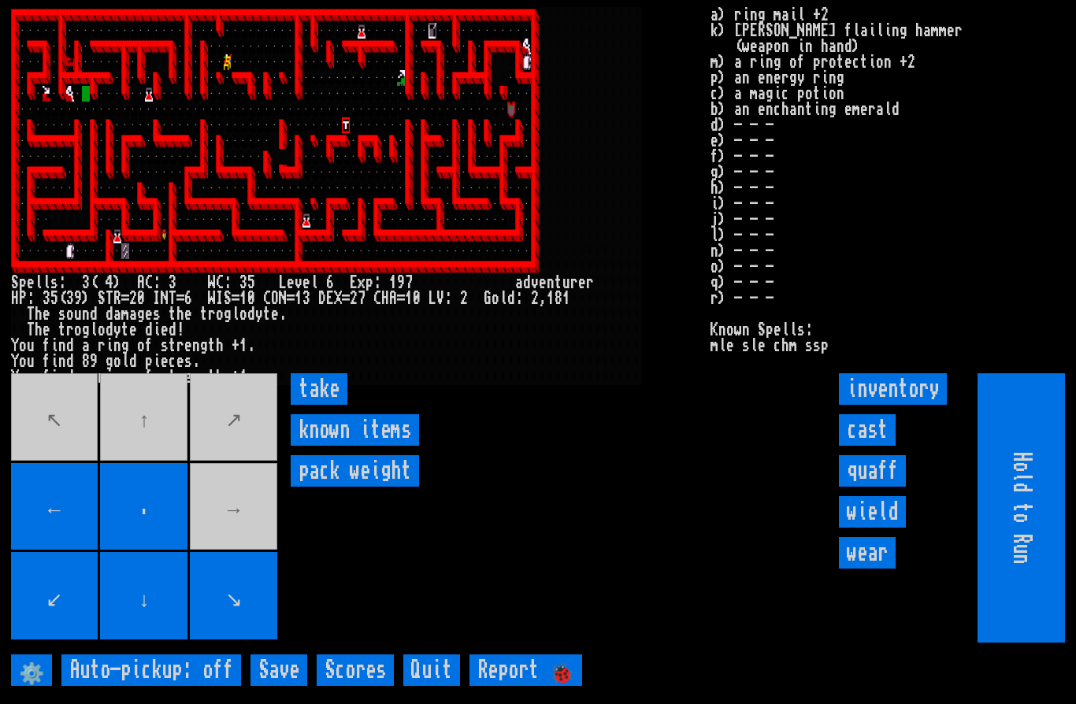
click at [317, 405] on input "take" at bounding box center [319, 389] width 57 height 32
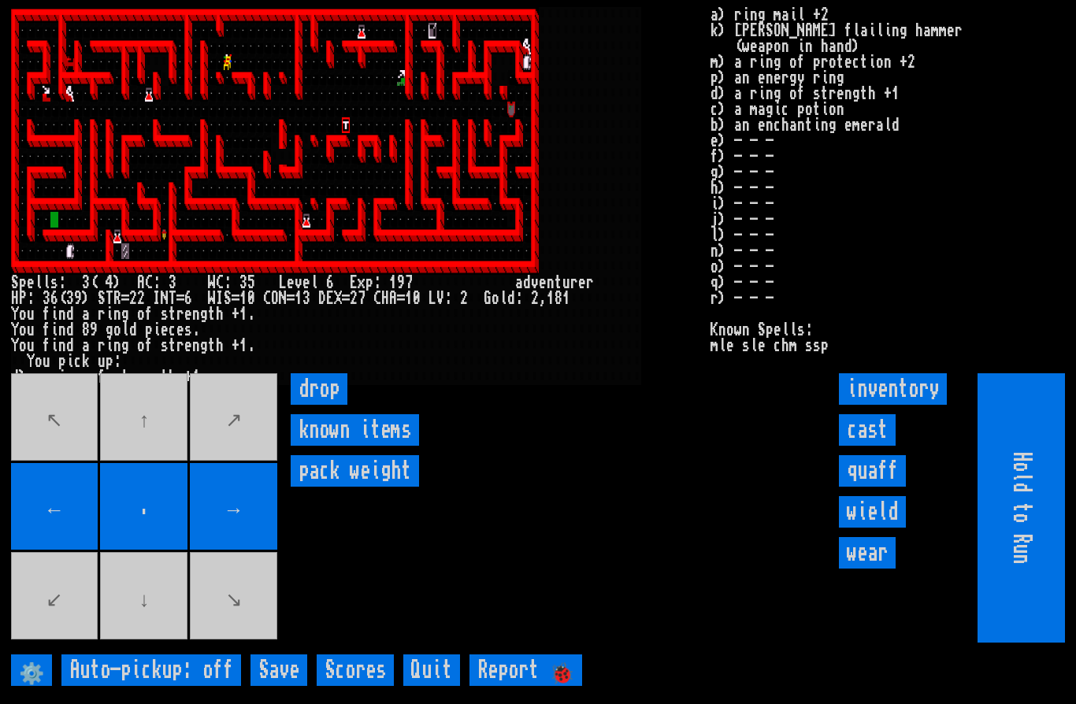
click at [69, 493] on movebuttons "↖ ↑ ↗ ← . → ↙ ↓ ↘" at bounding box center [145, 507] width 269 height 269
click at [52, 499] on input "←" at bounding box center [54, 506] width 87 height 87
click at [158, 641] on movebuttons "↖ ↑ ↗ ← . → ↙ ↓ ↘" at bounding box center [145, 507] width 269 height 269
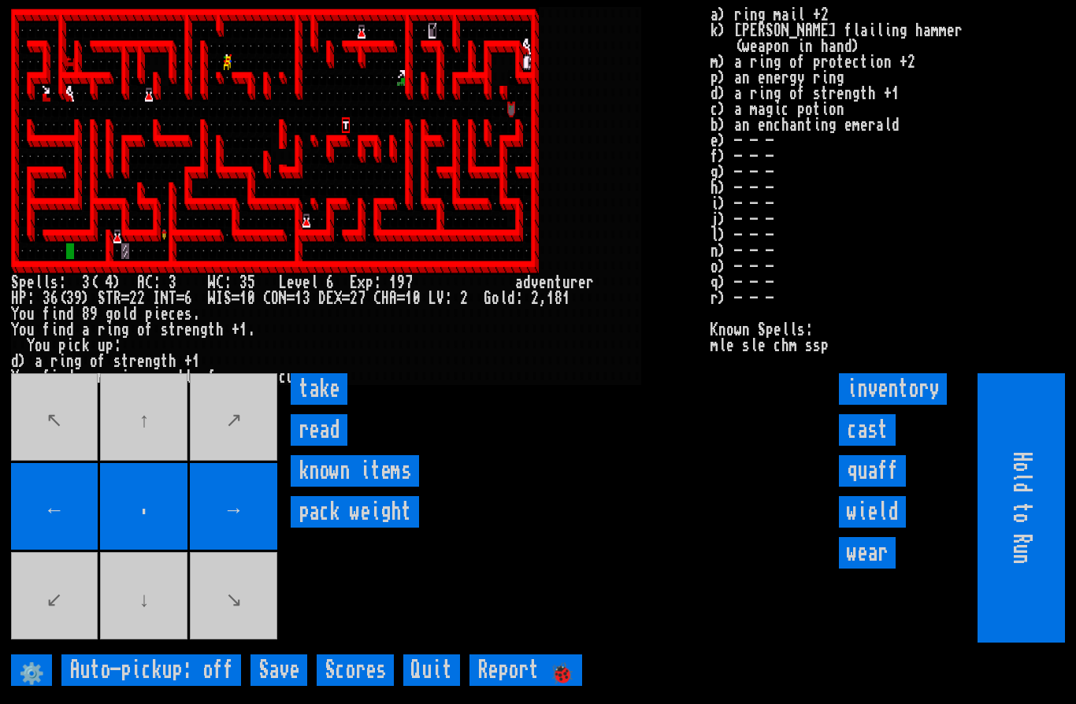
click at [330, 405] on input "take" at bounding box center [319, 389] width 57 height 32
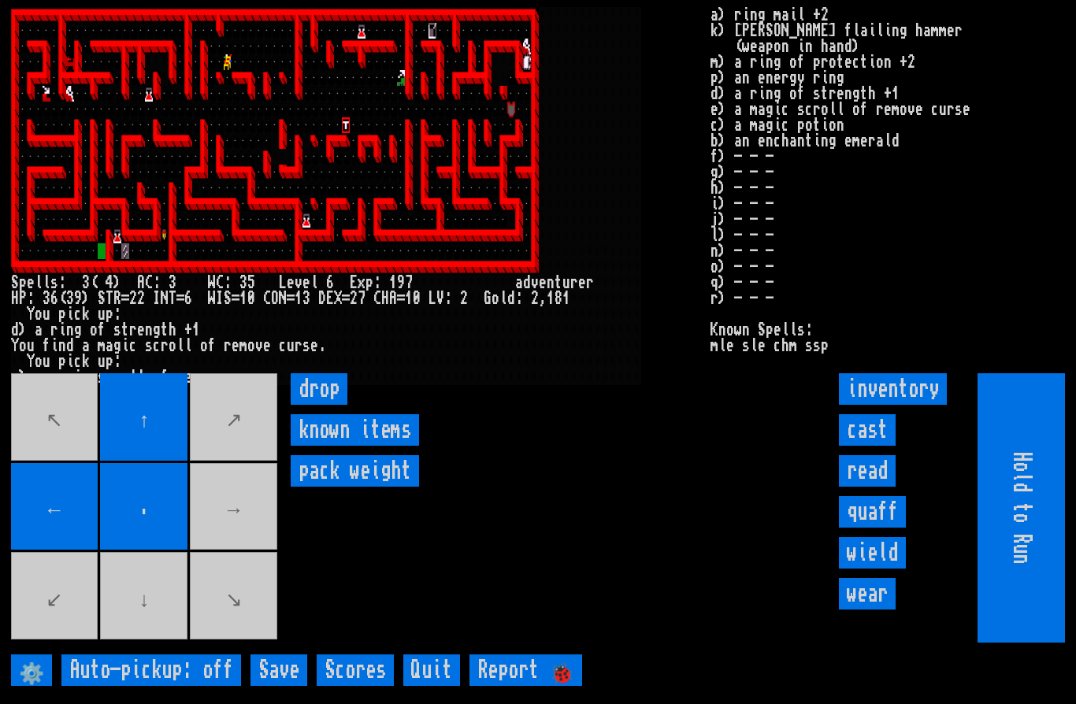
click at [218, 544] on movebuttons "↖ ↑ ↗ ← . → ↙ ↓ ↘" at bounding box center [145, 507] width 269 height 269
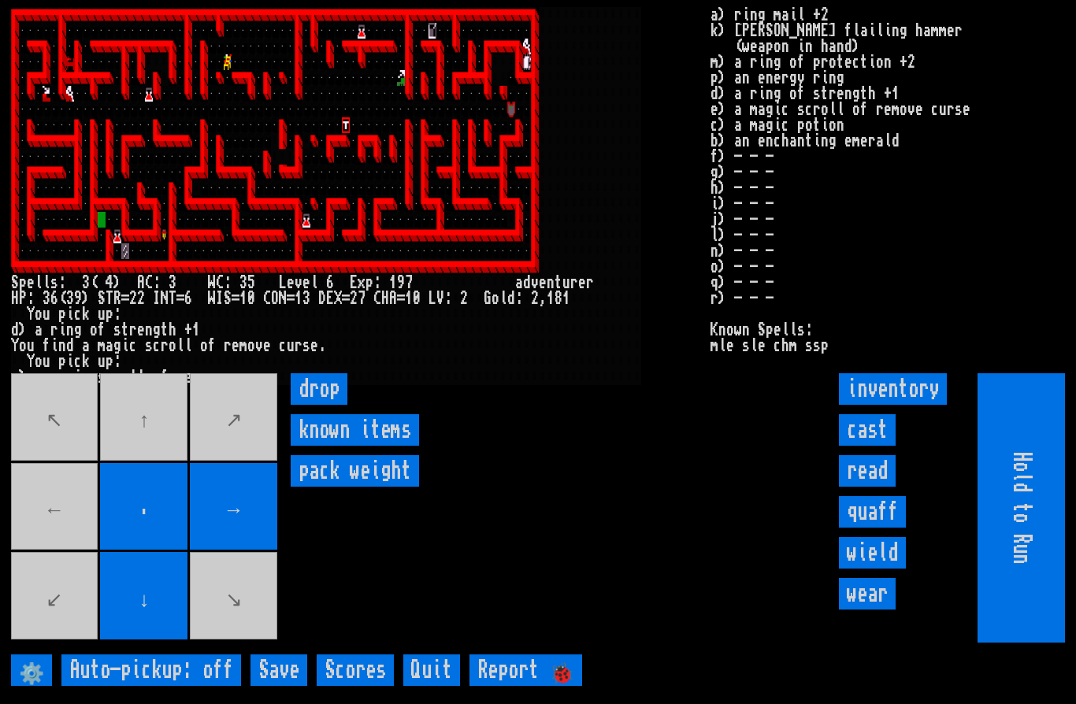
click at [147, 478] on movebuttons "↖ ↑ ↗ ← . → ↙ ↓ ↘" at bounding box center [145, 507] width 269 height 269
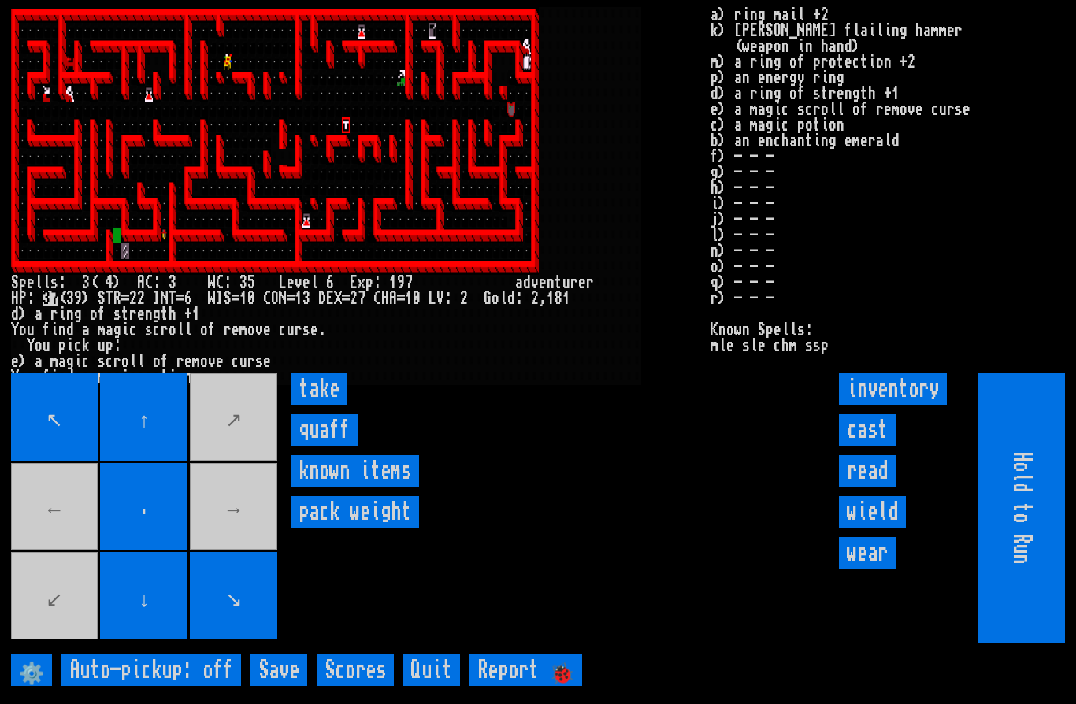
click at [338, 405] on input "take" at bounding box center [319, 389] width 57 height 32
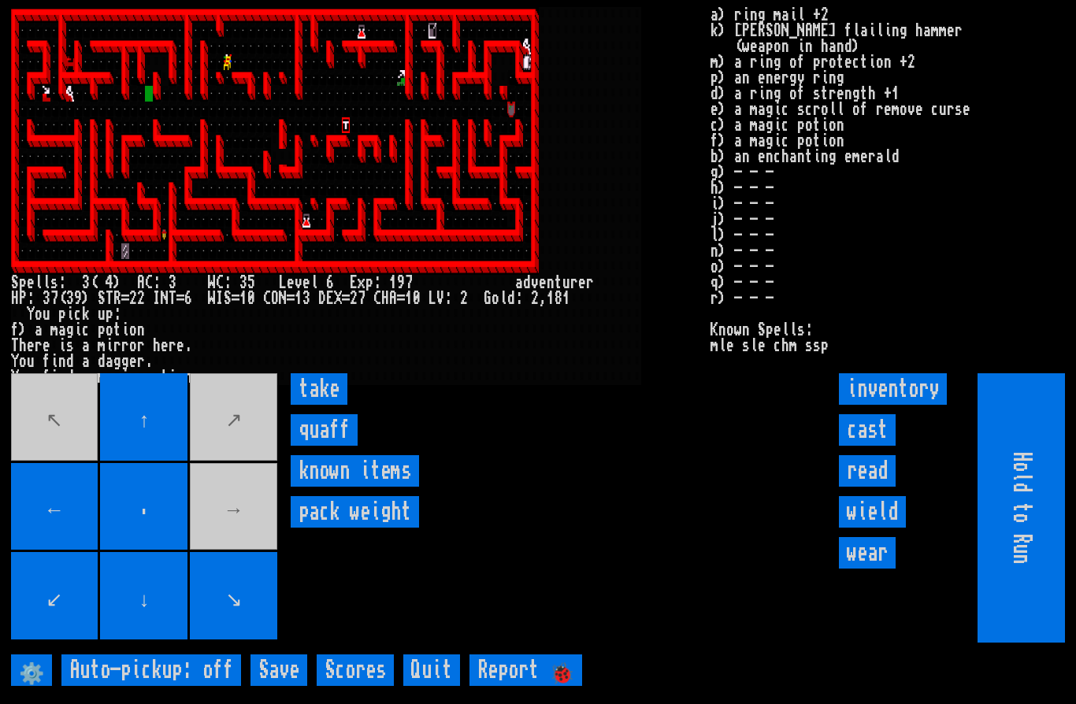
click at [310, 405] on input "take" at bounding box center [319, 389] width 57 height 32
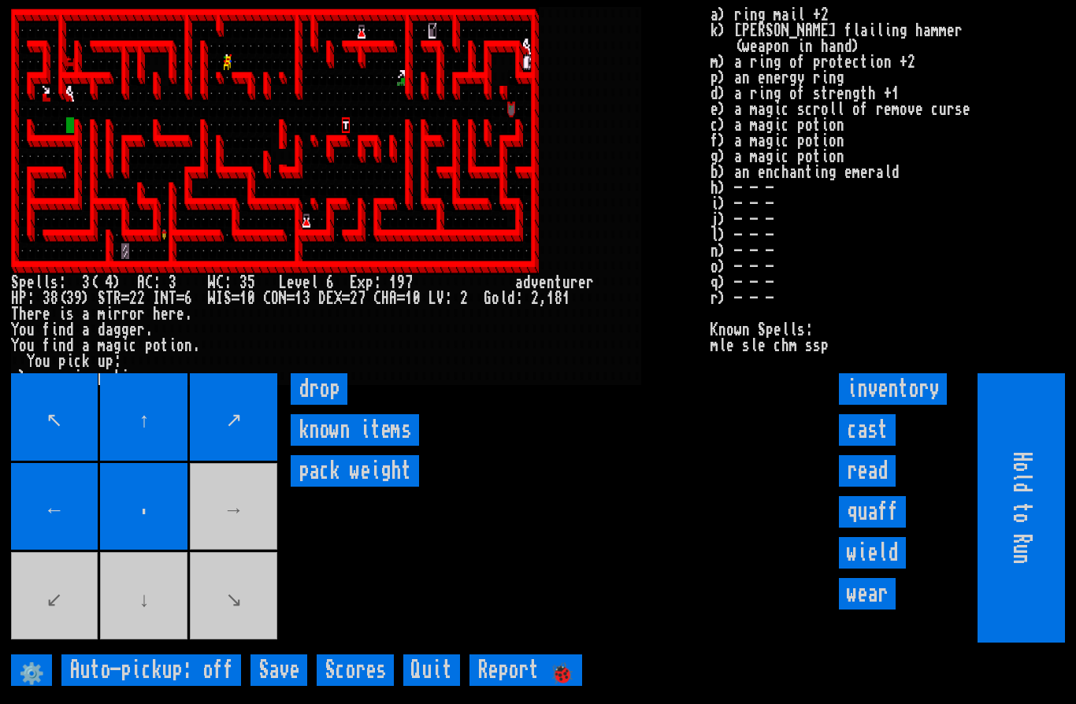
click at [143, 643] on movebuttons "↖ ↑ ↗ ← . → ↙ ↓ ↘" at bounding box center [145, 507] width 269 height 269
click at [845, 446] on input "cast" at bounding box center [867, 430] width 57 height 32
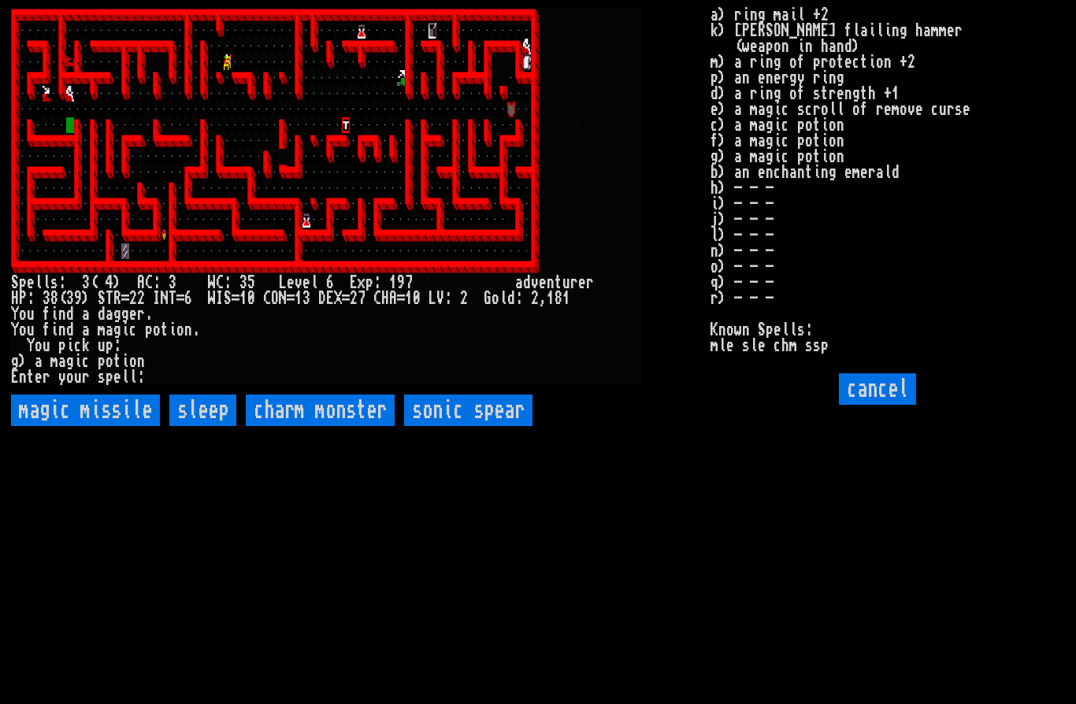
click at [459, 426] on spear "sonic spear" at bounding box center [468, 411] width 128 height 32
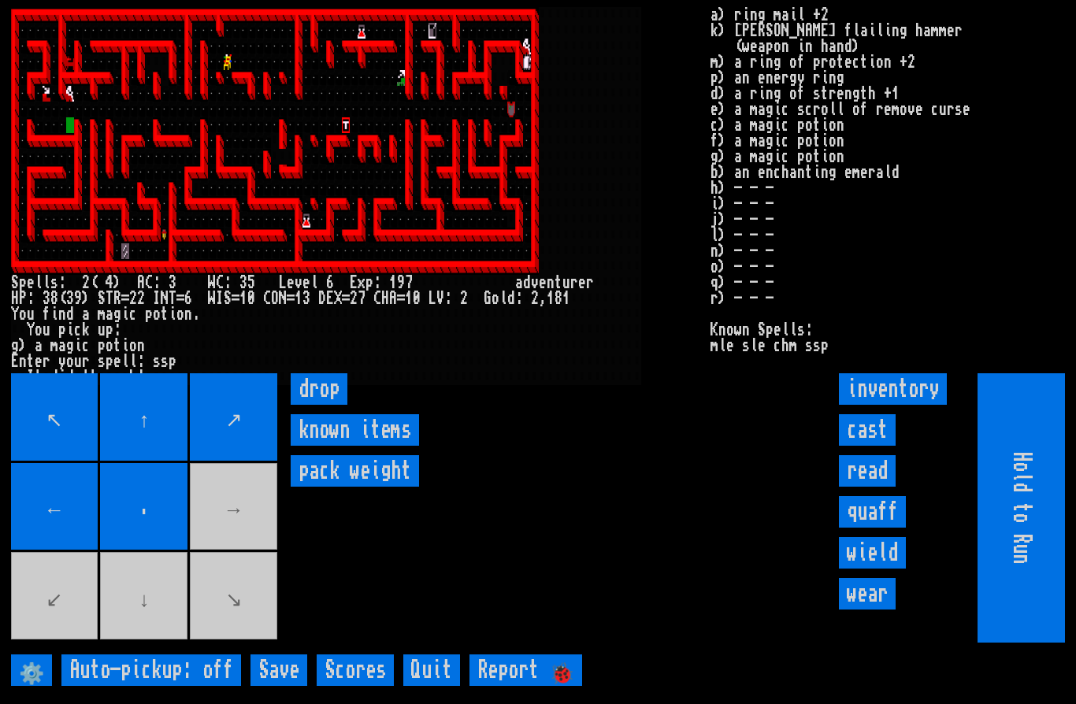
click at [854, 446] on input "cast" at bounding box center [867, 430] width 57 height 32
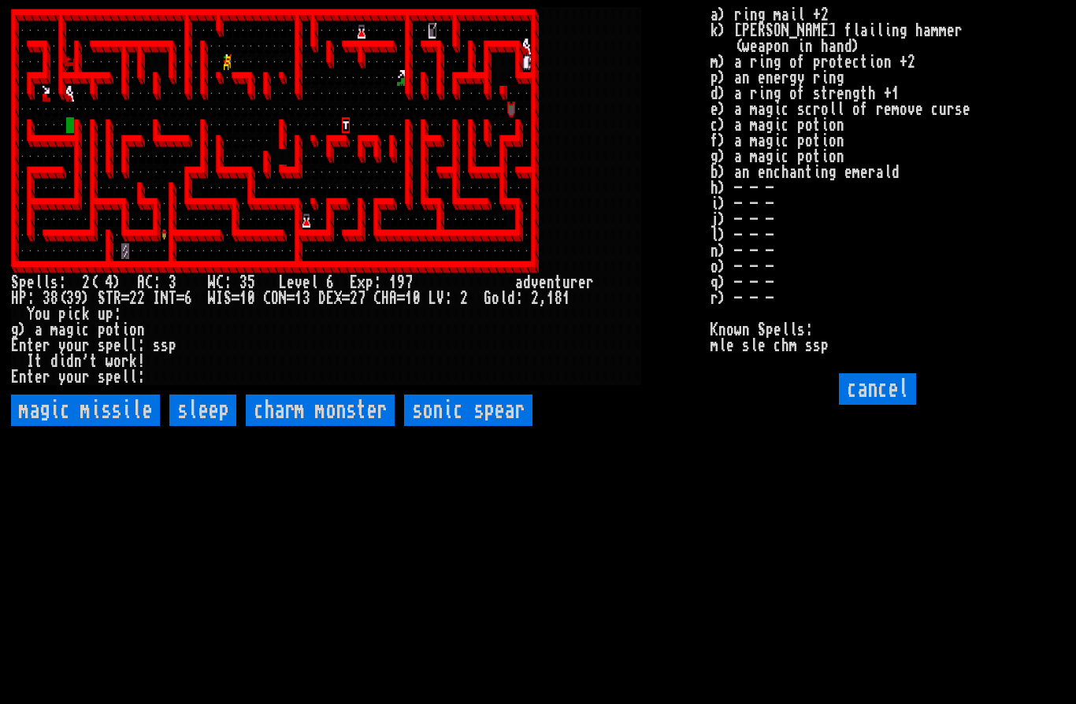
click at [458, 426] on spear "sonic spear" at bounding box center [468, 411] width 128 height 32
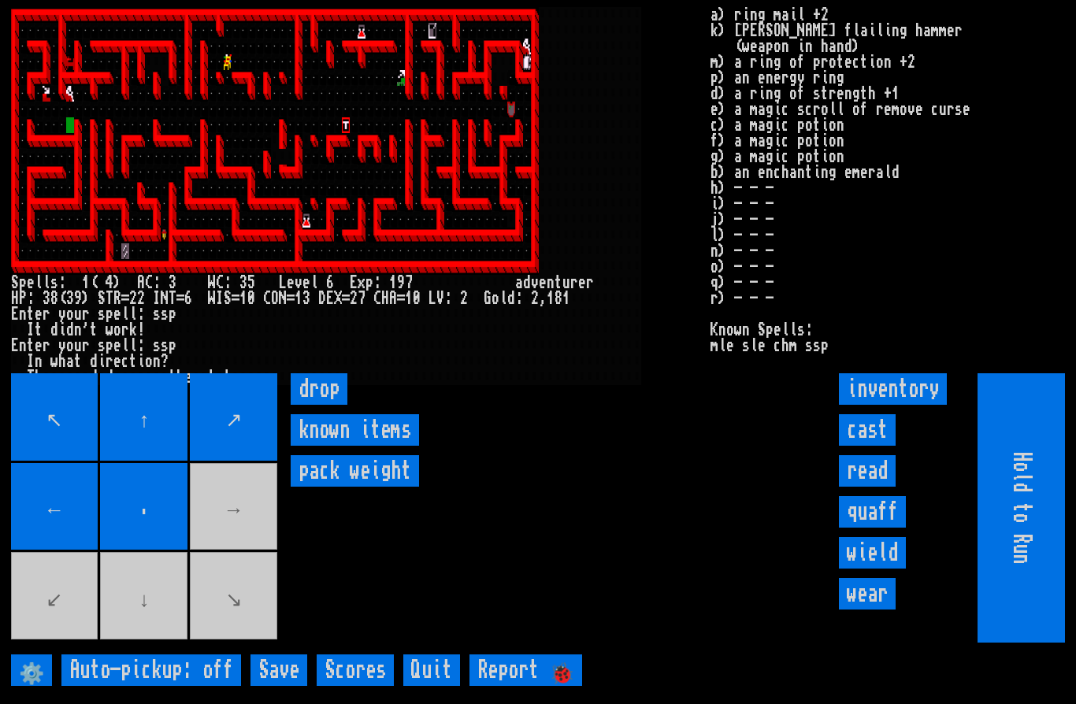
click at [870, 446] on input "cast" at bounding box center [867, 430] width 57 height 32
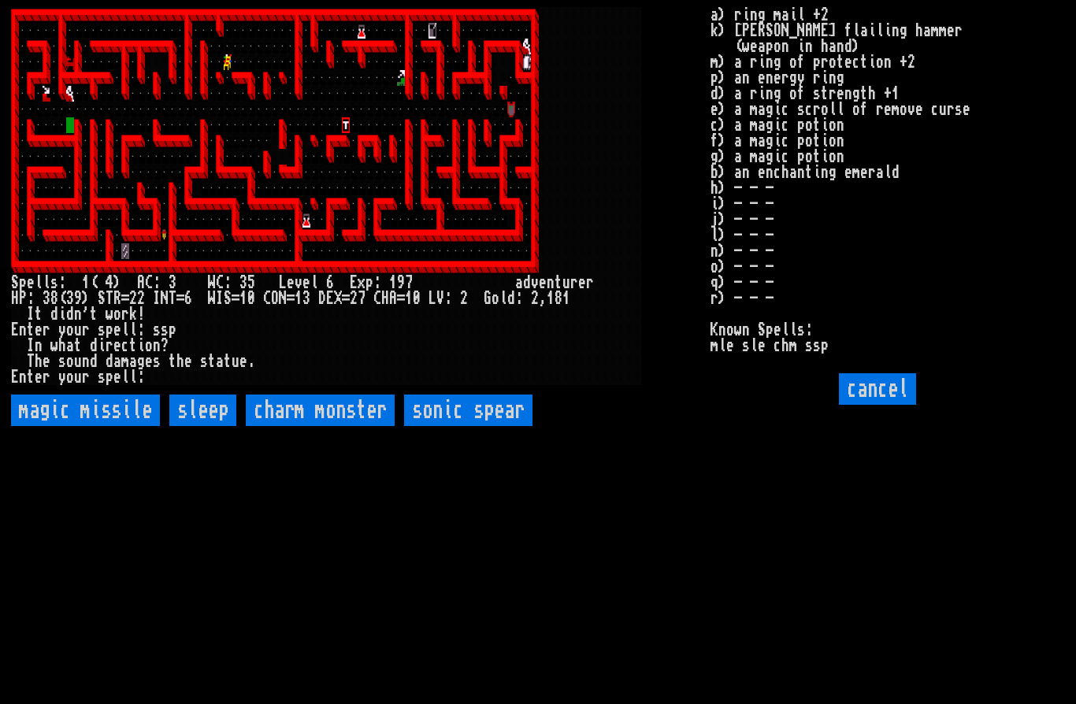
click at [113, 426] on missile "magic missile" at bounding box center [85, 411] width 149 height 32
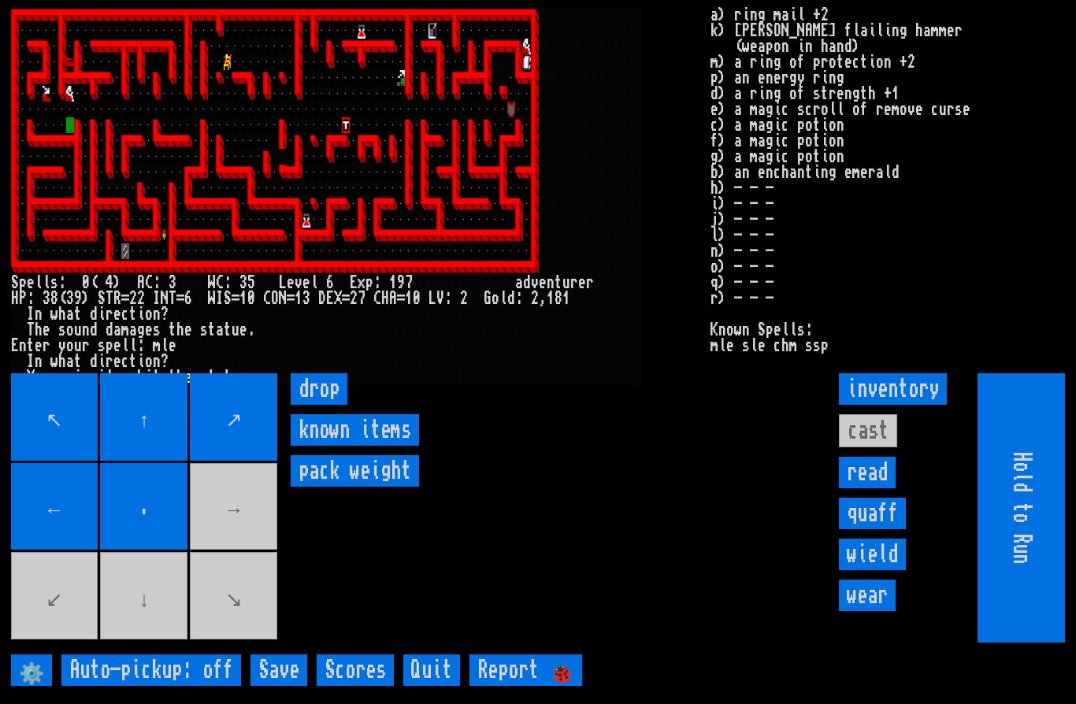
click at [872, 373] on inventorybuttons "inventory cast read quaff wield wear" at bounding box center [920, 373] width 162 height 0
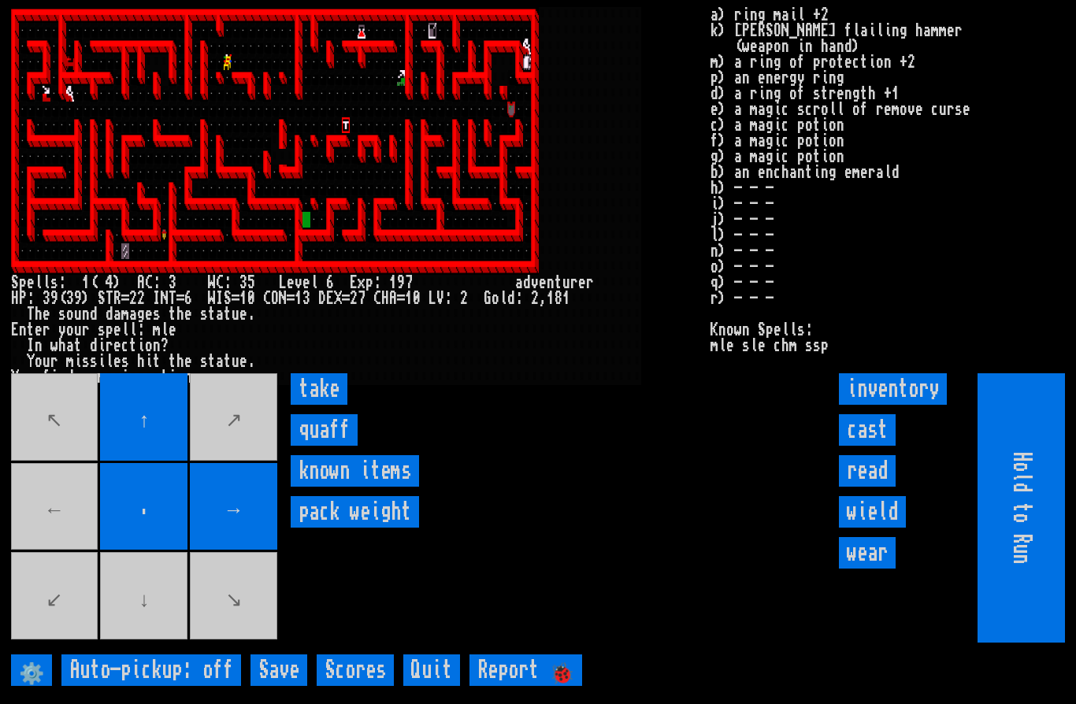
click at [328, 405] on input "take" at bounding box center [319, 389] width 57 height 32
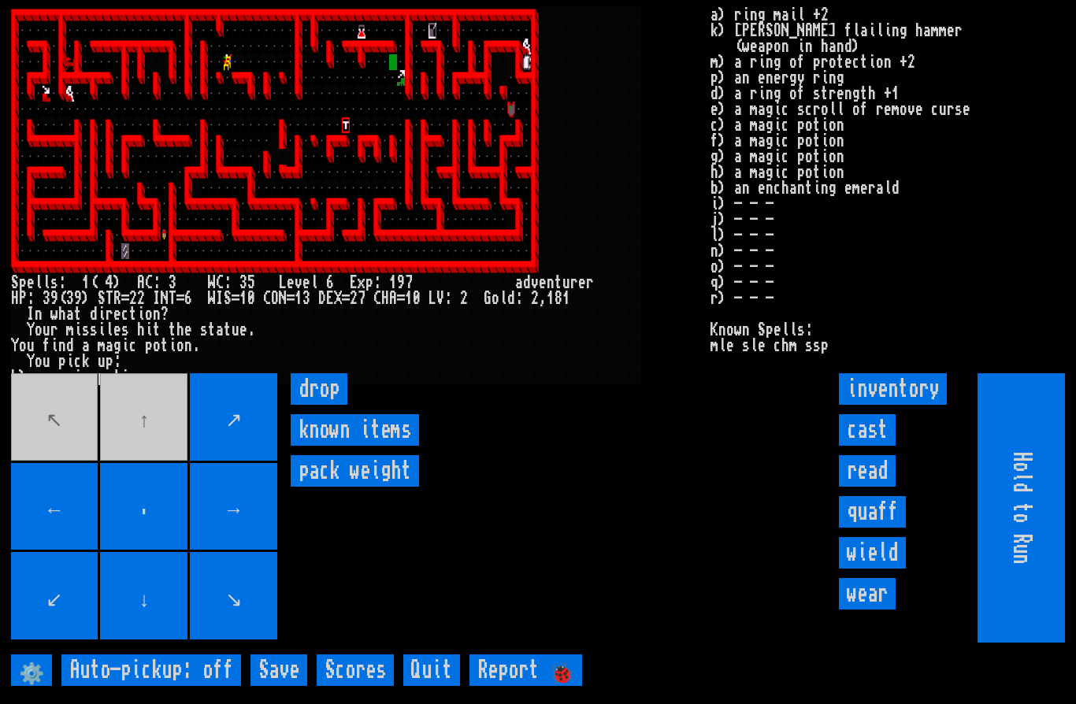
click at [186, 451] on movebuttons "↖ ↑ ↗ ← . → ↙ ↓ ↘" at bounding box center [145, 507] width 269 height 269
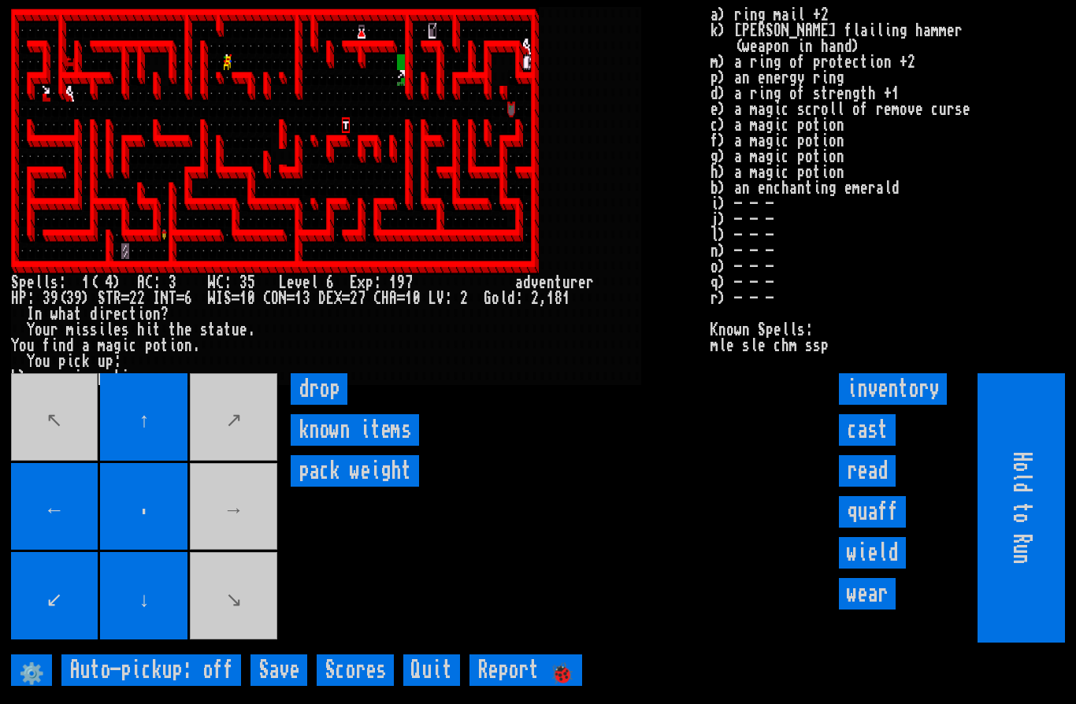
click at [247, 529] on movebuttons "↖ ↑ ↗ ← . → ↙ ↓ ↘" at bounding box center [145, 507] width 269 height 269
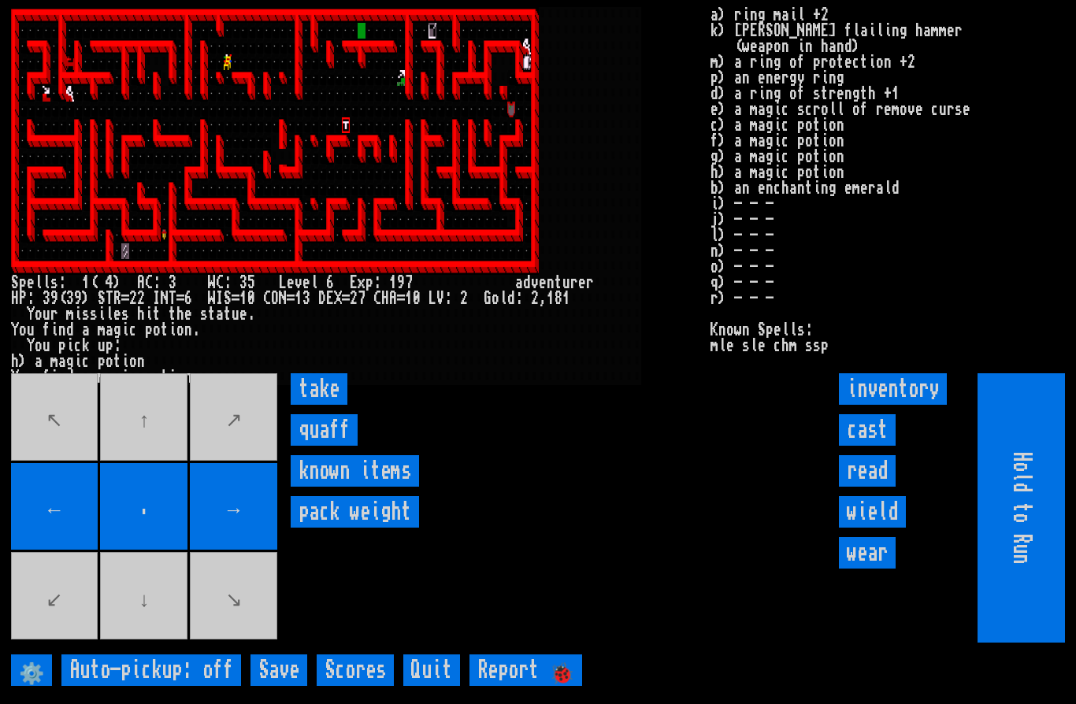
click at [323, 405] on input "take" at bounding box center [319, 389] width 57 height 32
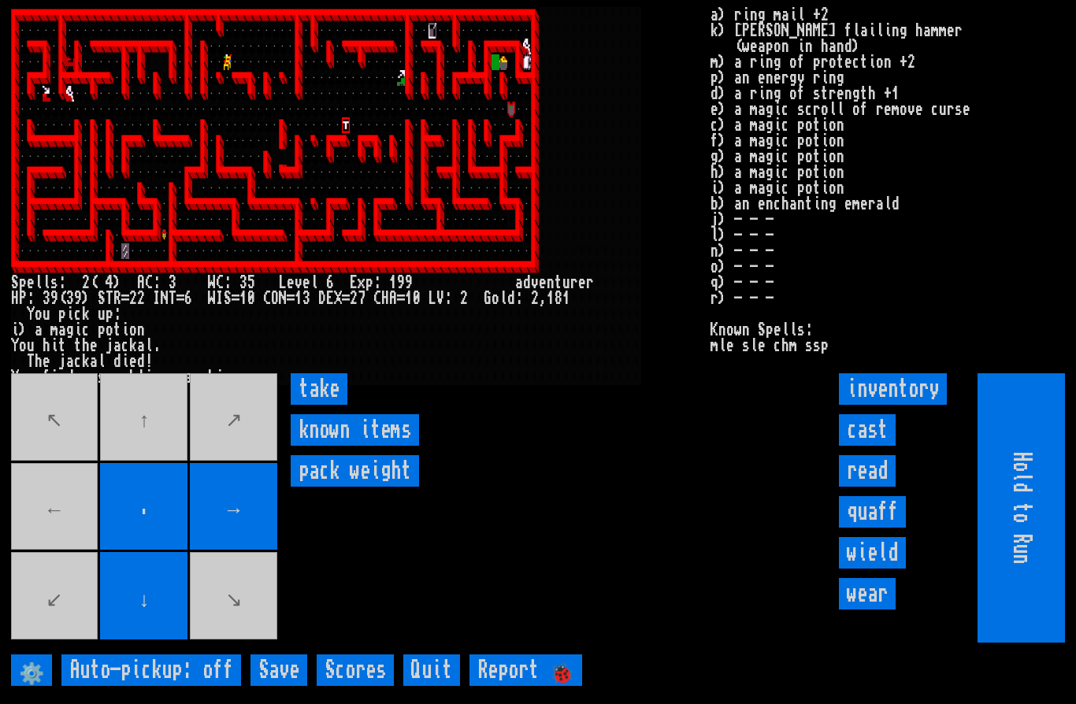
click at [325, 405] on input "take" at bounding box center [319, 389] width 57 height 32
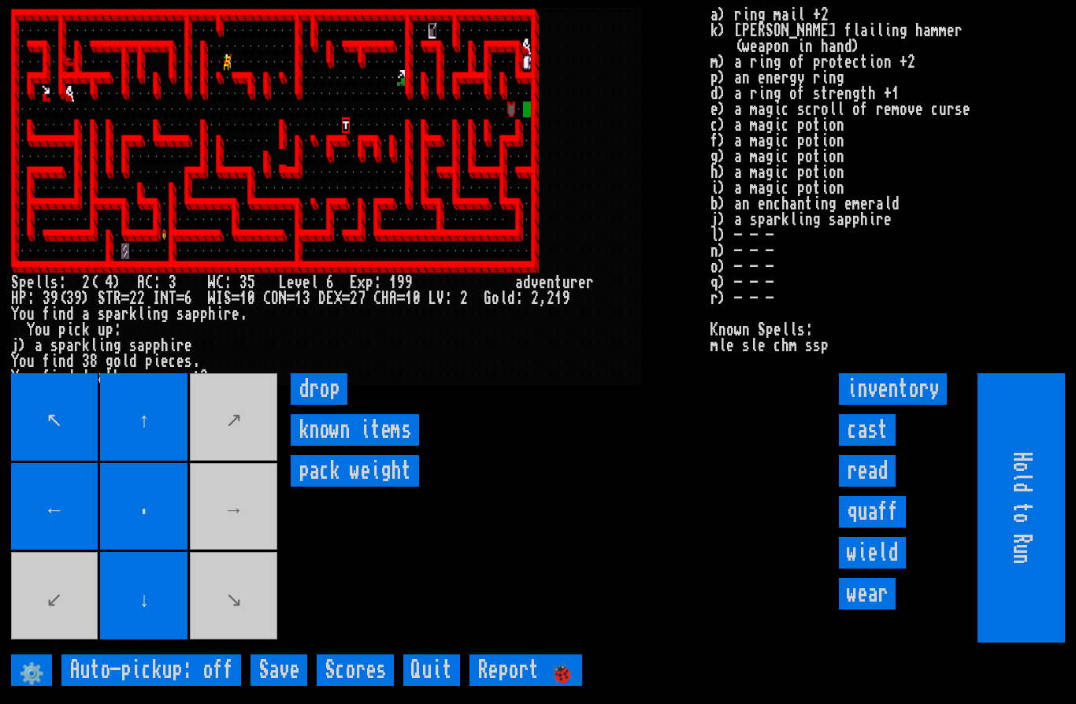
click at [870, 446] on input "cast" at bounding box center [867, 430] width 57 height 32
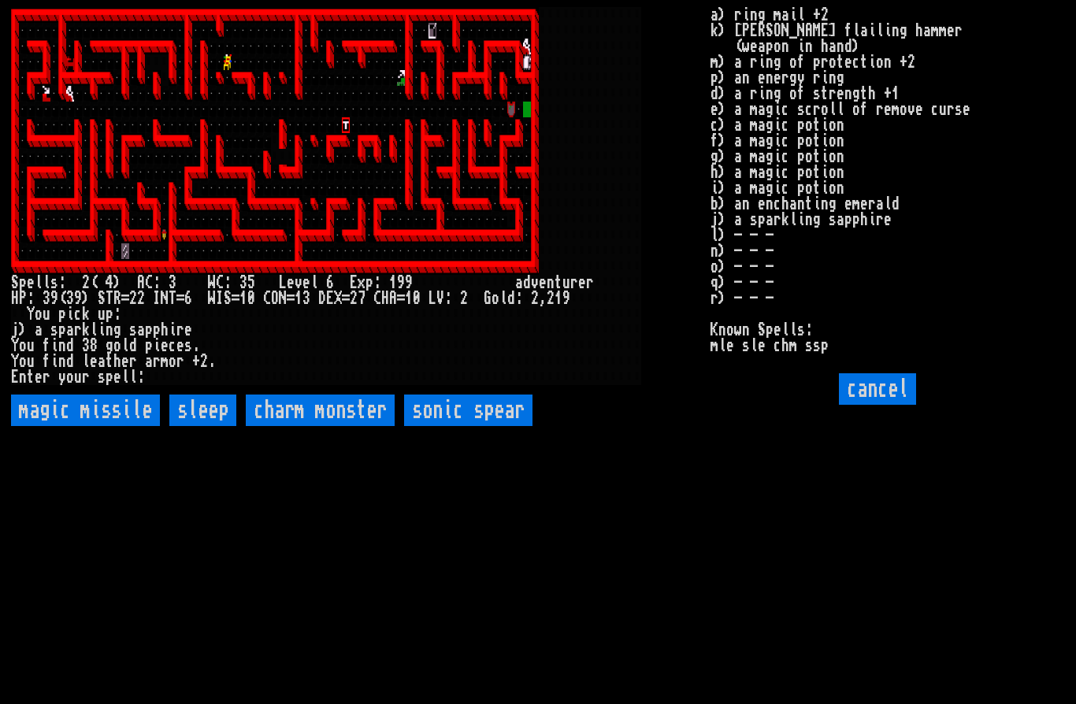
click at [470, 426] on spear "sonic spear" at bounding box center [468, 411] width 128 height 32
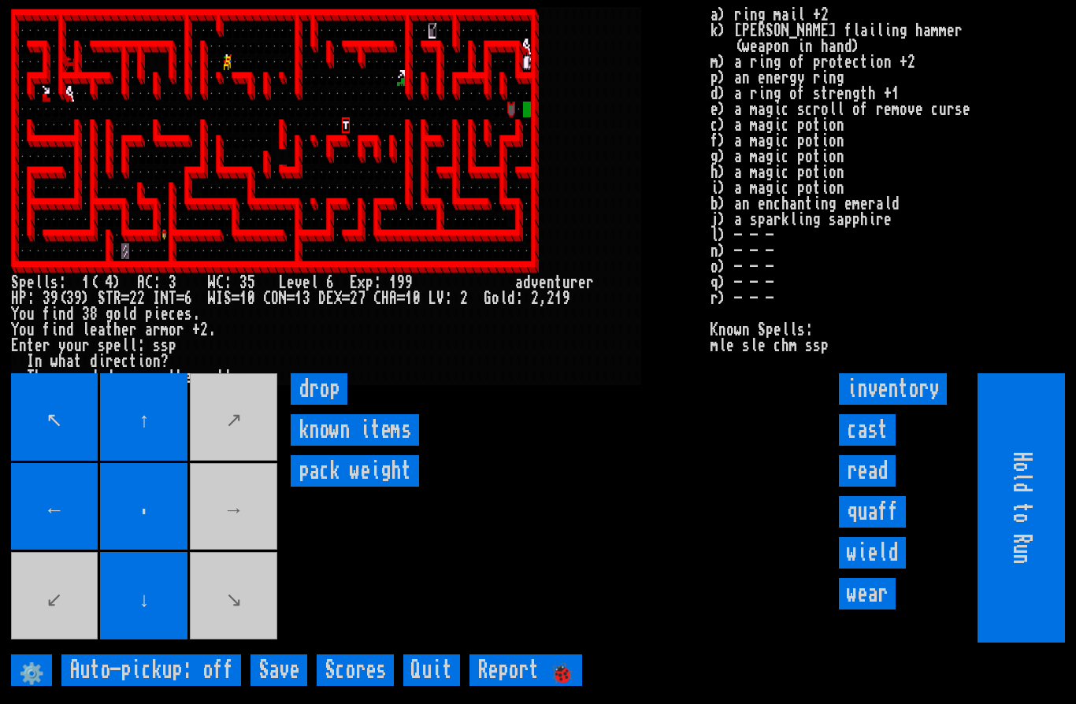
click at [867, 446] on input "cast" at bounding box center [867, 430] width 57 height 32
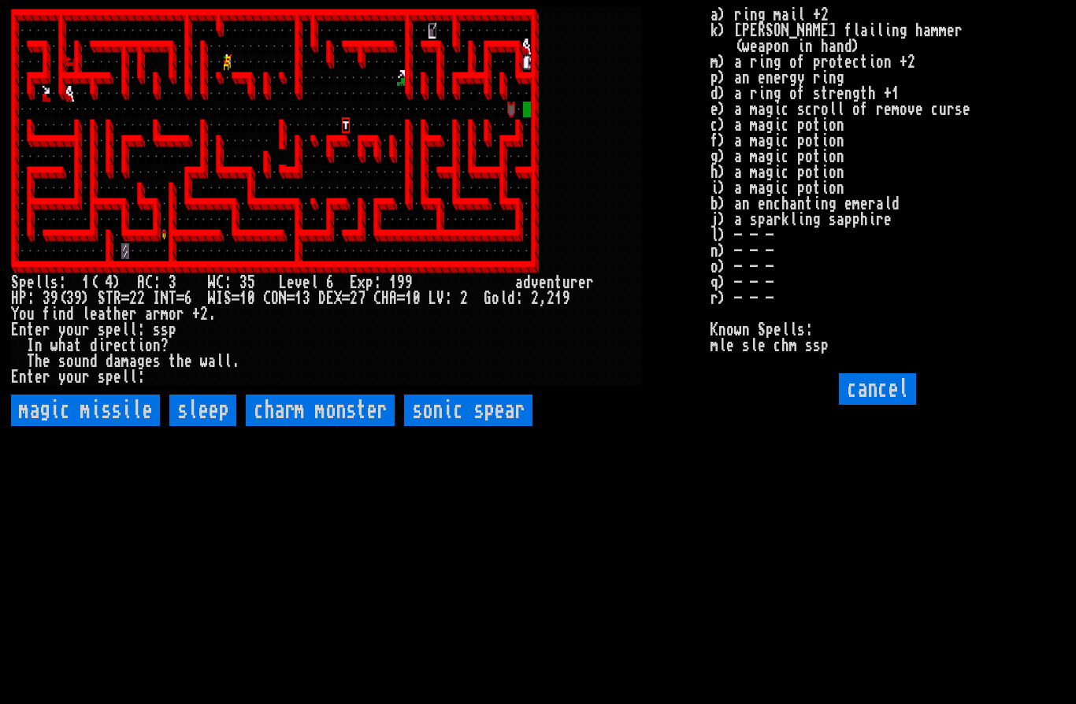
click at [481, 426] on spear "sonic spear" at bounding box center [468, 411] width 128 height 32
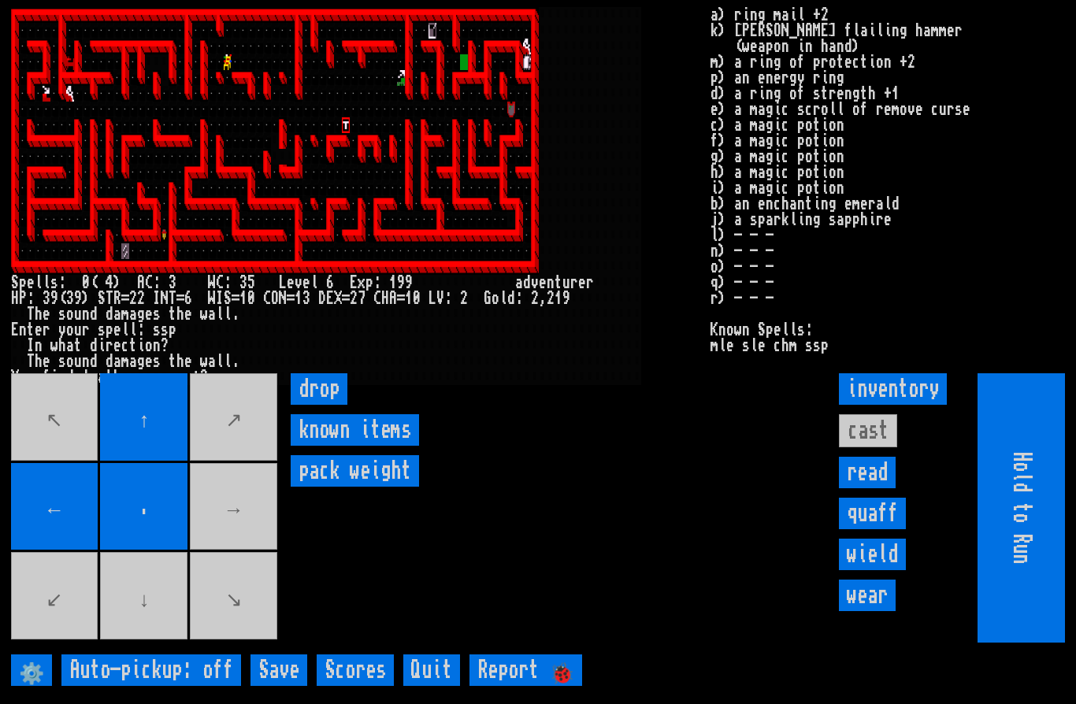
click at [239, 536] on movebuttons "↖ ↑ ↗ ← . → ↙ ↓ ↘" at bounding box center [145, 507] width 269 height 269
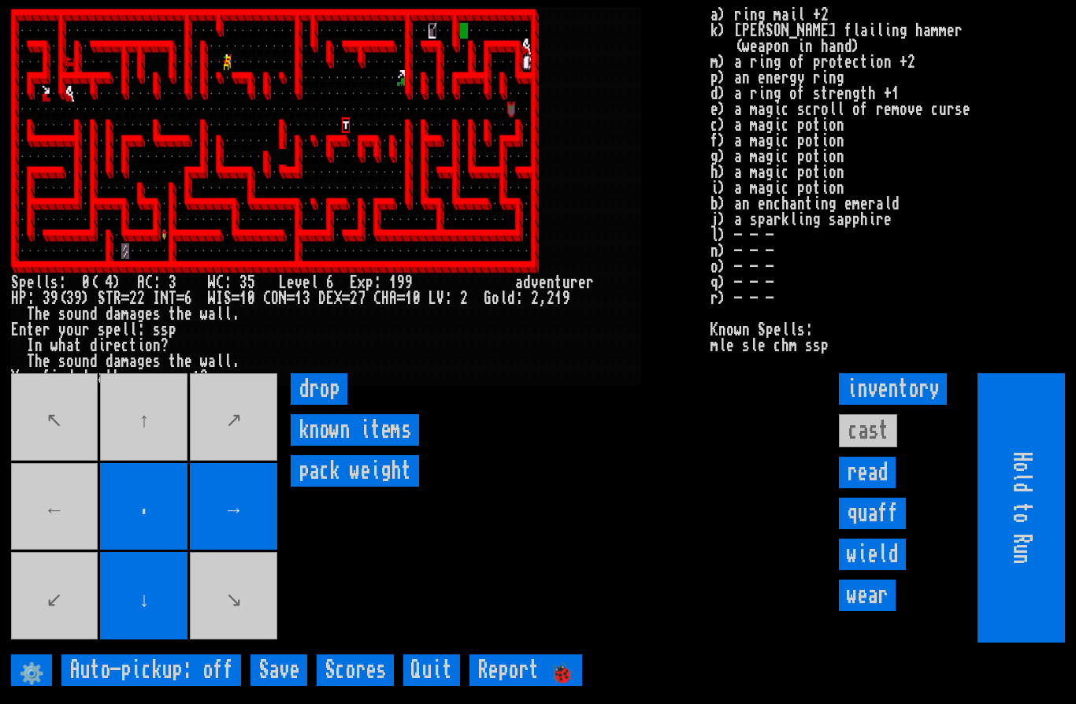
click at [134, 469] on movebuttons "↖ ↑ ↗ ← . → ↙ ↓ ↘" at bounding box center [145, 507] width 269 height 269
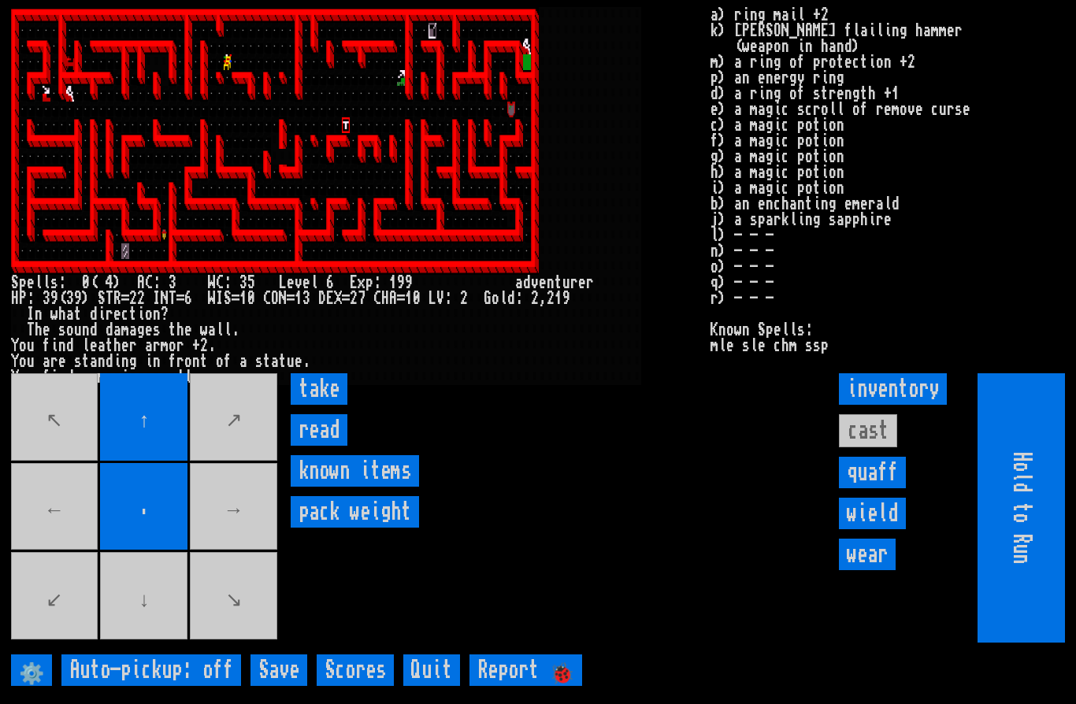
click at [328, 405] on input "take" at bounding box center [319, 389] width 57 height 32
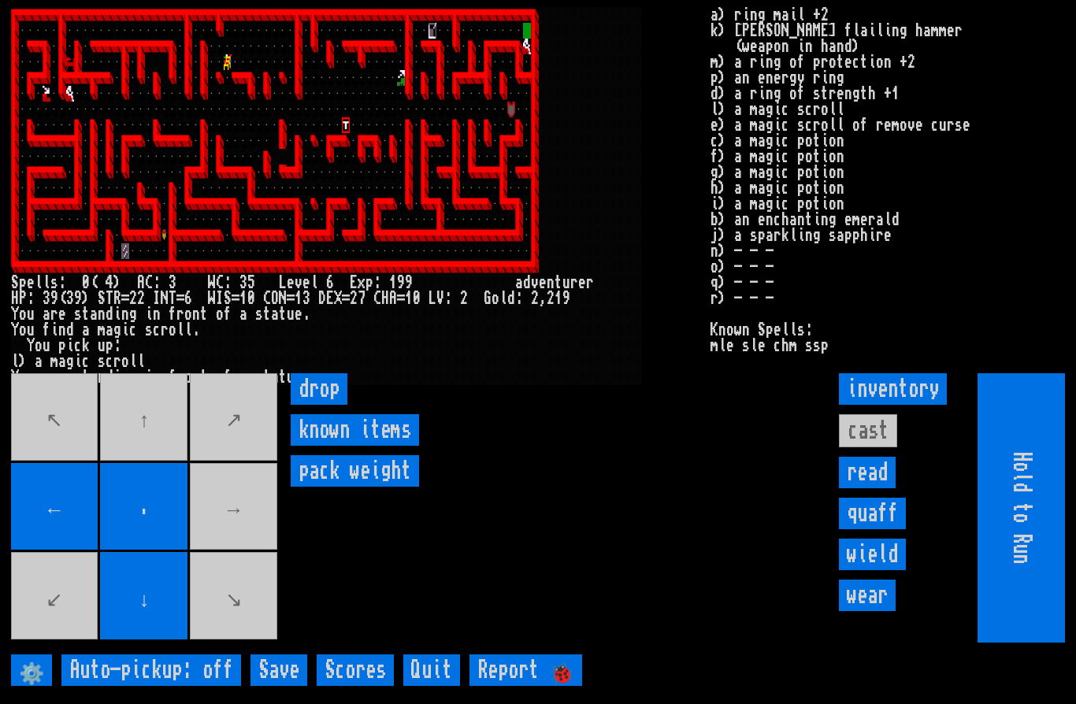
click at [144, 474] on movebuttons "↖ ↑ ↗ ← . → ↙ ↓ ↘" at bounding box center [145, 507] width 269 height 269
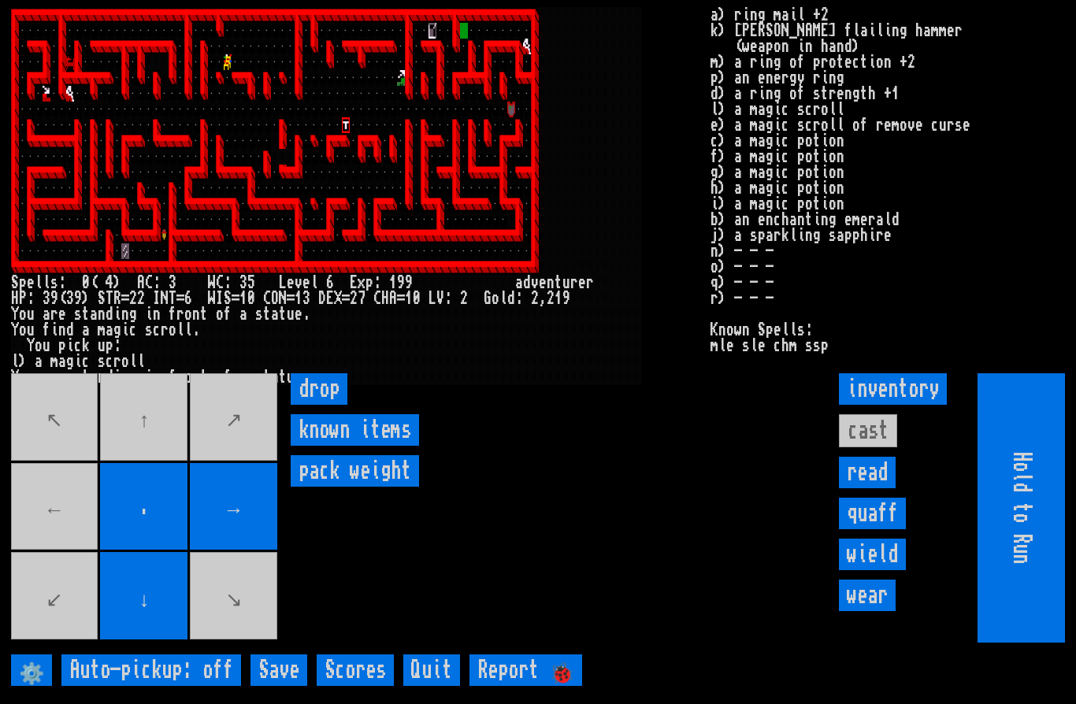
click at [74, 550] on movebuttons "↖ ↑ ↗ ← . → ↙ ↓ ↘" at bounding box center [145, 507] width 269 height 269
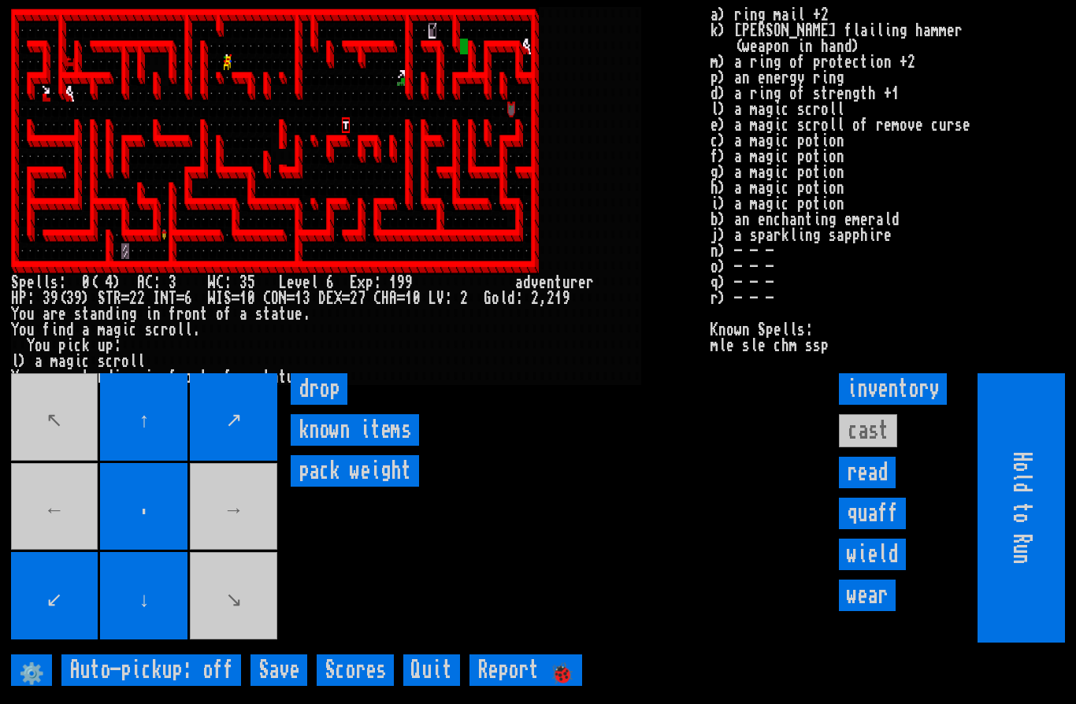
click at [54, 549] on movebuttons "↖ ↑ ↗ ← . → ↙ ↓ ↘" at bounding box center [145, 507] width 269 height 269
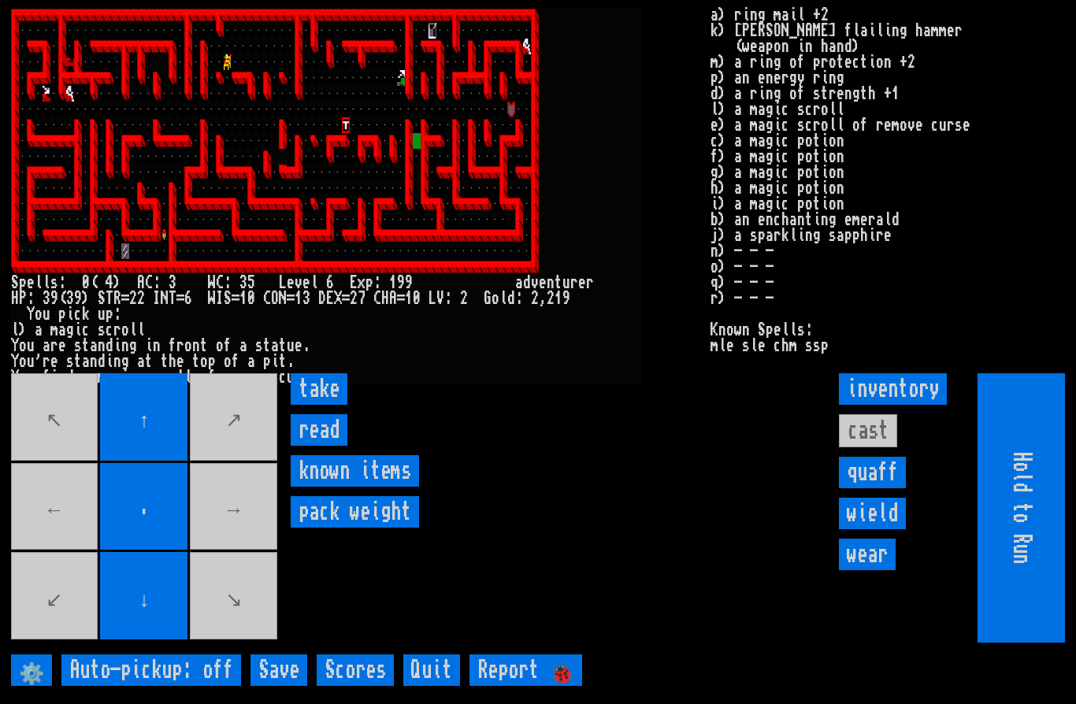
click at [319, 405] on input "take" at bounding box center [319, 389] width 57 height 32
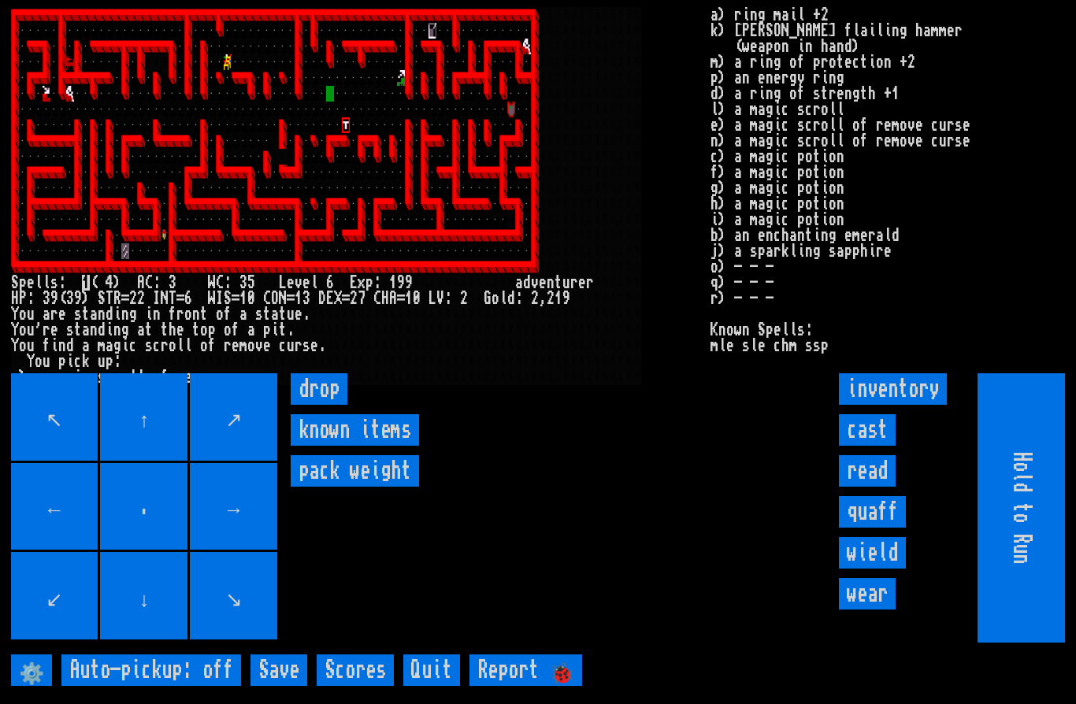
click at [331, 405] on input "drop" at bounding box center [319, 389] width 57 height 32
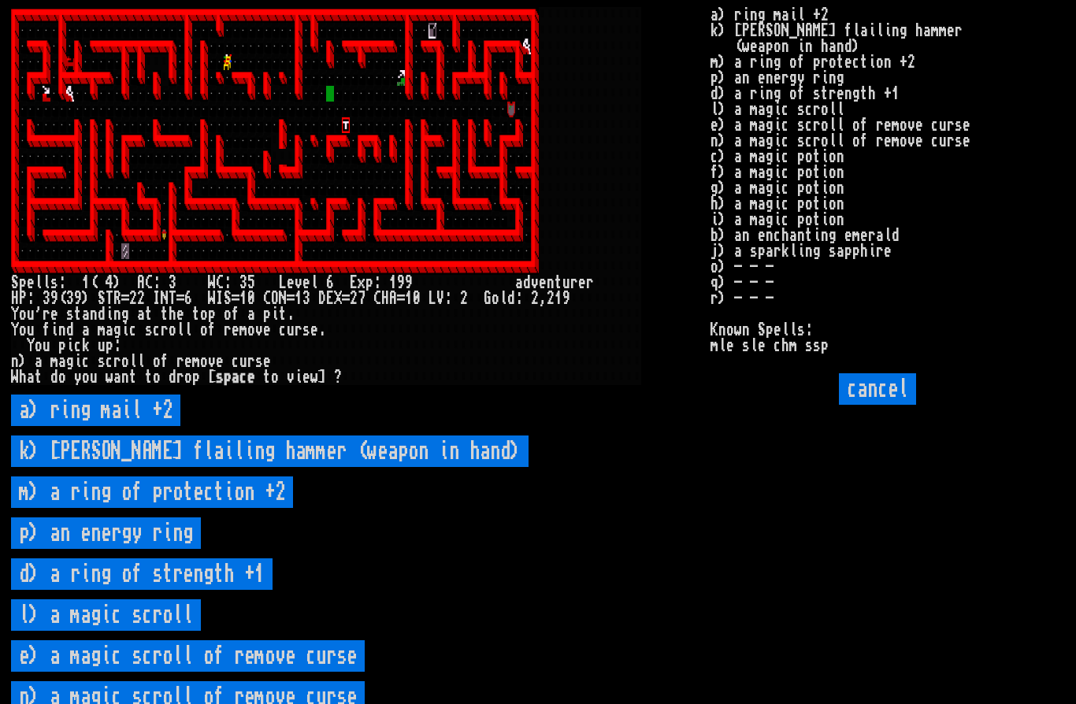
click at [73, 631] on scroll "l) a magic scroll" at bounding box center [106, 616] width 190 height 32
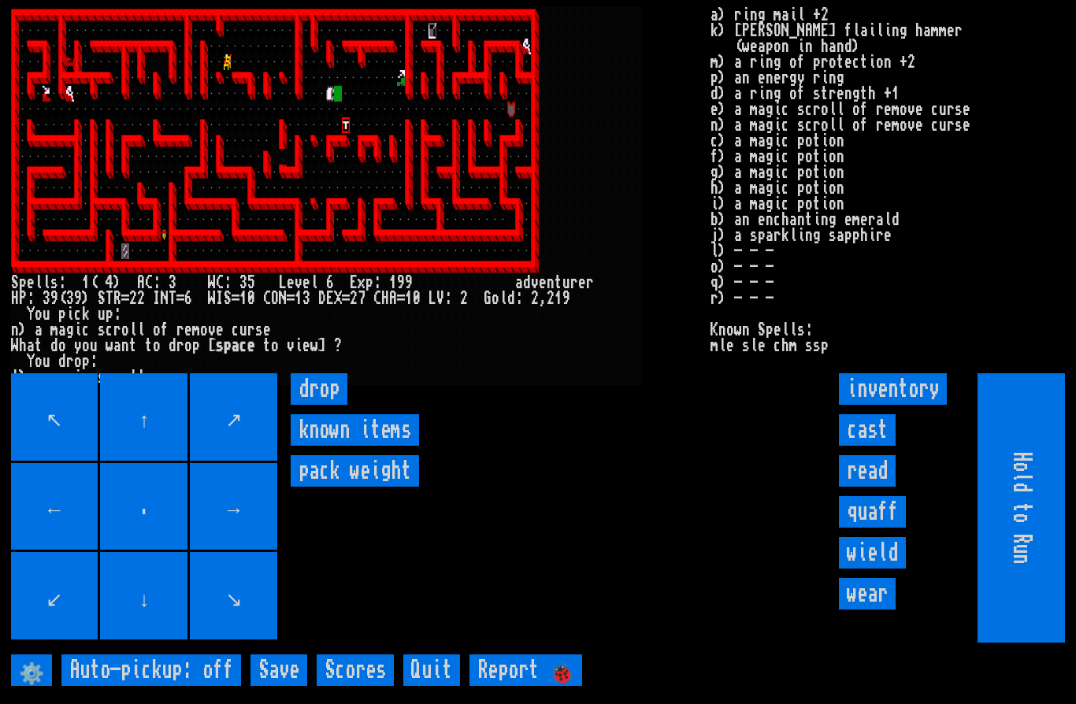
click at [325, 405] on input "drop" at bounding box center [319, 389] width 57 height 32
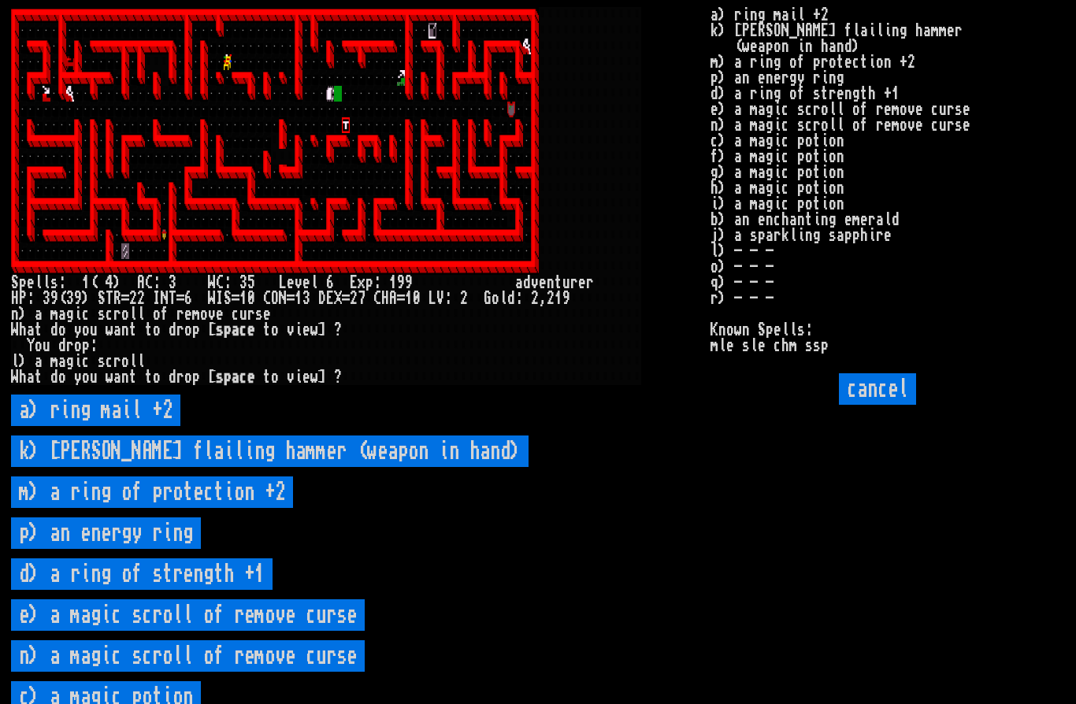
click at [251, 631] on curse "e) a magic scroll of remove curse" at bounding box center [188, 616] width 354 height 32
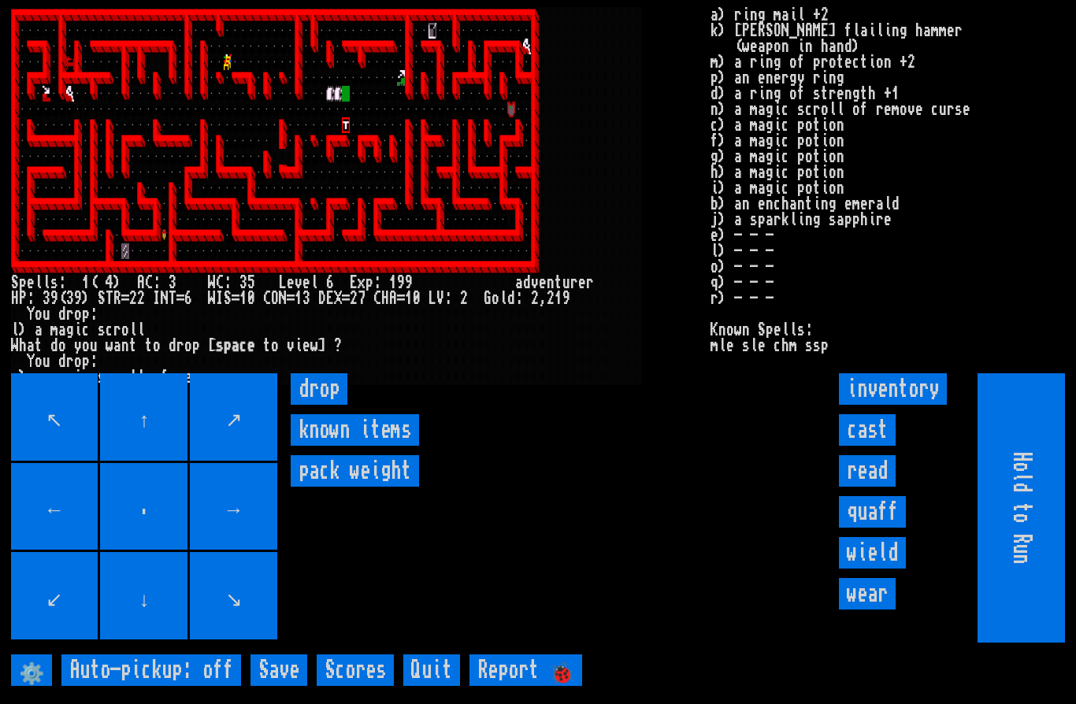
click at [332, 405] on input "drop" at bounding box center [319, 389] width 57 height 32
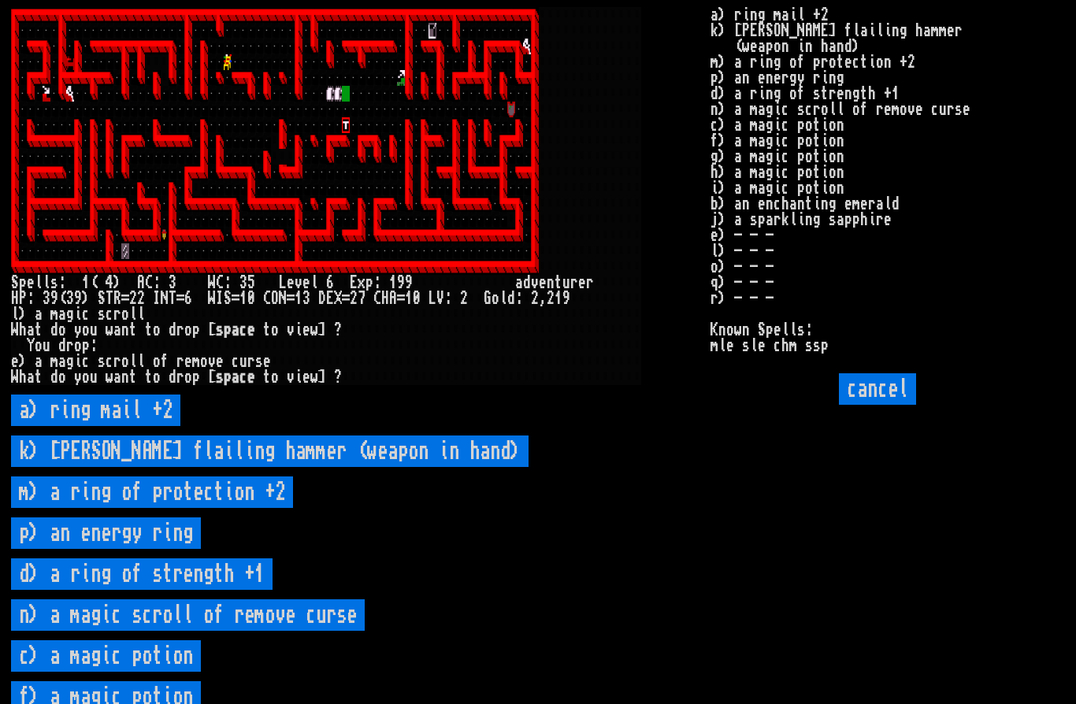
click at [257, 631] on curse "n) a magic scroll of remove curse" at bounding box center [188, 616] width 354 height 32
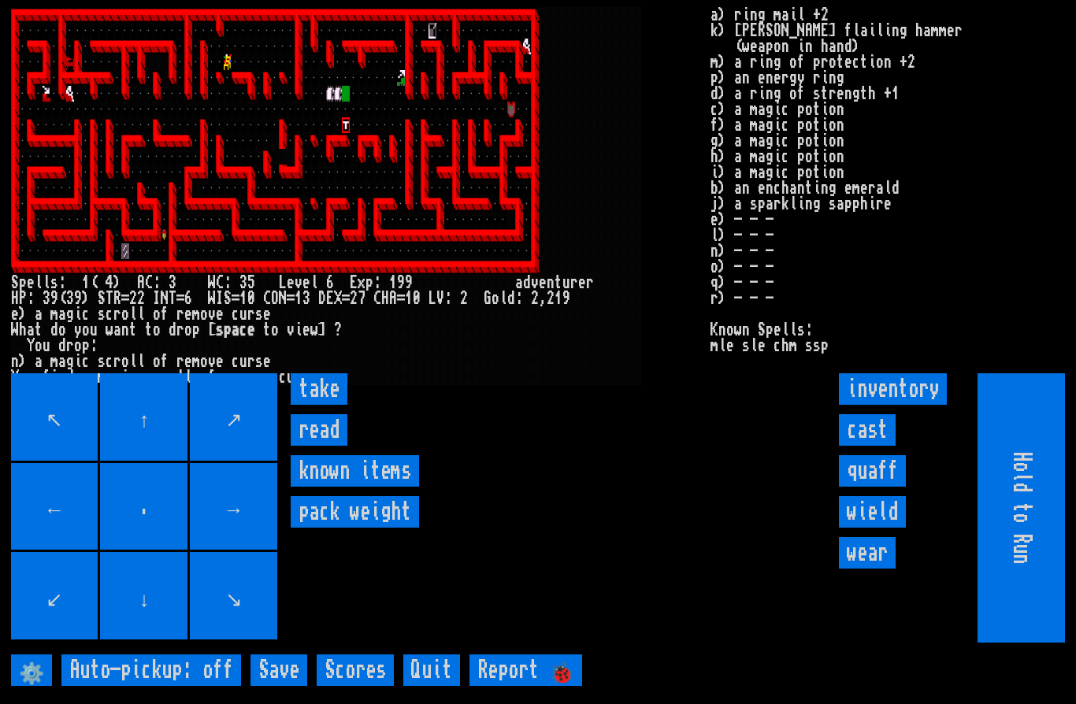
click at [323, 446] on input "read" at bounding box center [319, 430] width 57 height 32
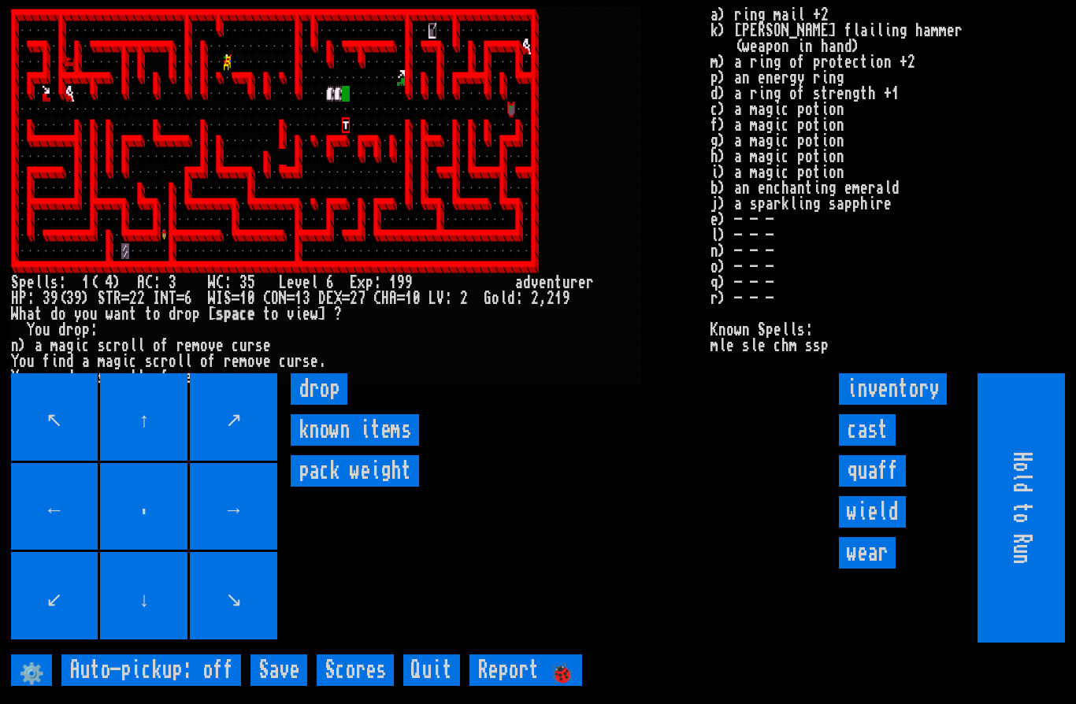
click at [332, 405] on input "drop" at bounding box center [319, 389] width 57 height 32
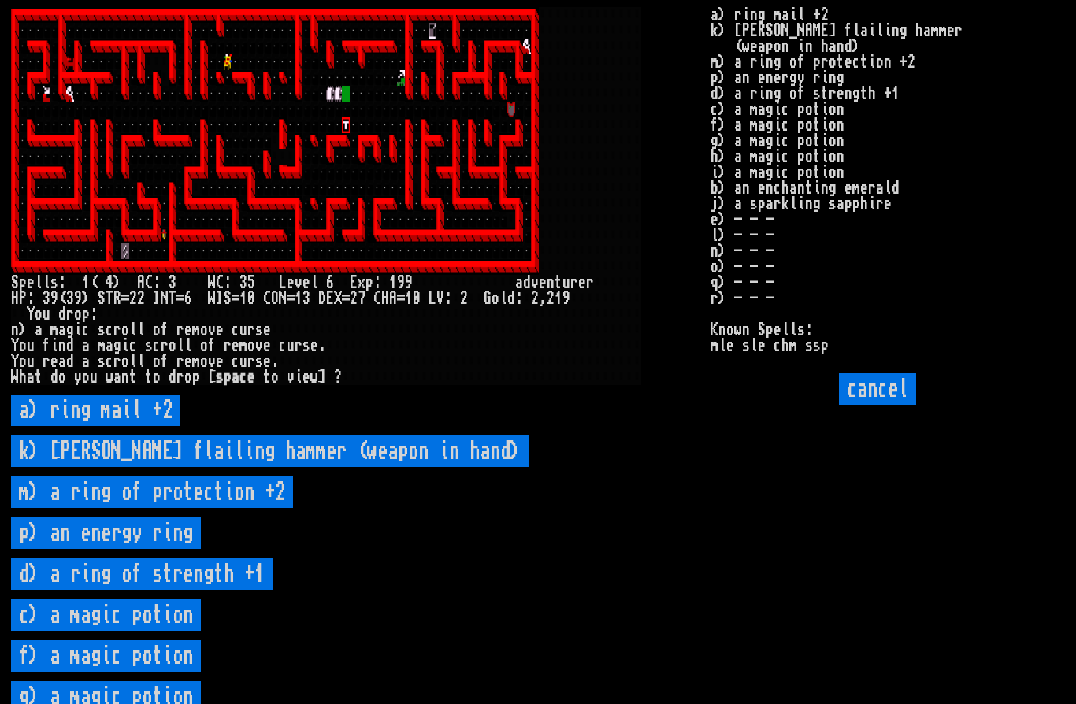
click at [165, 631] on potion "c) a magic potion" at bounding box center [106, 616] width 190 height 32
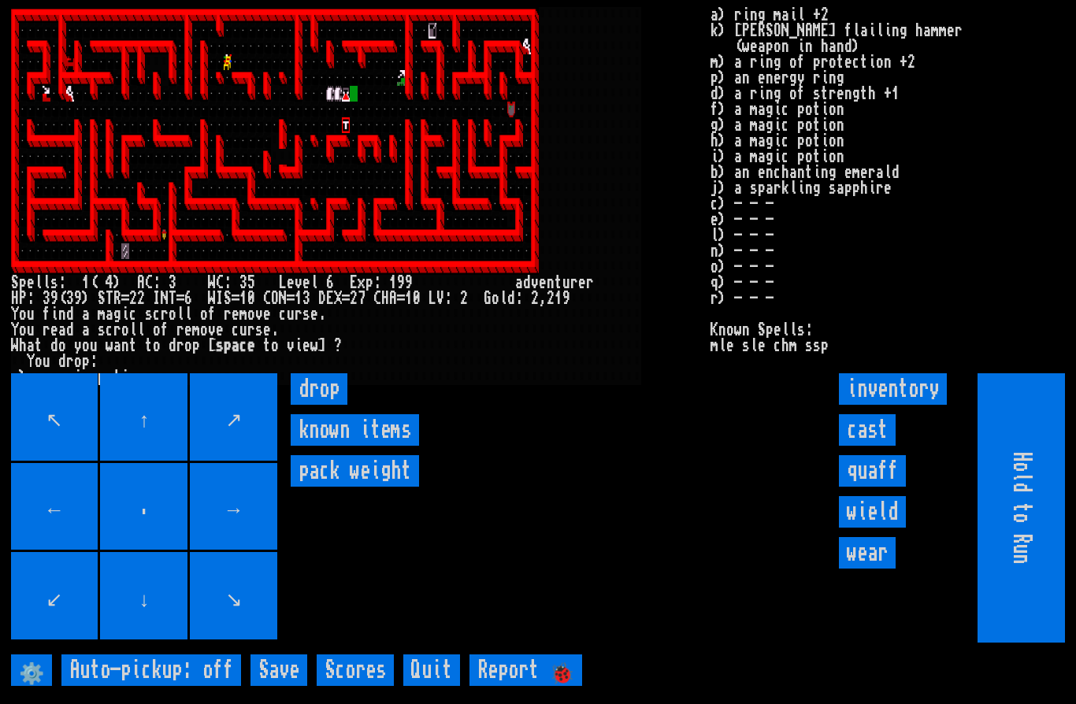
click at [327, 405] on input "drop" at bounding box center [319, 389] width 57 height 32
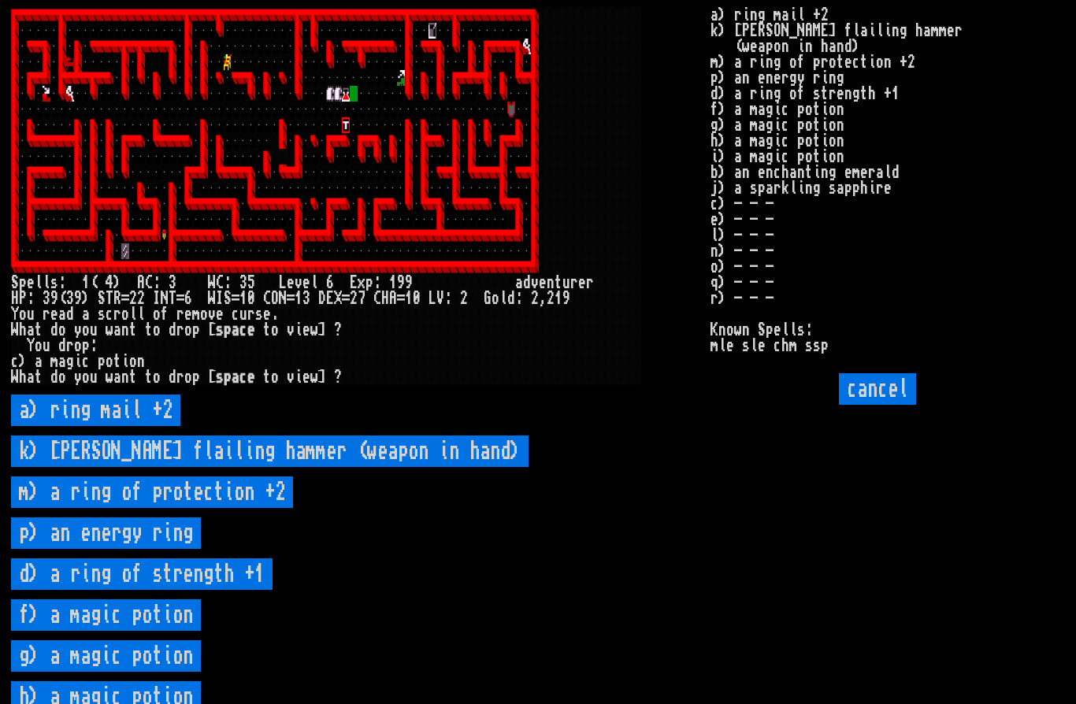
click at [165, 631] on potion "f) a magic potion" at bounding box center [106, 616] width 190 height 32
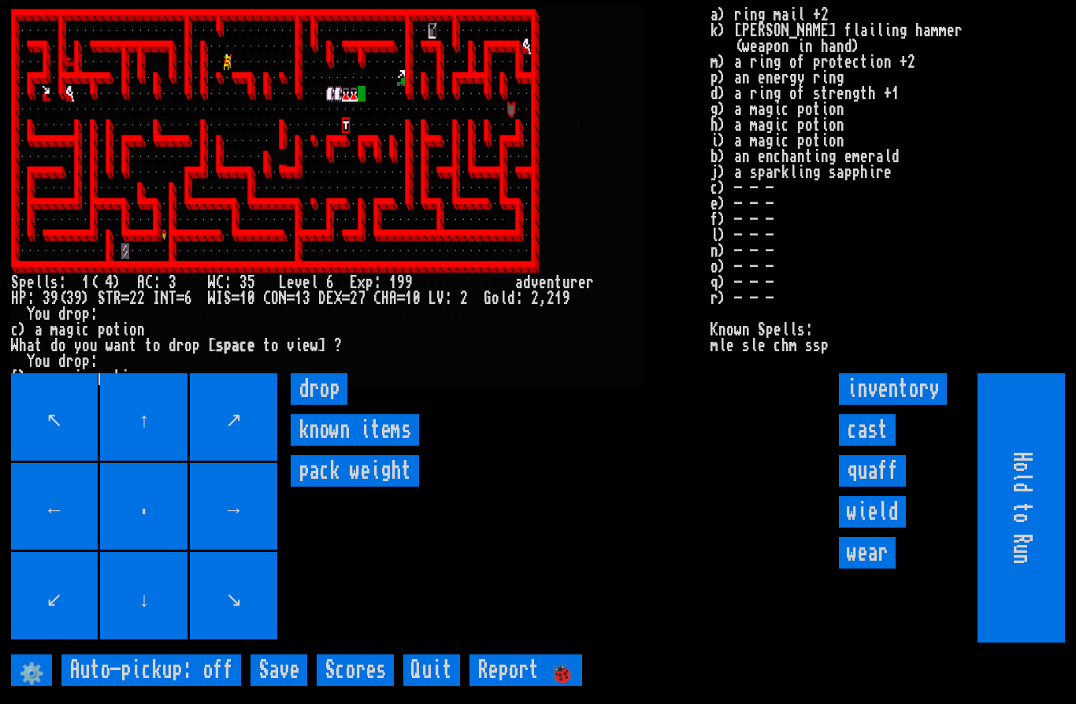
click at [329, 405] on input "drop" at bounding box center [319, 389] width 57 height 32
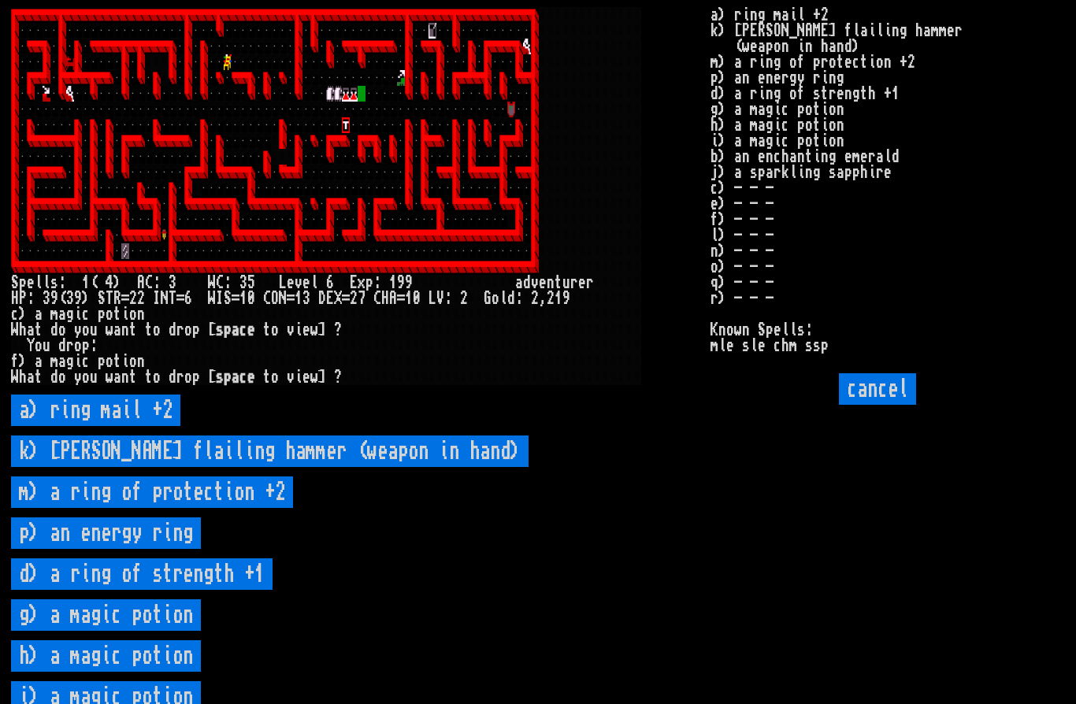
click at [163, 631] on potion "g) a magic potion" at bounding box center [106, 616] width 190 height 32
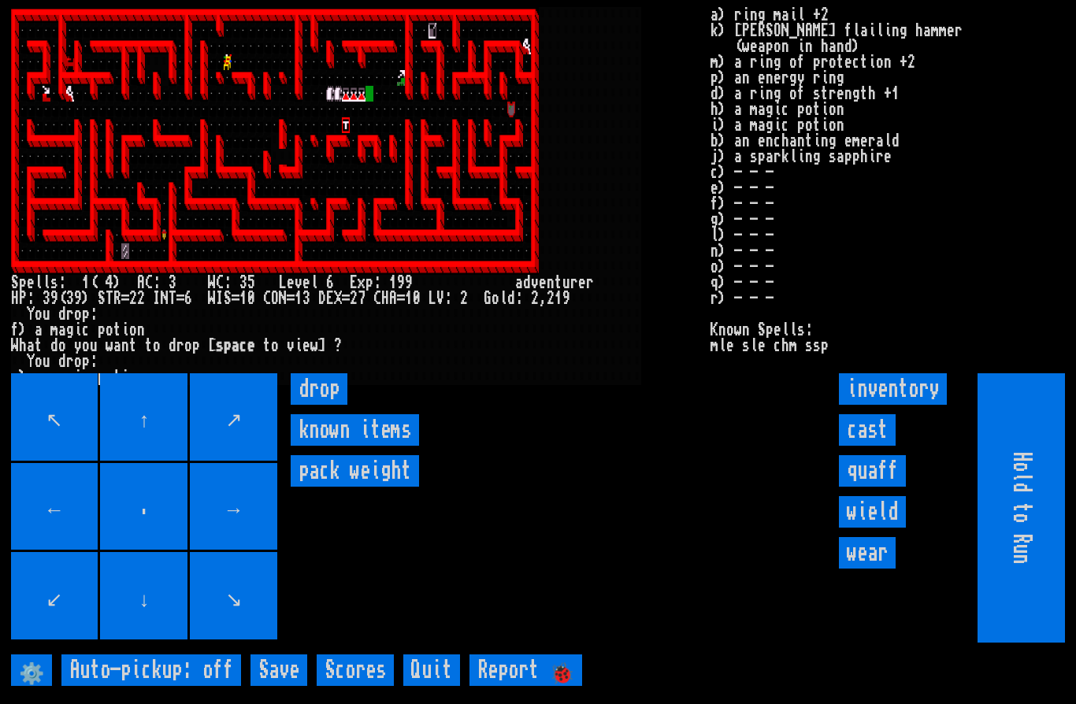
click at [321, 405] on input "drop" at bounding box center [319, 389] width 57 height 32
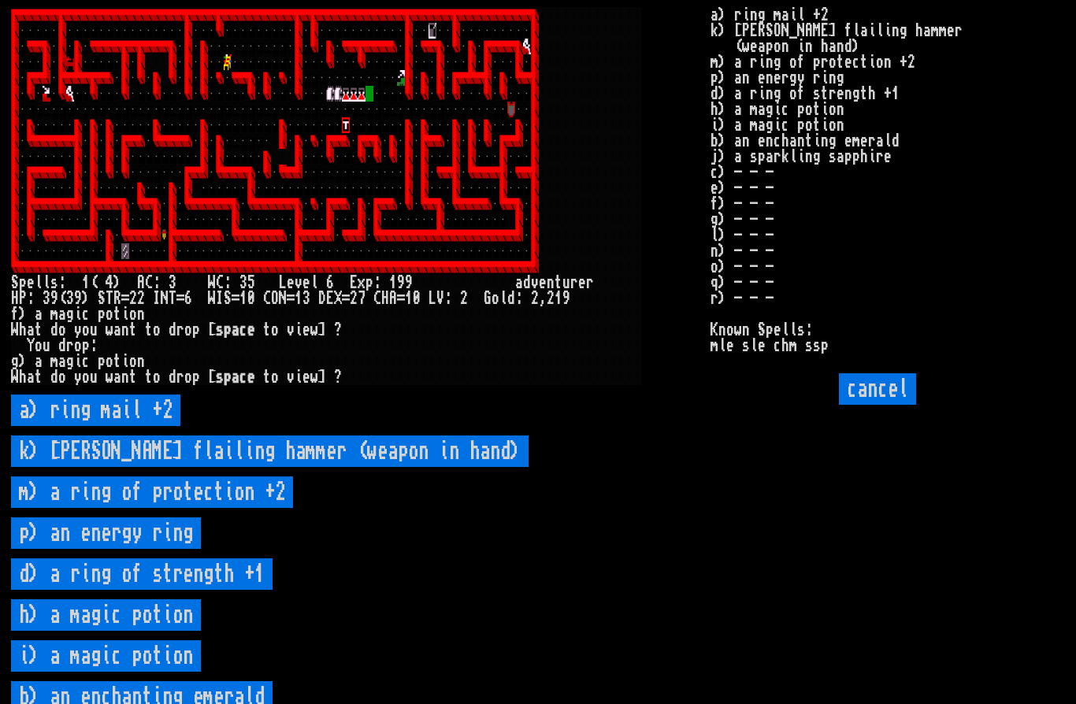
click at [165, 631] on potion "h) a magic potion" at bounding box center [106, 616] width 190 height 32
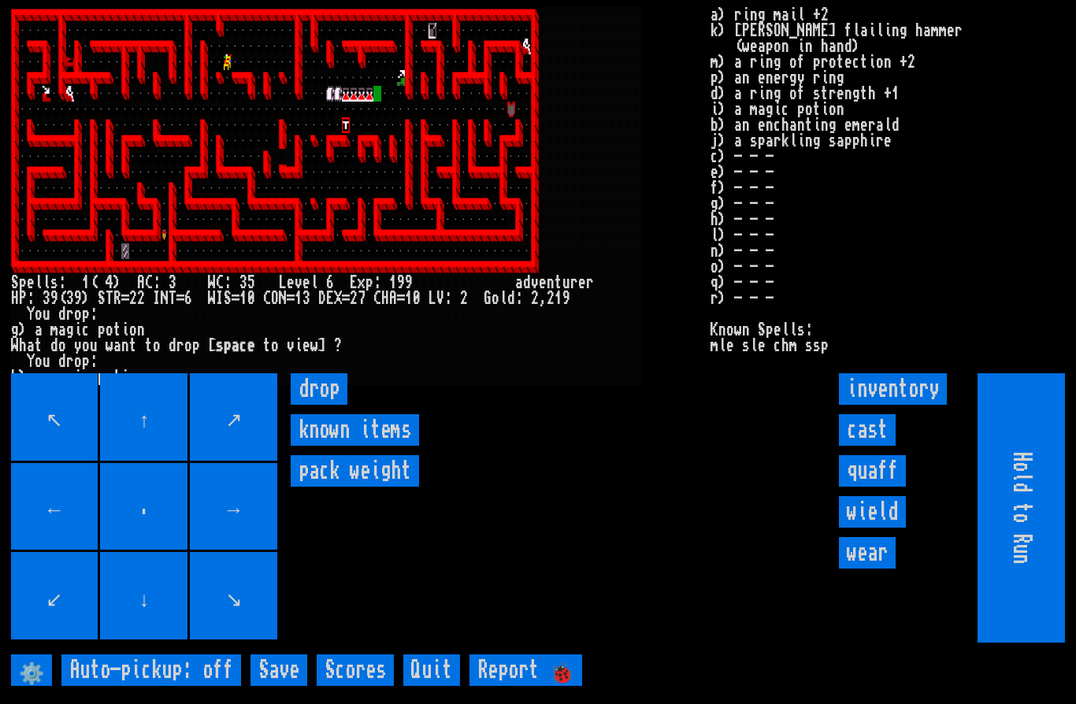
click at [329, 405] on input "drop" at bounding box center [319, 389] width 57 height 32
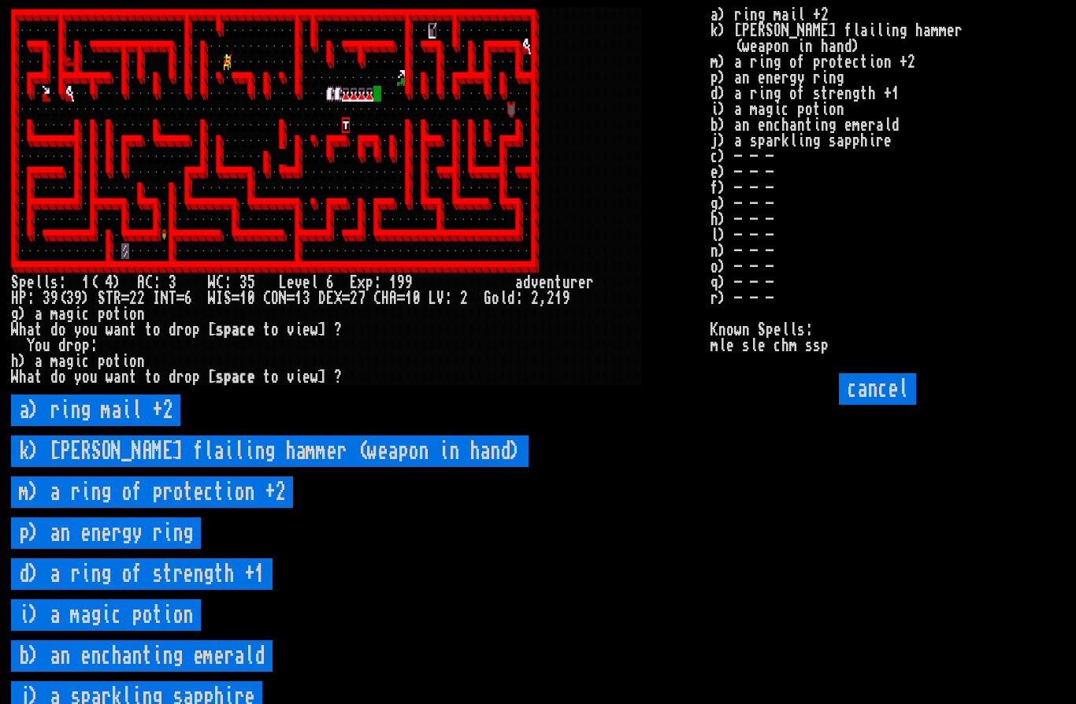
click at [167, 631] on potion "i) a magic potion" at bounding box center [106, 616] width 190 height 32
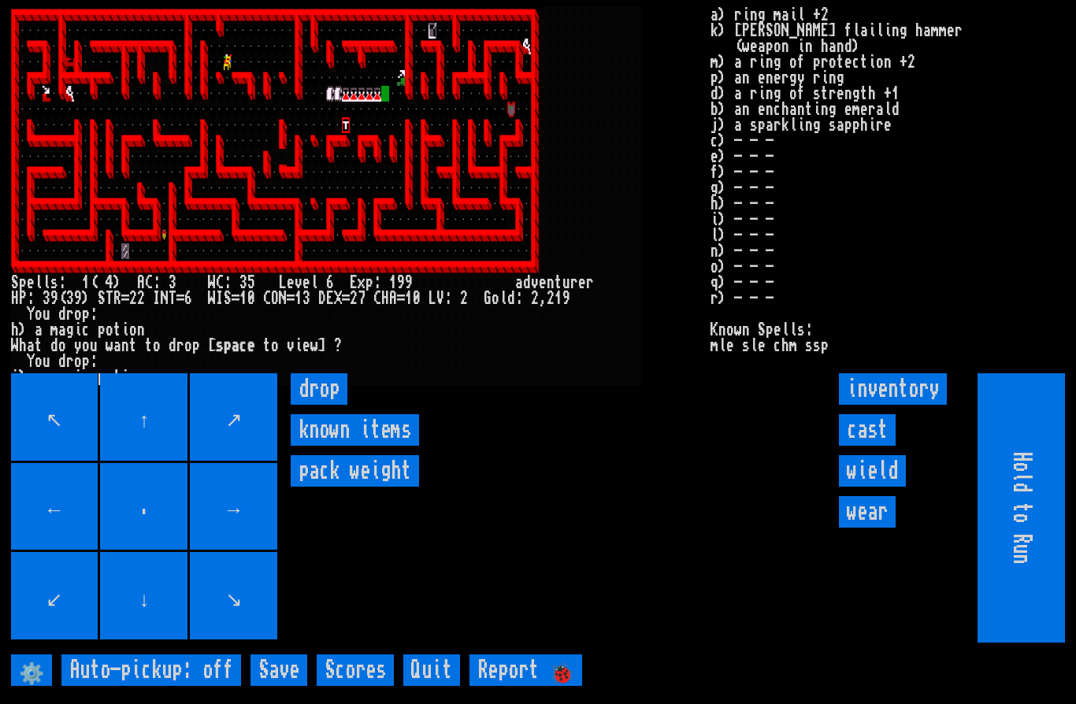
click at [337, 405] on input "drop" at bounding box center [319, 389] width 57 height 32
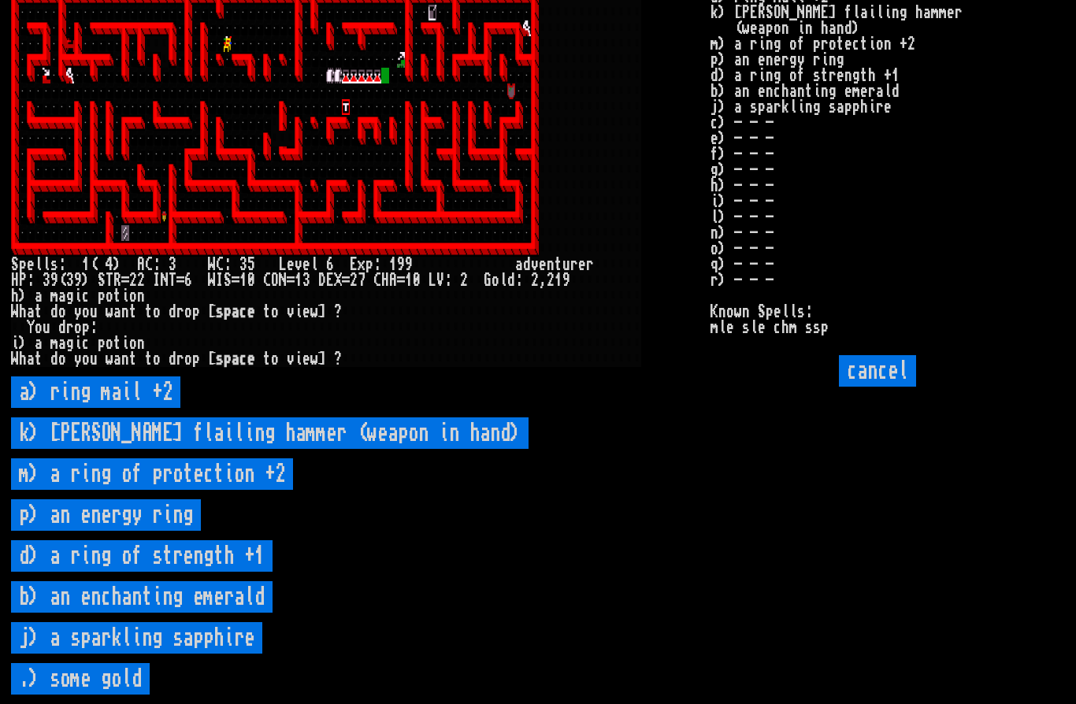
scroll to position [56, 0]
click at [206, 641] on sapphire "j) a sparkling sapphire" at bounding box center [136, 638] width 251 height 32
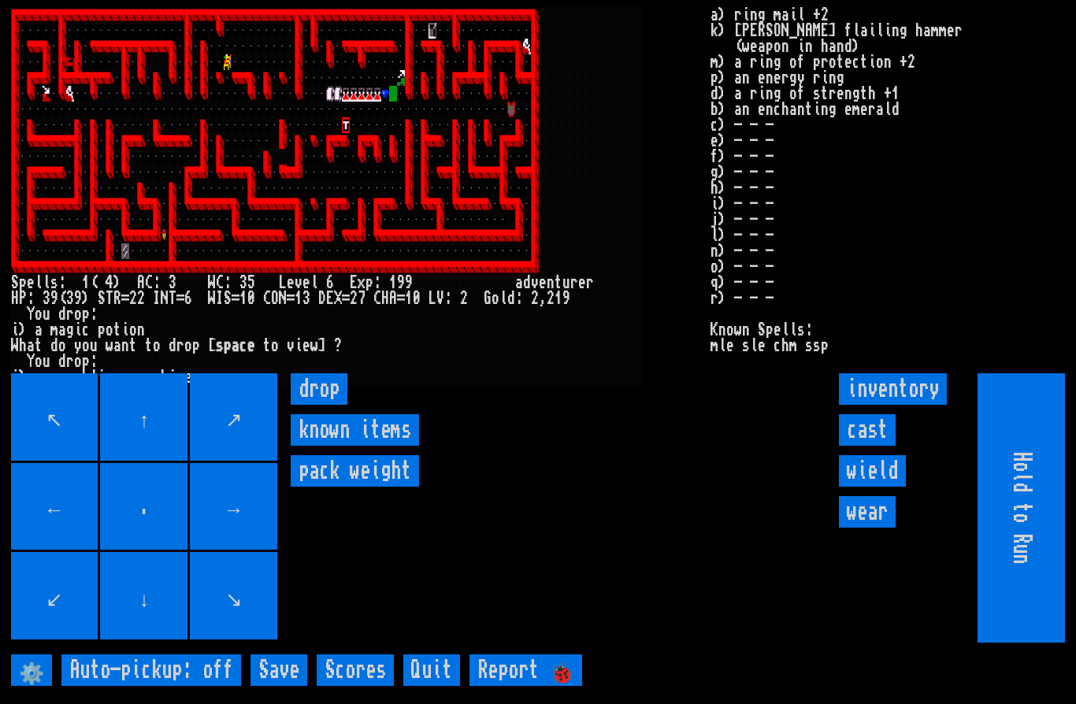
click at [326, 389] on input "drop" at bounding box center [319, 389] width 57 height 32
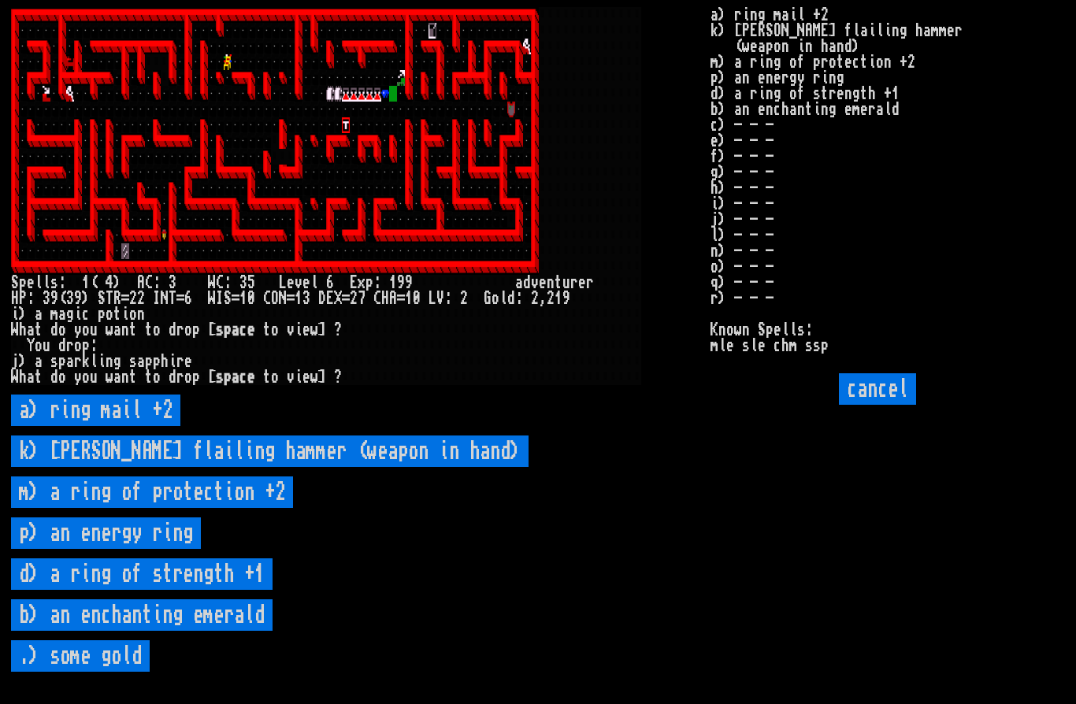
click at [210, 603] on emerald "b) an enchanting emerald" at bounding box center [142, 616] width 262 height 32
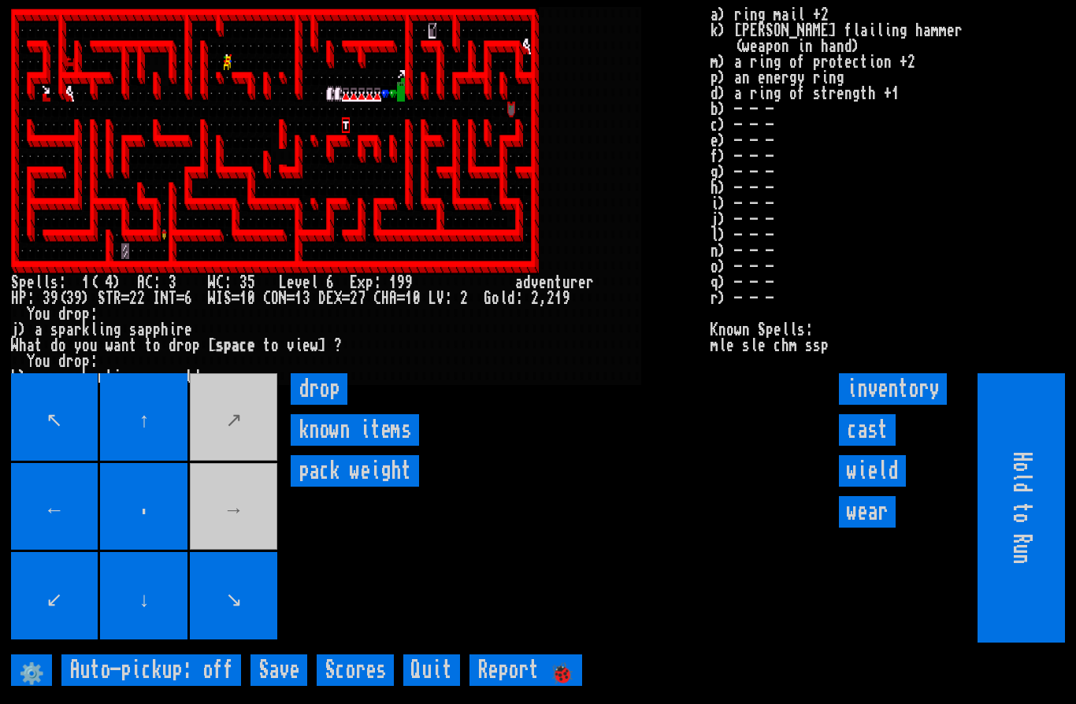
click at [326, 384] on input "drop" at bounding box center [319, 389] width 57 height 32
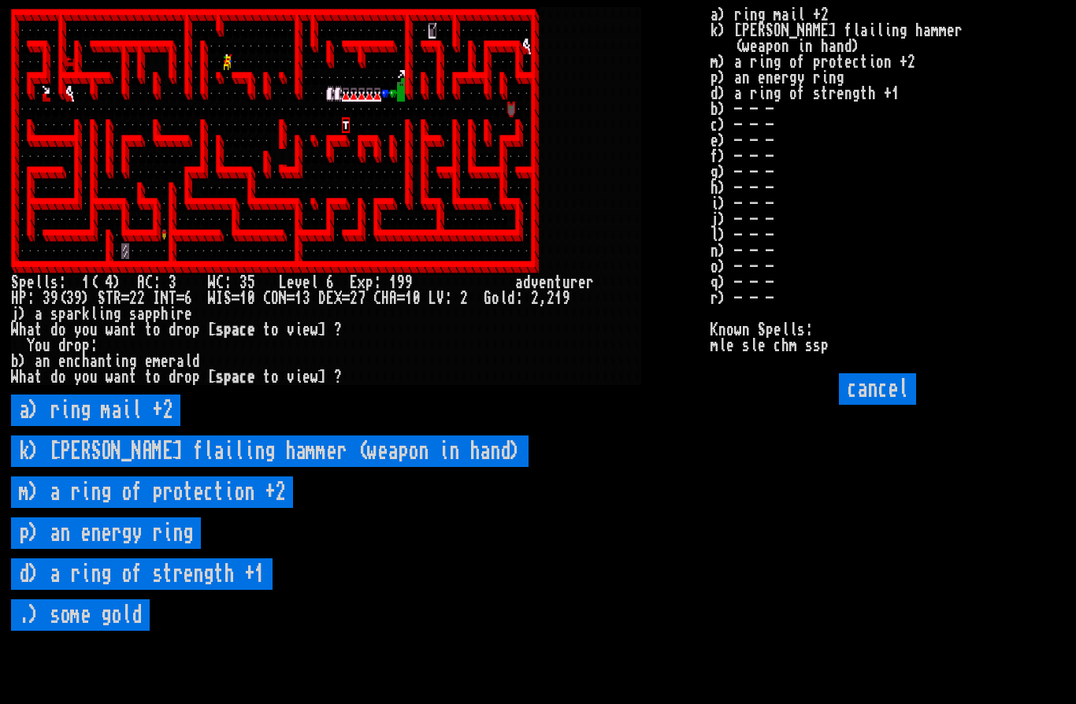
click at [857, 377] on input "cancel" at bounding box center [877, 389] width 77 height 32
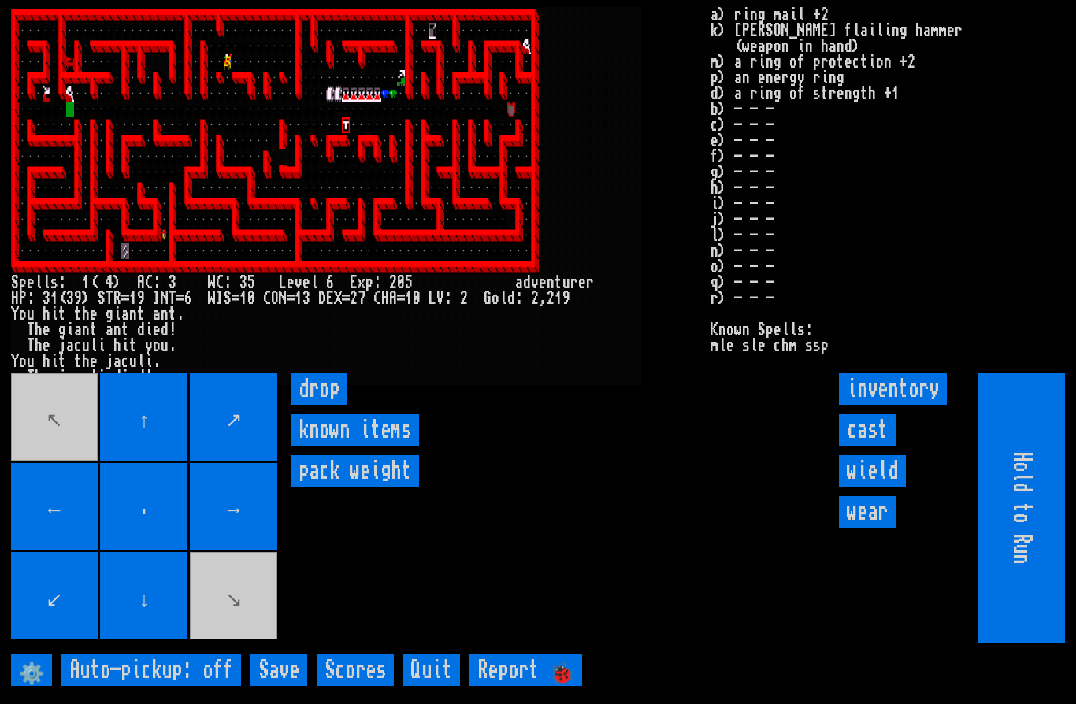
scroll to position [0, 0]
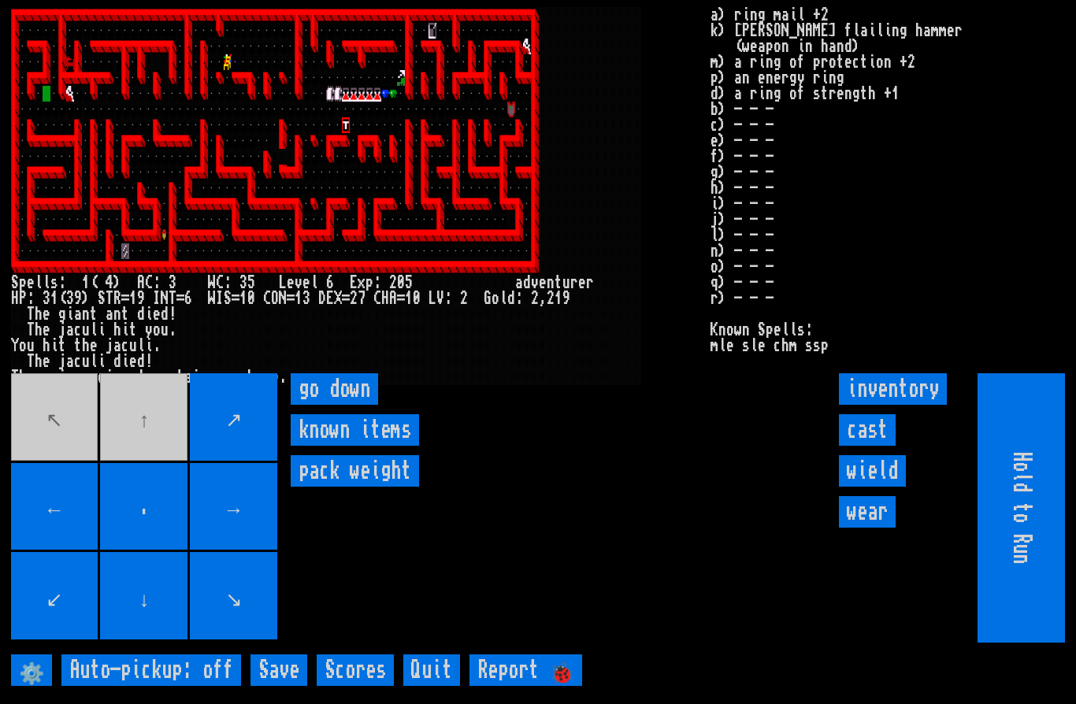
click at [337, 405] on down "go down" at bounding box center [334, 389] width 87 height 32
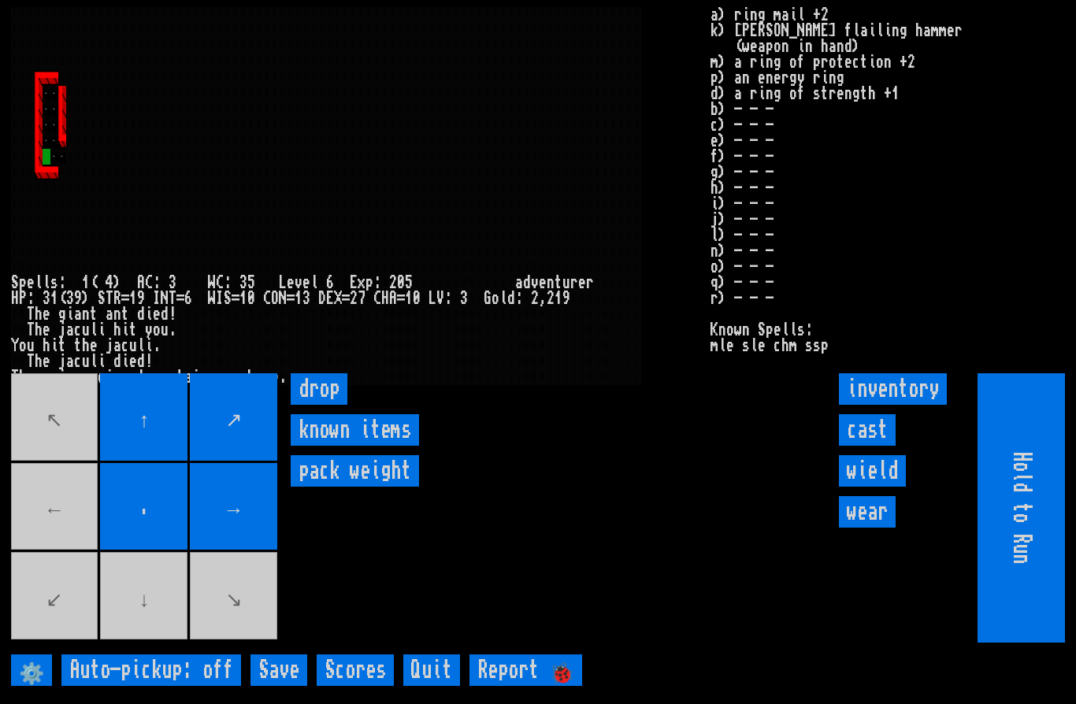
click at [239, 624] on movebuttons "↖ ↑ ↗ ← . → ↙ ↓ ↘" at bounding box center [145, 507] width 269 height 269
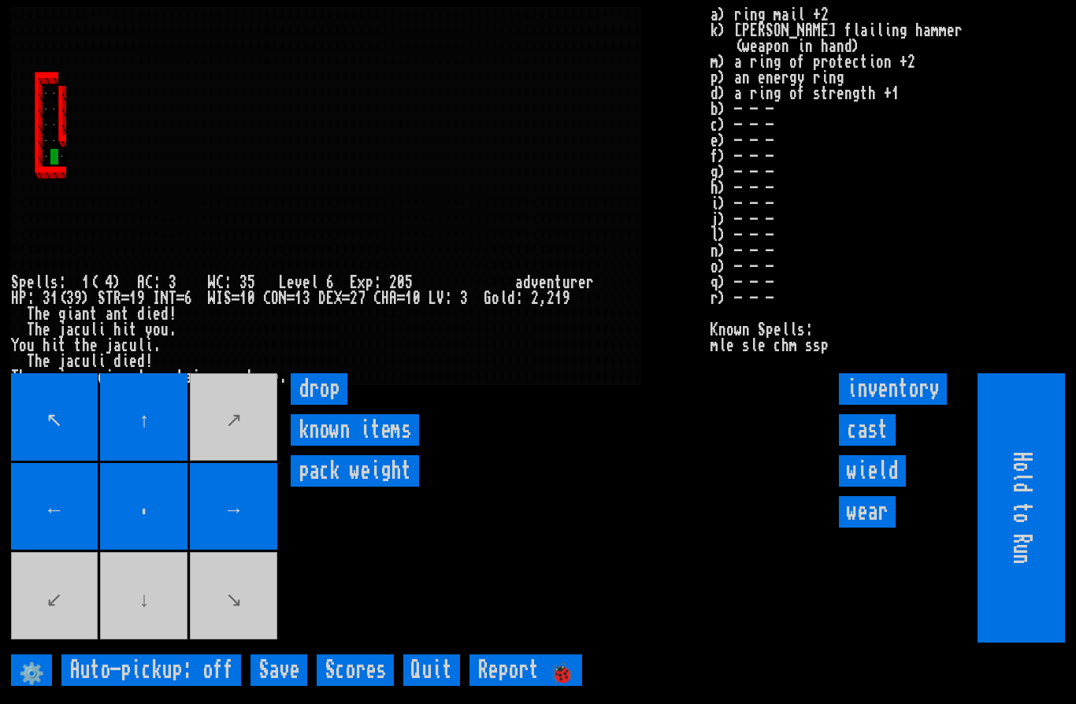
click at [221, 633] on movebuttons "↖ ↑ ↗ ← . → ↙ ↓ ↘" at bounding box center [145, 507] width 269 height 269
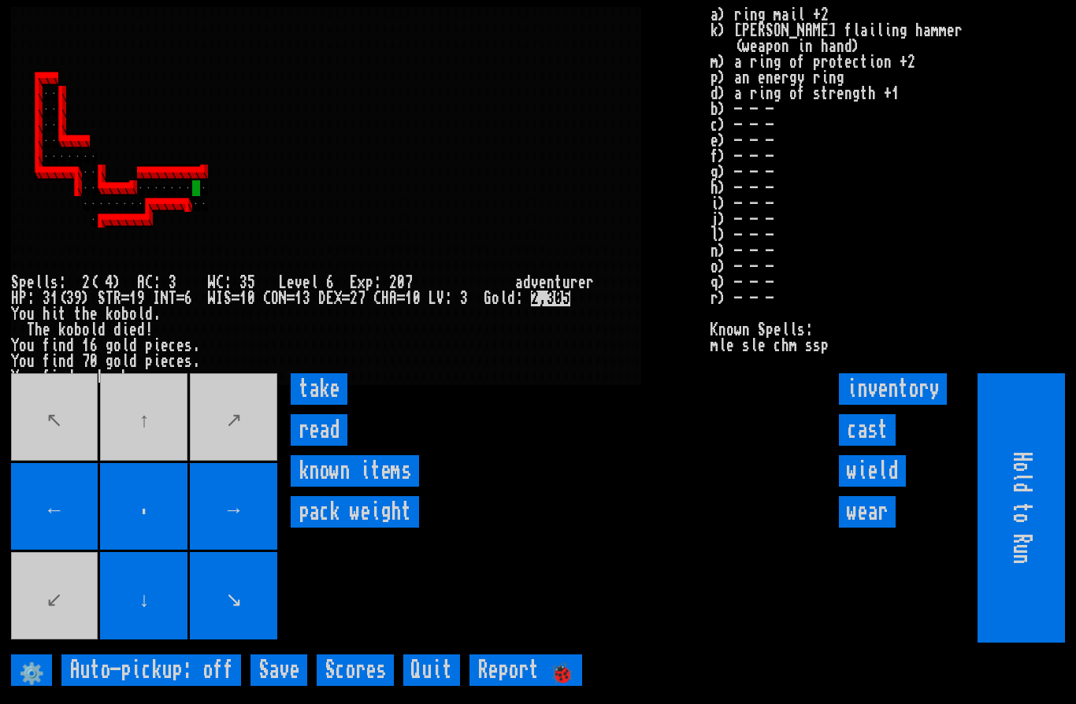
click at [328, 446] on input "read" at bounding box center [319, 430] width 57 height 32
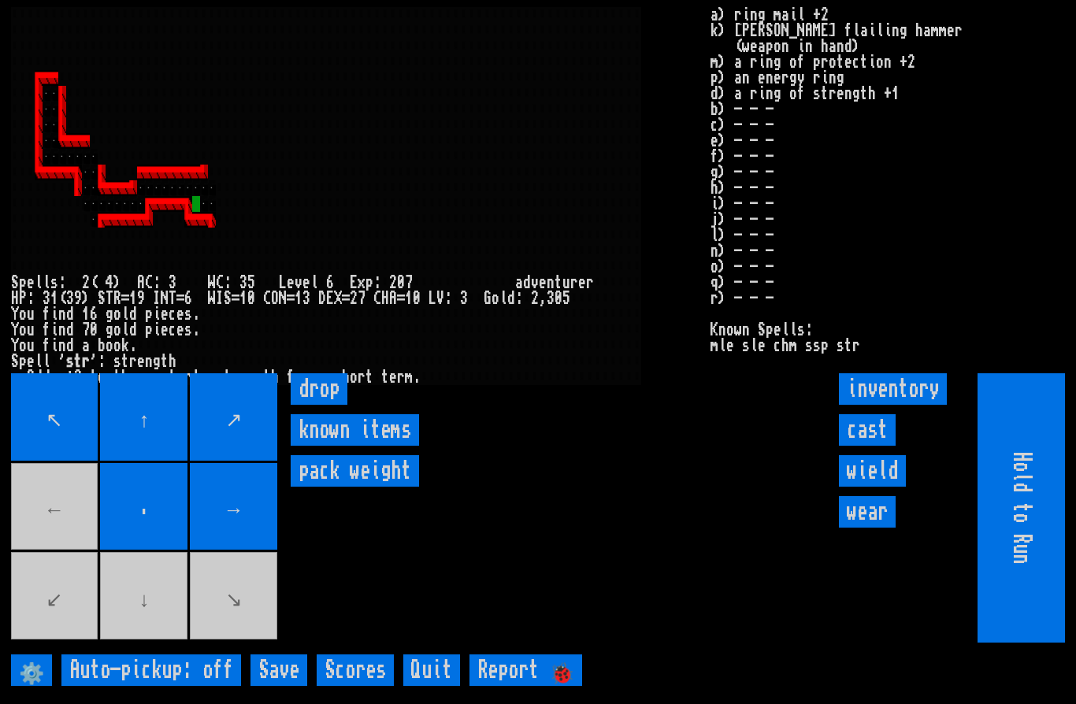
click at [863, 446] on input "cast" at bounding box center [867, 430] width 57 height 32
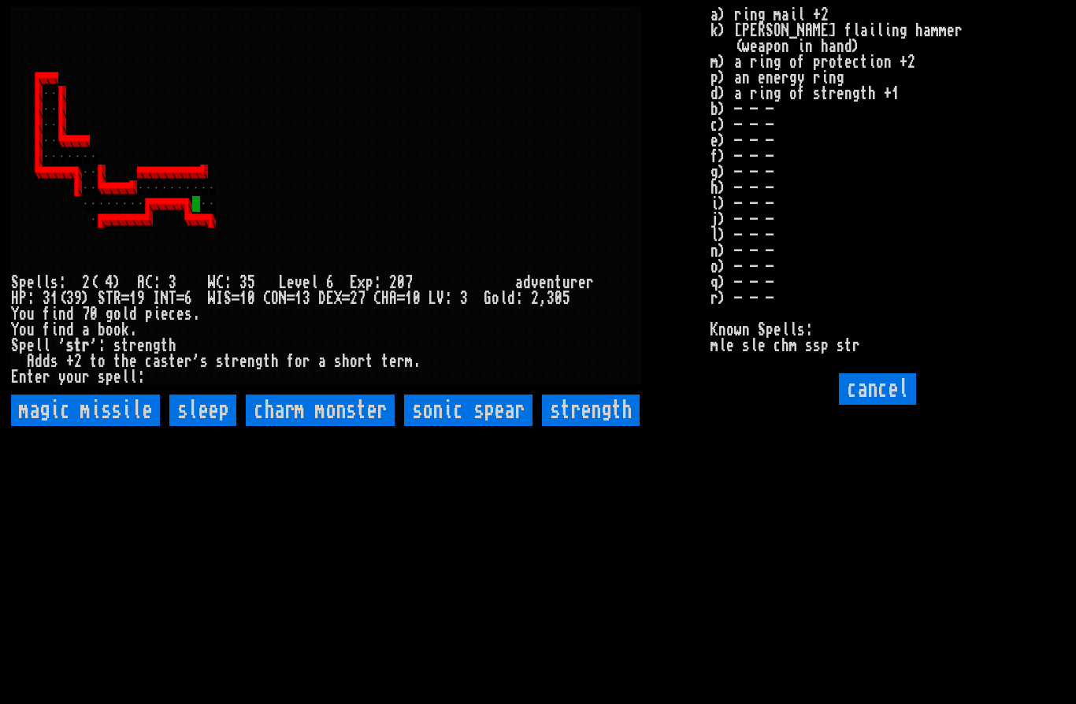
click at [606, 426] on input "strength" at bounding box center [591, 411] width 98 height 32
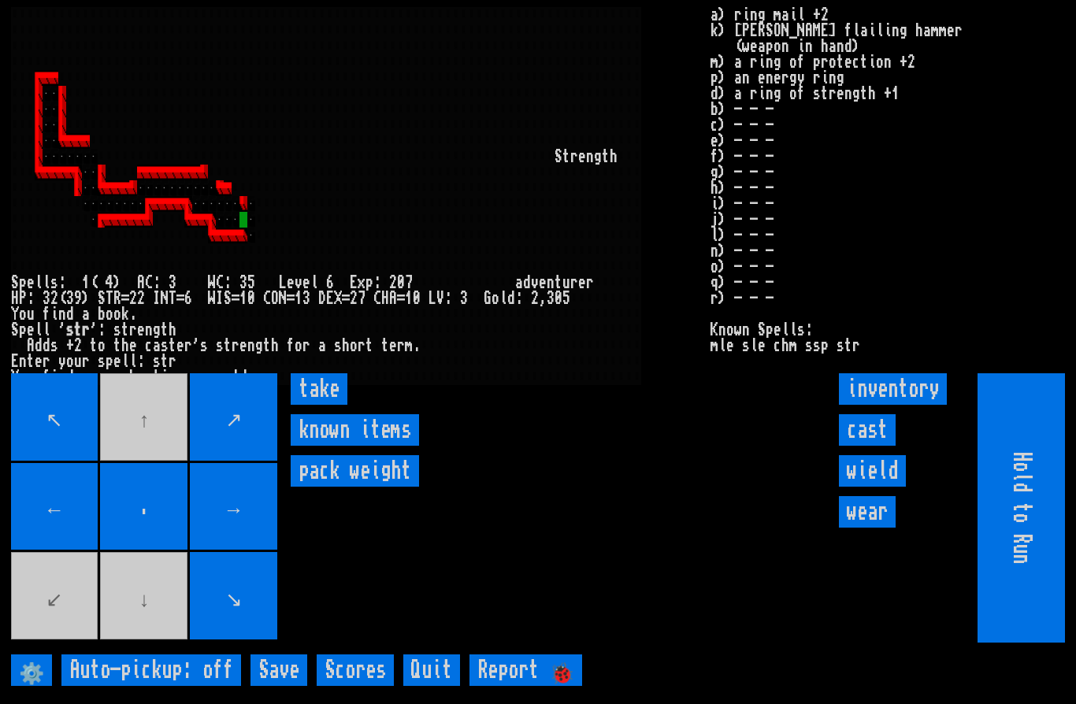
click at [338, 405] on input "take" at bounding box center [319, 389] width 57 height 32
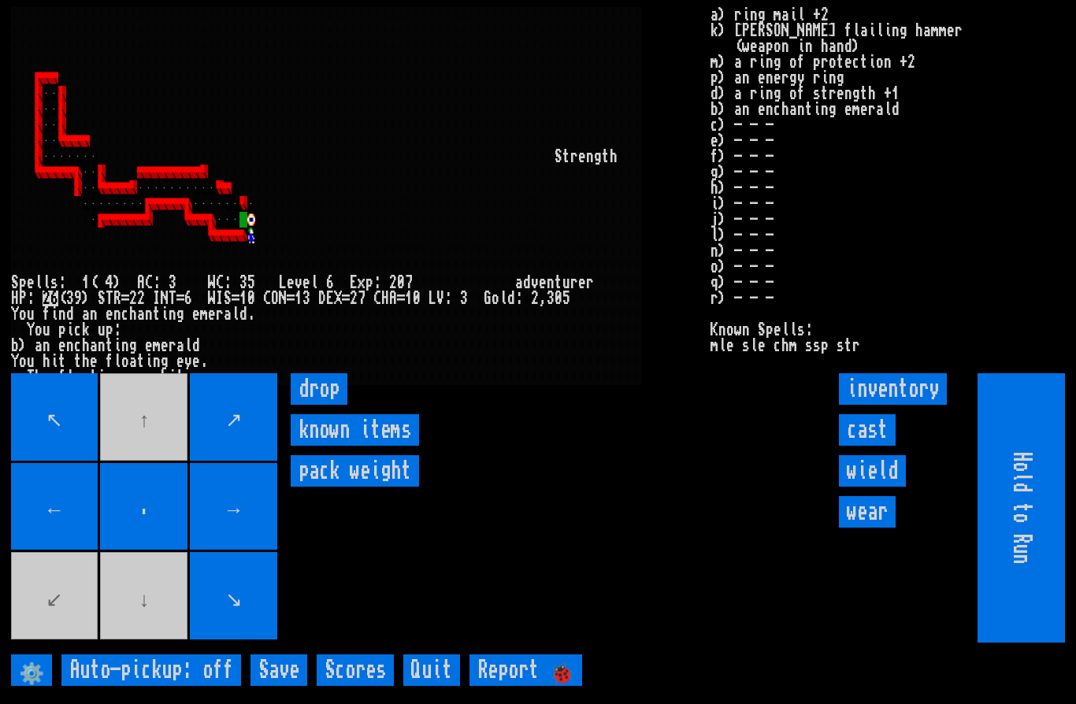
click at [852, 446] on input "cast" at bounding box center [867, 430] width 57 height 32
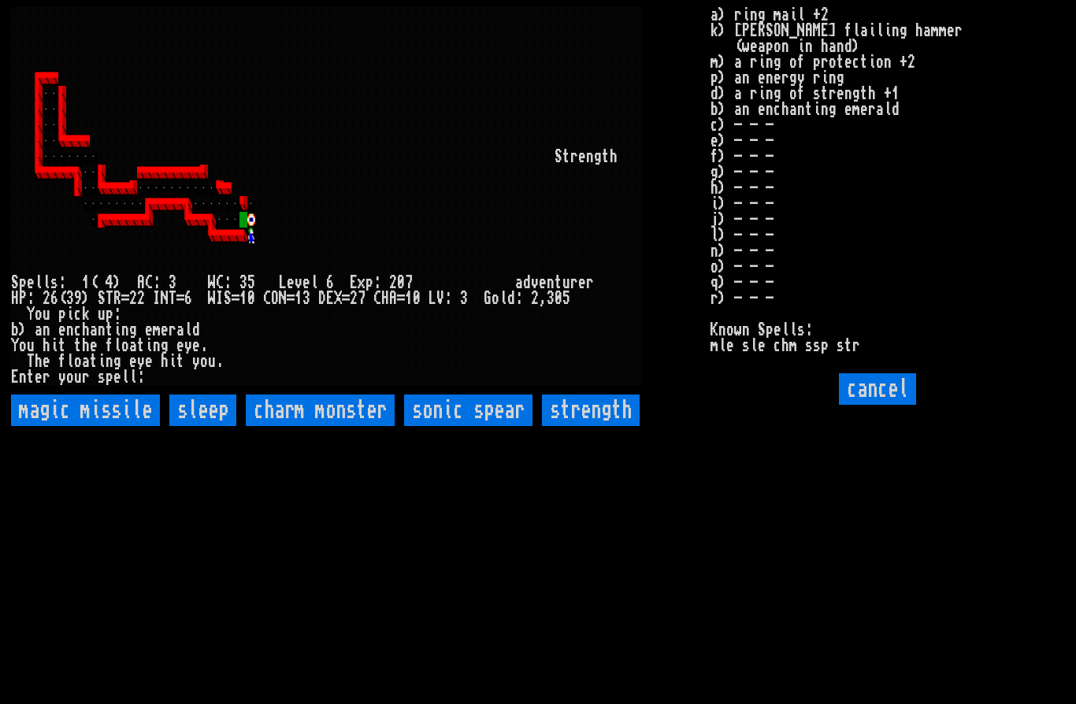
click at [473, 426] on spear "sonic spear" at bounding box center [468, 411] width 128 height 32
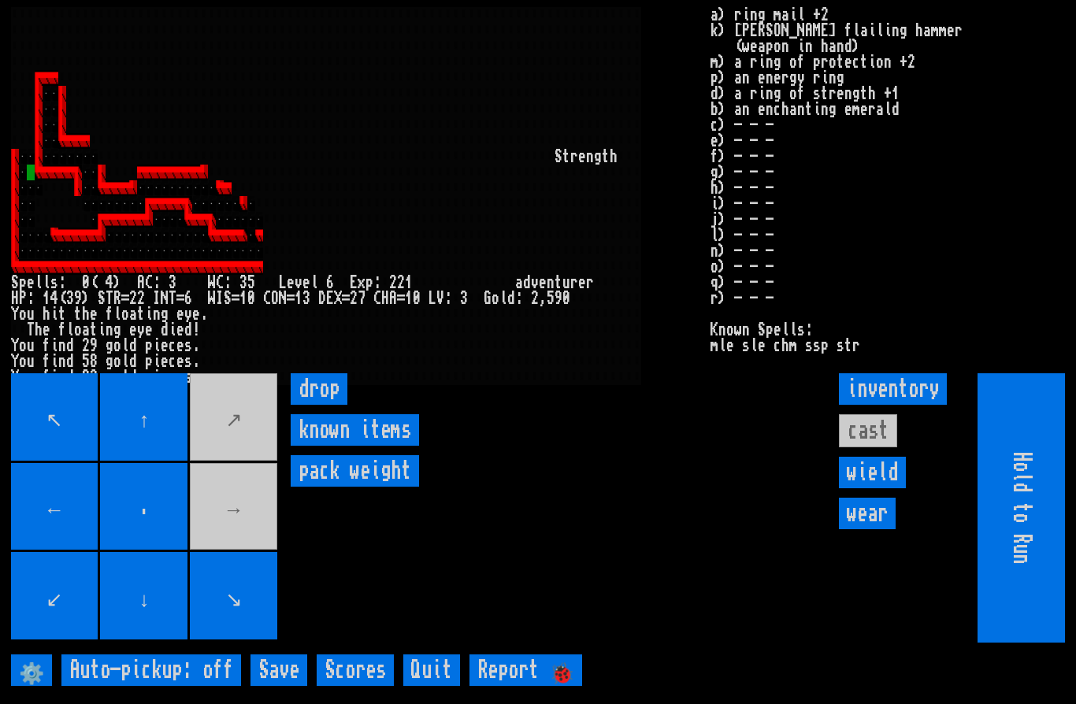
click at [248, 553] on movebuttons "↖ ↑ ↗ ← . → ↙ ↓ ↘" at bounding box center [145, 507] width 269 height 269
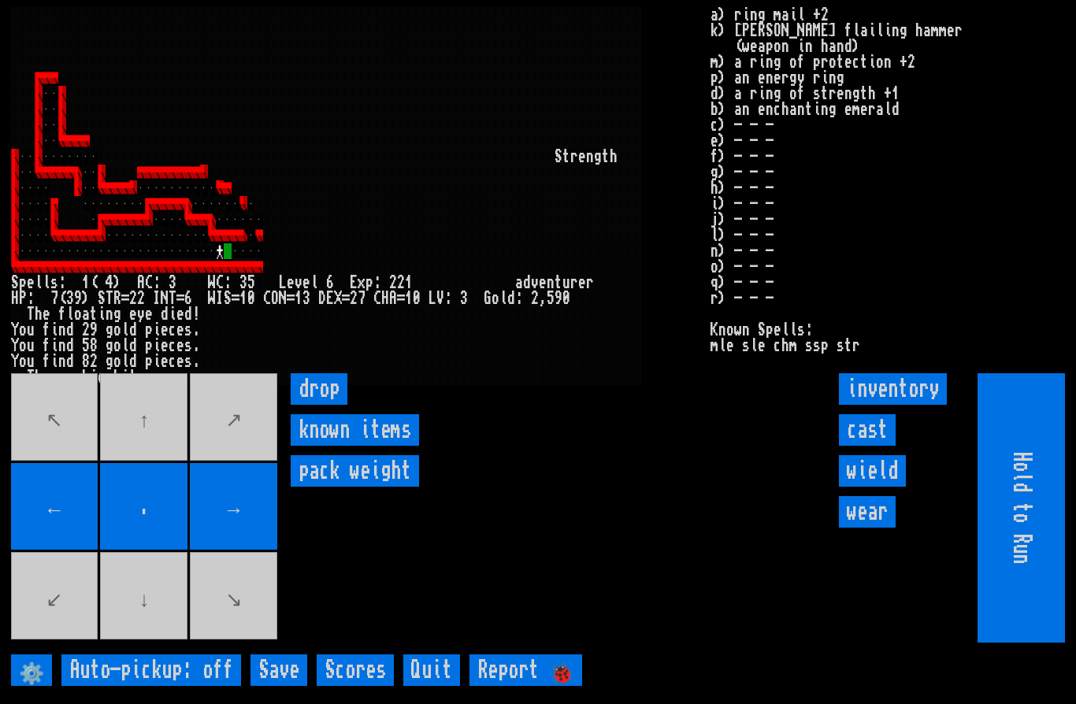
click at [877, 446] on input "cast" at bounding box center [867, 430] width 57 height 32
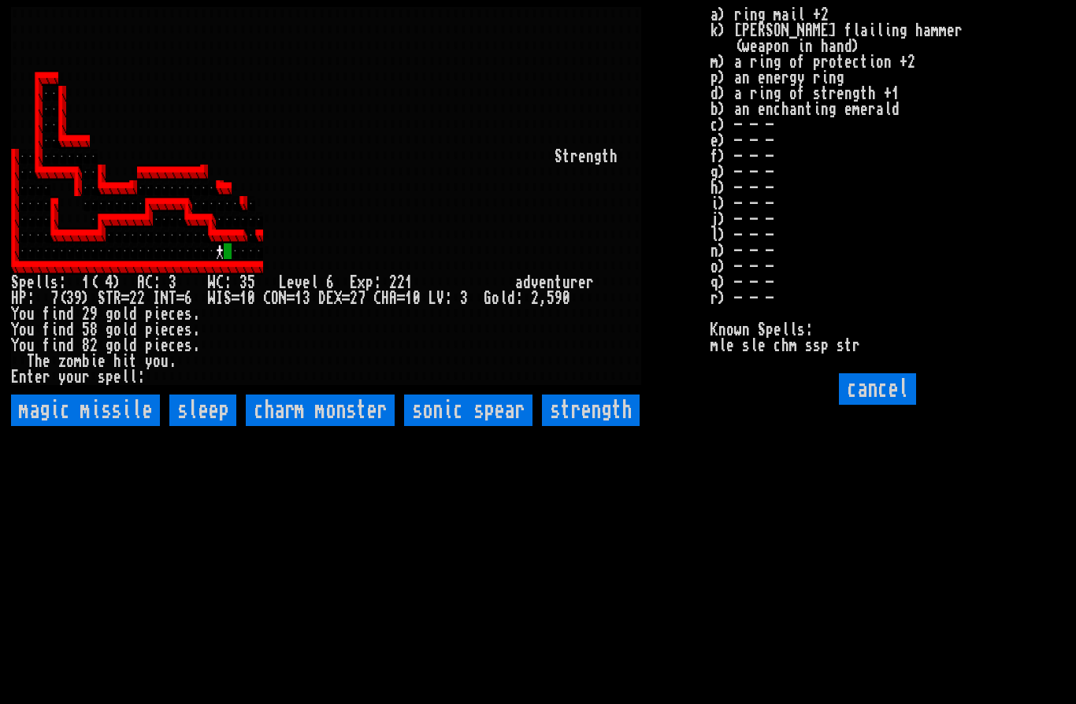
click at [202, 426] on input "sleep" at bounding box center [202, 411] width 67 height 32
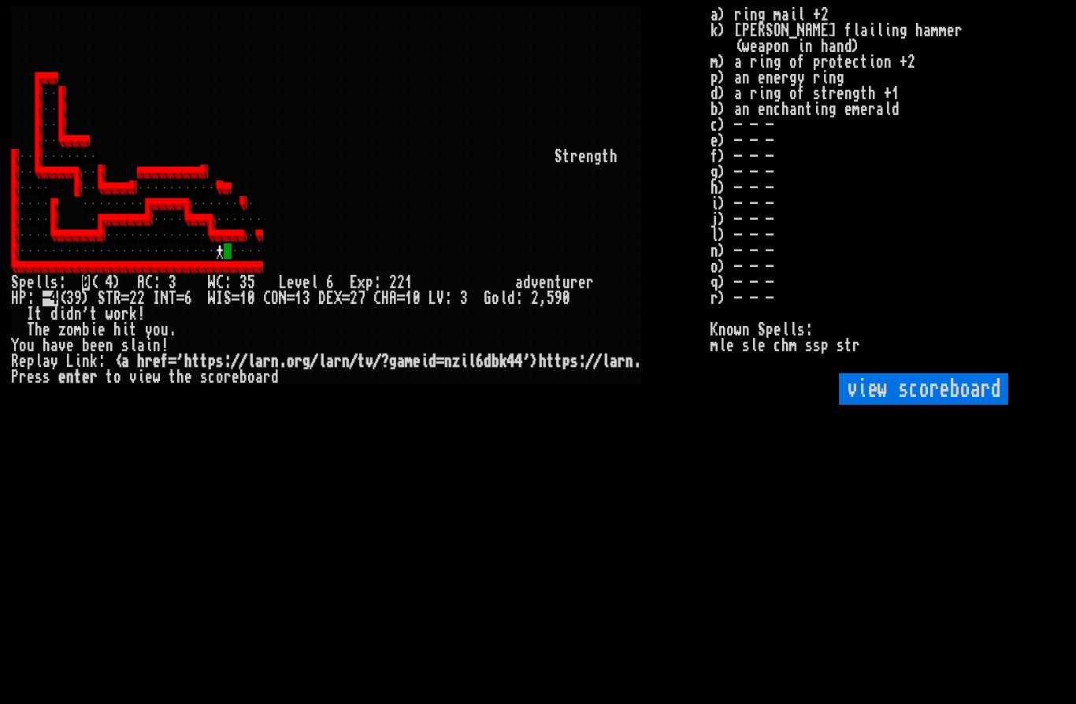
click at [356, 236] on div at bounding box center [354, 236] width 8 height 16
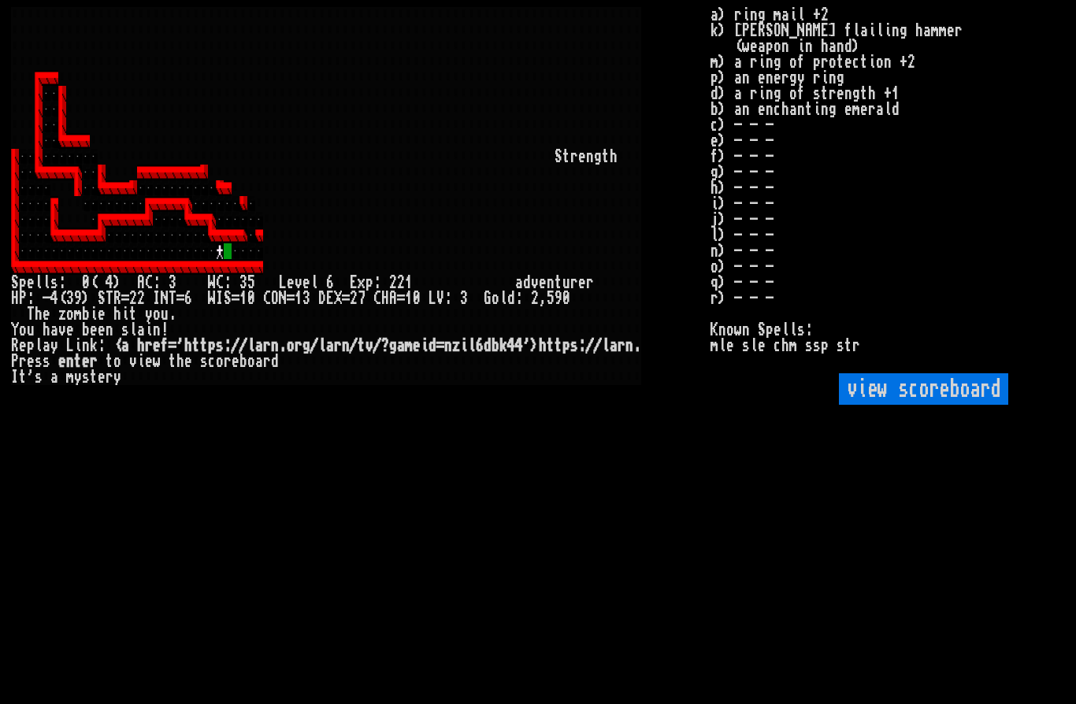
click at [492, 494] on larngrid at bounding box center [538, 352] width 1076 height 704
click at [409, 640] on larngrid at bounding box center [538, 352] width 1076 height 704
click at [461, 540] on larngrid at bounding box center [538, 352] width 1076 height 704
click at [804, 363] on larngrid at bounding box center [538, 352] width 1076 height 704
click at [803, 363] on larngrid at bounding box center [538, 352] width 1076 height 704
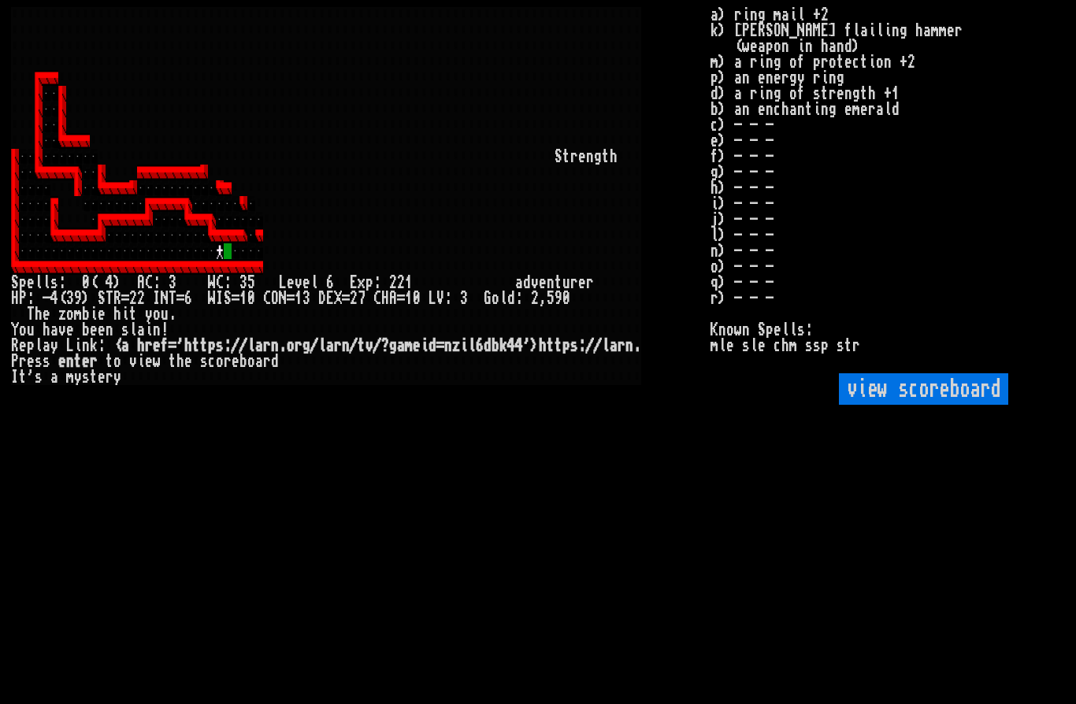
click at [789, 218] on stats "a) ring mail +2 k) [PERSON_NAME] flailing hammer (weapon in hand) m) a ring of …" at bounding box center [888, 112] width 355 height 211
click at [848, 52] on stats "a) ring mail +2 k) [PERSON_NAME] flailing hammer (weapon in hand) m) a ring of …" at bounding box center [888, 112] width 355 height 211
click at [954, 405] on scoreboard "view scoreboard" at bounding box center [923, 389] width 169 height 32
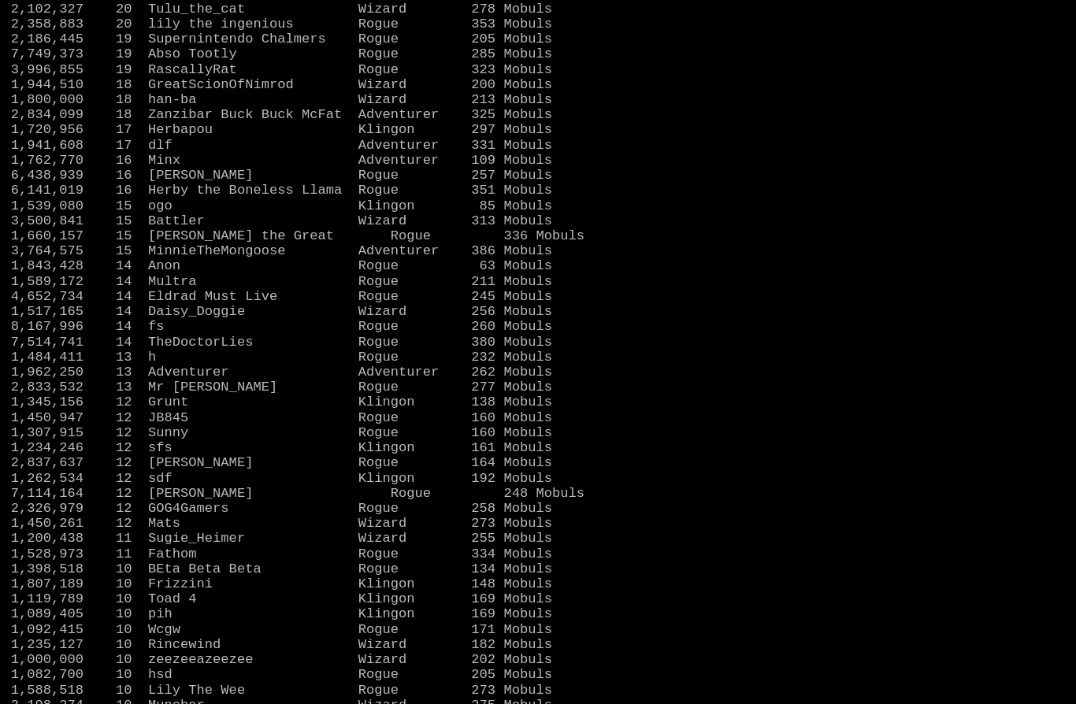
scroll to position [351, 0]
